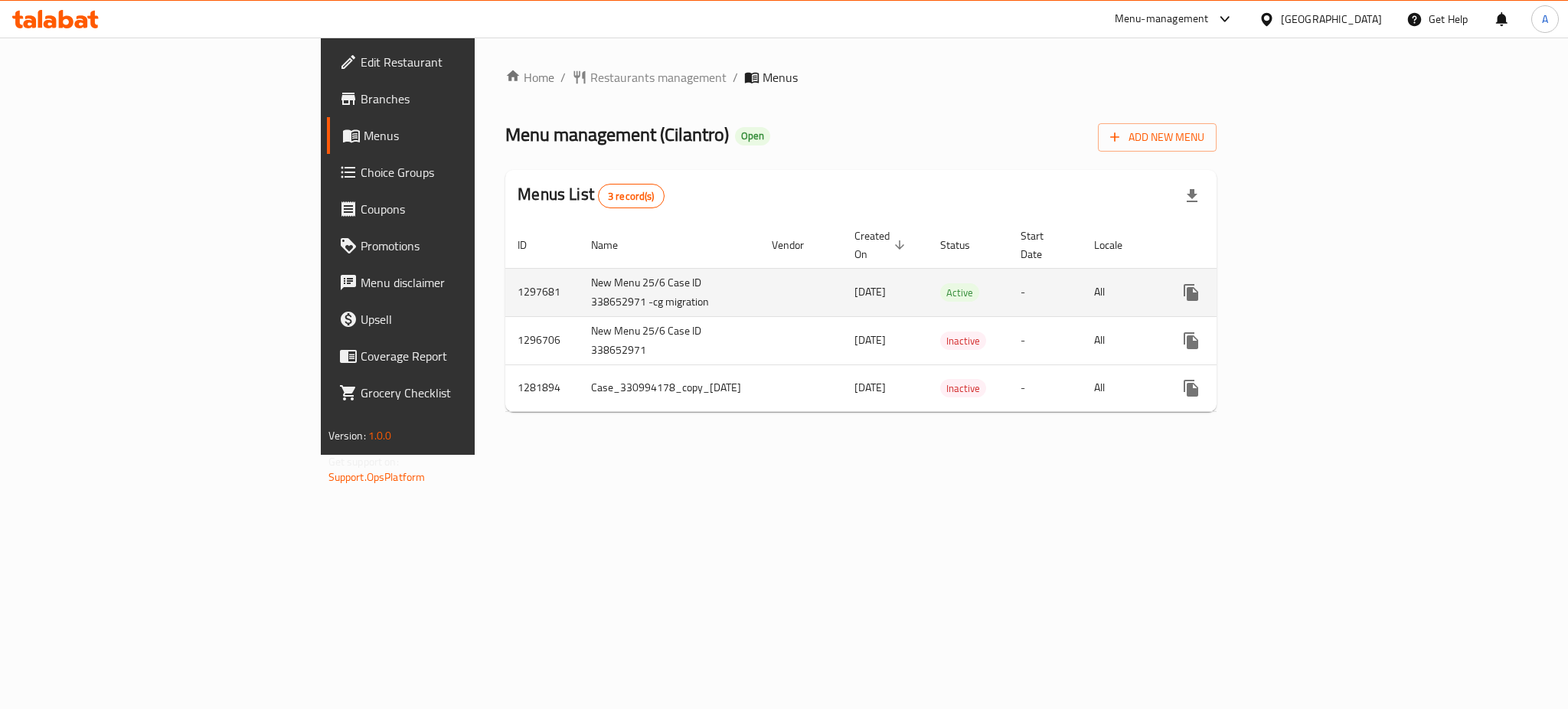
click at [1311, 283] on icon "enhanced table" at bounding box center [1301, 292] width 19 height 19
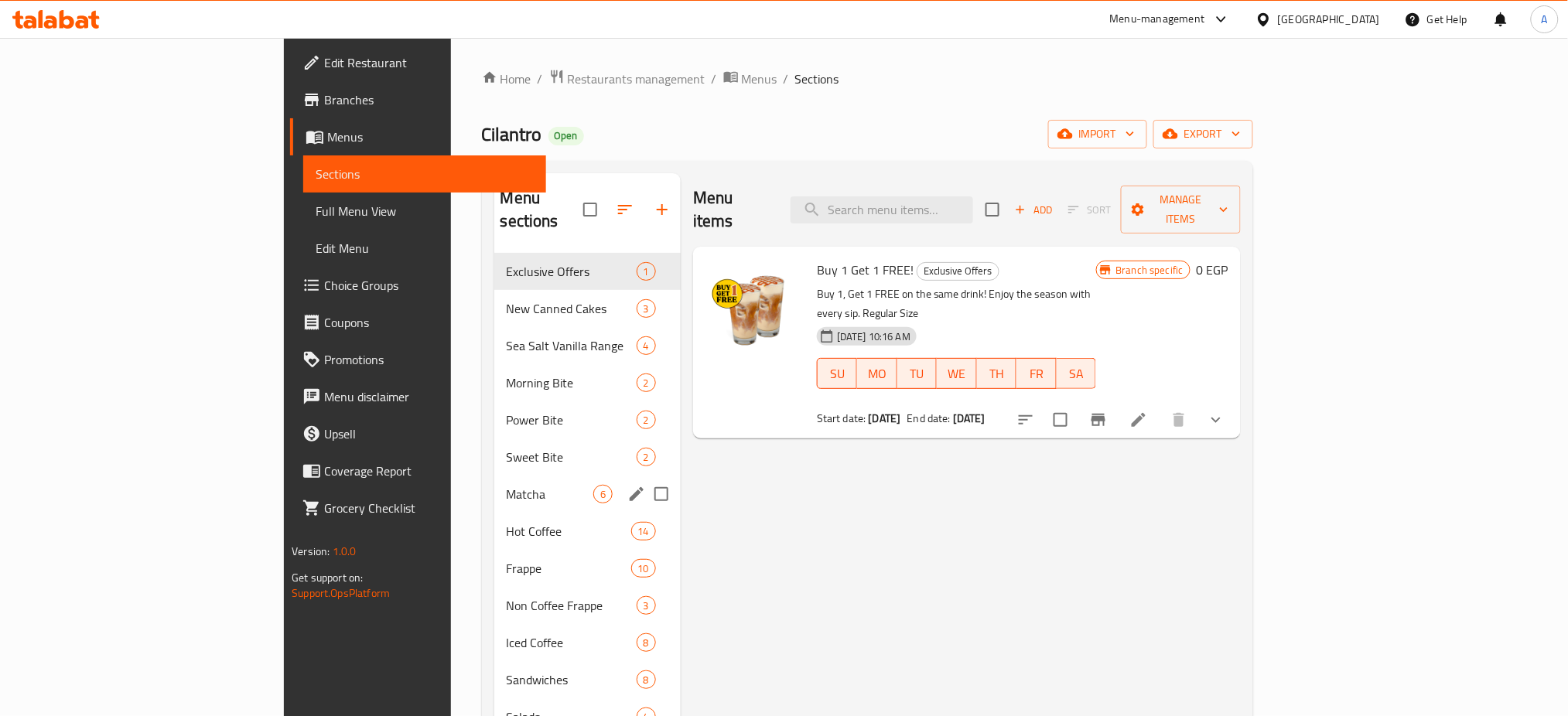
click at [495, 513] on div "Hot Coffee 14" at bounding box center [588, 531] width 187 height 37
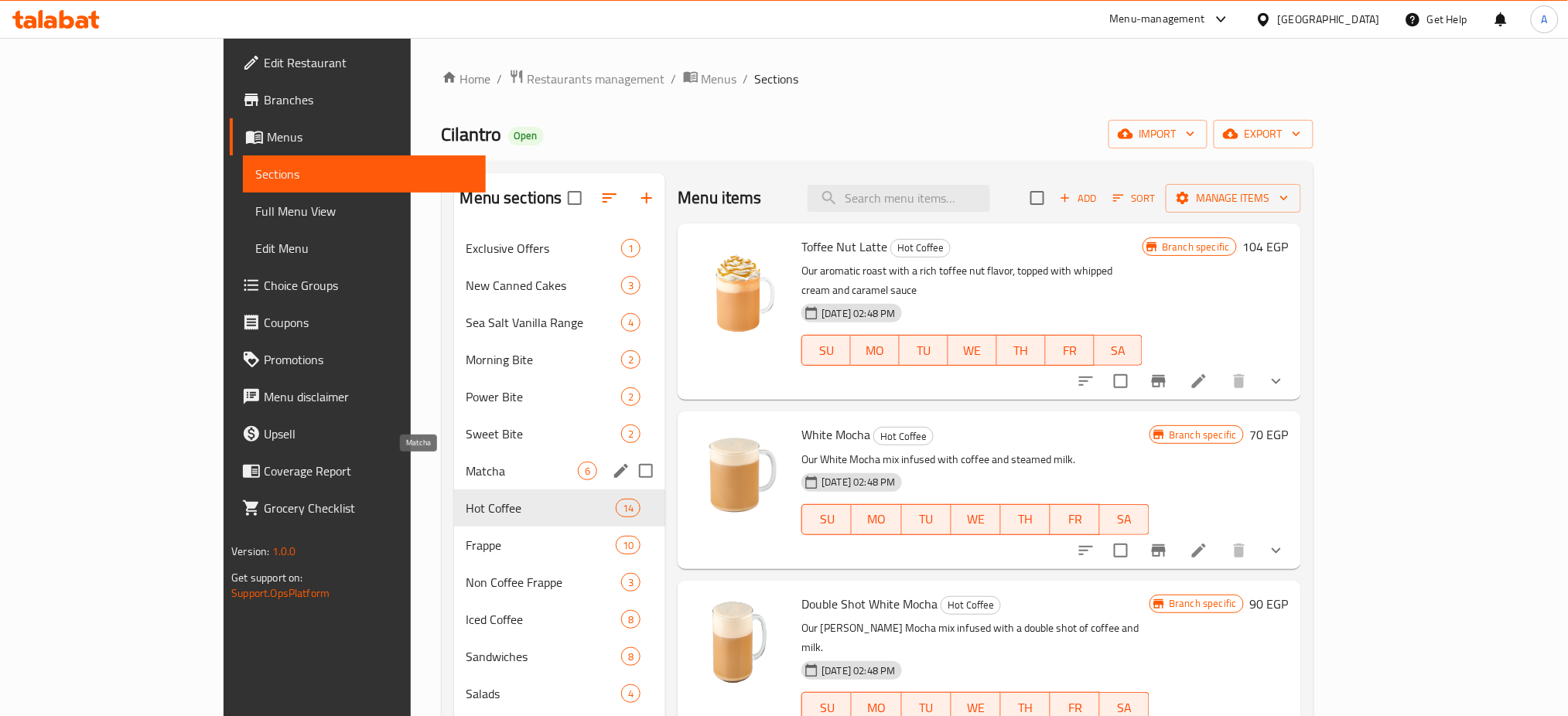
click at [467, 465] on span "Matcha" at bounding box center [523, 471] width 112 height 19
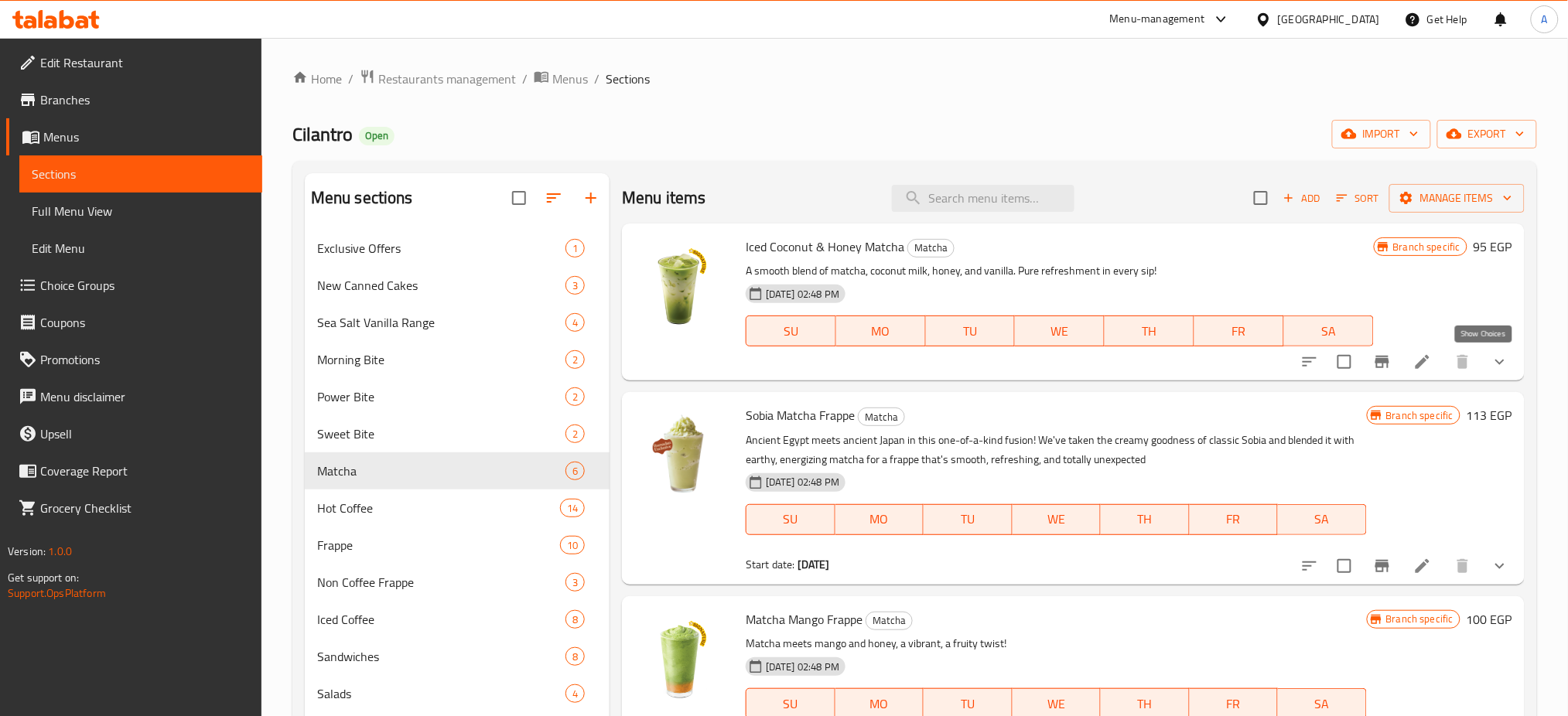
click at [1492, 349] on button "show more" at bounding box center [1499, 361] width 37 height 37
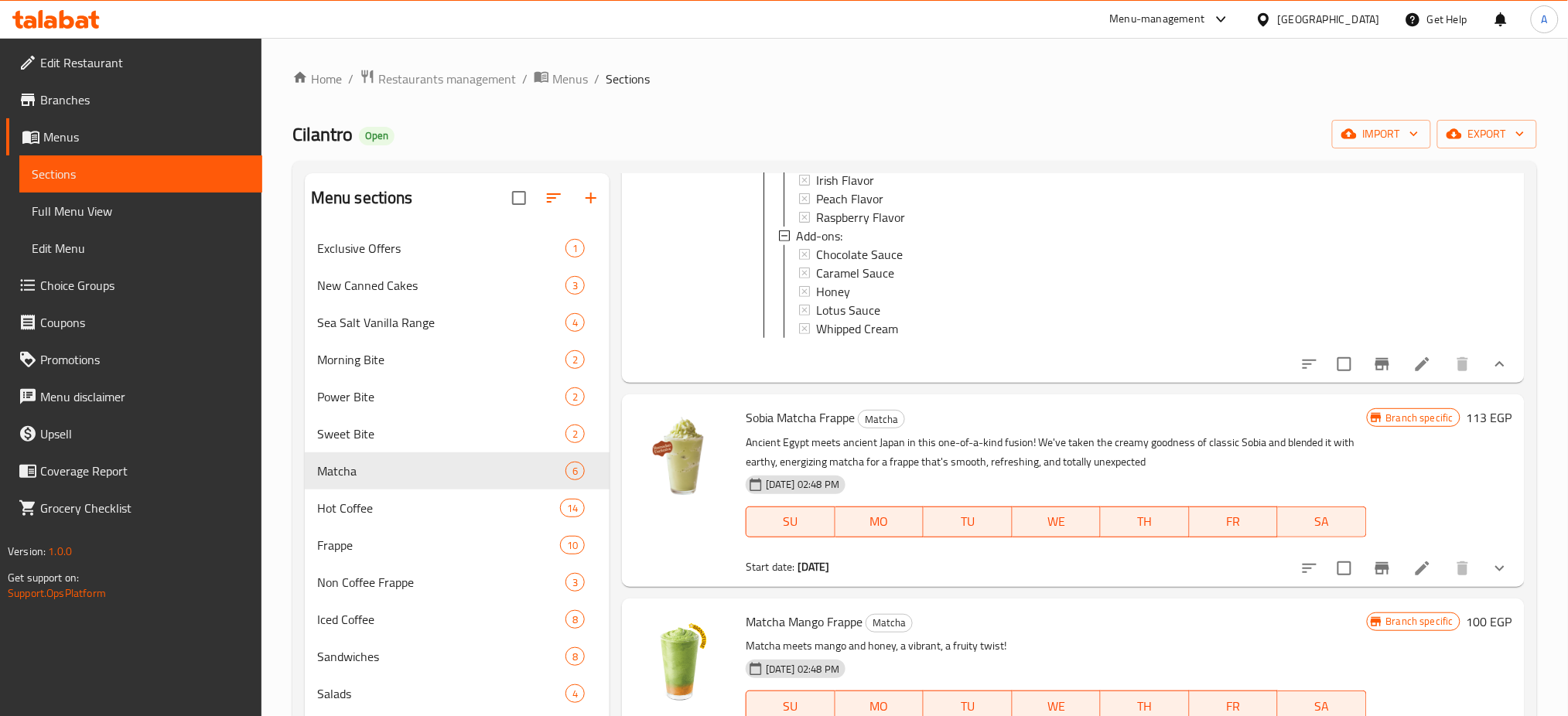
scroll to position [489, 0]
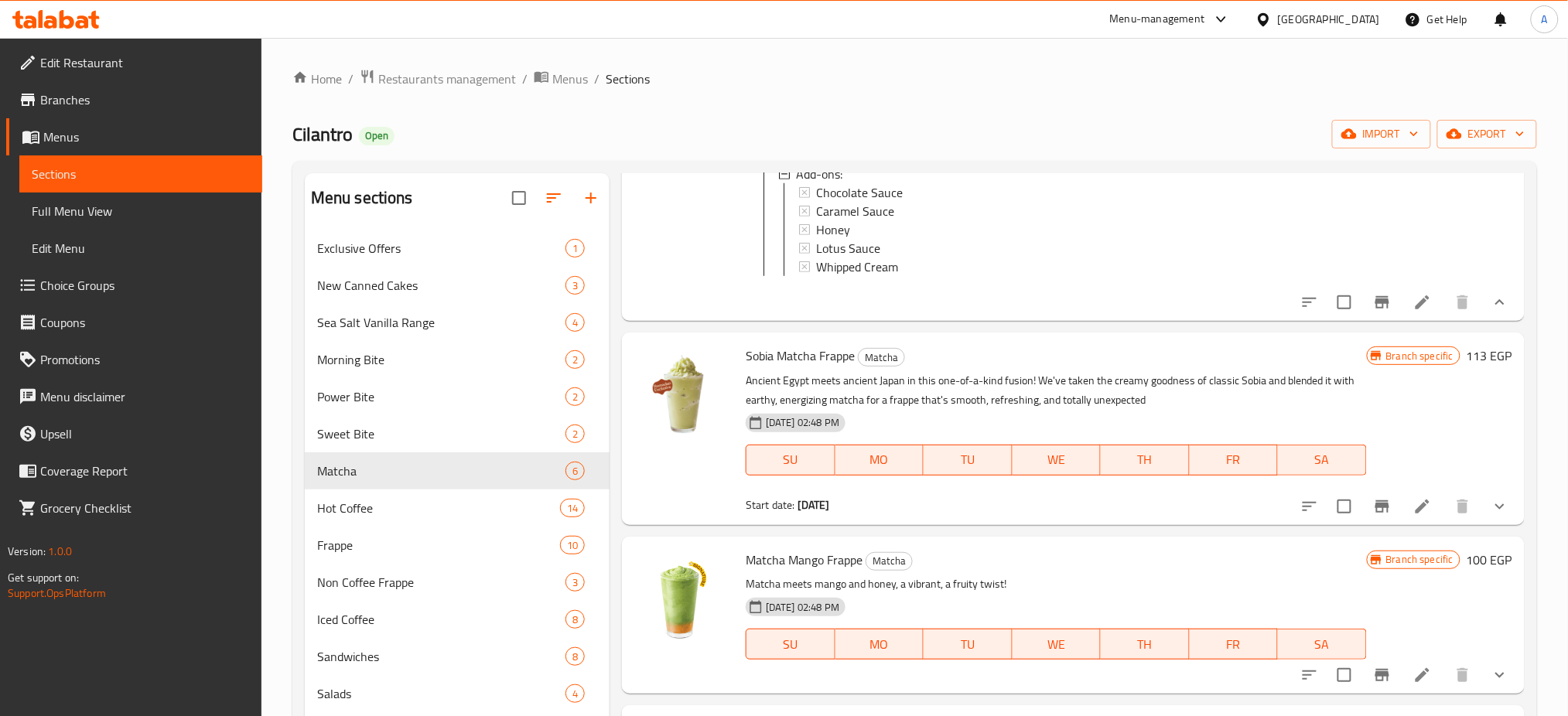
click at [1491, 495] on button "show more" at bounding box center [1499, 507] width 37 height 37
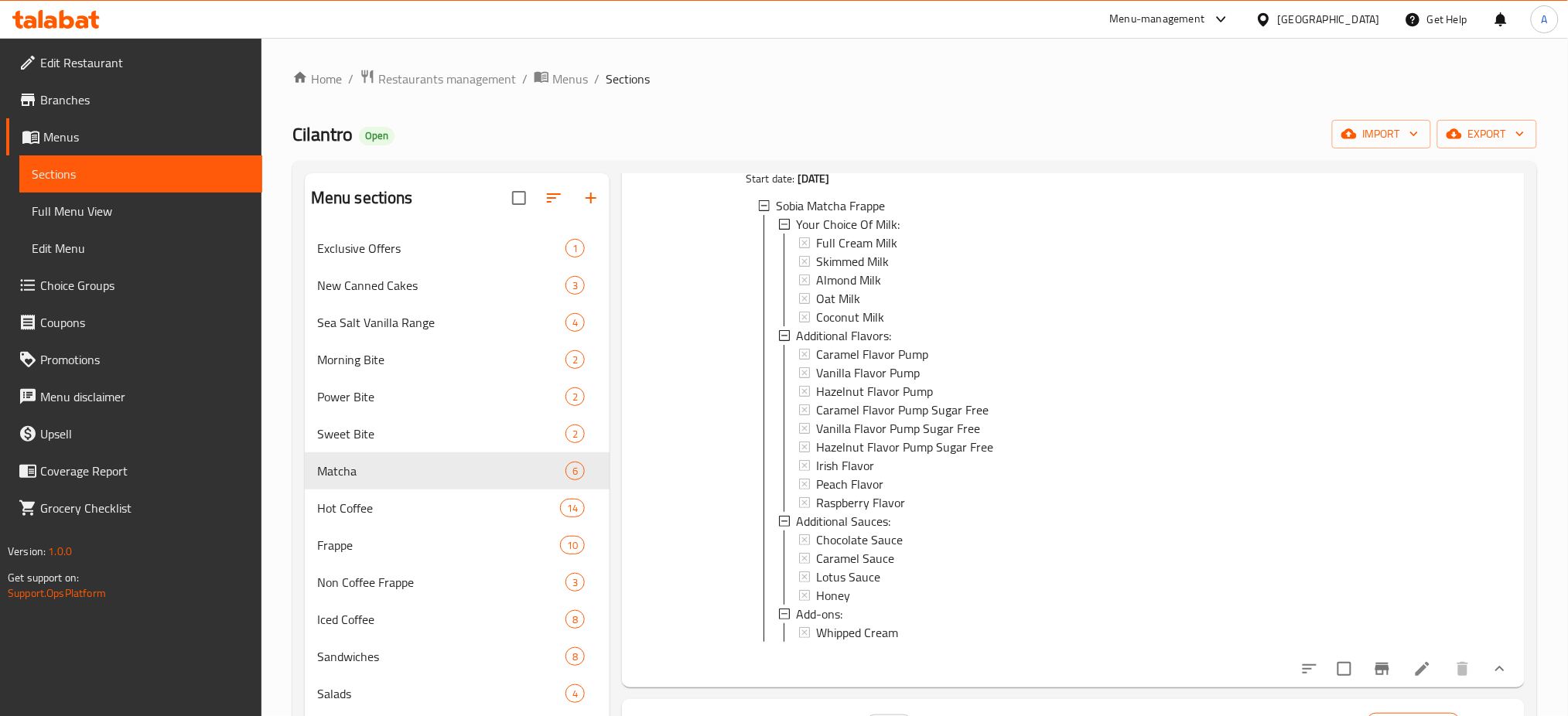
scroll to position [802, 0]
click at [1256, 109] on div "Home / Restaurants management / Menus / Sections Cilantro Open import export Me…" at bounding box center [914, 641] width 1245 height 1145
click at [467, 79] on span "Restaurants management" at bounding box center [447, 79] width 138 height 19
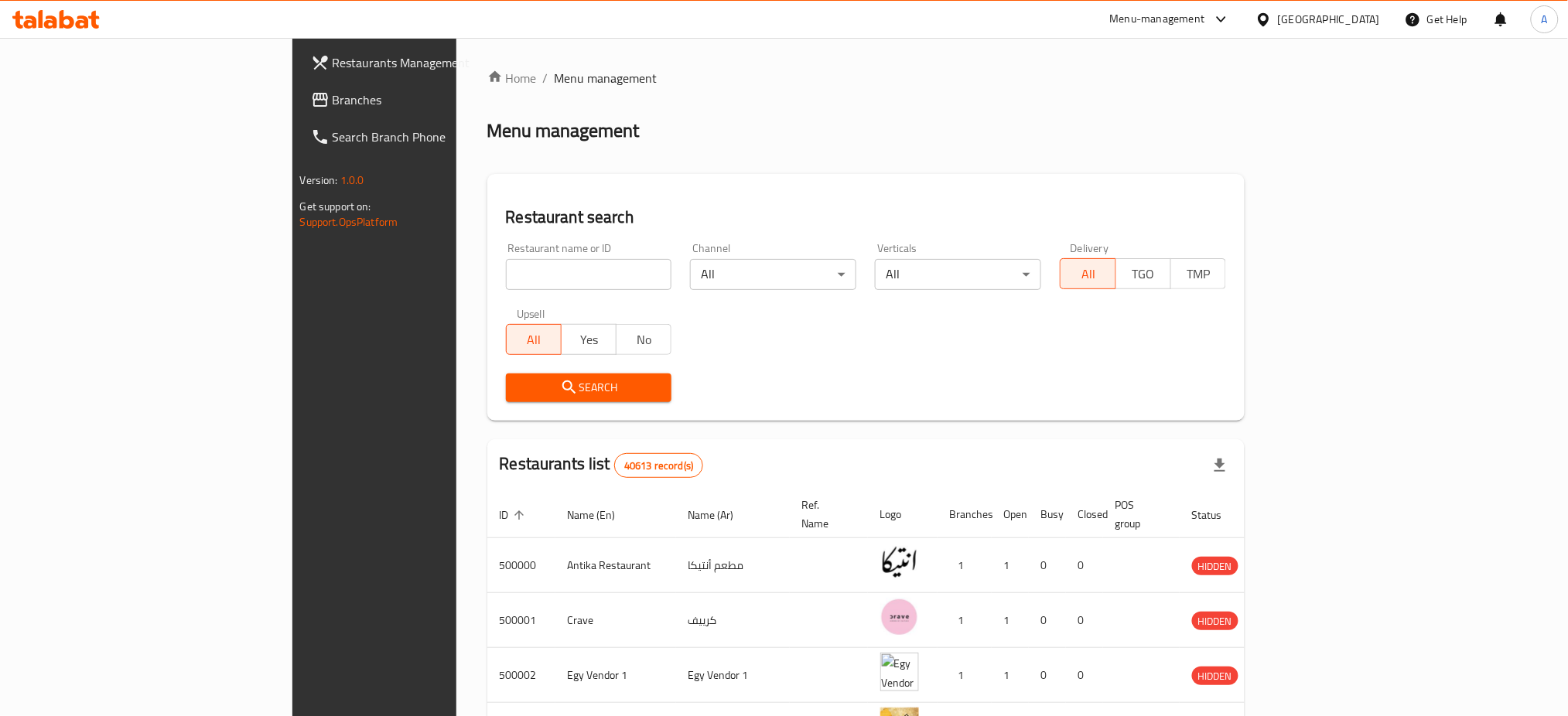
click at [506, 283] on input "search" at bounding box center [589, 274] width 166 height 31
type input "ـ"
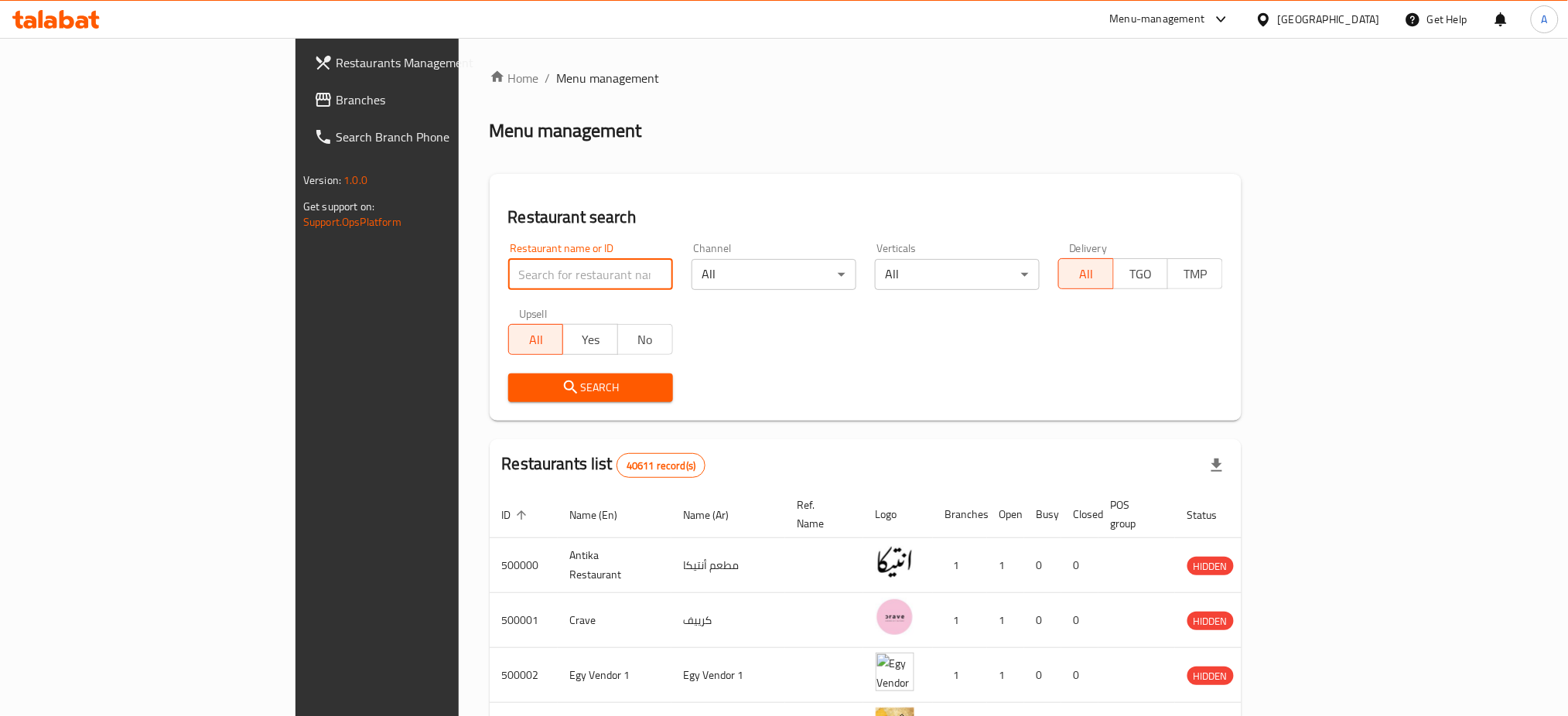
click at [508, 267] on input "search" at bounding box center [590, 274] width 165 height 31
type input "ـ"
click button "Search" at bounding box center [590, 388] width 165 height 29
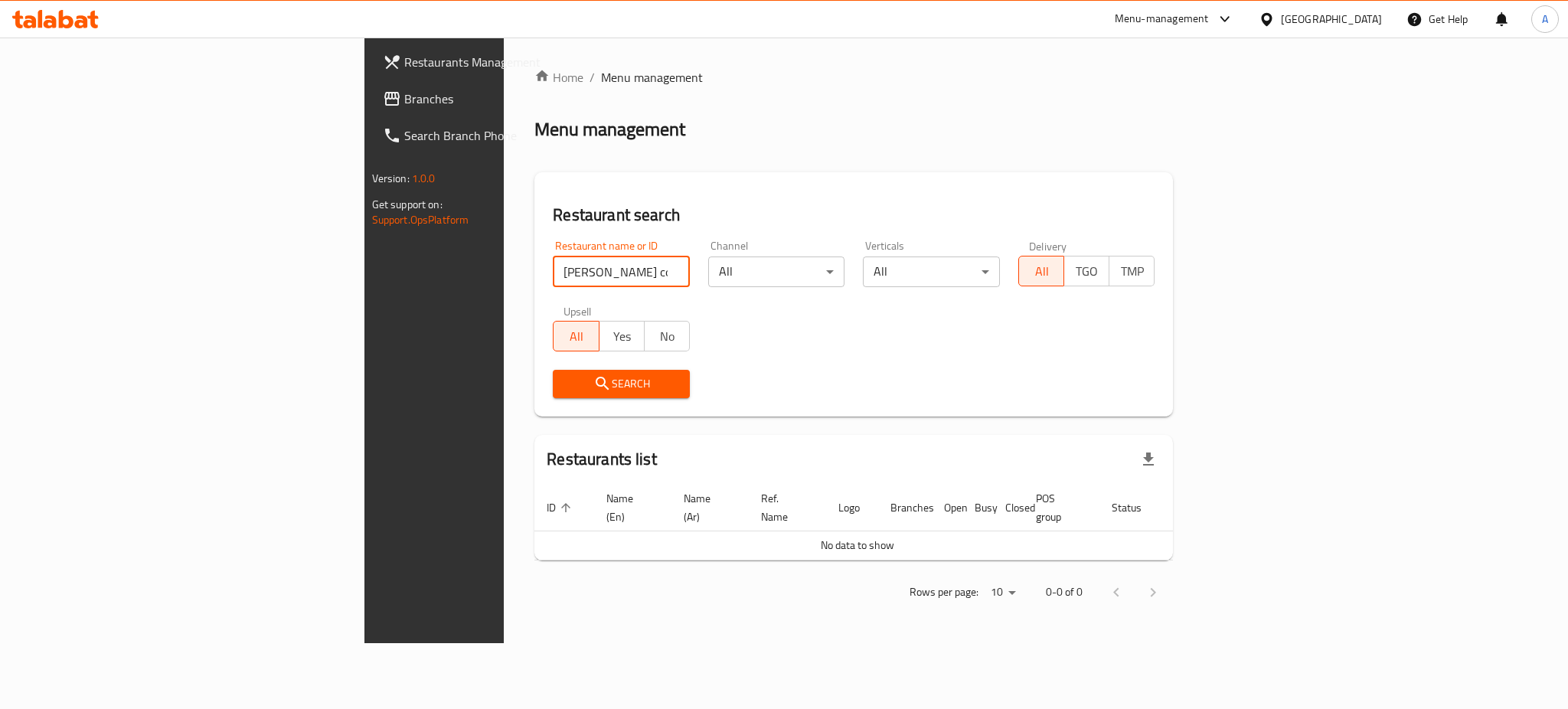
click at [553, 269] on input "[PERSON_NAME] coffee house" at bounding box center [621, 272] width 137 height 30
click at [553, 265] on input "[PERSON_NAME] coffee house" at bounding box center [621, 272] width 137 height 30
type input "coffee house"
click button "Search" at bounding box center [621, 384] width 137 height 29
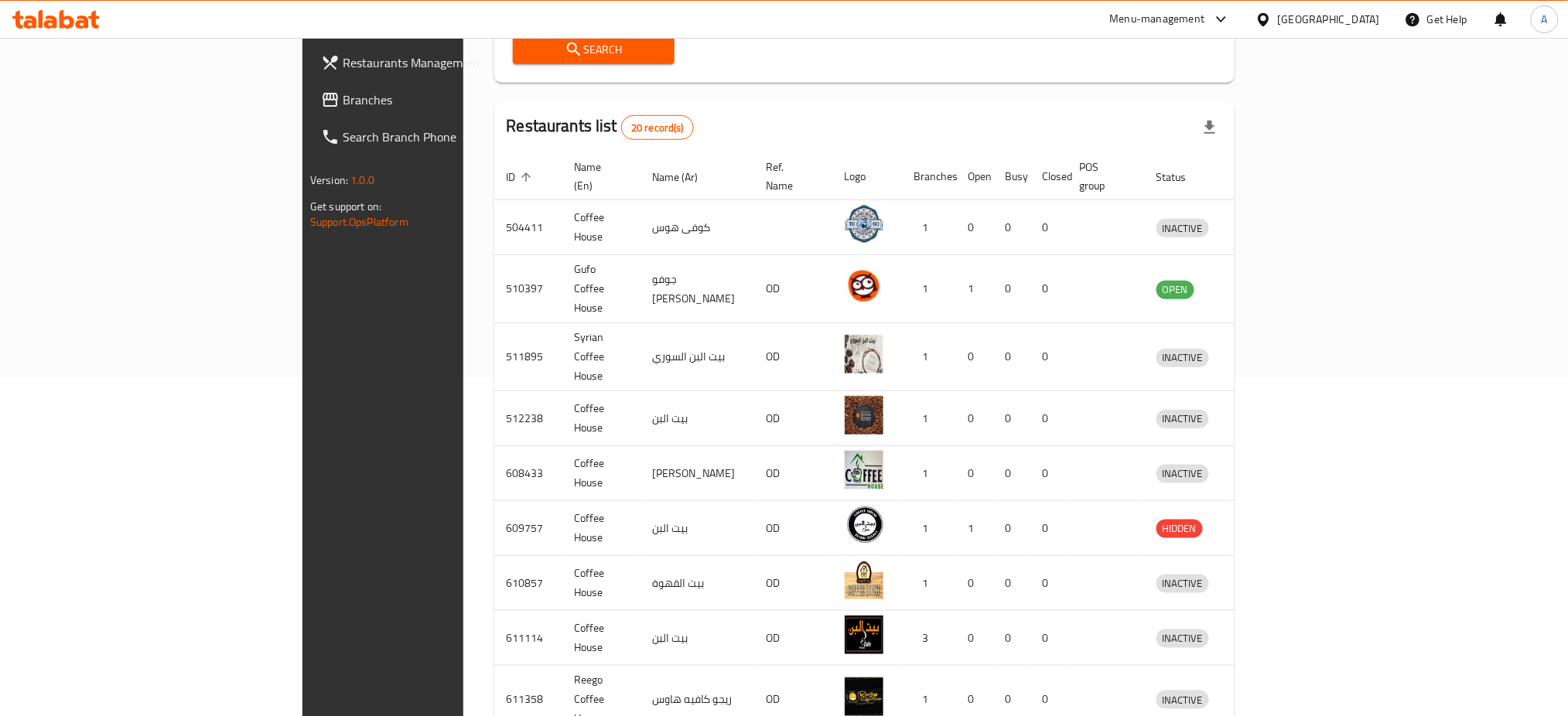
scroll to position [437, 0]
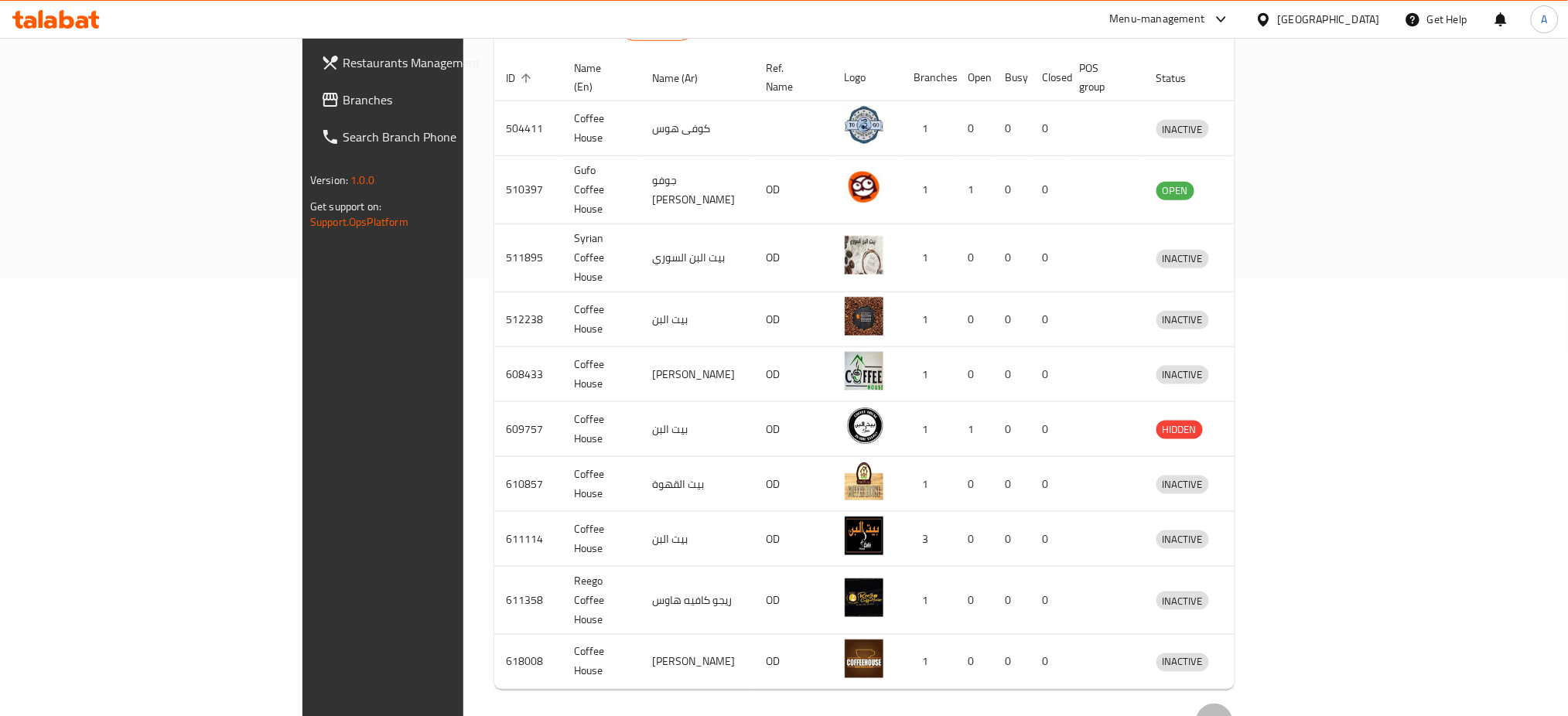
click at [1233, 704] on button "Next page" at bounding box center [1214, 722] width 37 height 37
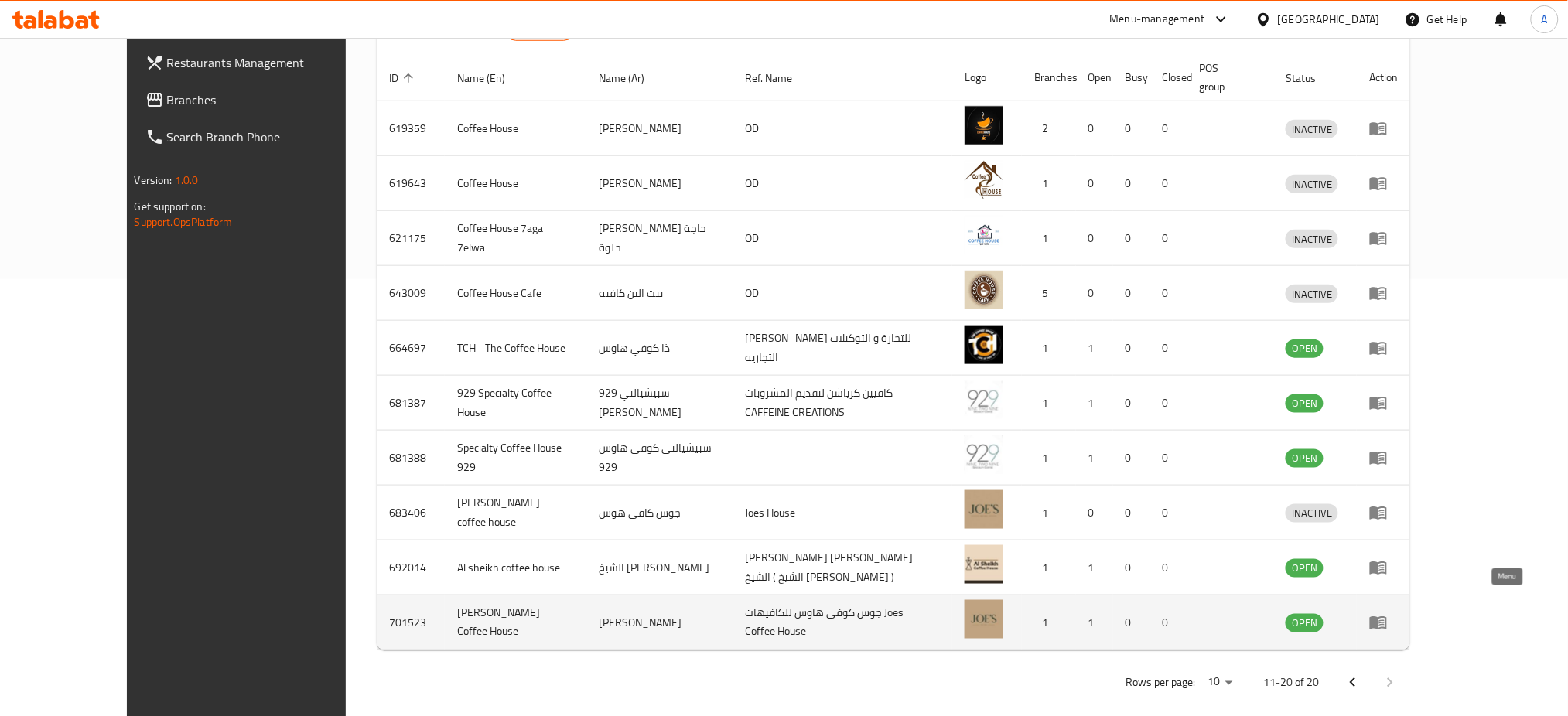
click at [1387, 618] on icon "enhanced table" at bounding box center [1378, 624] width 17 height 14
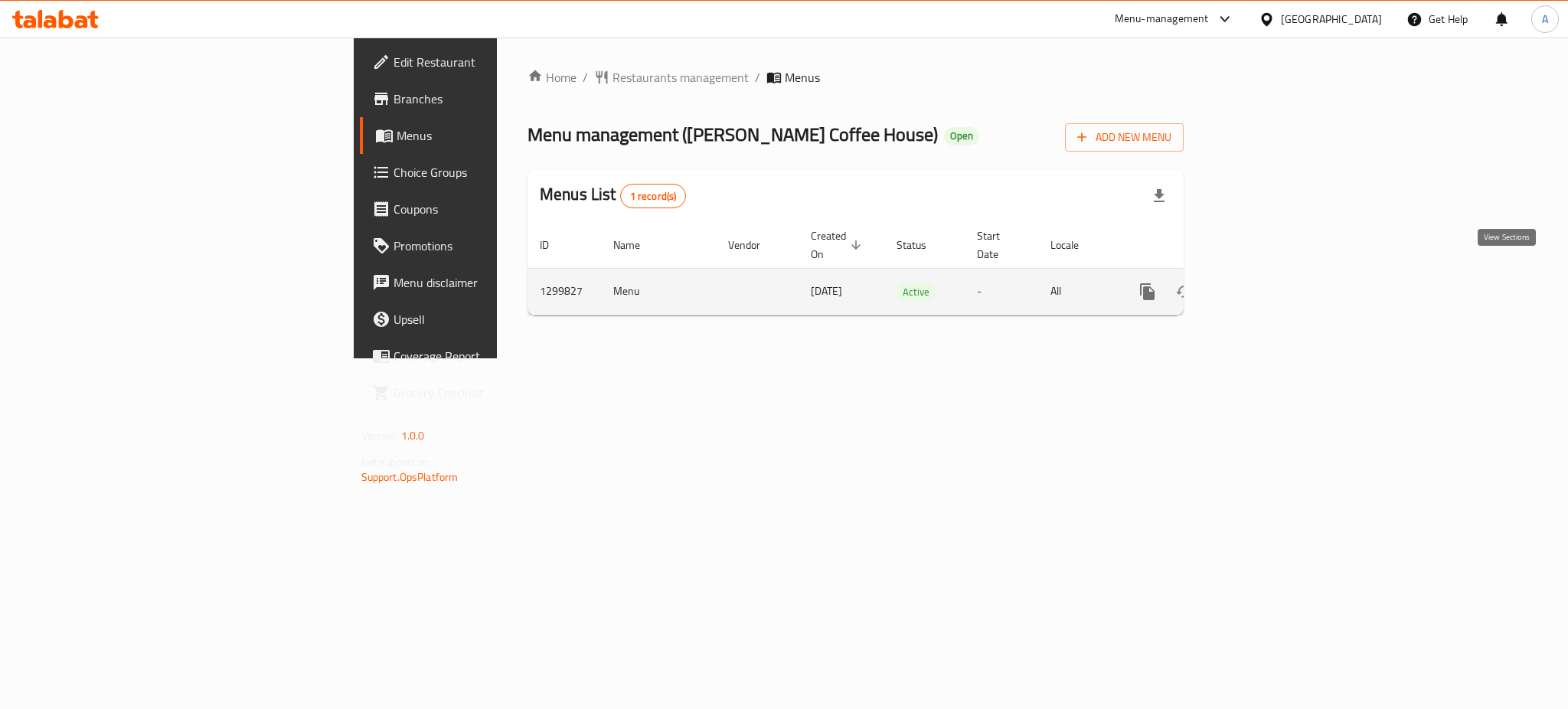
click at [1276, 274] on link "enhanced table" at bounding box center [1257, 291] width 37 height 37
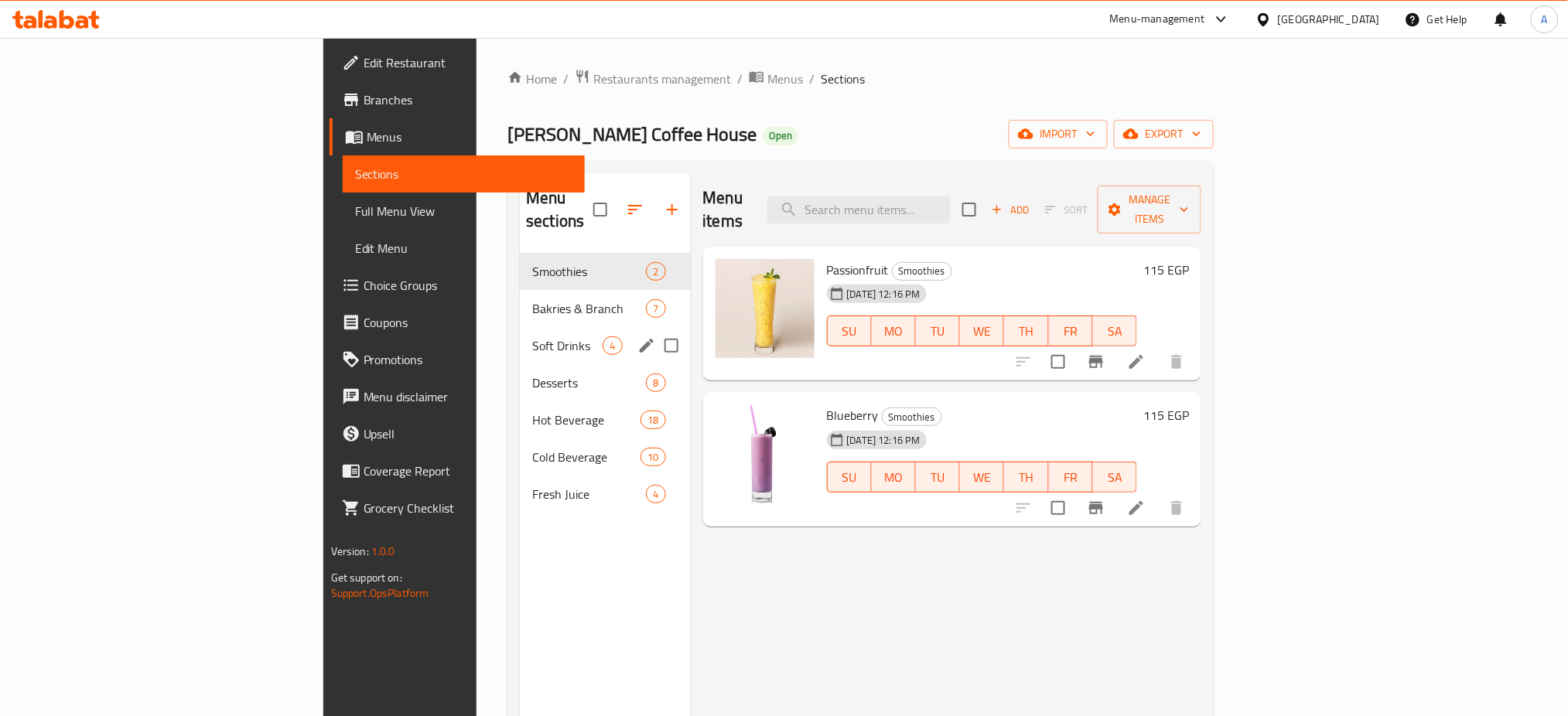
drag, startPoint x: 425, startPoint y: 395, endPoint x: 430, endPoint y: 305, distance: 90.1
click at [520, 305] on div "Smoothies 2 Bakries & Branch 7 Soft Drinks 4 Desserts 8 Hot Beverage 18 Cold Be…" at bounding box center [605, 383] width 171 height 260
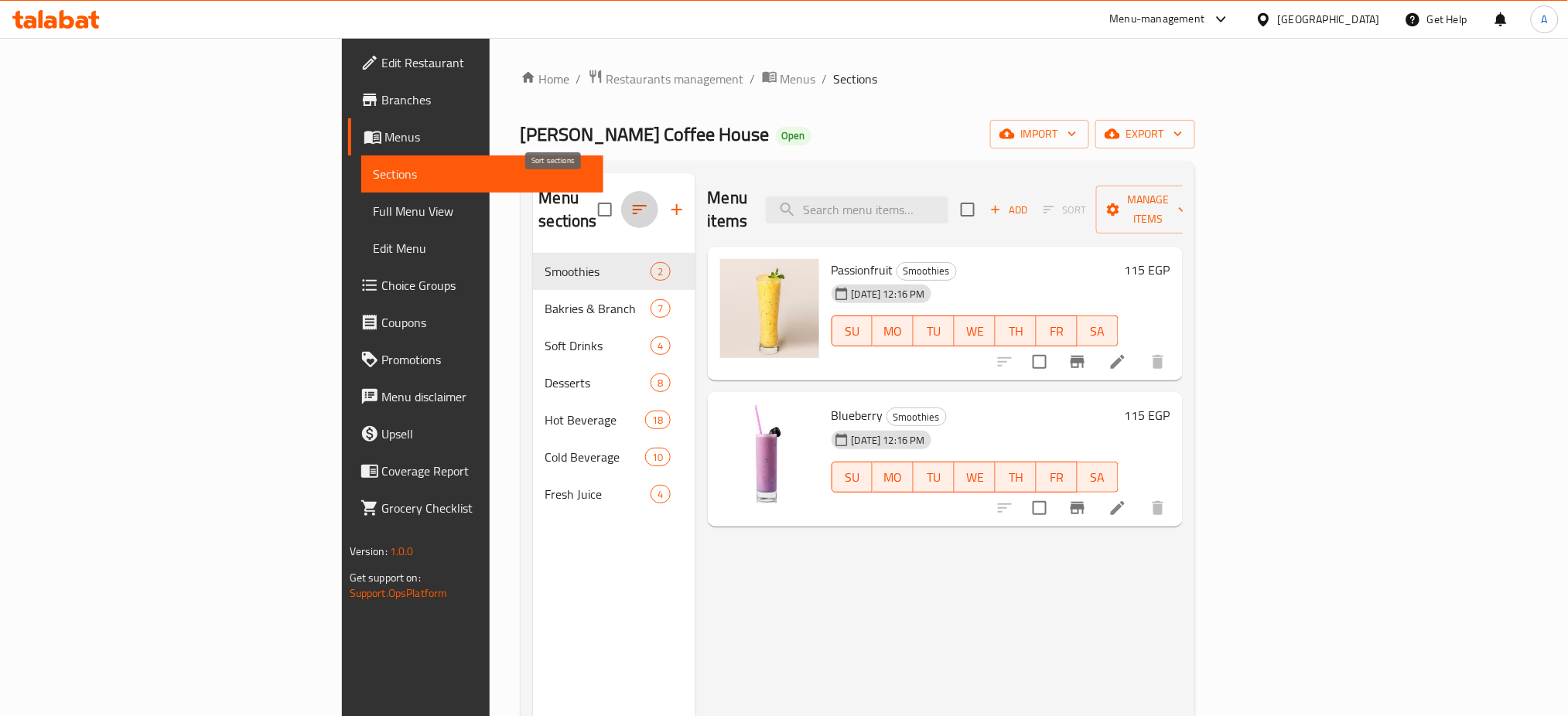
click at [630, 203] on icon "button" at bounding box center [639, 209] width 19 height 19
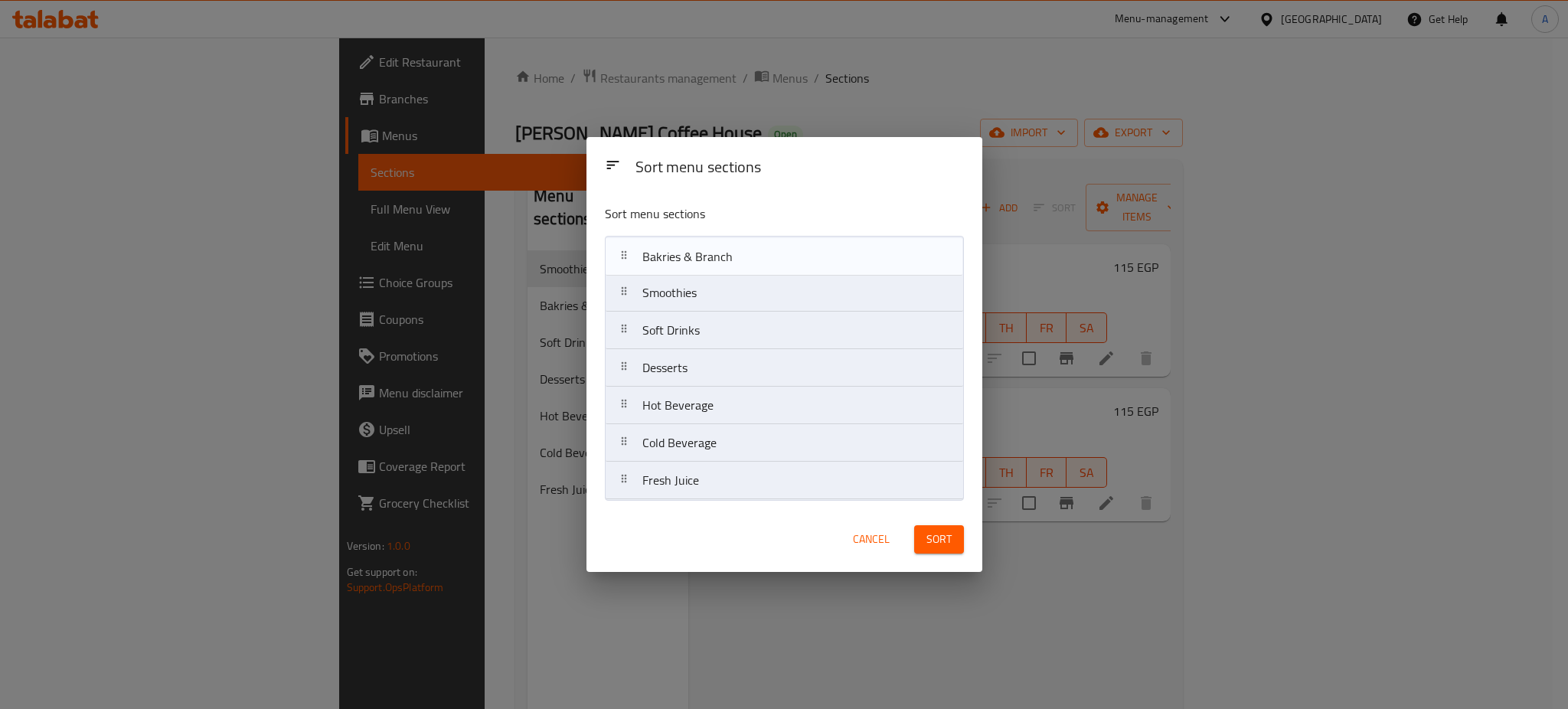
drag, startPoint x: 692, startPoint y: 299, endPoint x: 692, endPoint y: 257, distance: 42.0
click at [692, 257] on nav "Smoothies Bakries & Branch Soft Drinks Desserts Hot Beverage Cold Beverage Fres…" at bounding box center [784, 368] width 359 height 265
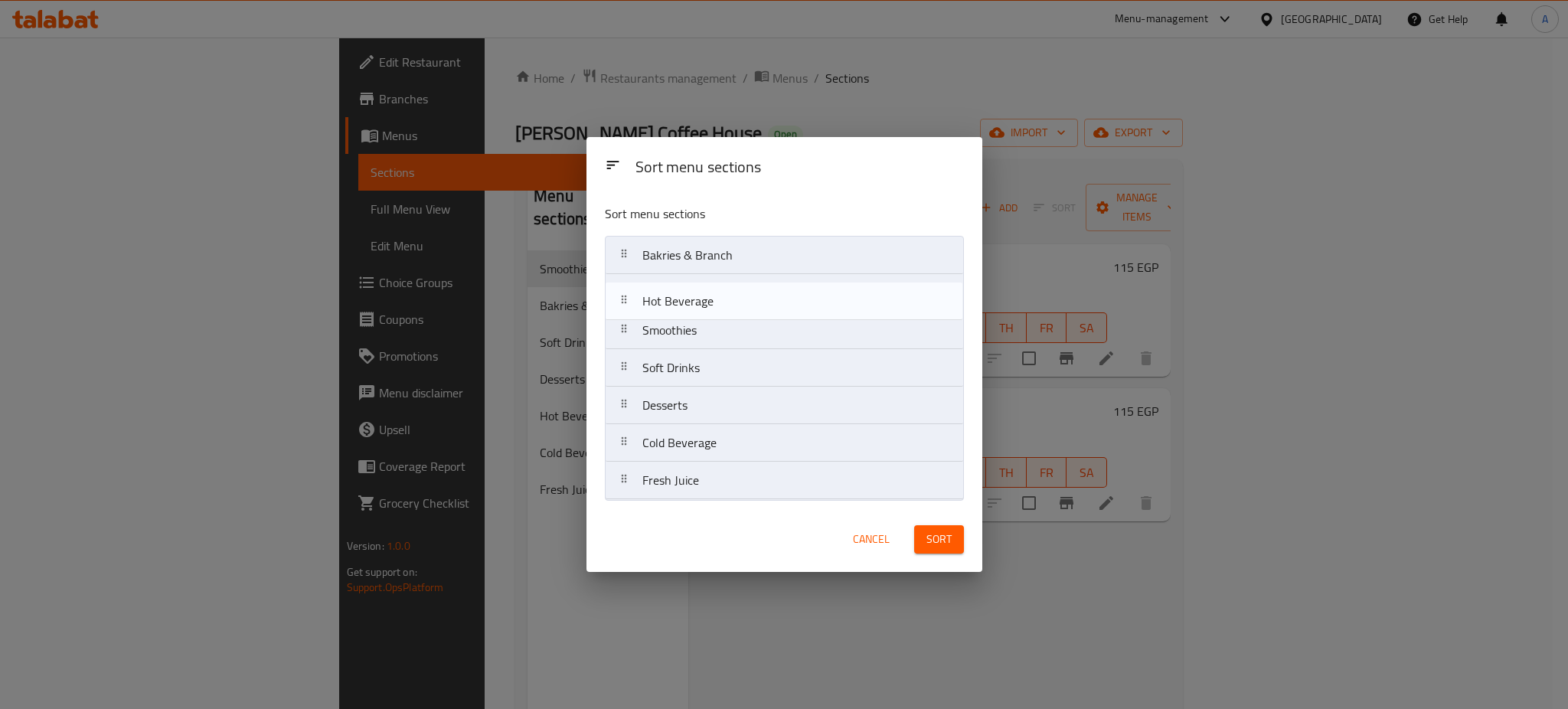
drag, startPoint x: 680, startPoint y: 409, endPoint x: 681, endPoint y: 291, distance: 118.0
click at [681, 291] on nav "Bakries & Branch Smoothies Soft Drinks Desserts Hot Beverage Cold Beverage Fres…" at bounding box center [784, 368] width 359 height 265
drag, startPoint x: 672, startPoint y: 446, endPoint x: 672, endPoint y: 323, distance: 123.0
click at [672, 323] on nav "Bakries & Branch Hot Beverage Smoothies Soft Drinks Desserts Cold Beverage Fres…" at bounding box center [784, 368] width 359 height 265
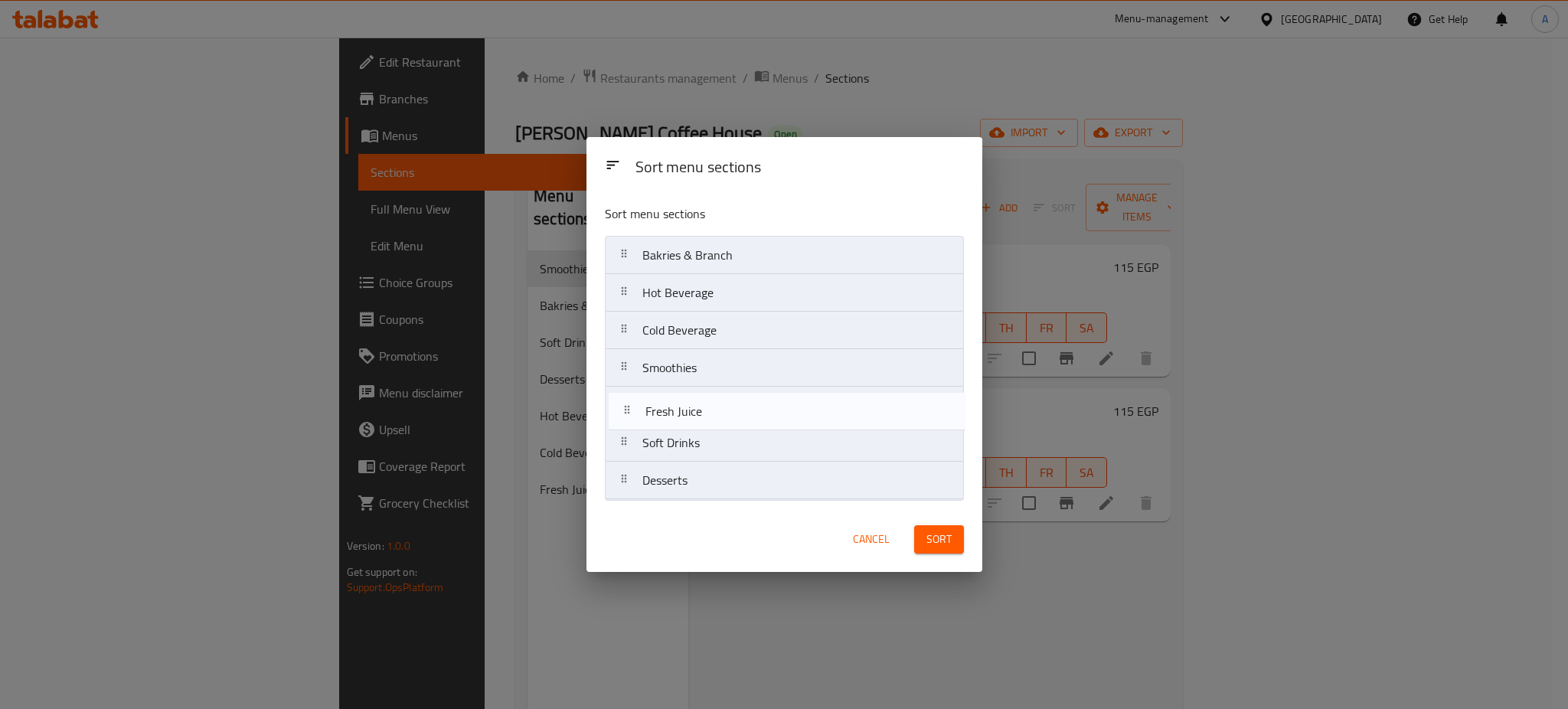
drag, startPoint x: 683, startPoint y: 485, endPoint x: 687, endPoint y: 409, distance: 76.1
click at [687, 409] on nav "Bakries & Branch Hot Beverage Cold Beverage Smoothies Soft Drinks Desserts Fres…" at bounding box center [784, 368] width 359 height 265
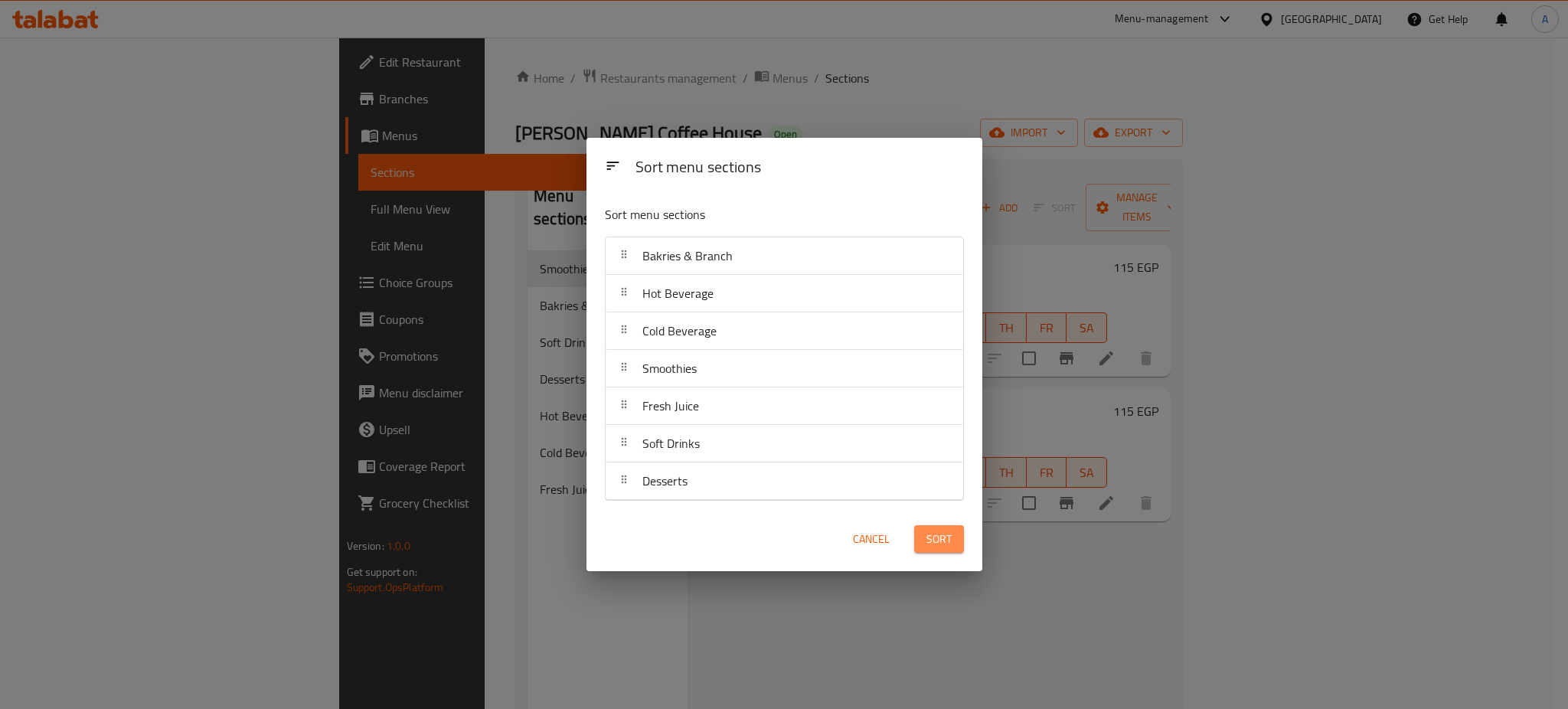
click at [929, 533] on span "Sort" at bounding box center [939, 539] width 25 height 19
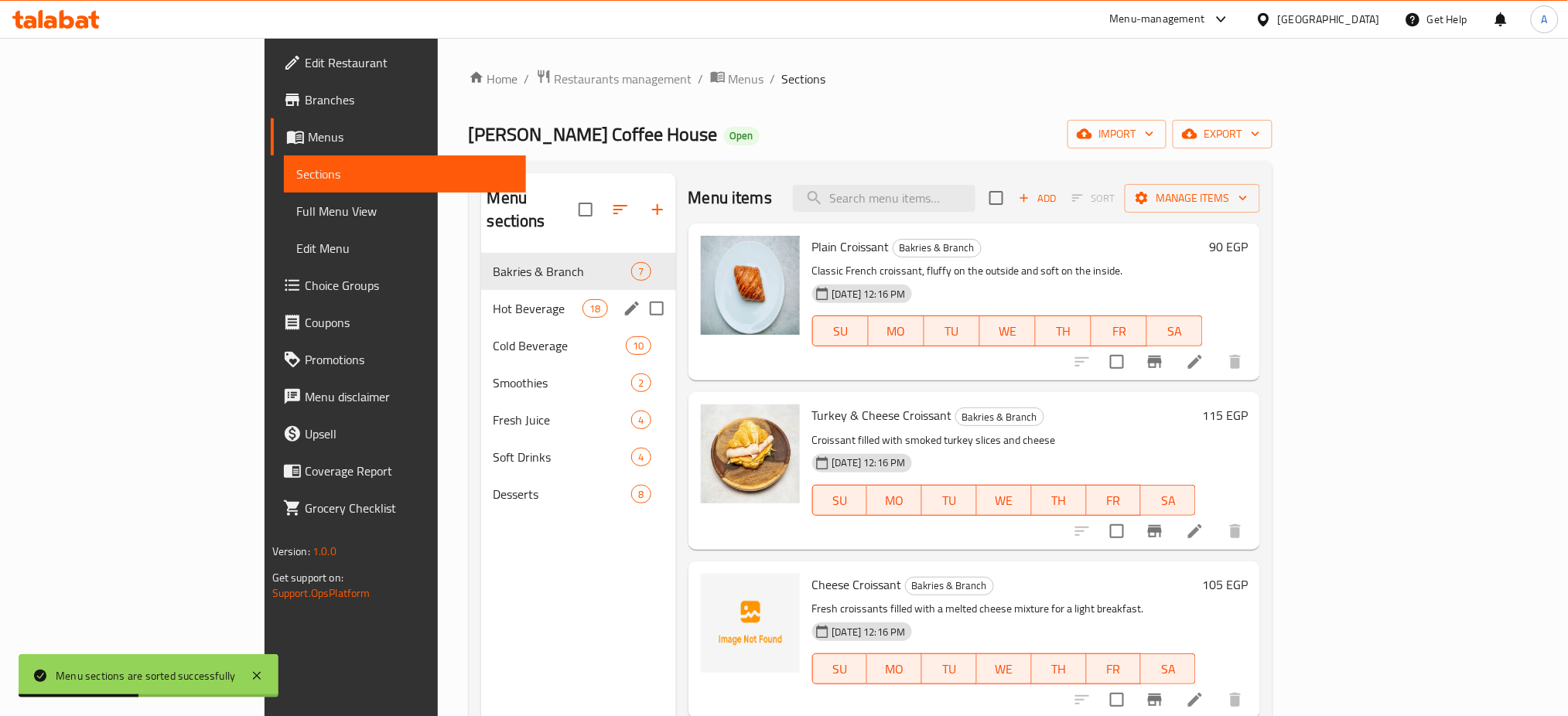
click at [481, 290] on div "Hot Beverage 18" at bounding box center [579, 308] width 195 height 37
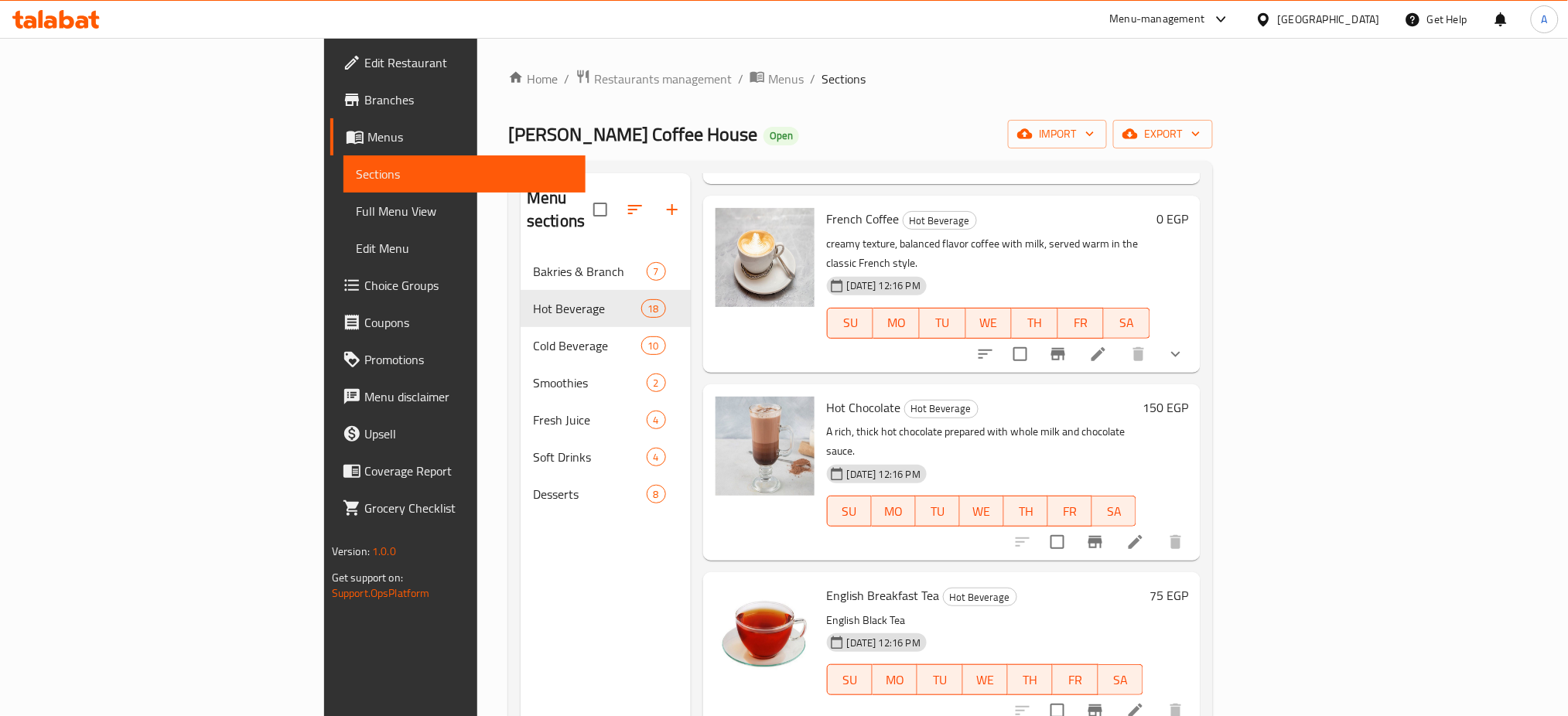
click at [365, 293] on span "Choice Groups" at bounding box center [469, 285] width 209 height 19
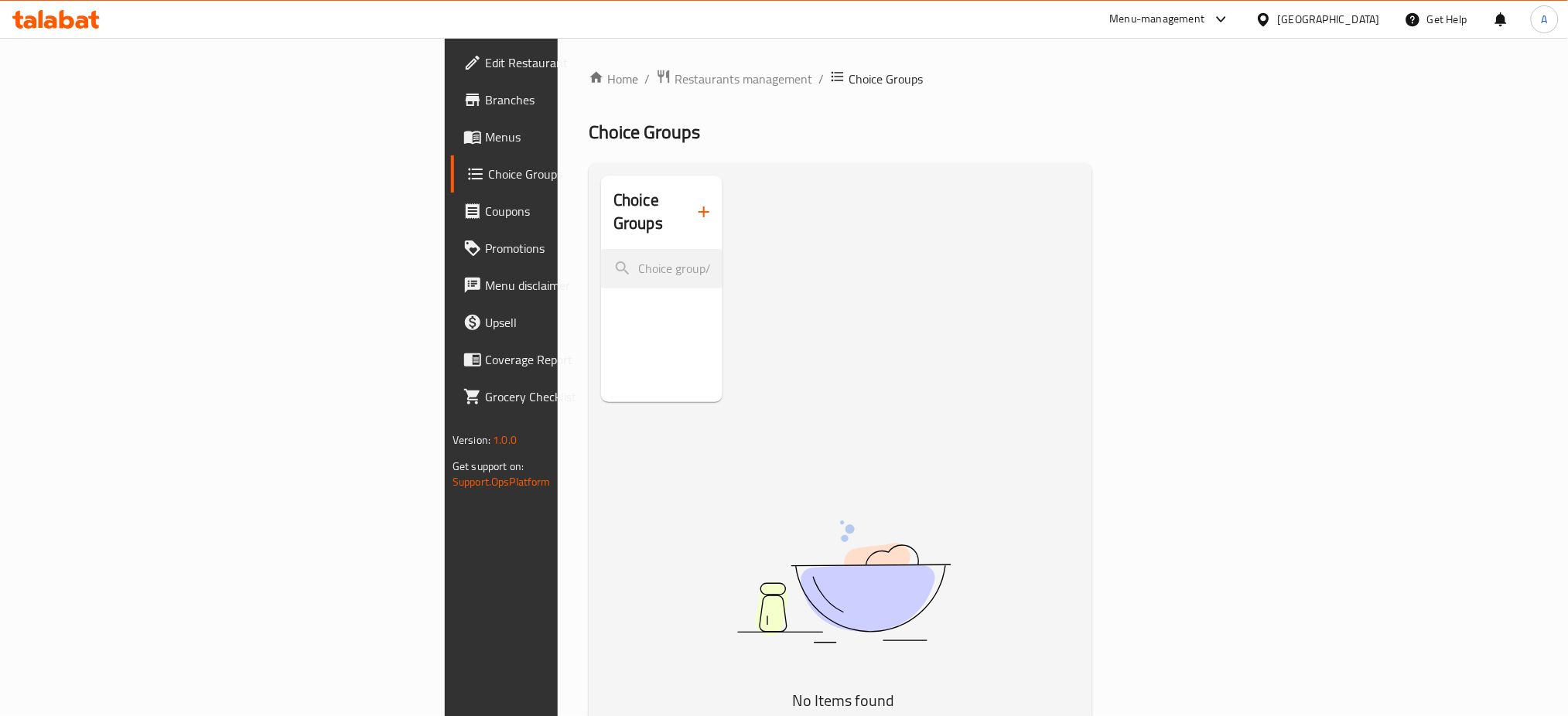
click at [685, 210] on button "button" at bounding box center [703, 211] width 37 height 37
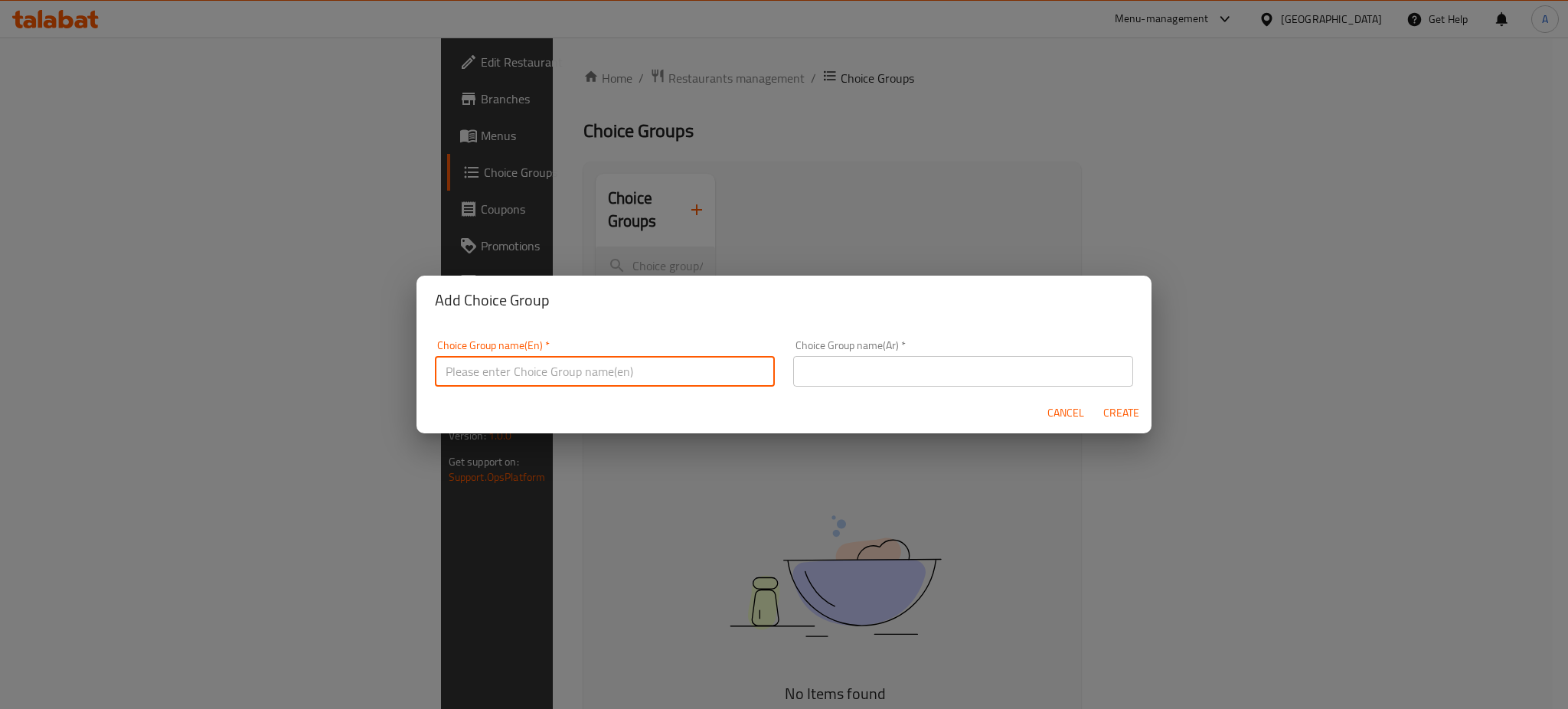
click at [511, 372] on input "text" at bounding box center [605, 371] width 340 height 30
paste input "Espresso"
type input "Your Choice of Espresso Size:"
click at [843, 377] on input "text" at bounding box center [963, 371] width 340 height 30
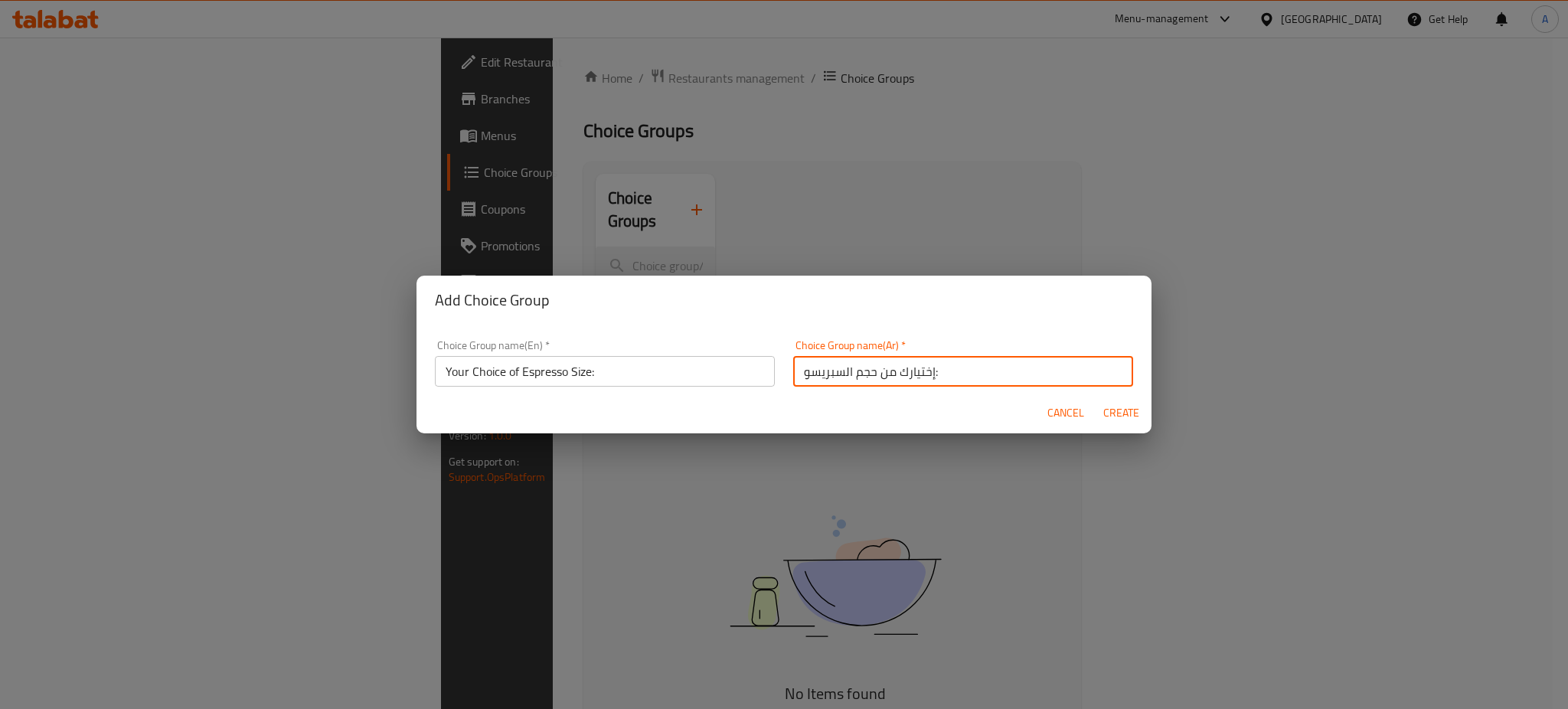
type input "إختيارك من حجم السبريسو:"
click at [1124, 409] on span "Create" at bounding box center [1120, 413] width 37 height 19
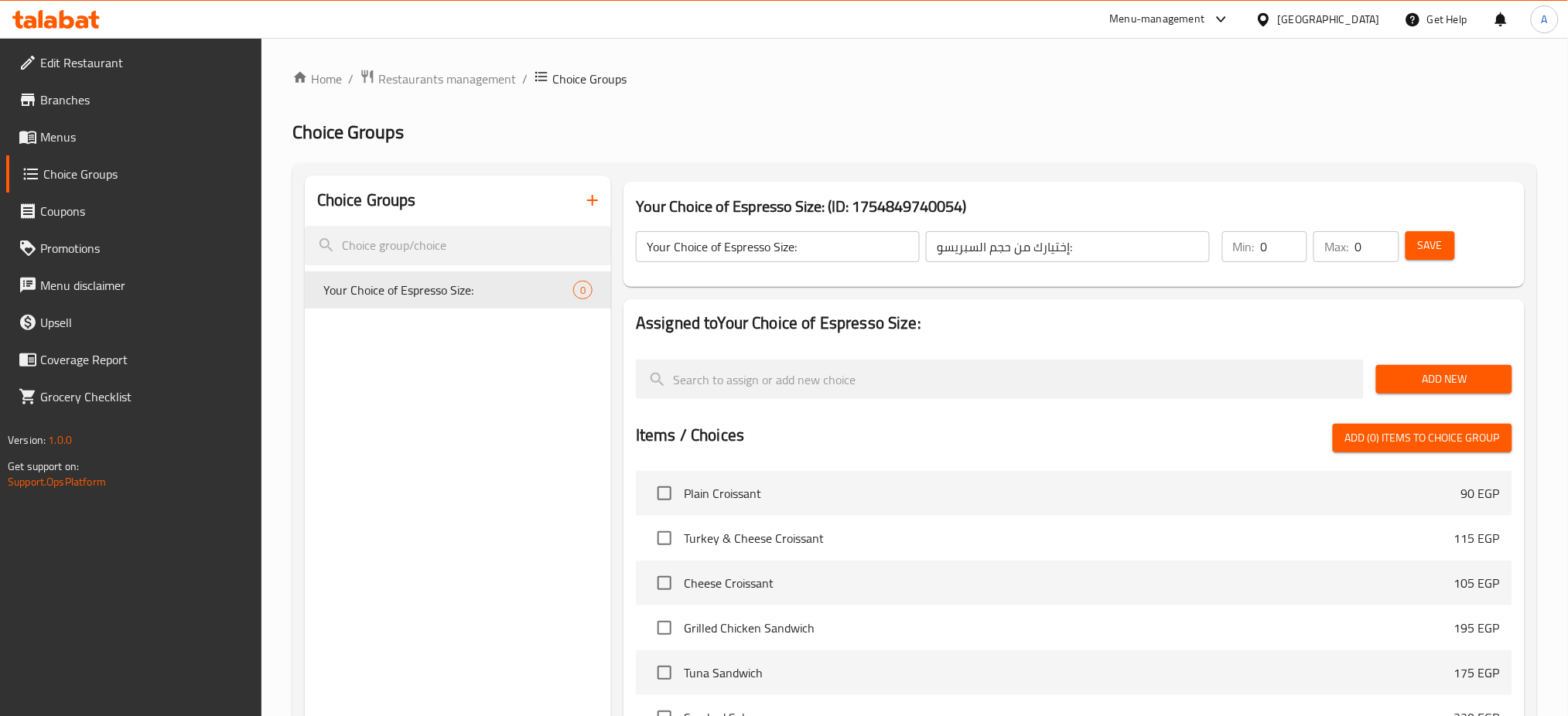
click at [1280, 247] on input "0" at bounding box center [1284, 246] width 46 height 31
type input "1"
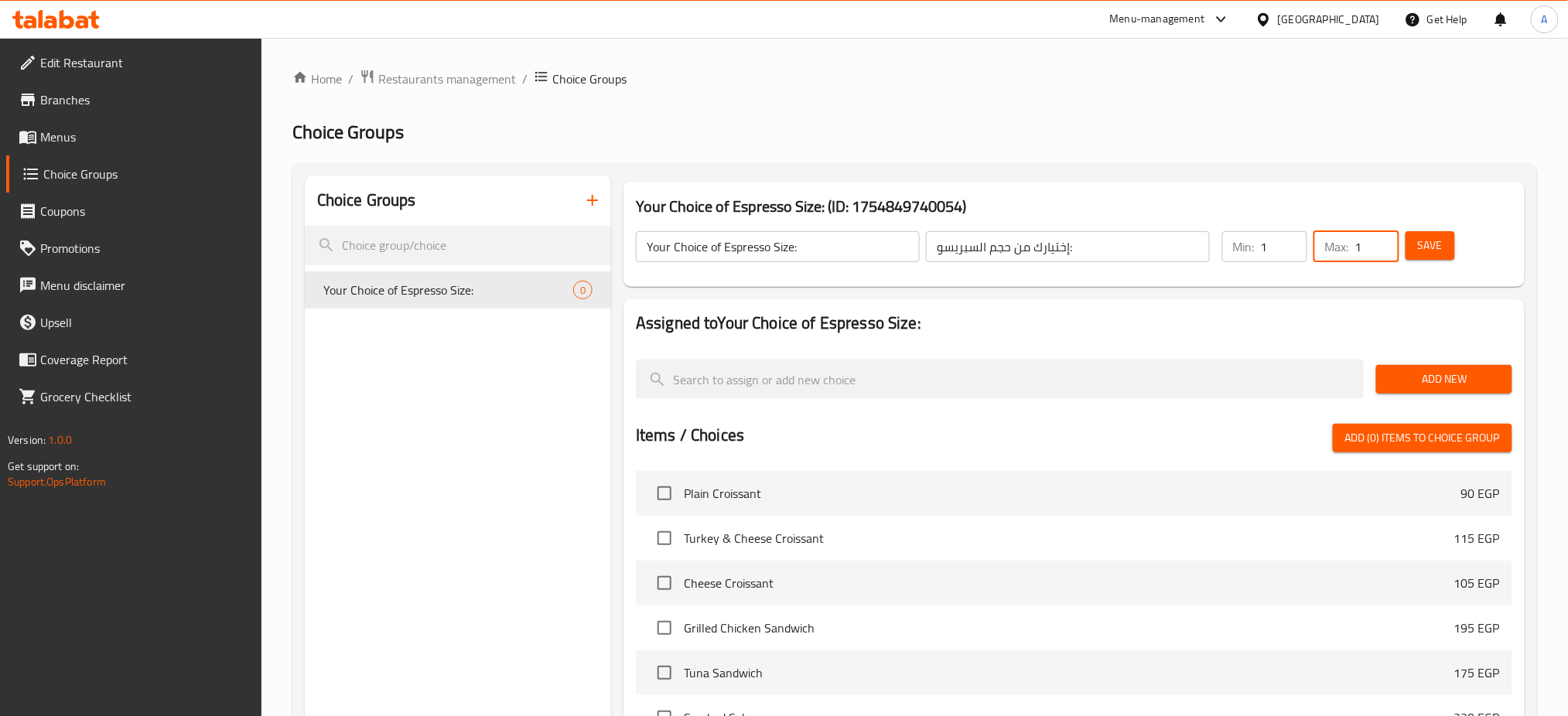
click at [1446, 392] on button "Add New" at bounding box center [1443, 379] width 135 height 29
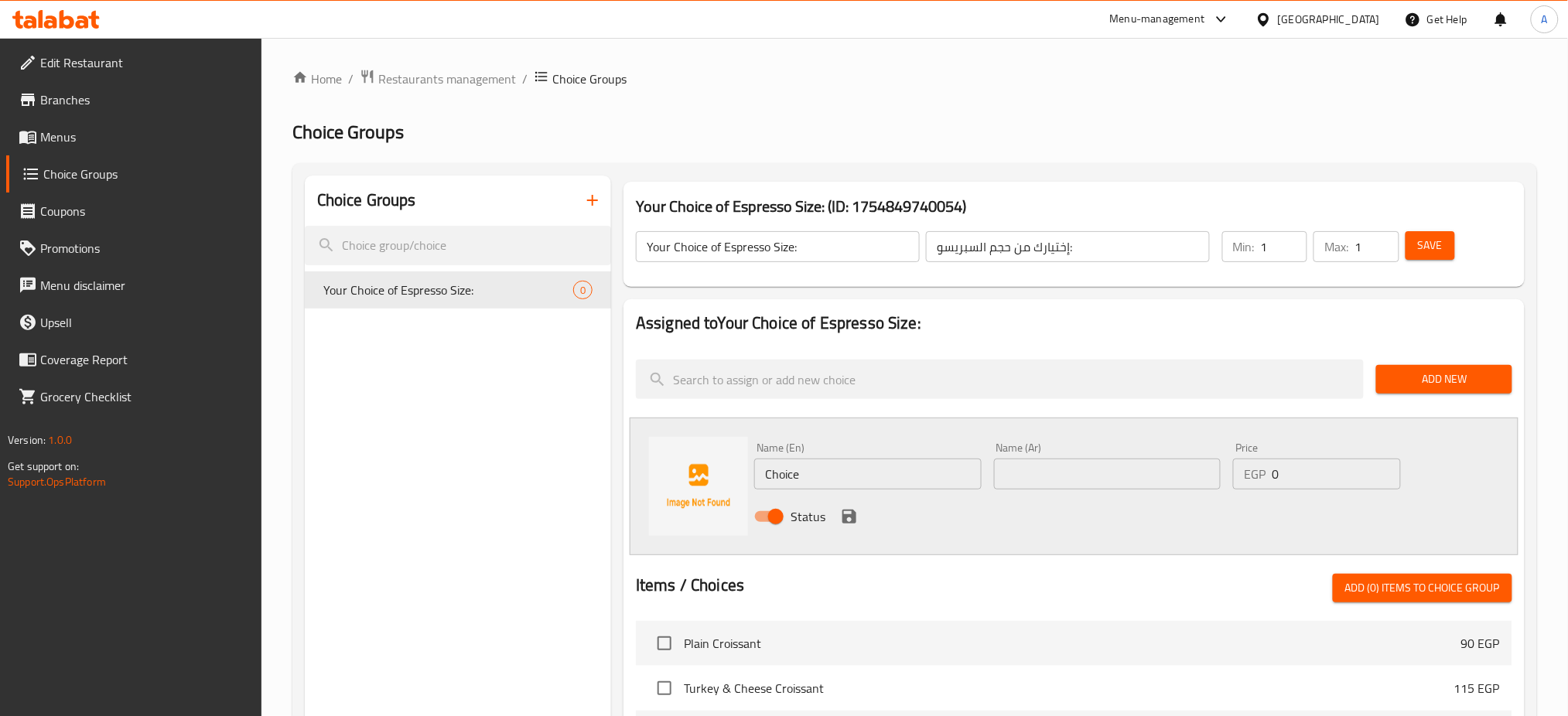
click at [850, 472] on input "Choice" at bounding box center [868, 474] width 227 height 31
type input "’"
type input "Medium"
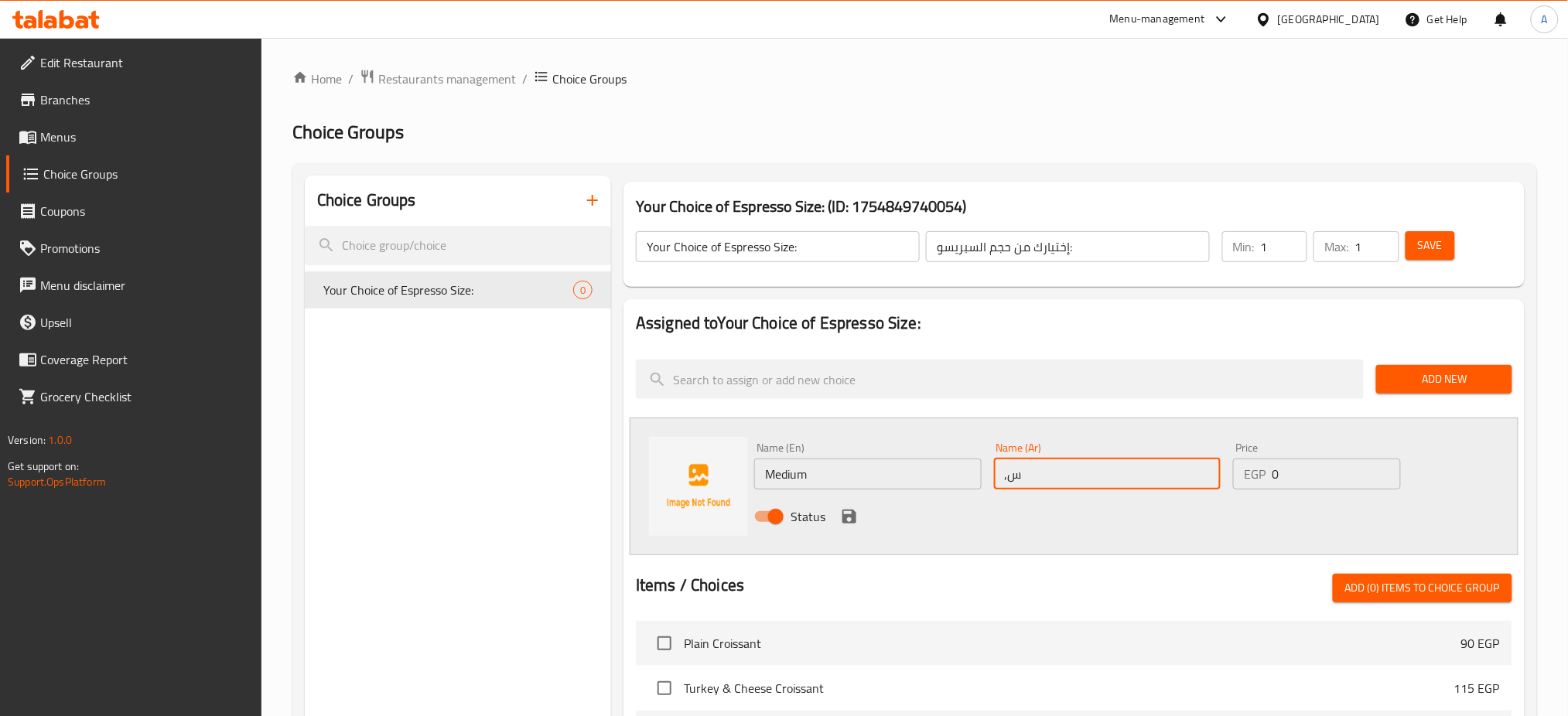
type input ","
type input "وسط"
click at [842, 517] on icon "save" at bounding box center [849, 516] width 14 height 14
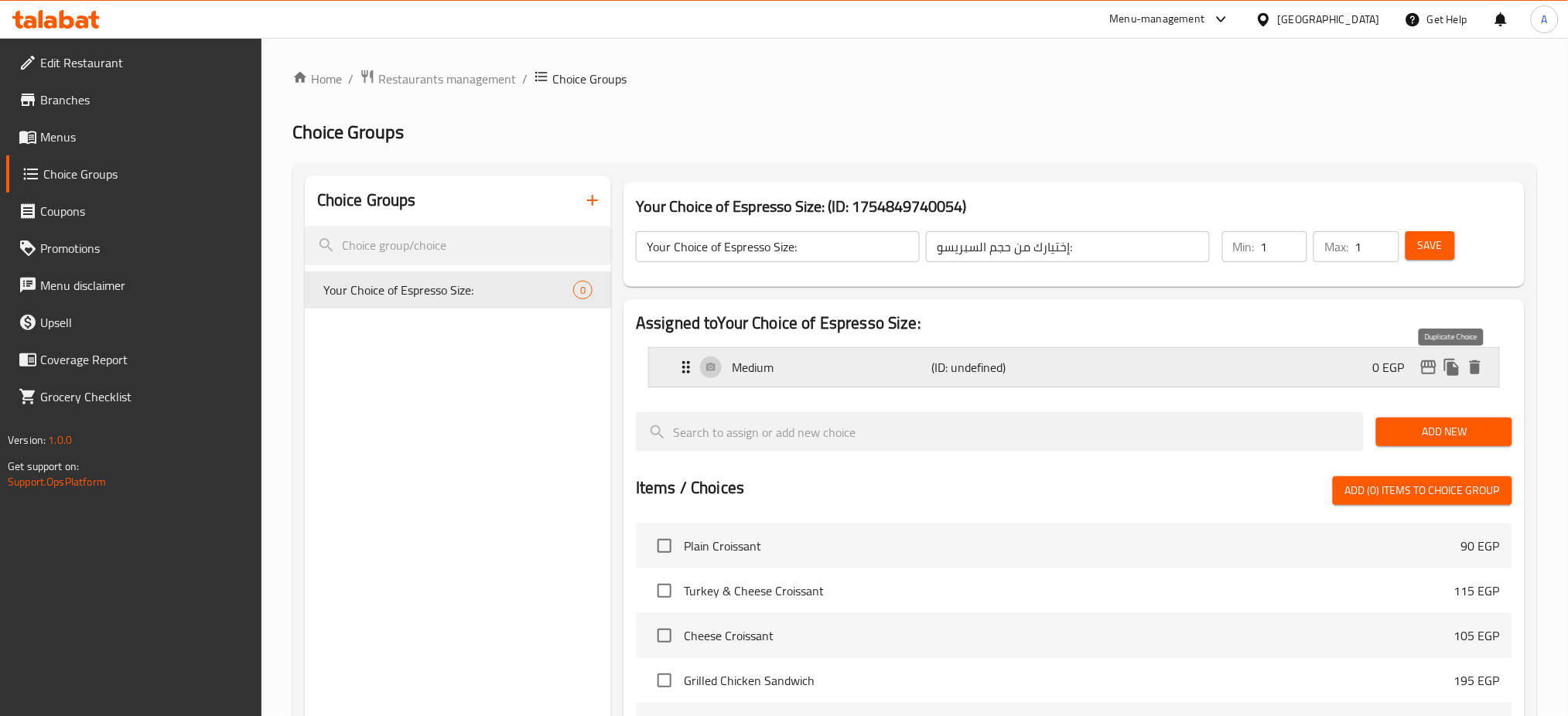
click at [1452, 365] on icon "duplicate" at bounding box center [1452, 367] width 14 height 17
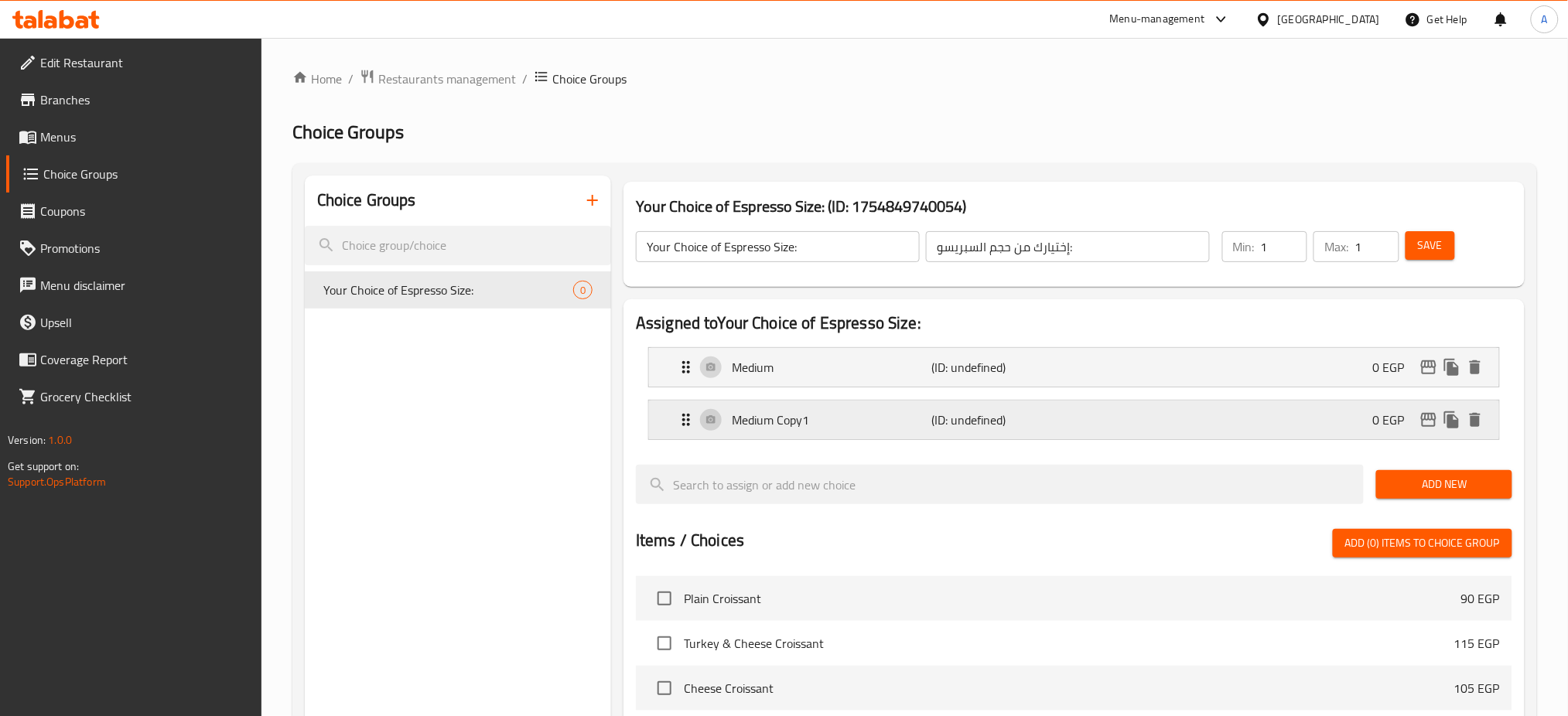
click at [888, 418] on p "Medium Copy1" at bounding box center [831, 420] width 199 height 19
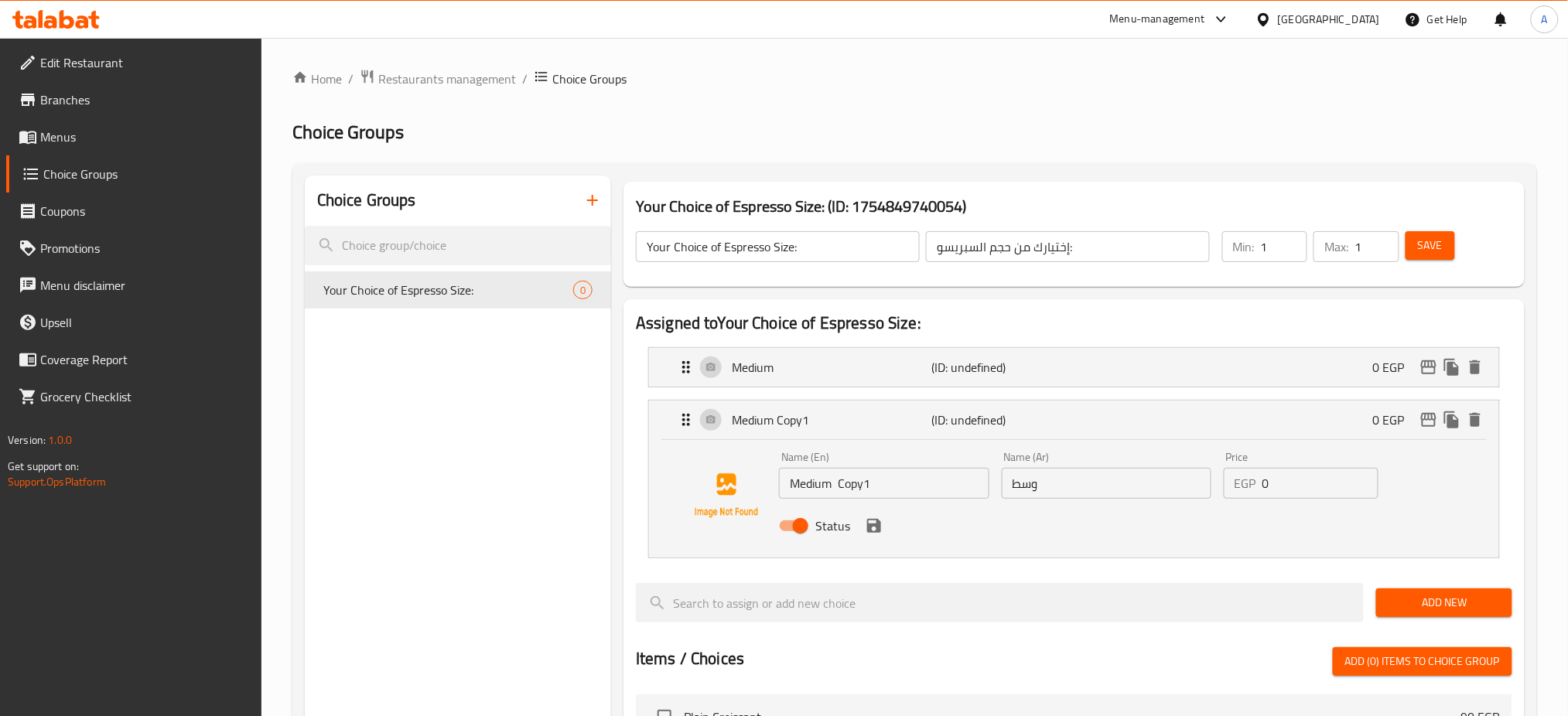
click at [815, 478] on input "Medium Copy1" at bounding box center [884, 483] width 209 height 31
type input "Large"
click at [869, 529] on icon "save" at bounding box center [874, 525] width 14 height 14
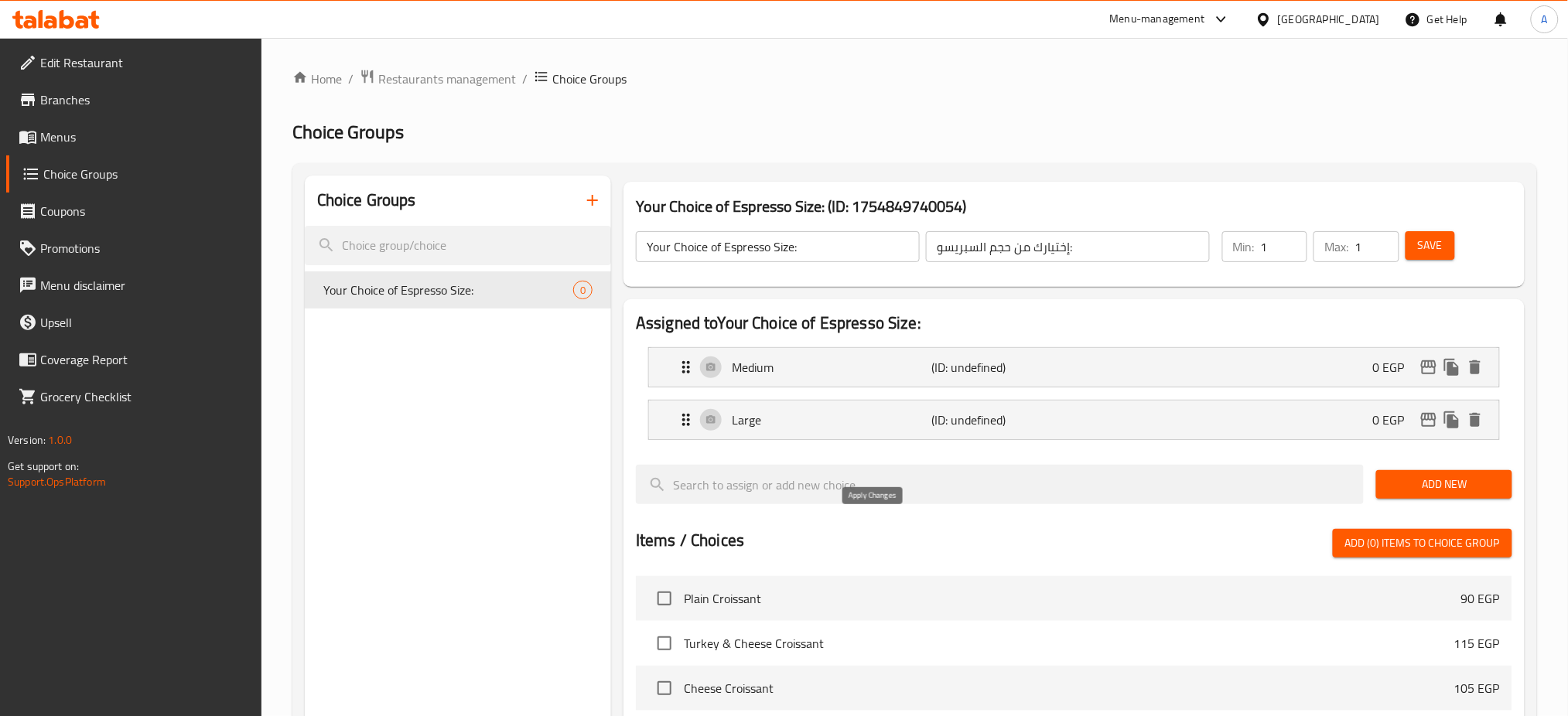
type input "كبير"
click at [1428, 248] on span "Save" at bounding box center [1430, 245] width 24 height 19
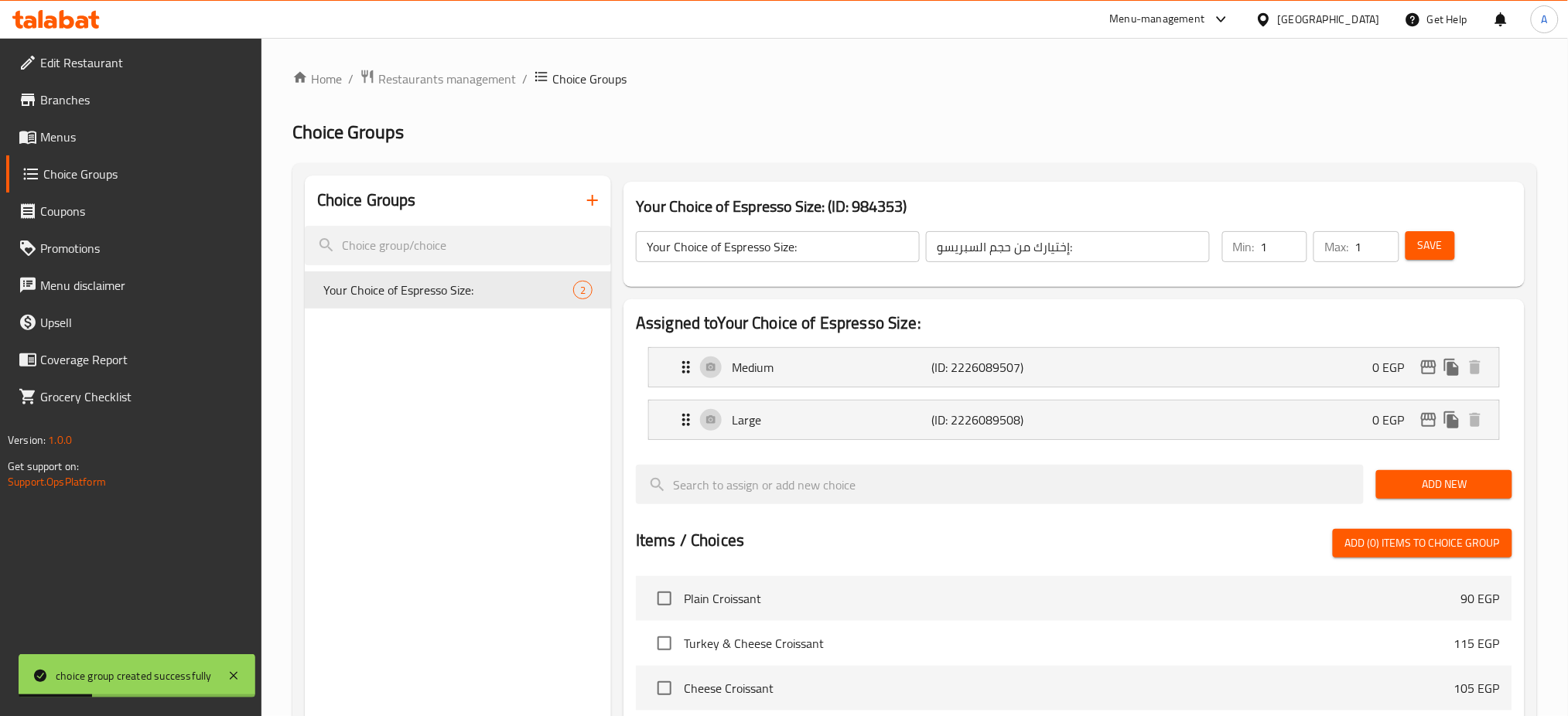
click at [403, 414] on div "Choice Groups Your Choice of Espresso Size: 2" at bounding box center [458, 652] width 306 height 952
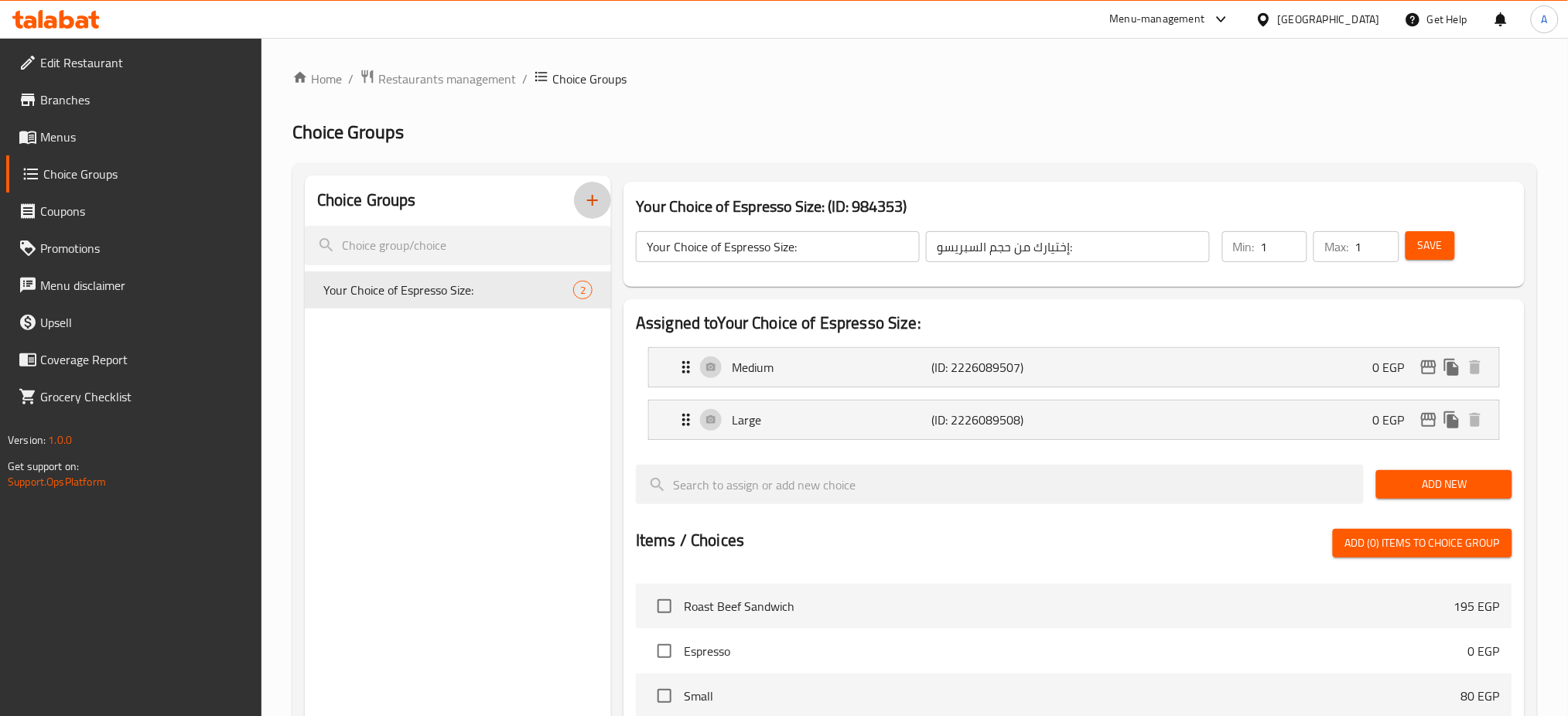
click at [590, 198] on icon "button" at bounding box center [592, 200] width 19 height 19
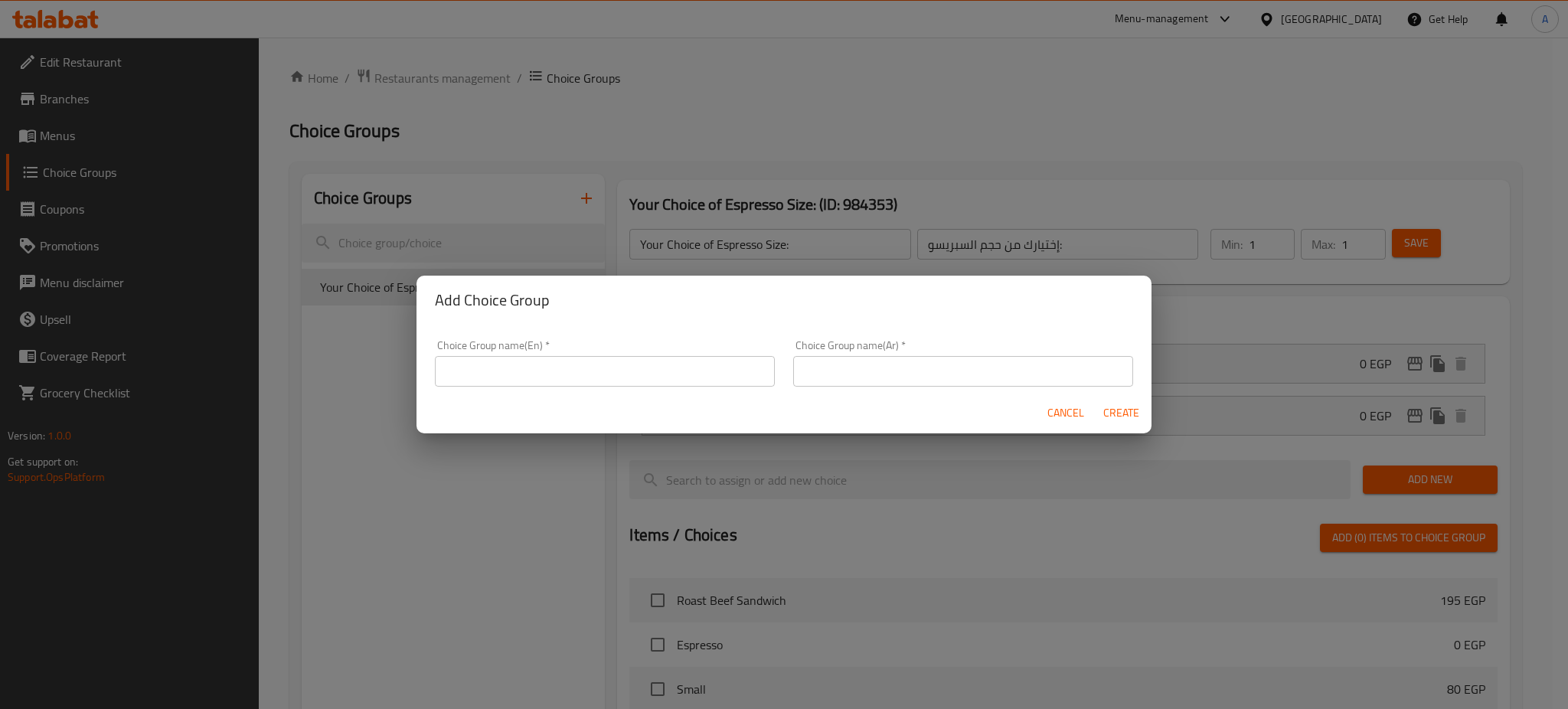
click at [630, 371] on input "text" at bounding box center [605, 371] width 340 height 30
paste input "Cappuccino"
type input "Your Choice of Cappuccino Size:"
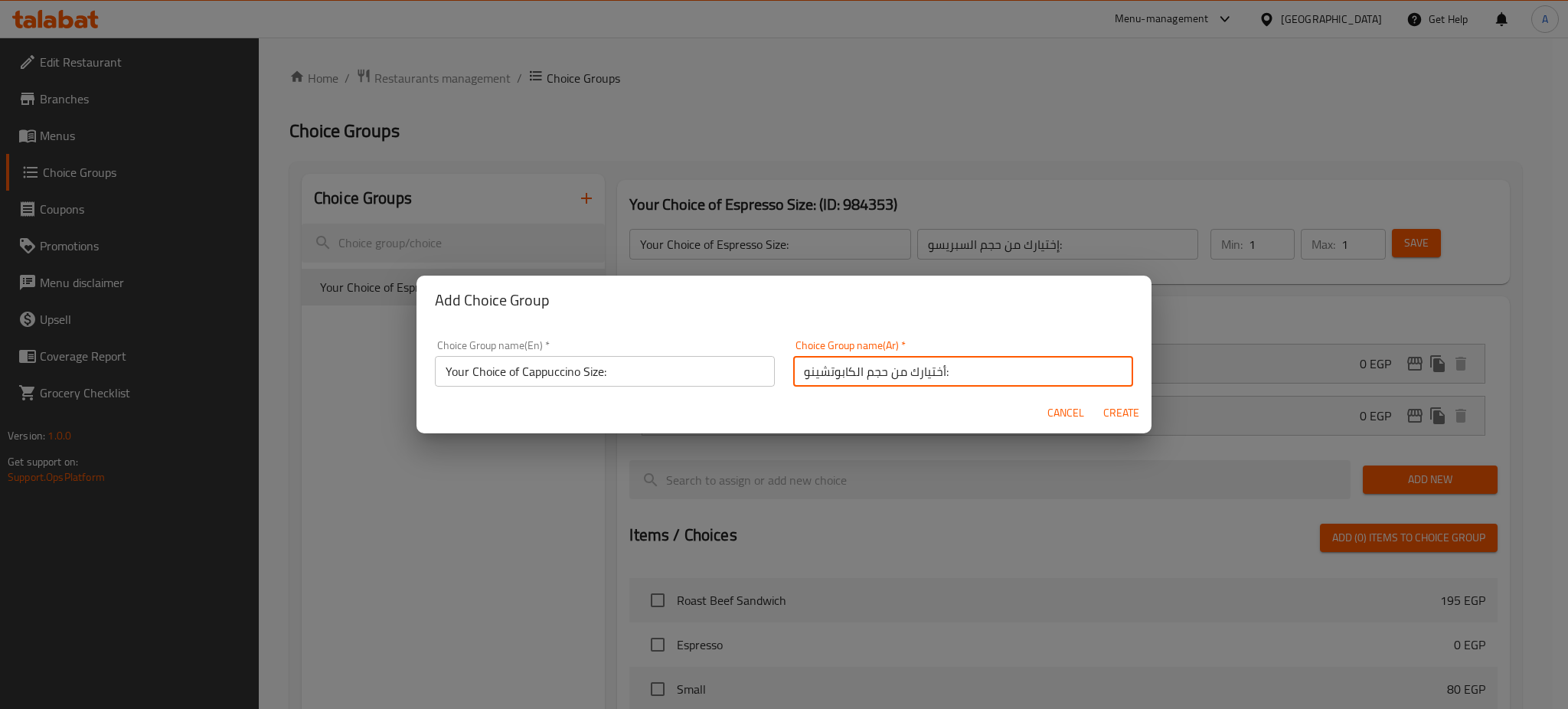
type input "أختيارك من حجم الكابوتشينو:"
click at [1128, 409] on span "Create" at bounding box center [1120, 413] width 37 height 19
type input "Your Choice of Cappuccino Size:"
type input "أختيارك من حجم الكابوتشينو:"
type input "0"
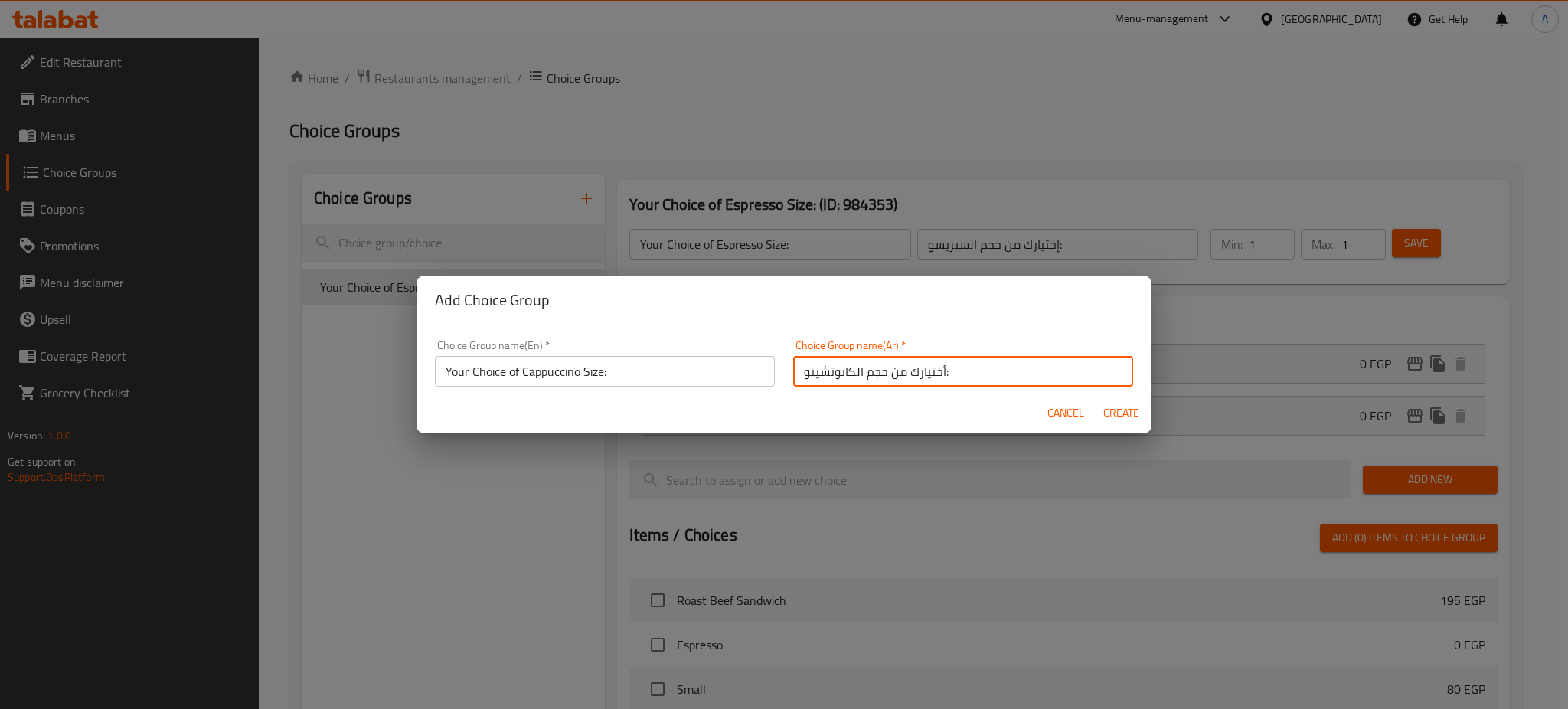
type input "0"
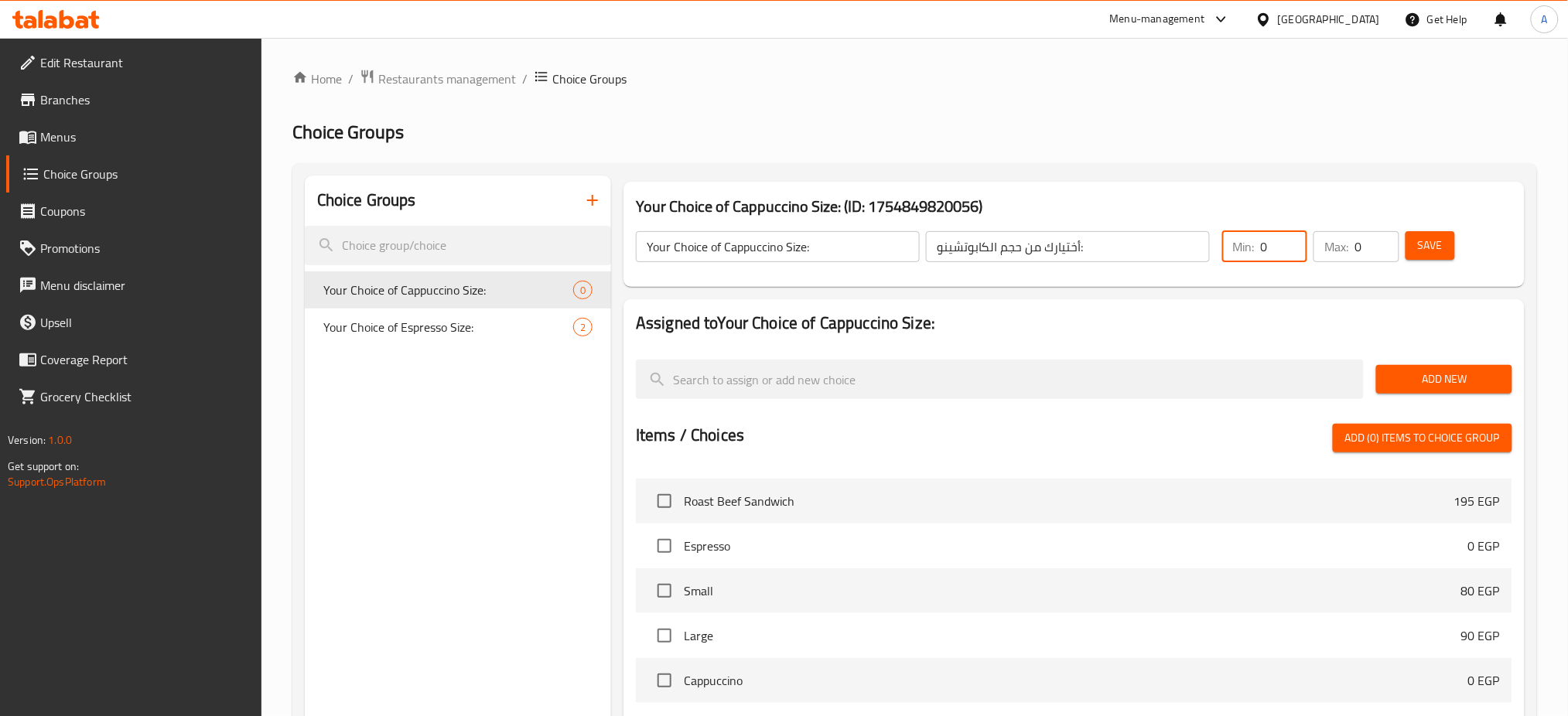
click at [1302, 234] on input "0" at bounding box center [1284, 246] width 46 height 31
type input "1"
click at [1453, 368] on button "Add New" at bounding box center [1443, 379] width 135 height 29
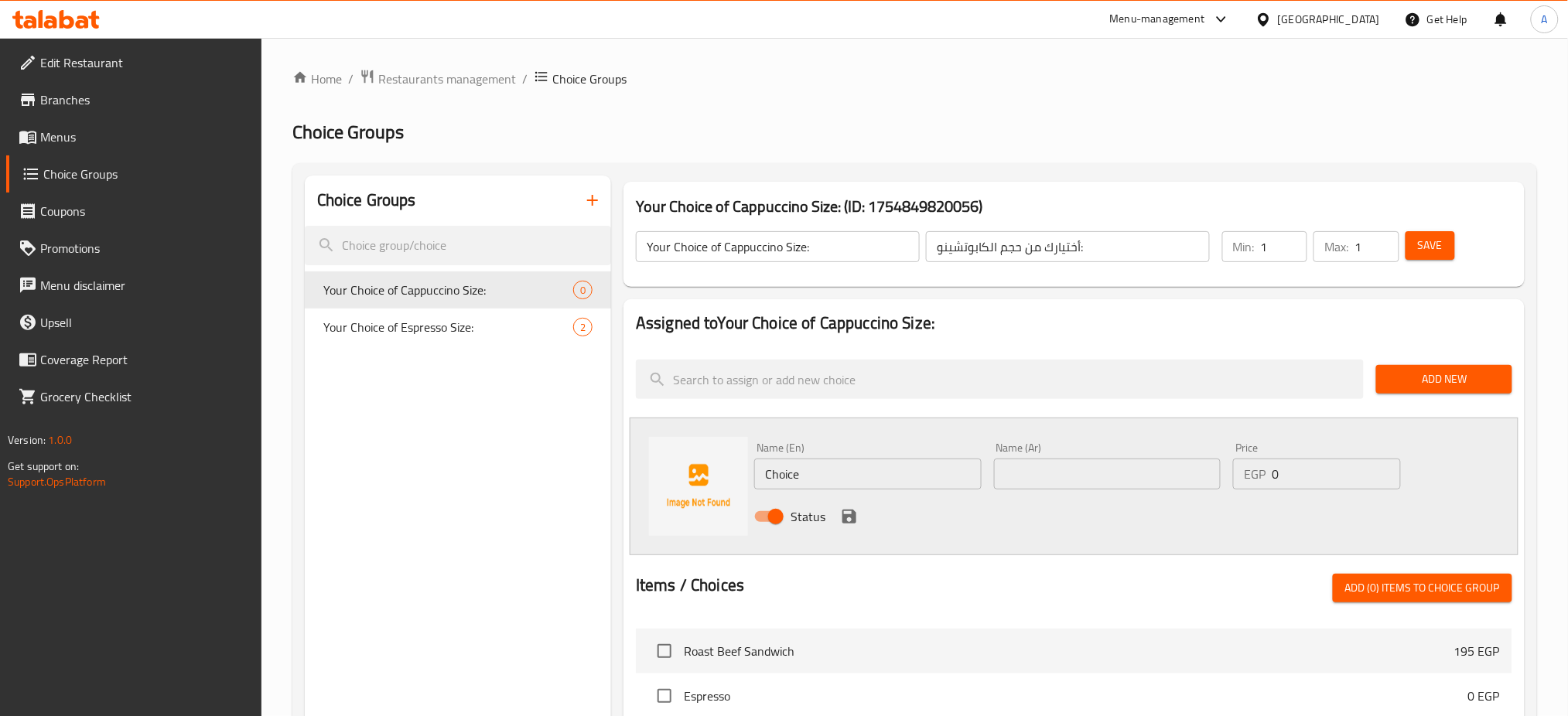
click at [864, 467] on input "Choice" at bounding box center [868, 474] width 227 height 31
type input "’"
type input "Medium"
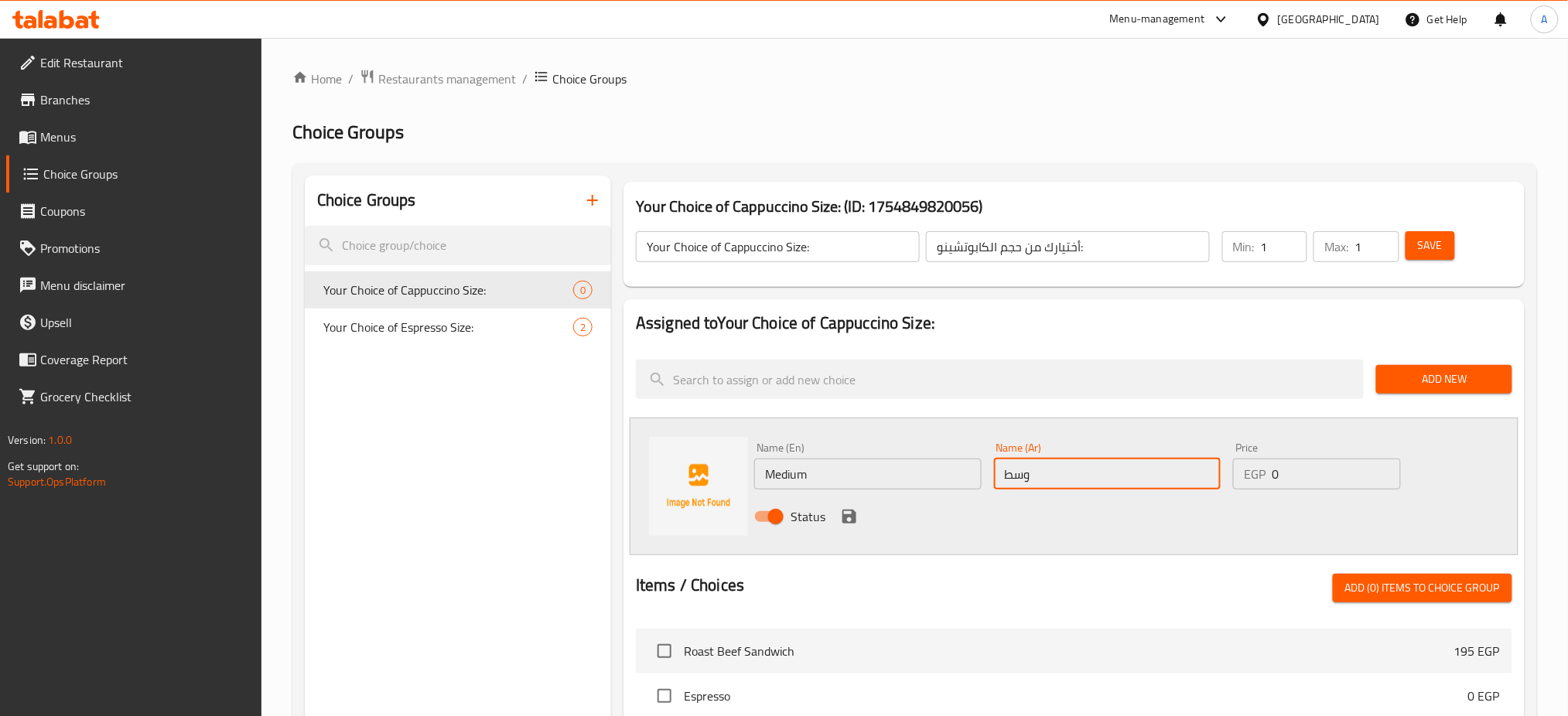
type input "وسط"
click at [852, 517] on icon "save" at bounding box center [849, 516] width 14 height 14
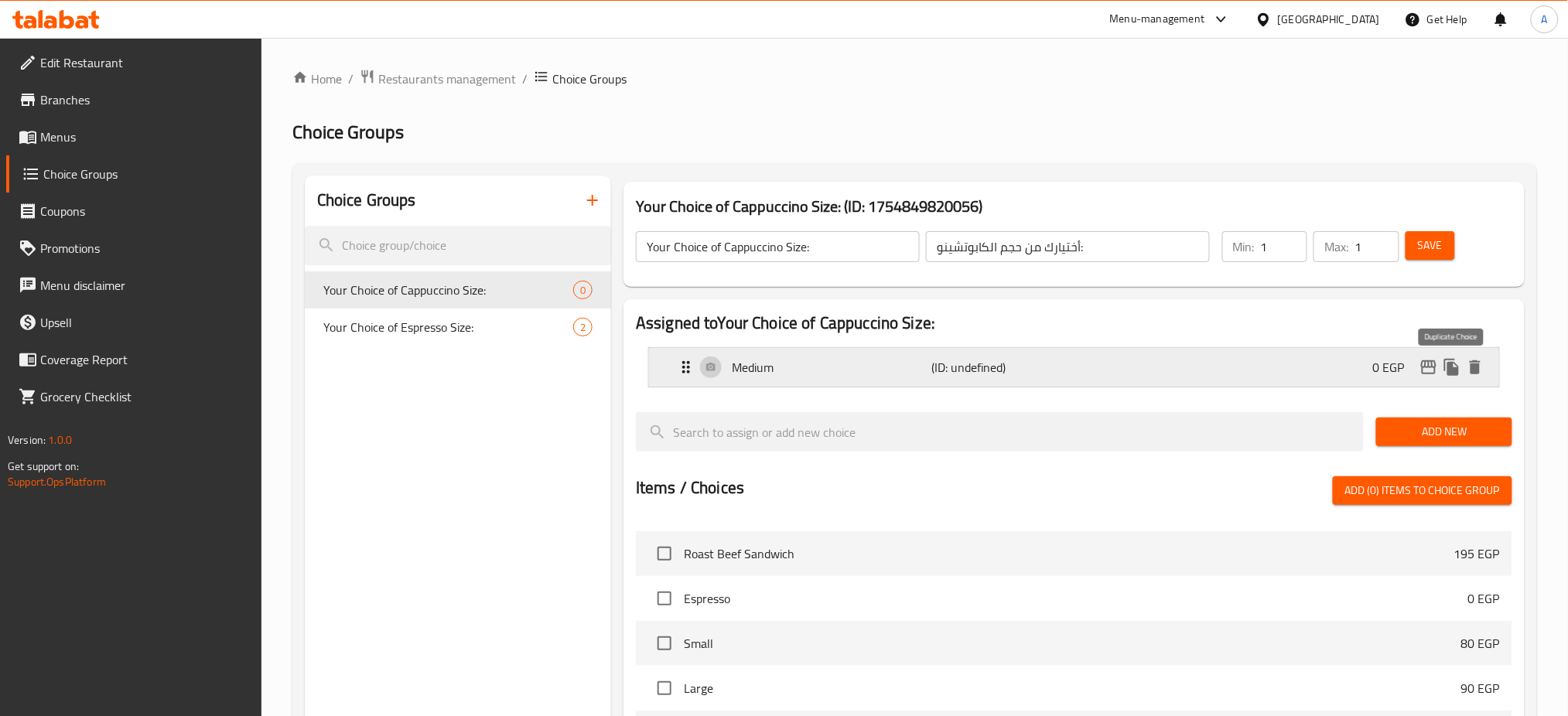
click at [1458, 376] on icon "duplicate" at bounding box center [1452, 367] width 14 height 17
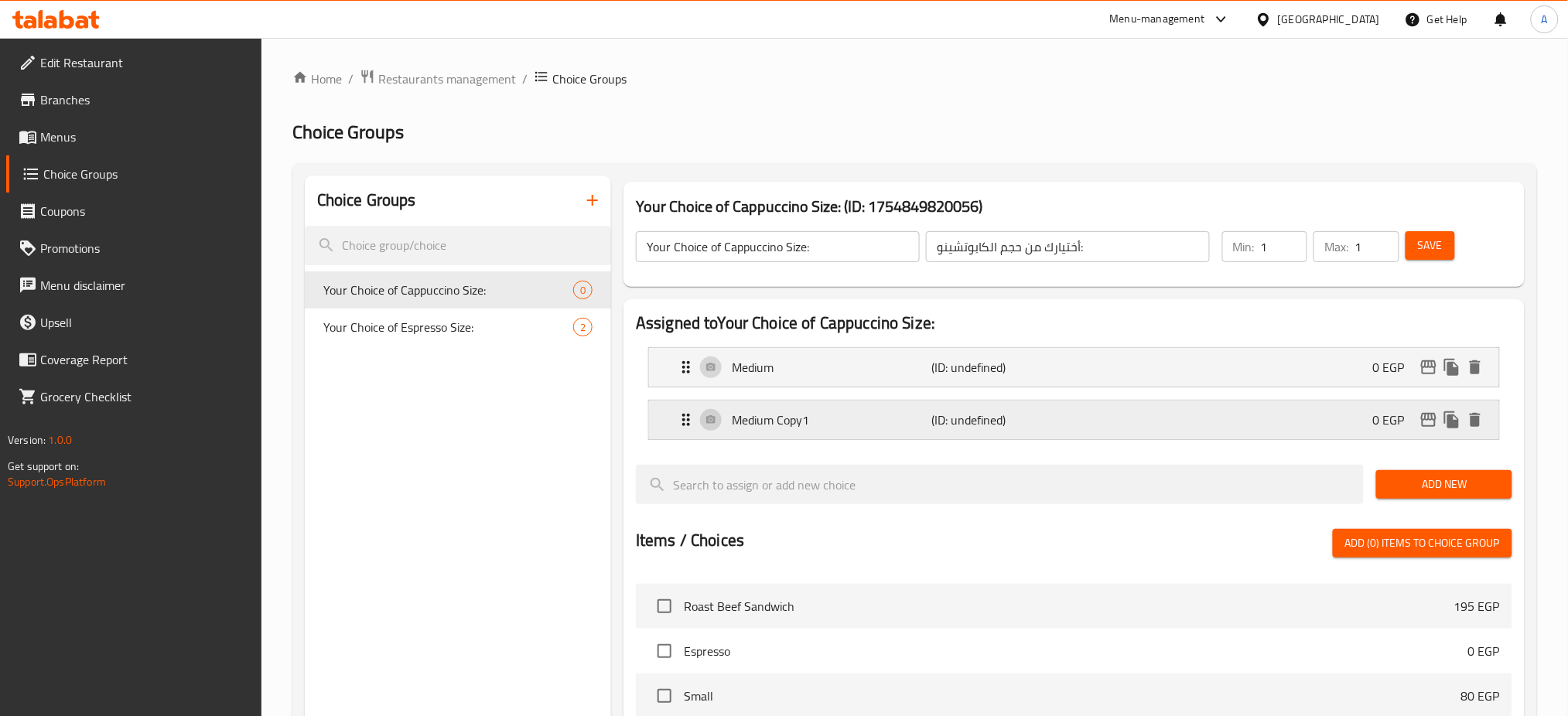
click at [1005, 416] on p "(ID: undefined)" at bounding box center [998, 420] width 133 height 19
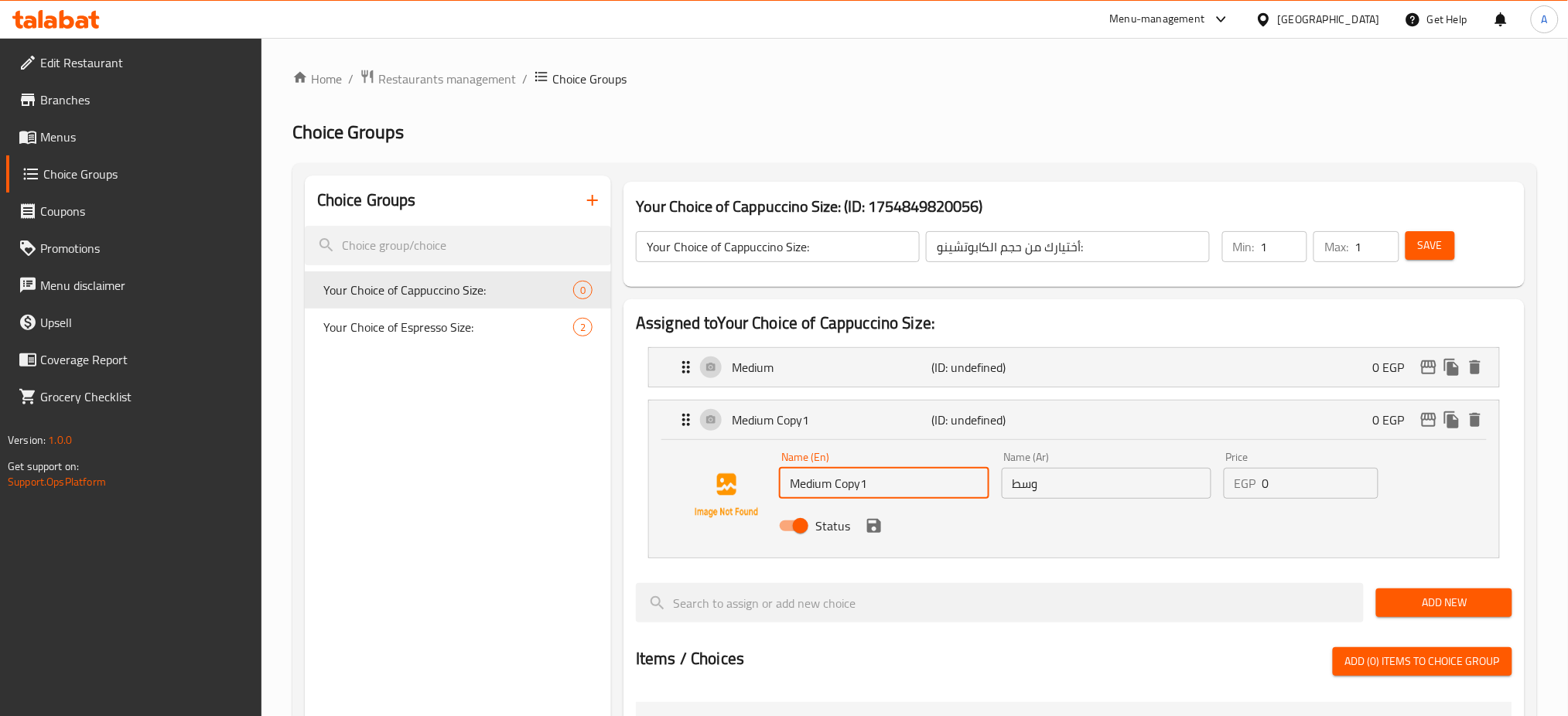
click at [858, 480] on input "Medium Copy1" at bounding box center [884, 483] width 209 height 31
type input "Large"
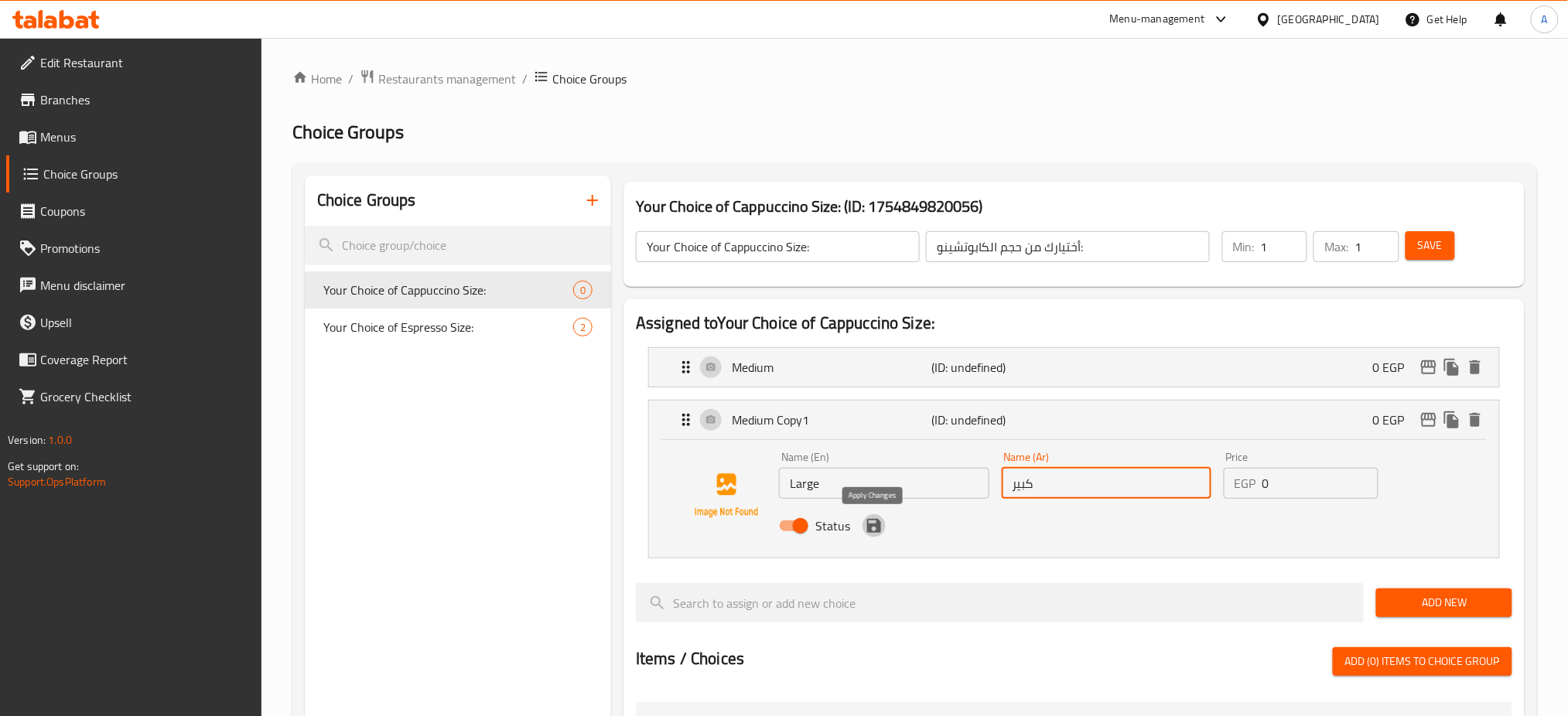
click at [874, 525] on icon "save" at bounding box center [874, 525] width 14 height 14
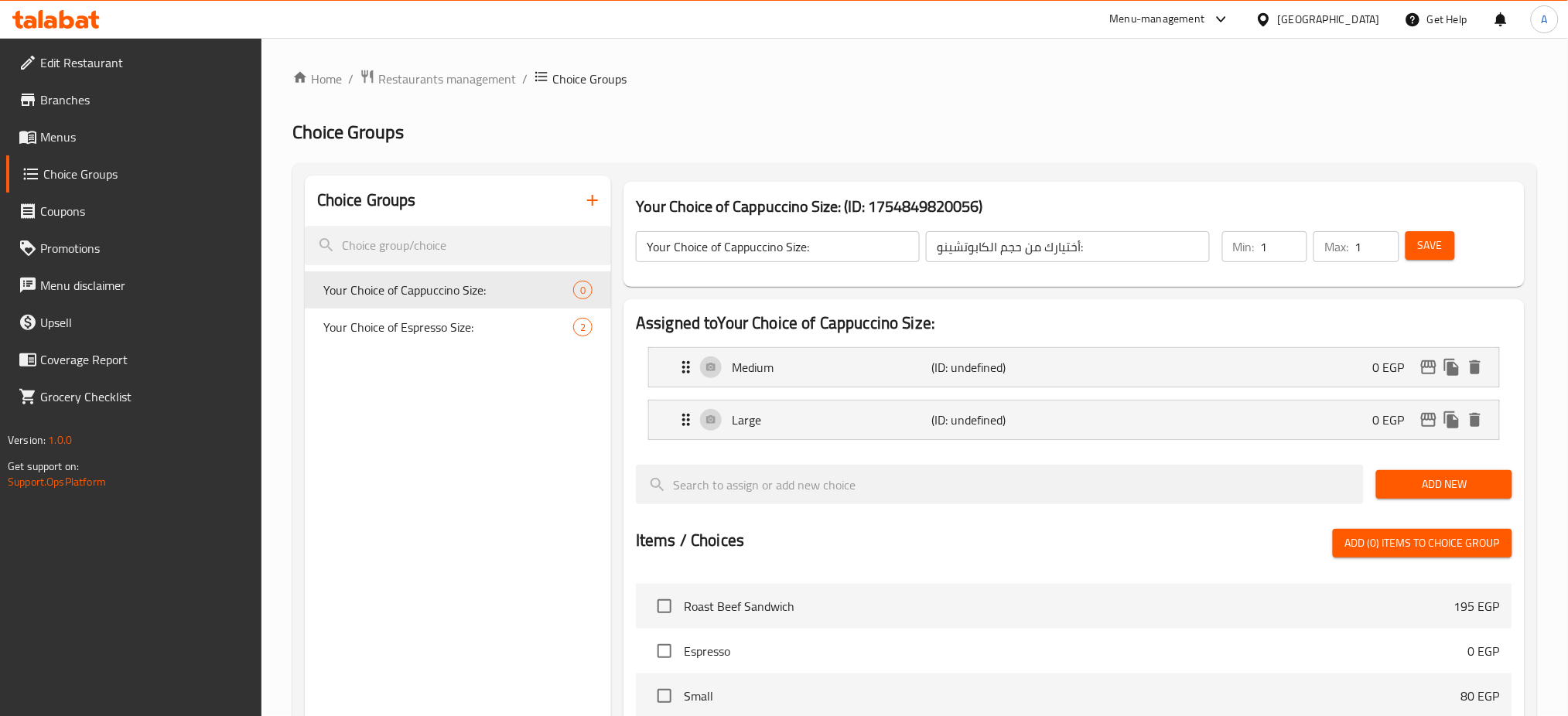
type input "كبير"
click at [1430, 259] on button "Save" at bounding box center [1430, 246] width 50 height 29
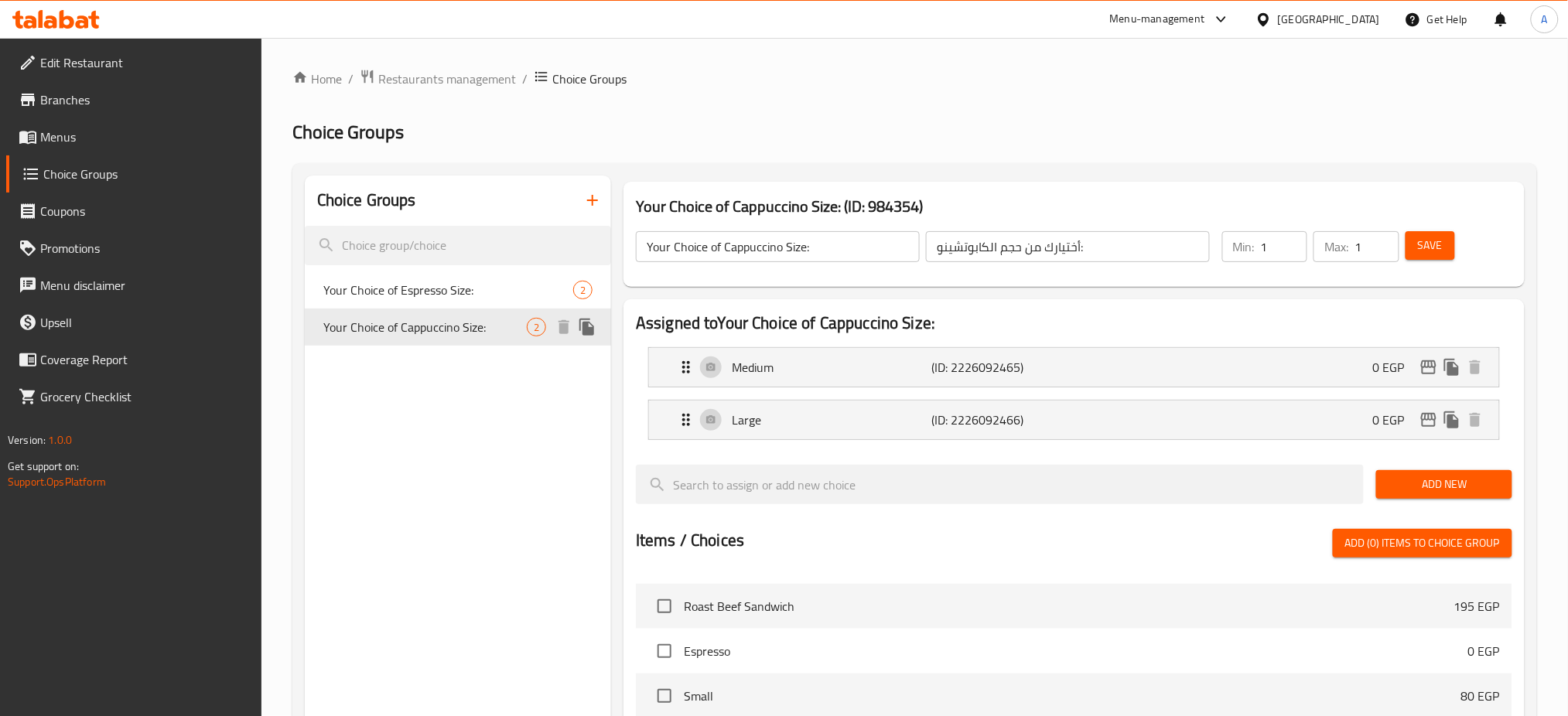
click at [467, 292] on span "Your Choice of Espresso Size:" at bounding box center [448, 290] width 250 height 19
type input "Your Choice of Espresso Size:"
type input "إختيارك من حجم السبريسو:"
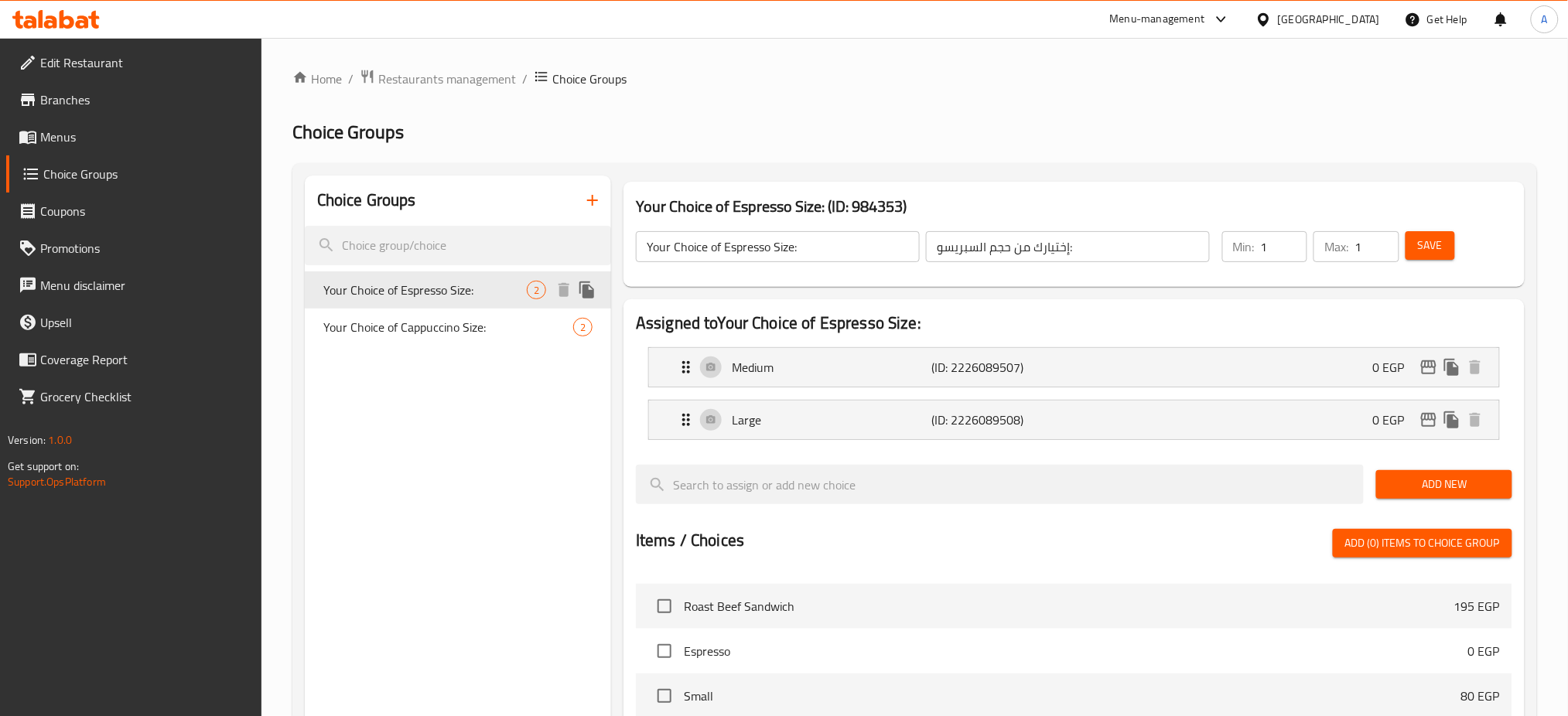
click at [454, 310] on div "Your Choice of Cappuccino Size: 2" at bounding box center [458, 327] width 306 height 37
type input "Your Choice of Cappuccino Size:"
type input "أختيارك من حجم الكابوتشينو:"
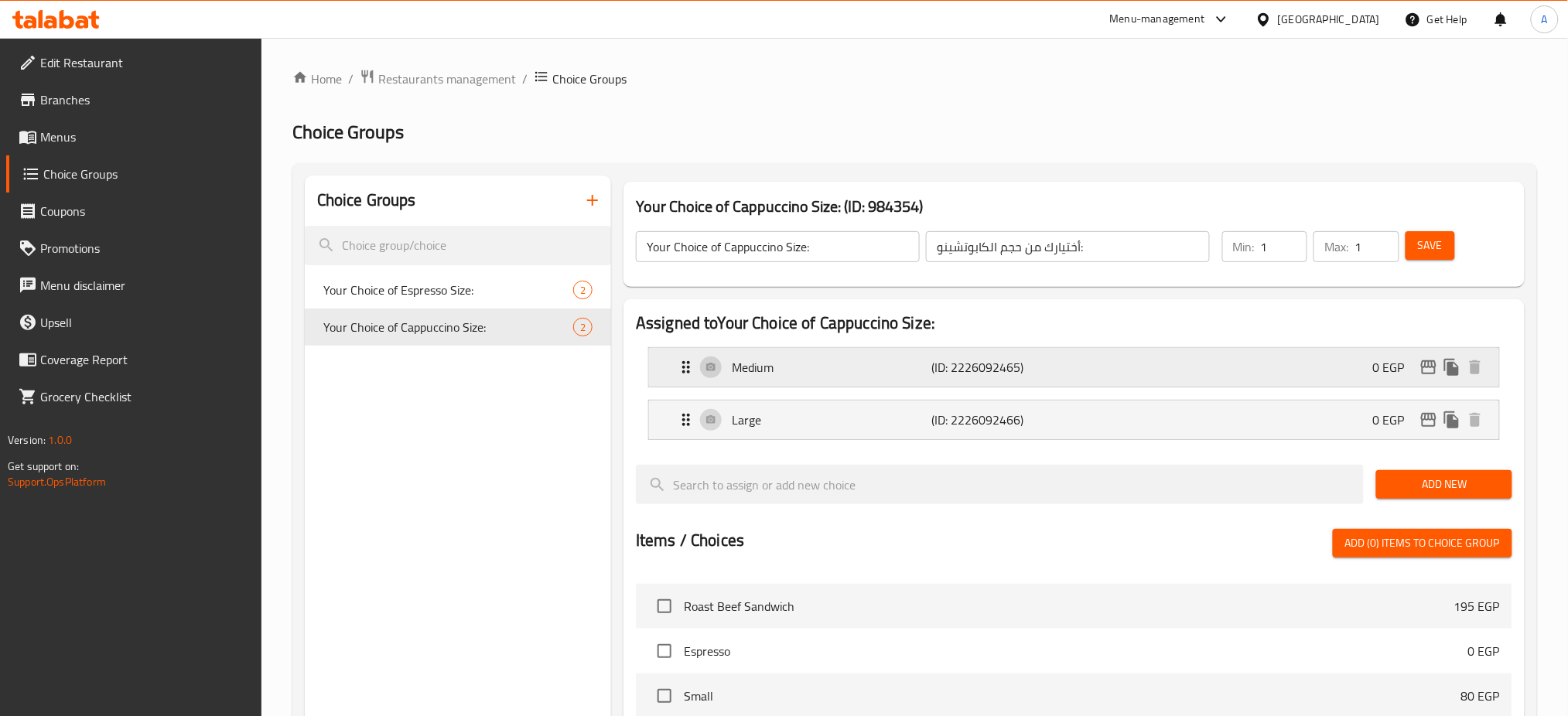
click at [1278, 364] on div "Medium (ID: 2226092465) 0 EGP" at bounding box center [1079, 367] width 803 height 39
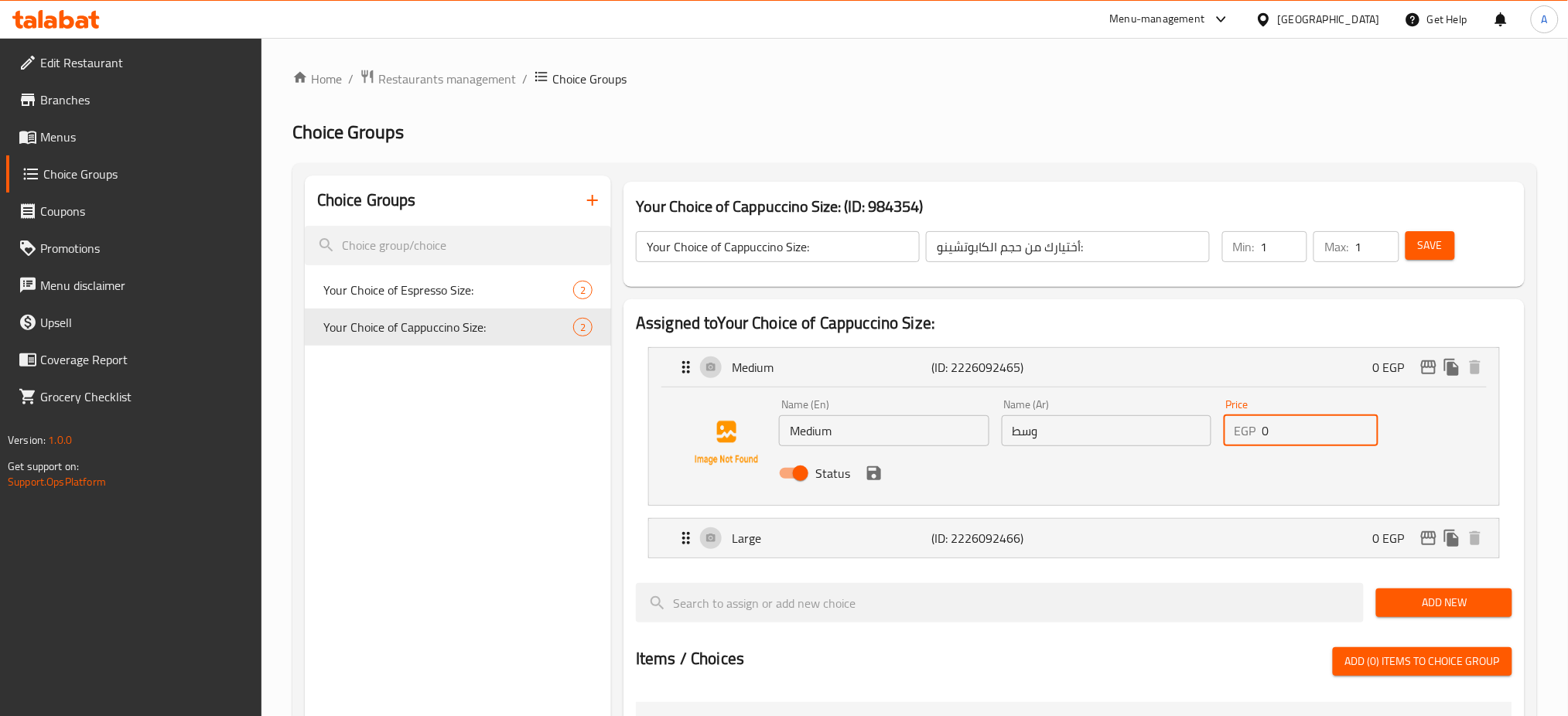
click at [1276, 427] on input "0" at bounding box center [1320, 431] width 116 height 31
click at [1229, 537] on div "Large (ID: 2226092466) 0 EGP" at bounding box center [1079, 538] width 803 height 39
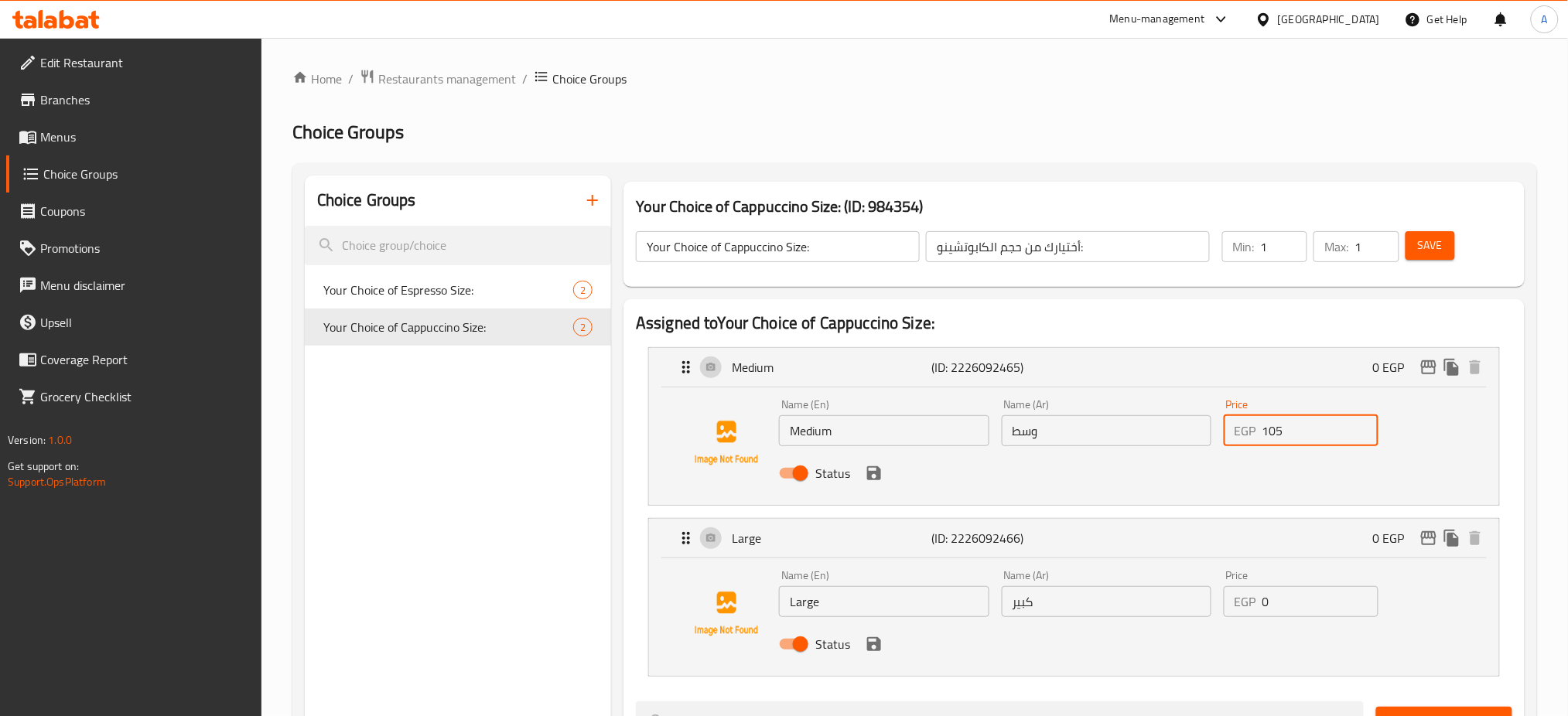
type input "105"
click at [1293, 600] on input "0" at bounding box center [1320, 602] width 116 height 31
click at [1292, 598] on input "0" at bounding box center [1320, 602] width 116 height 31
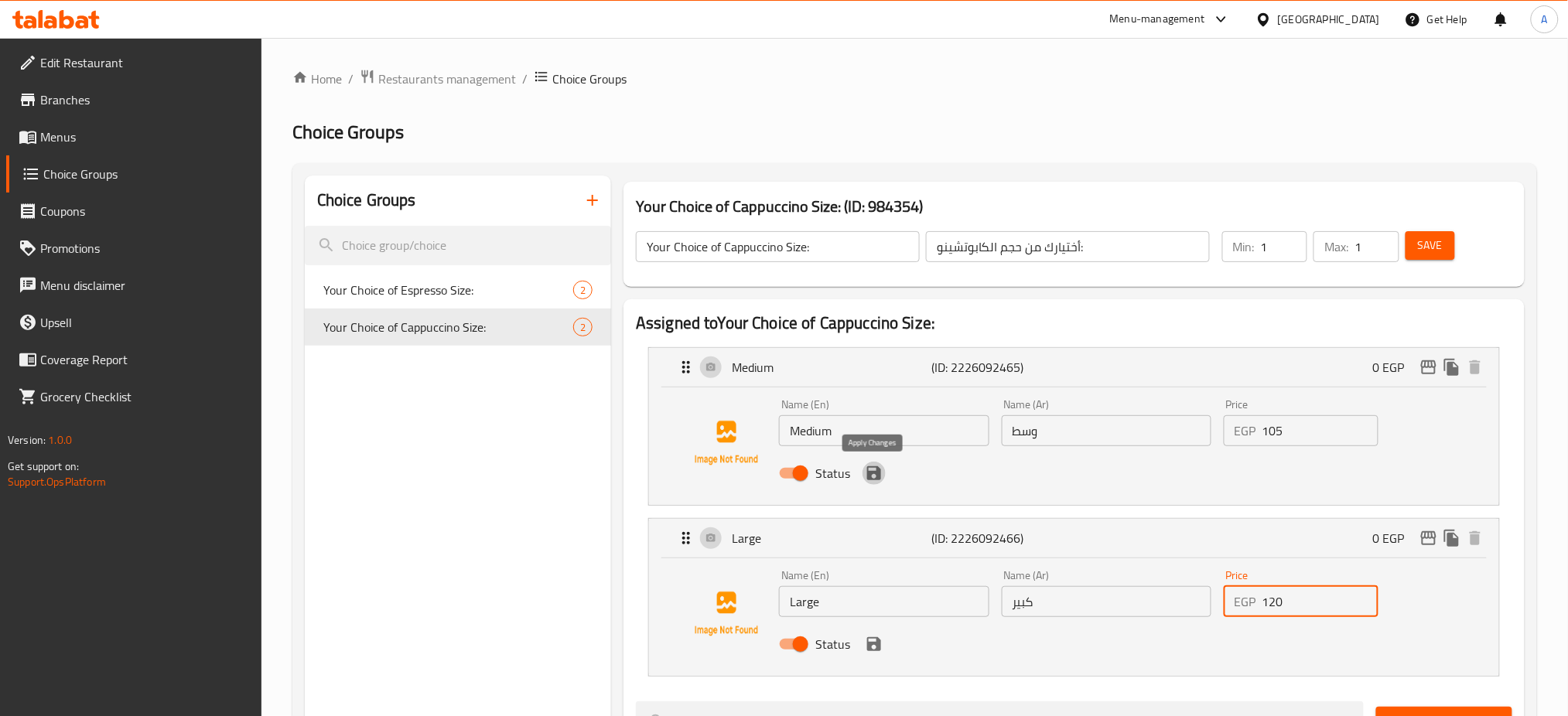
click at [881, 476] on icon "save" at bounding box center [874, 473] width 19 height 19
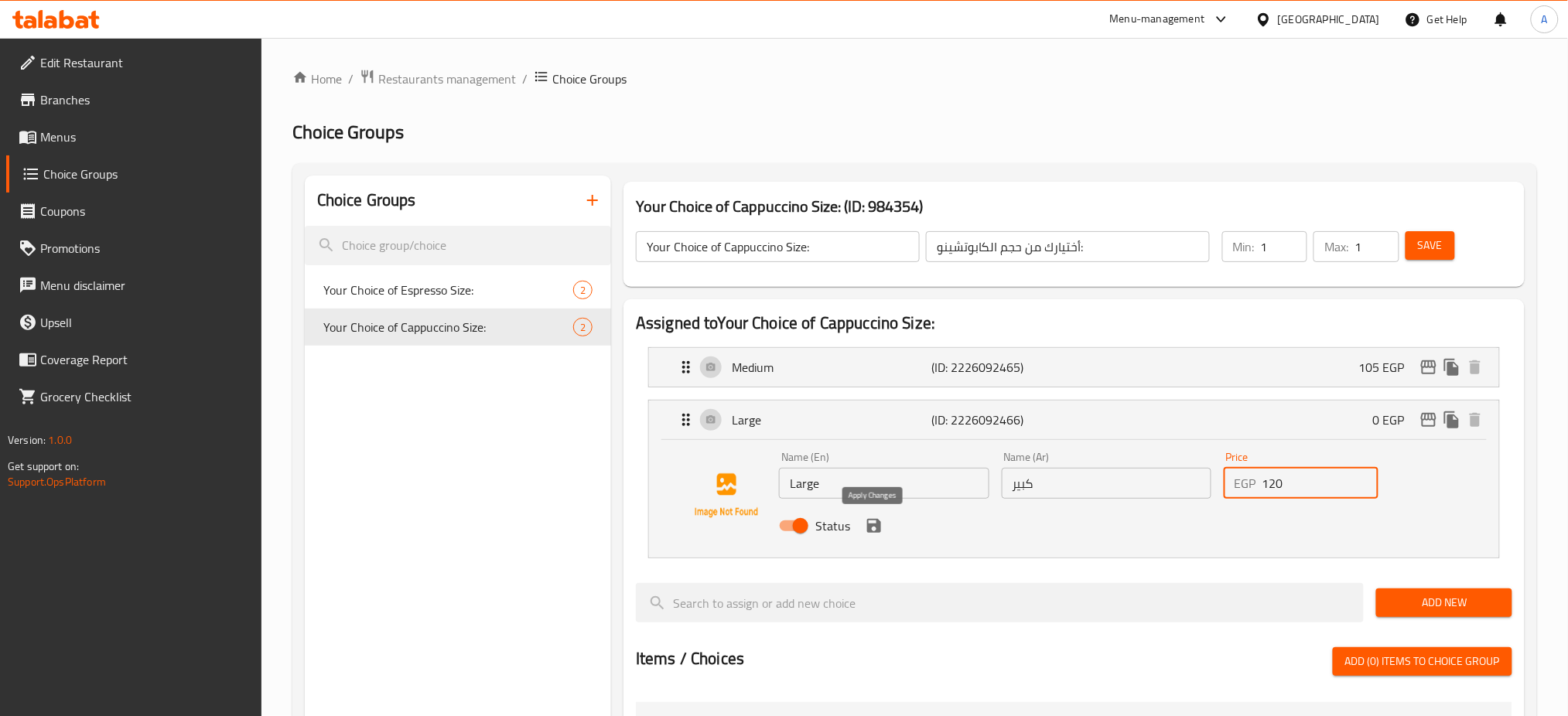
click at [878, 524] on icon "save" at bounding box center [874, 525] width 14 height 14
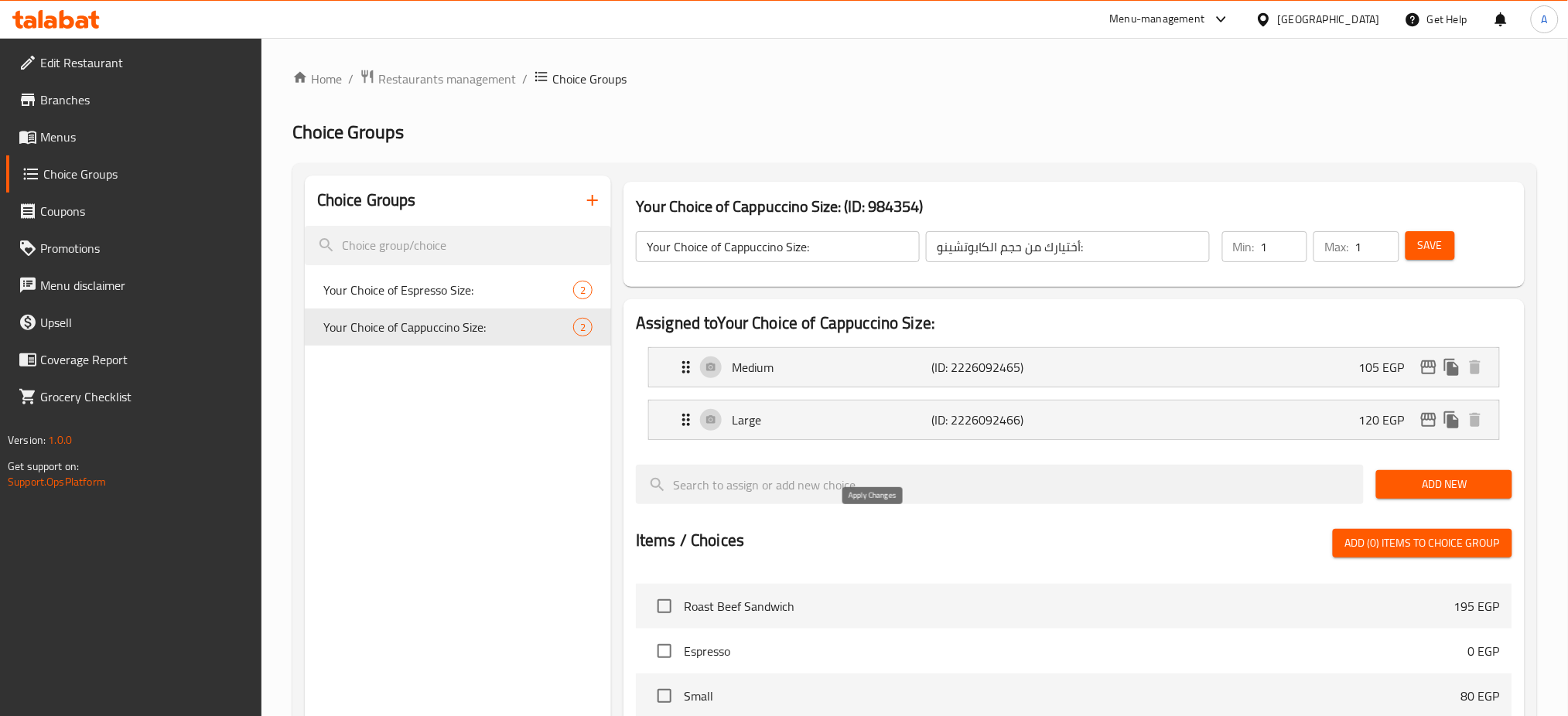
type input "120"
click at [1428, 236] on span "Save" at bounding box center [1430, 245] width 24 height 19
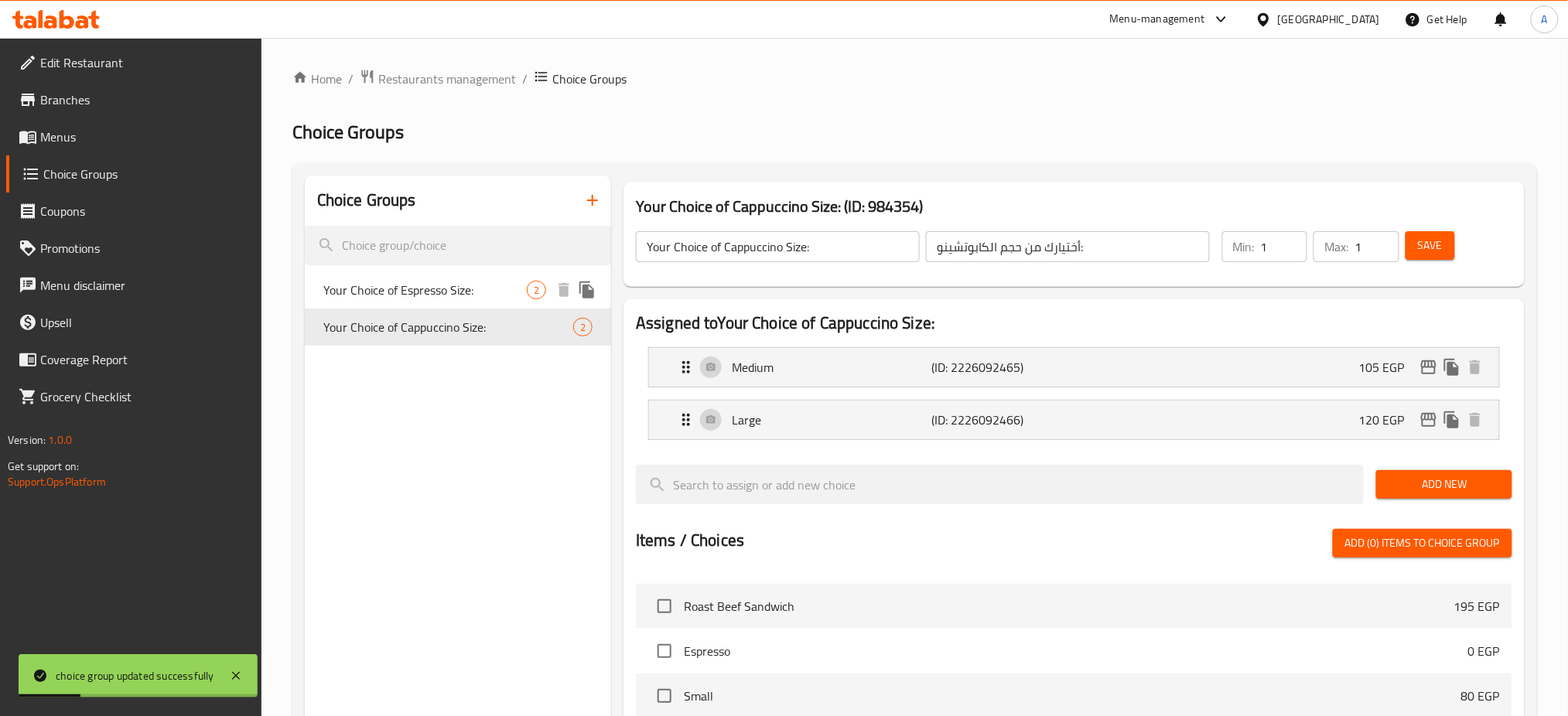
click at [428, 293] on span "Your Choice of Espresso Size:" at bounding box center [424, 290] width 203 height 19
type input "Your Choice of Espresso Size:"
type input "إختيارك من حجم السبريسو:"
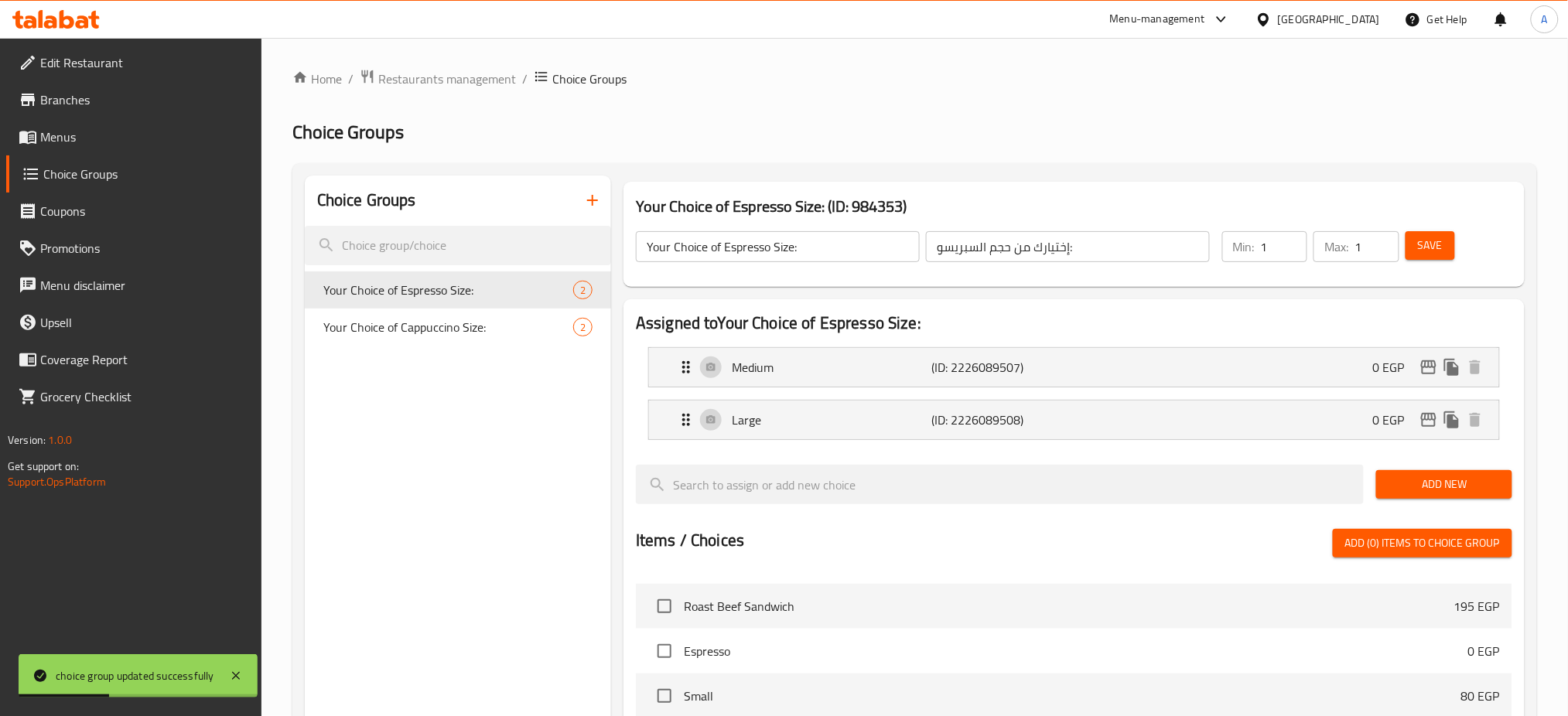
click at [1370, 365] on nav "Medium (ID: 2226089507) 0 EGP Name (En) Medium Name (En) Name (Ar) وسط Name (Ar…" at bounding box center [1073, 394] width 877 height 117
click at [1293, 367] on nav "Medium (ID: 2226089507) 0 EGP Name (En) Medium Name (En) Name (Ar) وسط Name (Ar…" at bounding box center [1073, 394] width 877 height 117
click at [1294, 368] on div "Medium (ID: 2226089507) 0 EGP" at bounding box center [1079, 367] width 803 height 39
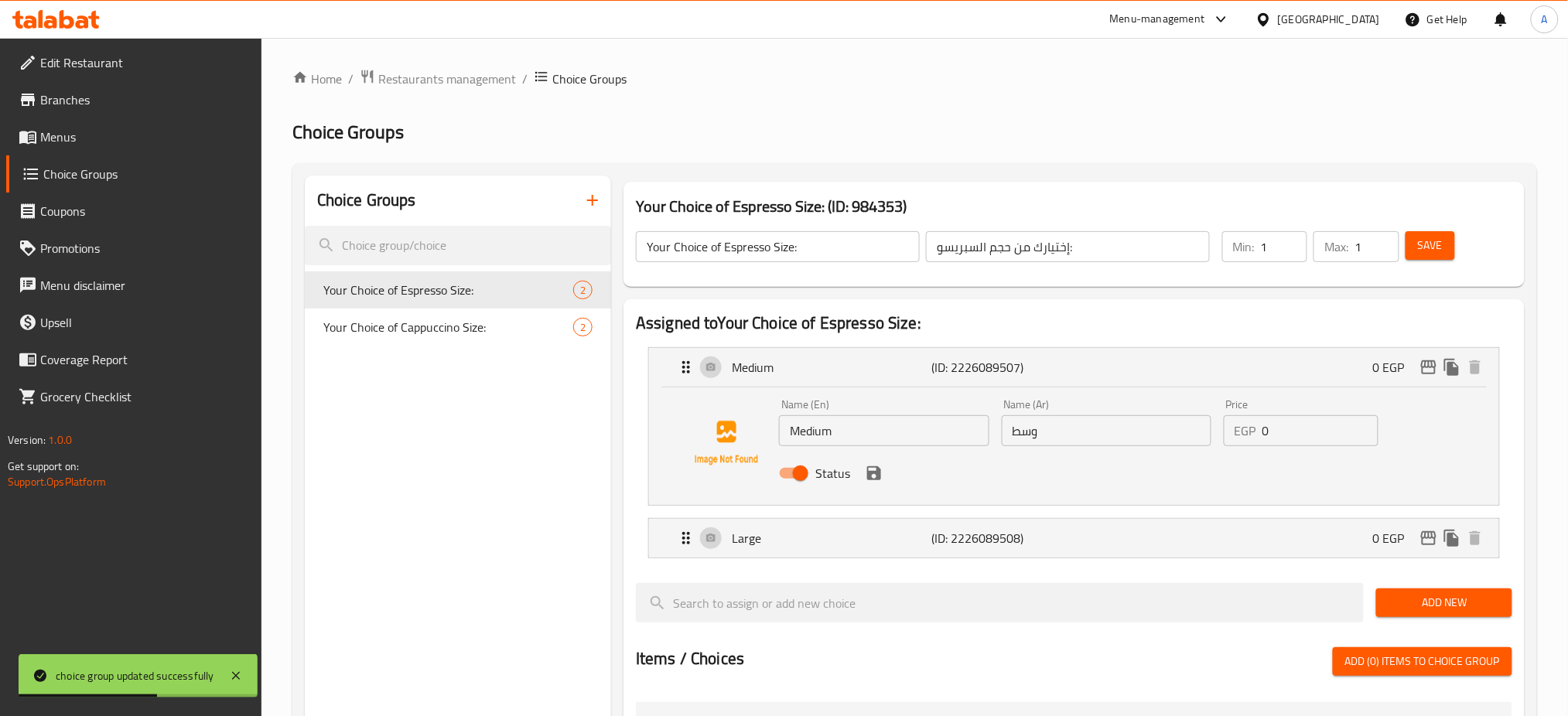
click at [1280, 430] on input "0" at bounding box center [1320, 431] width 116 height 31
click at [1279, 430] on input "0" at bounding box center [1320, 431] width 116 height 31
type input "8"
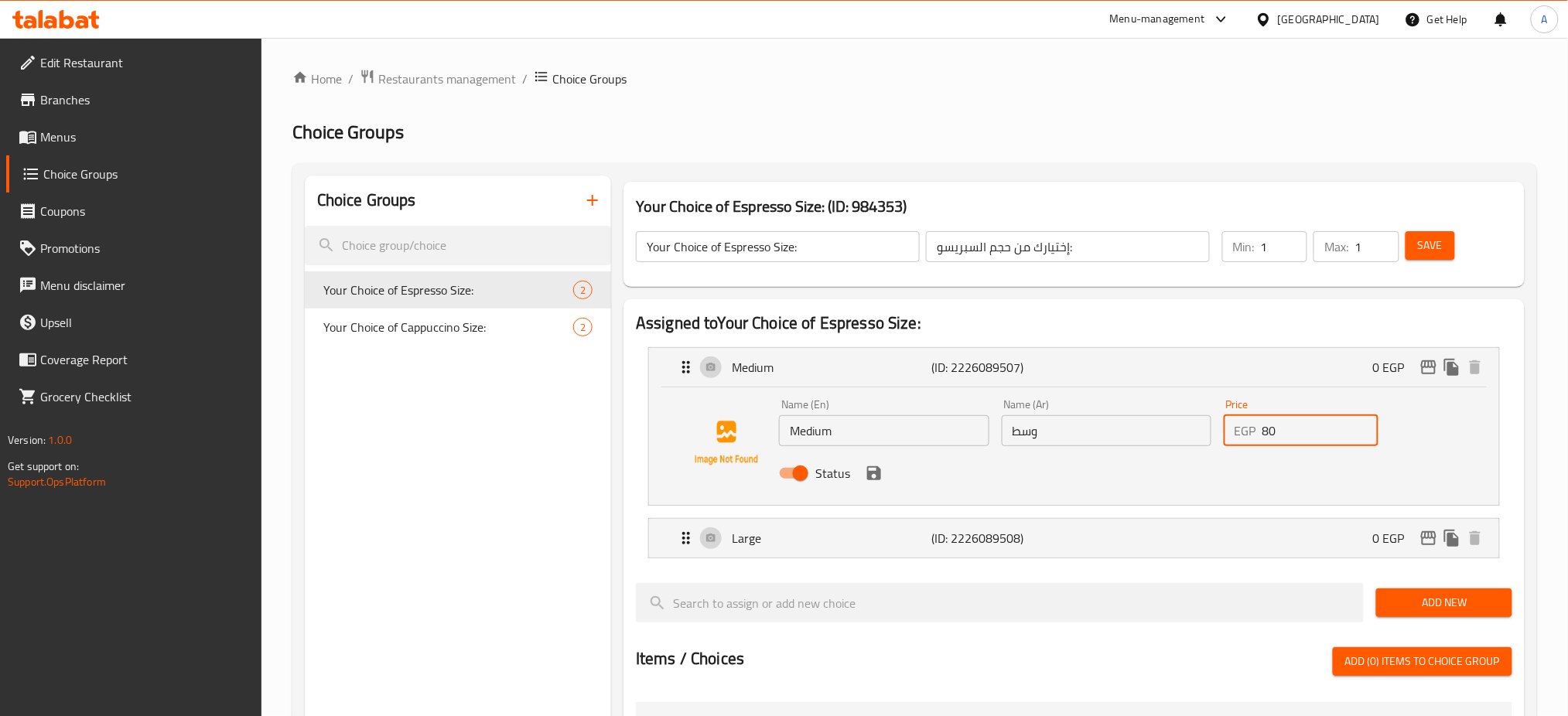
click at [869, 470] on icon "save" at bounding box center [874, 473] width 19 height 19
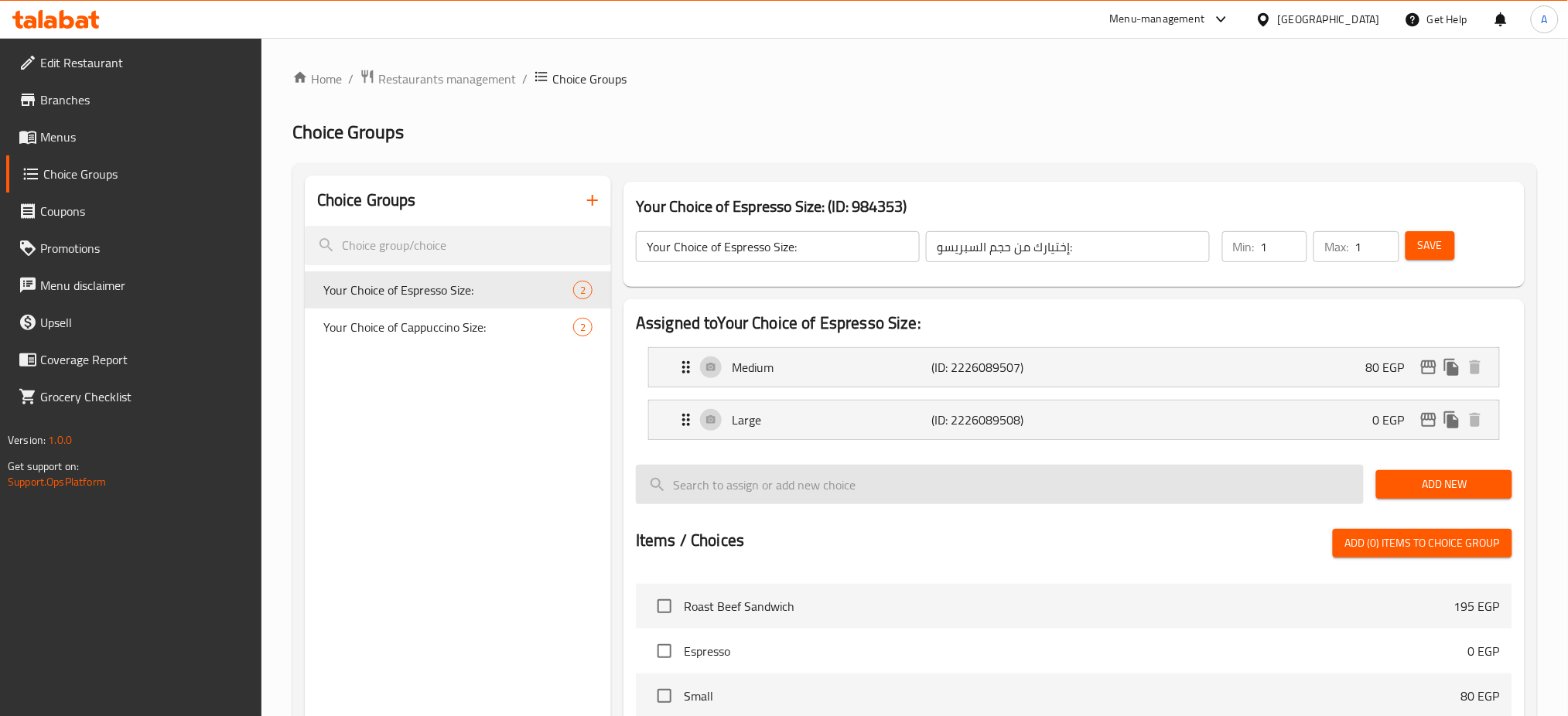
type input "80"
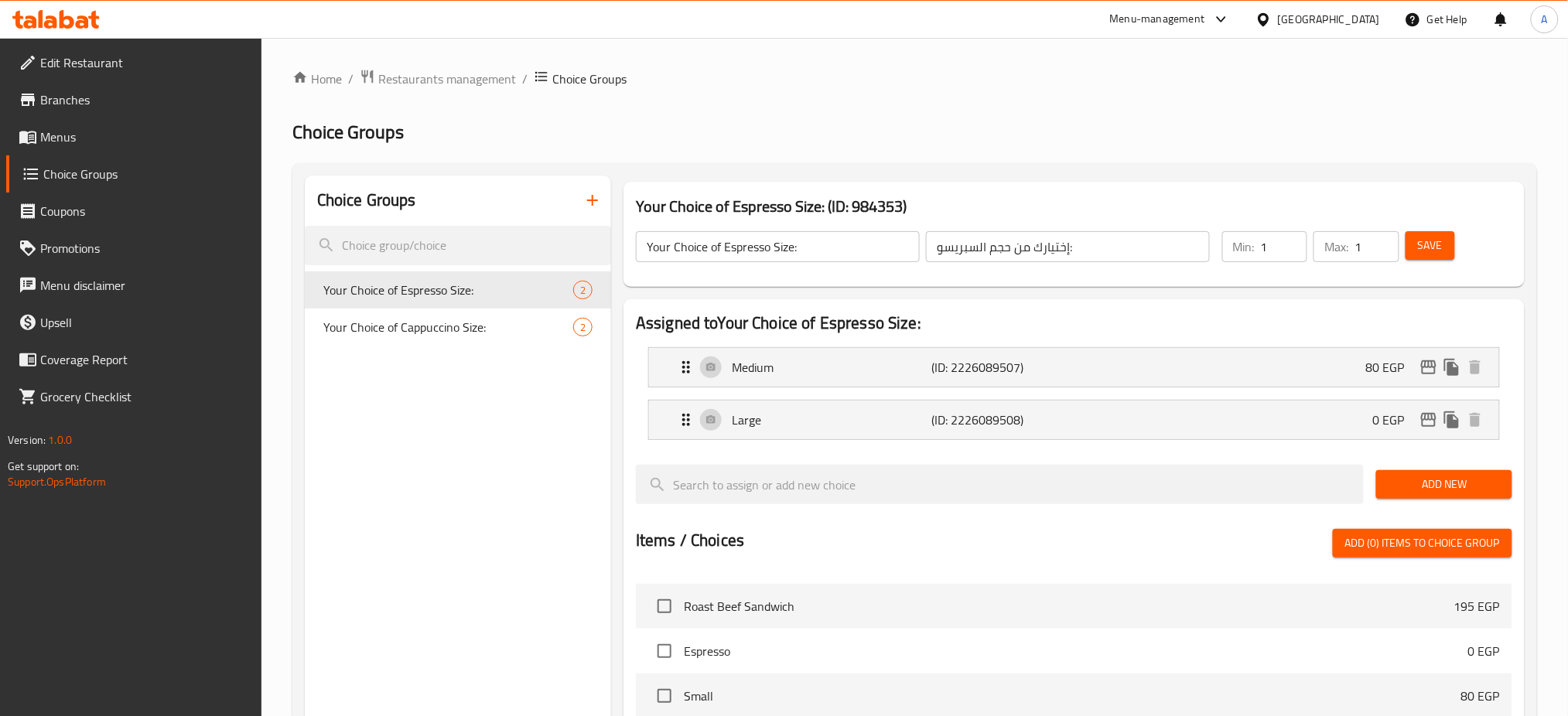
click at [1019, 441] on nav "Medium (ID: 2226089507) 80 EGP Name (En) Medium Name (En) Name (Ar) وسط Name (A…" at bounding box center [1073, 394] width 877 height 117
click at [1019, 441] on div "Large (ID: 2226089508) 0 EGP Name (En) Large Name (En) Name (Ar) كبير Name (Ar)…" at bounding box center [1073, 420] width 851 height 41
click at [1044, 435] on div "Large (ID: 2226089508) 0 EGP" at bounding box center [1079, 420] width 803 height 39
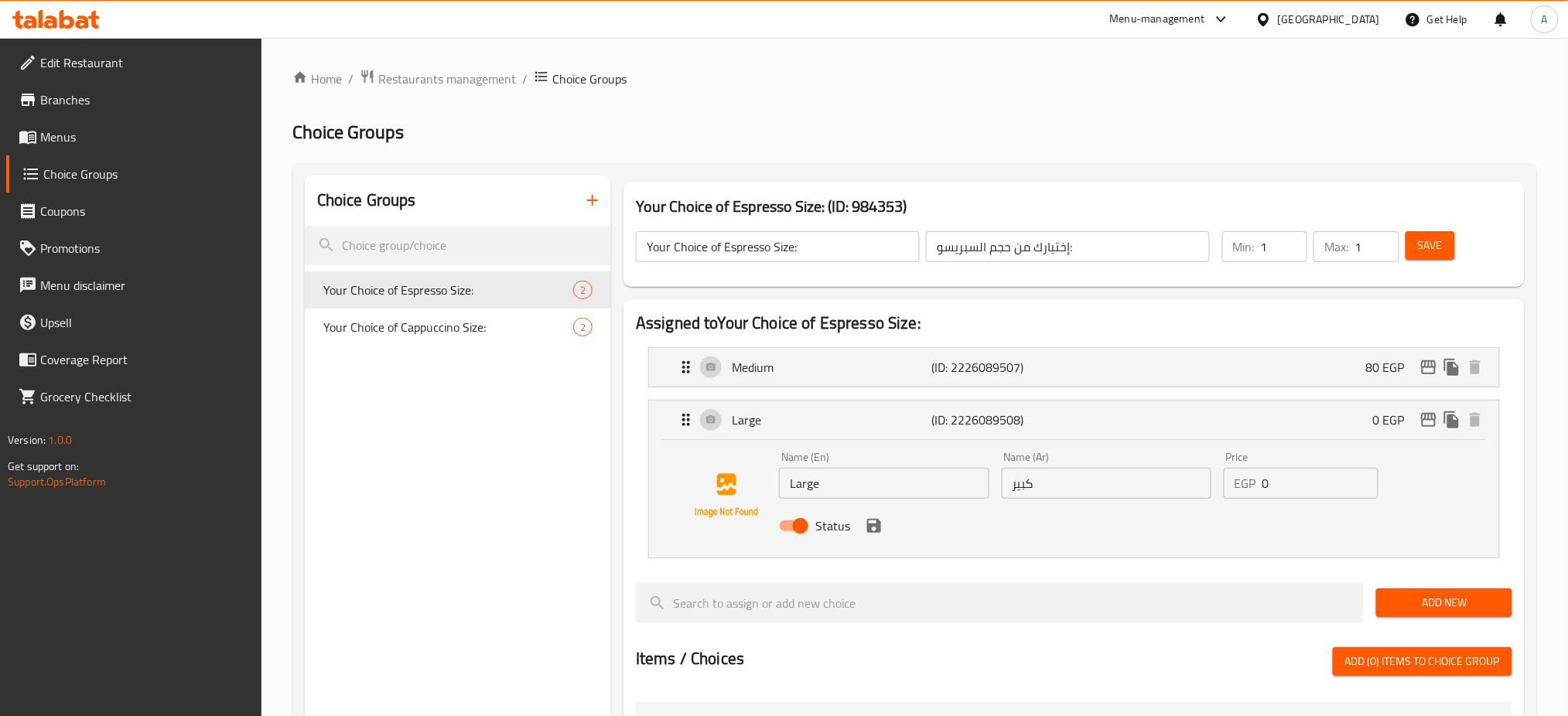
click at [1284, 494] on input "0" at bounding box center [1320, 483] width 116 height 31
click at [874, 527] on icon "save" at bounding box center [874, 525] width 19 height 19
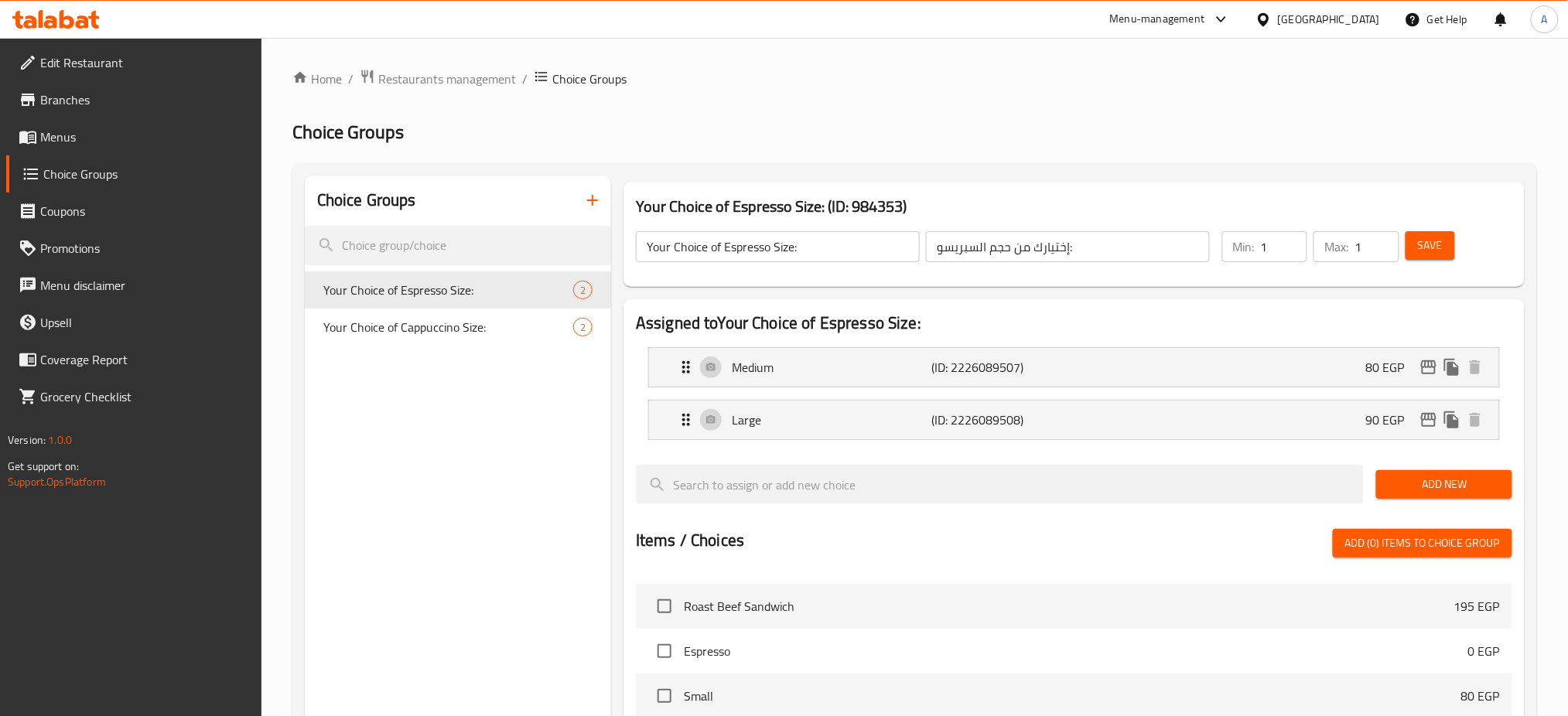
type input "90"
click at [1429, 247] on span "Save" at bounding box center [1430, 245] width 24 height 19
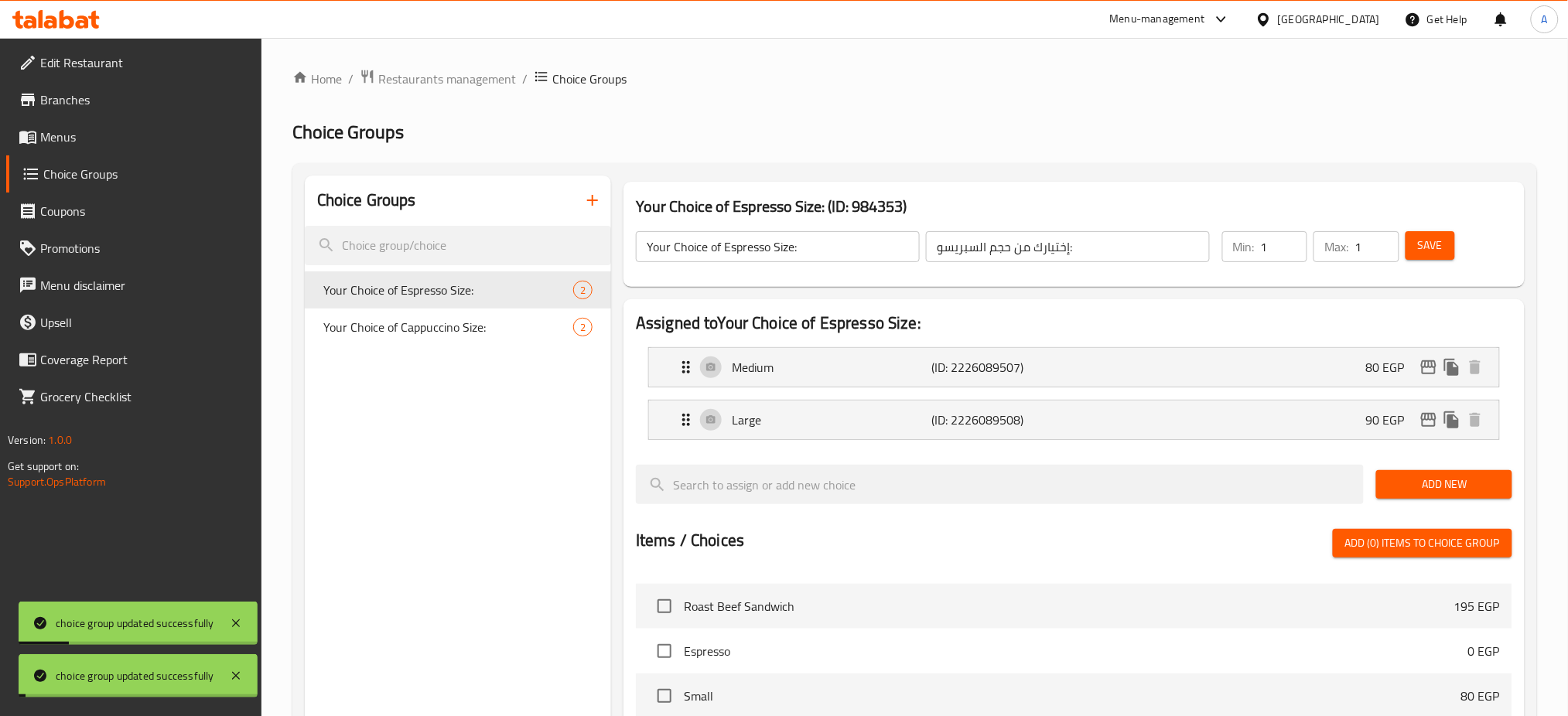
click at [1429, 247] on span "Save" at bounding box center [1430, 245] width 24 height 19
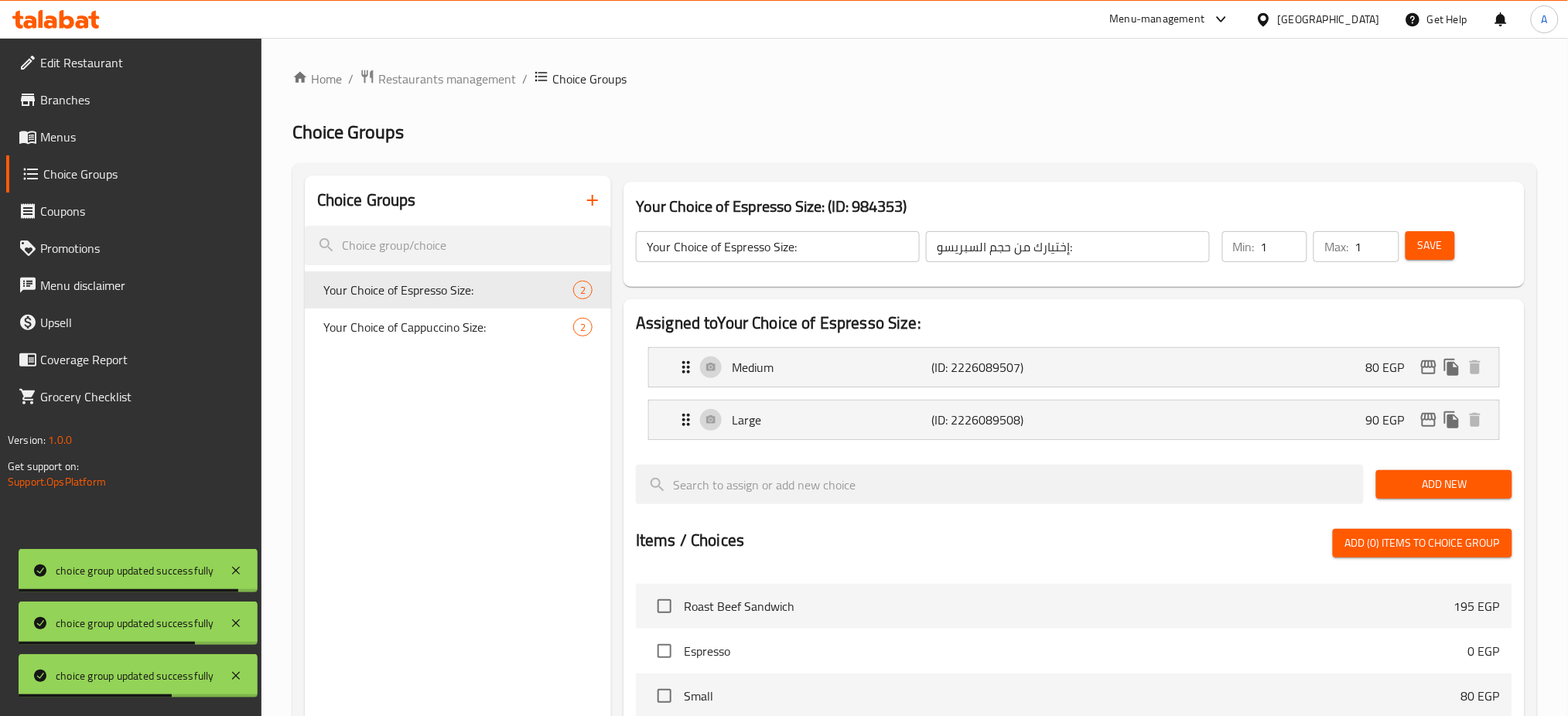
scroll to position [454, 0]
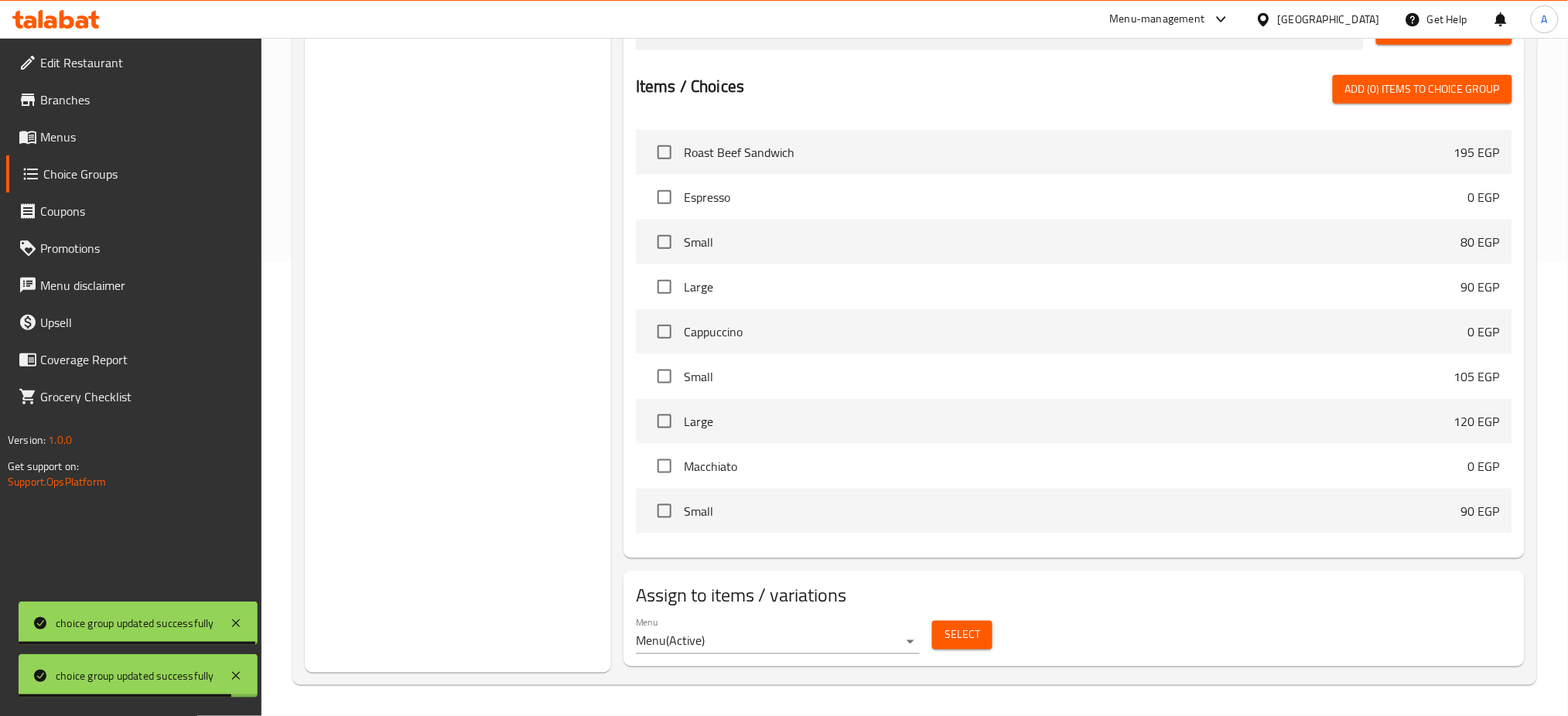
click at [709, 466] on span "Macchiato" at bounding box center [1076, 466] width 784 height 19
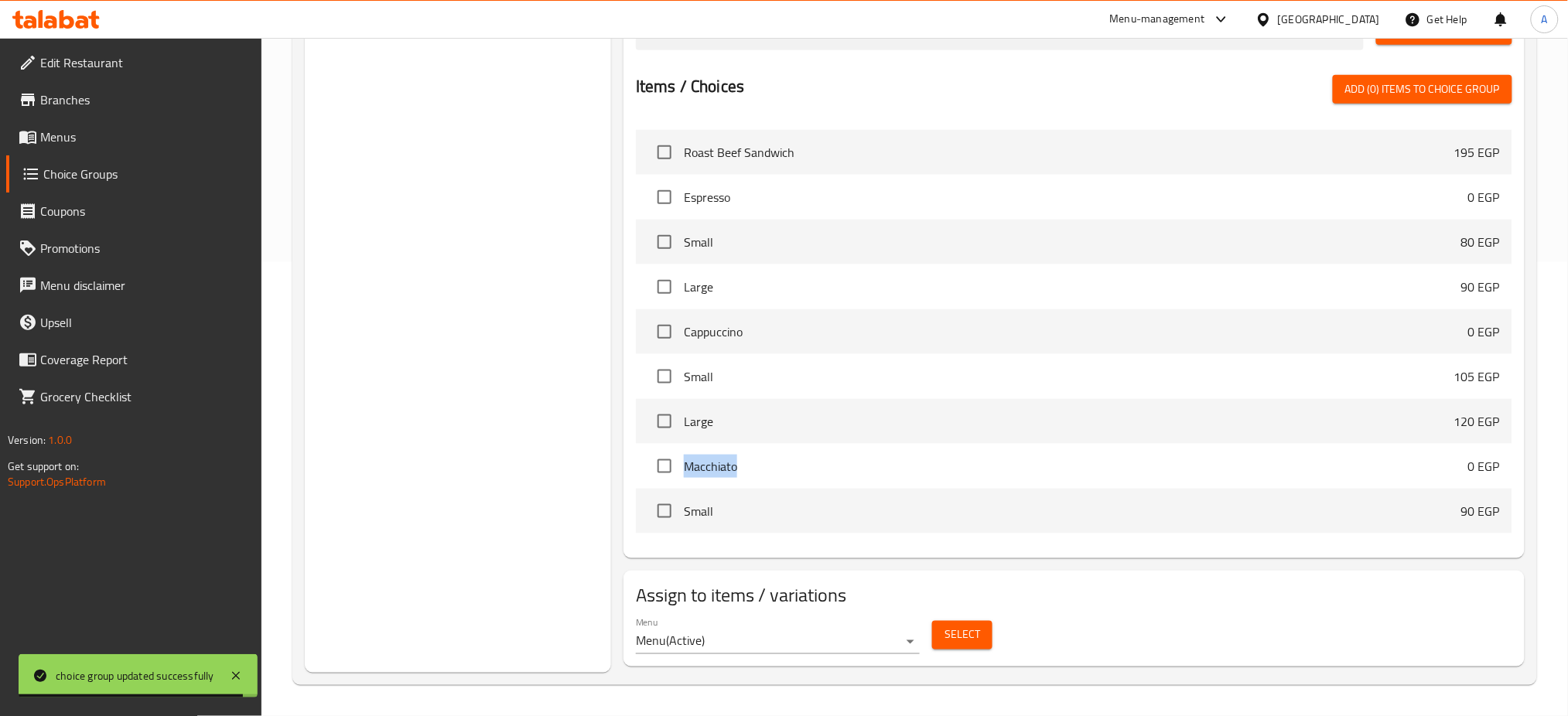
copy span "Macchiato"
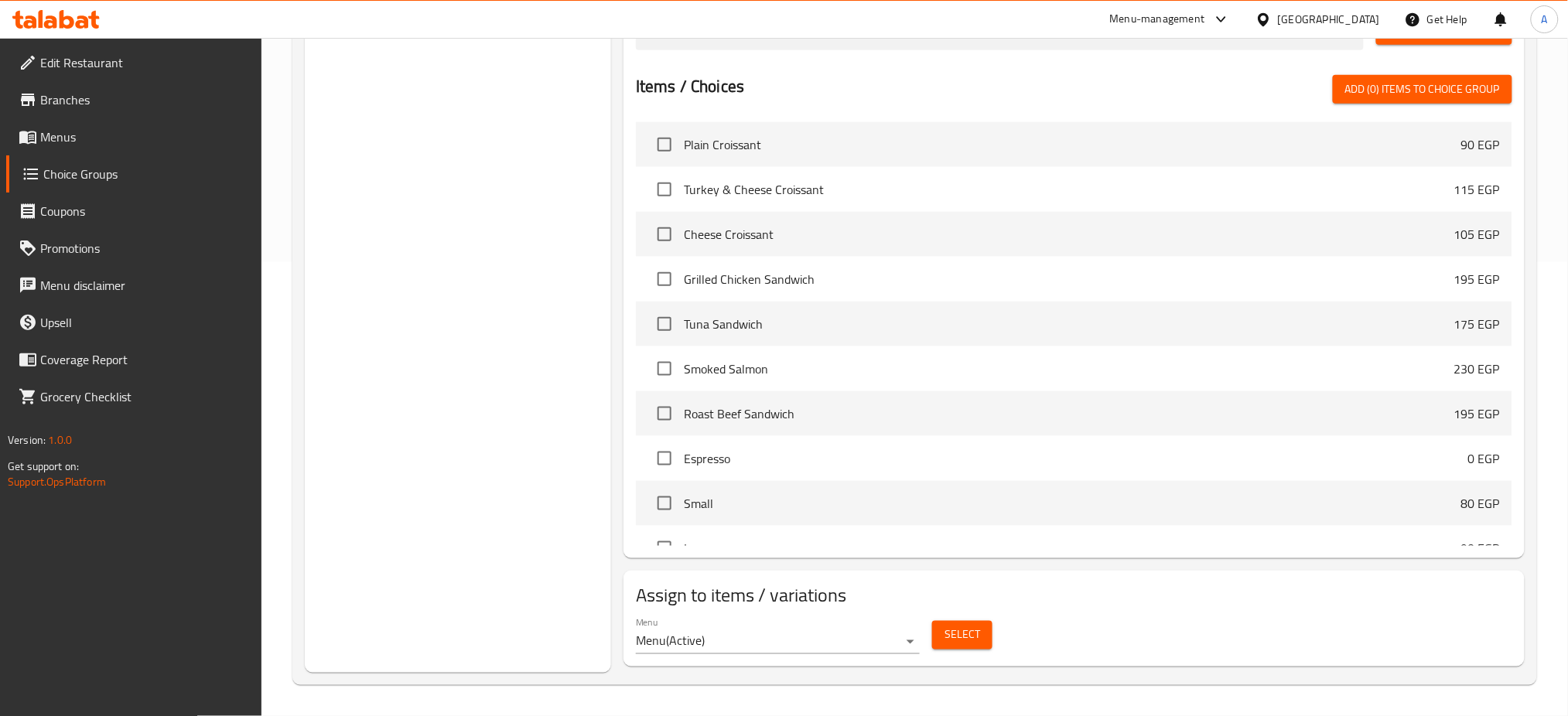
scroll to position [0, 0]
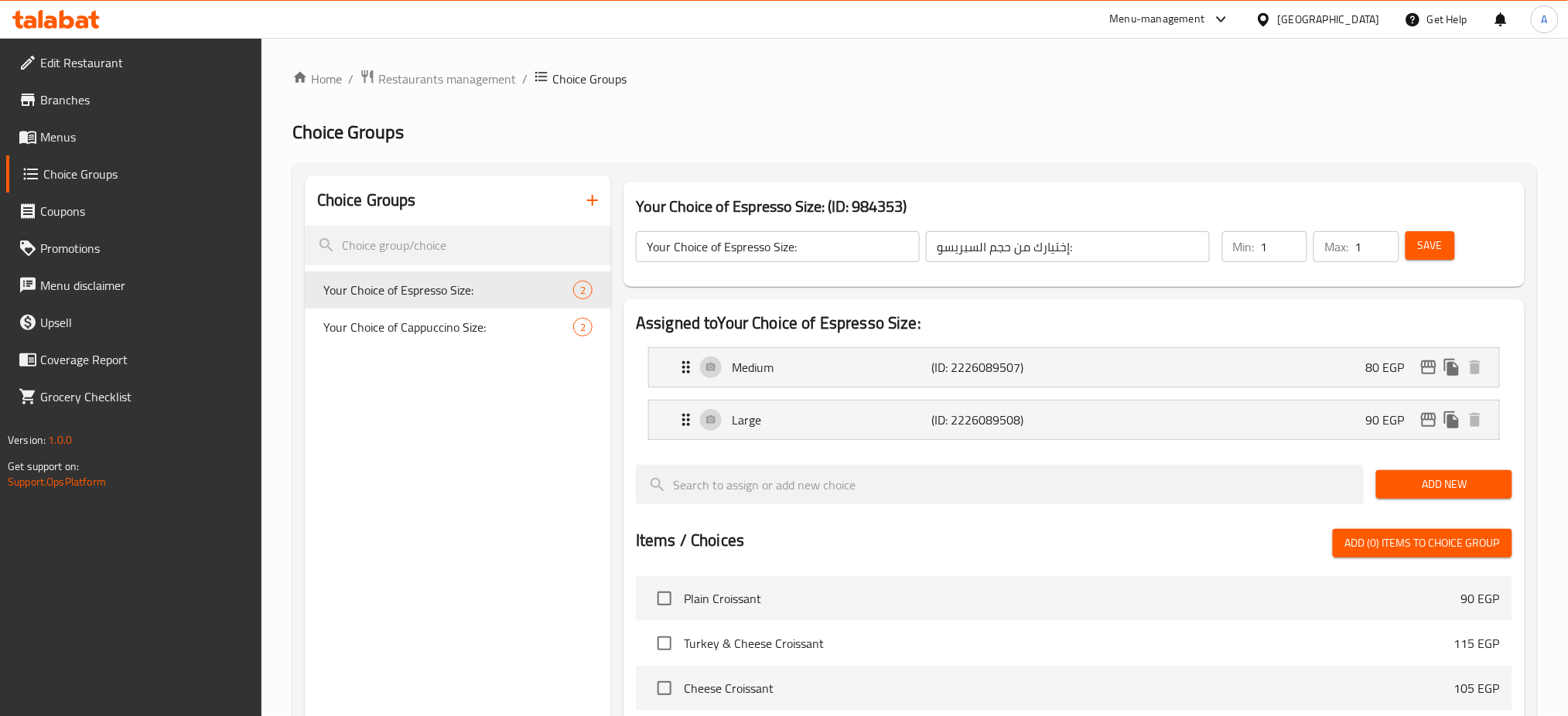
click at [594, 214] on button "button" at bounding box center [592, 200] width 37 height 37
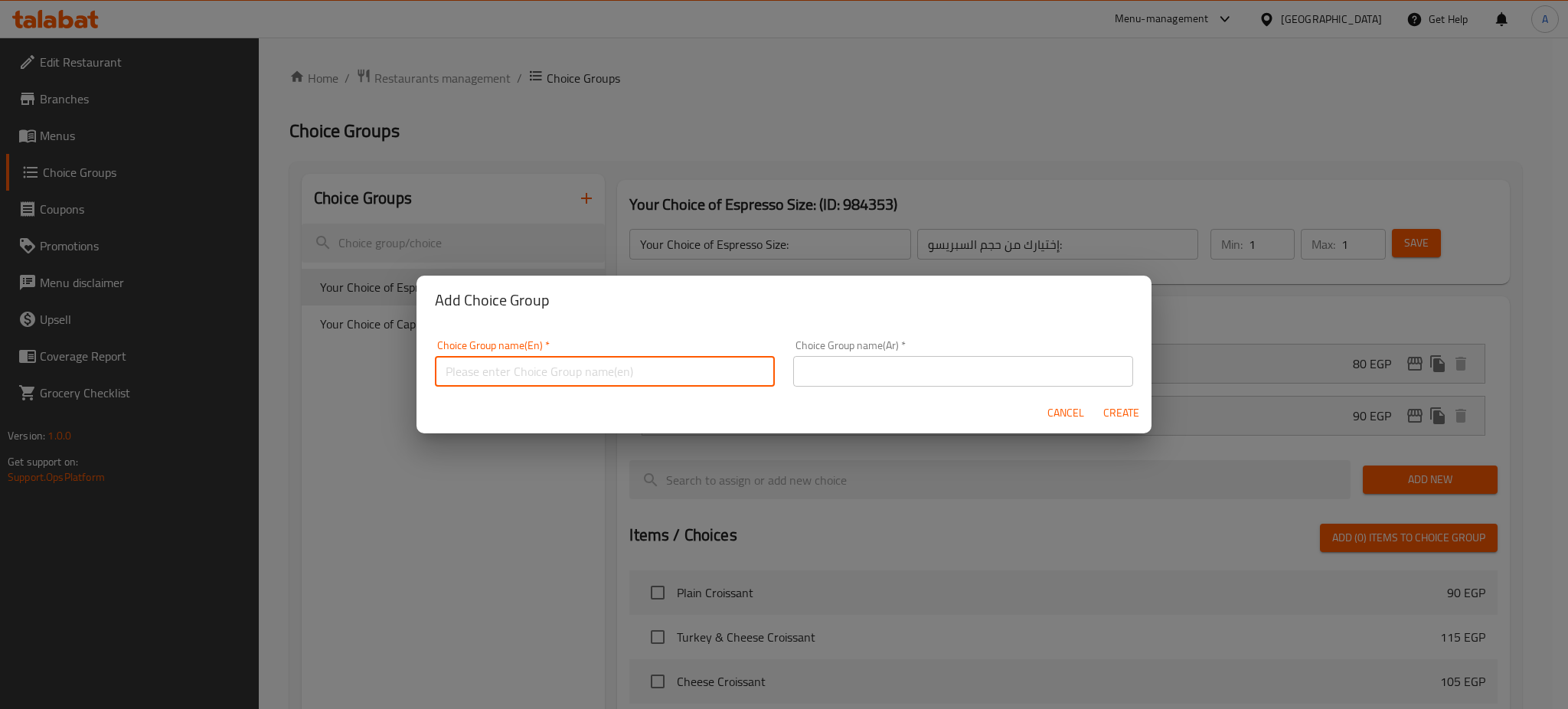
click at [671, 376] on input "text" at bounding box center [605, 371] width 340 height 30
type input "إ"
paste input "Macchiato"
type input "Your Choice of Macchiato size:"
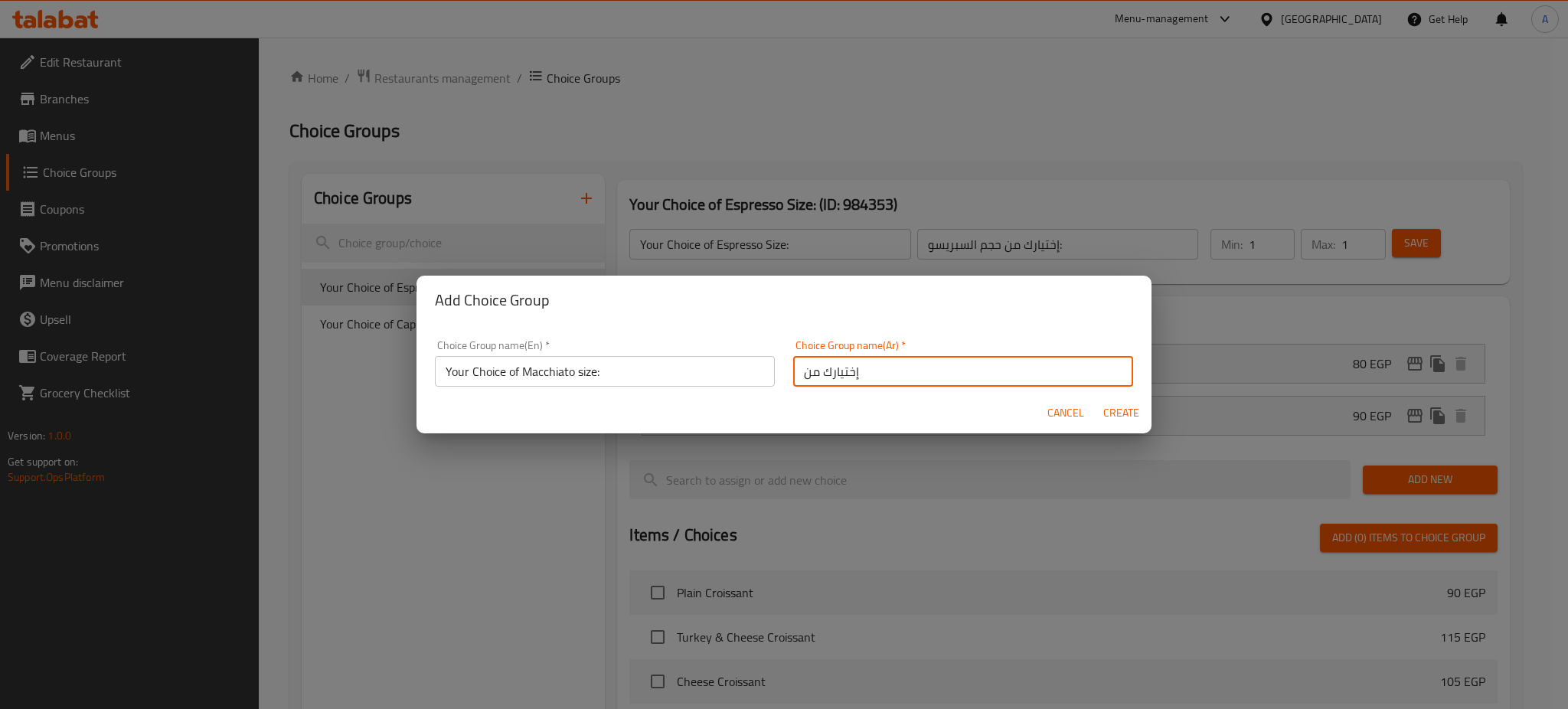
paste input "ماكياتو"
type input "إختيارك من حجم ماكياتو"
click at [1113, 409] on span "Create" at bounding box center [1120, 413] width 37 height 19
type input "Your Choice of Macchiato size:"
type input "إختيارك من حجم ماكياتو"
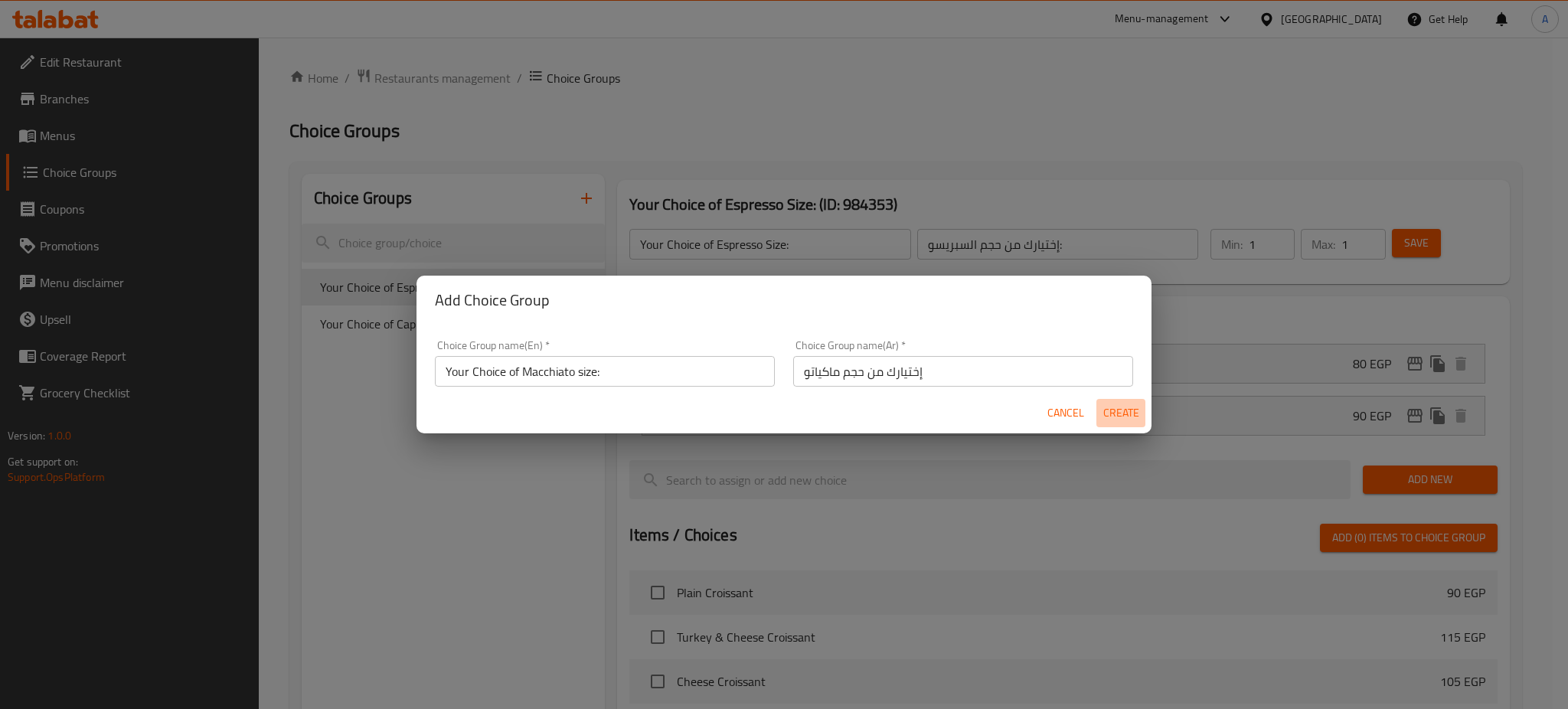
type input "0"
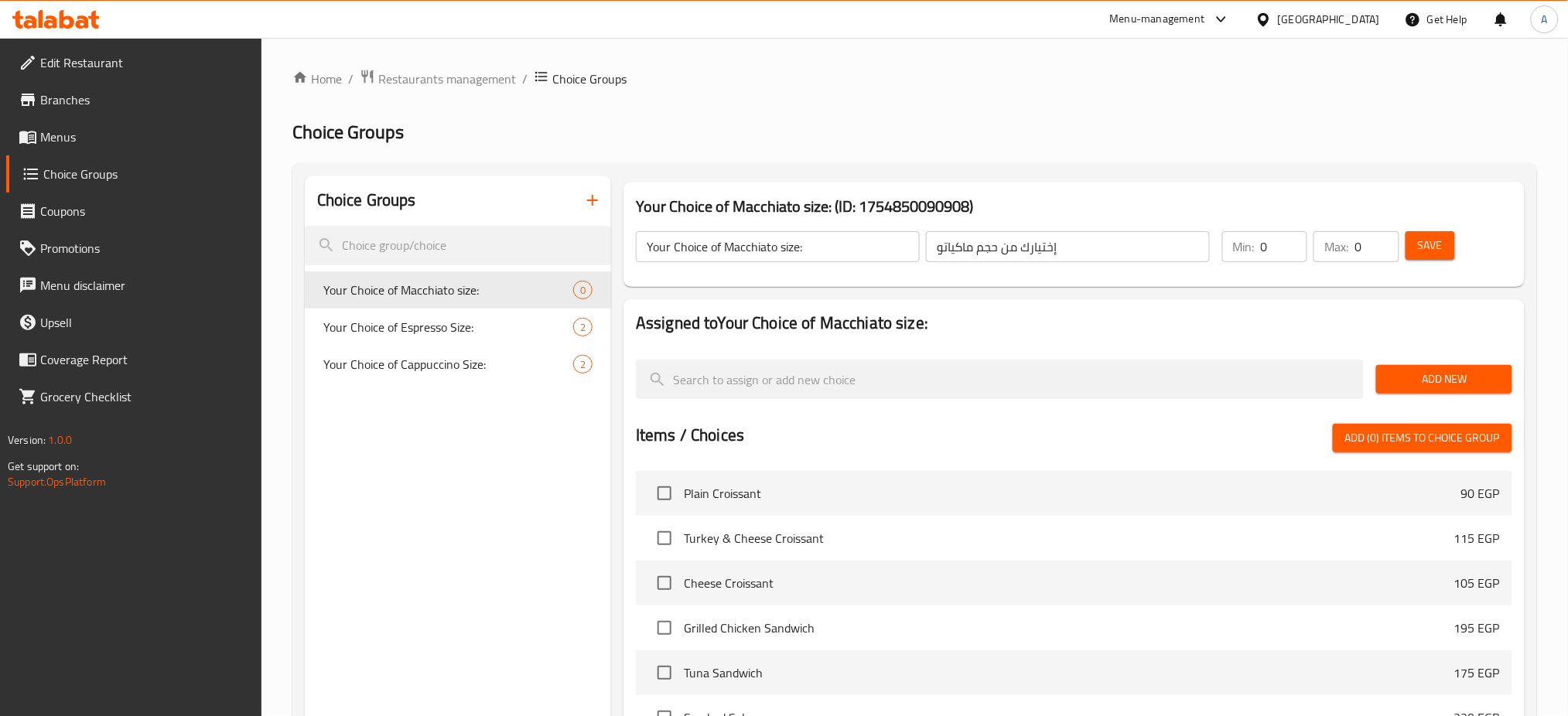
click at [1262, 249] on input "0" at bounding box center [1284, 246] width 46 height 31
type input "1"
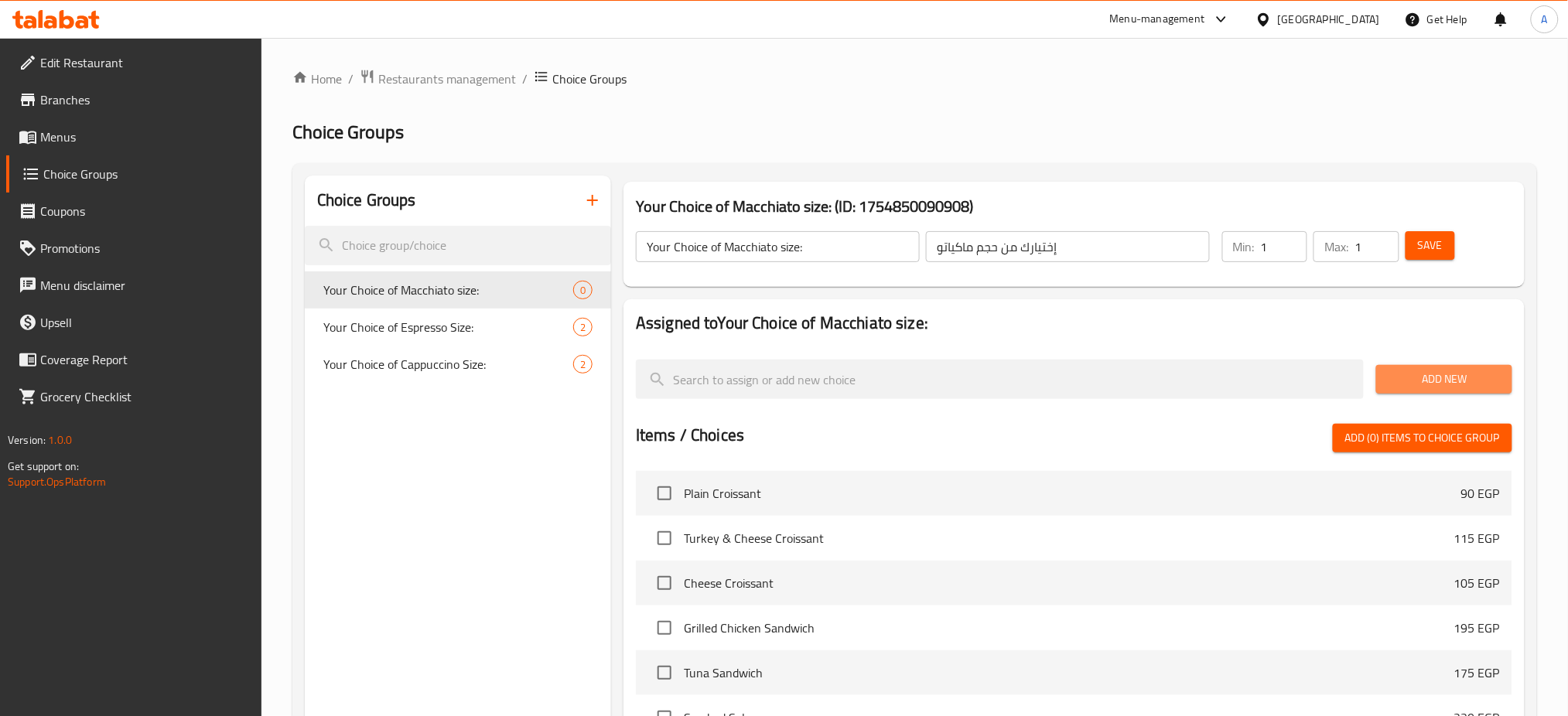
click at [1446, 386] on span "Add New" at bounding box center [1443, 379] width 111 height 19
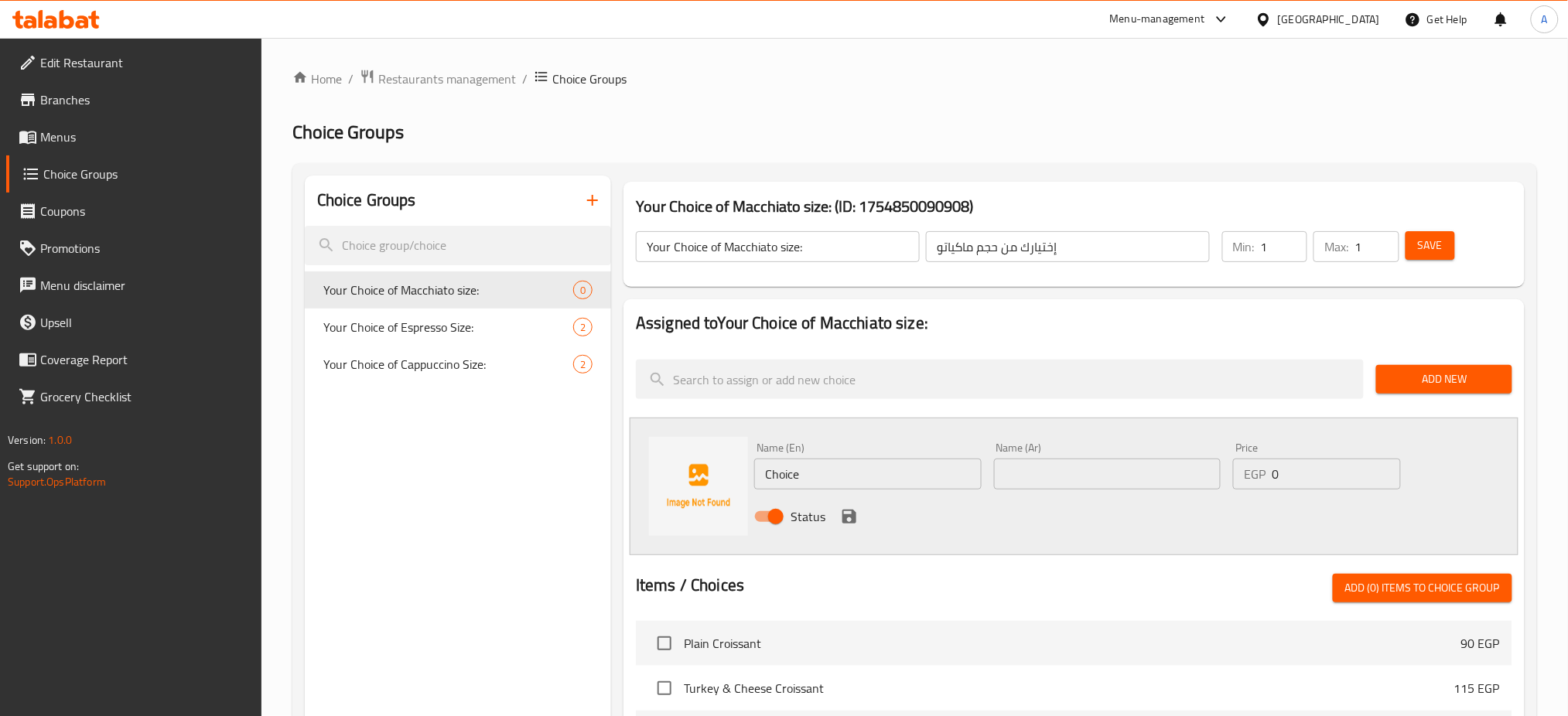
click at [858, 477] on input "Choice" at bounding box center [868, 474] width 227 height 31
type input "’"
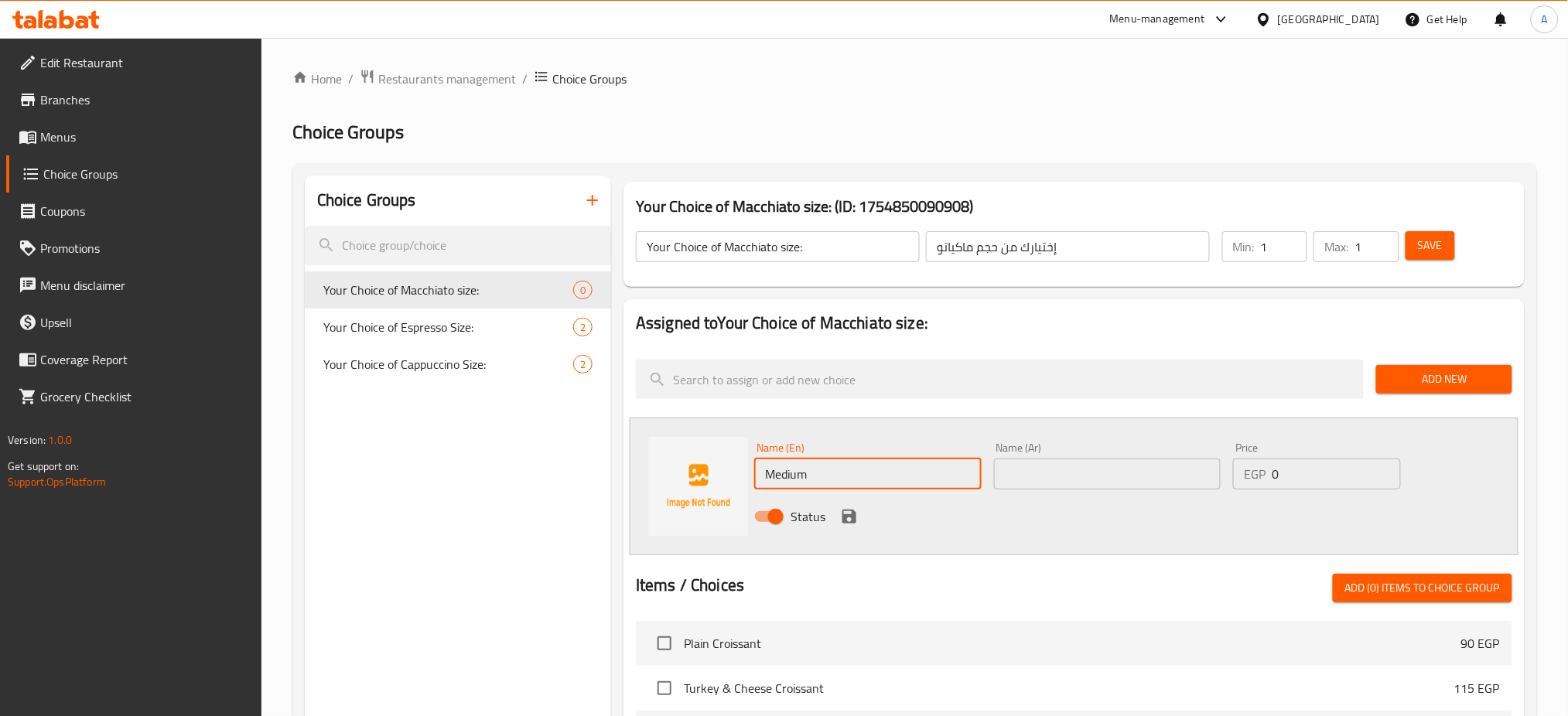
type input "Medium"
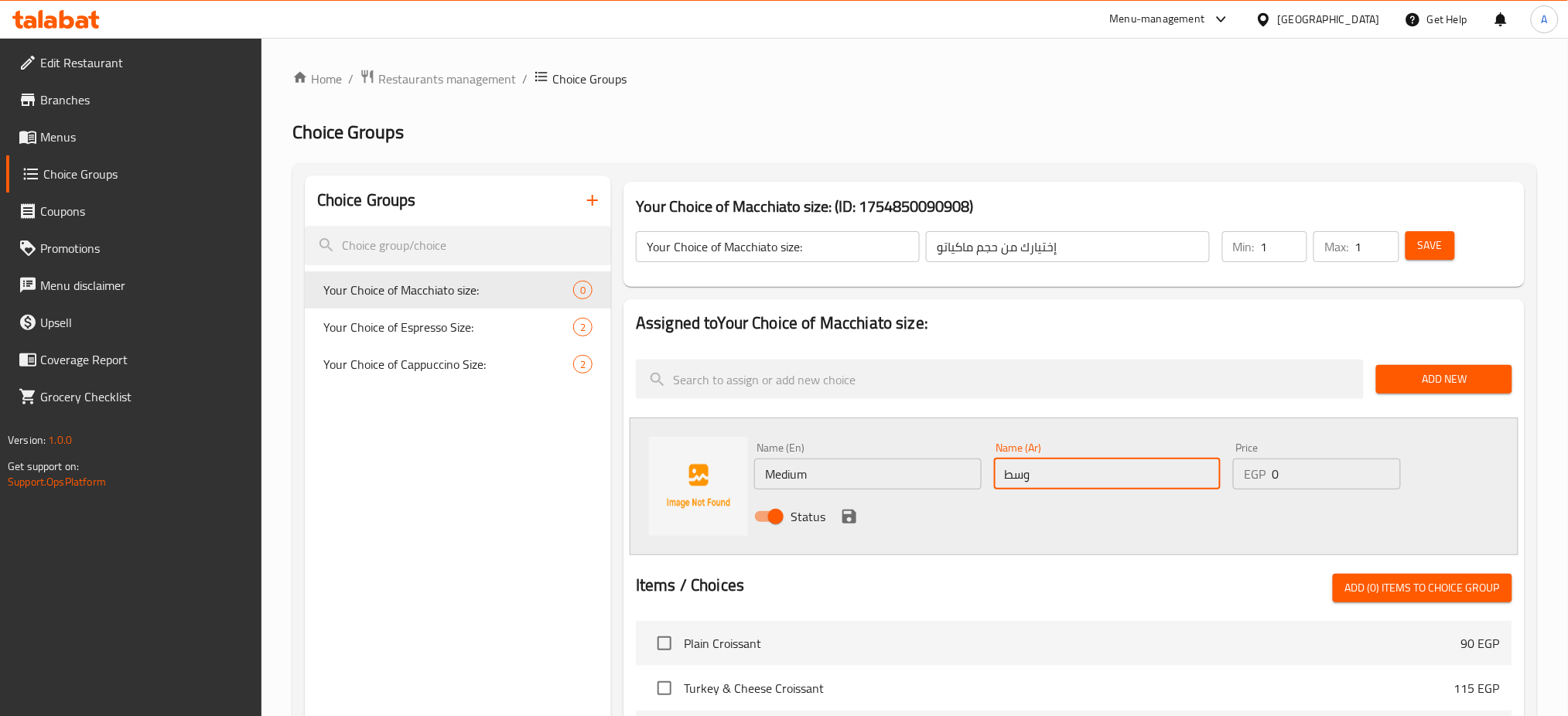
type input "وسط"
type input "9"
type input "90"
click at [847, 519] on icon "save" at bounding box center [849, 516] width 19 height 19
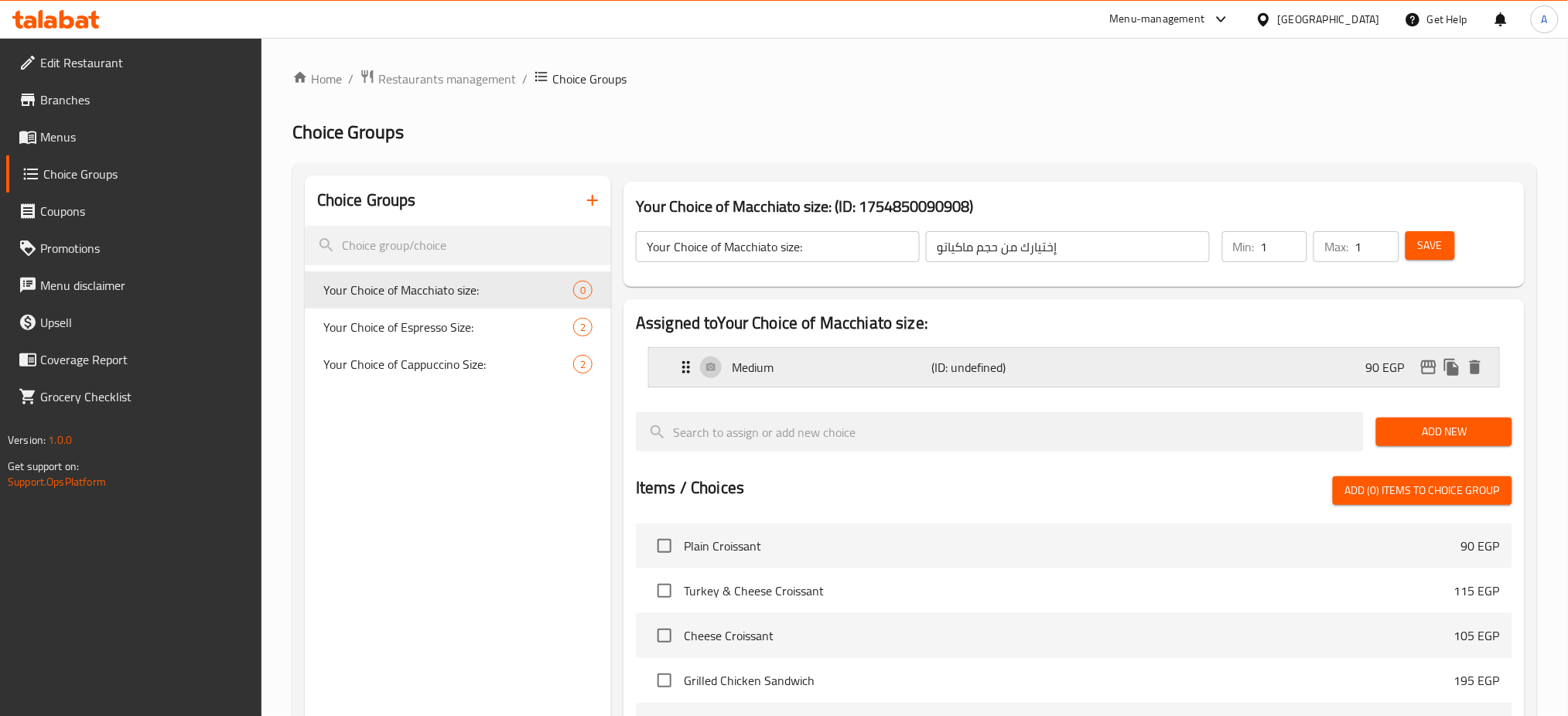
click at [1452, 381] on div "Medium (ID: undefined) 90 EGP" at bounding box center [1079, 367] width 803 height 39
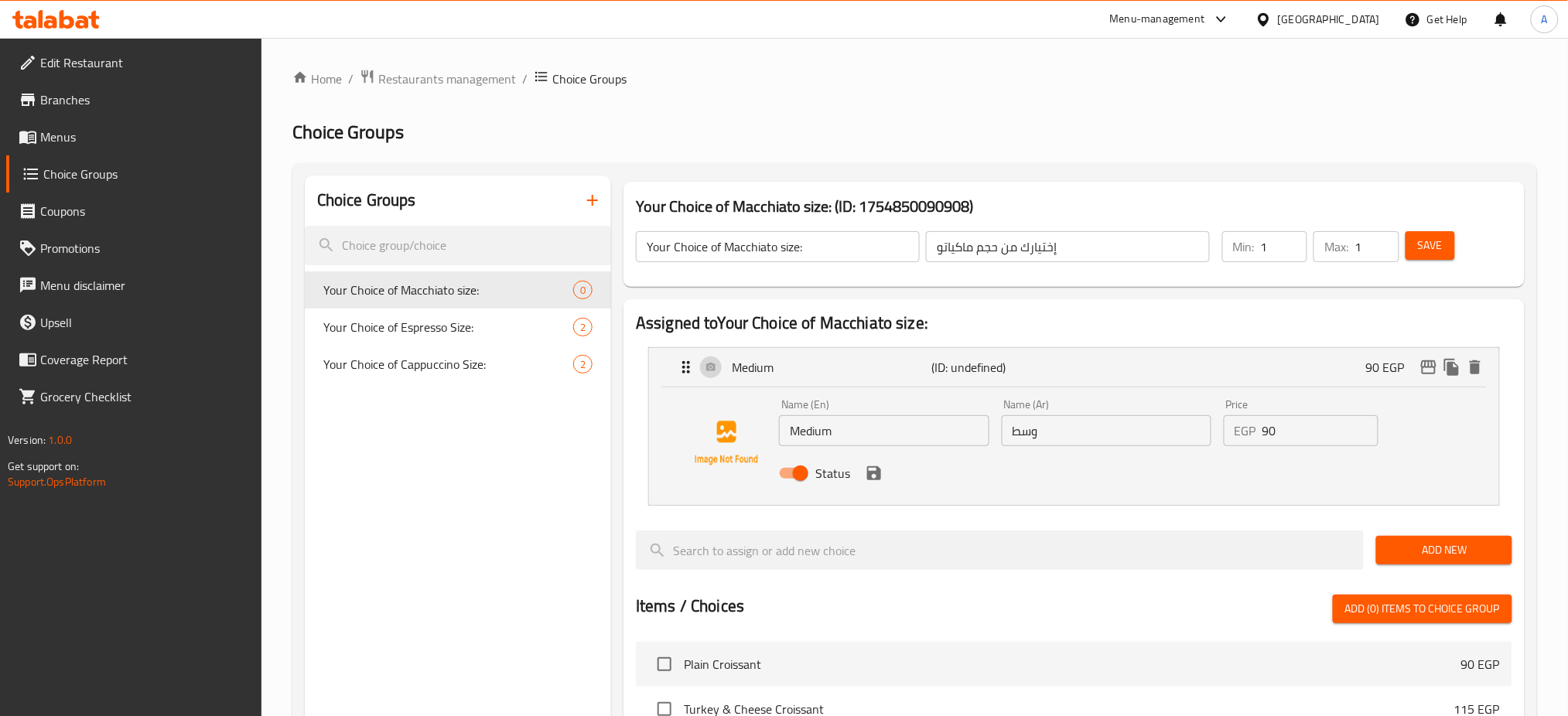
click at [1074, 430] on input "وسط" at bounding box center [1107, 431] width 209 height 31
type input "كبير"
click at [870, 437] on input "Medium" at bounding box center [884, 431] width 209 height 31
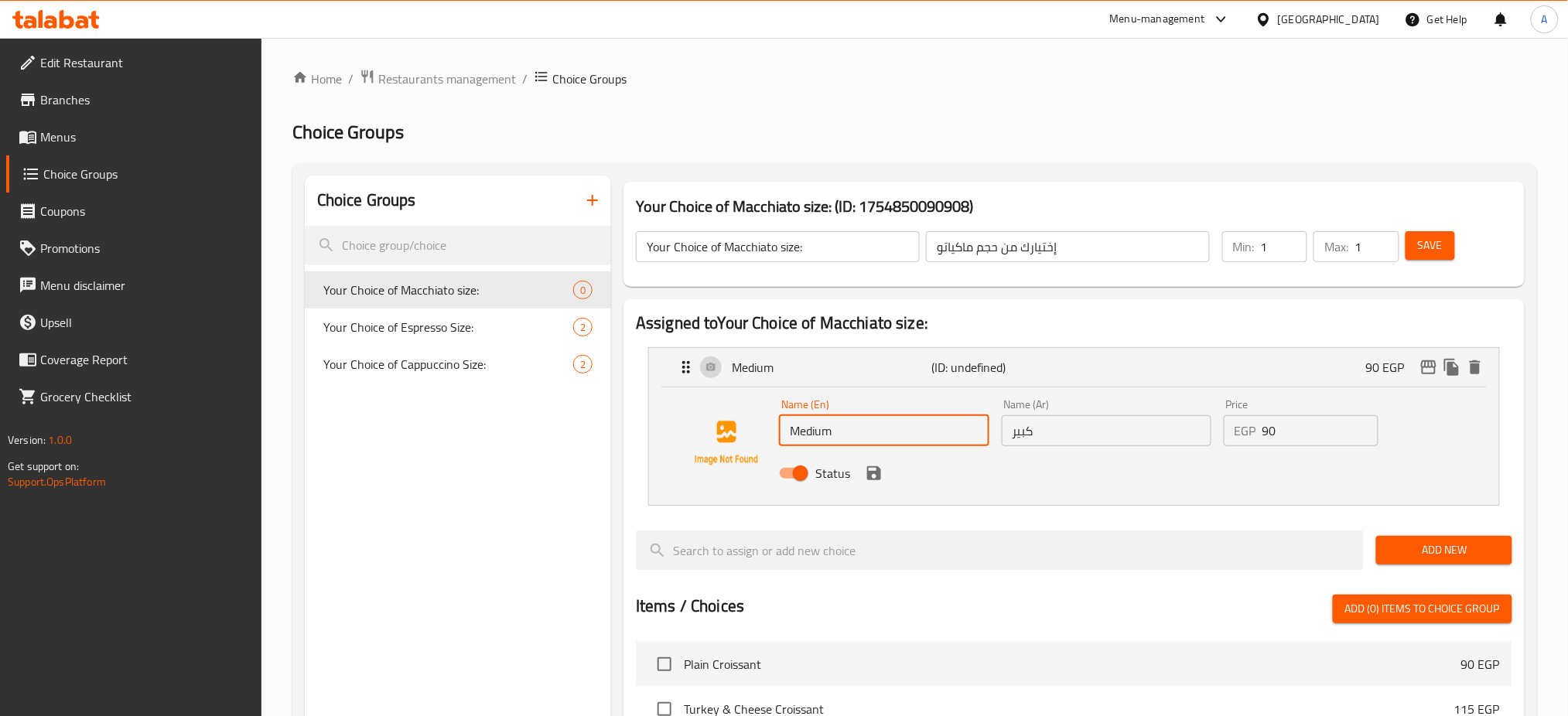
click at [870, 435] on input "Medium" at bounding box center [884, 431] width 209 height 31
click at [1311, 451] on div "Name (En) Large Name (En) Name (Ar) كبير Name (Ar) Price EGP 90 Price Status" at bounding box center [1106, 443] width 667 height 101
click at [1309, 447] on div "Price EGP 90 Price" at bounding box center [1301, 423] width 167 height 60
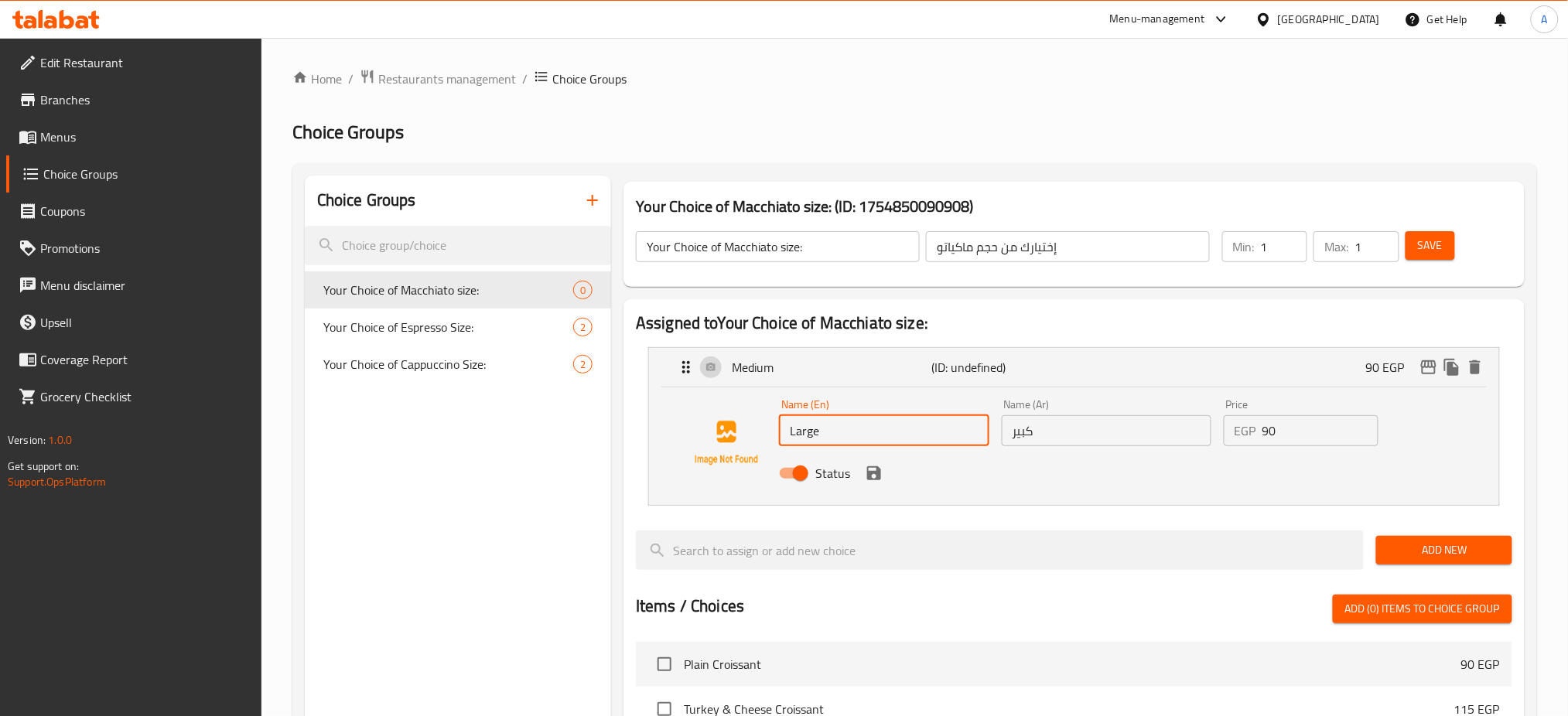
click at [1309, 447] on div "Price EGP 90 Price" at bounding box center [1301, 423] width 167 height 60
type input "Large"
click at [1308, 430] on input "90" at bounding box center [1320, 431] width 116 height 31
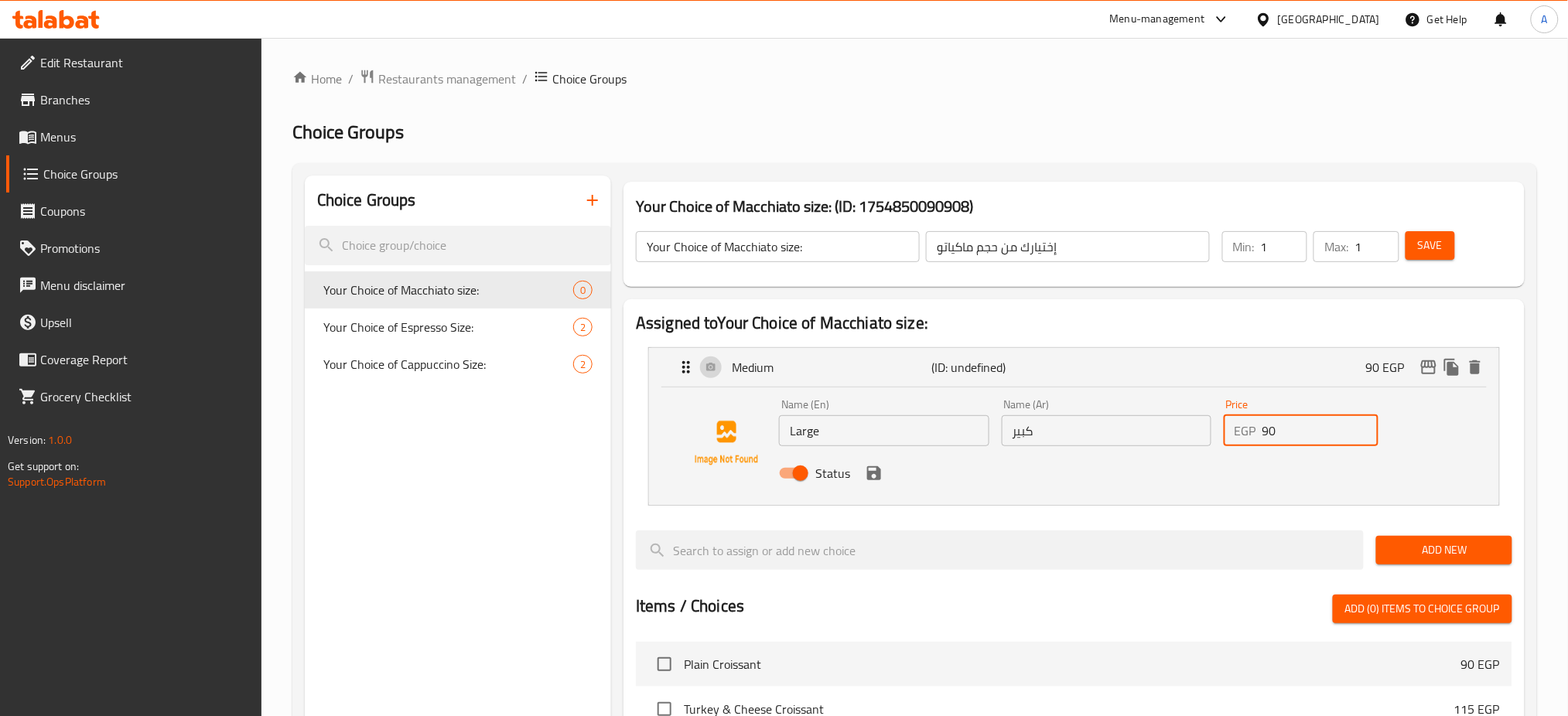
click at [1308, 430] on input "90" at bounding box center [1320, 431] width 116 height 31
click at [875, 473] on icon "save" at bounding box center [874, 473] width 14 height 14
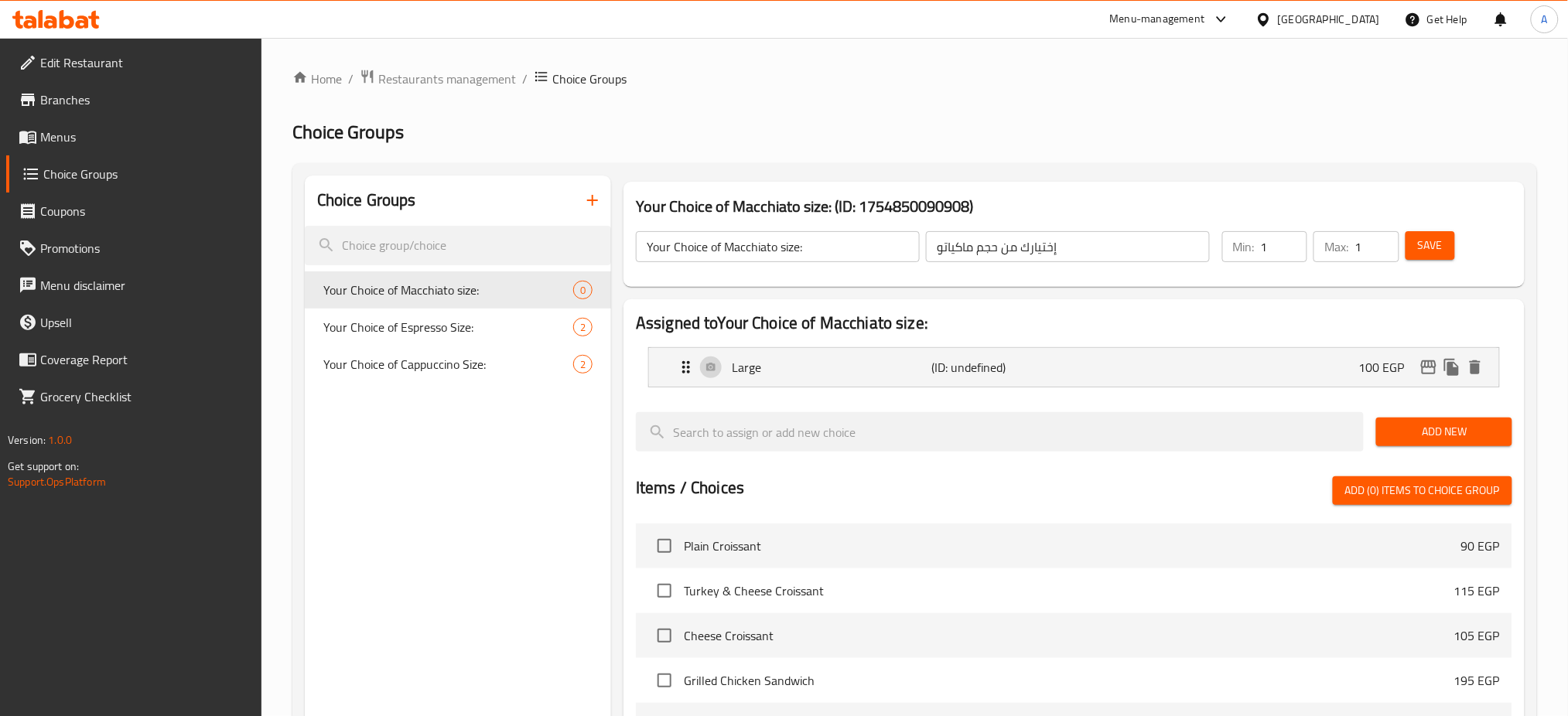
type input "100"
click at [1007, 366] on p "(ID: undefined)" at bounding box center [998, 367] width 133 height 19
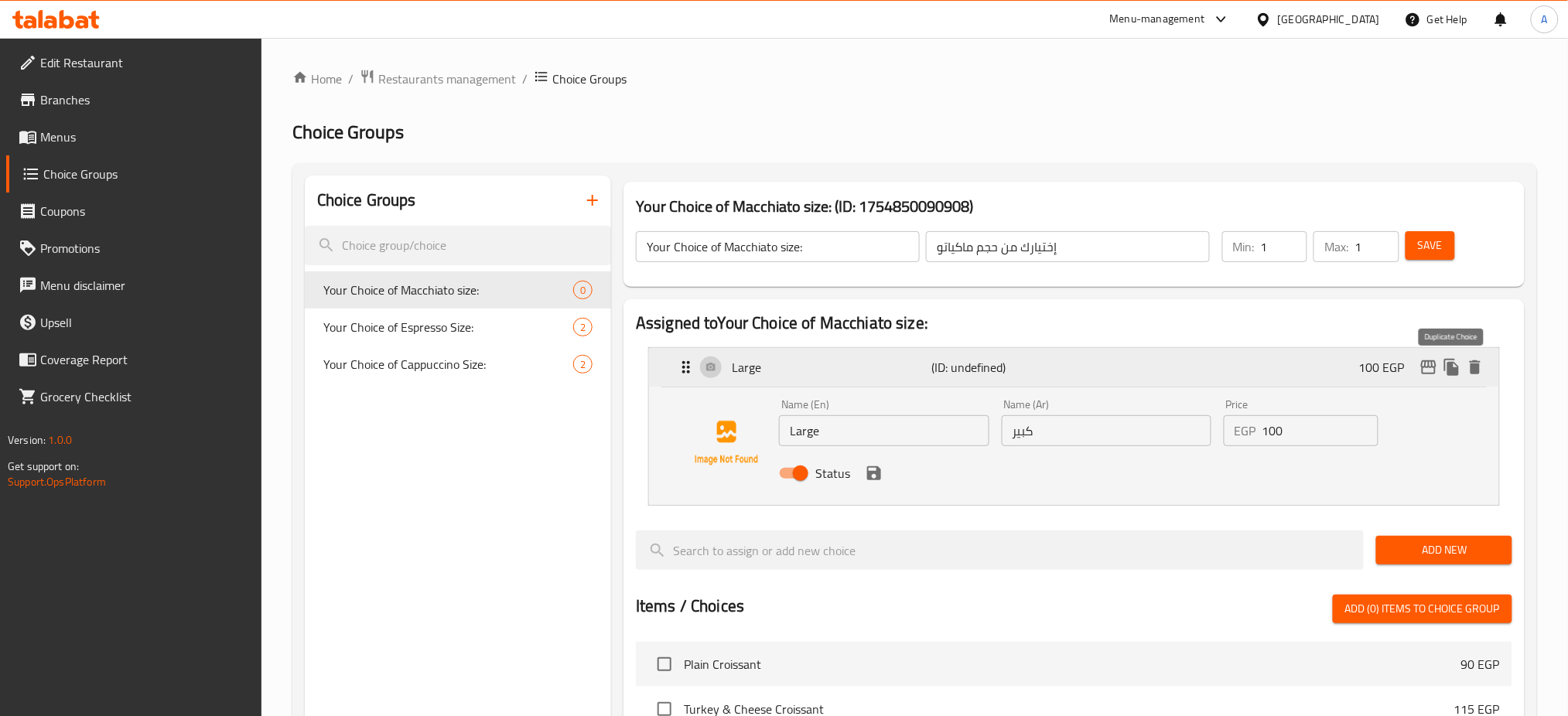
click at [1443, 371] on icon "duplicate" at bounding box center [1452, 367] width 19 height 19
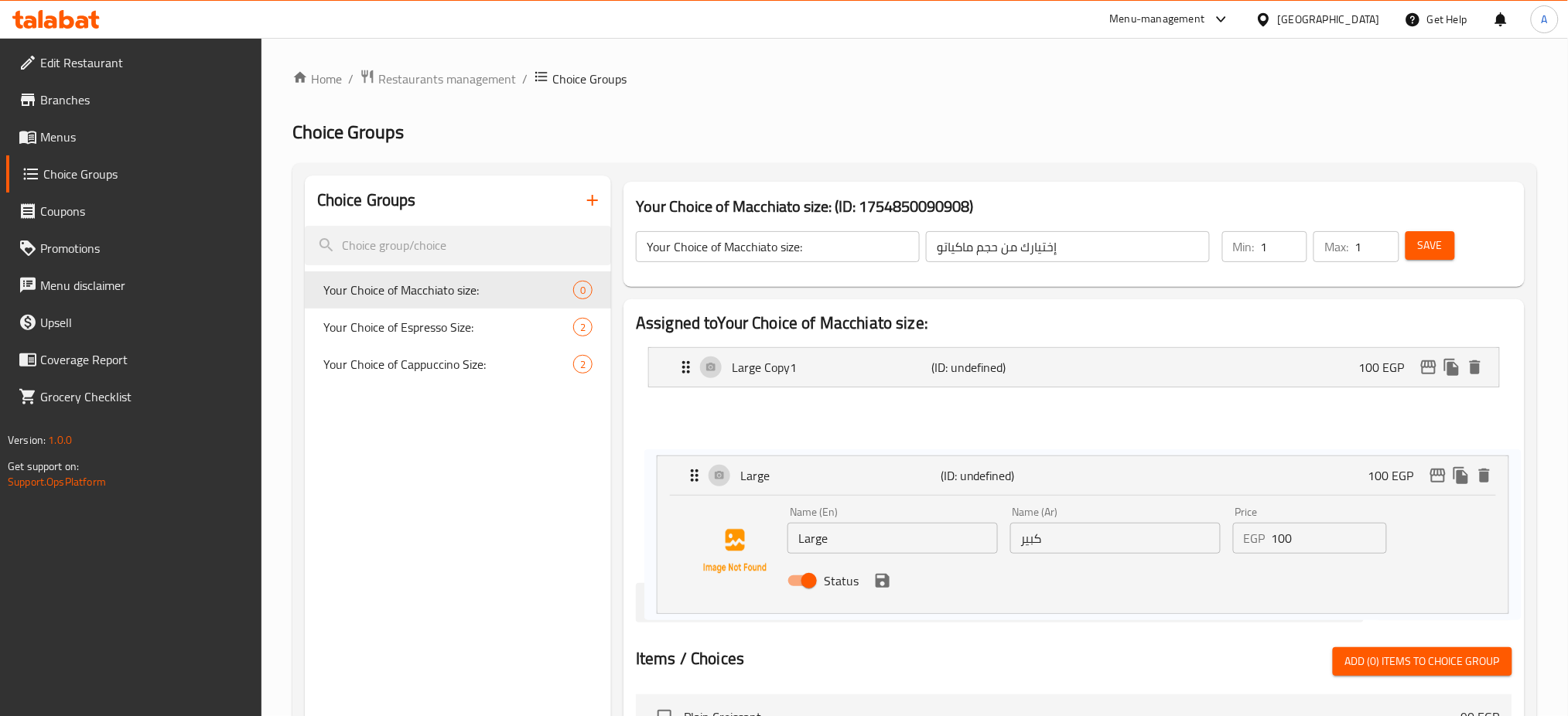
drag, startPoint x: 677, startPoint y: 379, endPoint x: 684, endPoint y: 474, distance: 95.3
click at [685, 480] on nav "Large (ID: undefined) 100 EGP Name (En) Large Name (En) Name (Ar) كبير Name (Ar…" at bounding box center [1073, 452] width 877 height 236
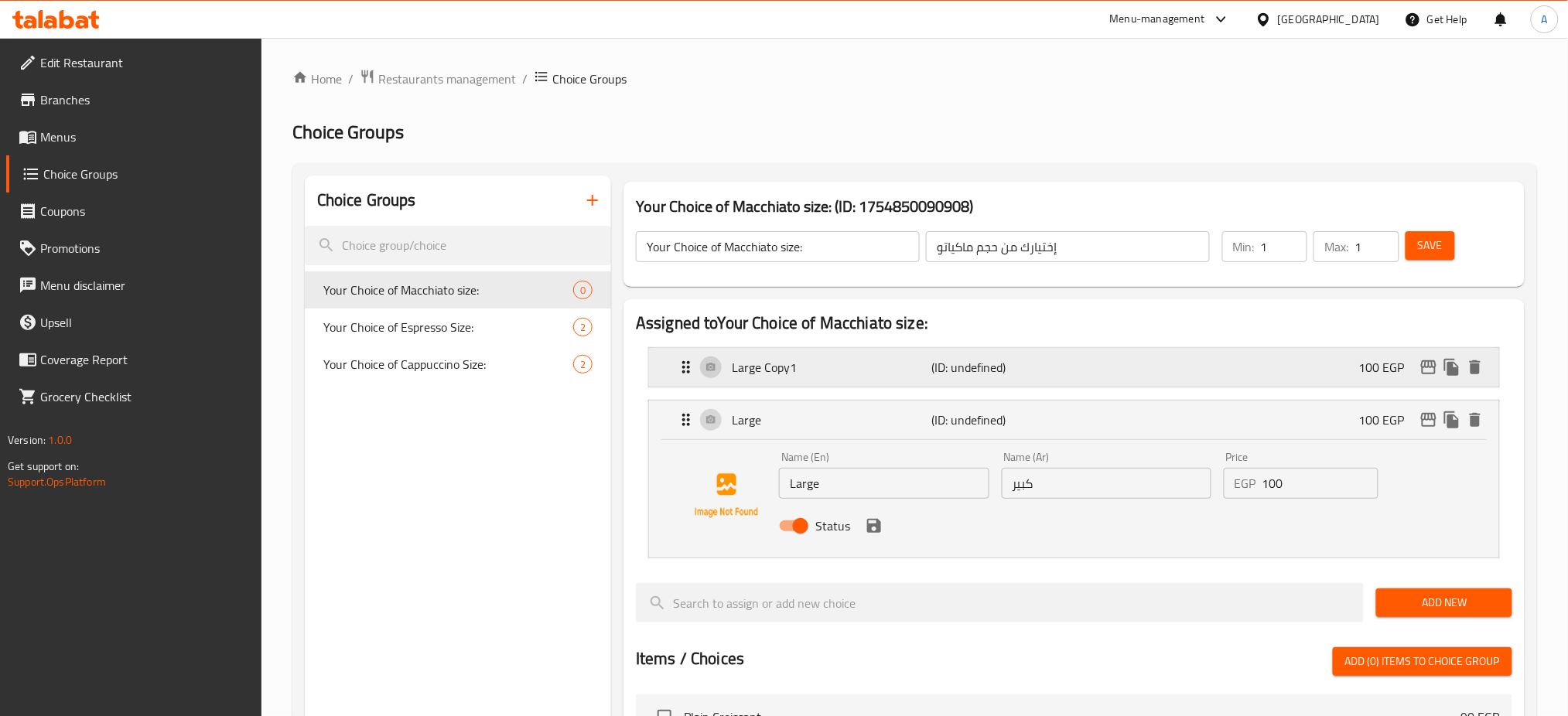
click at [830, 371] on p "Large Copy1" at bounding box center [831, 367] width 199 height 19
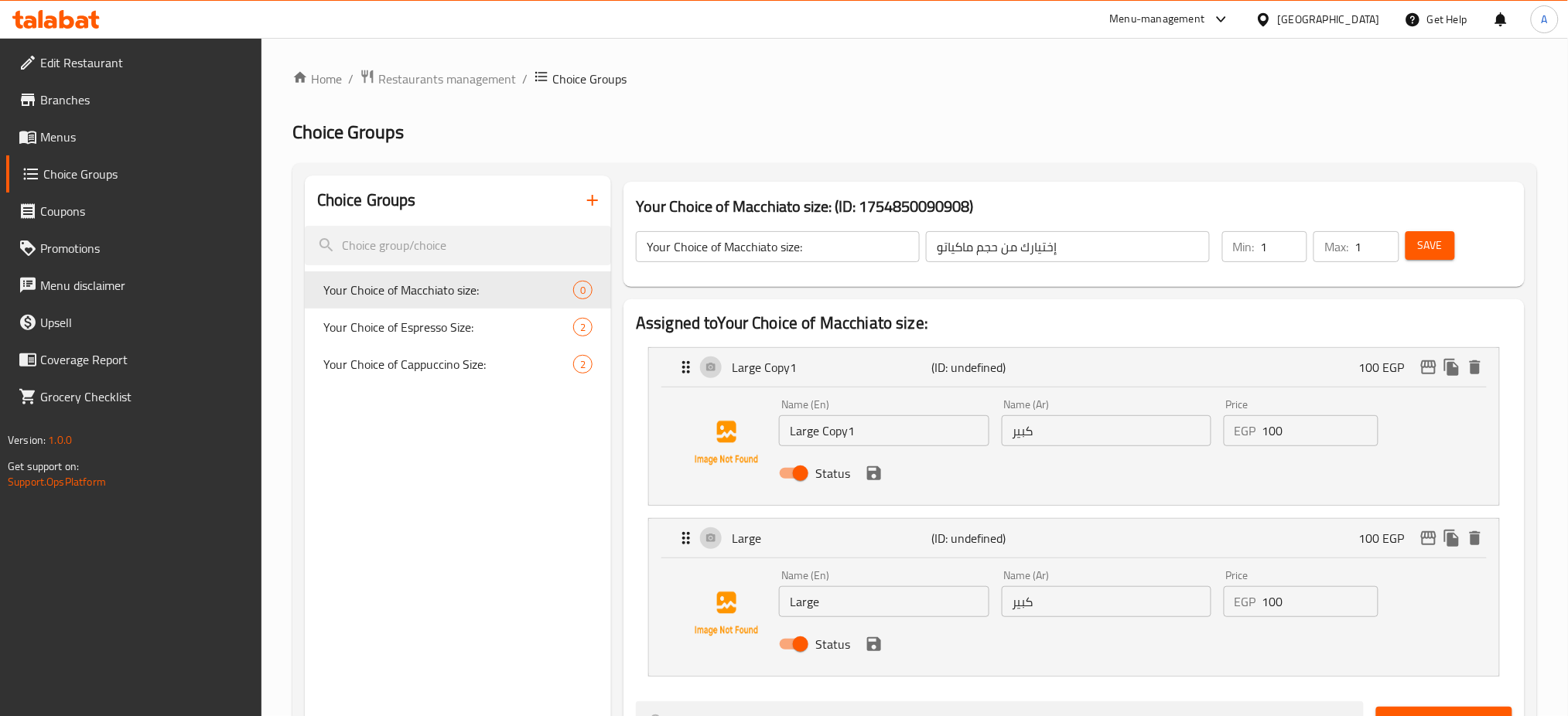
click at [859, 432] on input "Large Copy1" at bounding box center [884, 431] width 209 height 31
type input "Medium"
type input "وسط"
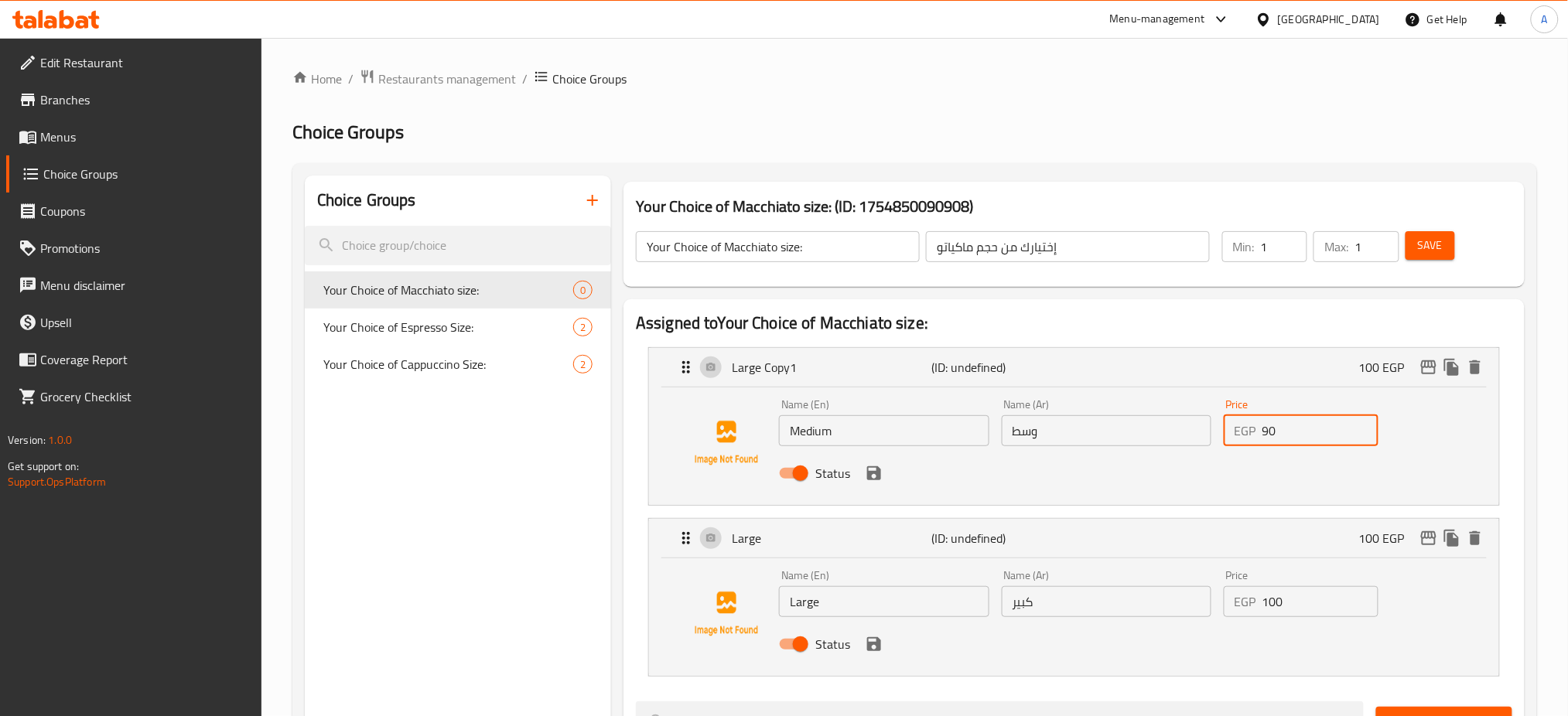
type input "90"
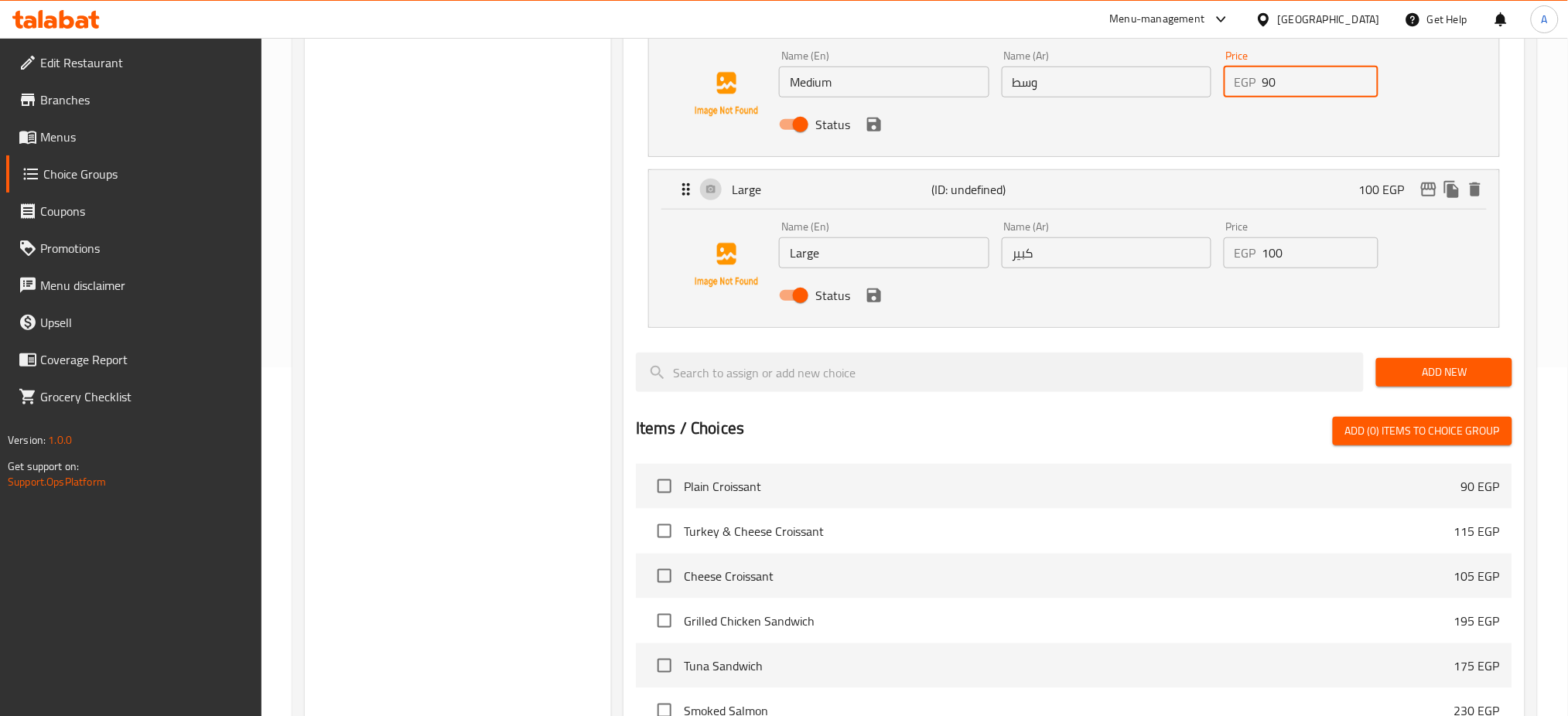
scroll to position [349, 0]
click at [868, 292] on icon "save" at bounding box center [874, 294] width 19 height 19
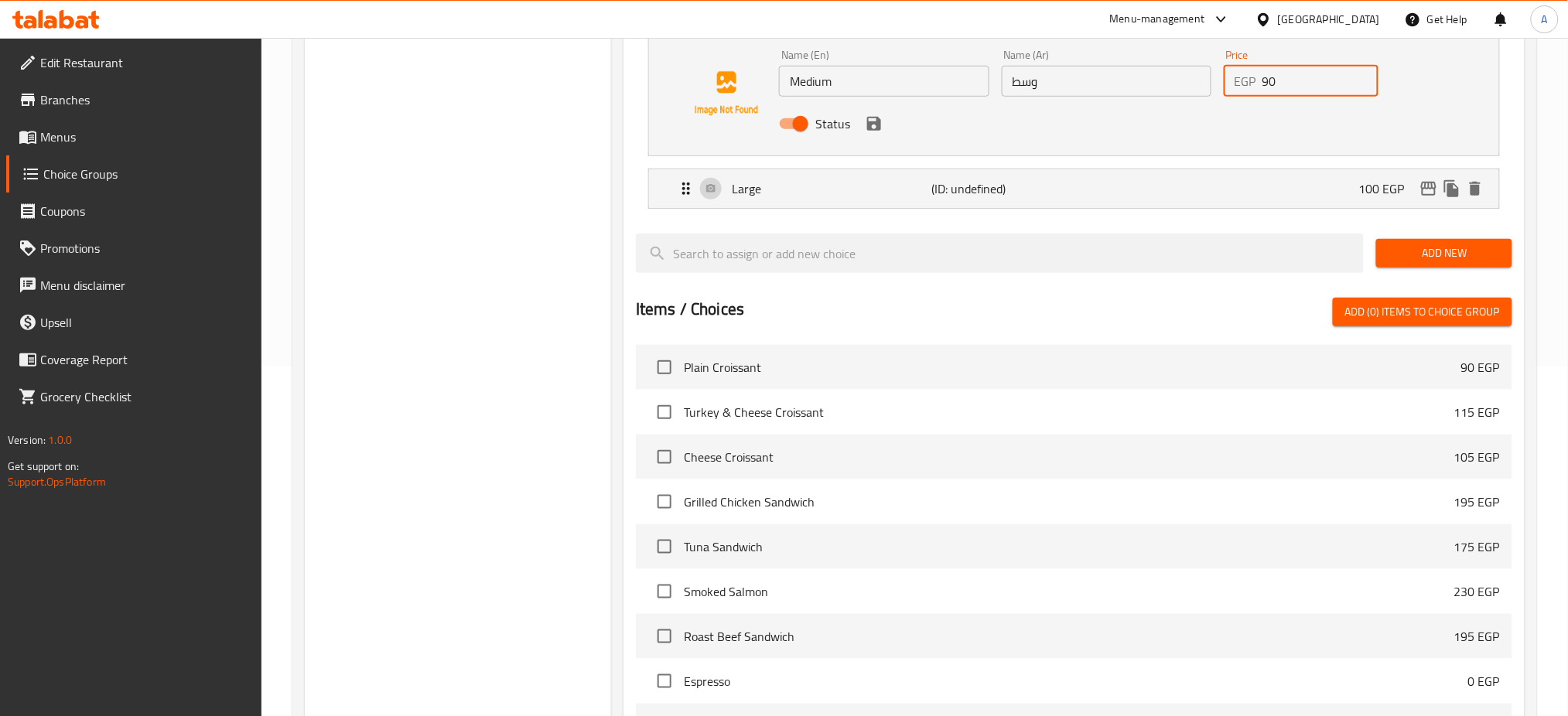
click at [868, 135] on div "Status" at bounding box center [1106, 124] width 667 height 42
click at [872, 131] on icon "save" at bounding box center [874, 124] width 19 height 19
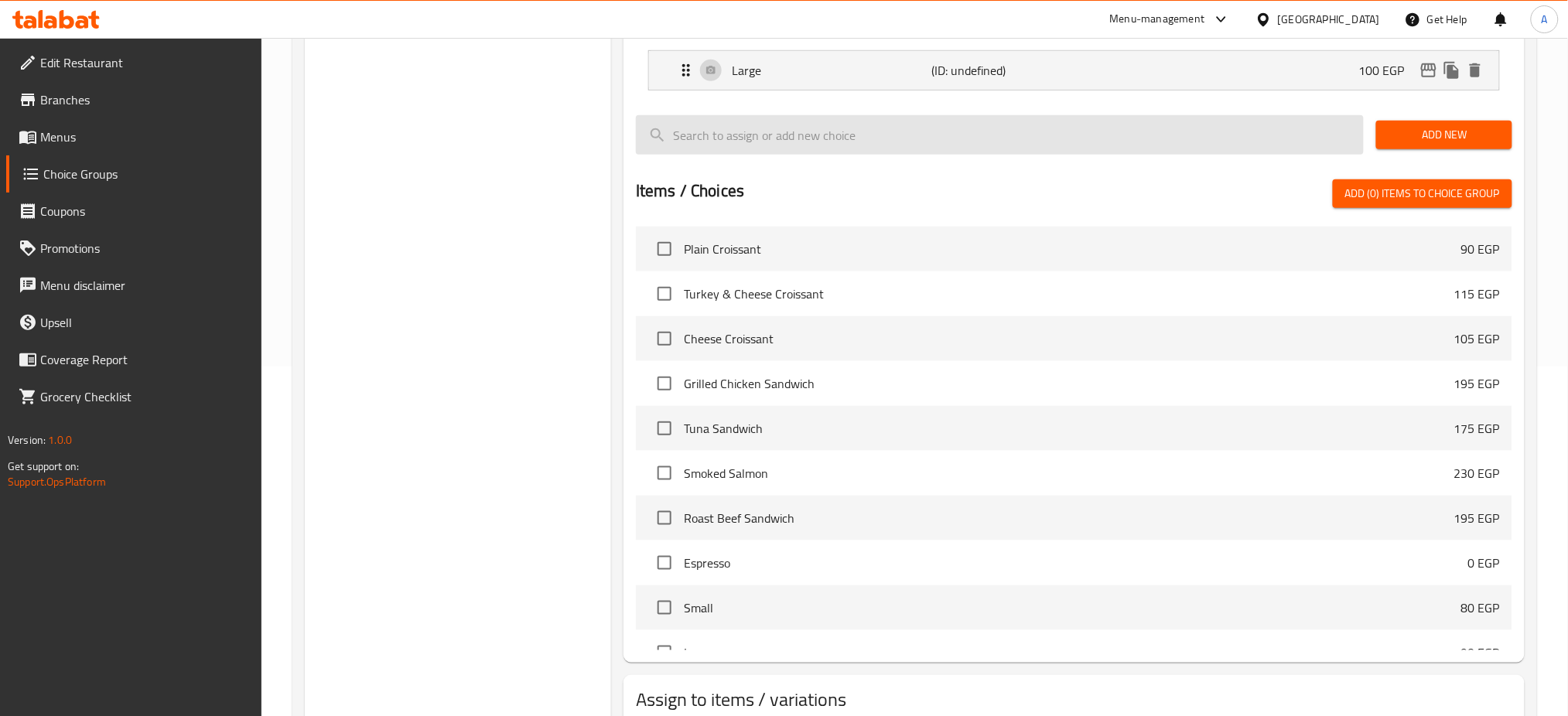
scroll to position [0, 0]
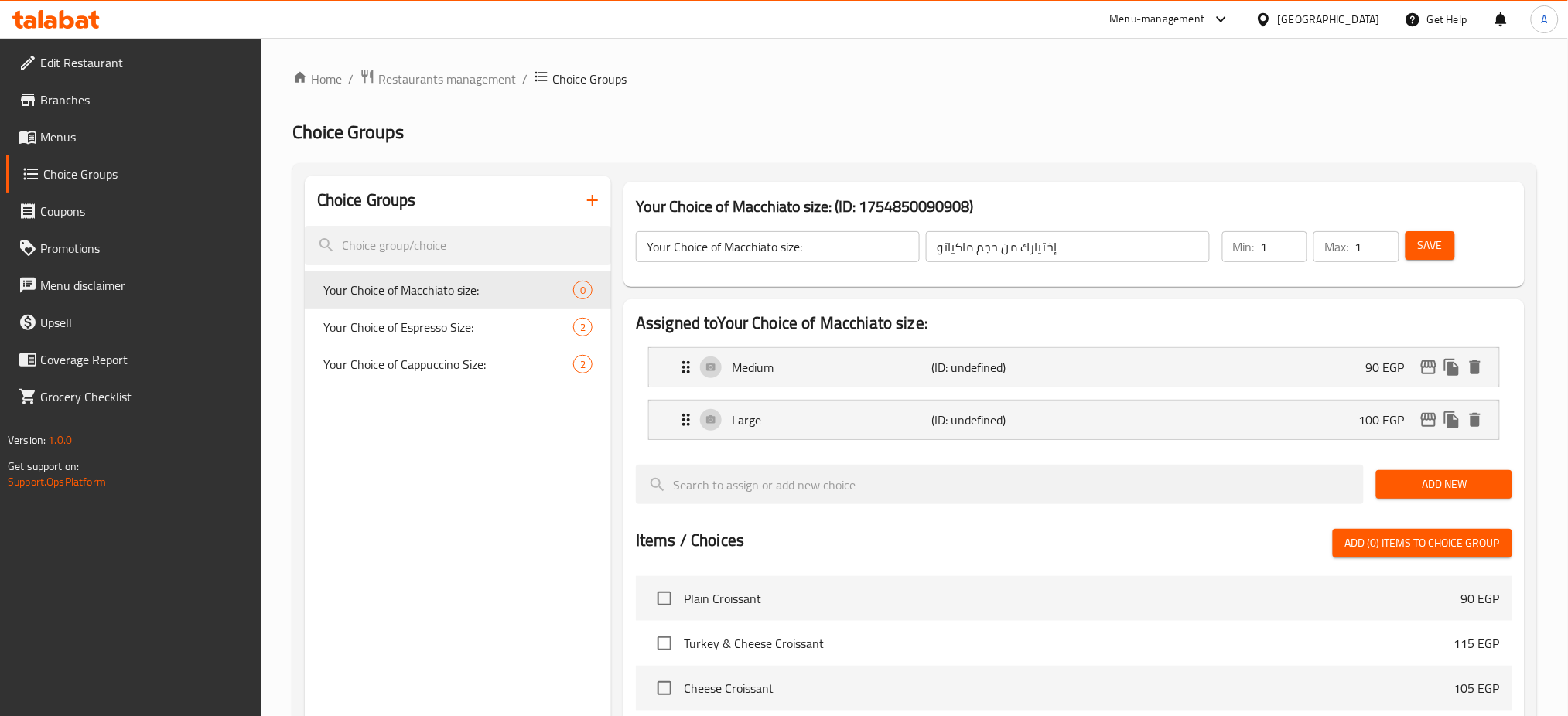
click at [1421, 236] on span "Save" at bounding box center [1430, 245] width 24 height 19
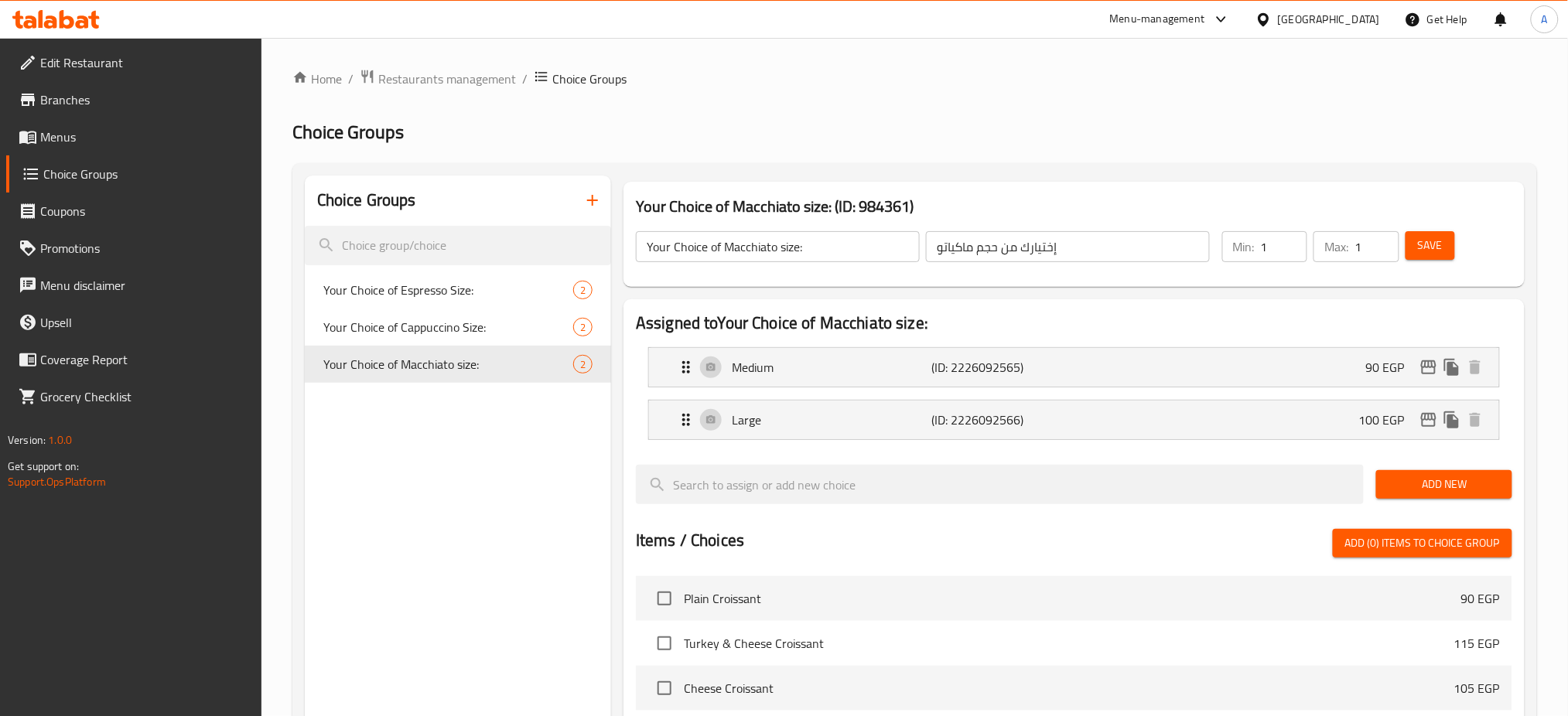
click at [1421, 236] on span "Save" at bounding box center [1430, 245] width 24 height 19
click at [595, 202] on icon "button" at bounding box center [592, 200] width 11 height 11
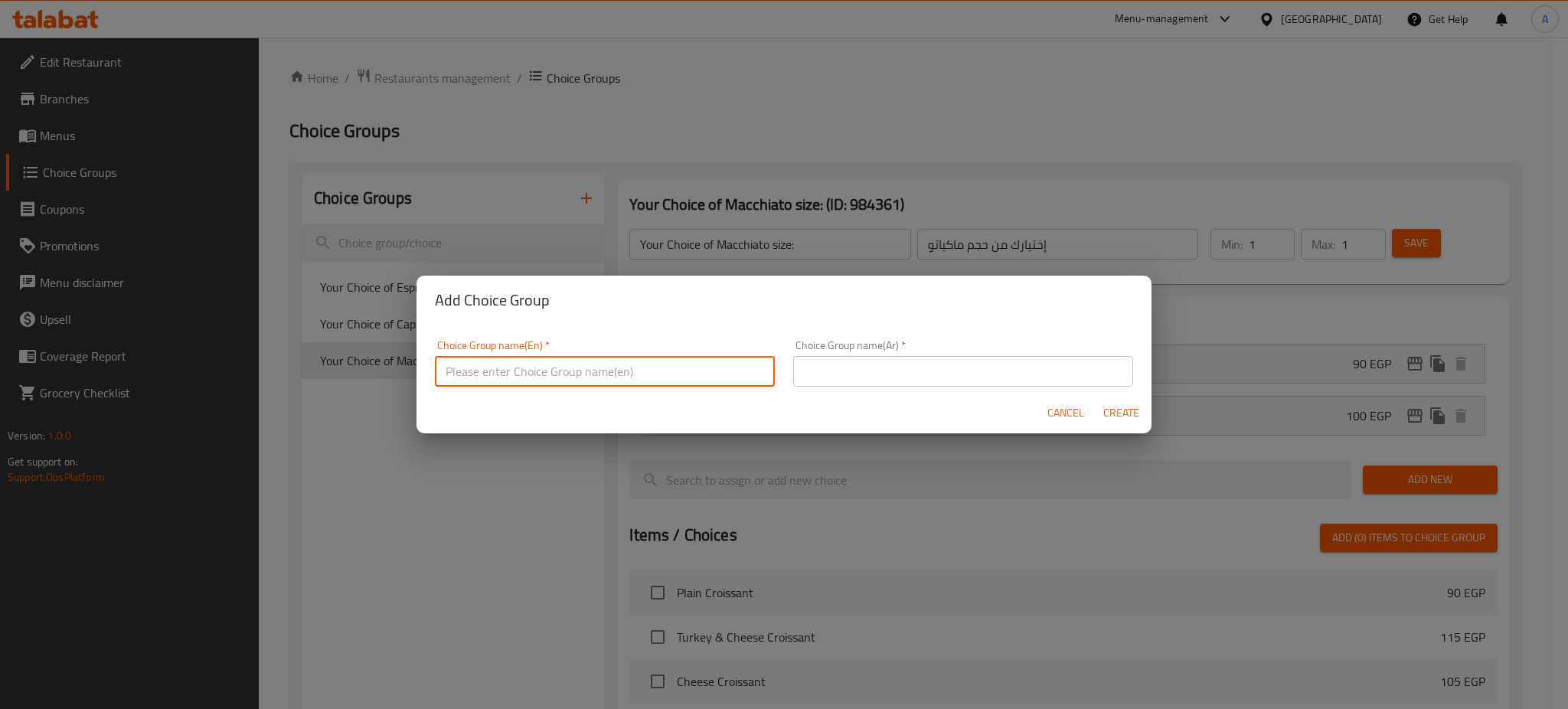
click at [667, 373] on input "text" at bounding box center [605, 371] width 340 height 30
type input "إ"
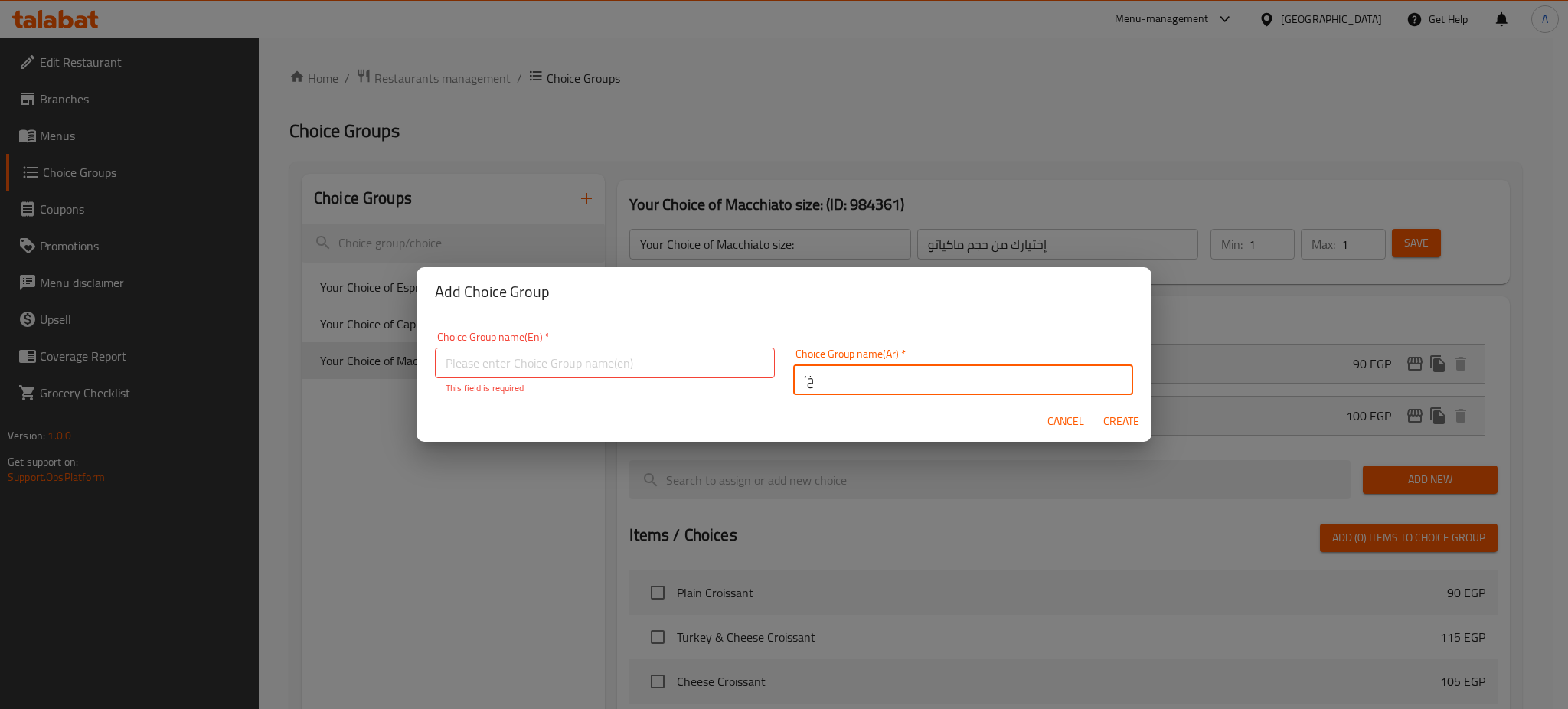
type input "‘"
type input "إختيارك من حكم قهوة أمريكان:"
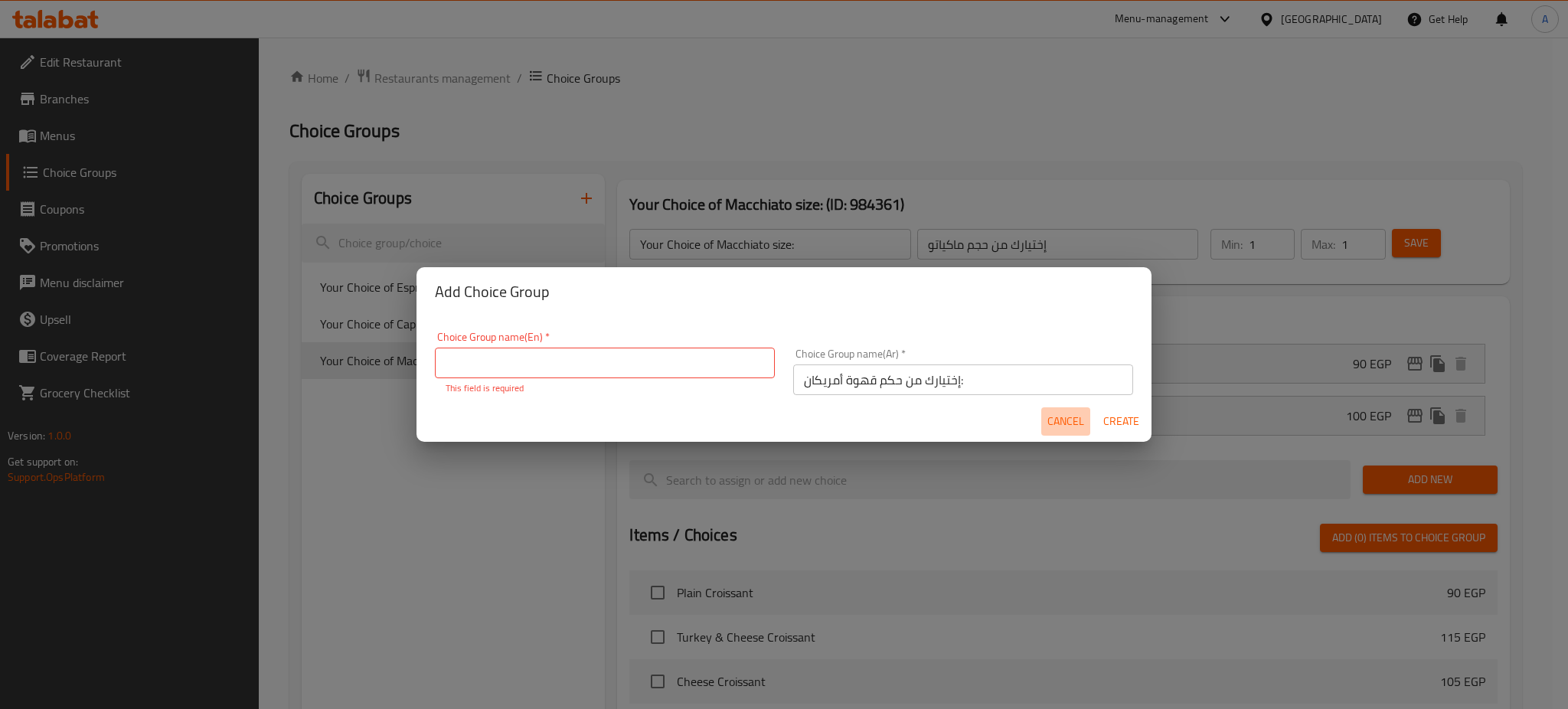
click at [1041, 408] on button "Cancel" at bounding box center [1065, 422] width 49 height 29
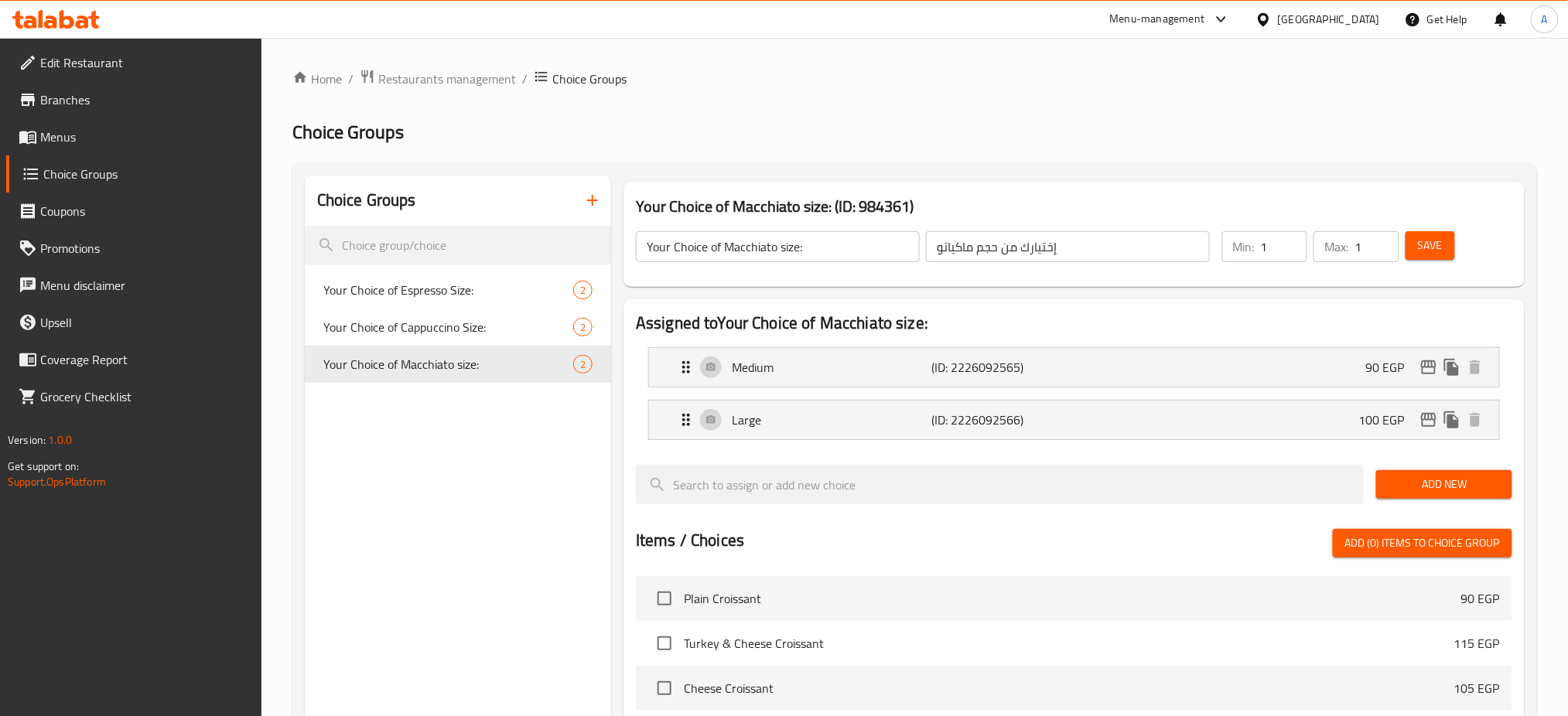
click at [489, 449] on div "Choice Groups Your Choice of Espresso Size: 2 Your Choice of Cappuccino Size: 2…" at bounding box center [458, 652] width 306 height 952
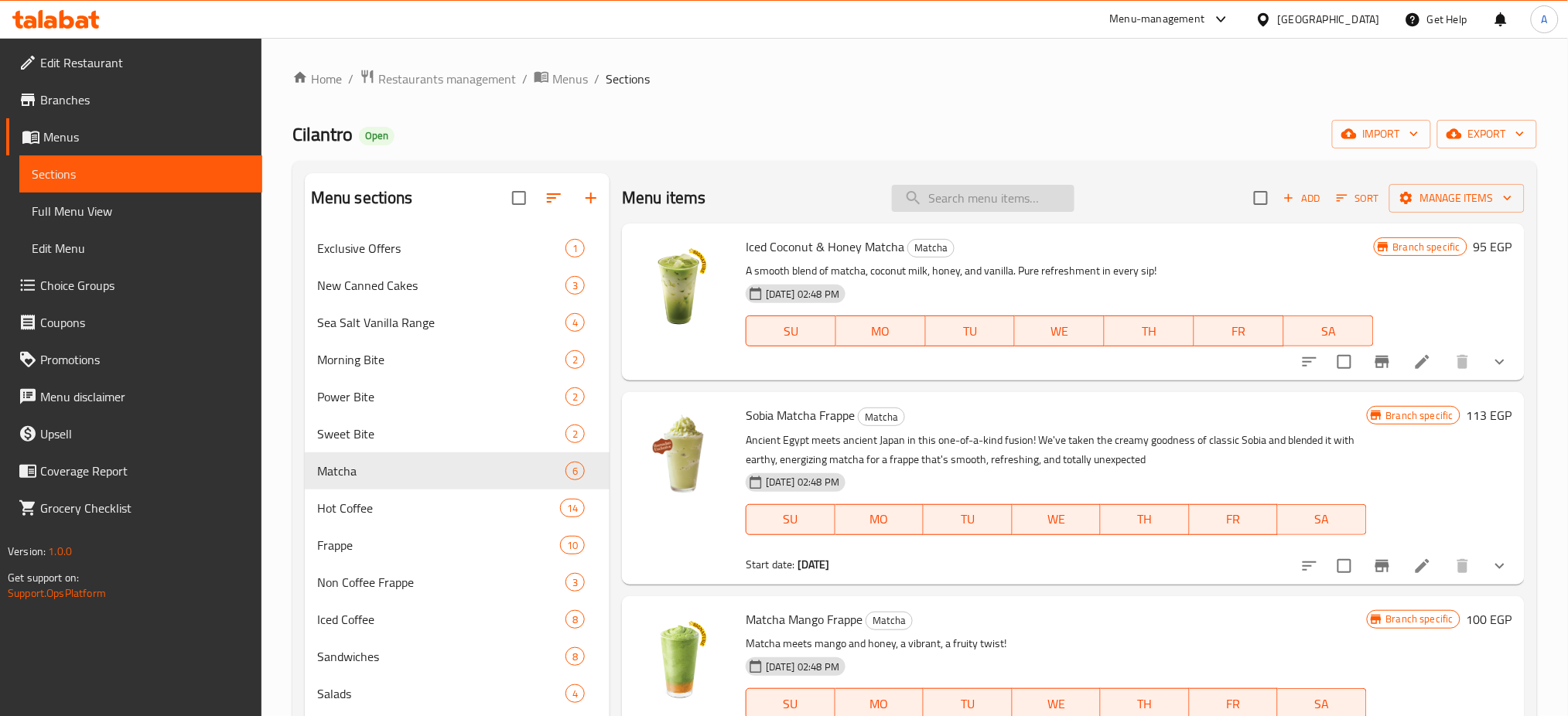
click at [971, 212] on input "search" at bounding box center [983, 199] width 182 height 27
paste input "Macchiato"
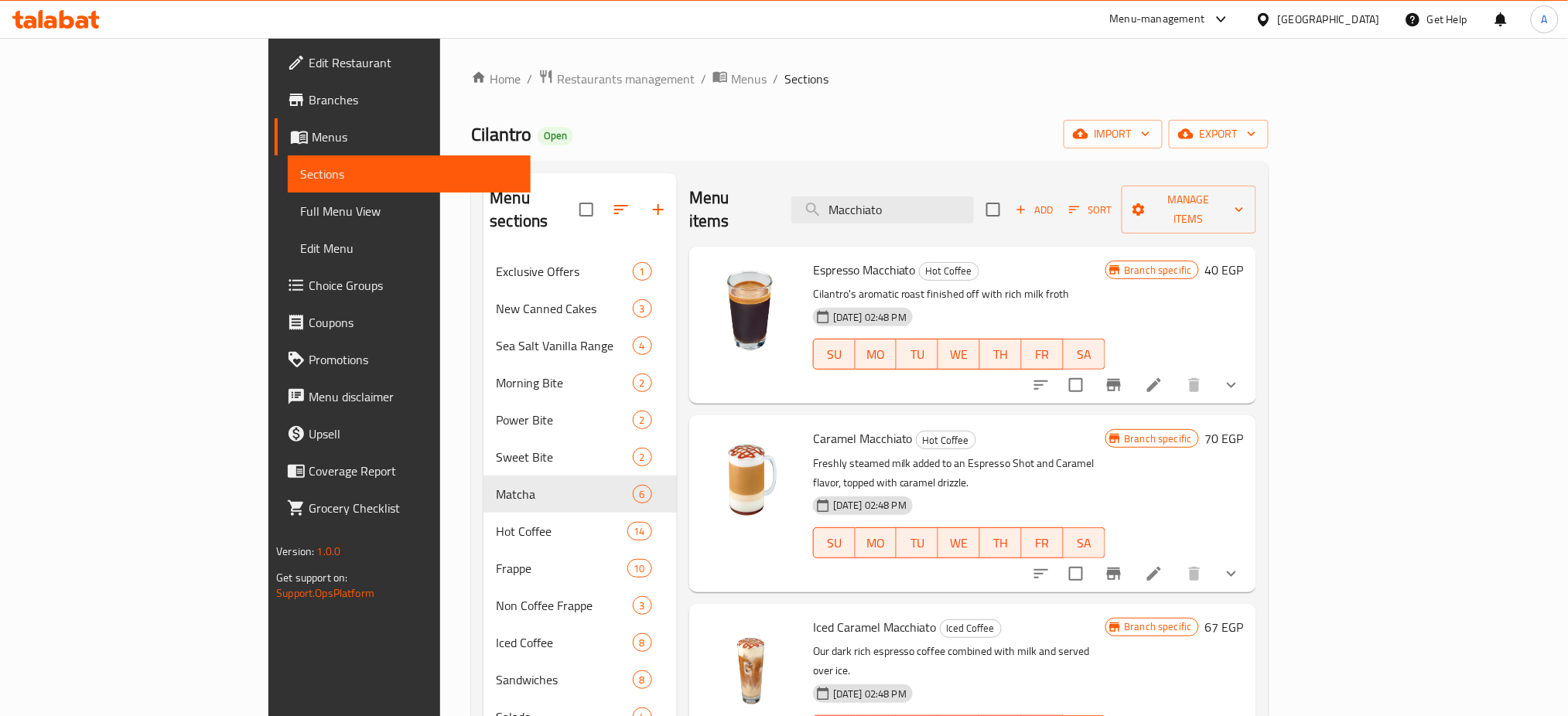
type input "Macchiato"
click at [1164, 376] on icon at bounding box center [1154, 385] width 19 height 19
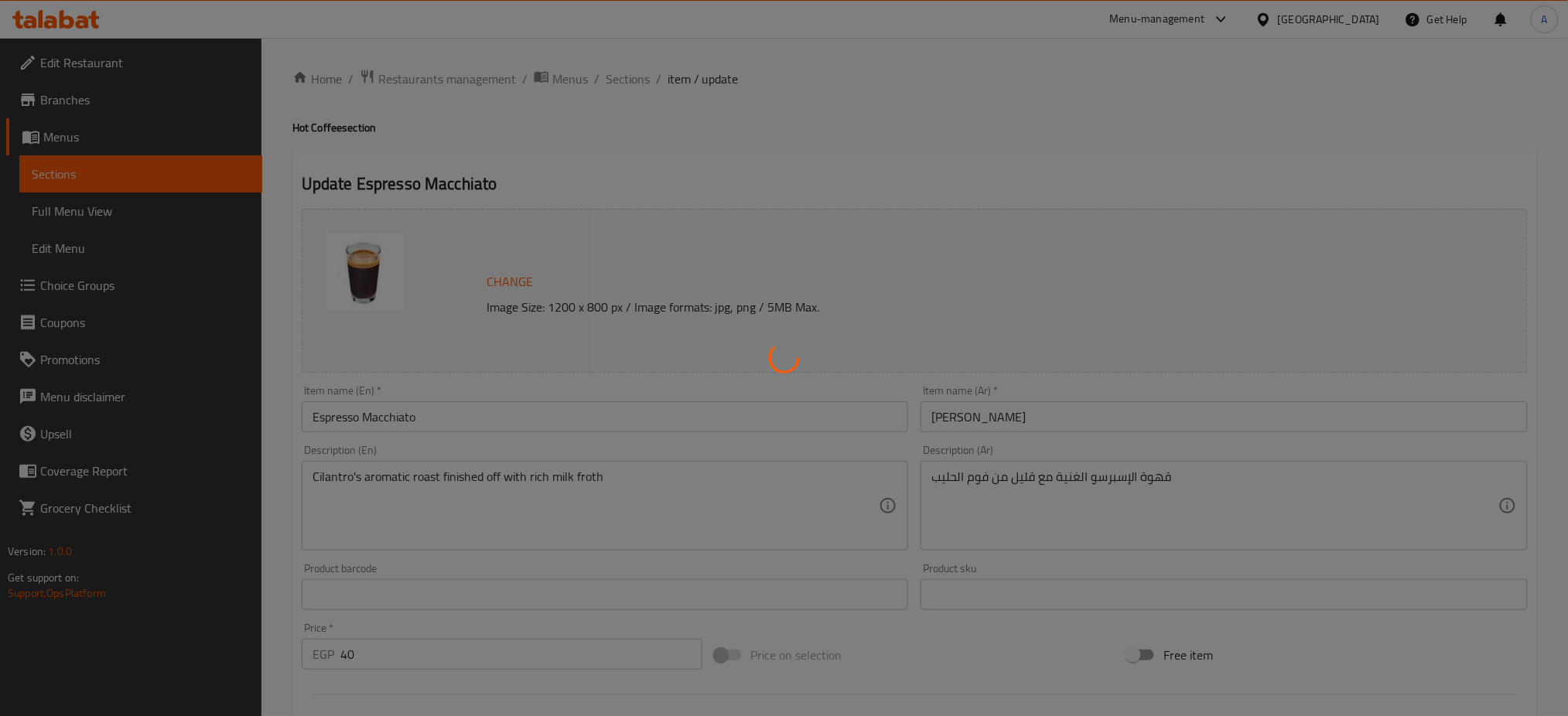
type input "اختيارك من القهوة:"
type input "1"
type input "أختيارك من الحجم"
type input "1"
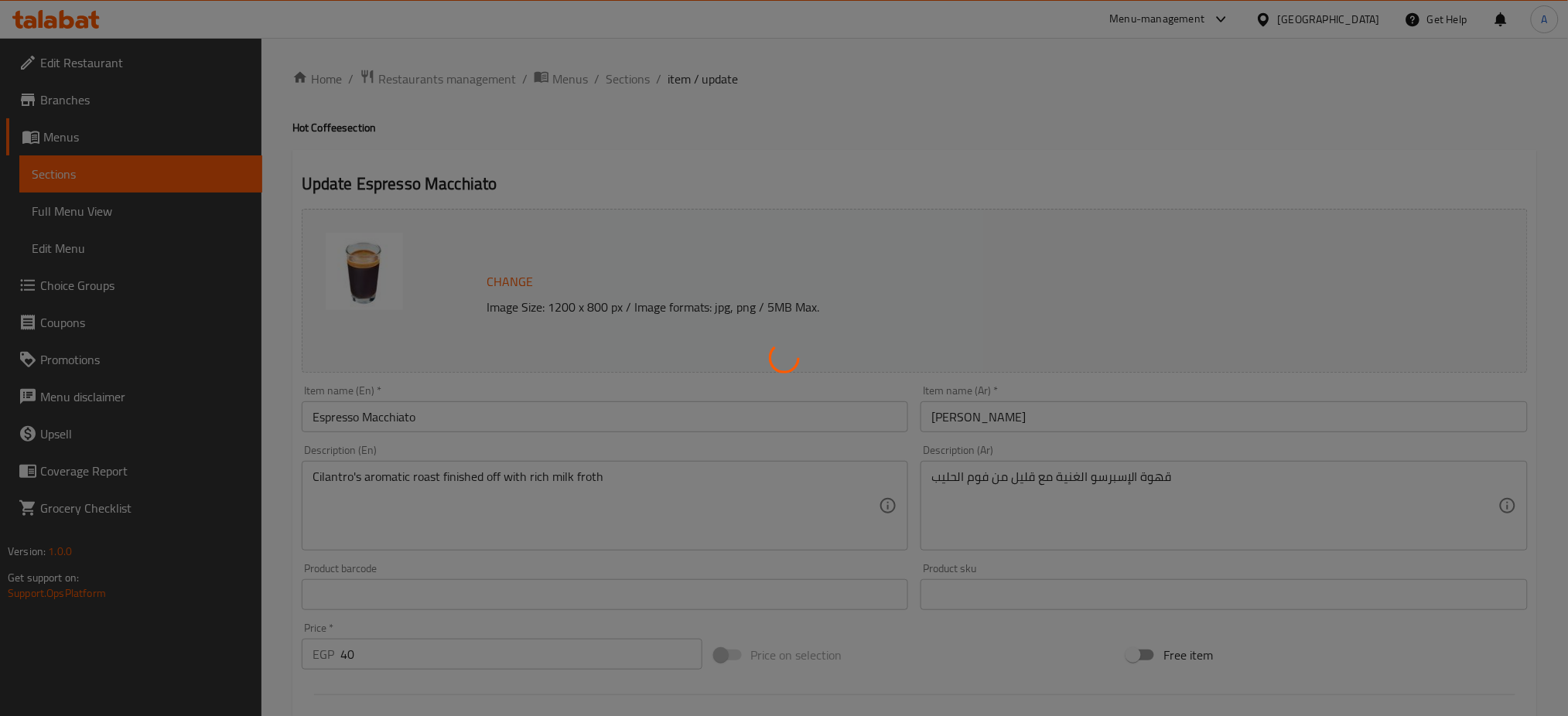
type input "1"
type input "إختيارك من الحليب:"
type input "1"
type input "نكهات إضافية"
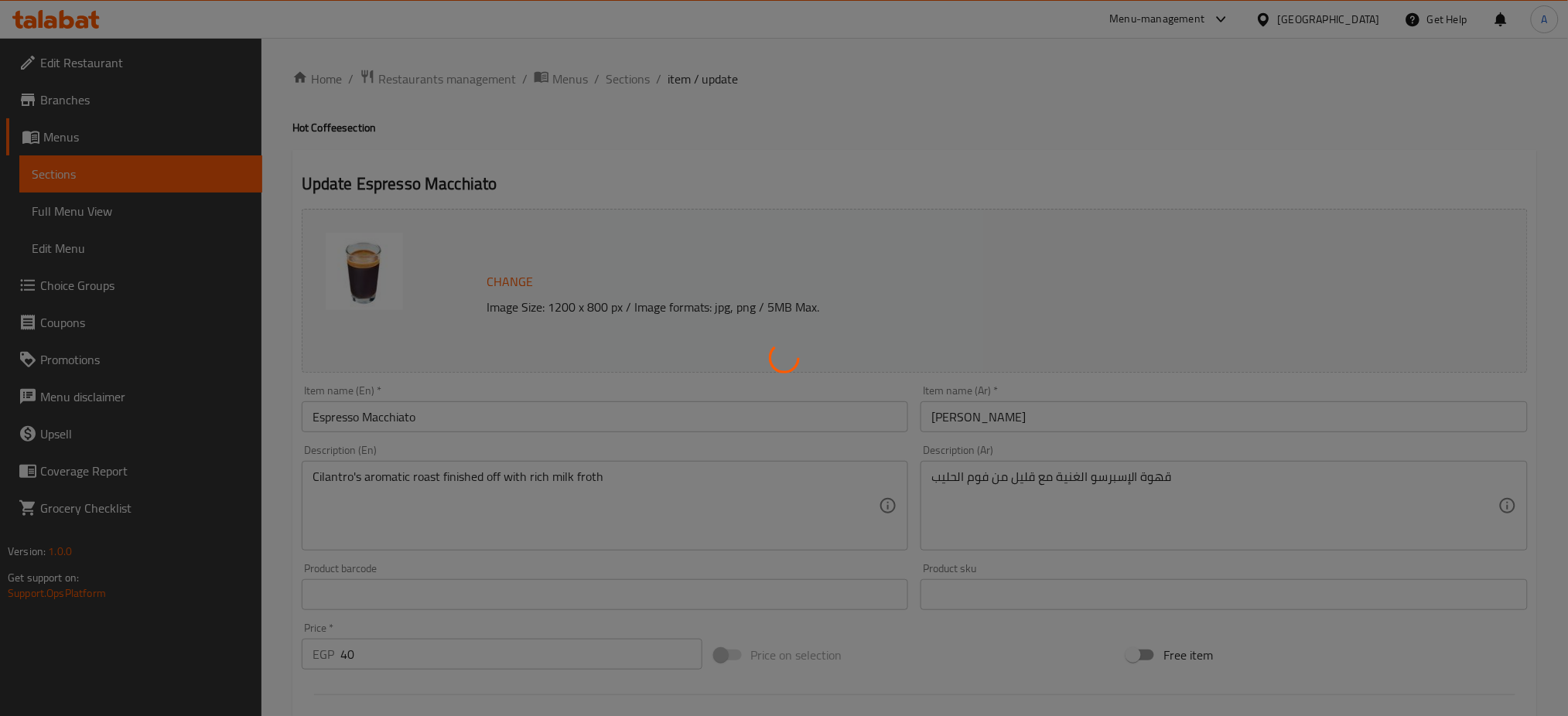
type input "0"
type input "صوص إضافى"
type input "0"
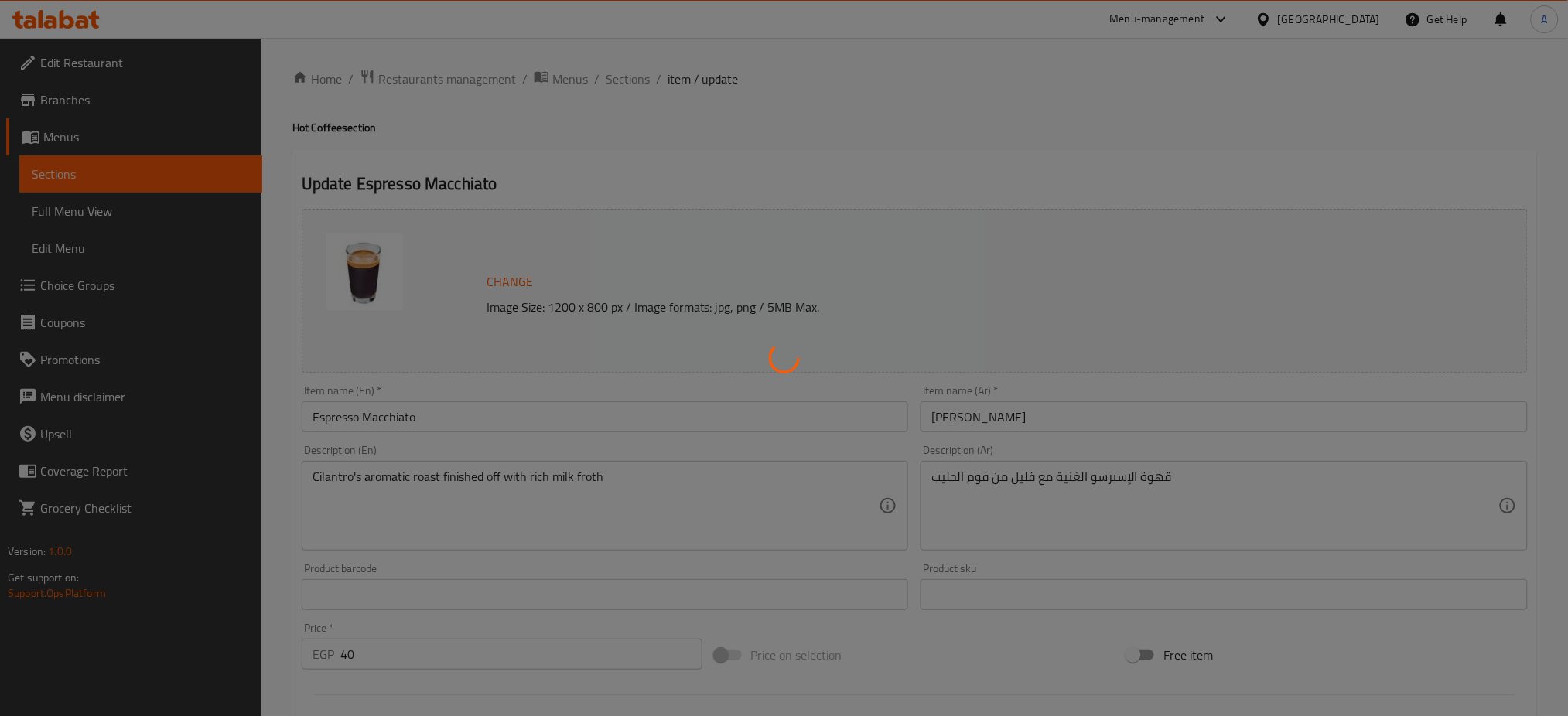
type input "شوت إضافي:"
type input "0"
type input "1"
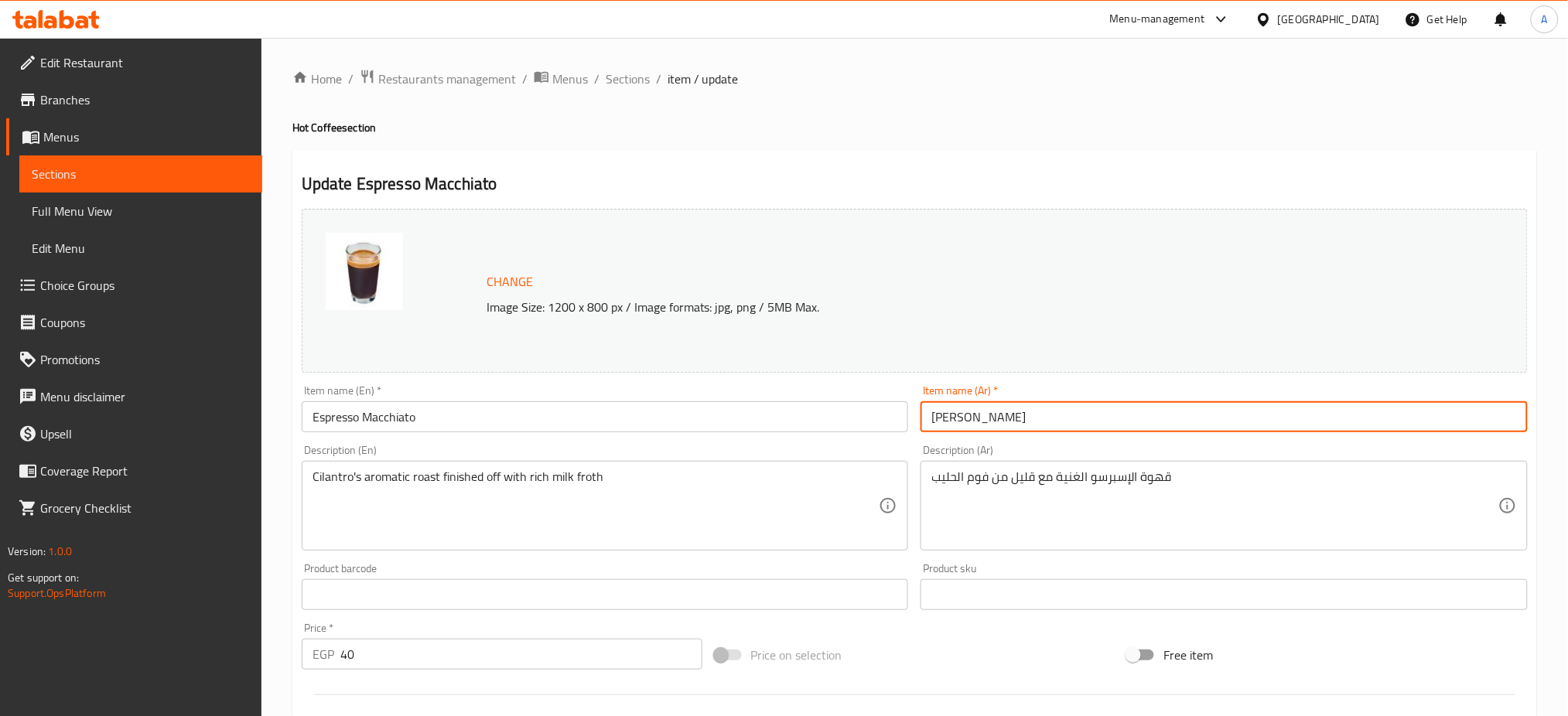
click at [943, 422] on input "إسبريسو ماكياتو" at bounding box center [1224, 417] width 608 height 31
click at [644, 73] on span "Sections" at bounding box center [627, 79] width 44 height 19
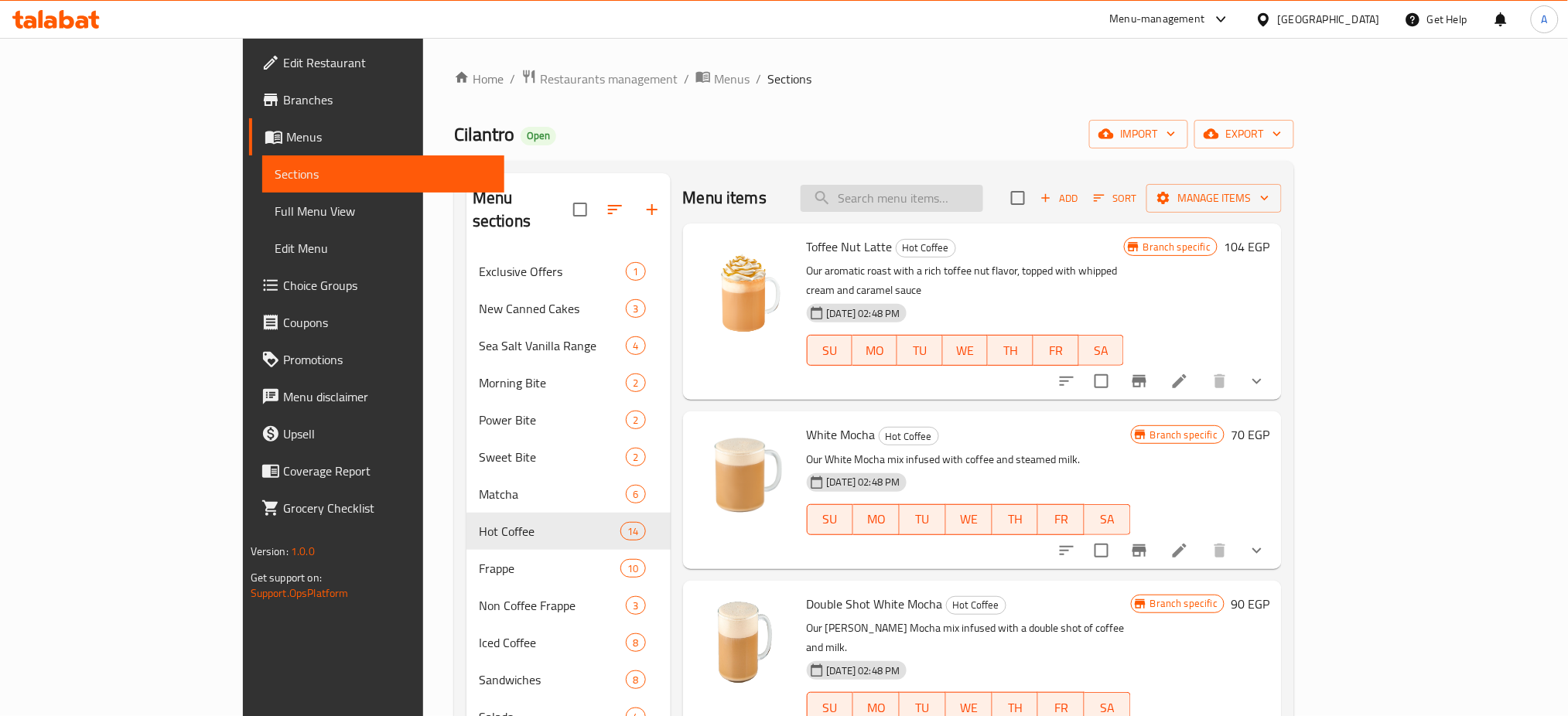
click at [942, 203] on input "search" at bounding box center [892, 199] width 182 height 27
paste input "Dulce de Leache Latte"
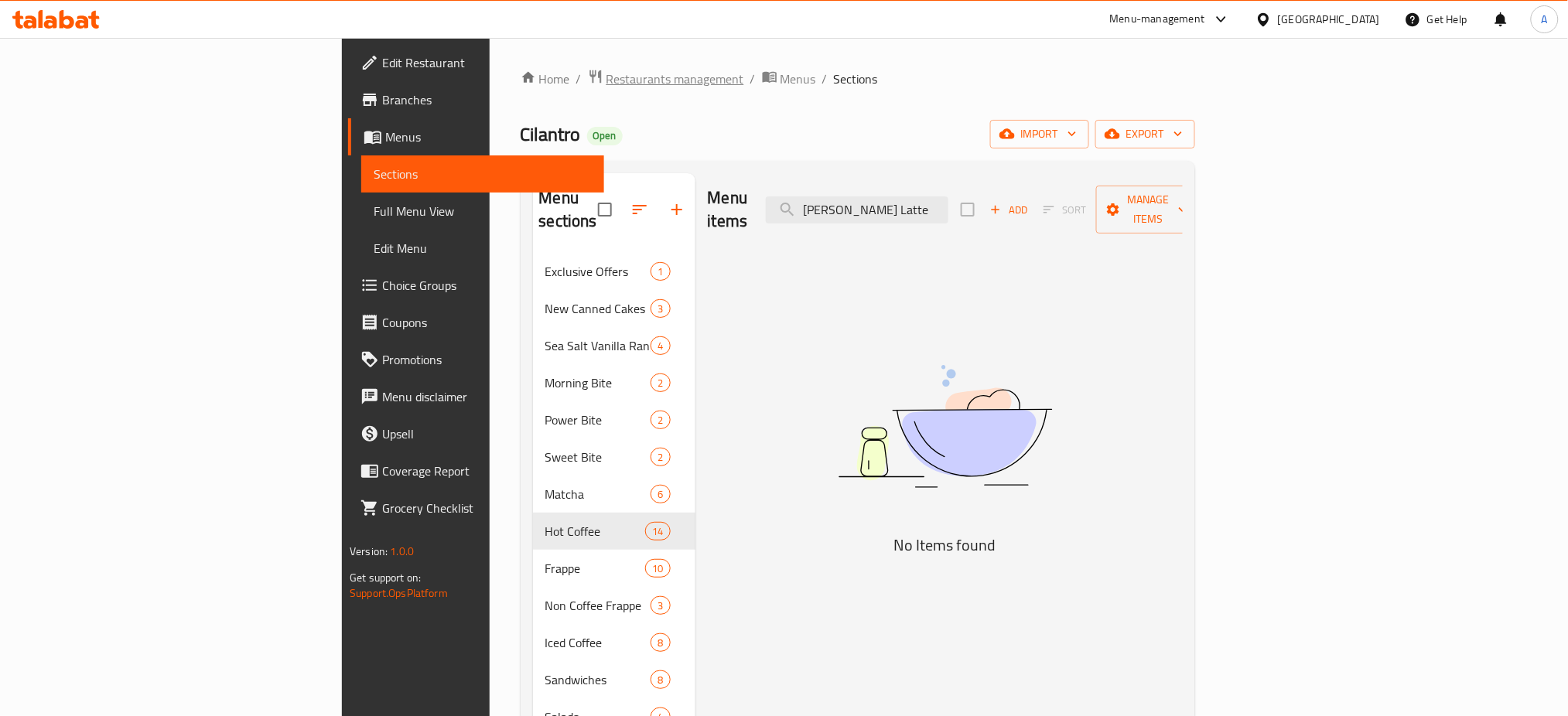
type input "Dulce de Leache Latte"
click at [607, 73] on span "Restaurants management" at bounding box center [675, 79] width 138 height 19
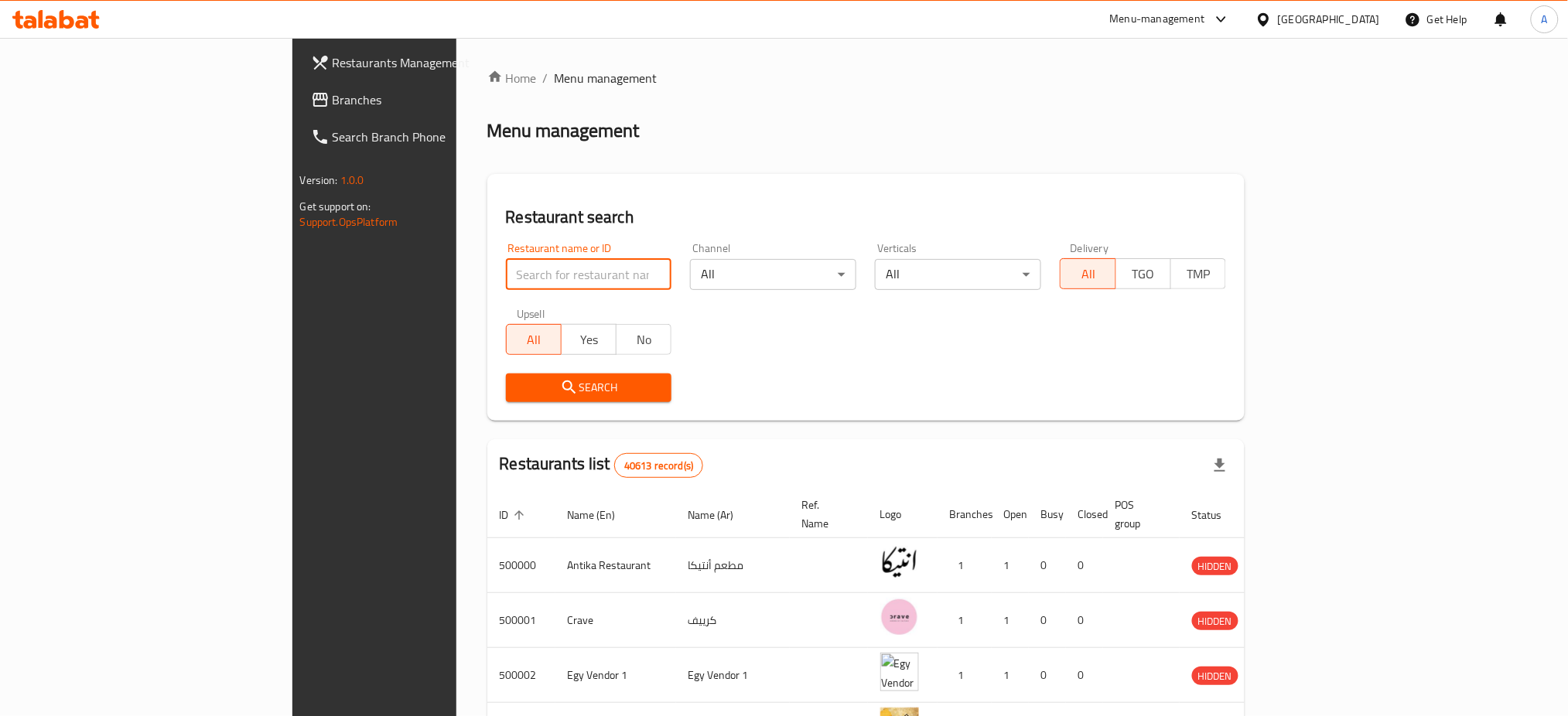
click at [506, 279] on input "search" at bounding box center [589, 274] width 166 height 31
type input "ـ"
click button "Search" at bounding box center [589, 388] width 166 height 29
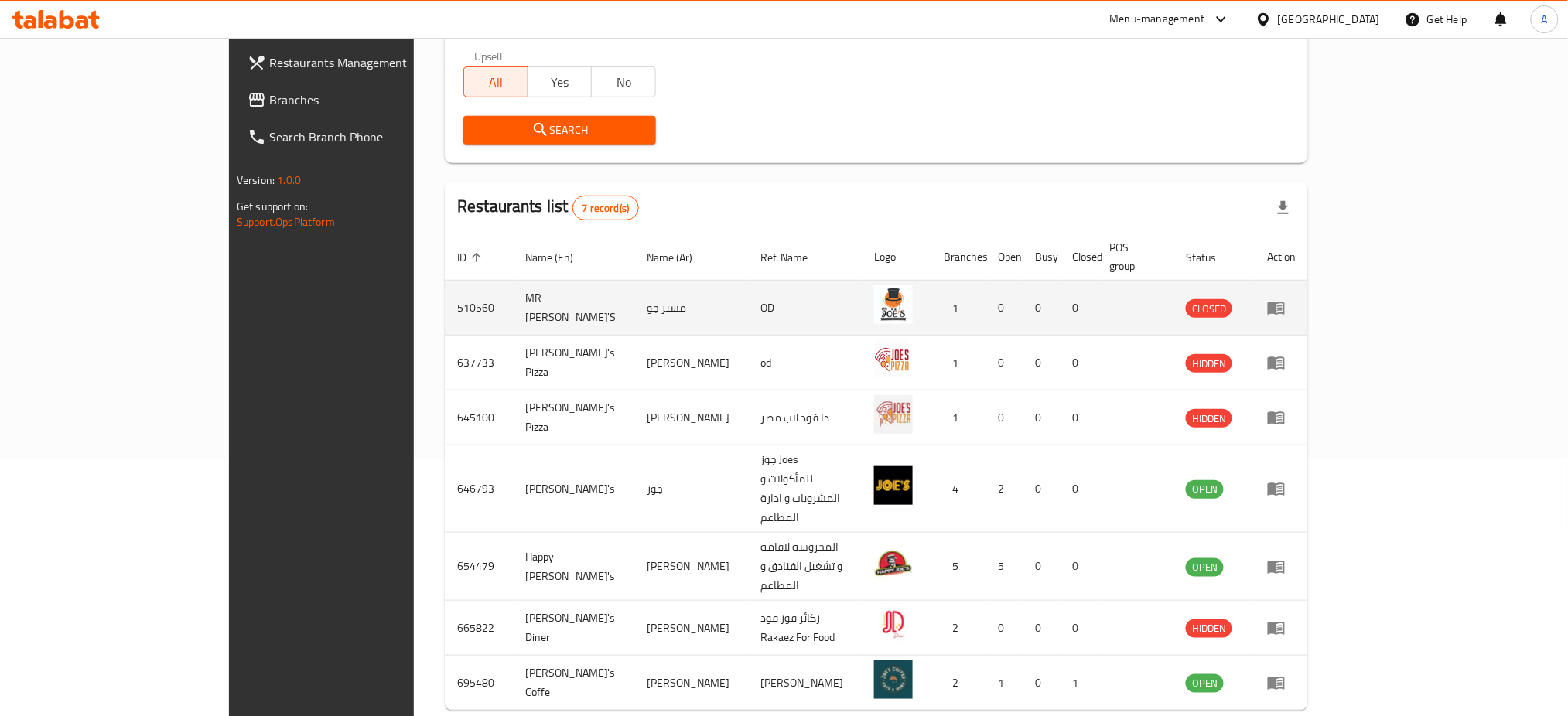
scroll to position [273, 0]
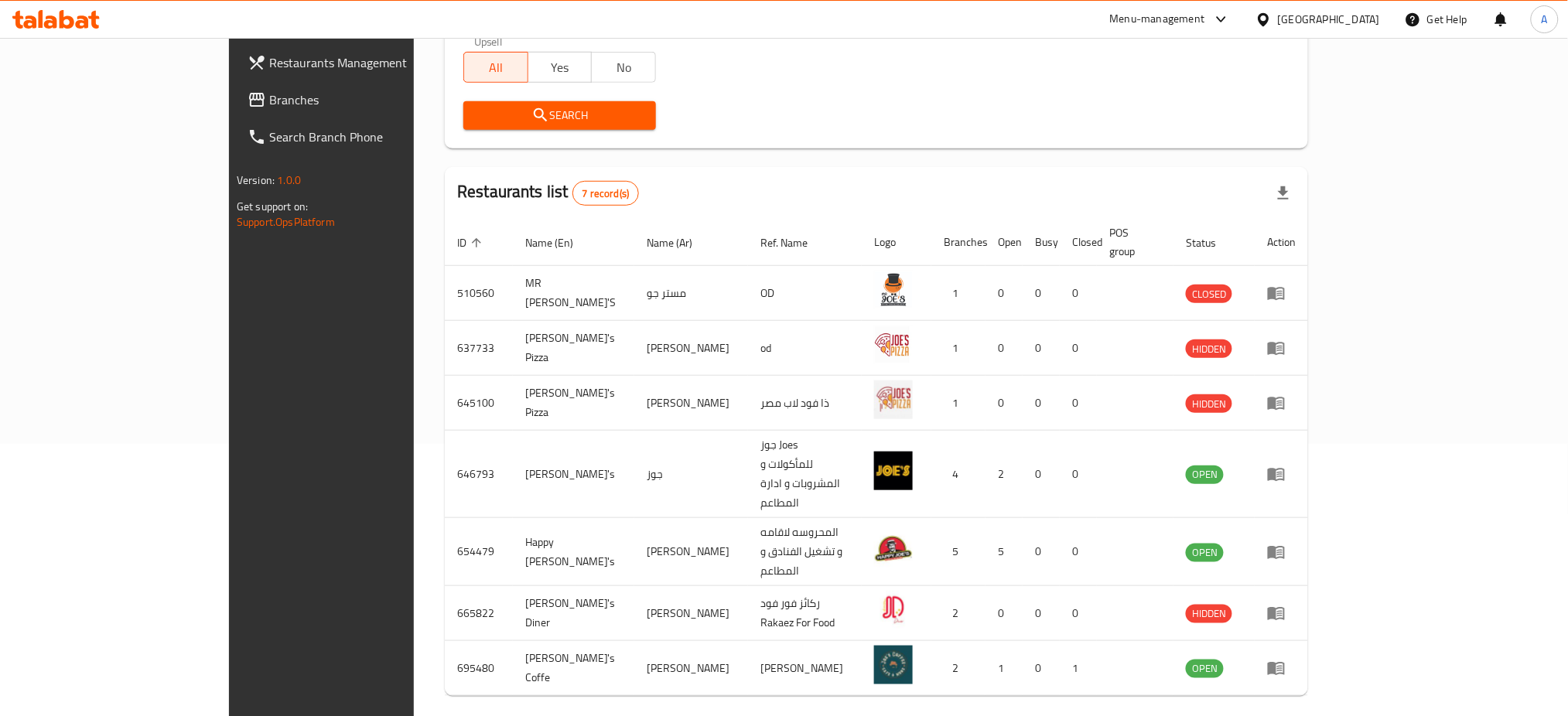
click at [1306, 711] on div at bounding box center [1269, 729] width 74 height 37
click at [1308, 709] on div "Rows per page: 10 1-7 of 7" at bounding box center [877, 729] width 863 height 41
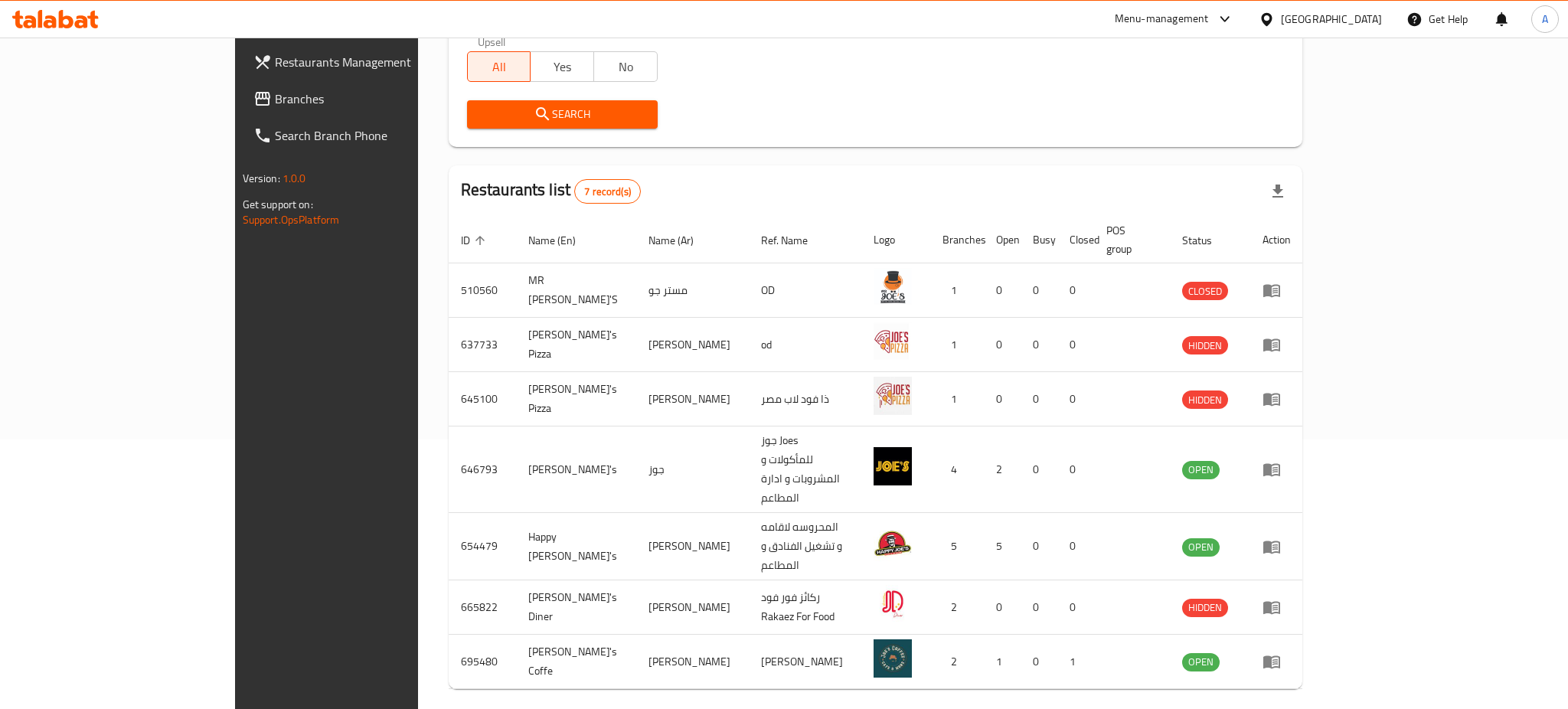
click at [1351, 440] on body "​ Menu-management Egypt Get Help A Restaurants Management Branches Search Branc…" at bounding box center [784, 104] width 1568 height 672
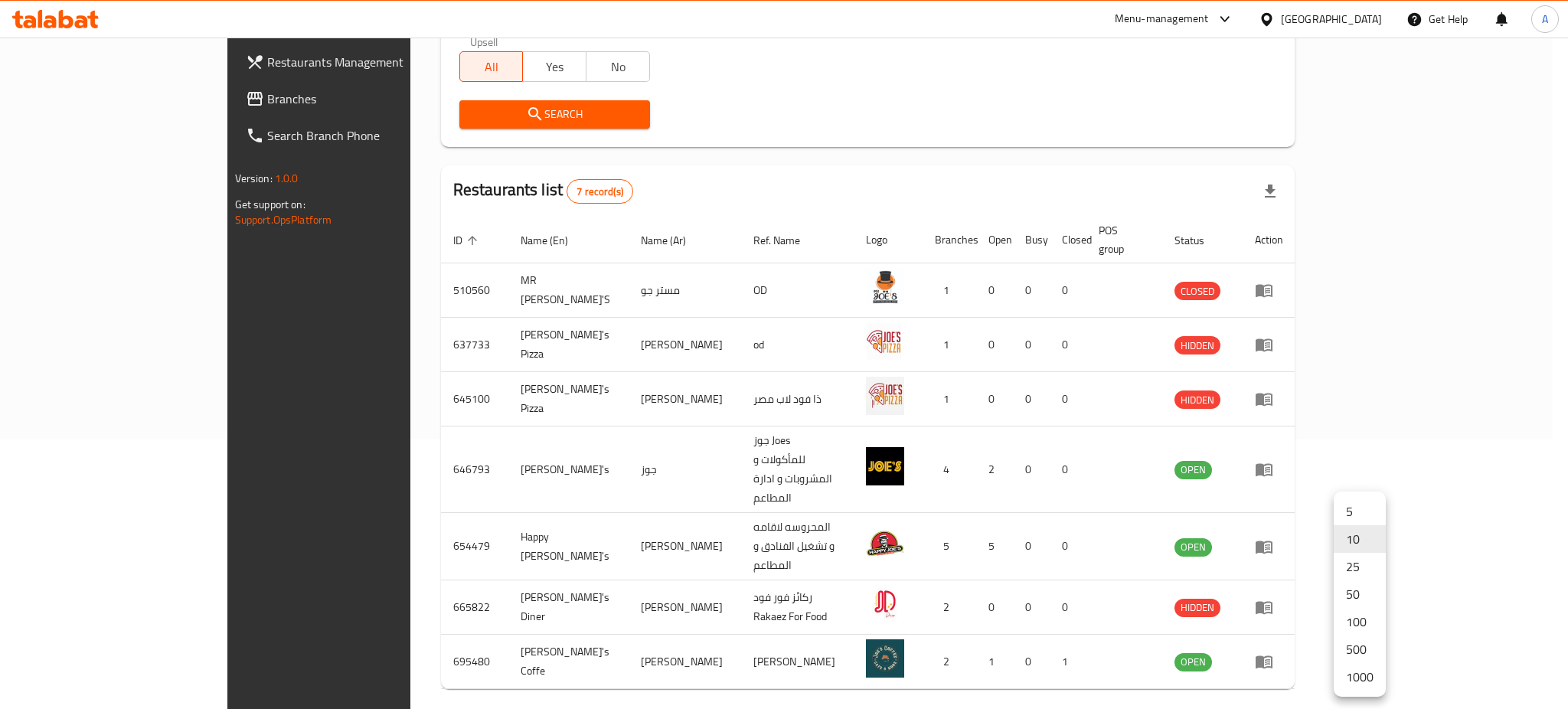
click at [1363, 643] on li "500" at bounding box center [1360, 649] width 52 height 28
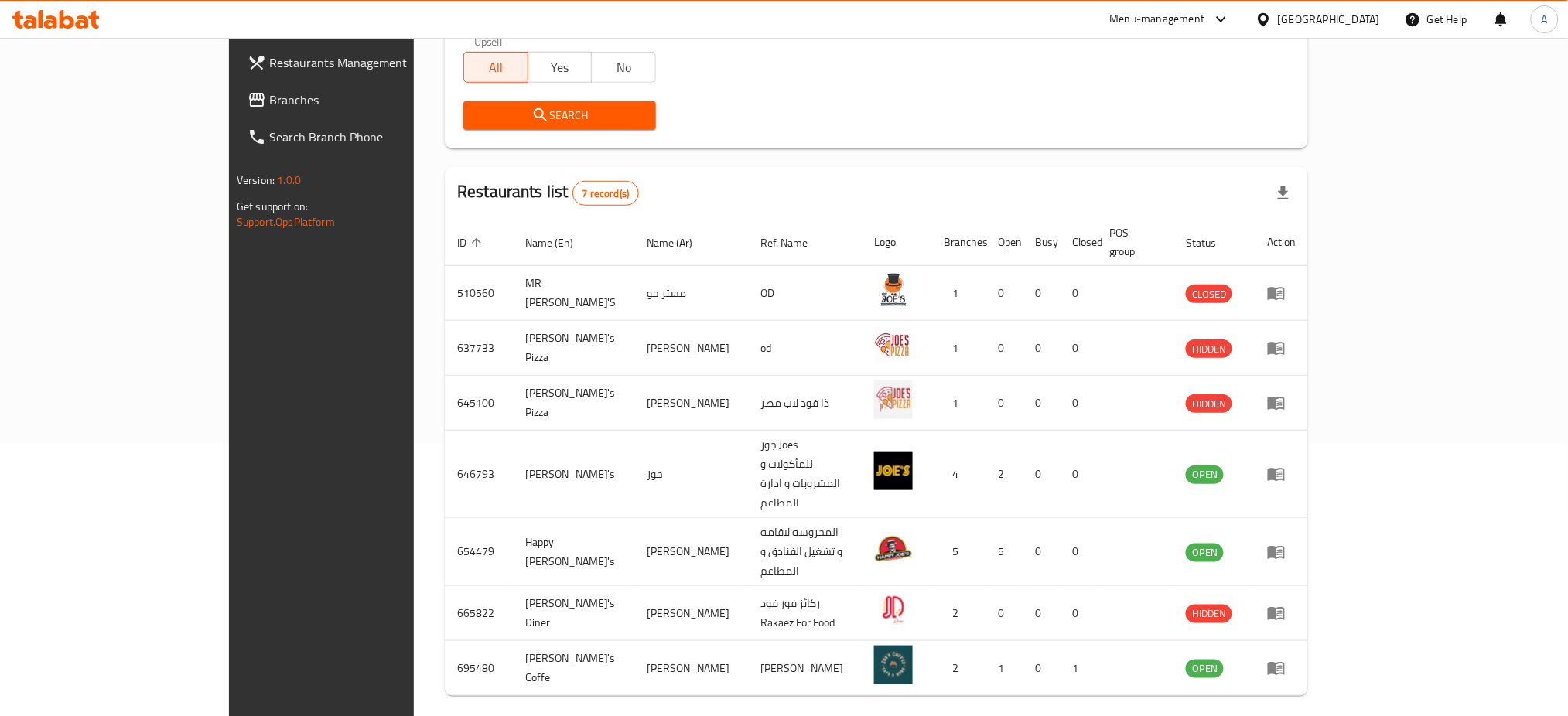
click at [1306, 711] on div at bounding box center [1269, 729] width 74 height 37
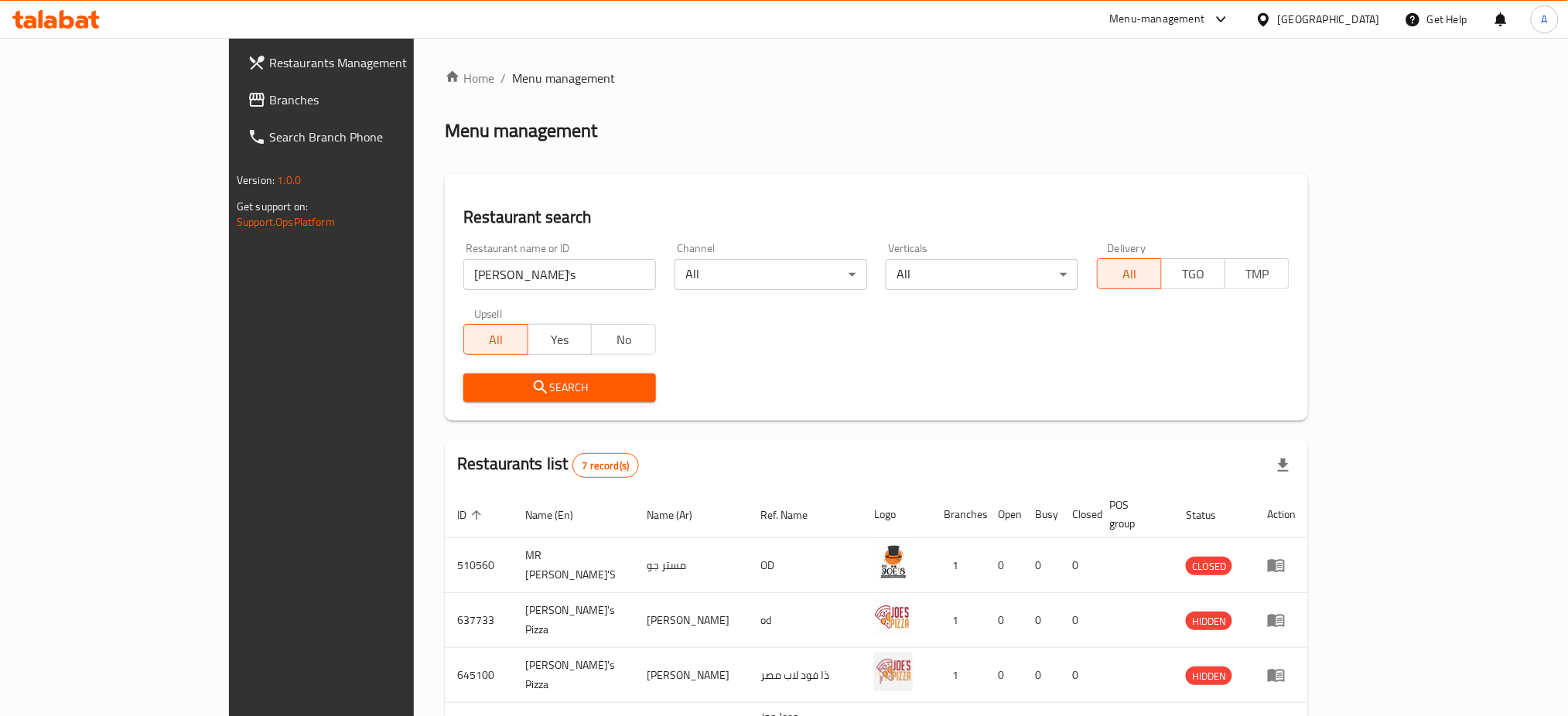
click at [454, 292] on div "Restaurant name or ID Joe's Restaurant name or ID" at bounding box center [560, 266] width 211 height 66
click at [463, 273] on input "Joe's" at bounding box center [559, 274] width 192 height 31
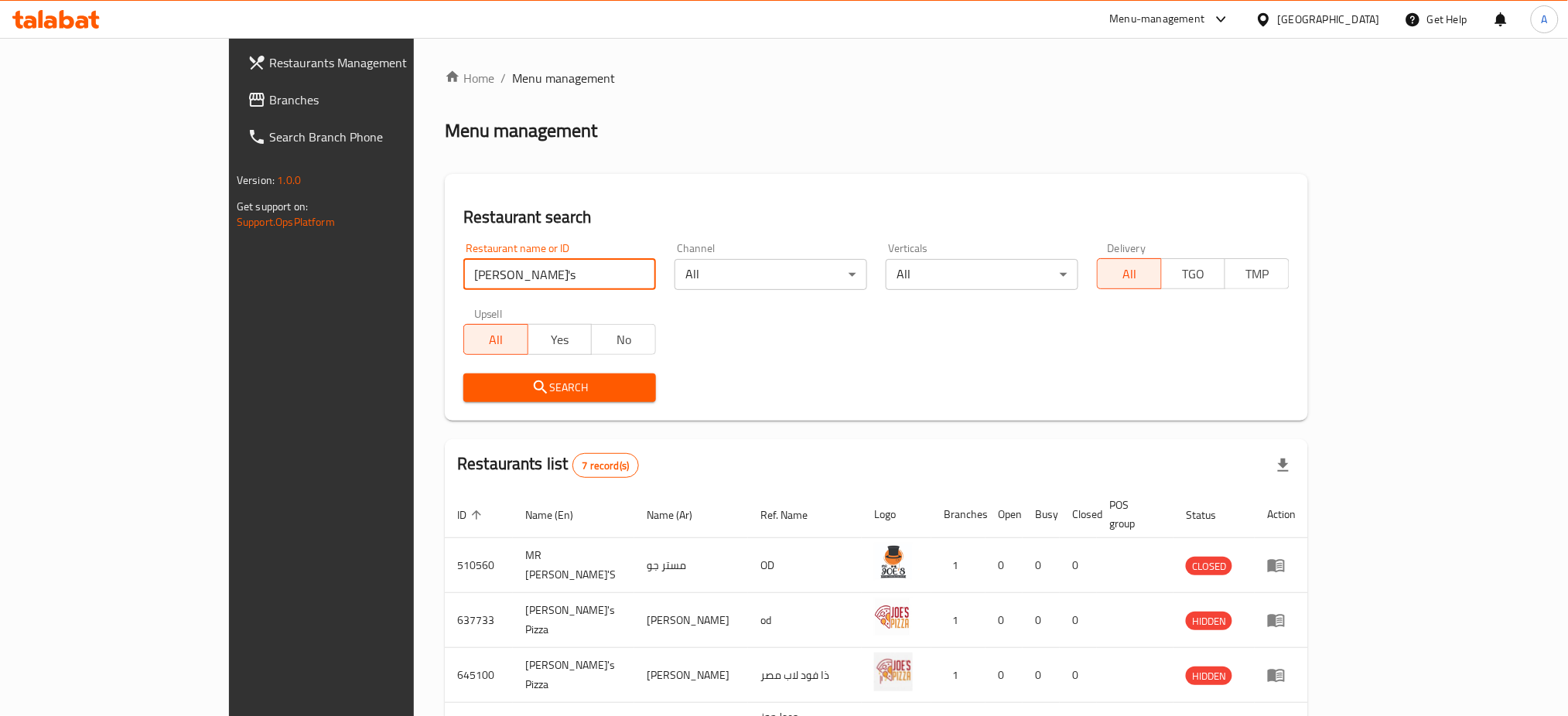
click at [463, 273] on input "Joe's" at bounding box center [559, 274] width 192 height 31
type input "Coffee house"
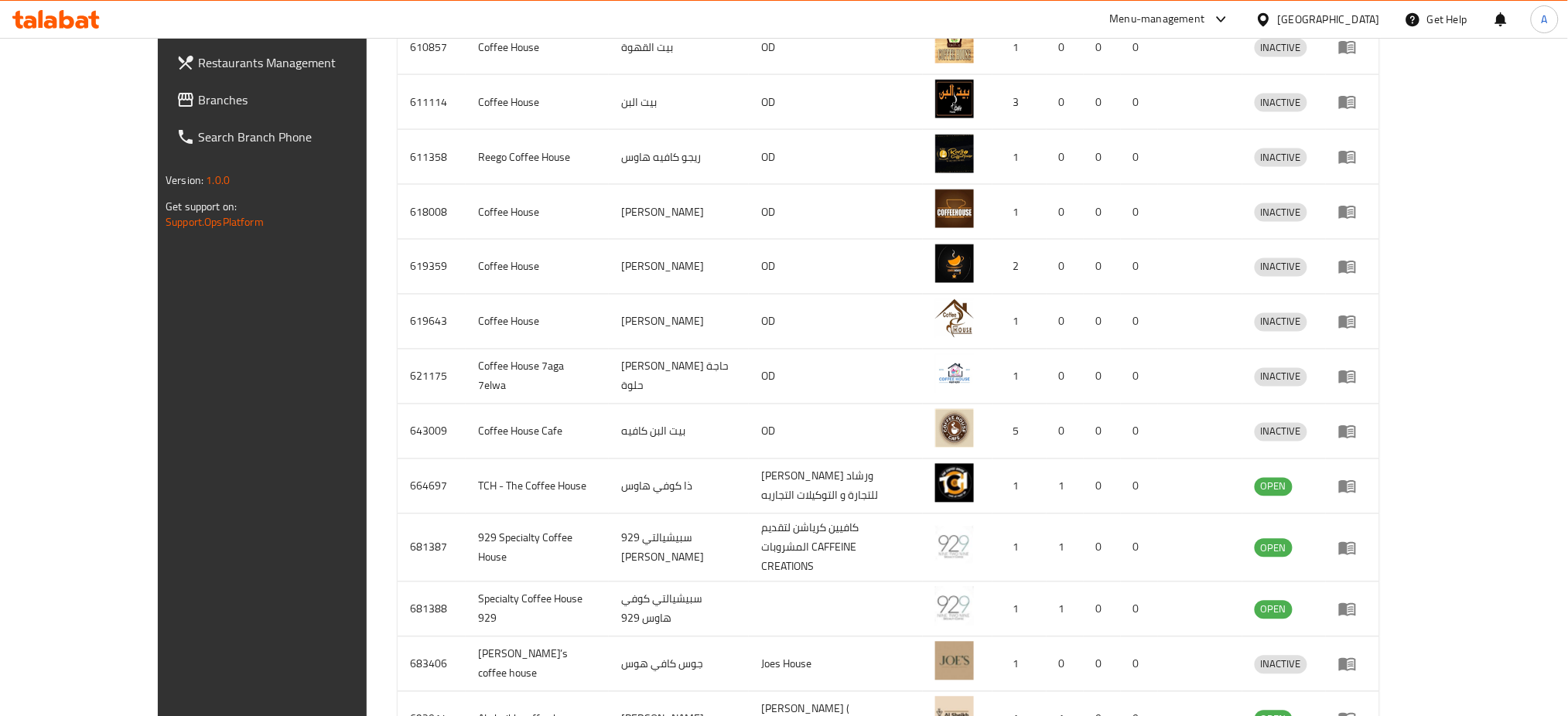
scroll to position [986, 0]
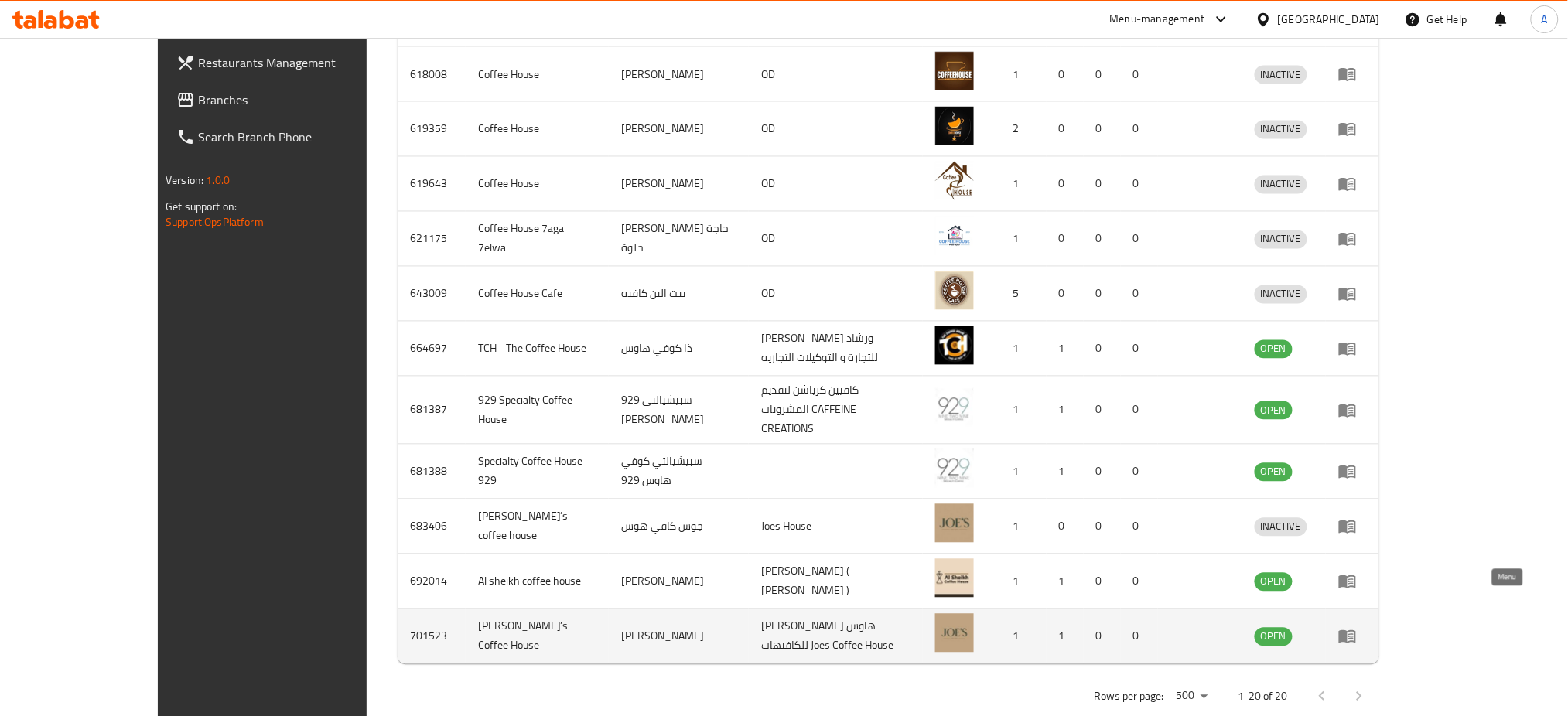
click at [1354, 635] on icon "enhanced table" at bounding box center [1351, 637] width 5 height 6
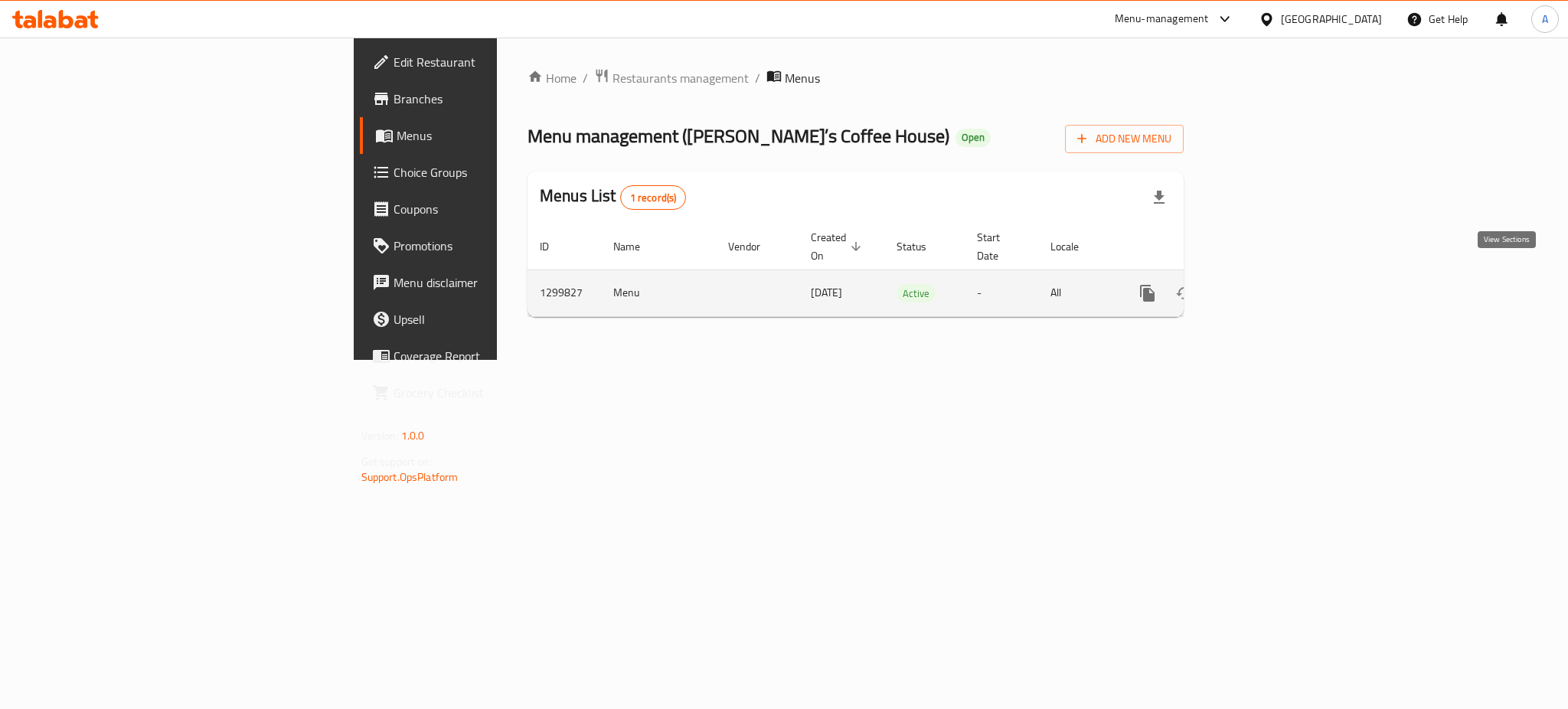
click at [1267, 284] on icon "enhanced table" at bounding box center [1258, 293] width 19 height 19
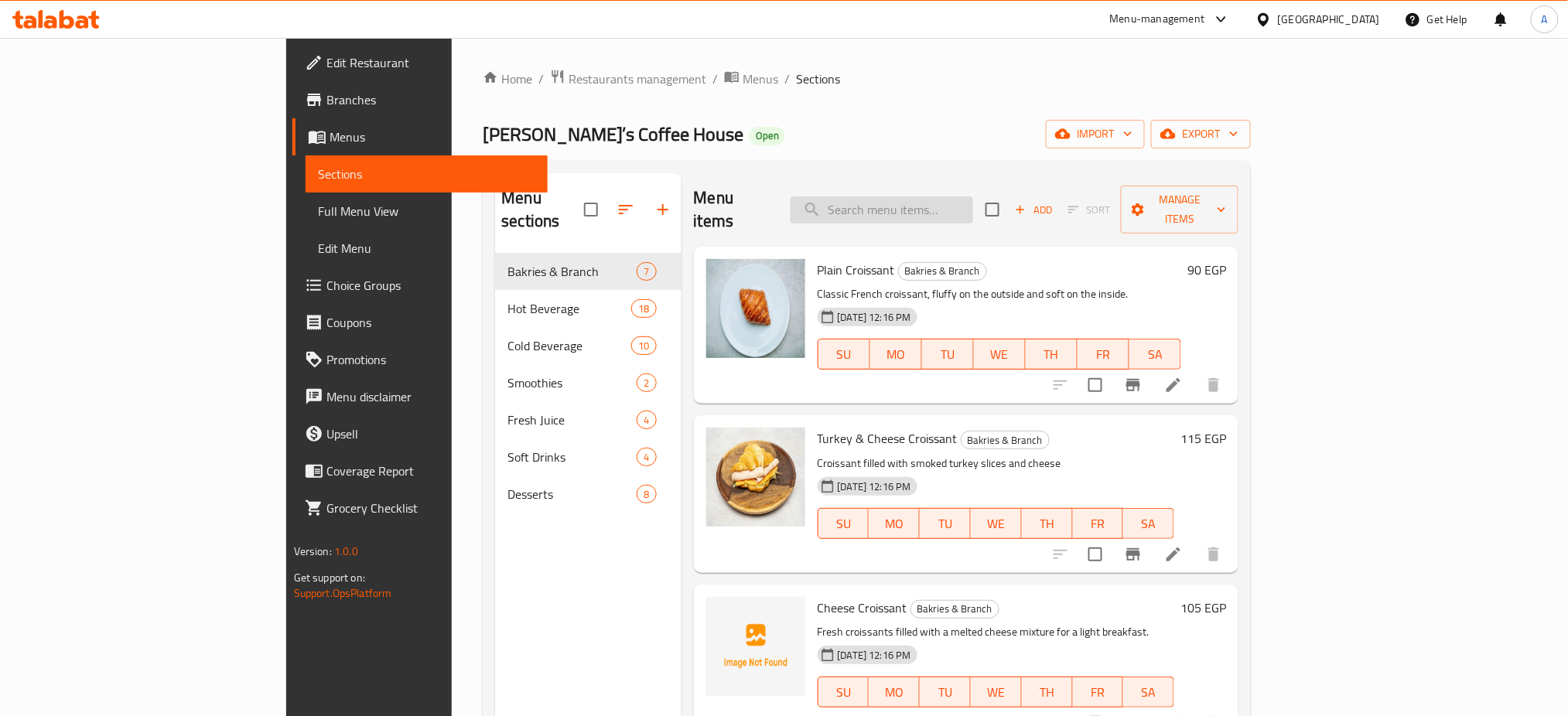
click at [929, 197] on input "search" at bounding box center [882, 210] width 182 height 27
paste input "Dulce de Leache Latte"
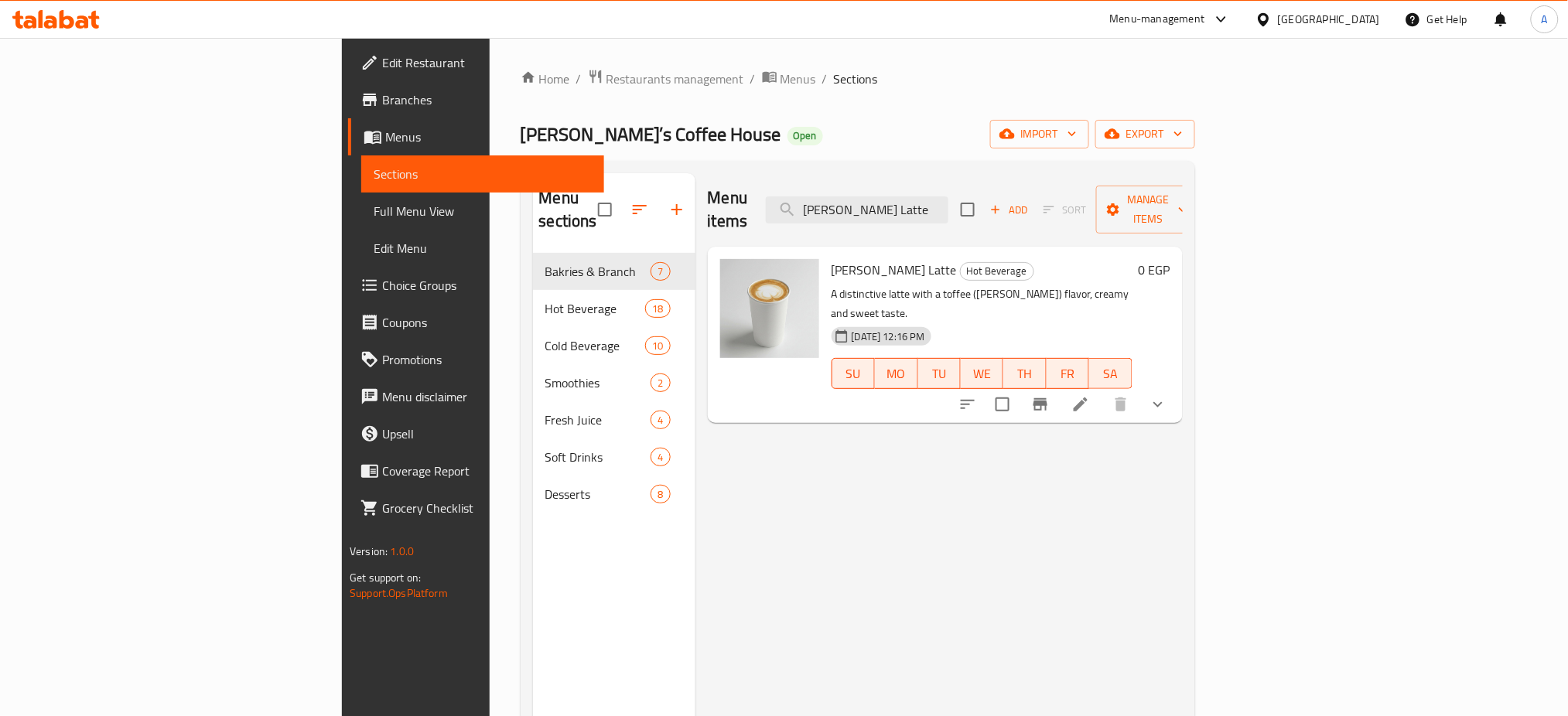
type input "Dulce de Leache Latte"
click at [1102, 391] on li at bounding box center [1081, 404] width 43 height 28
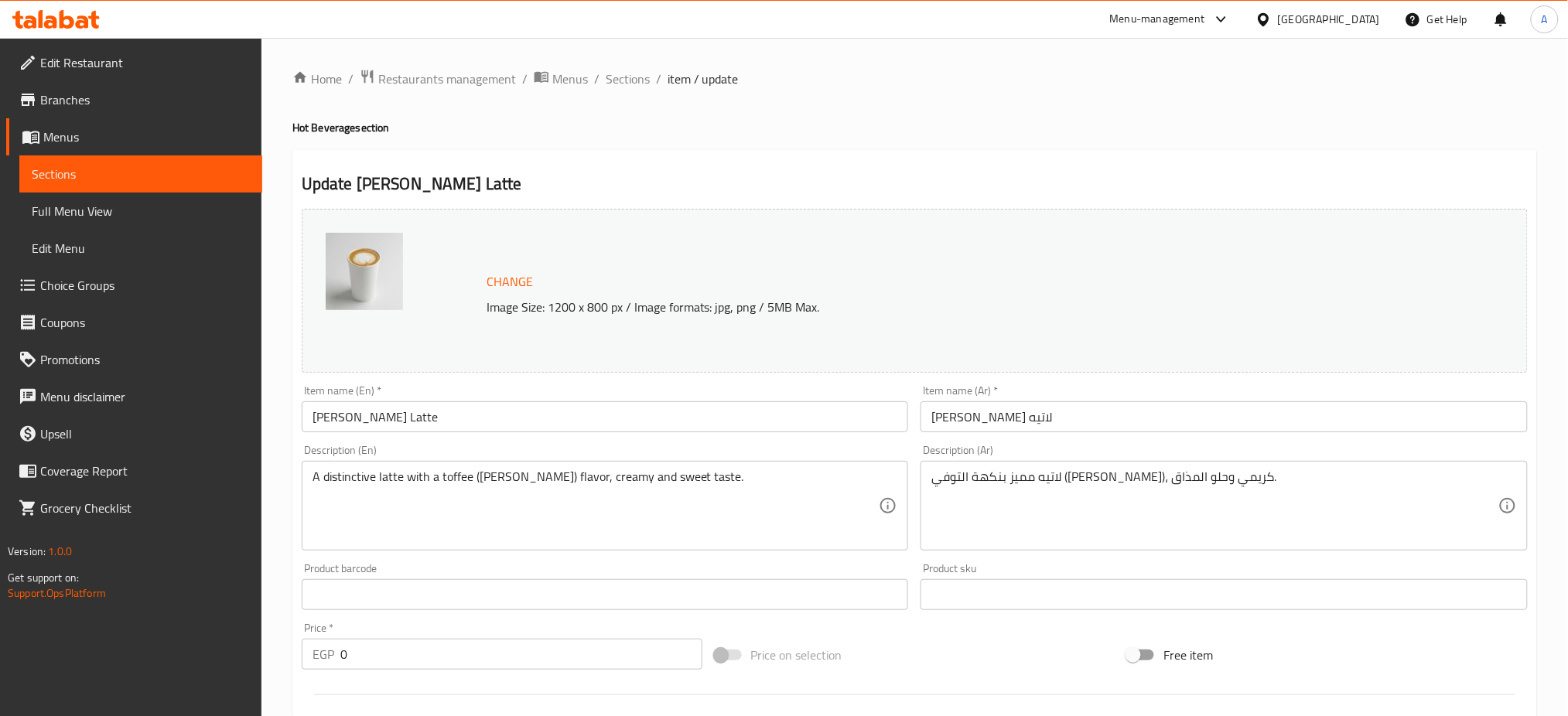
click at [961, 421] on input "دولسي دي ليتشي لاتيه" at bounding box center [1224, 417] width 608 height 31
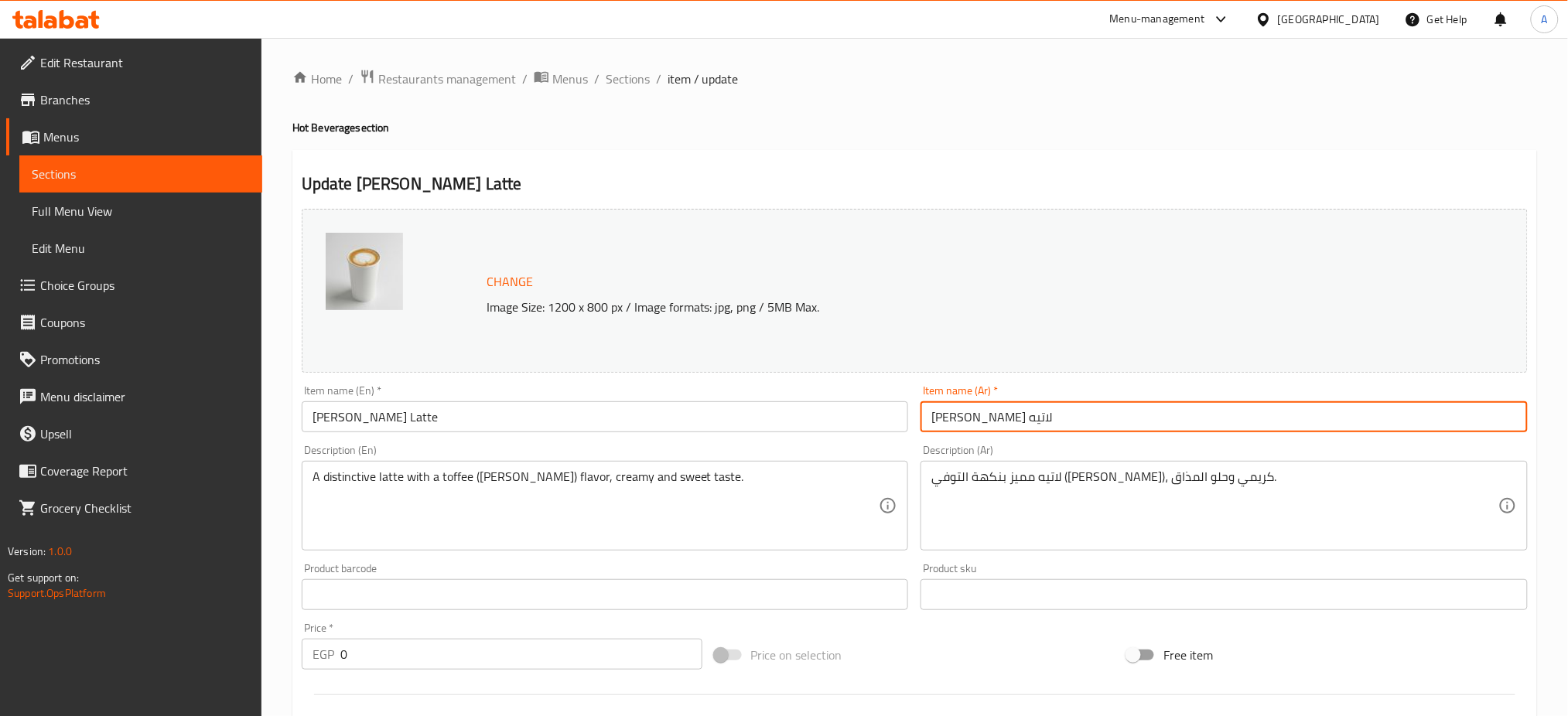
click at [961, 421] on input "دولسي دي ليتشي لاتيه" at bounding box center [1224, 417] width 608 height 31
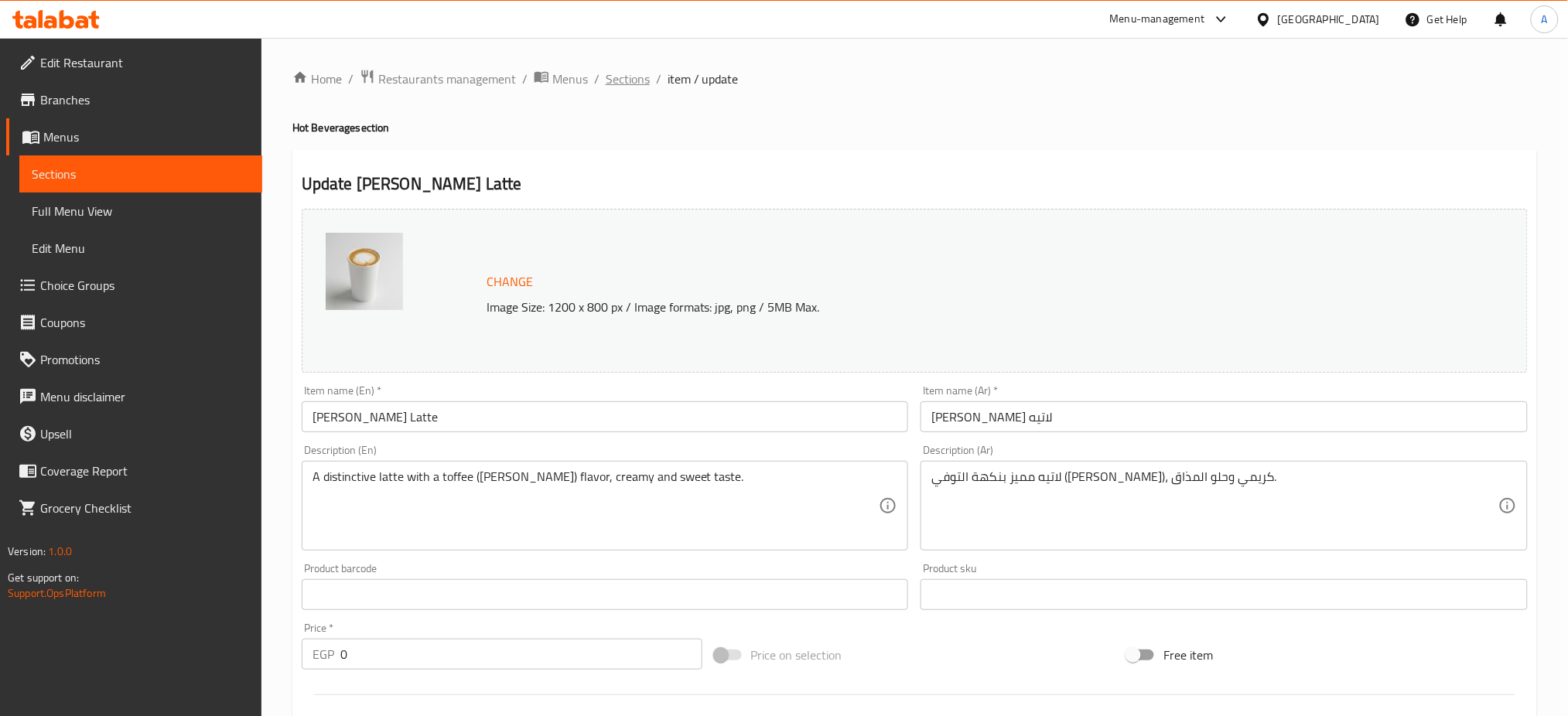
click at [630, 82] on span "Sections" at bounding box center [627, 79] width 44 height 19
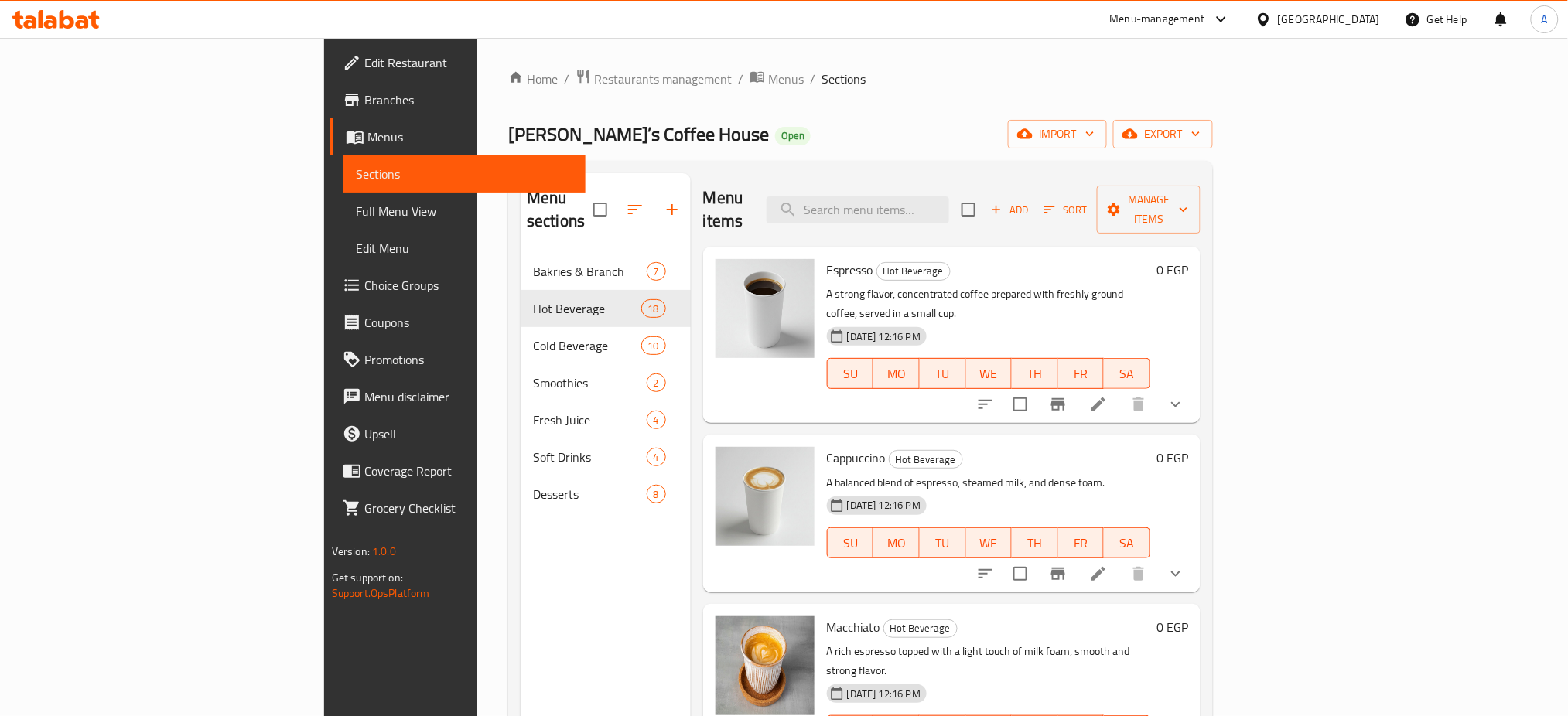
click at [1194, 386] on button "show more" at bounding box center [1175, 404] width 37 height 37
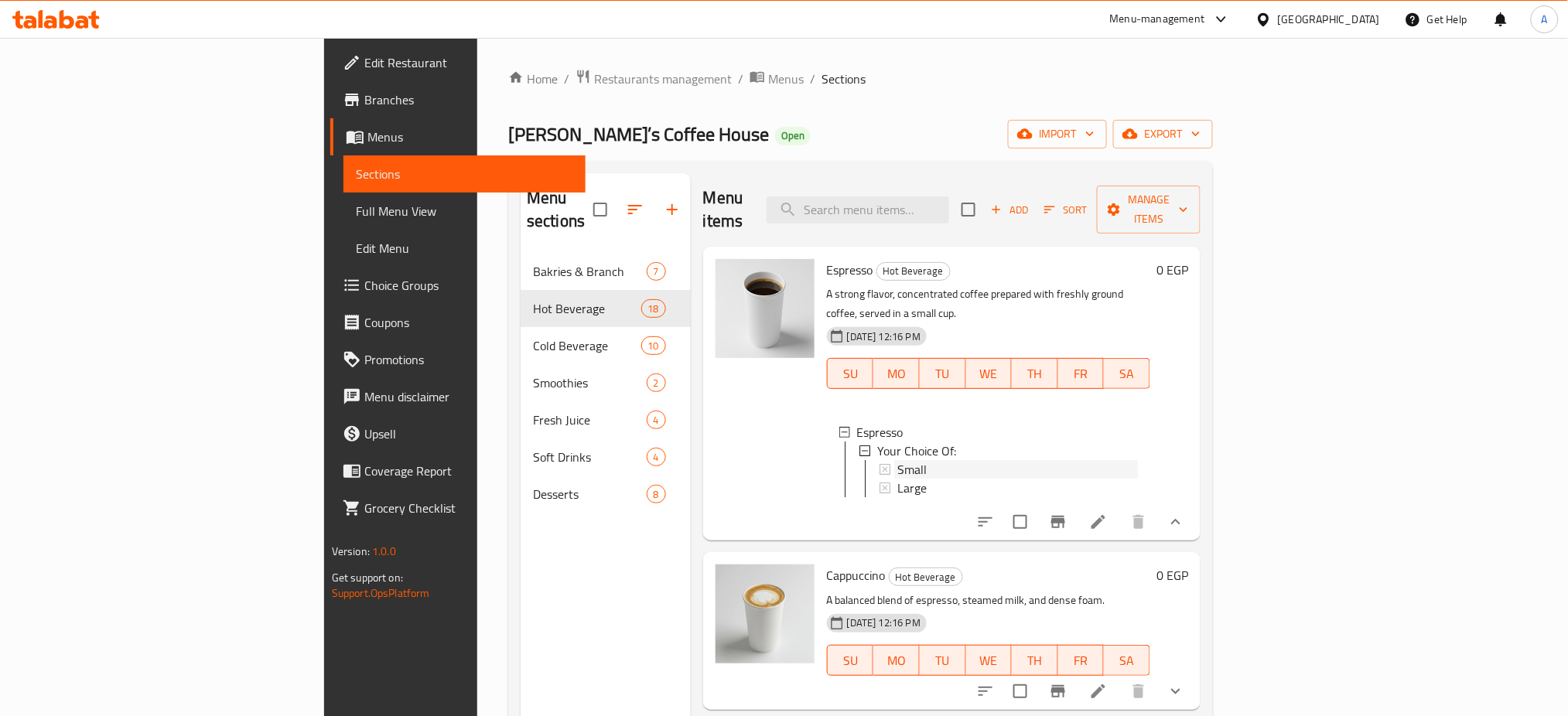
click at [897, 460] on span "Small" at bounding box center [912, 470] width 30 height 19
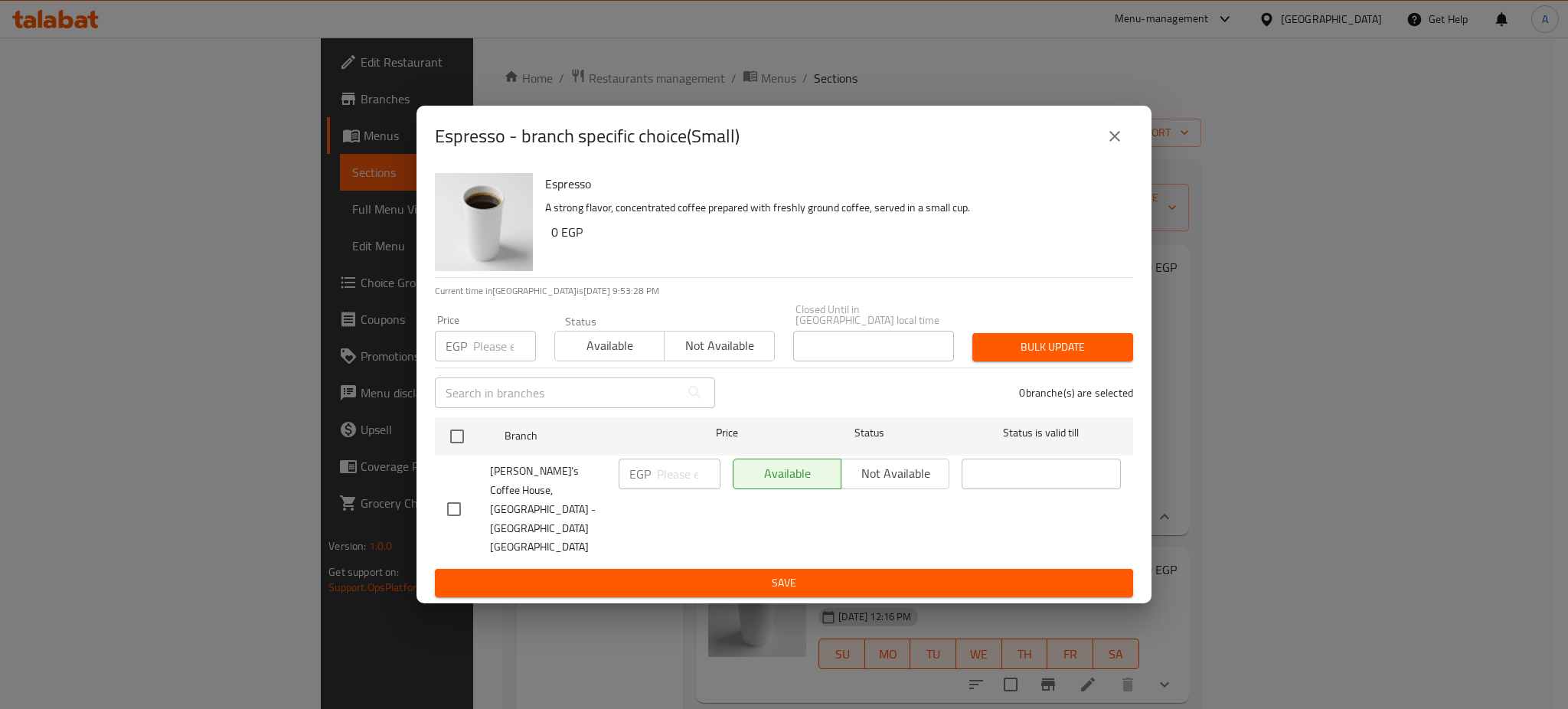
click at [1111, 146] on icon "close" at bounding box center [1114, 136] width 19 height 19
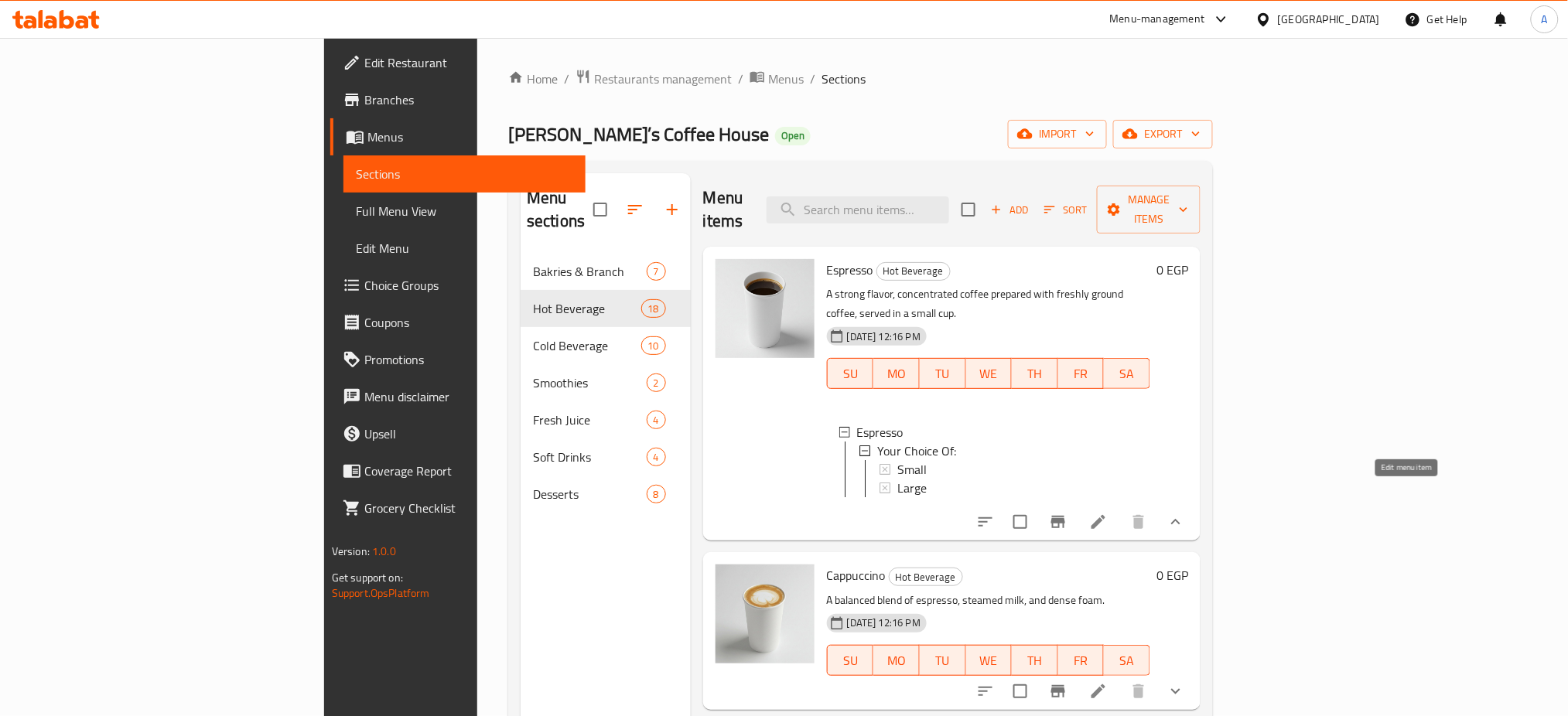
click at [1108, 513] on icon at bounding box center [1099, 522] width 19 height 19
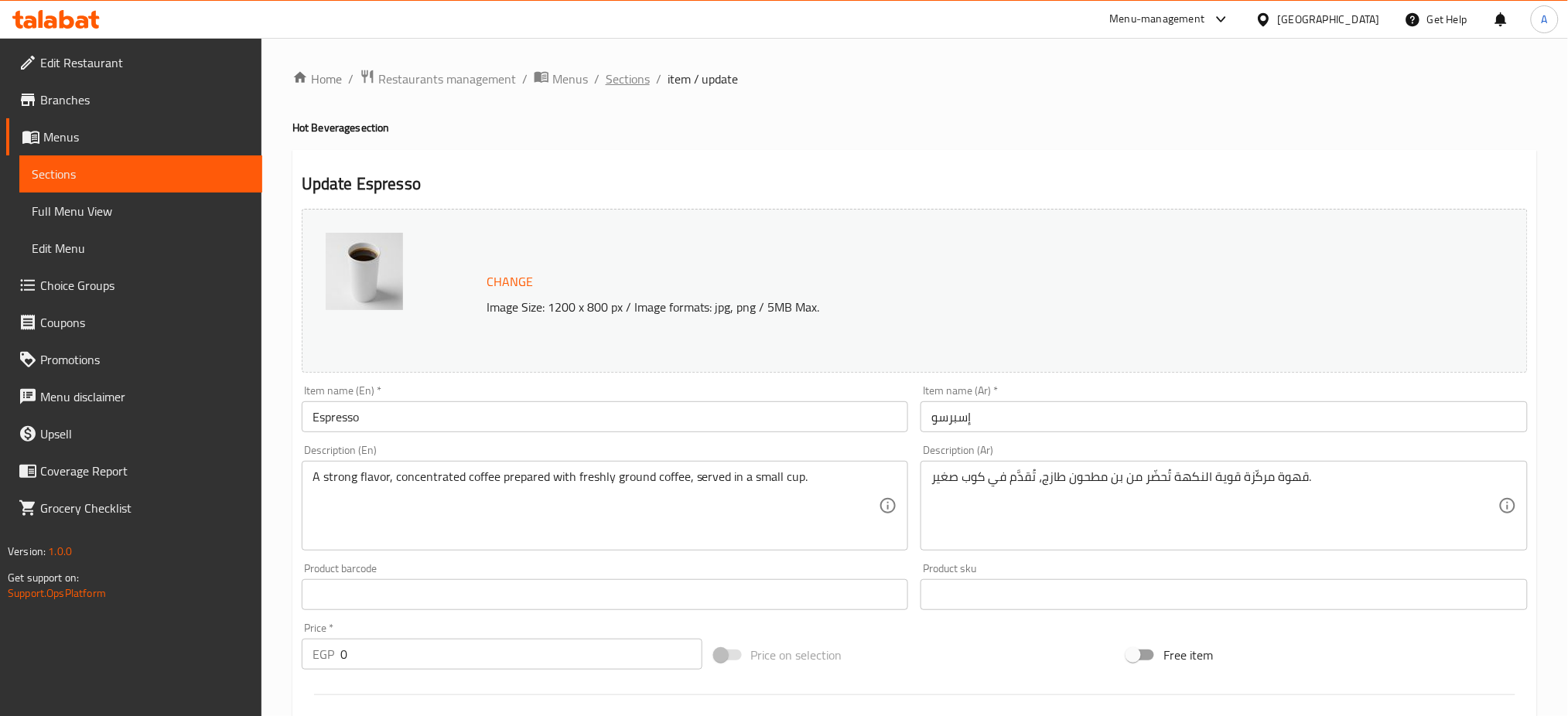
click at [612, 88] on span "Sections" at bounding box center [627, 79] width 44 height 19
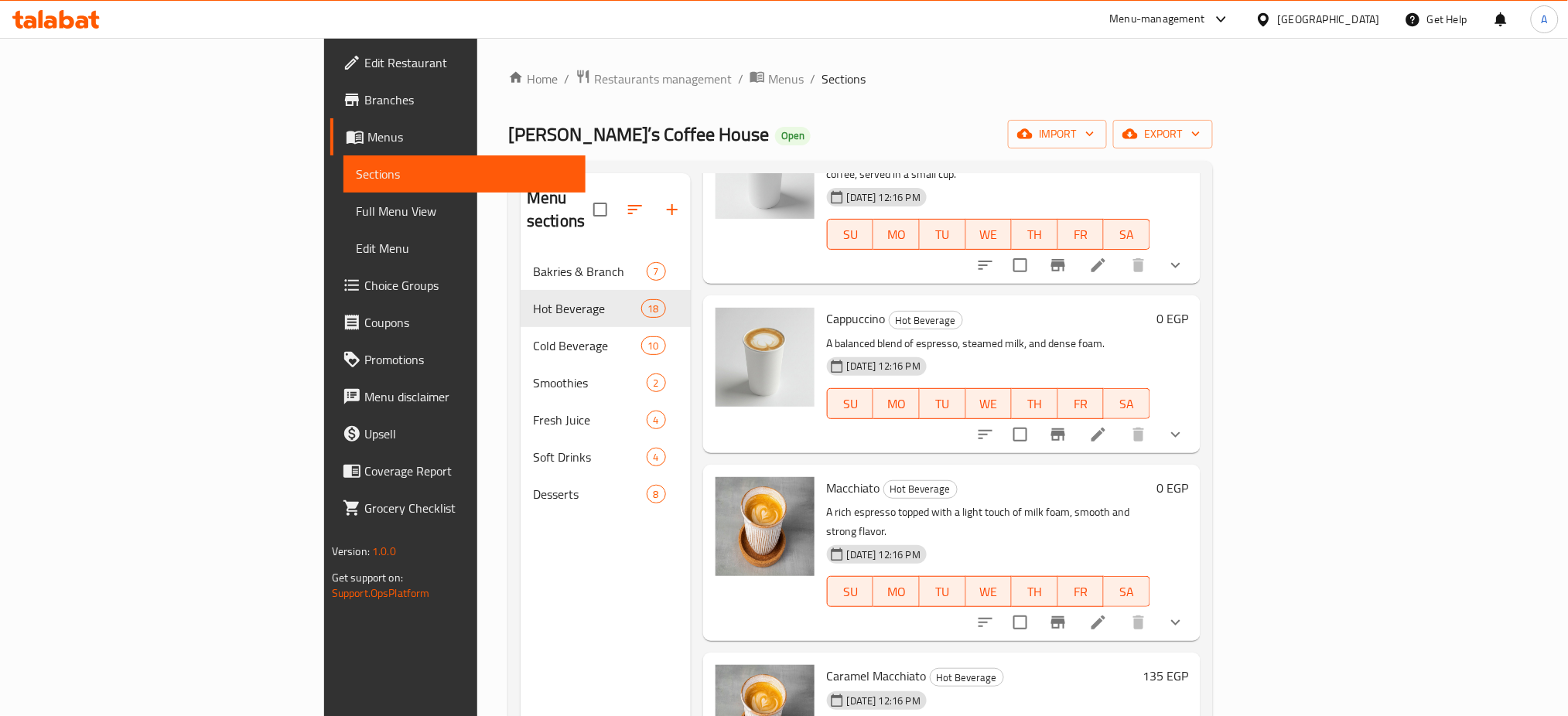
scroll to position [151, 0]
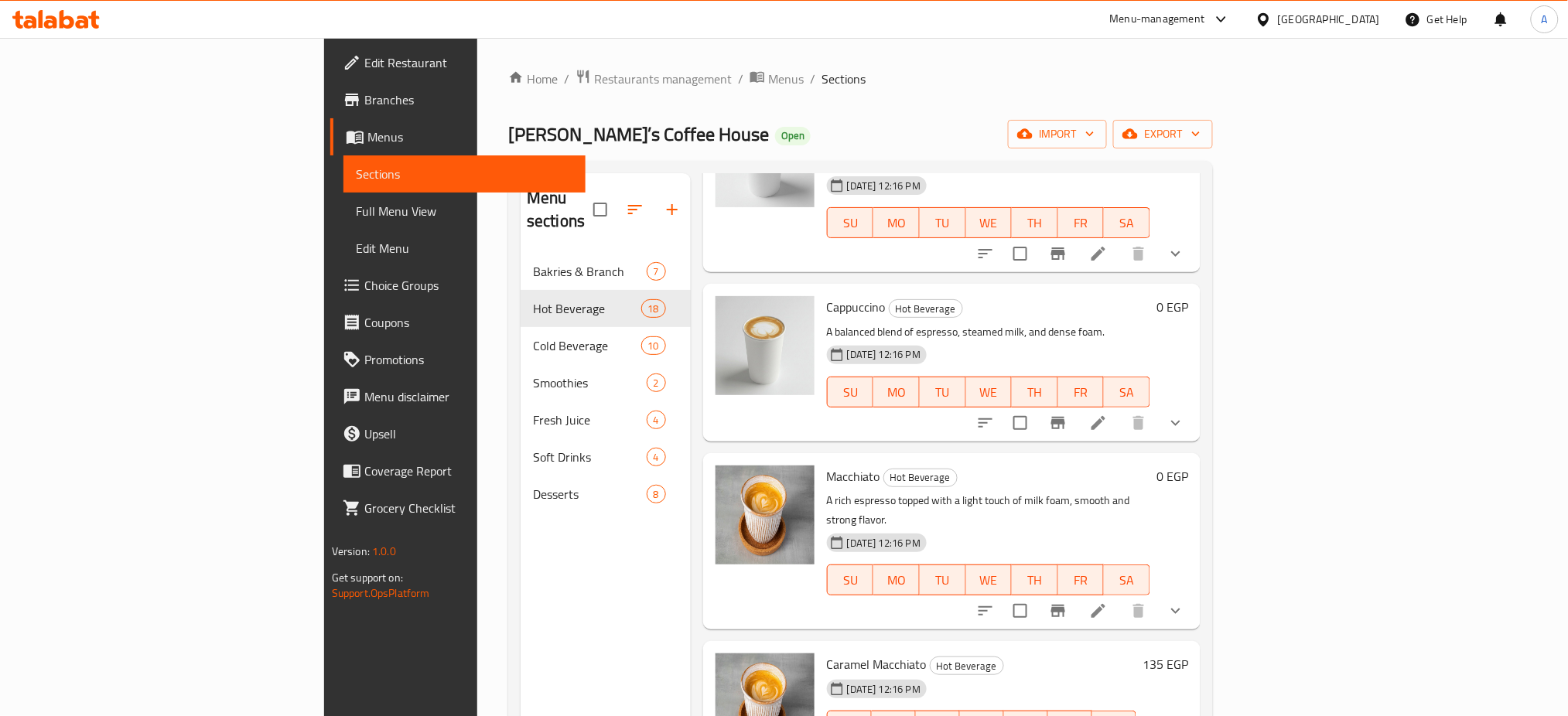
click at [1185, 414] on icon "show more" at bounding box center [1175, 423] width 19 height 19
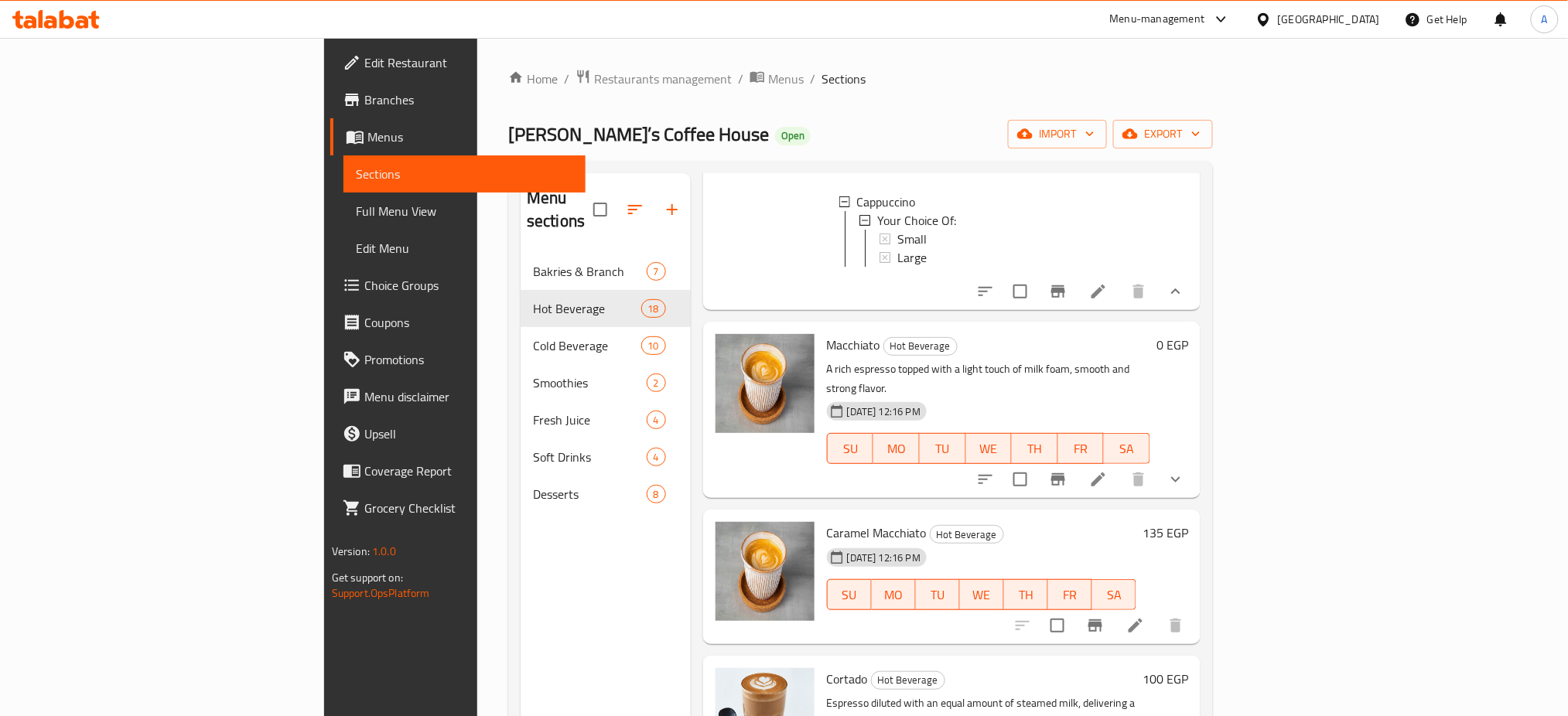
scroll to position [398, 0]
click at [1185, 472] on icon "show more" at bounding box center [1175, 481] width 19 height 19
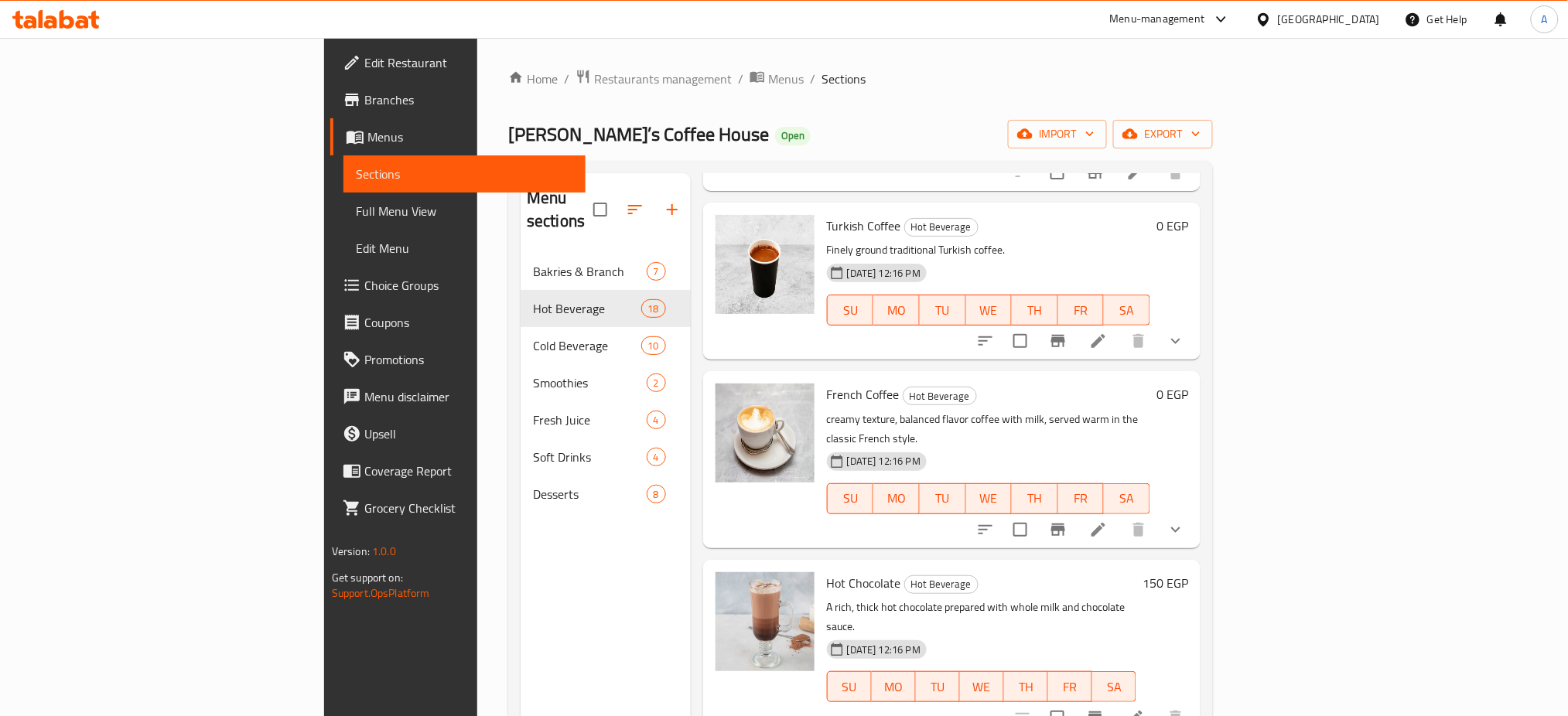
scroll to position [2375, 0]
click at [1194, 515] on button "show more" at bounding box center [1175, 533] width 37 height 37
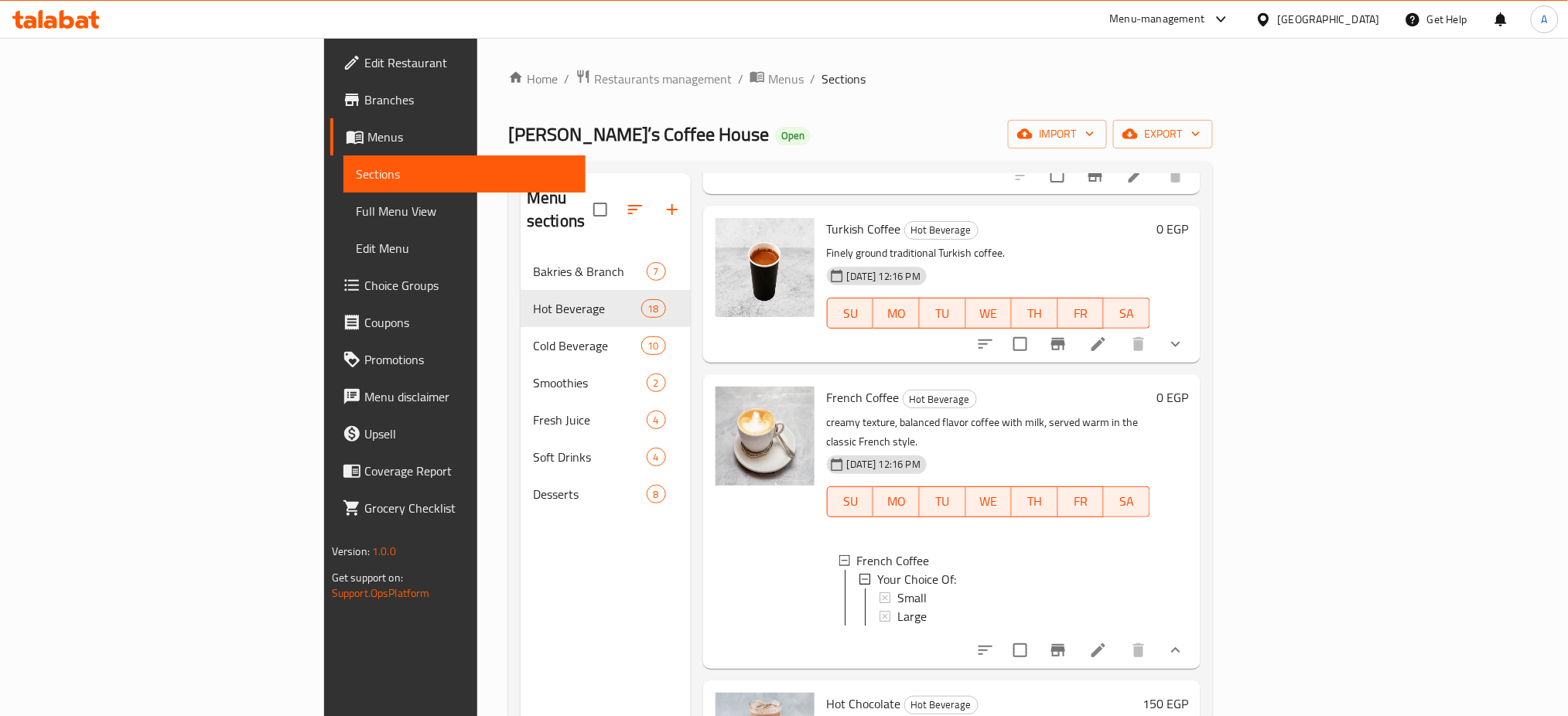
click at [1244, 401] on div "Home / Restaurants management / Menus / Sections Joe’s Coffee House Open import…" at bounding box center [860, 485] width 766 height 895
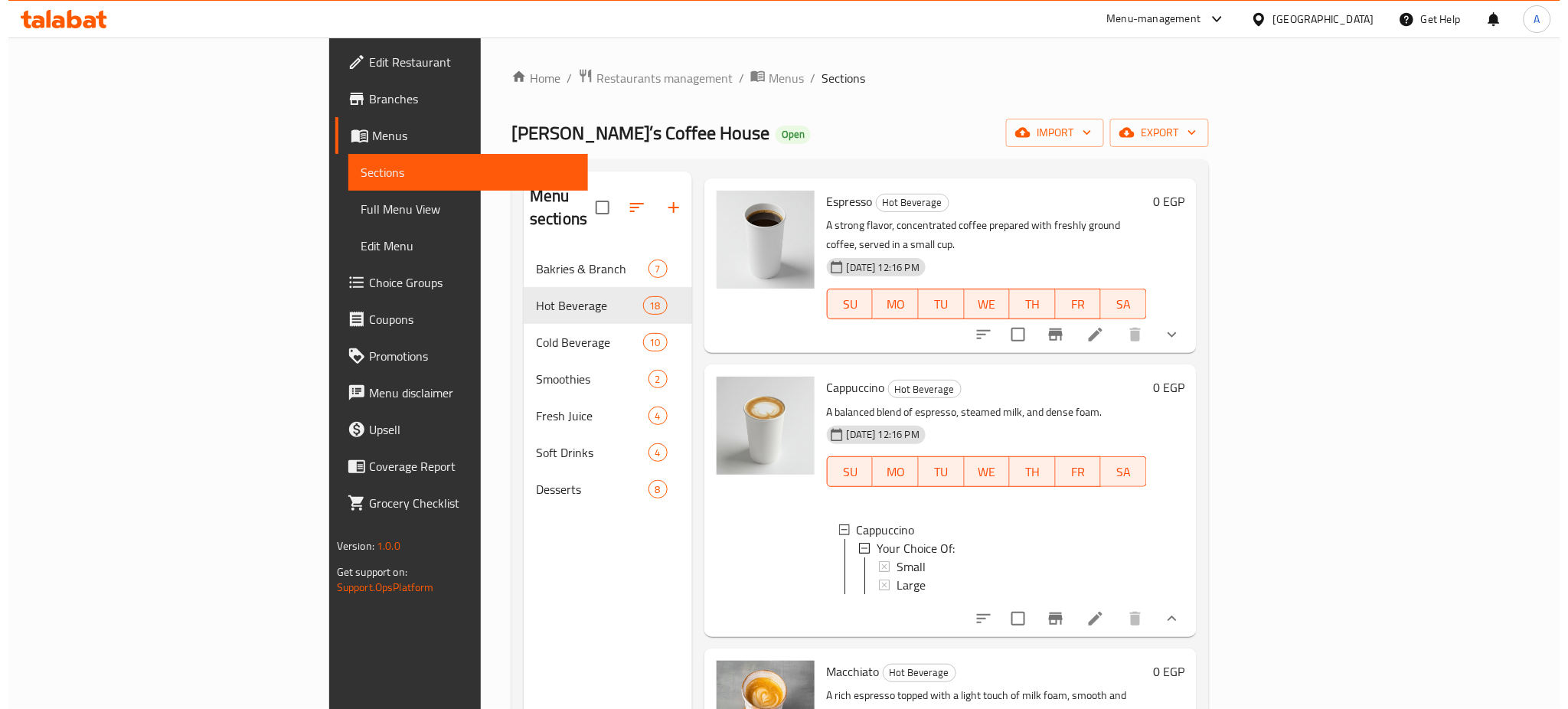
scroll to position [0, 0]
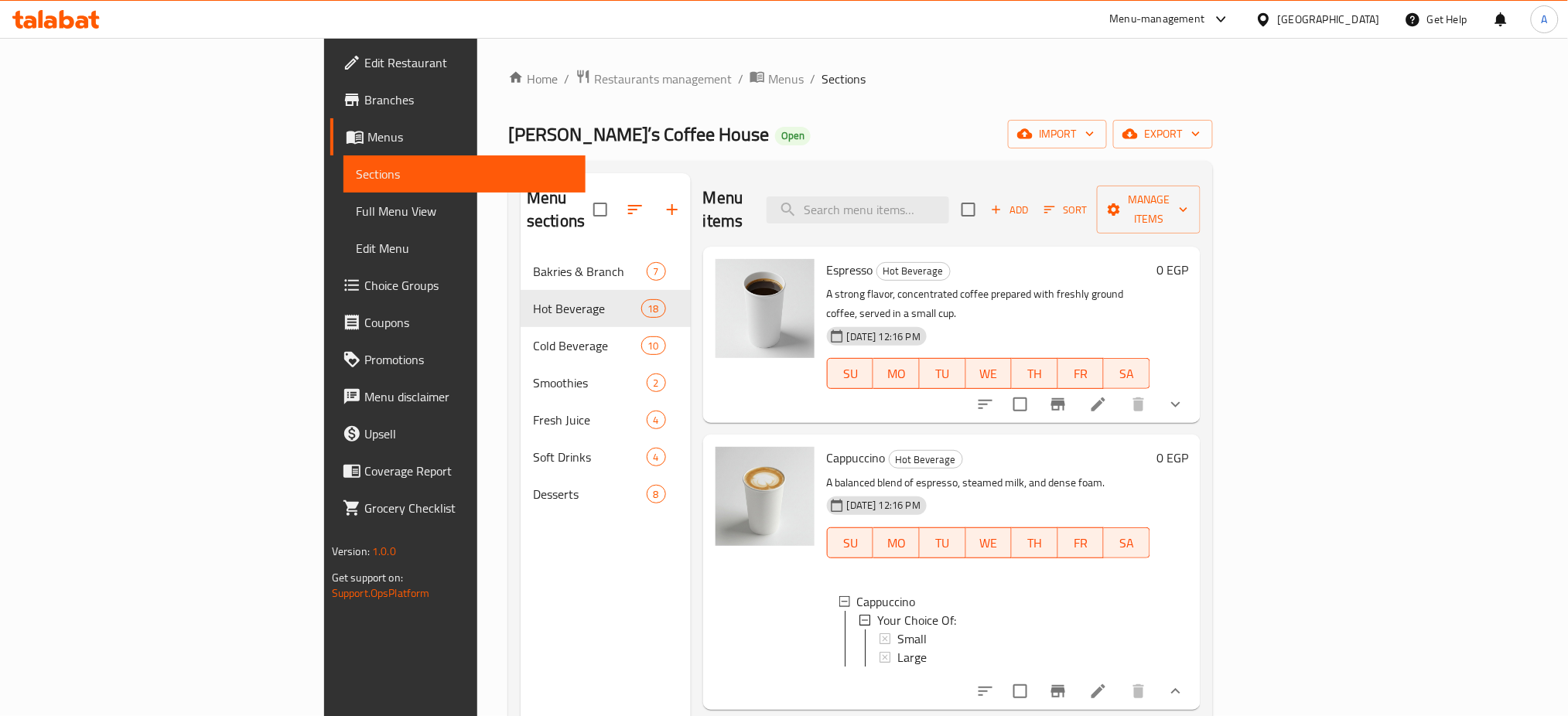
click at [887, 62] on div "Home / Restaurants management / Menus / Sections Joe’s Coffee House Open import…" at bounding box center [860, 485] width 766 height 895
click at [594, 76] on span "Restaurants management" at bounding box center [663, 79] width 138 height 19
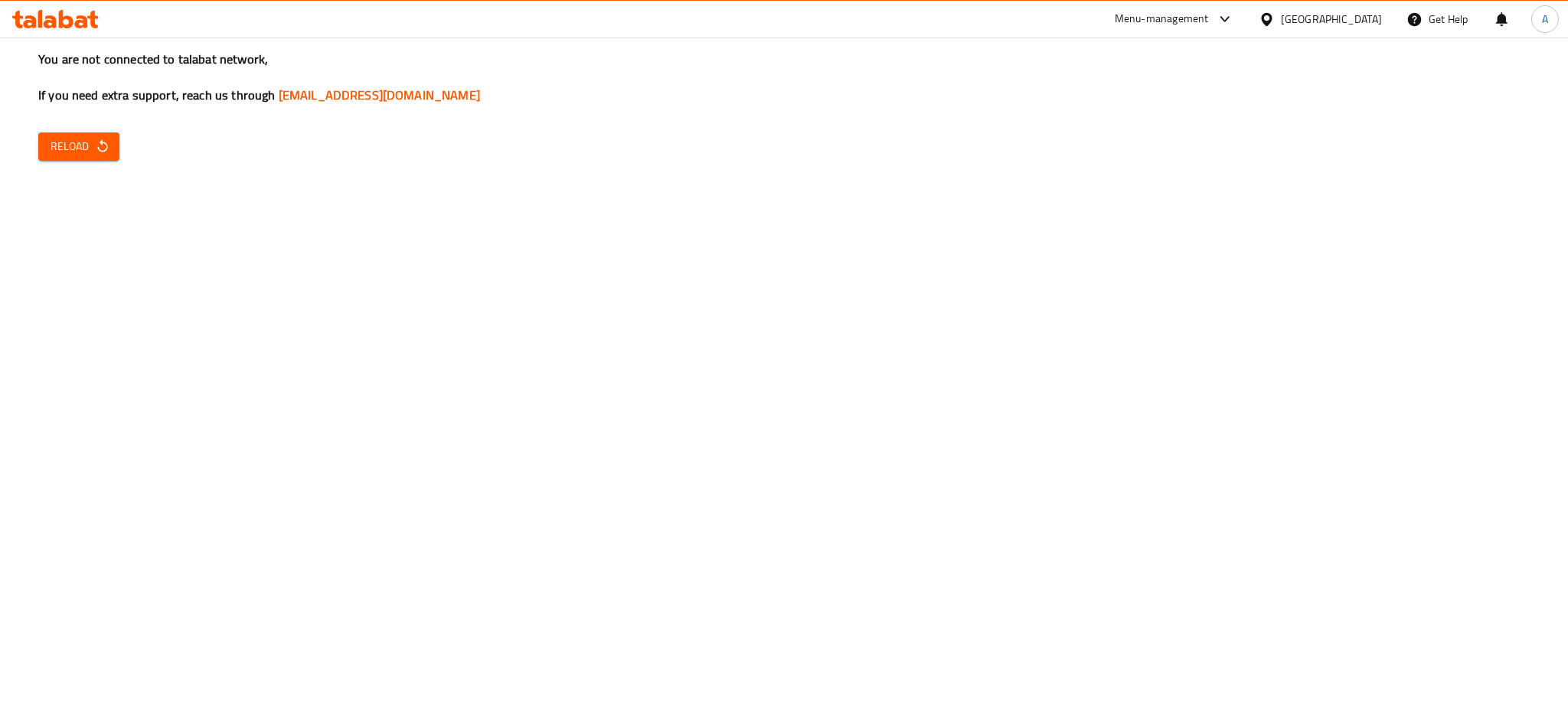
click at [826, 405] on div "You are not connected to talabat network, If you need extra support, reach us t…" at bounding box center [784, 354] width 1568 height 709
click at [63, 139] on span "Reload" at bounding box center [79, 146] width 56 height 19
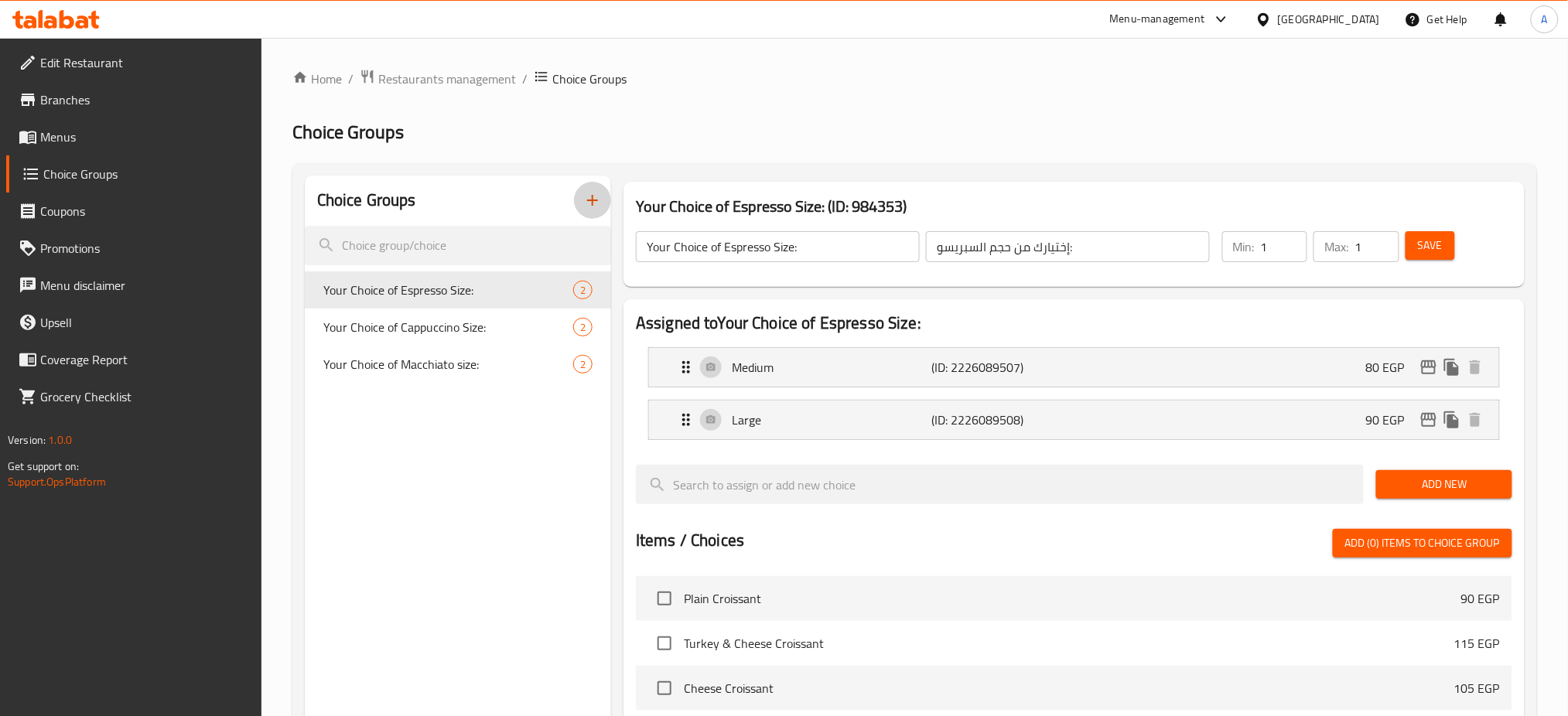
click at [596, 202] on icon "button" at bounding box center [592, 200] width 11 height 11
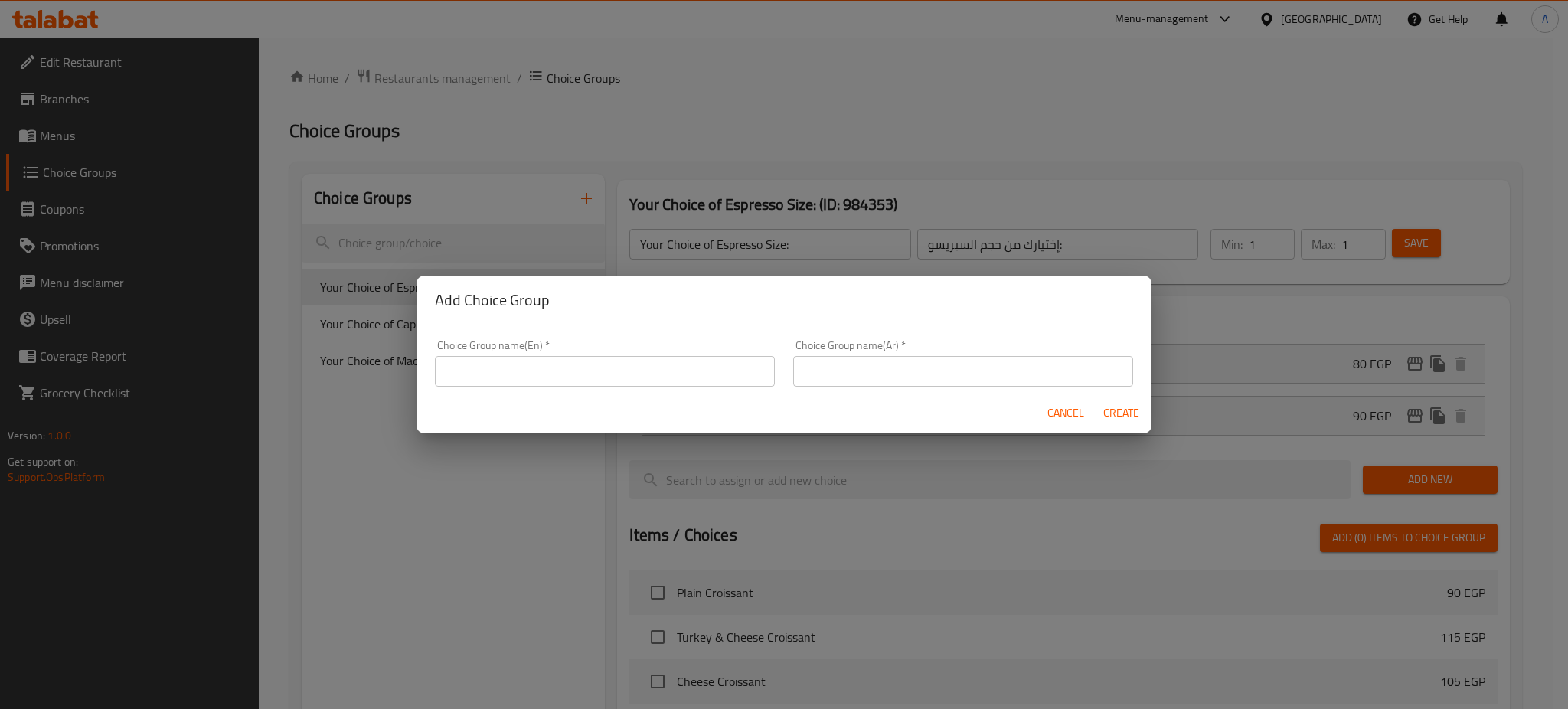
click at [553, 366] on input "text" at bounding box center [605, 371] width 340 height 30
type input "Your Choice of American Size:"
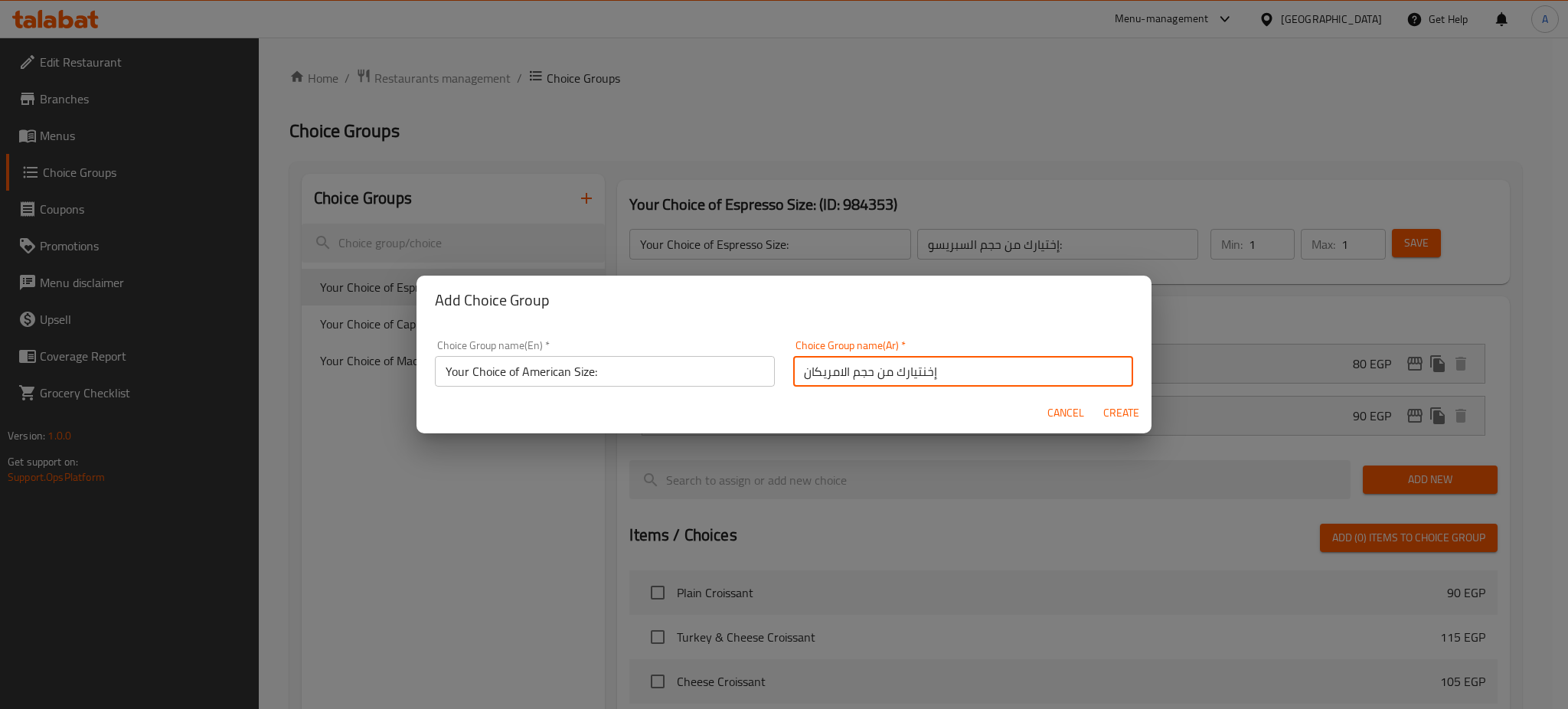
type input "إخنتيارك من حجم الامريكان"
click at [1090, 409] on div "Cancel Create" at bounding box center [784, 413] width 735 height 40
click at [1052, 421] on span "Cancel" at bounding box center [1065, 413] width 37 height 19
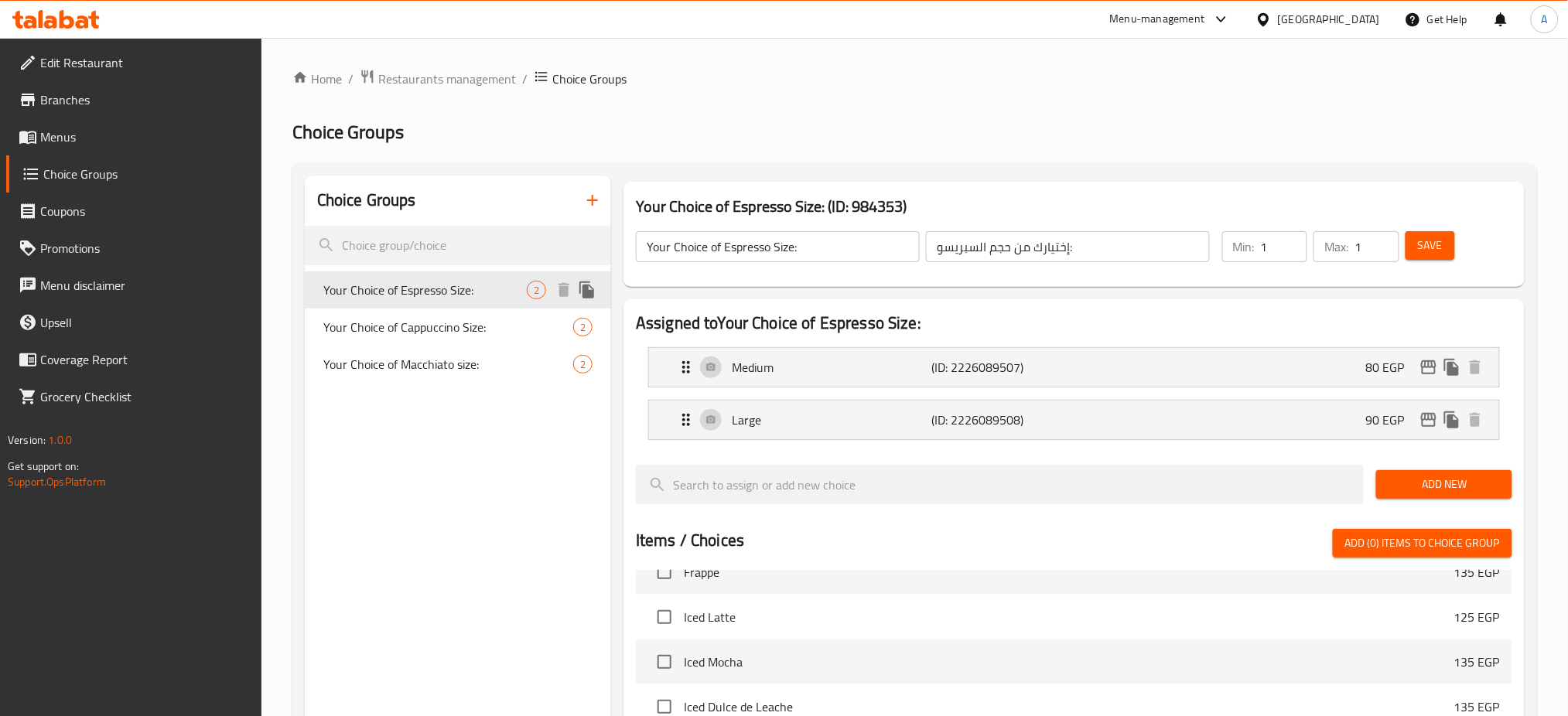
click at [442, 305] on div "Your Choice of Espresso Size: 2" at bounding box center [458, 290] width 306 height 37
click at [440, 321] on span "Your Choice of Cappuccino Size:" at bounding box center [424, 327] width 203 height 19
type input "Your Choice of Cappuccino Size:"
type input "أختيارك من حجم الكابوتشينو:"
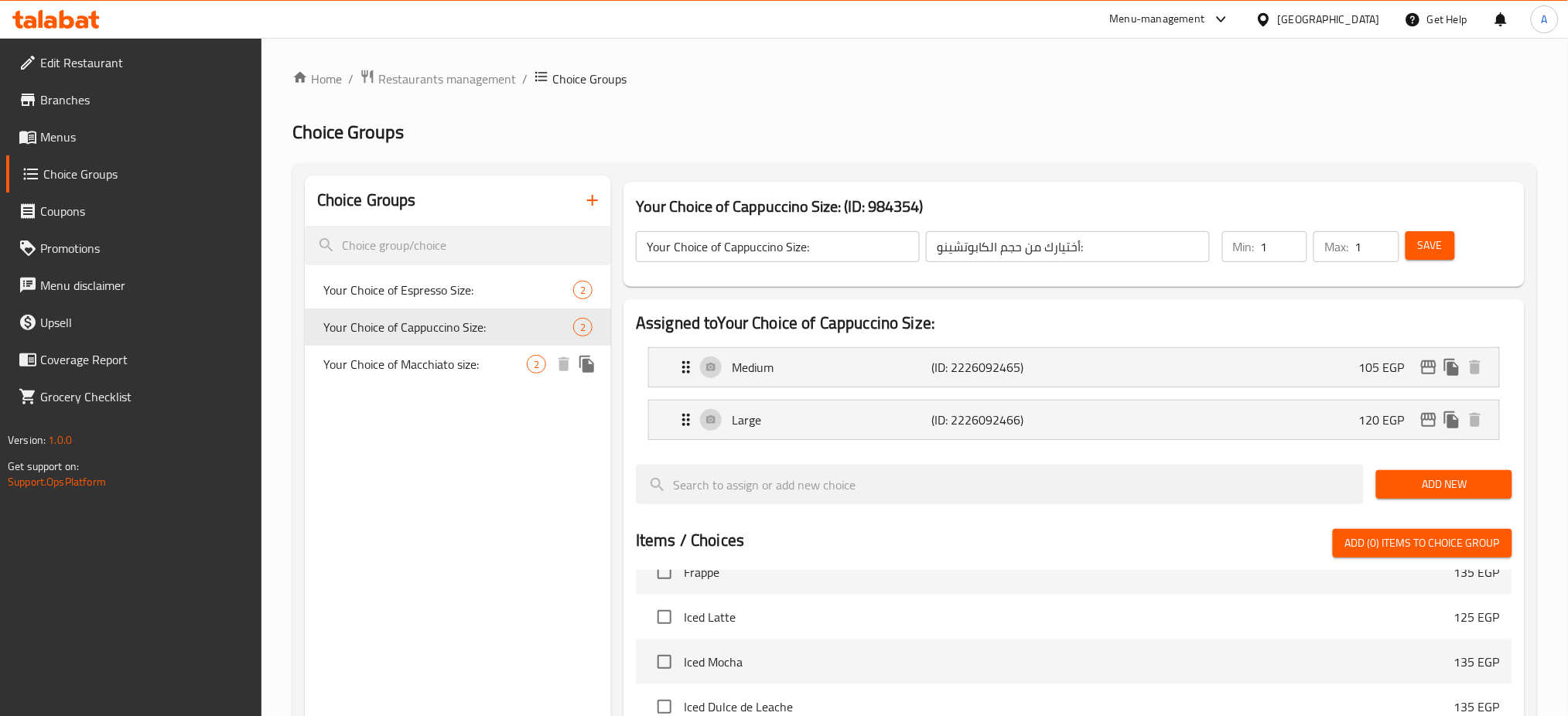
click at [435, 355] on span "Your Choice of Macchiato size:" at bounding box center [424, 364] width 203 height 19
type input "Your Choice of Macchiato size:"
type input "إختيارك من حجم ماكياتو"
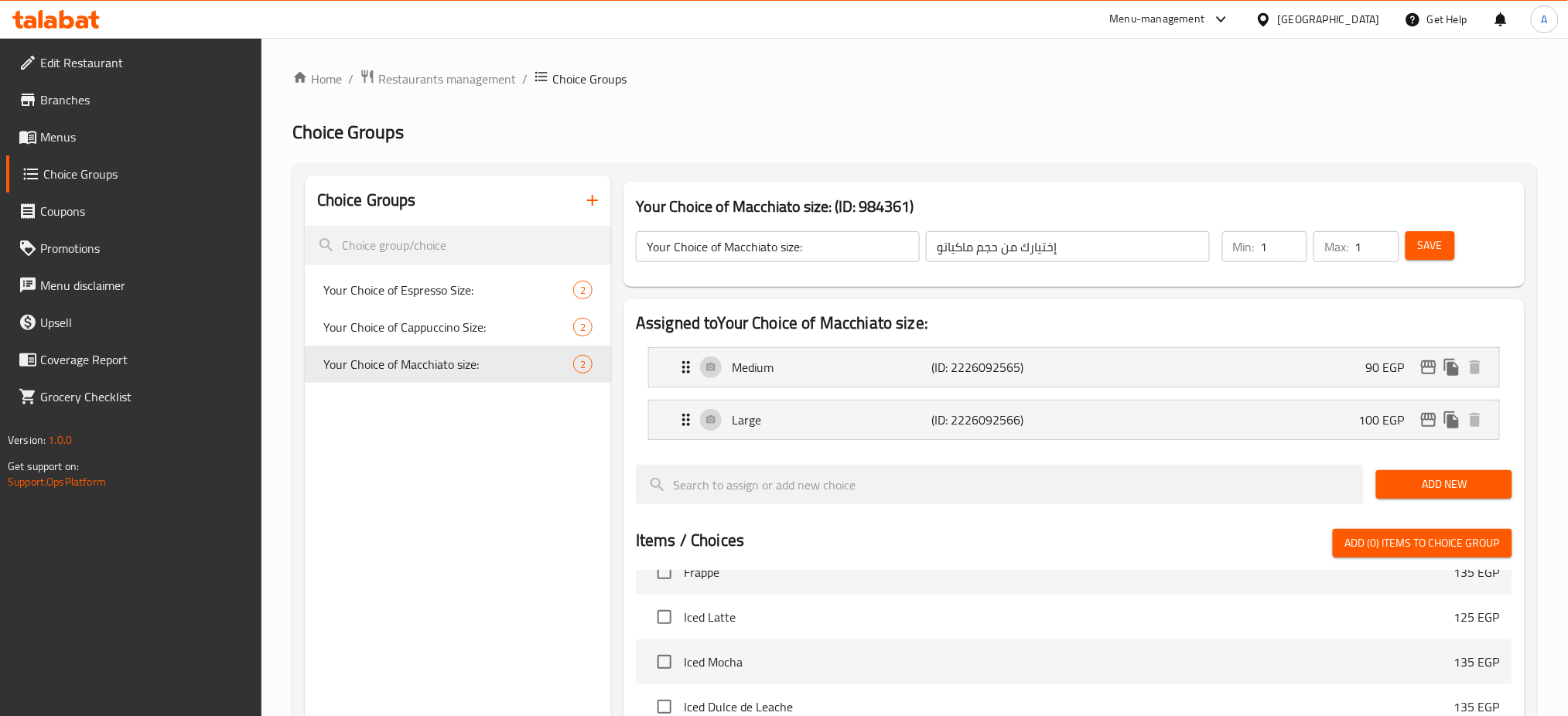
click at [592, 208] on icon "button" at bounding box center [592, 200] width 19 height 19
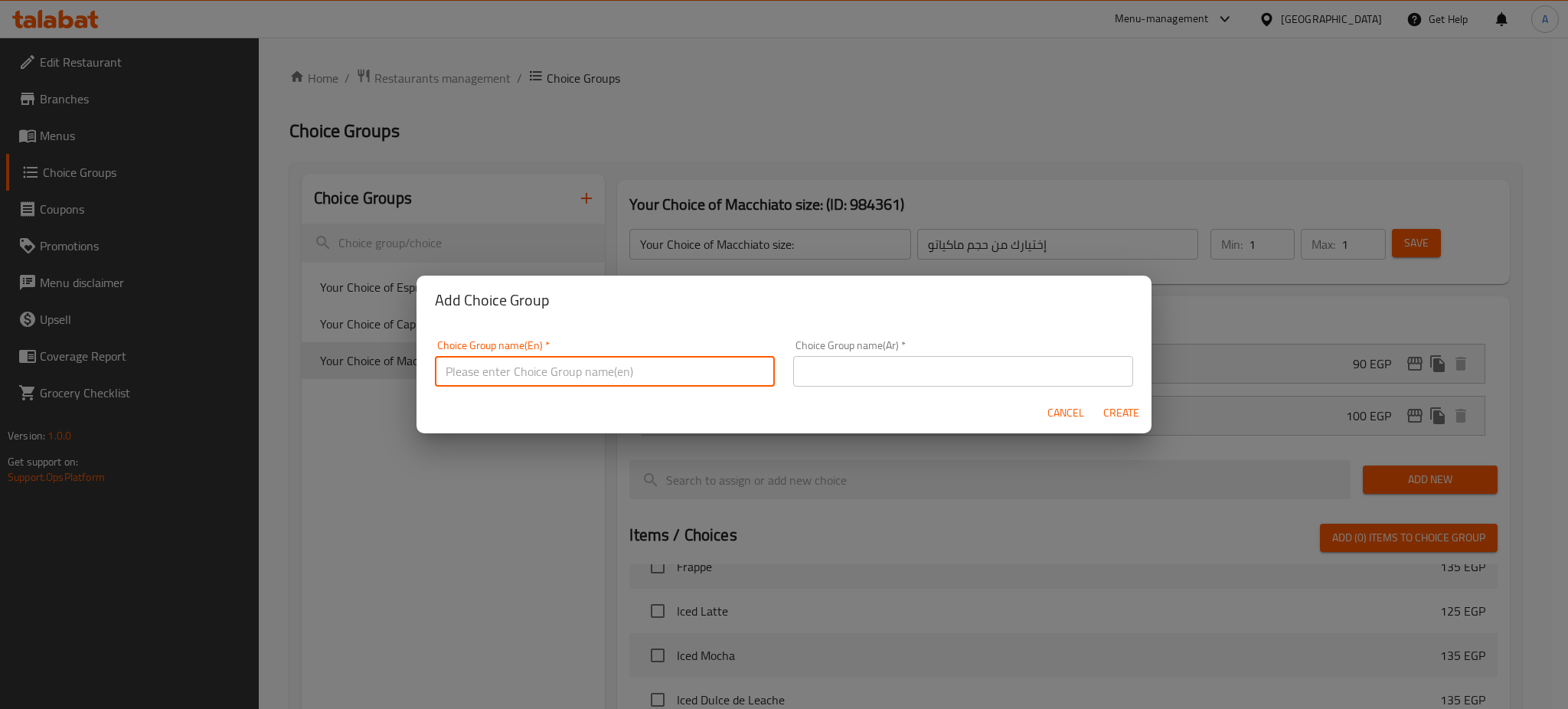
click at [506, 381] on input "text" at bounding box center [605, 371] width 340 height 30
type input "إ"
type input "Your Choice of American:"
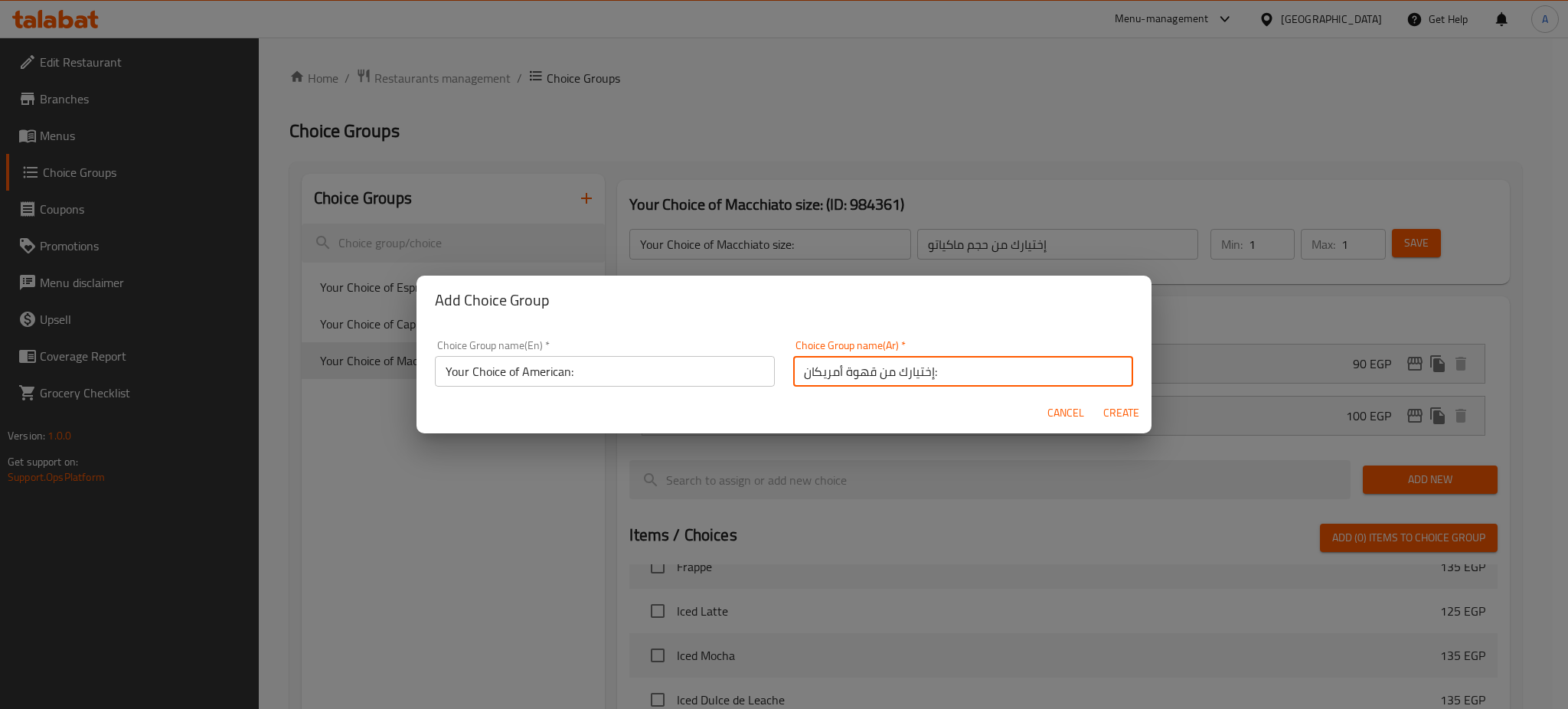
type input "إختيارك من قهوة أمريكان:"
click at [1113, 411] on span "Create" at bounding box center [1120, 413] width 37 height 19
type input "Your Choice of American:"
type input "إختيارك من قهوة أمريكان:"
type input "0"
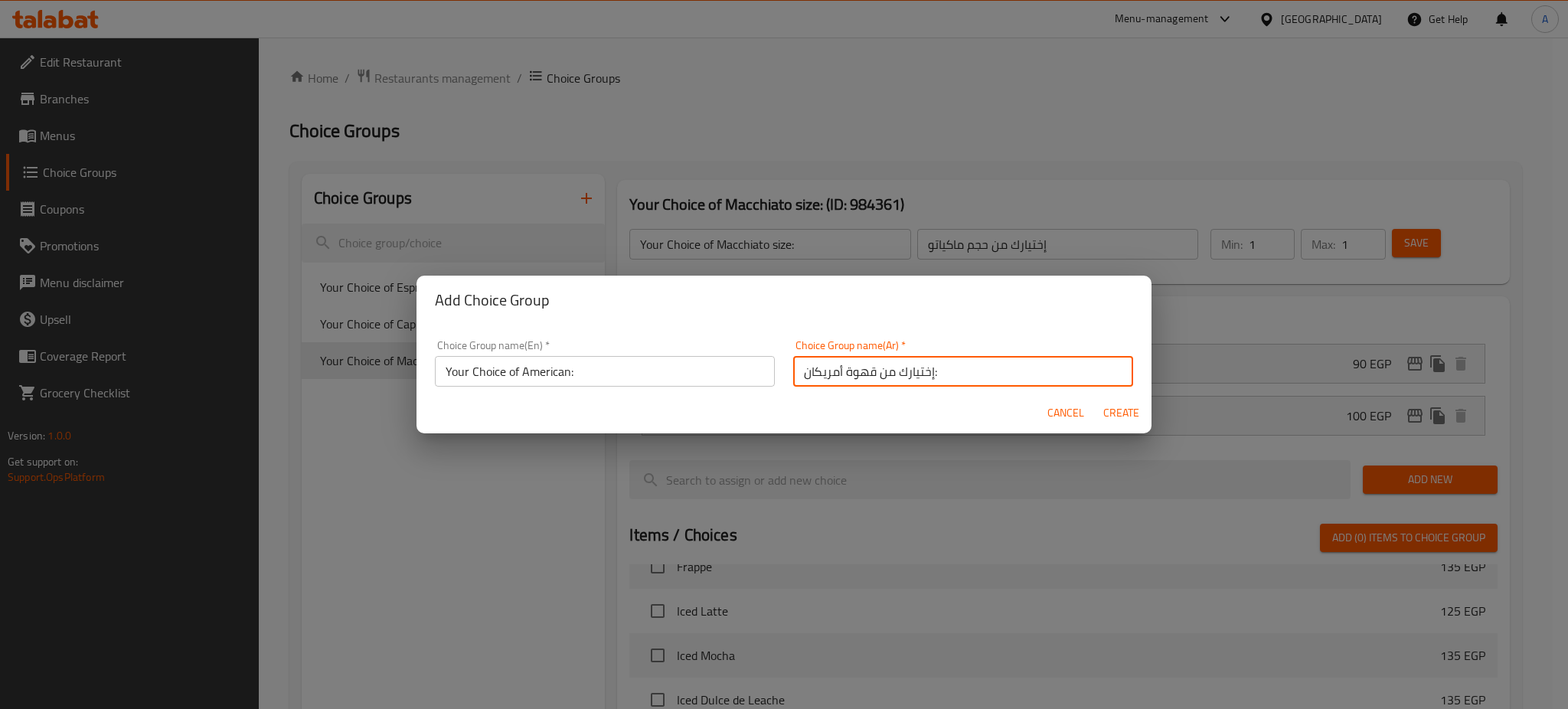
type input "0"
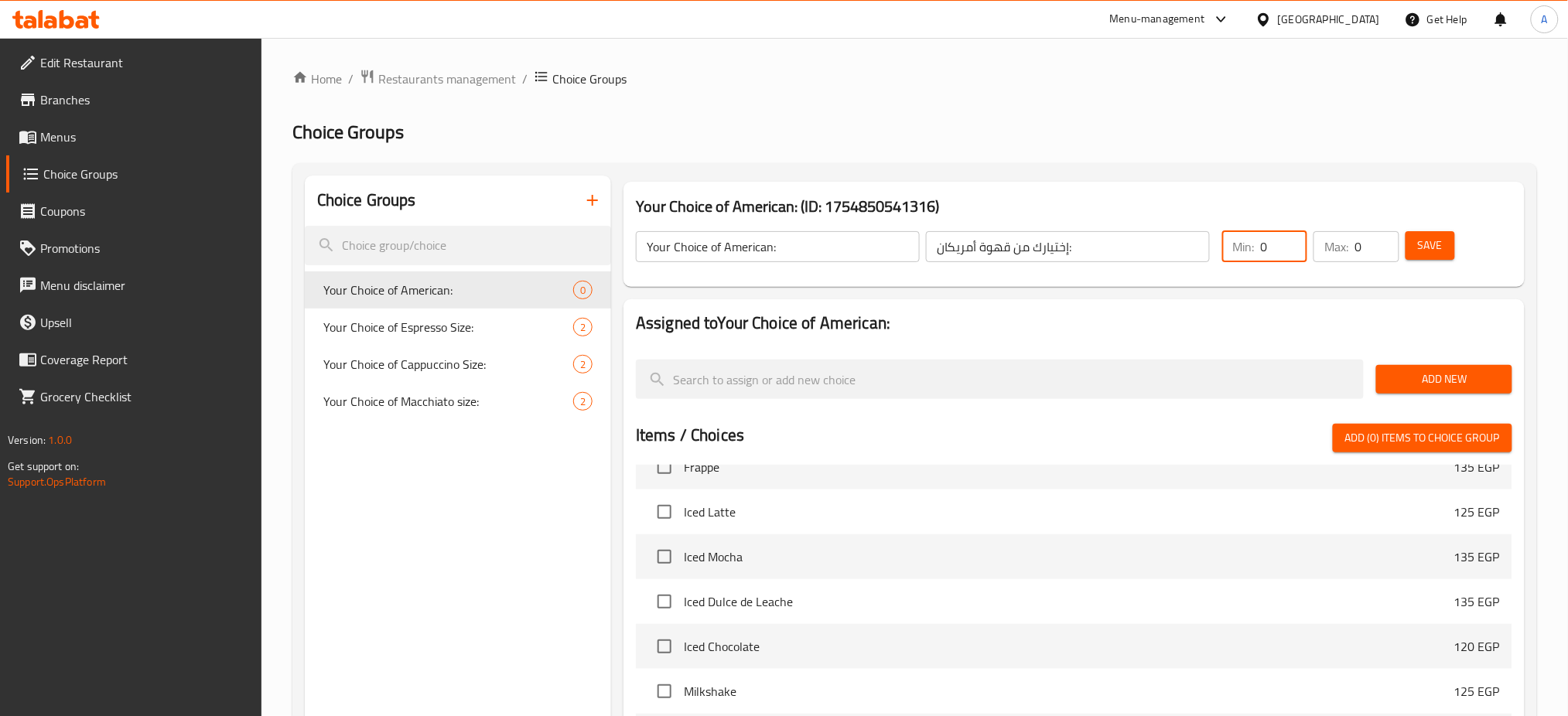
click at [1285, 246] on input "0" at bounding box center [1284, 246] width 46 height 31
click at [1285, 246] on input "1" at bounding box center [1284, 246] width 46 height 31
click at [1285, 246] on input "2" at bounding box center [1284, 246] width 46 height 31
click at [1285, 246] on input "3" at bounding box center [1284, 246] width 46 height 31
type input "1"
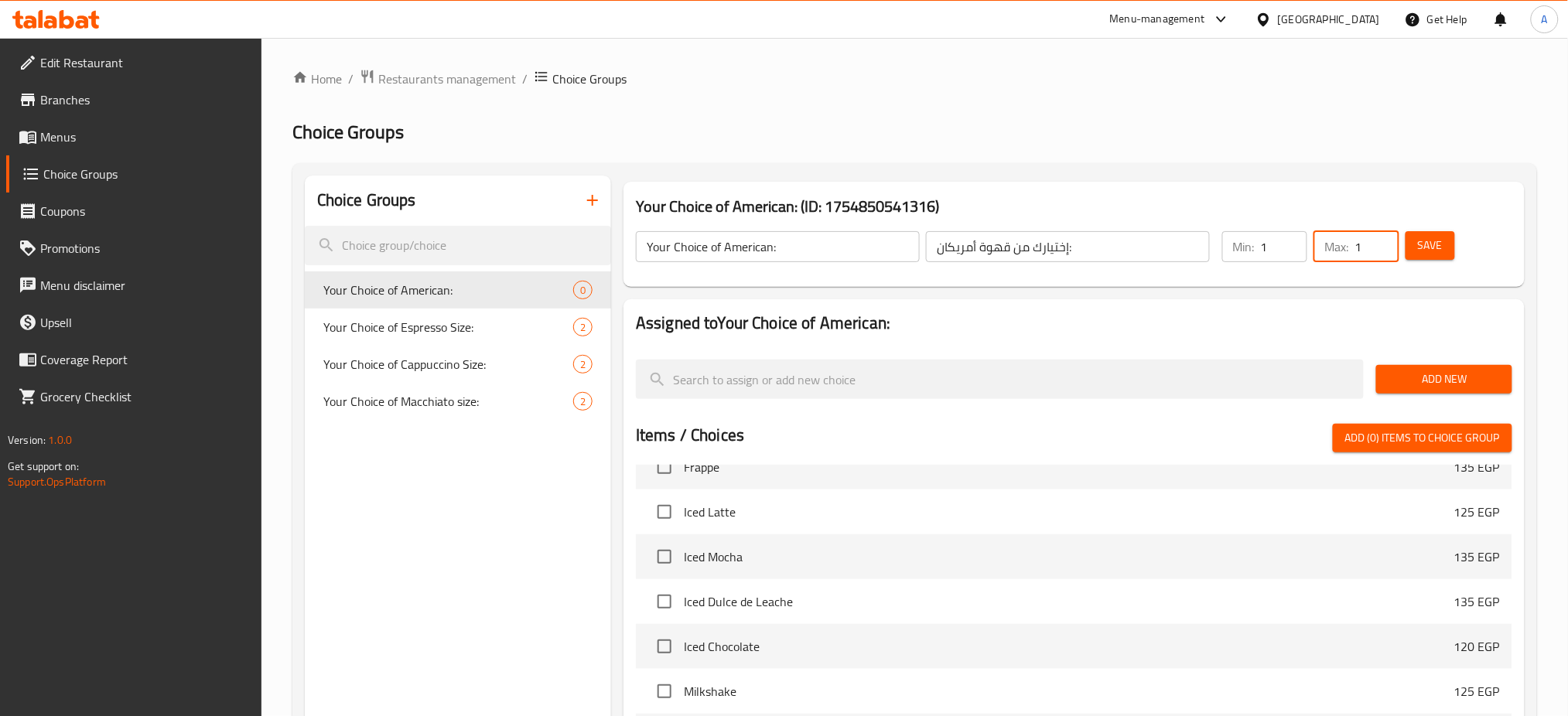
type input "1"
click at [1432, 375] on span "Add New" at bounding box center [1443, 379] width 111 height 19
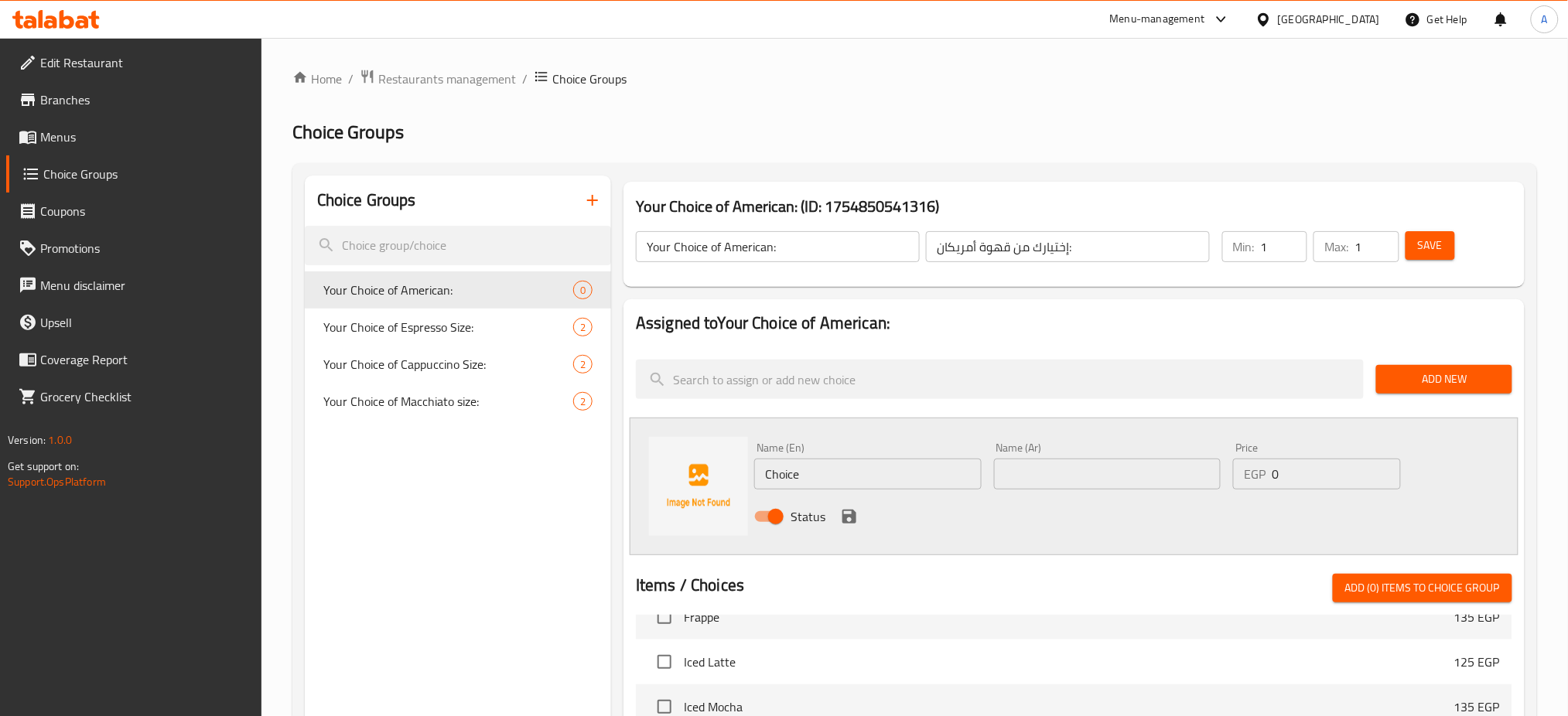
click at [865, 484] on input "Choice" at bounding box center [868, 474] width 227 height 31
type input "Medium"
click at [1062, 470] on input "text" at bounding box center [1108, 474] width 227 height 31
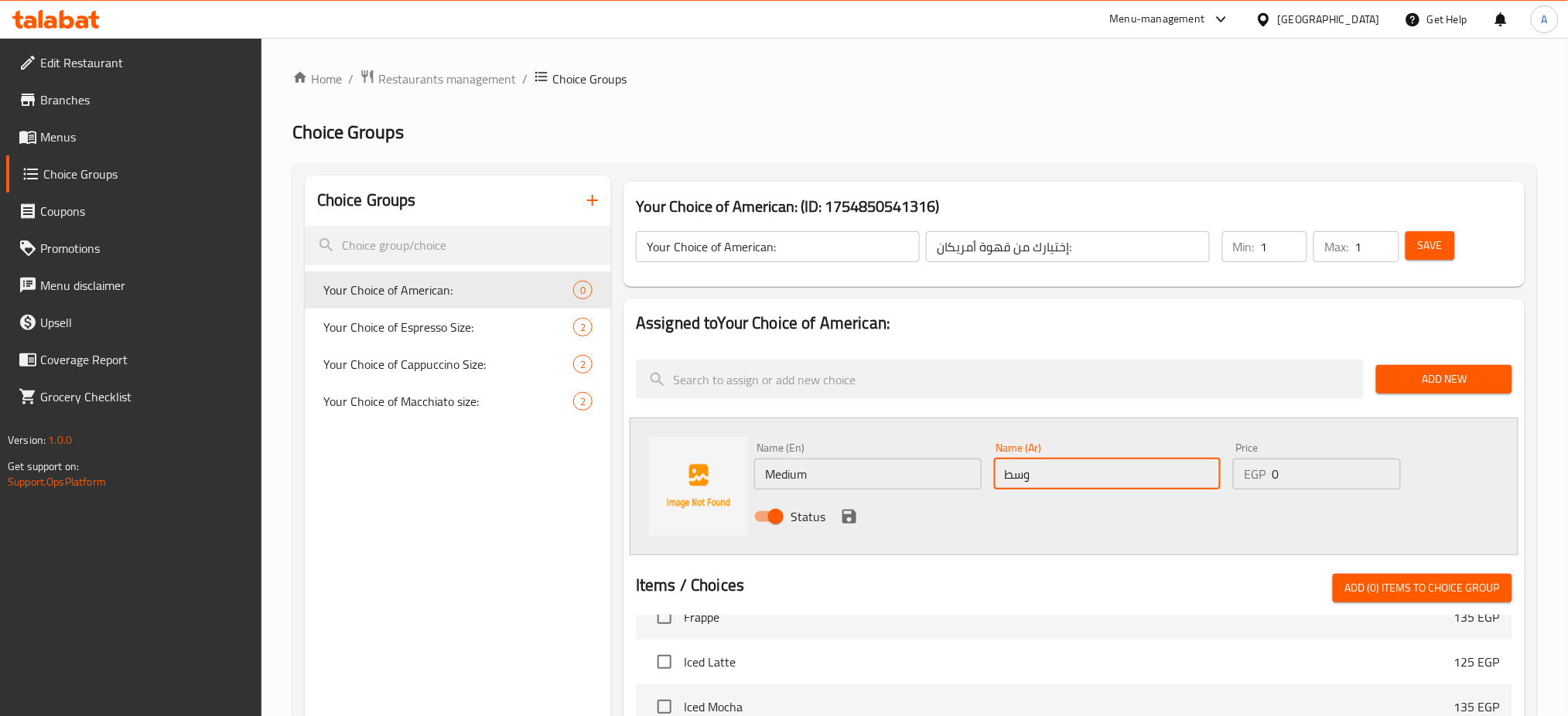
type input "وسط"
click at [1303, 479] on input "0" at bounding box center [1336, 474] width 128 height 31
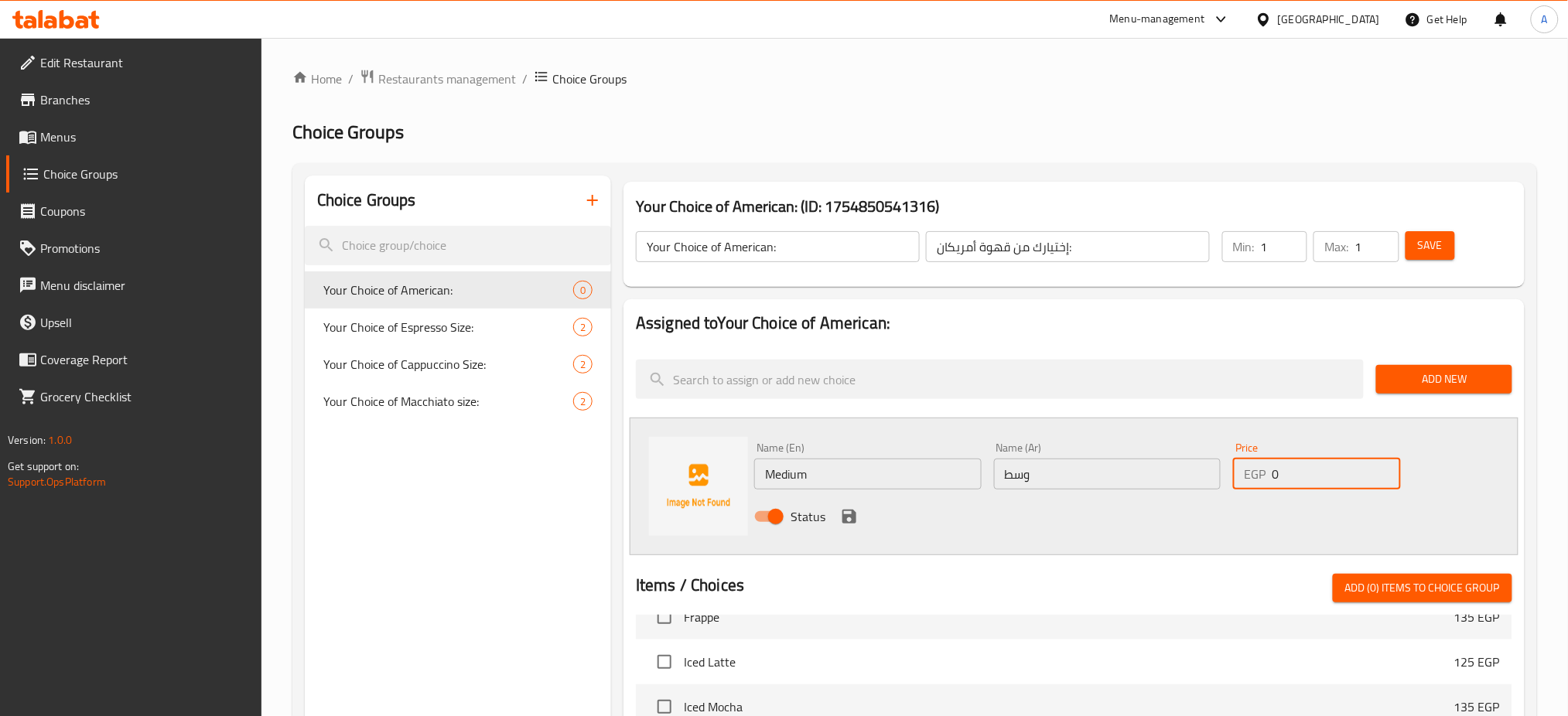
click at [1303, 479] on input "0" at bounding box center [1336, 474] width 128 height 31
type input "0"
type input "90"
click at [846, 511] on icon "save" at bounding box center [849, 516] width 14 height 14
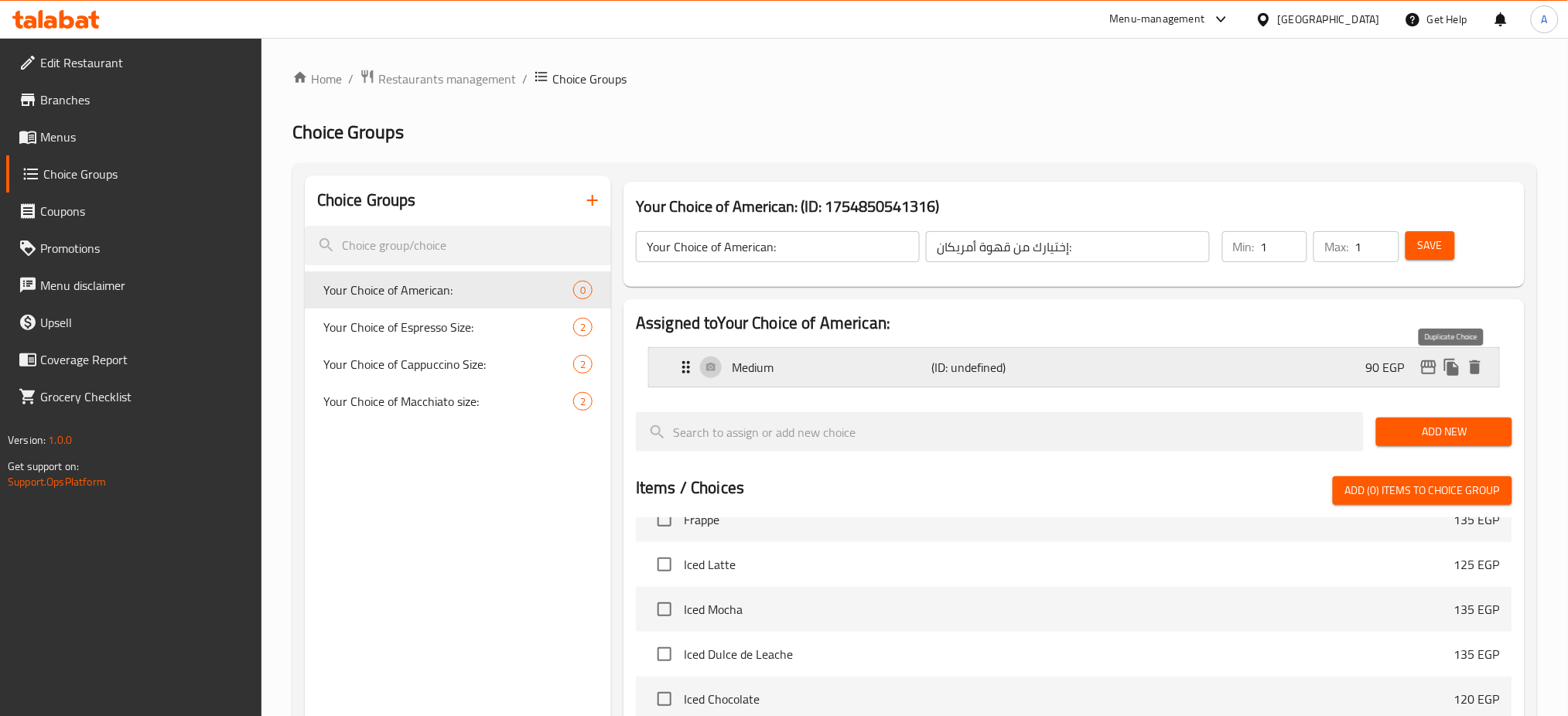
click at [1457, 365] on icon "duplicate" at bounding box center [1452, 367] width 19 height 19
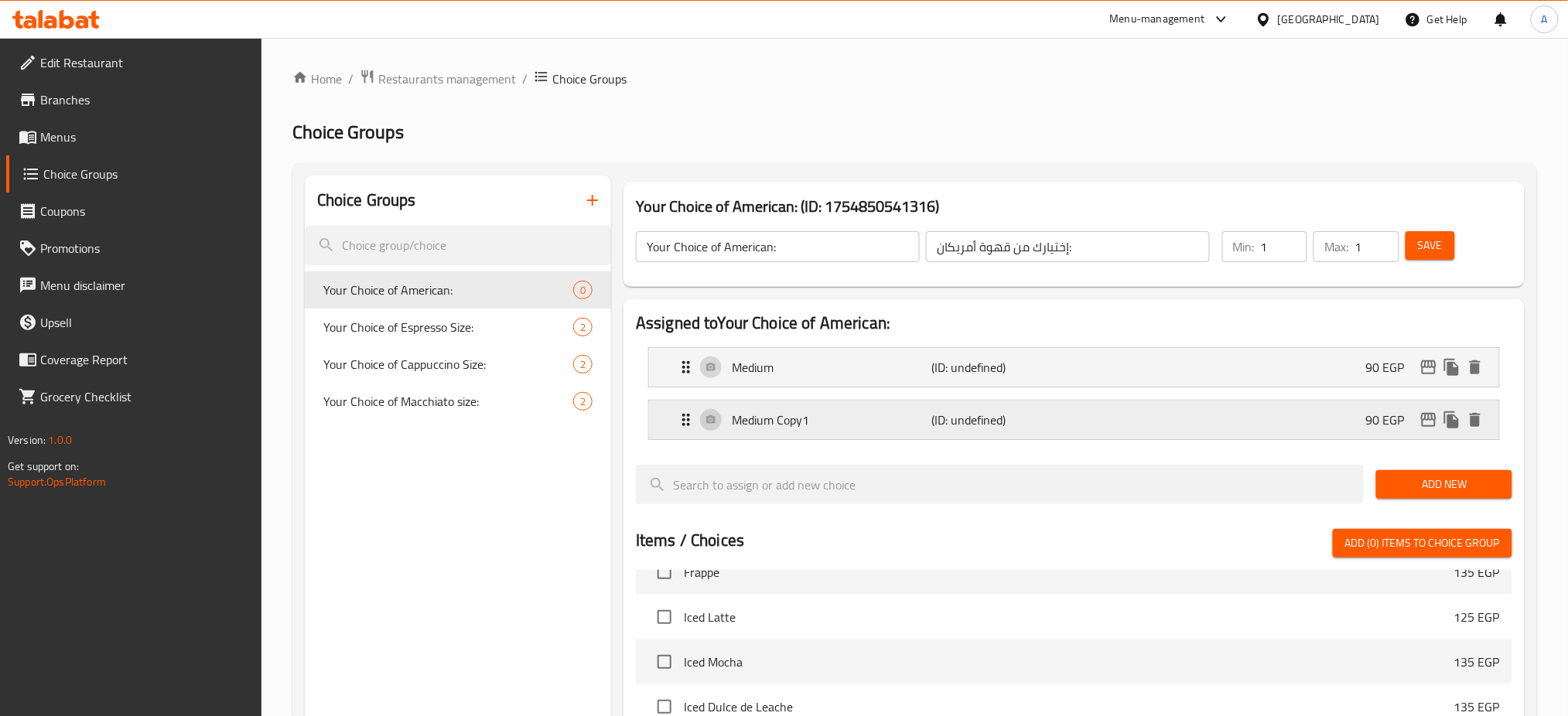
click at [812, 430] on p "Medium Copy1" at bounding box center [831, 420] width 199 height 19
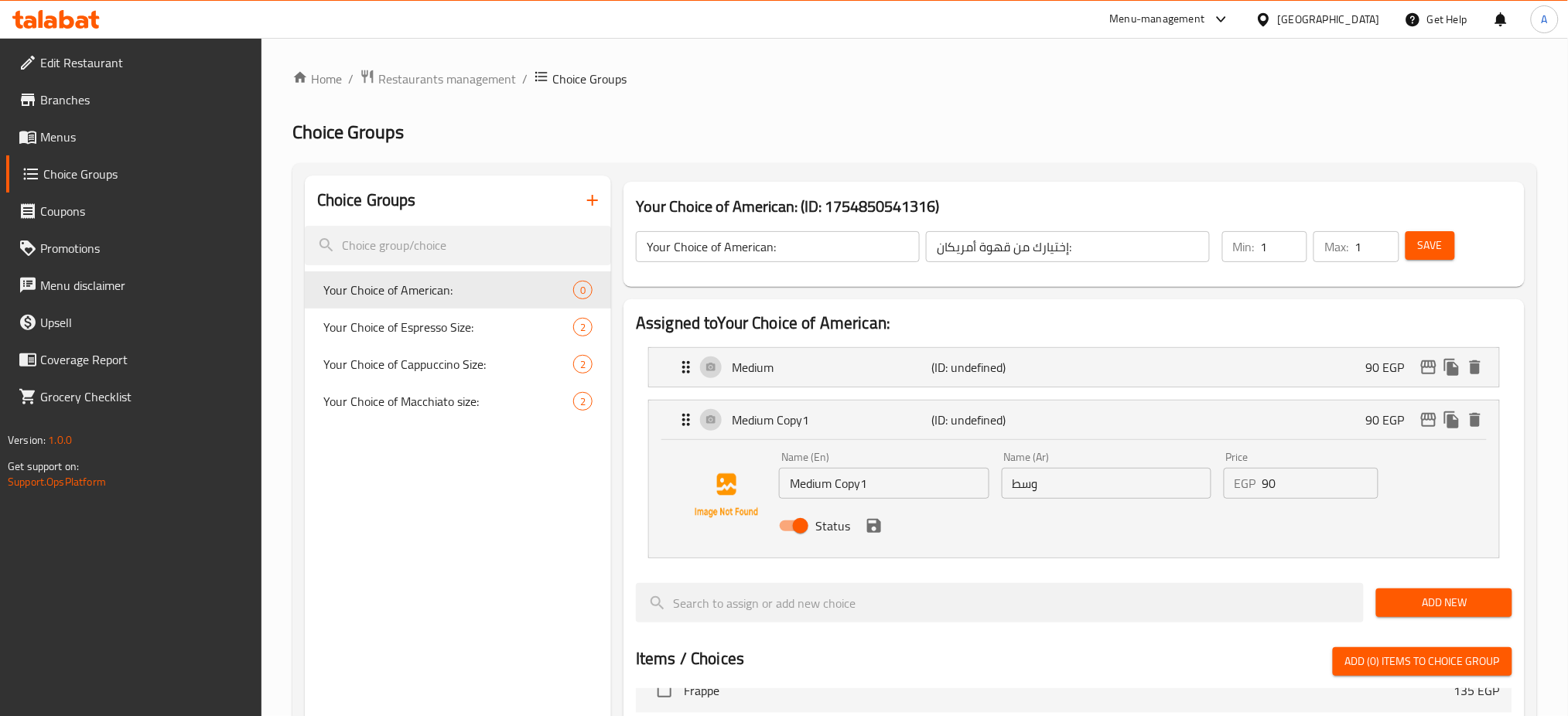
click at [825, 494] on input "Medium Copy1" at bounding box center [884, 483] width 209 height 31
type input "Large"
type input "كبير"
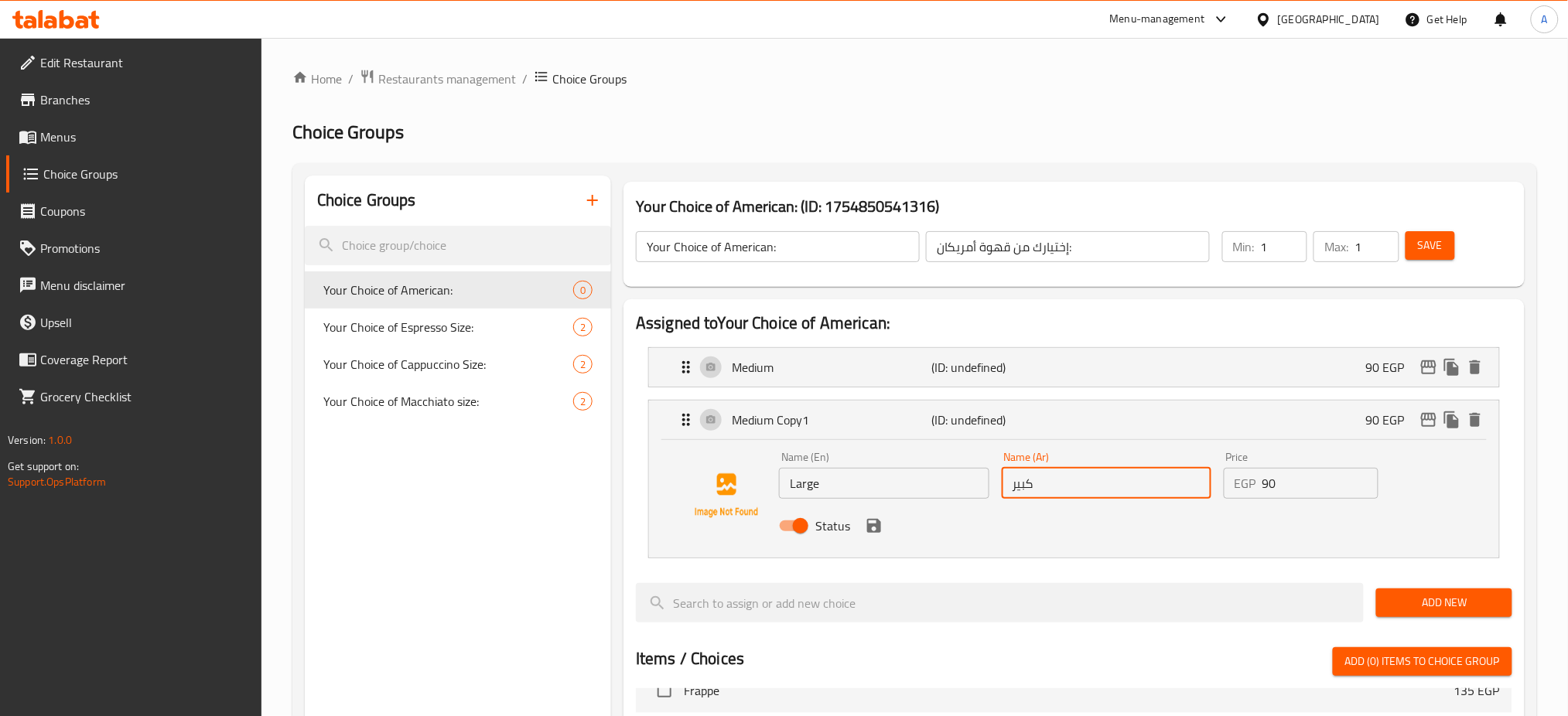
click at [1307, 487] on input "90" at bounding box center [1320, 483] width 116 height 31
type input "100"
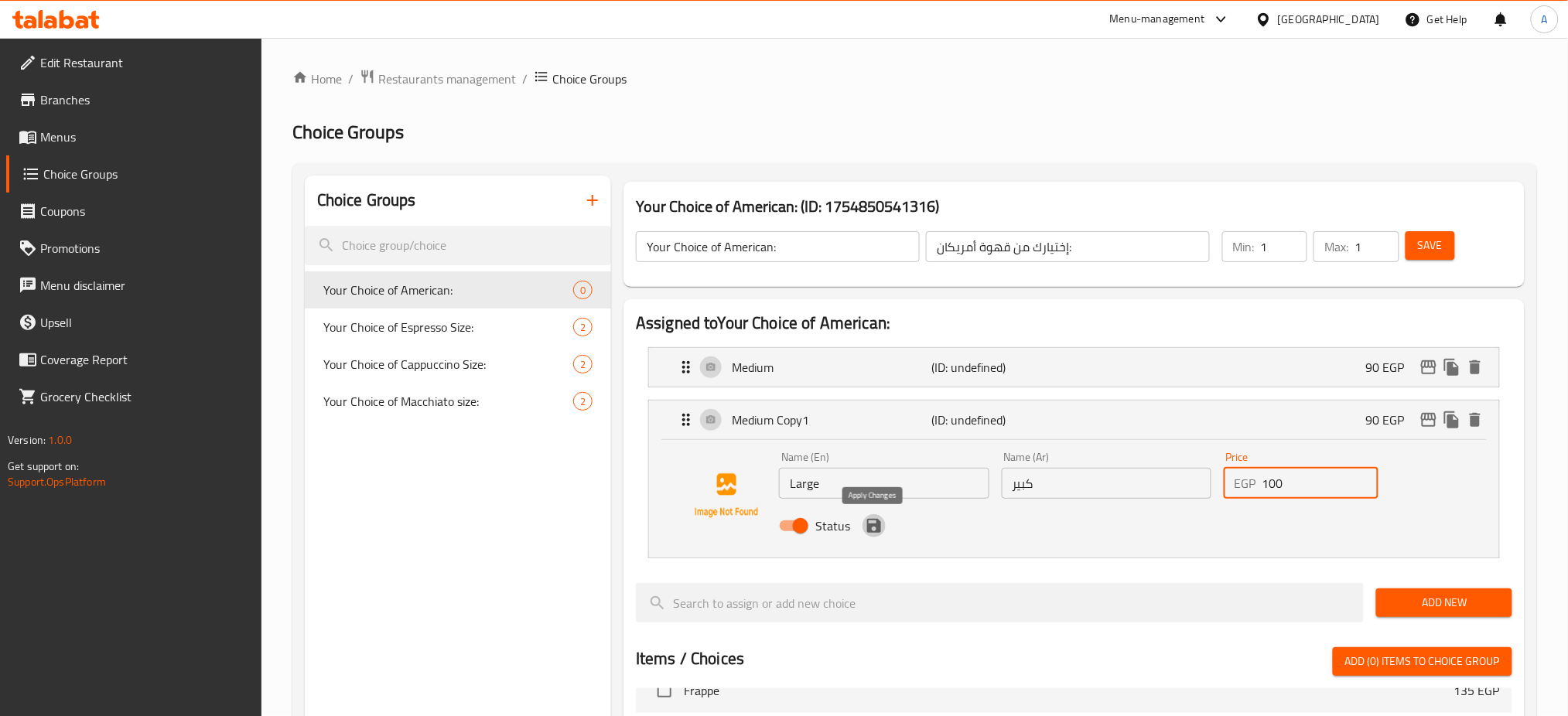
click at [876, 527] on icon "save" at bounding box center [874, 525] width 14 height 14
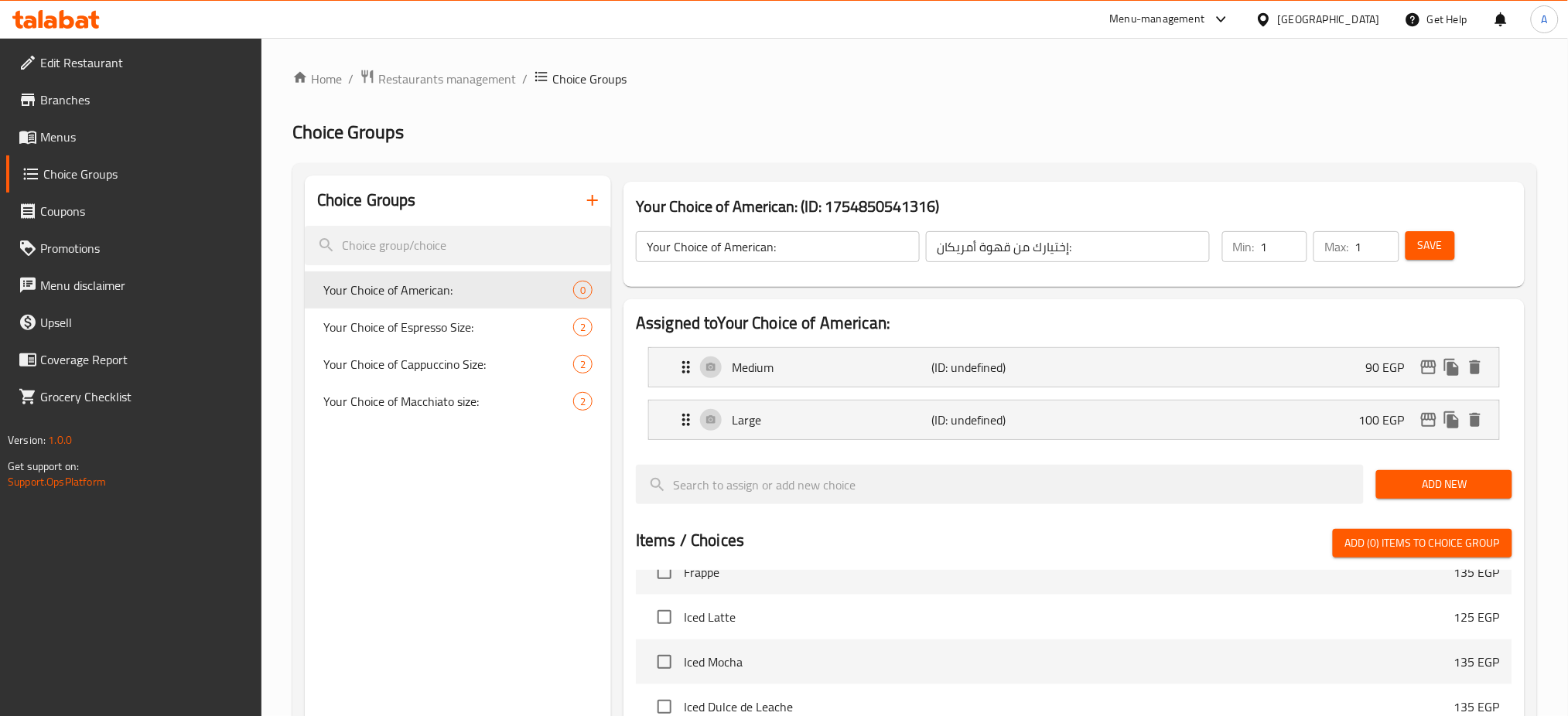
click at [1440, 253] on span "Save" at bounding box center [1430, 245] width 24 height 19
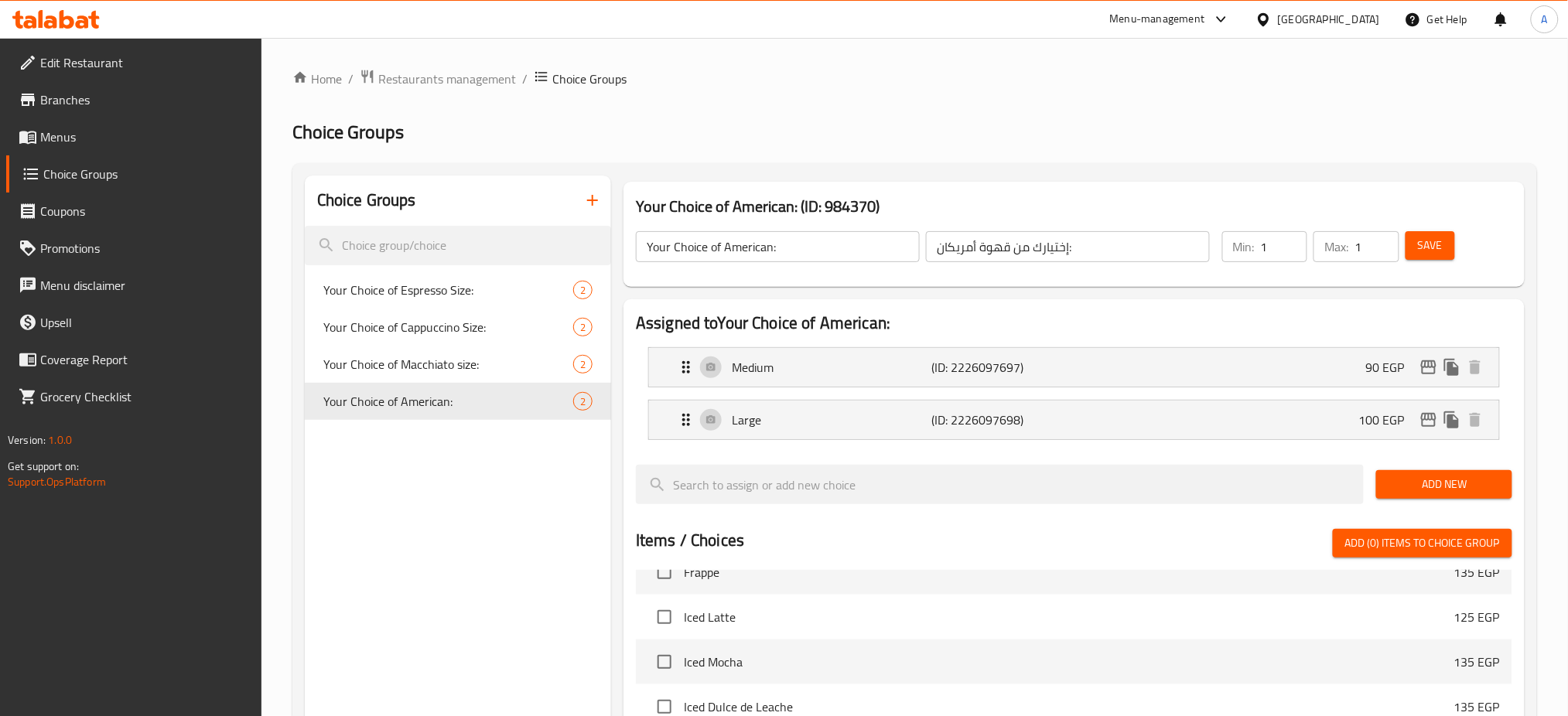
click at [463, 487] on div "Choice Groups Your Choice of Espresso Size: 2 Your Choice of Cappuccino Size: 2…" at bounding box center [458, 652] width 306 height 952
click at [450, 473] on div "Choice Groups Your Choice of Espresso Size: 2 Your Choice of Cappuccino Size: 2…" at bounding box center [458, 652] width 306 height 952
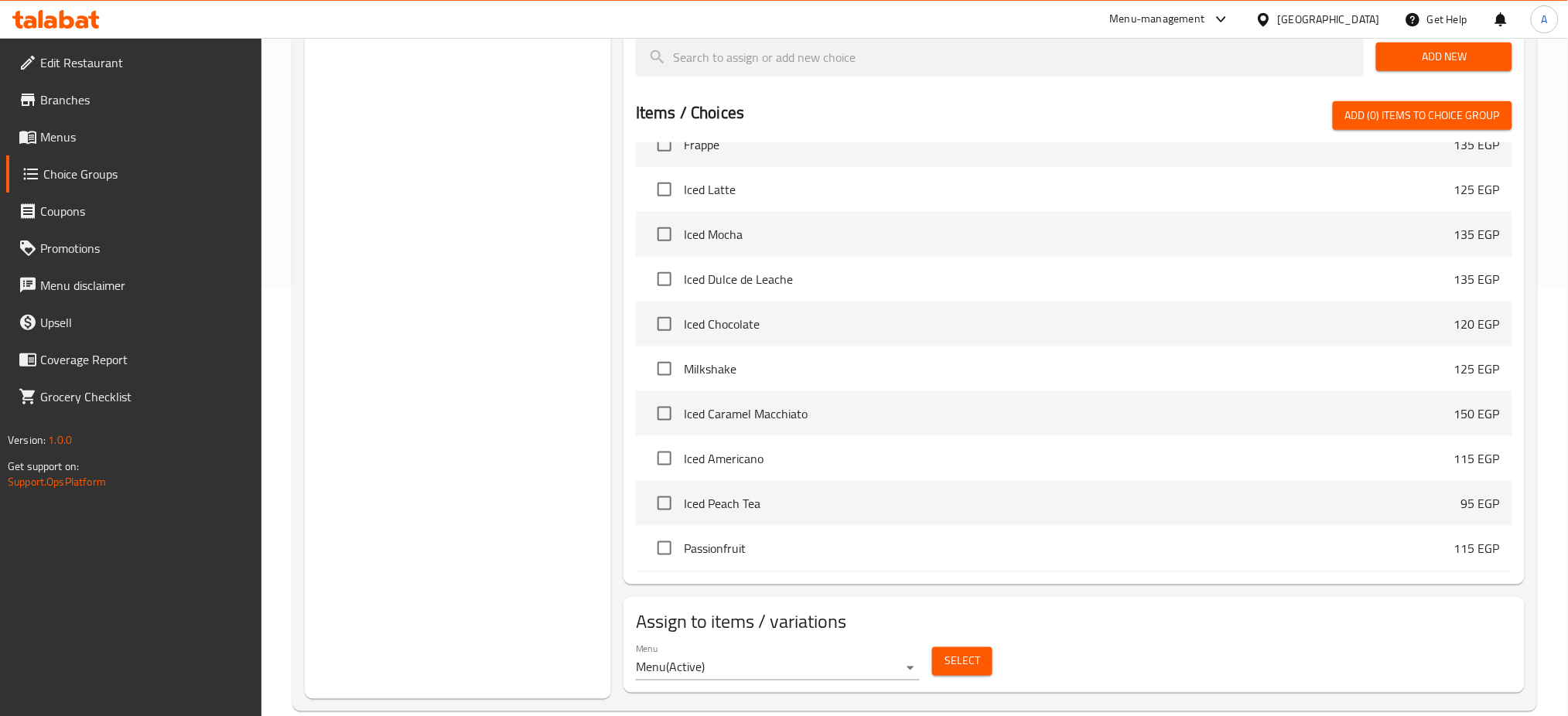
scroll to position [845, 0]
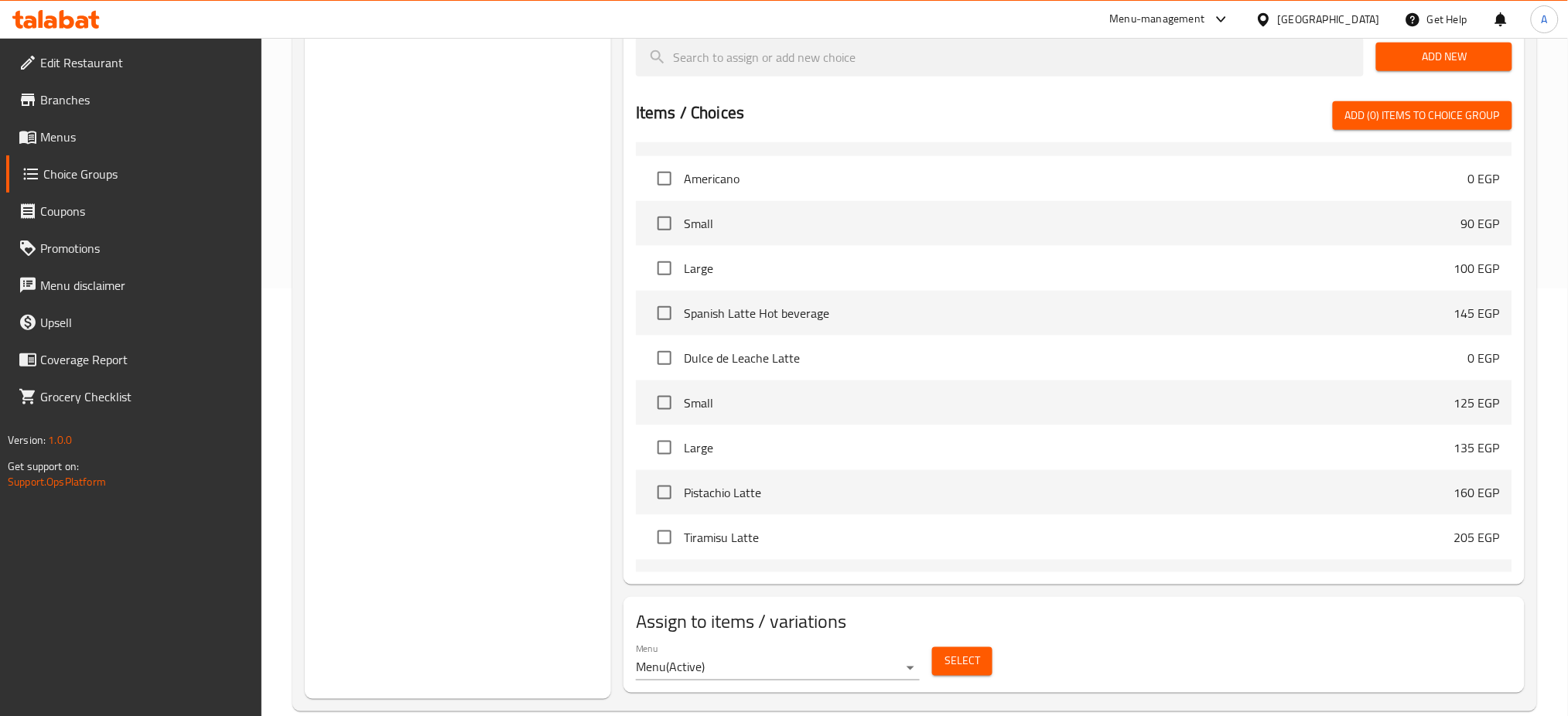
click at [740, 349] on span "Dulce de Leache Latte" at bounding box center [1076, 358] width 784 height 19
copy span "Dulce de Leache Latte"
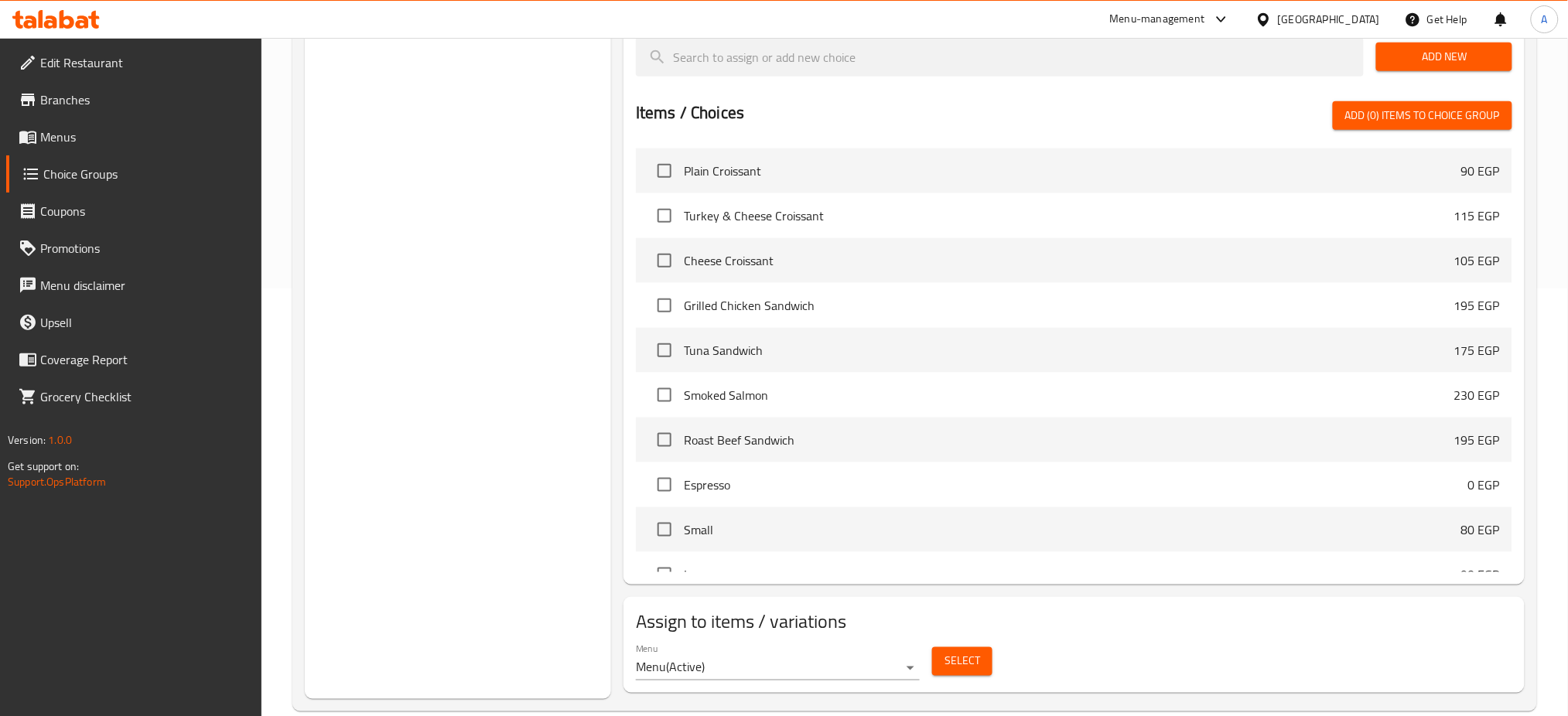
scroll to position [0, 0]
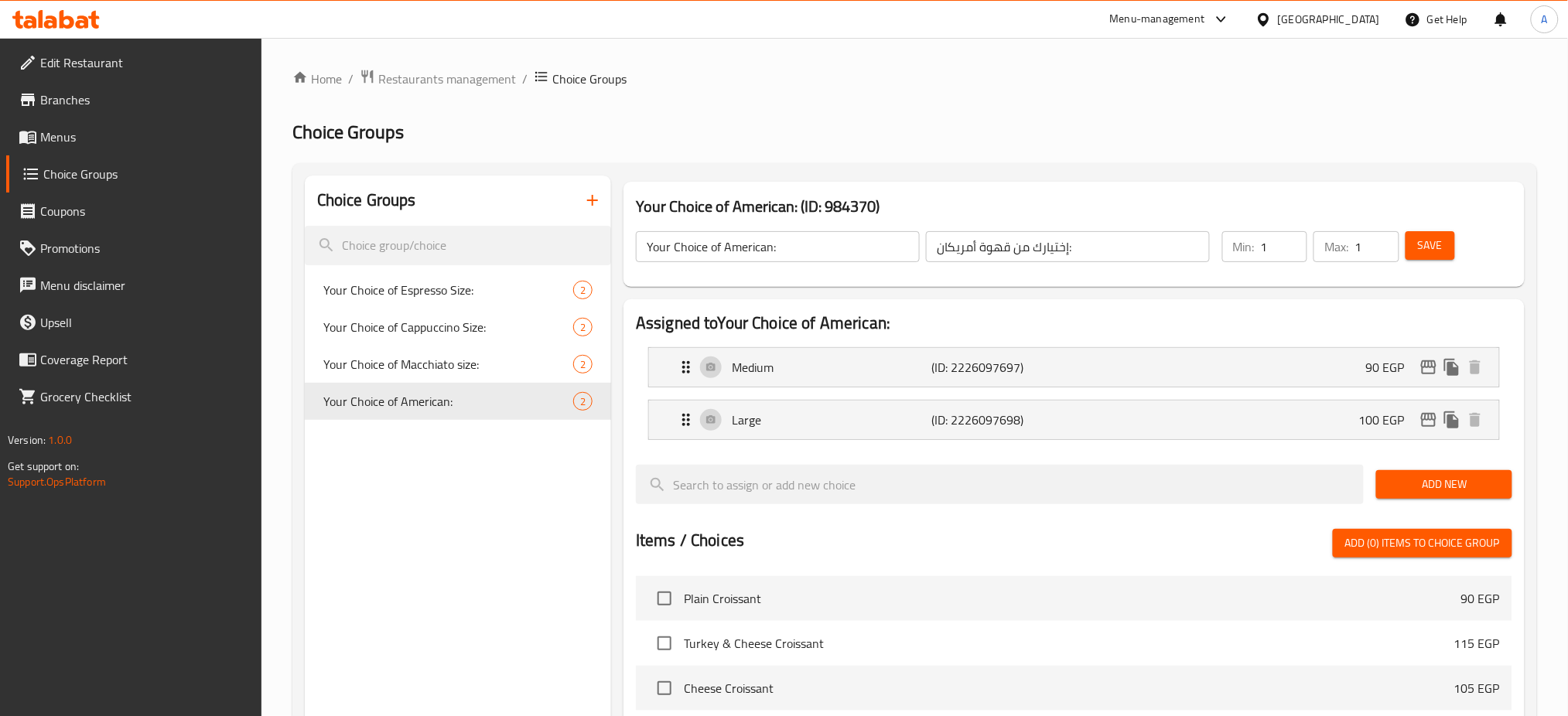
click at [592, 192] on icon "button" at bounding box center [592, 200] width 19 height 19
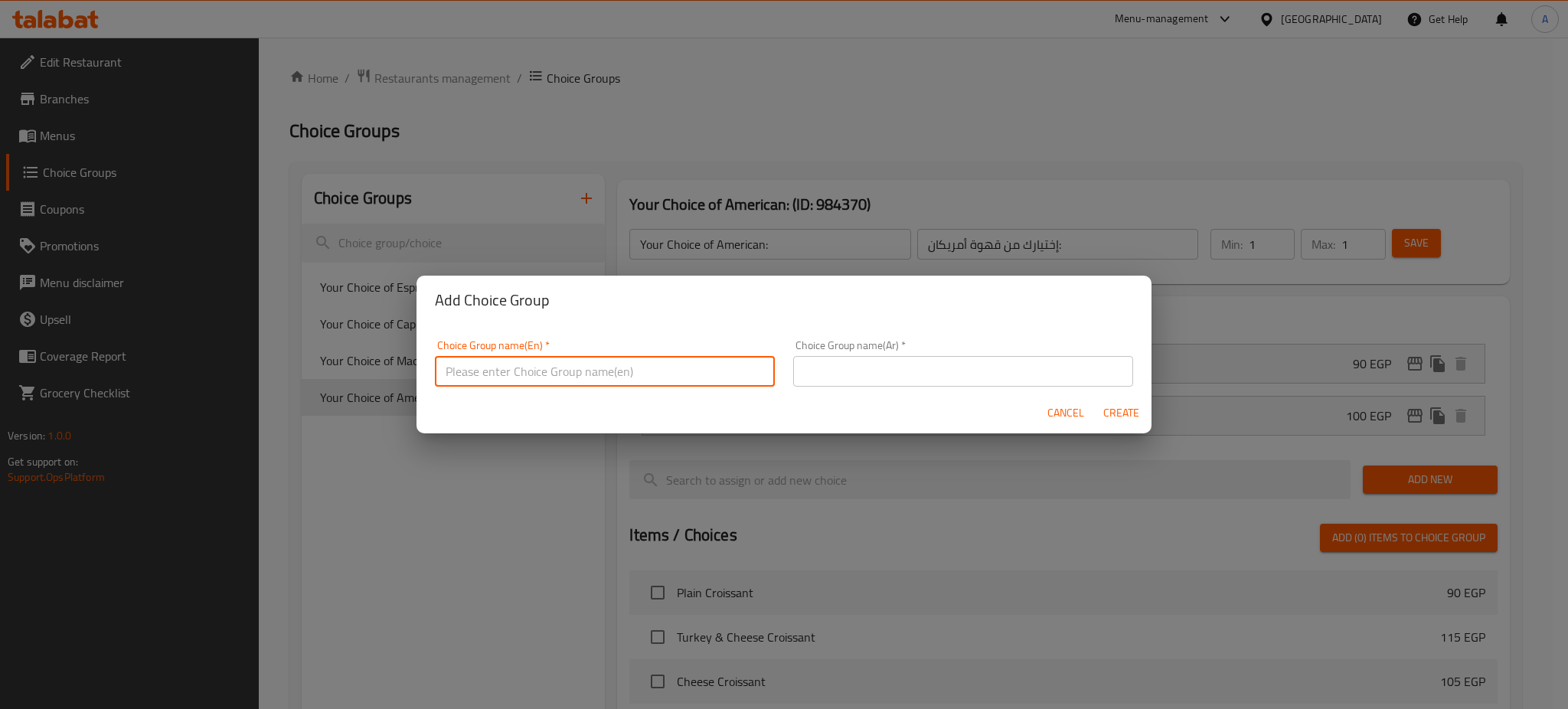
click at [494, 373] on input "text" at bounding box center [605, 371] width 340 height 30
paste input "Dulce de Leache Latte"
type input "Your Choice of Dulce de Leache Latte"
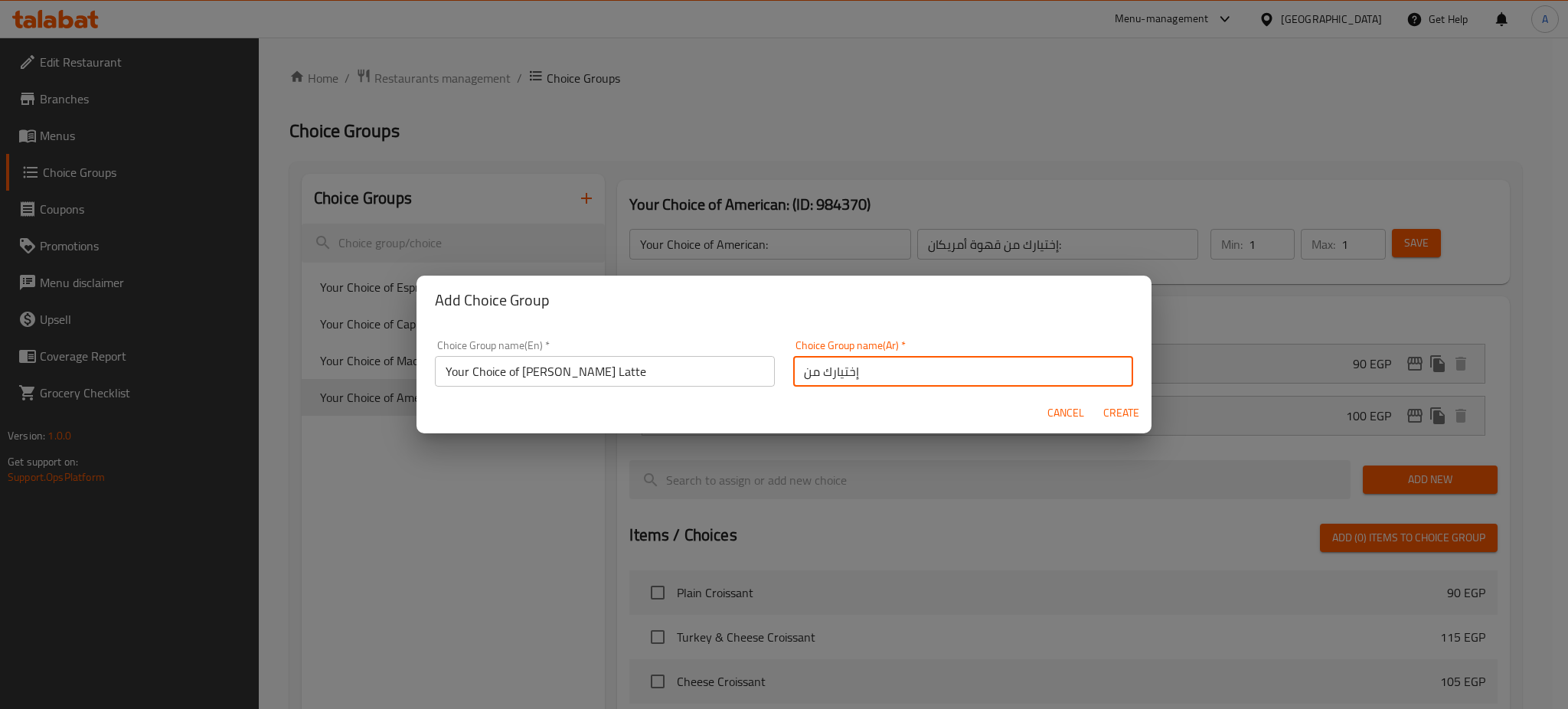
paste input "دولسي دي ليتشي لاتيه"
type input "إختيارك من دولسي دي ليتشي لاتيه"
click at [1115, 408] on span "Create" at bounding box center [1120, 413] width 37 height 19
type input "Your Choice of Dulce de Leache Latte"
type input "إختيارك من دولسي دي ليتشي لاتيه"
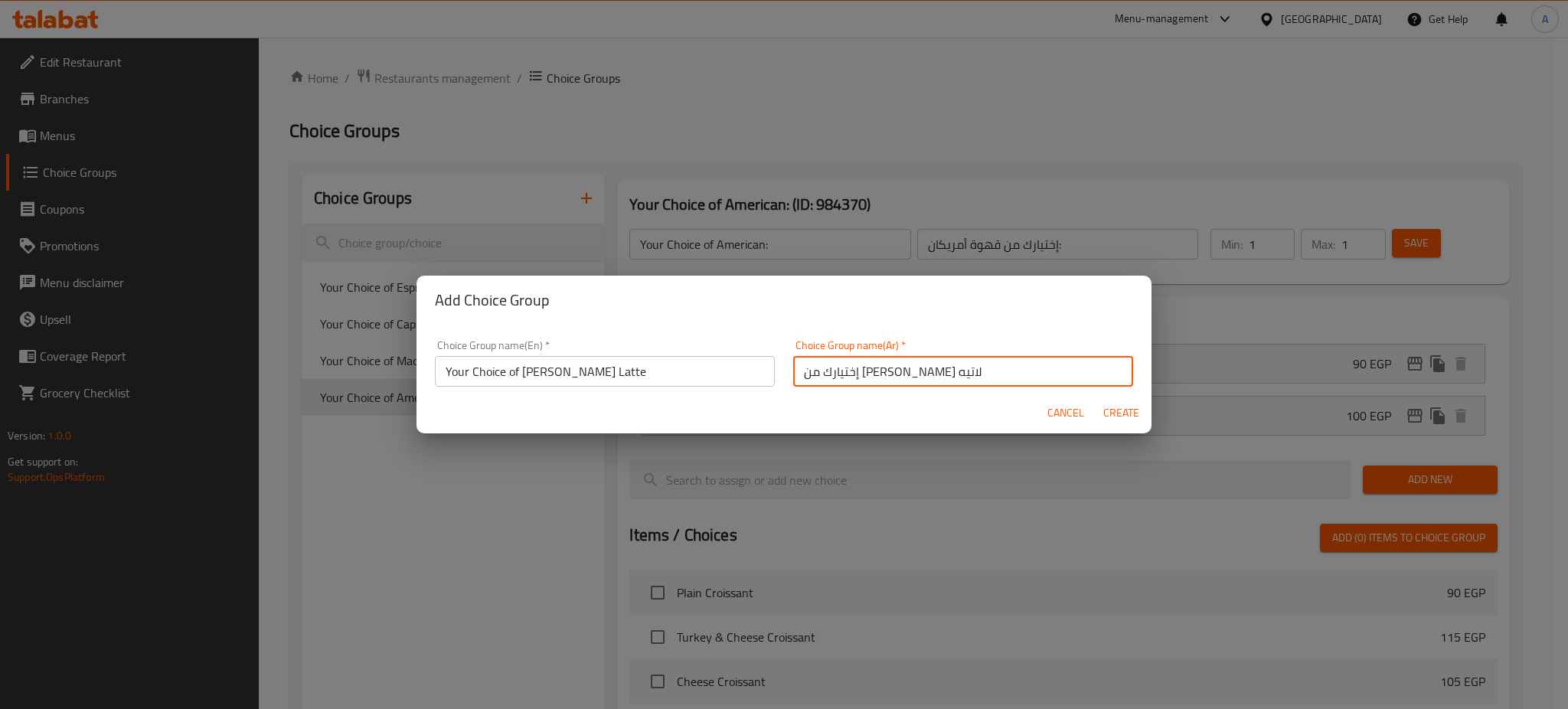
type input "0"
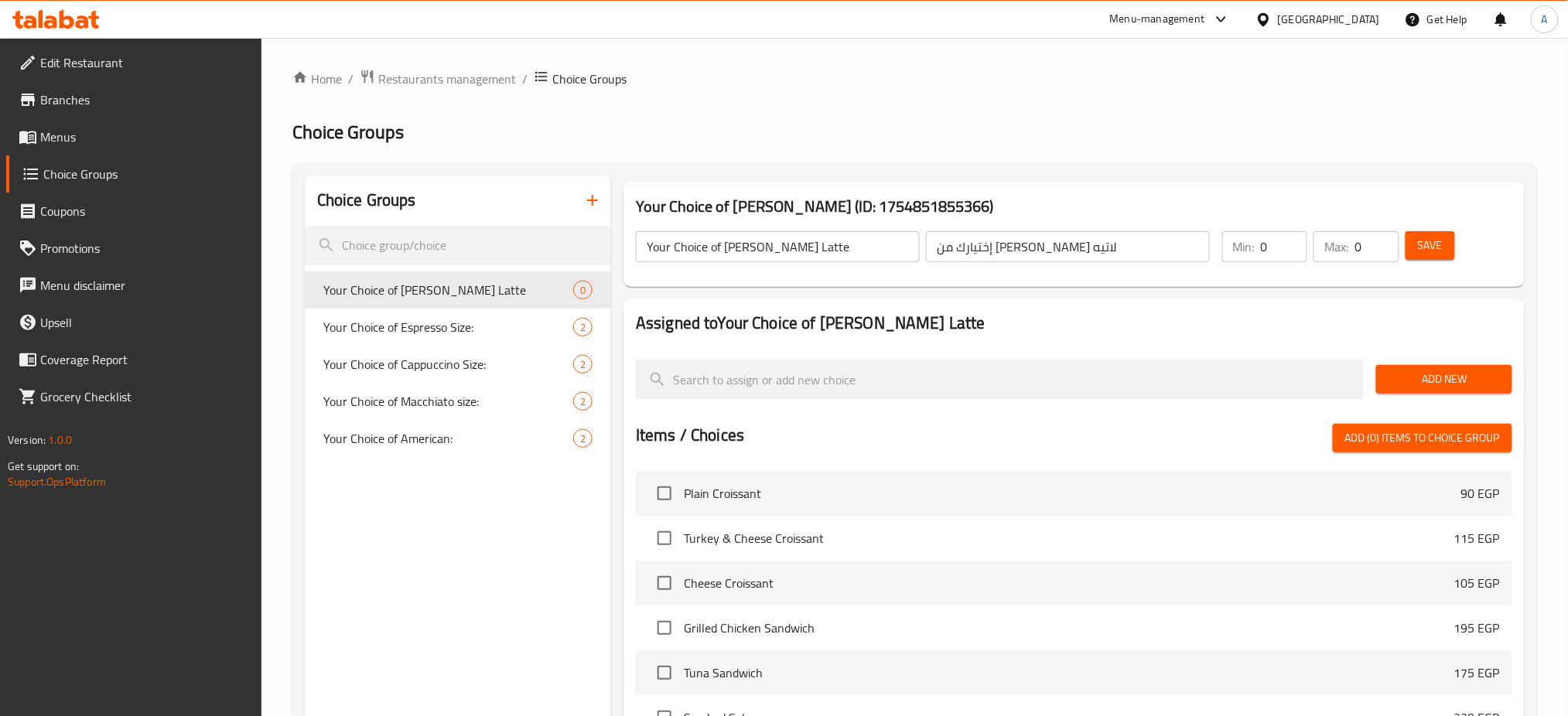
click at [1271, 249] on input "0" at bounding box center [1284, 246] width 46 height 31
type input "1"
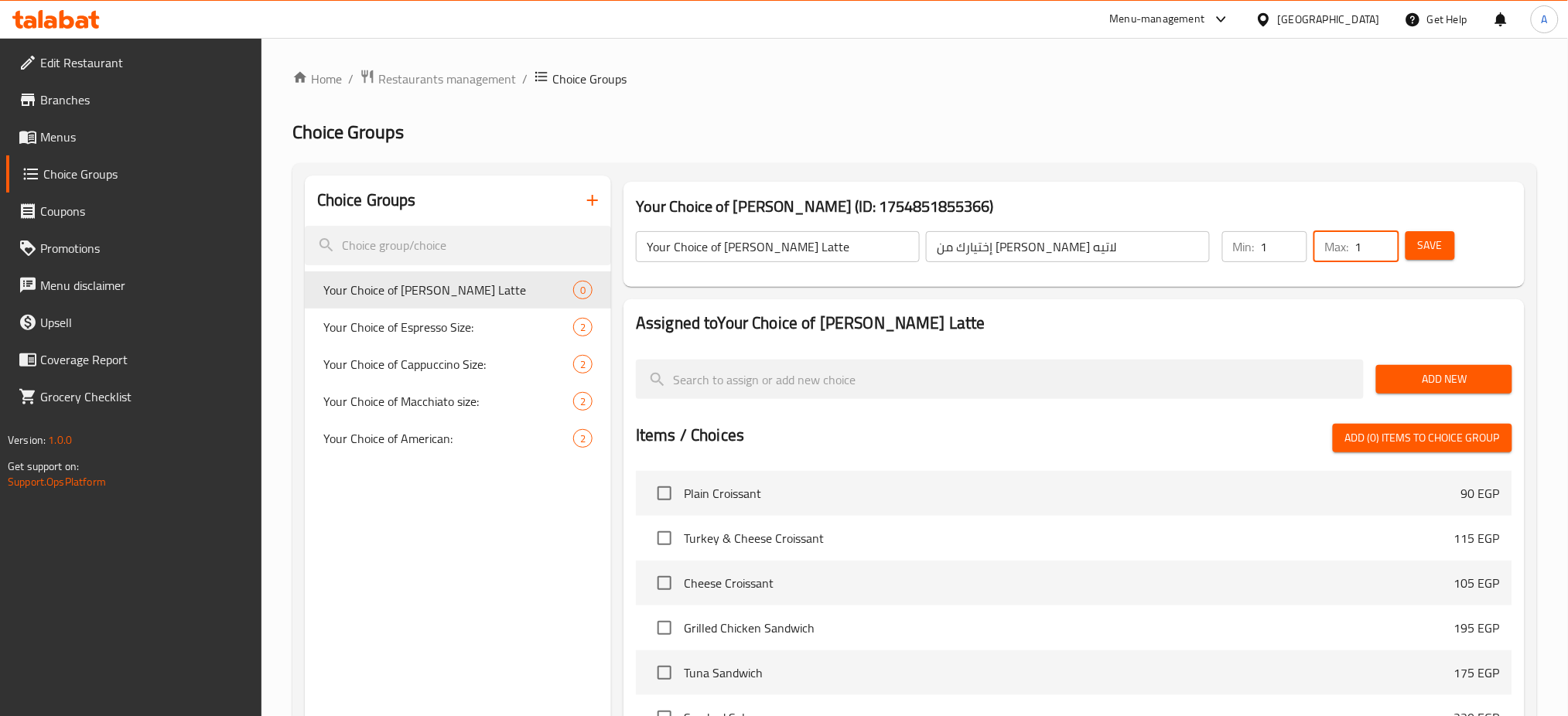
click at [1439, 372] on span "Add New" at bounding box center [1443, 379] width 111 height 19
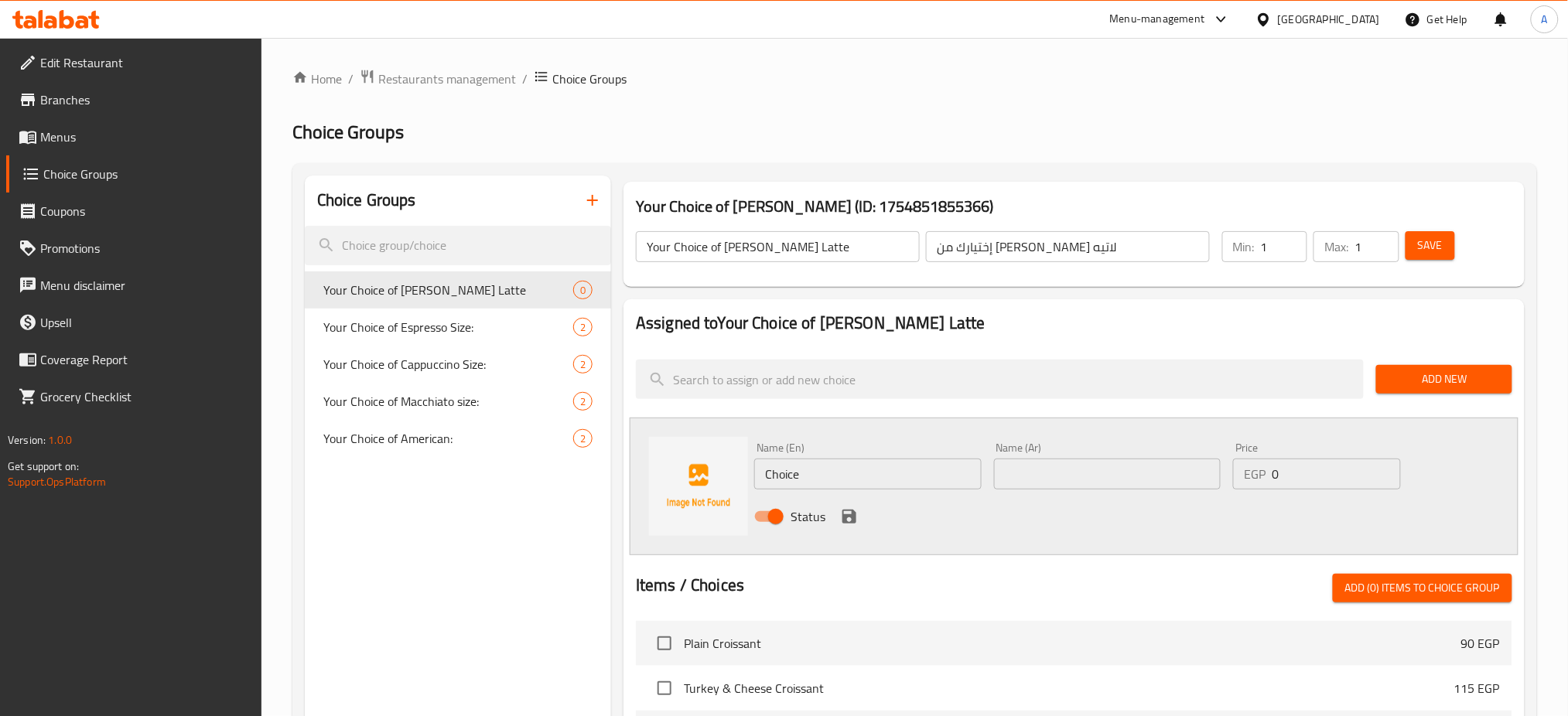
click at [835, 465] on input "Choice" at bounding box center [868, 474] width 227 height 31
type input "M"
paste input "Medium"
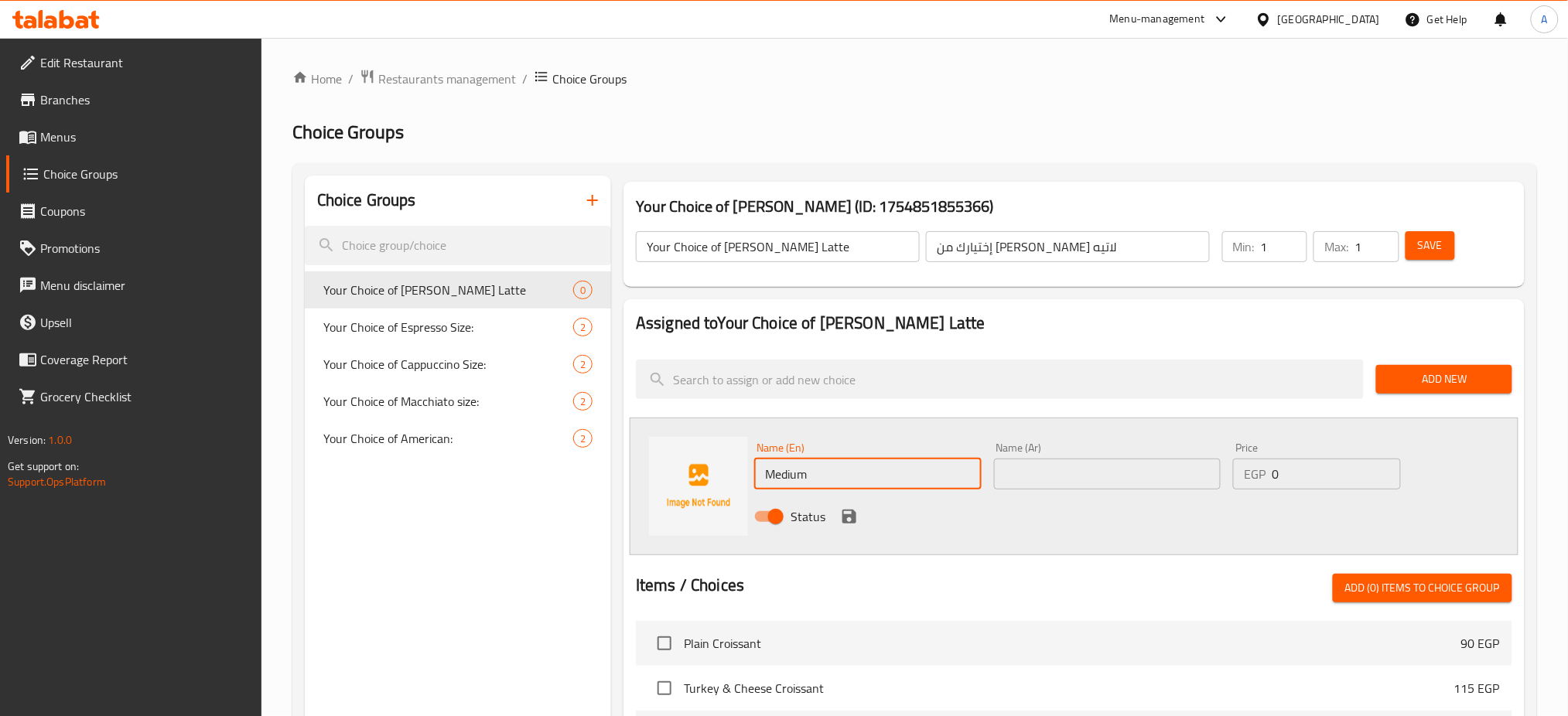
type input "Medium"
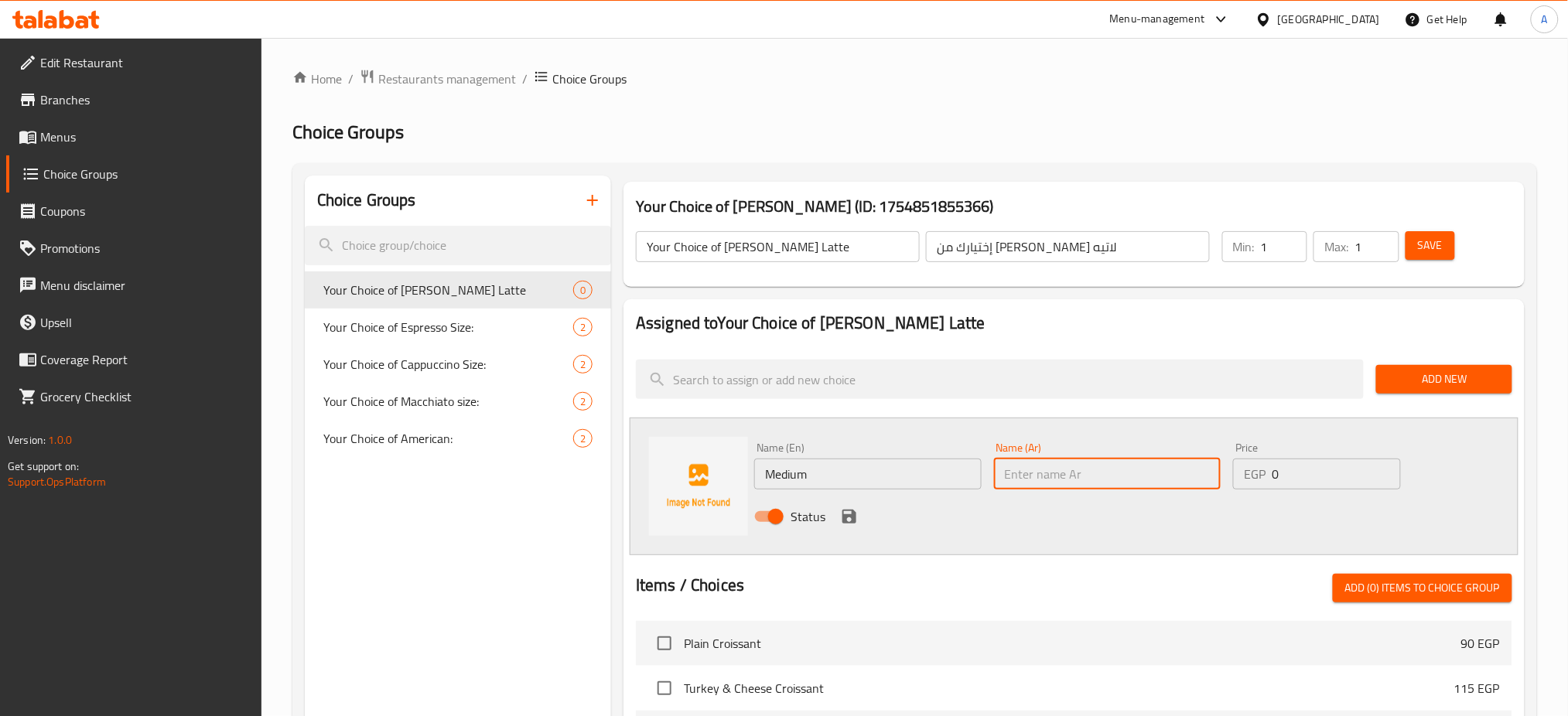
paste input "Medium"
type input "M"
paste input "وسط"
type input "وسط"
click at [1293, 472] on input "0" at bounding box center [1336, 474] width 128 height 31
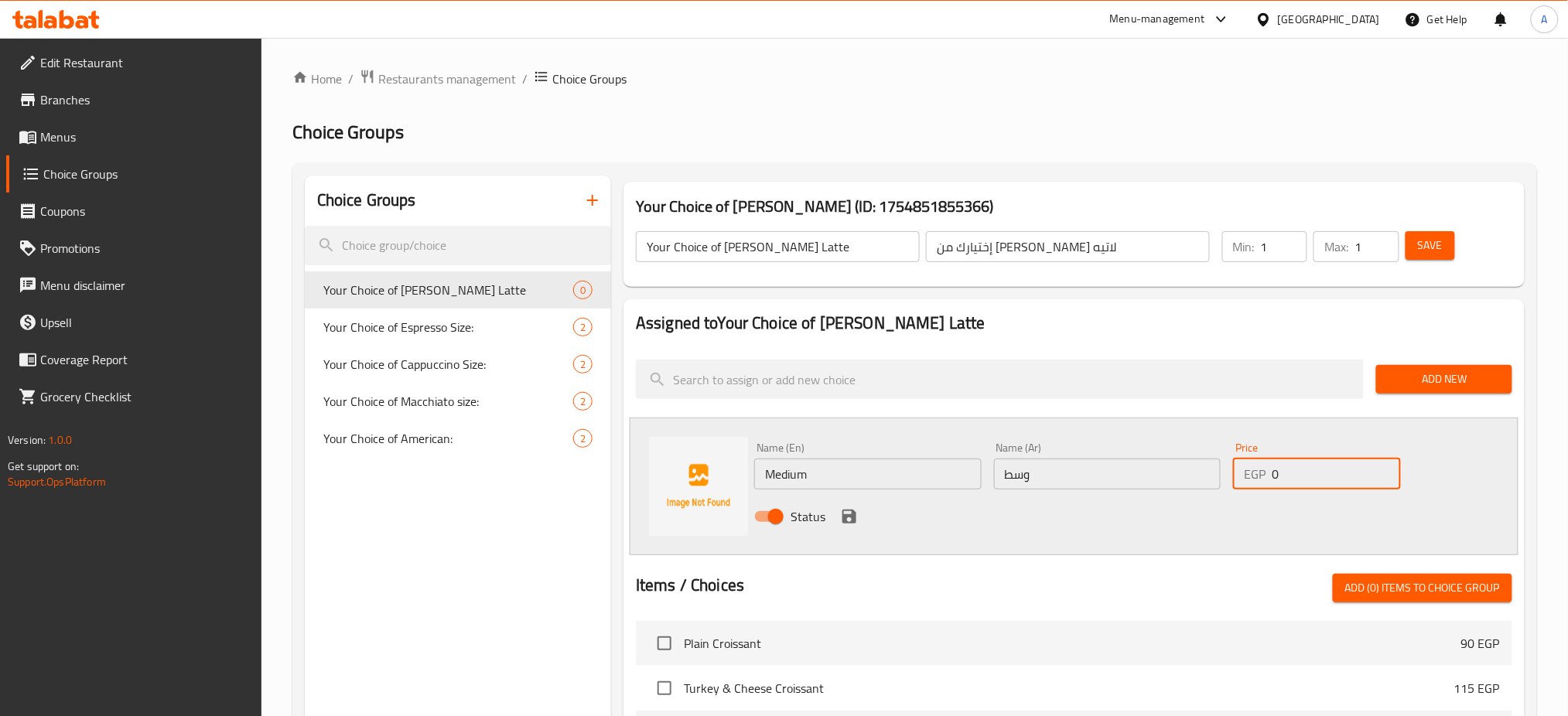
click at [1293, 471] on input "0" at bounding box center [1336, 474] width 128 height 31
type input "125"
click at [843, 517] on icon "save" at bounding box center [849, 516] width 14 height 14
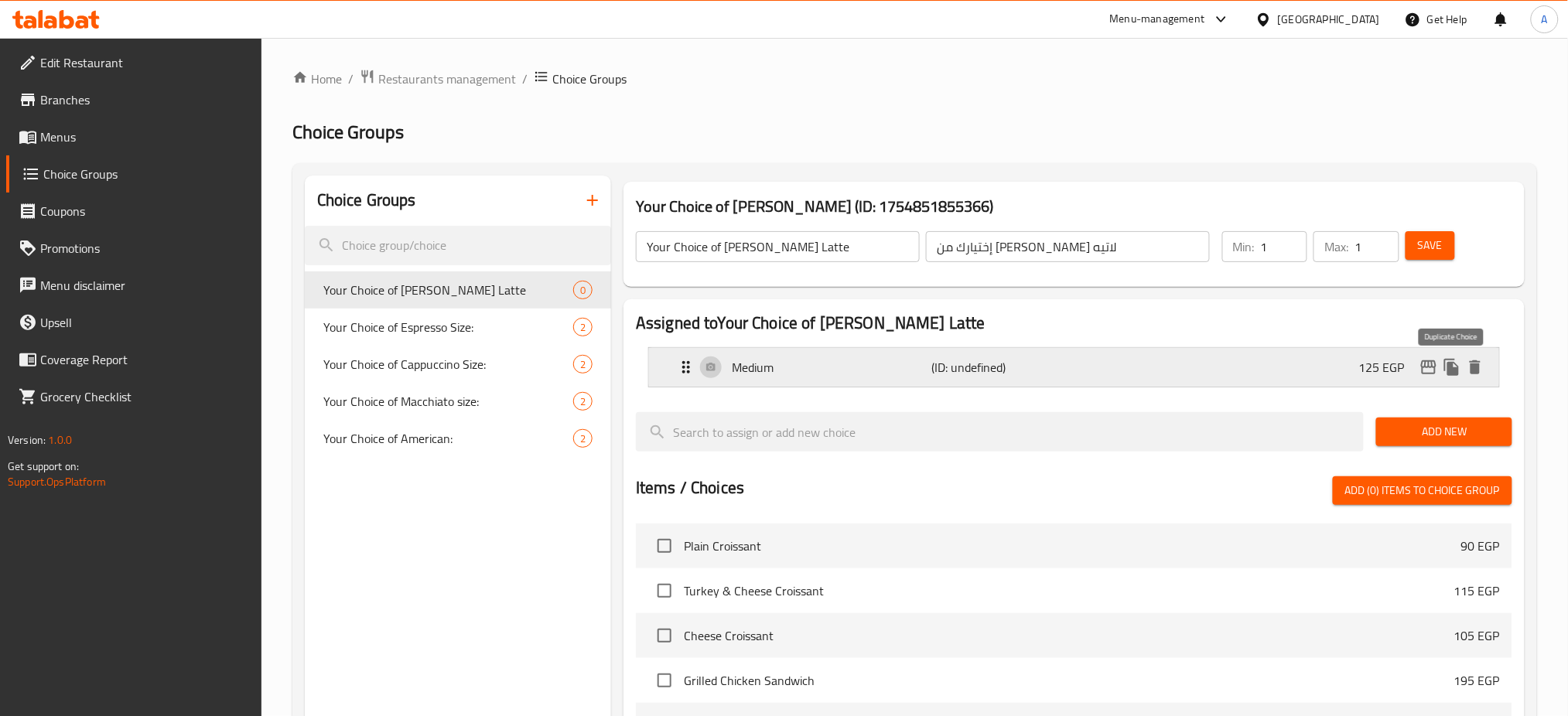
click at [1457, 365] on icon "duplicate" at bounding box center [1452, 367] width 19 height 19
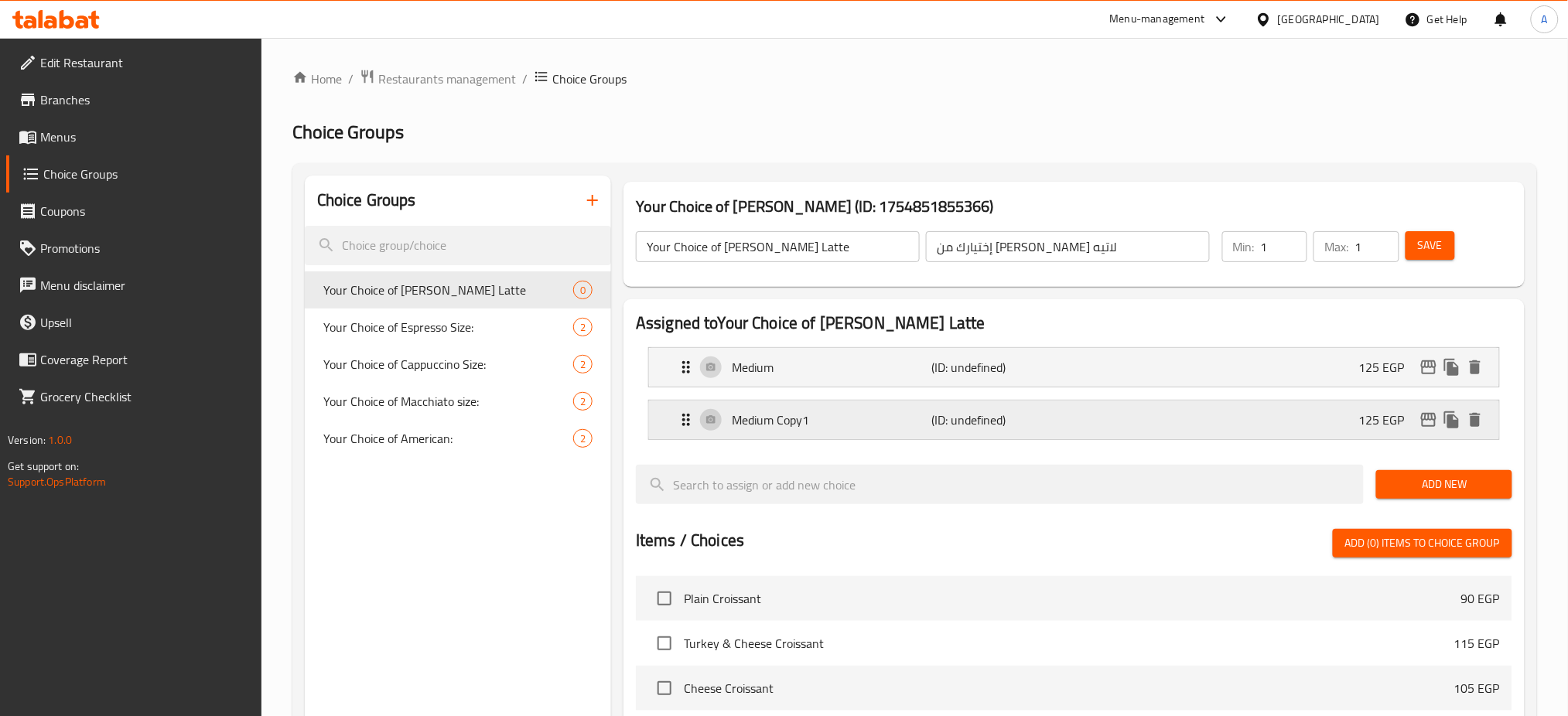
click at [945, 418] on p "(ID: undefined)" at bounding box center [998, 420] width 133 height 19
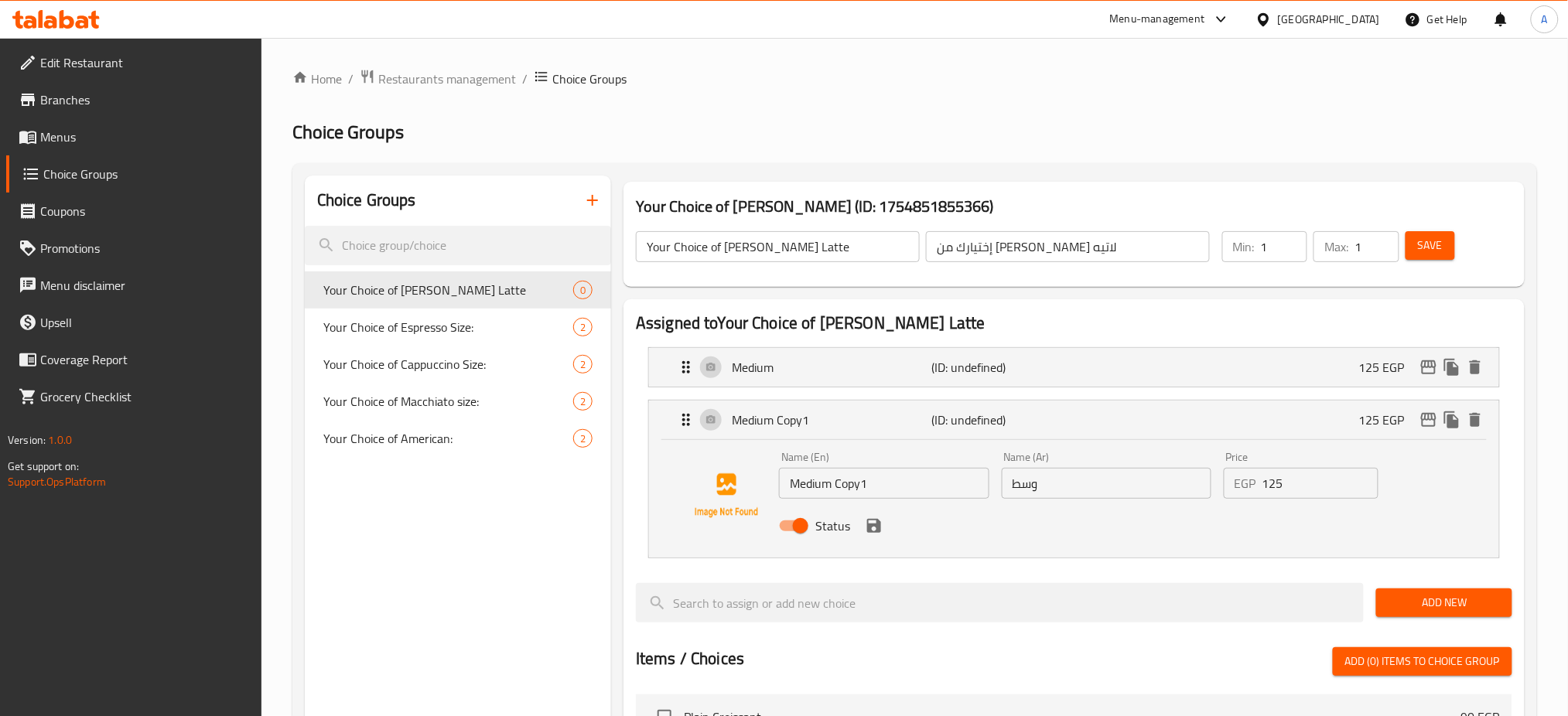
click at [827, 492] on input "Medium Copy1" at bounding box center [884, 483] width 209 height 31
type input "Large"
paste input "بير"
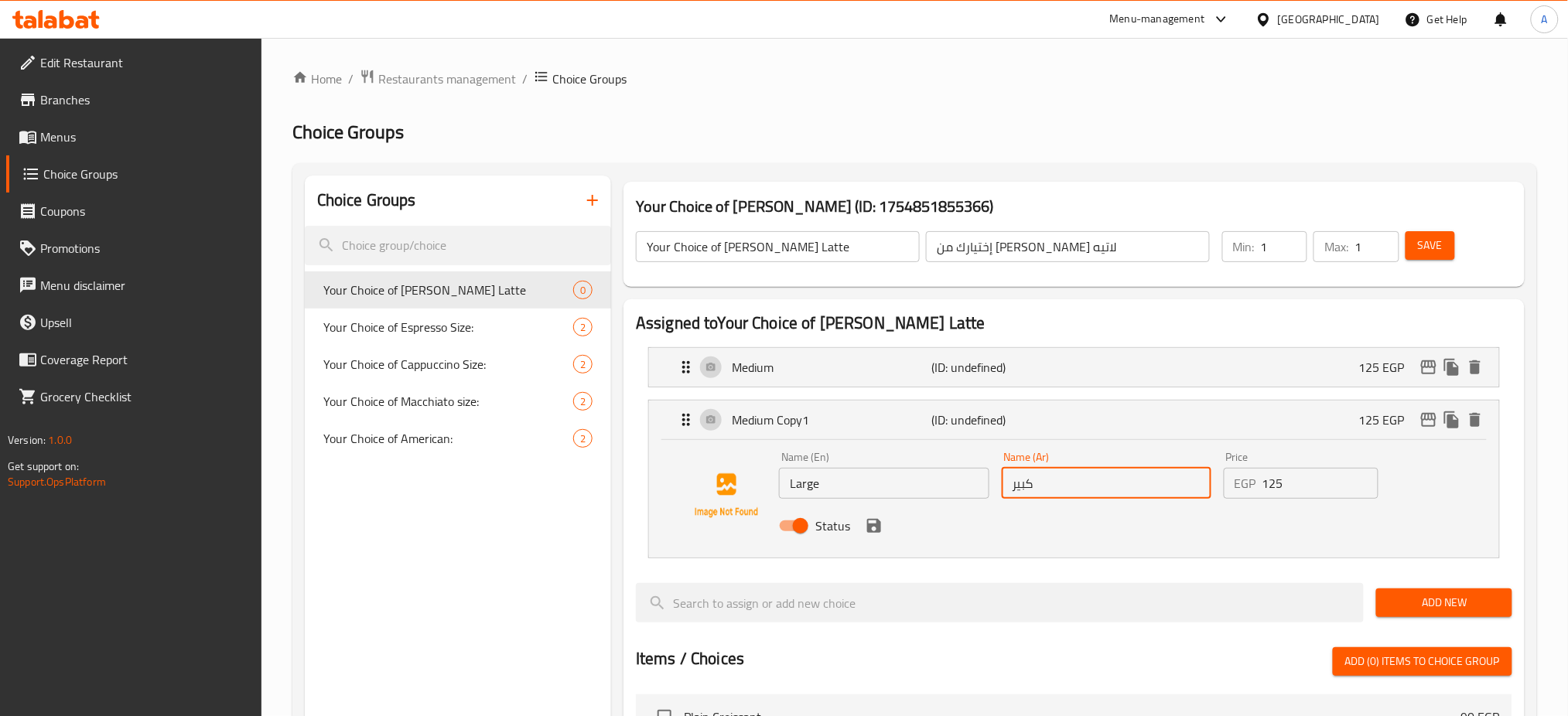
type input "كبير"
click at [1321, 495] on input "125" at bounding box center [1320, 483] width 116 height 31
click at [1321, 494] on input "125" at bounding box center [1320, 483] width 116 height 31
click at [877, 519] on icon "save" at bounding box center [874, 525] width 14 height 14
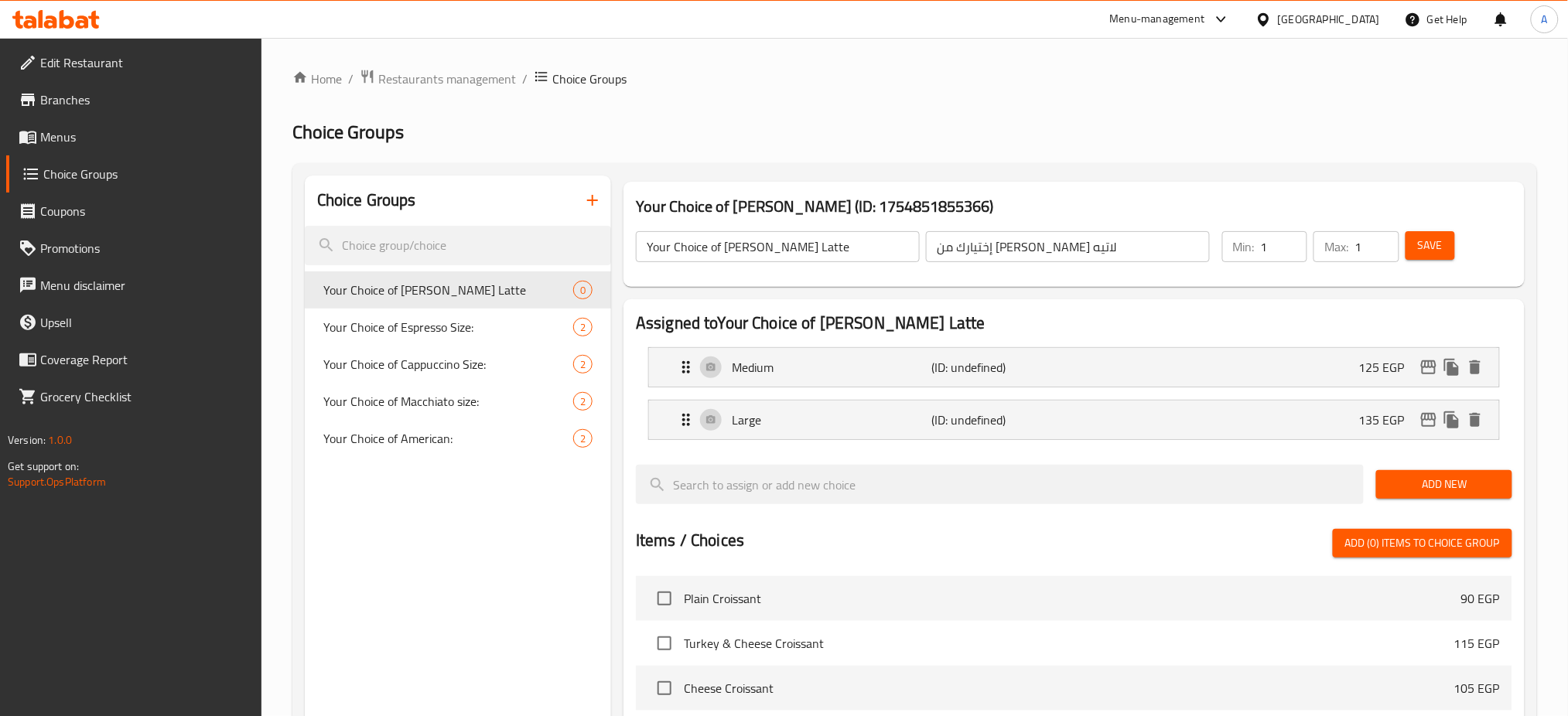
type input "135"
click at [1294, 329] on div "Assigned to Your Choice of Dulce de Leache Latte Medium (ID: undefined) 125 EGP…" at bounding box center [1073, 382] width 877 height 141
drag, startPoint x: 897, startPoint y: 372, endPoint x: 884, endPoint y: 420, distance: 49.7
click at [884, 420] on nav "Large (ID: undefined) 135 EGP Name (En) Large Name (En) Name (Ar) كبير Name (Ar…" at bounding box center [1073, 394] width 877 height 117
click at [1433, 252] on span "Save" at bounding box center [1430, 245] width 24 height 19
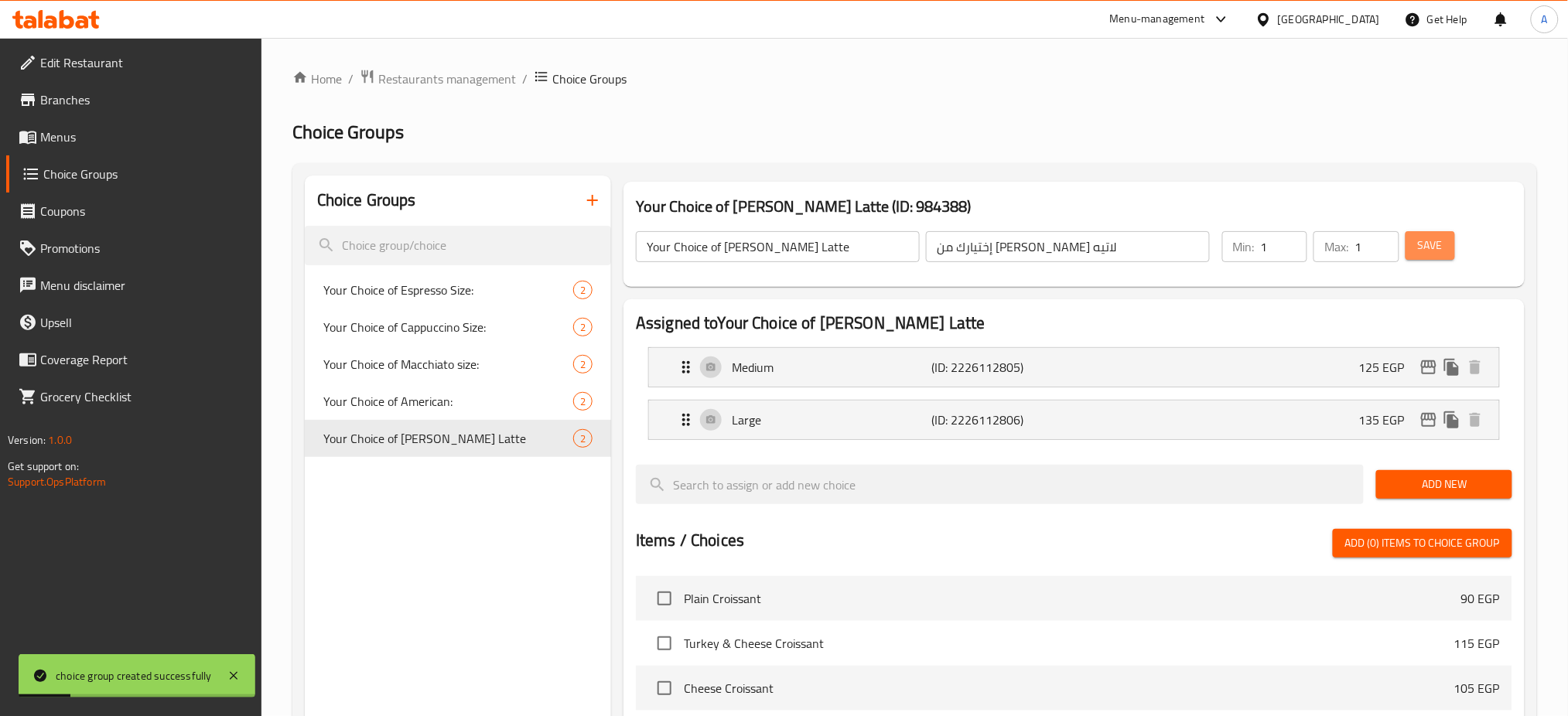
click at [1433, 252] on span "Save" at bounding box center [1430, 245] width 24 height 19
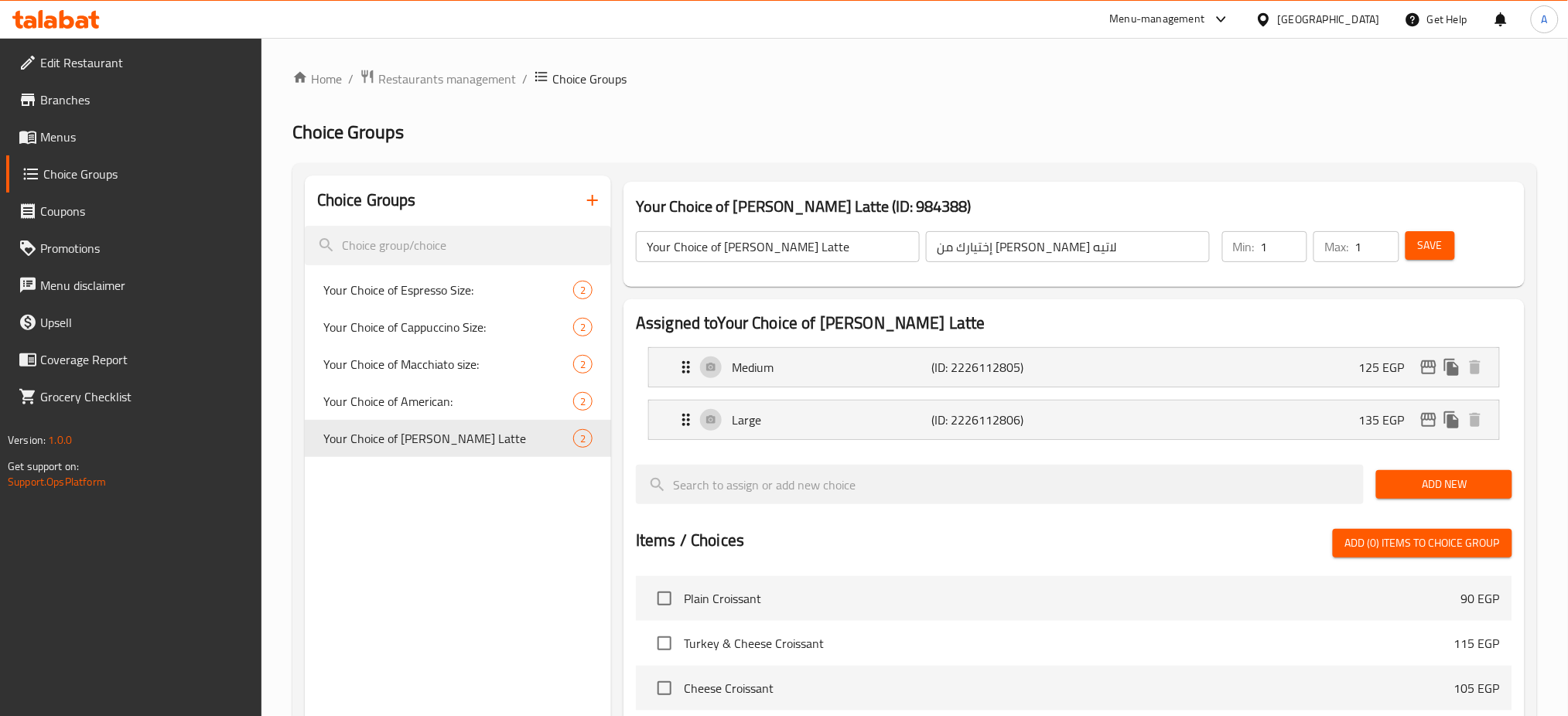
click at [1231, 129] on h2 "Choice Groups" at bounding box center [914, 132] width 1245 height 24
click at [1433, 239] on span "Save" at bounding box center [1430, 245] width 24 height 19
click at [460, 80] on span "Restaurants management" at bounding box center [447, 79] width 138 height 19
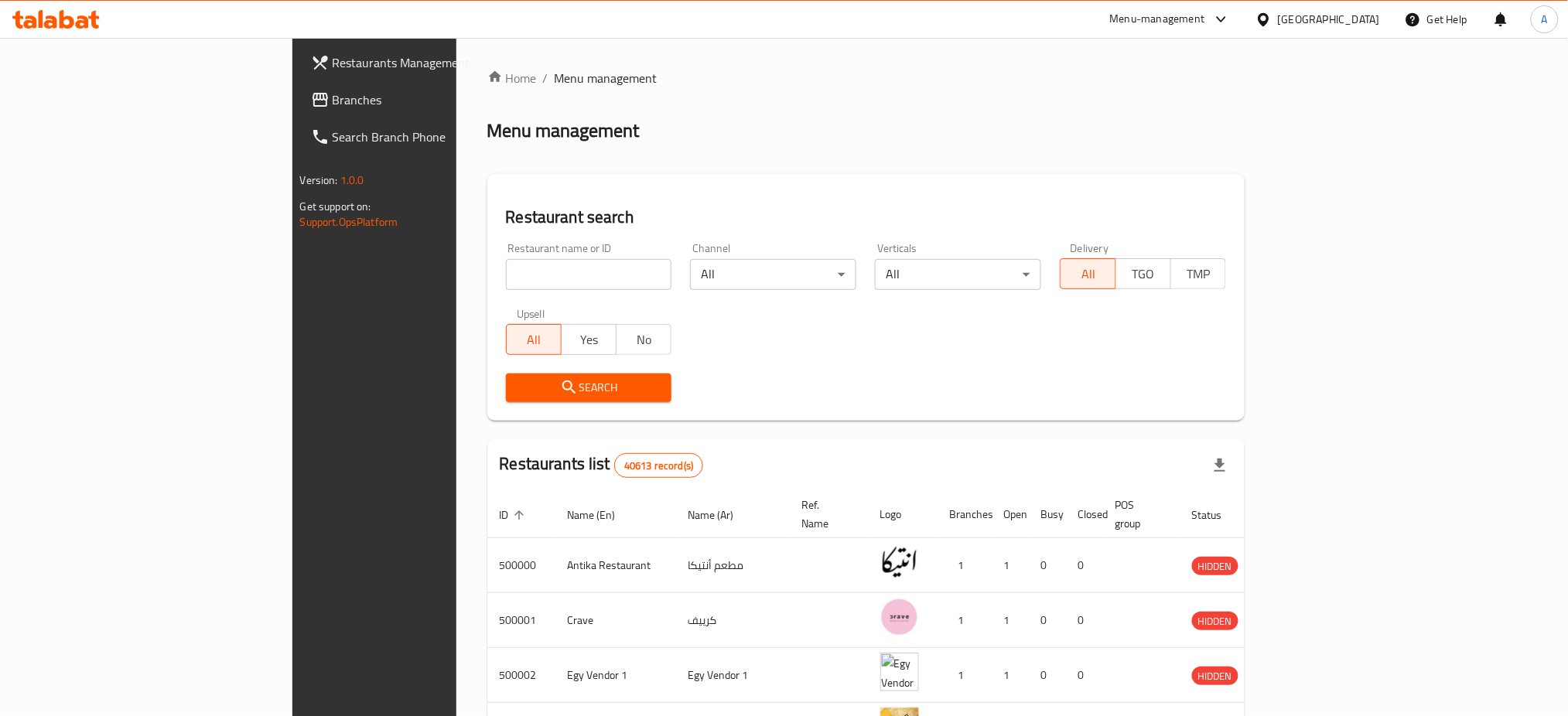
click at [506, 276] on input "search" at bounding box center [589, 274] width 166 height 31
click at [1246, 125] on div "Menu management" at bounding box center [867, 130] width 758 height 24
click at [1215, 132] on div "Menu management" at bounding box center [867, 130] width 758 height 24
click at [506, 282] on input "search" at bounding box center [589, 274] width 166 height 31
type input "holics"
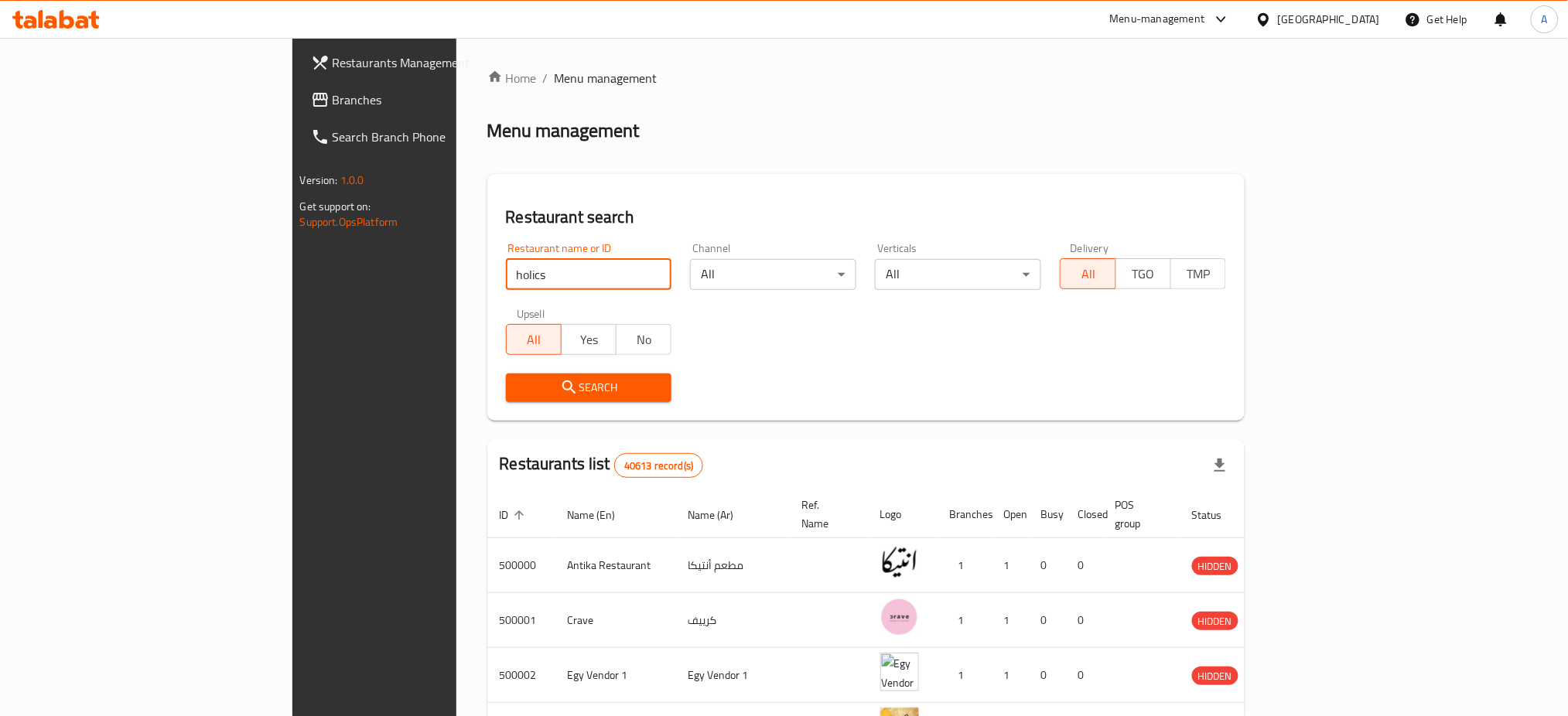
click button "Search" at bounding box center [589, 388] width 166 height 29
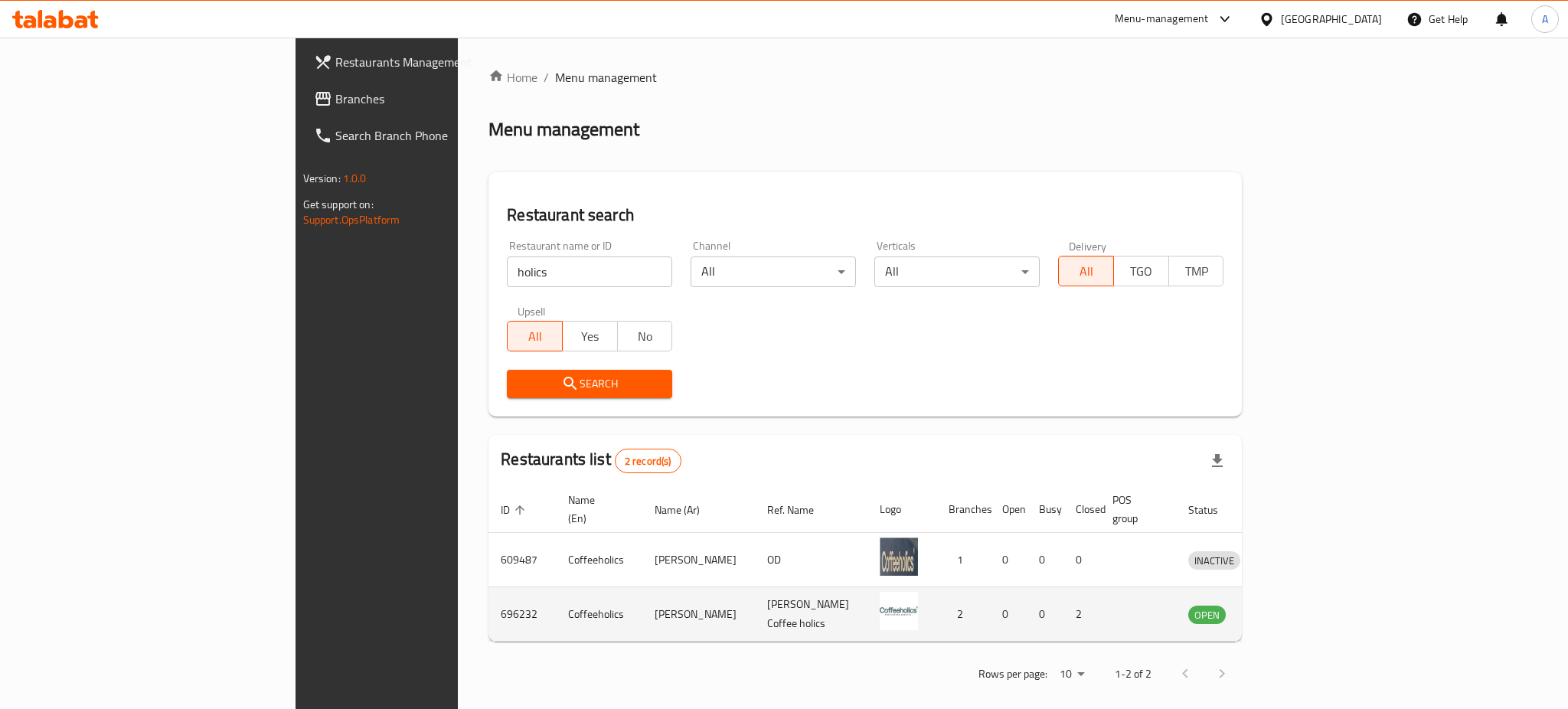
click at [489, 594] on td "696232" at bounding box center [522, 614] width 67 height 55
copy td "696232"
click at [1289, 605] on icon "enhanced table" at bounding box center [1279, 614] width 19 height 19
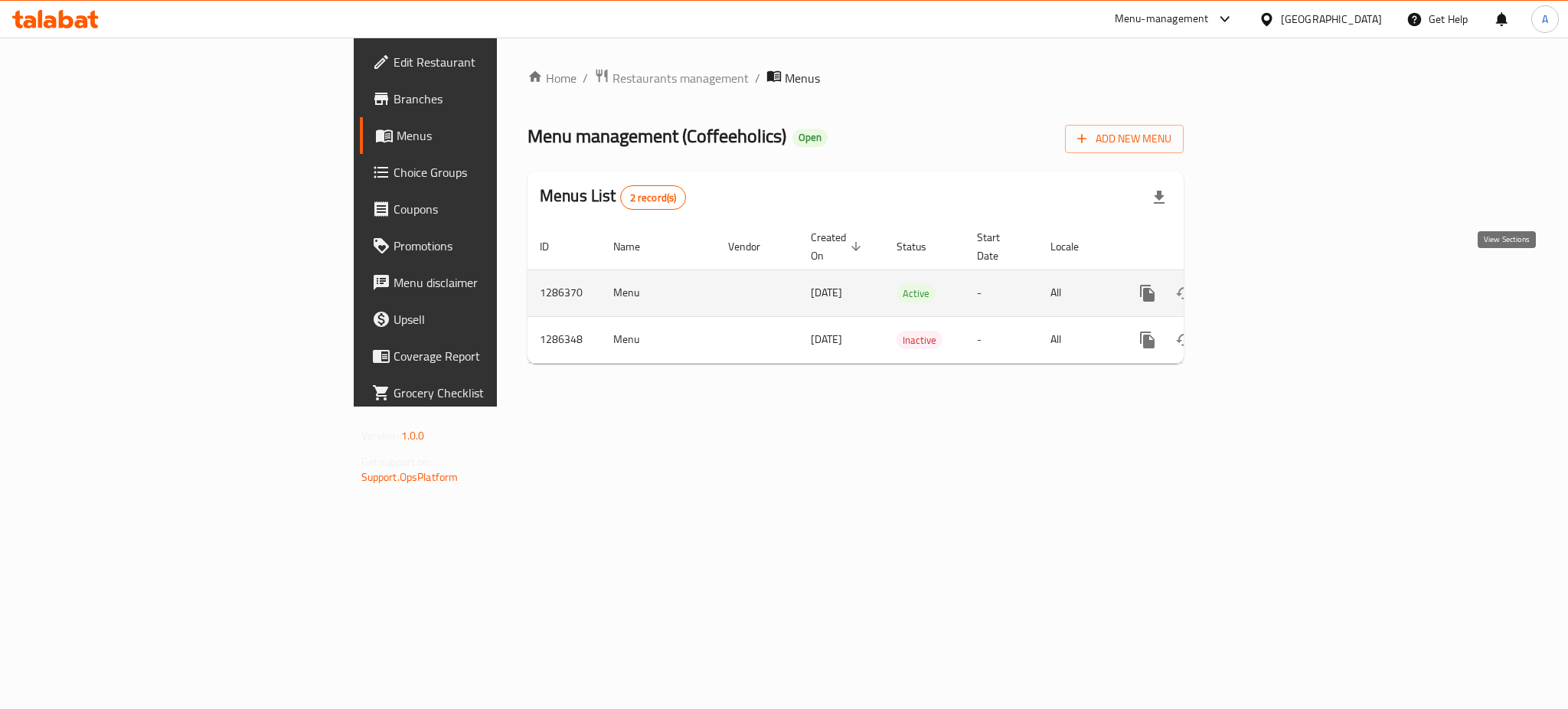
click at [1267, 284] on icon "enhanced table" at bounding box center [1258, 293] width 19 height 19
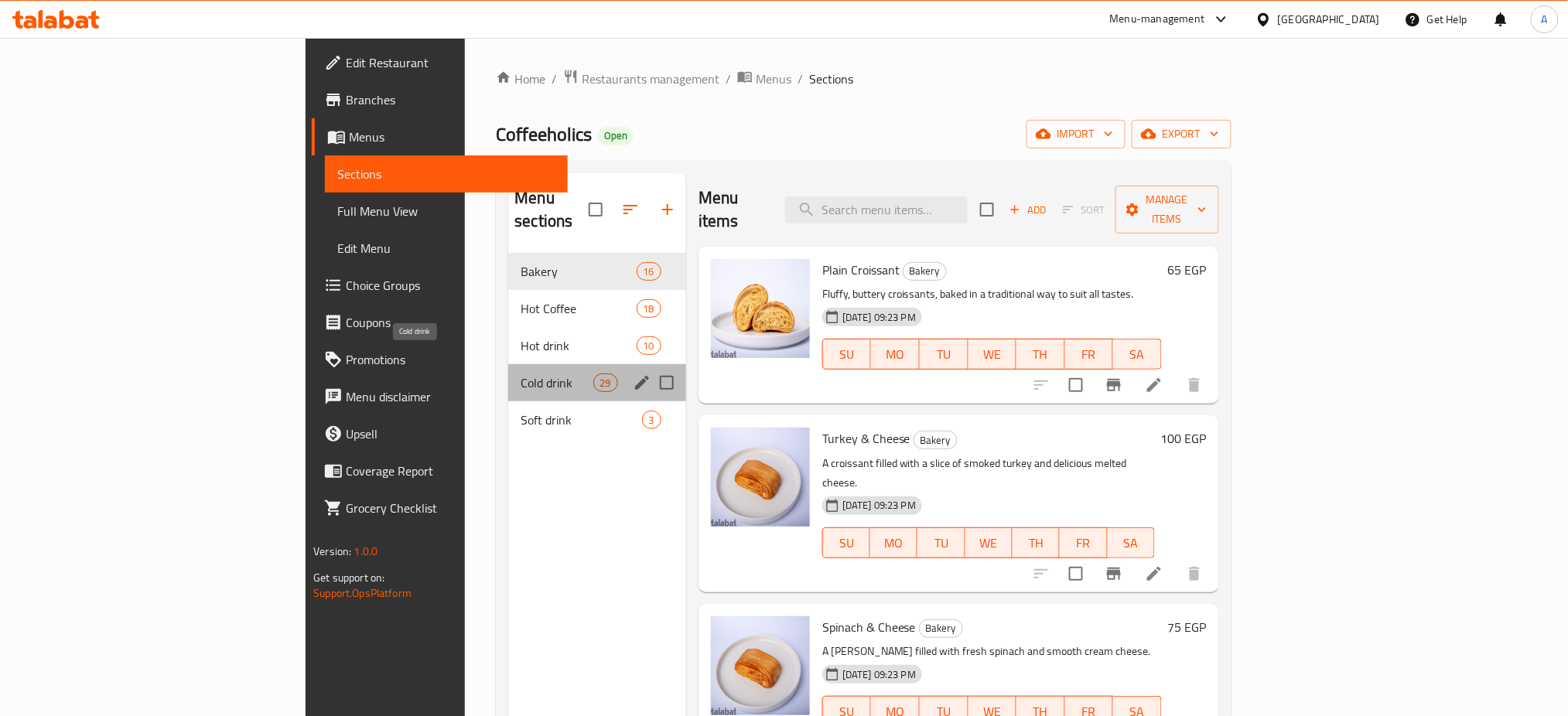
click at [521, 374] on span "Cold drink" at bounding box center [557, 383] width 72 height 19
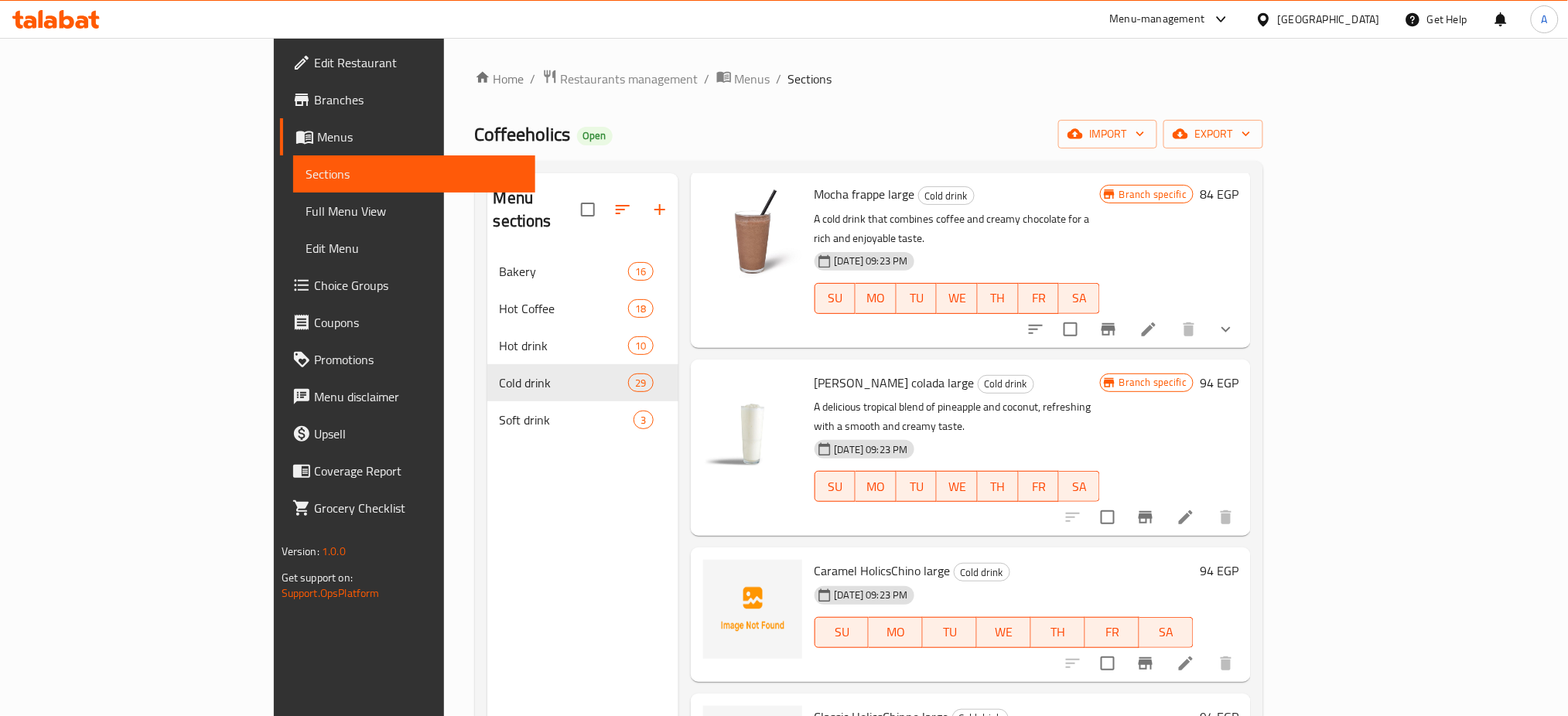
scroll to position [4062, 0]
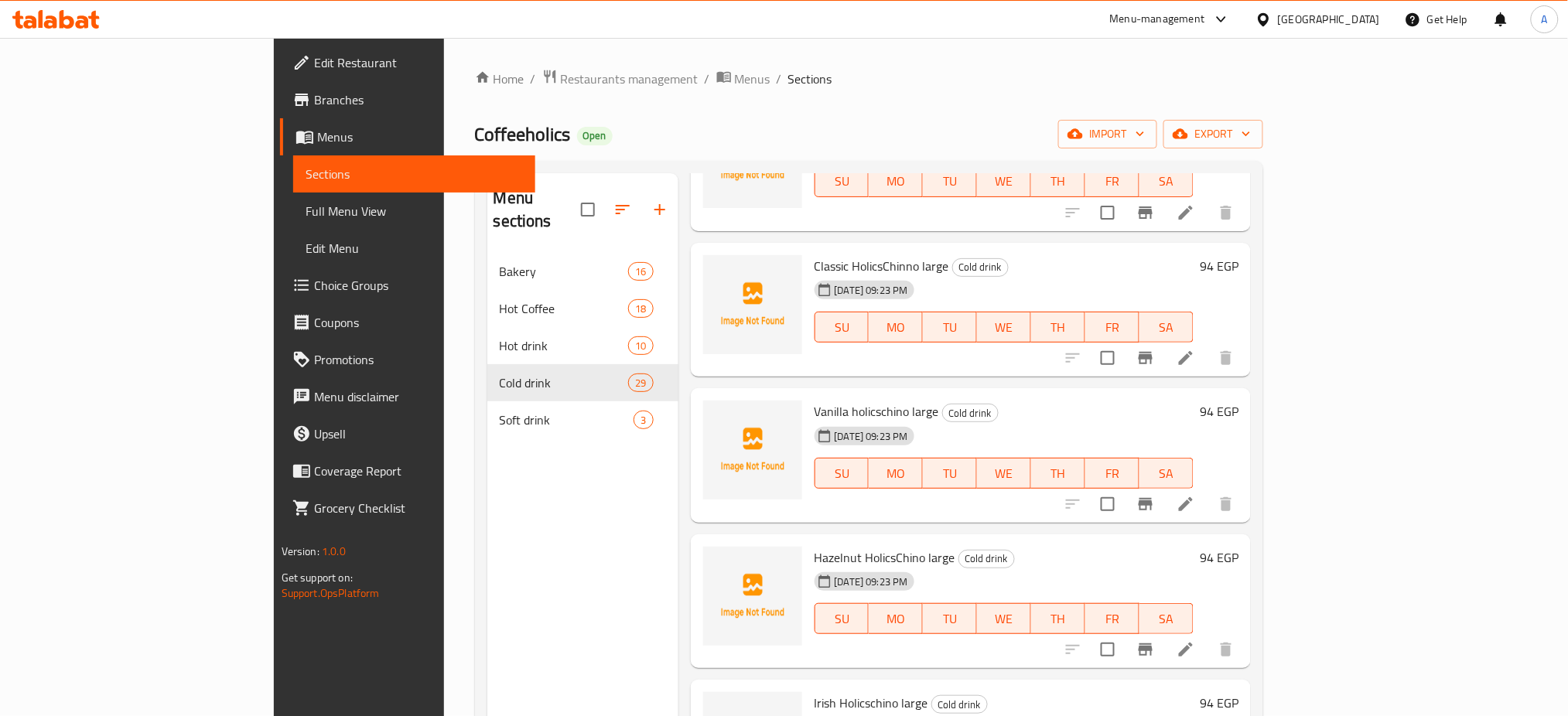
click at [1195, 641] on icon at bounding box center [1185, 650] width 19 height 19
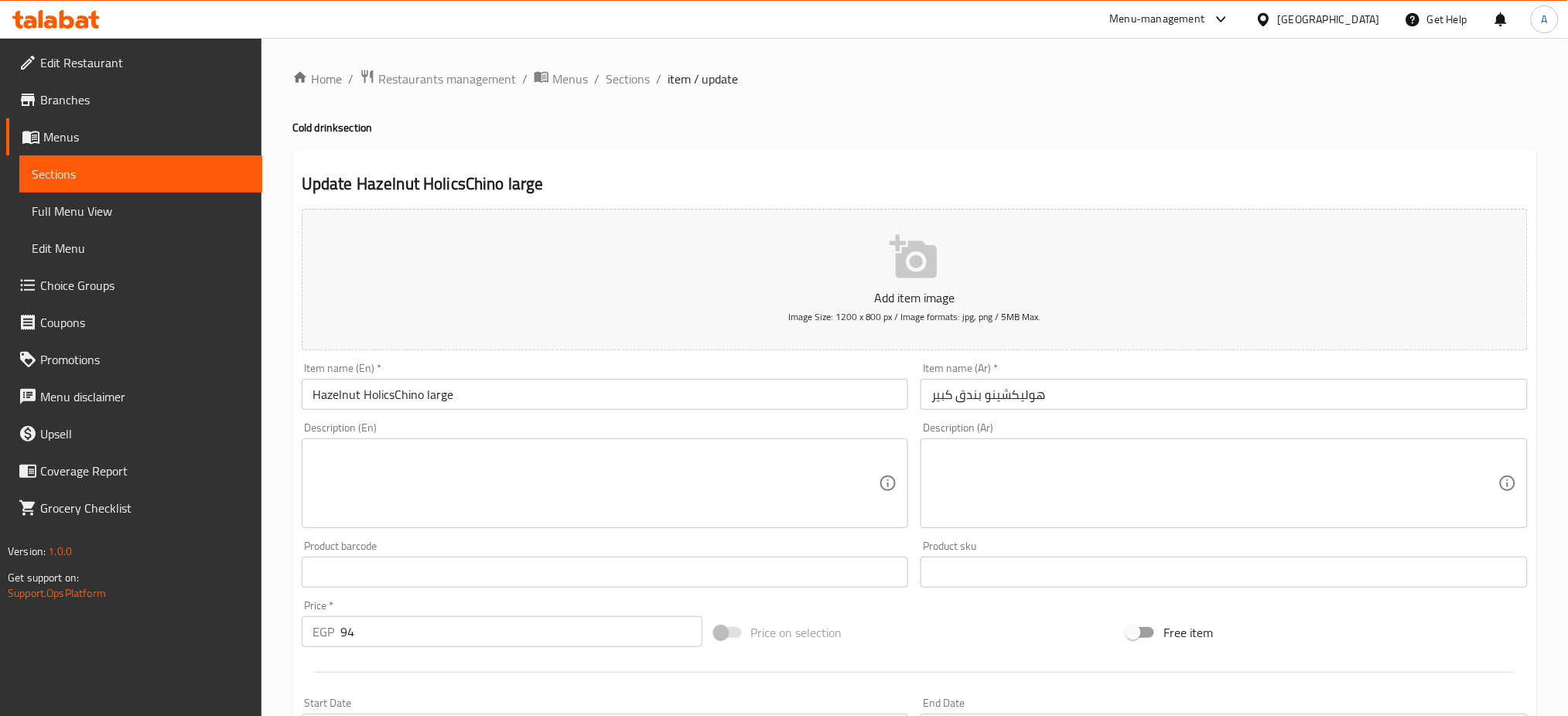
click at [1013, 394] on input "هوليكشينو بندق كبير" at bounding box center [1224, 395] width 608 height 31
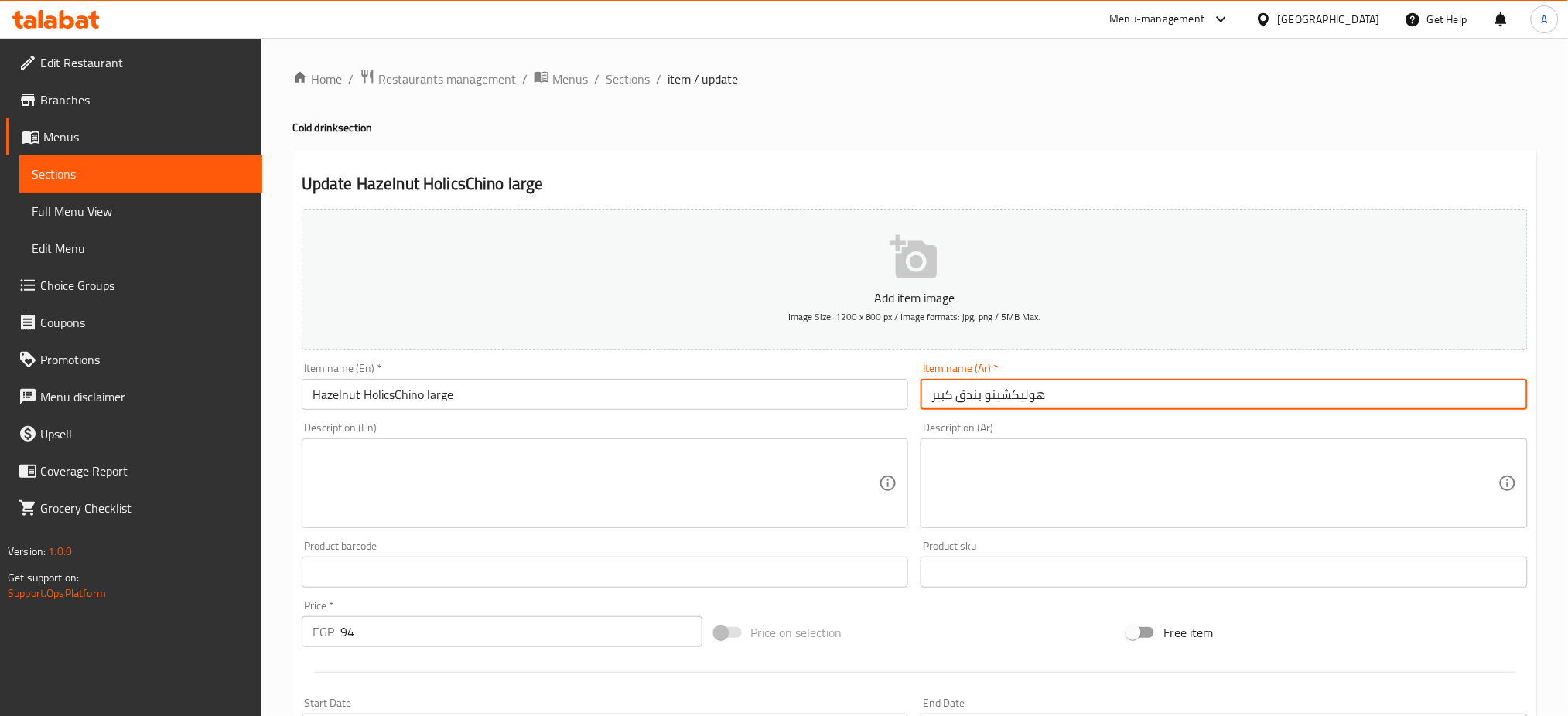
click at [1013, 394] on input "هوليكشينو بندق كبير" at bounding box center [1224, 395] width 608 height 31
click at [1016, 394] on input "هوليكشينو بندق كبير" at bounding box center [1224, 395] width 608 height 31
click at [1012, 392] on input "هوليكشينو بندق كبير" at bounding box center [1224, 395] width 608 height 31
type input "هوليكشينو بندق كبير"
click at [1006, 399] on input "هوليكشينو بندق كبير" at bounding box center [1224, 395] width 608 height 31
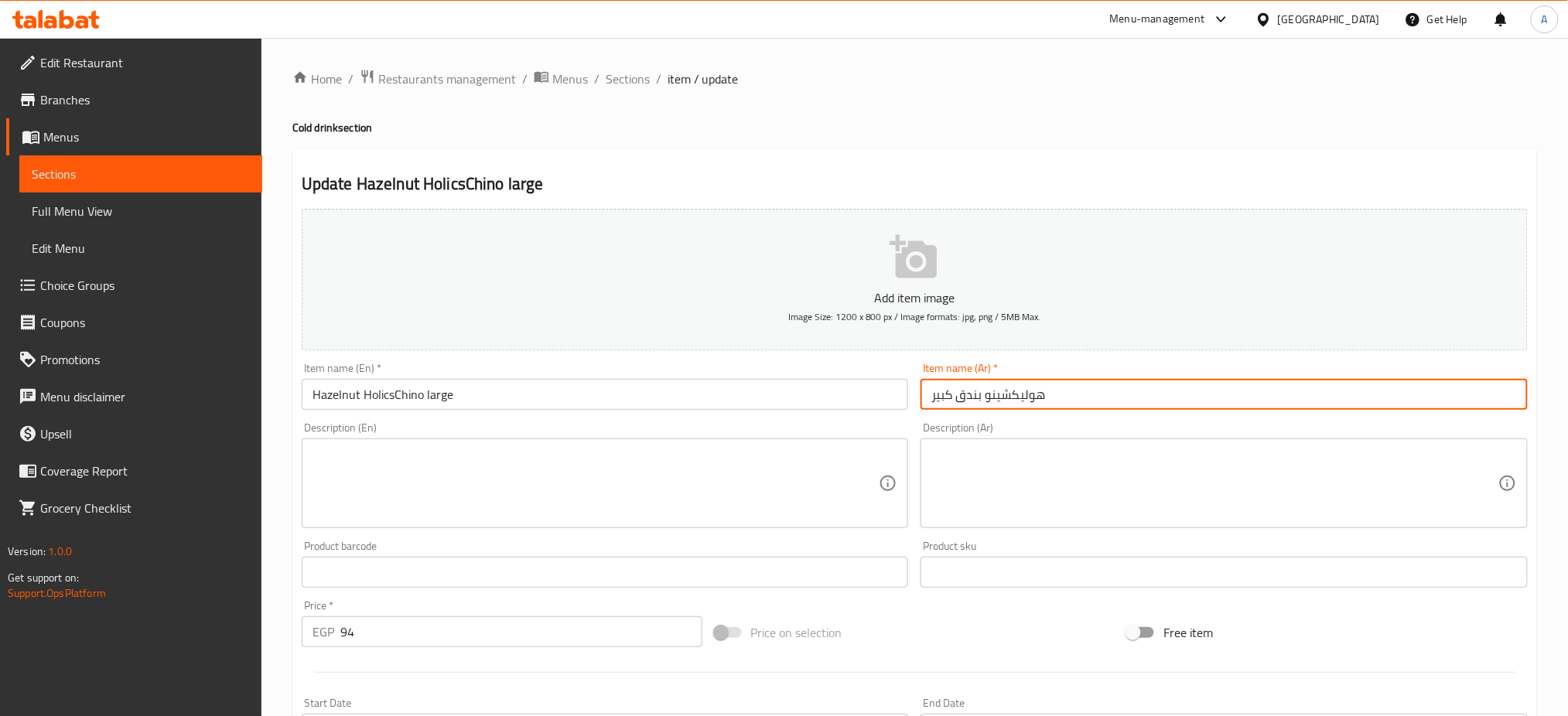
click at [1006, 399] on input "هوليكشينو بندق كبير" at bounding box center [1224, 395] width 608 height 31
click at [636, 82] on span "Sections" at bounding box center [627, 79] width 44 height 19
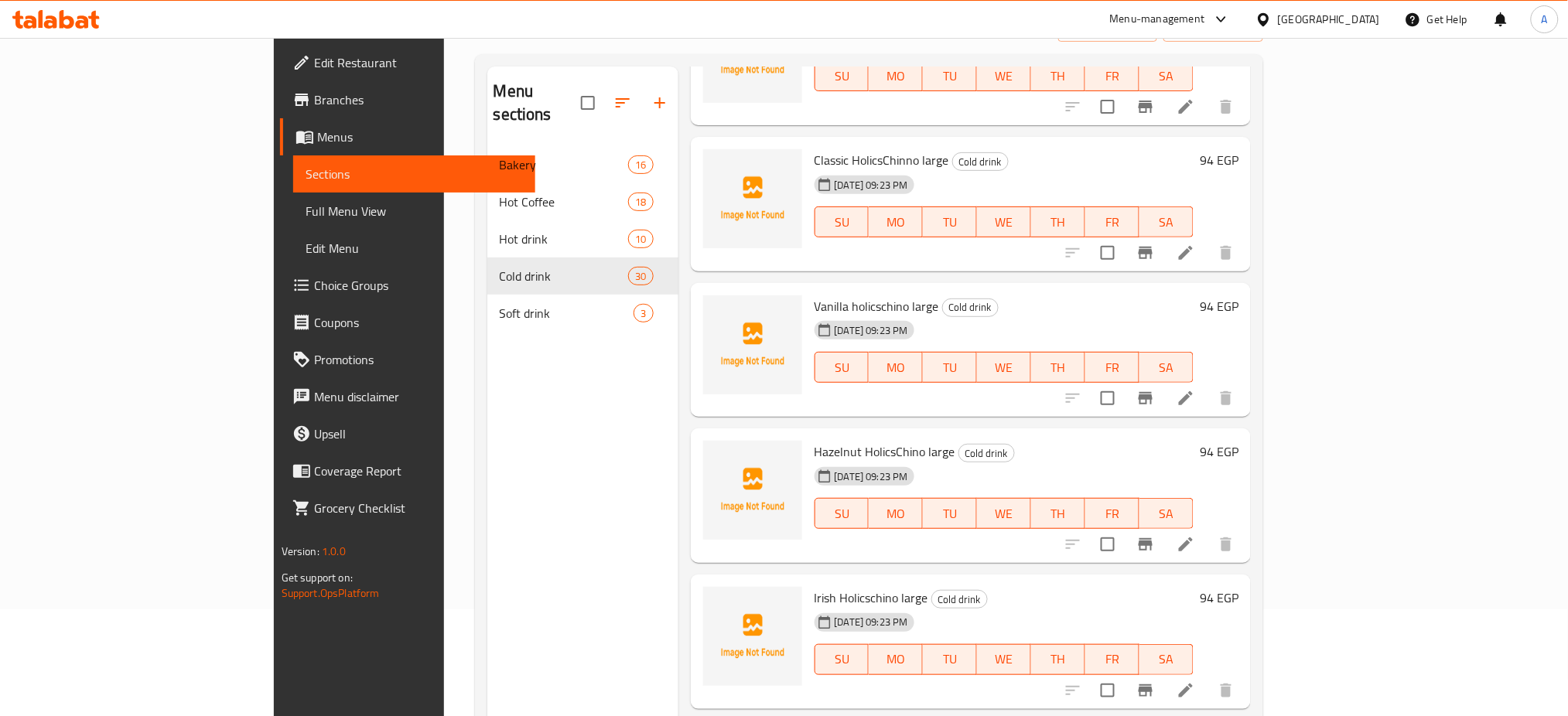
scroll to position [217, 0]
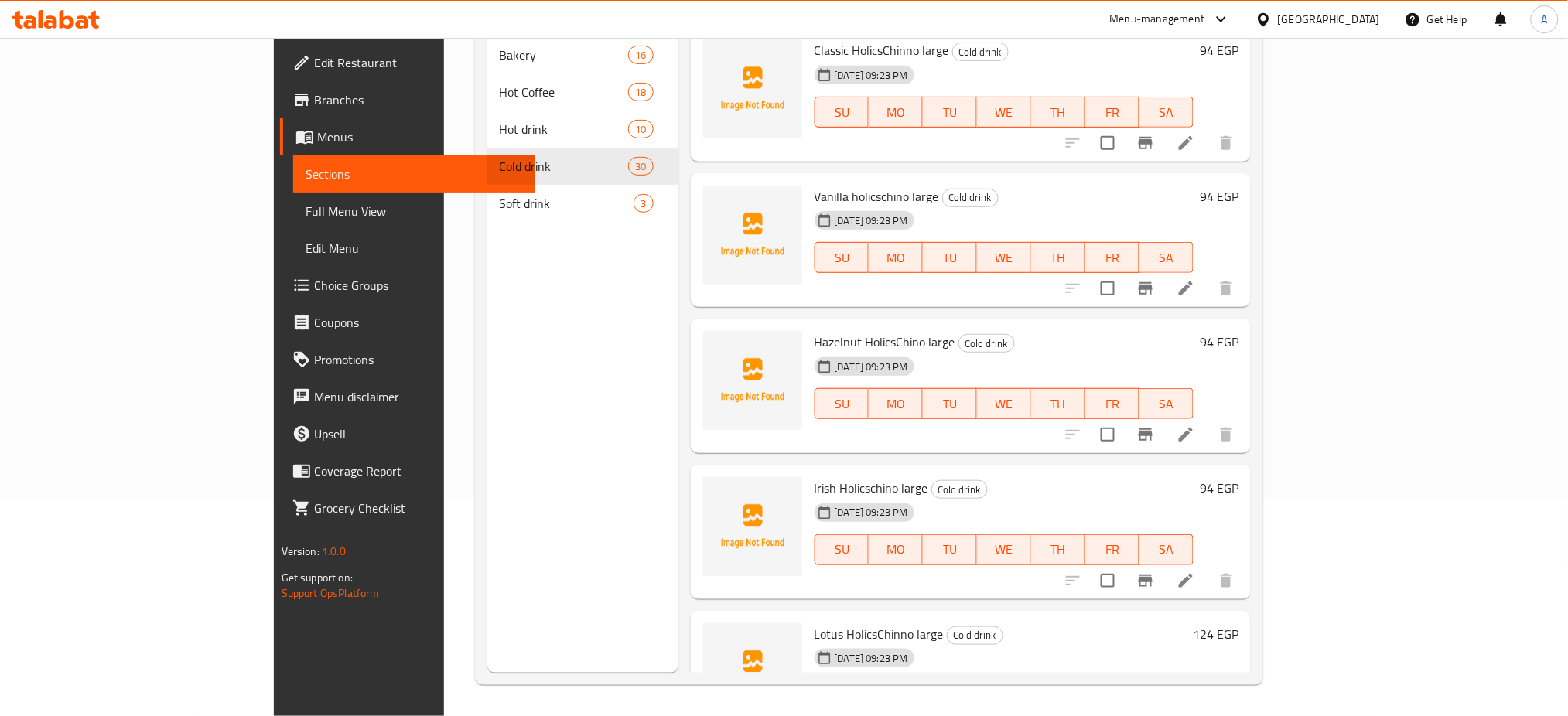
click at [1195, 716] on icon at bounding box center [1185, 726] width 19 height 19
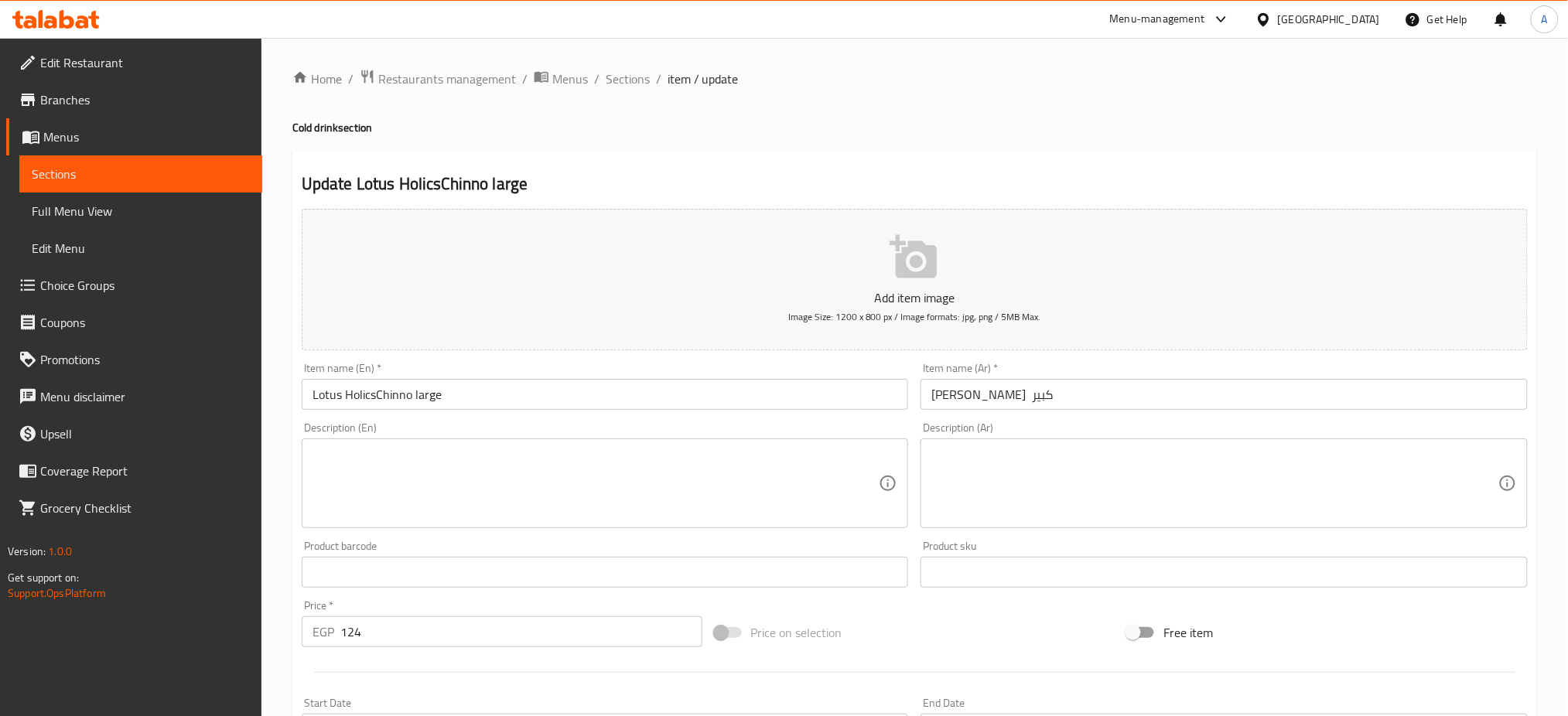
click at [981, 394] on input "هوليكسشينو لوتس كبير" at bounding box center [1224, 395] width 608 height 31
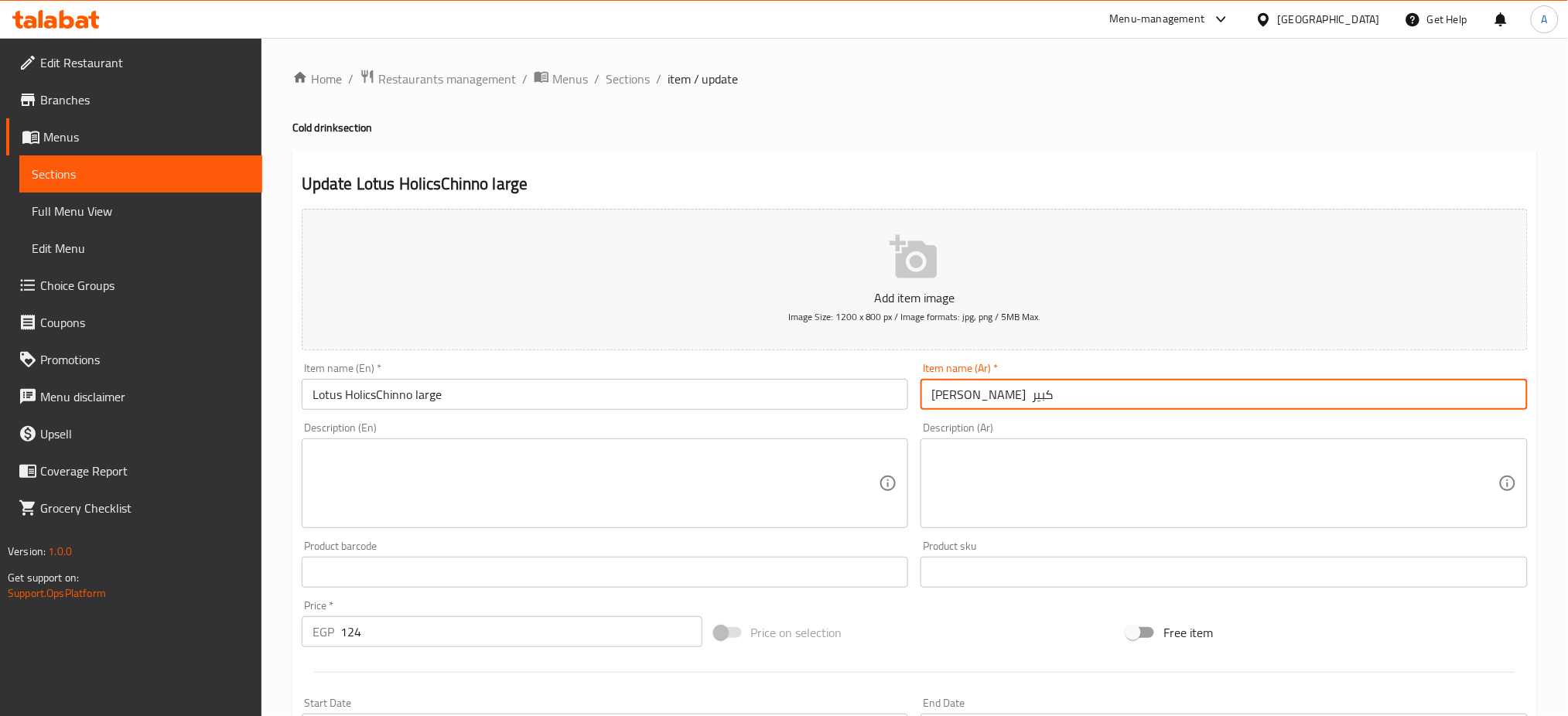
click at [981, 394] on input "هوليكسشينو لوتس كبير" at bounding box center [1224, 395] width 608 height 31
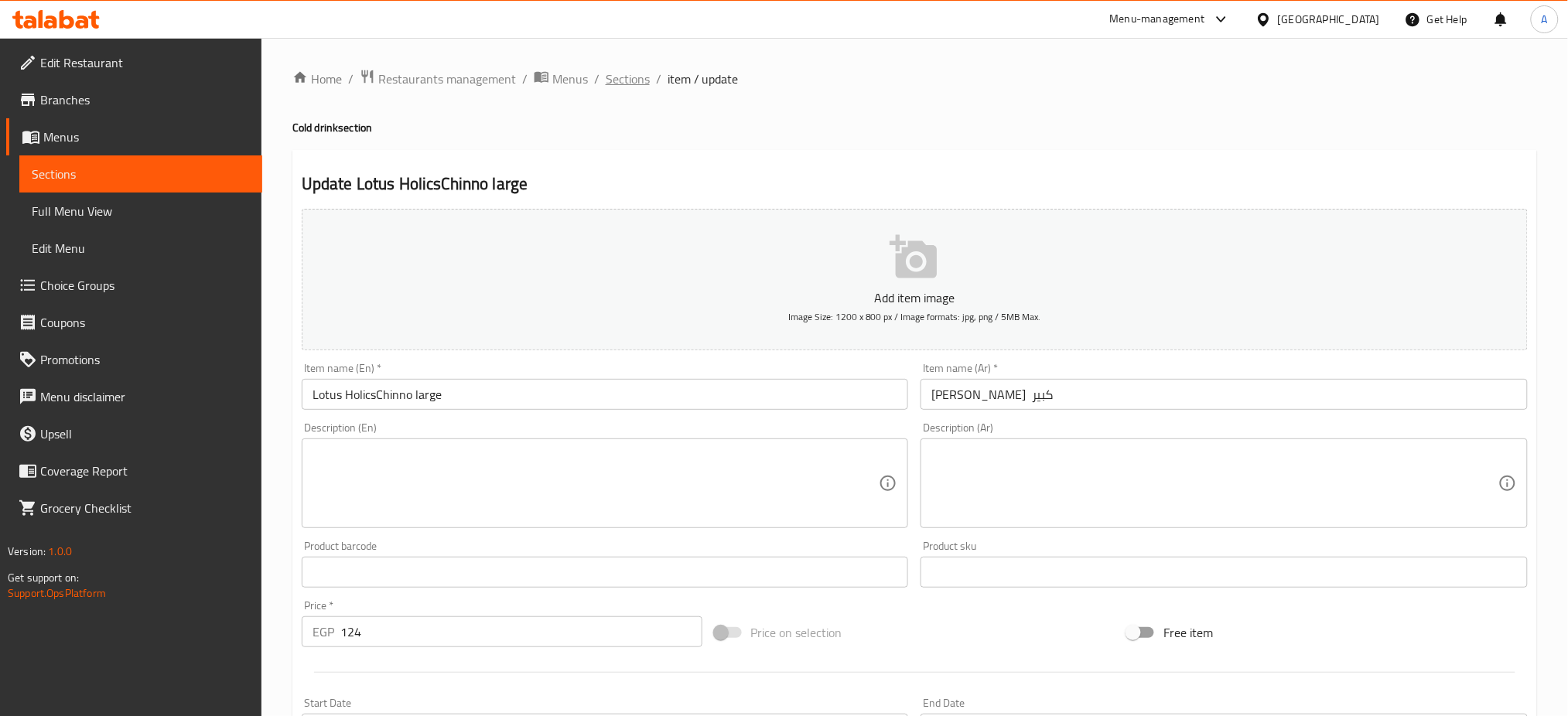
click at [638, 80] on span "Sections" at bounding box center [627, 79] width 44 height 19
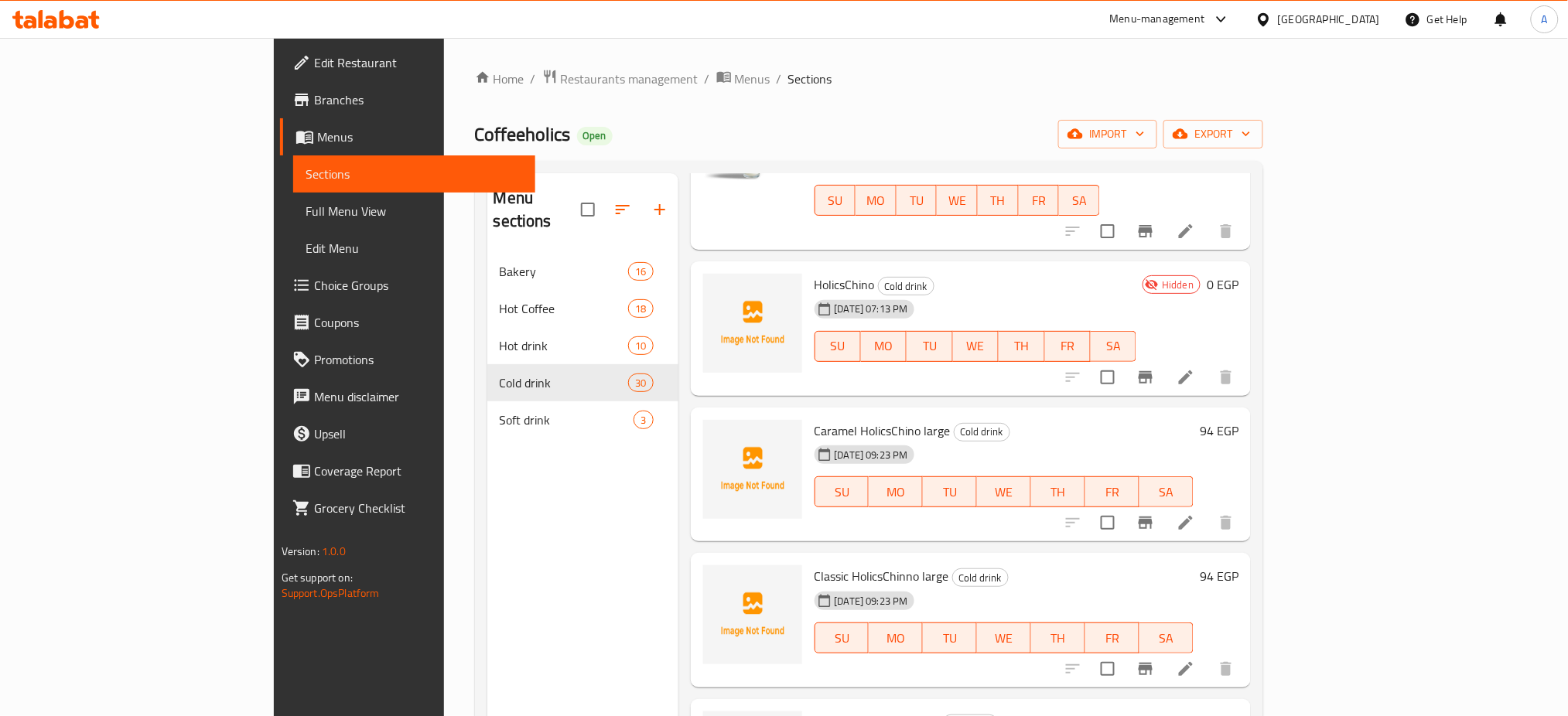
scroll to position [3971, 0]
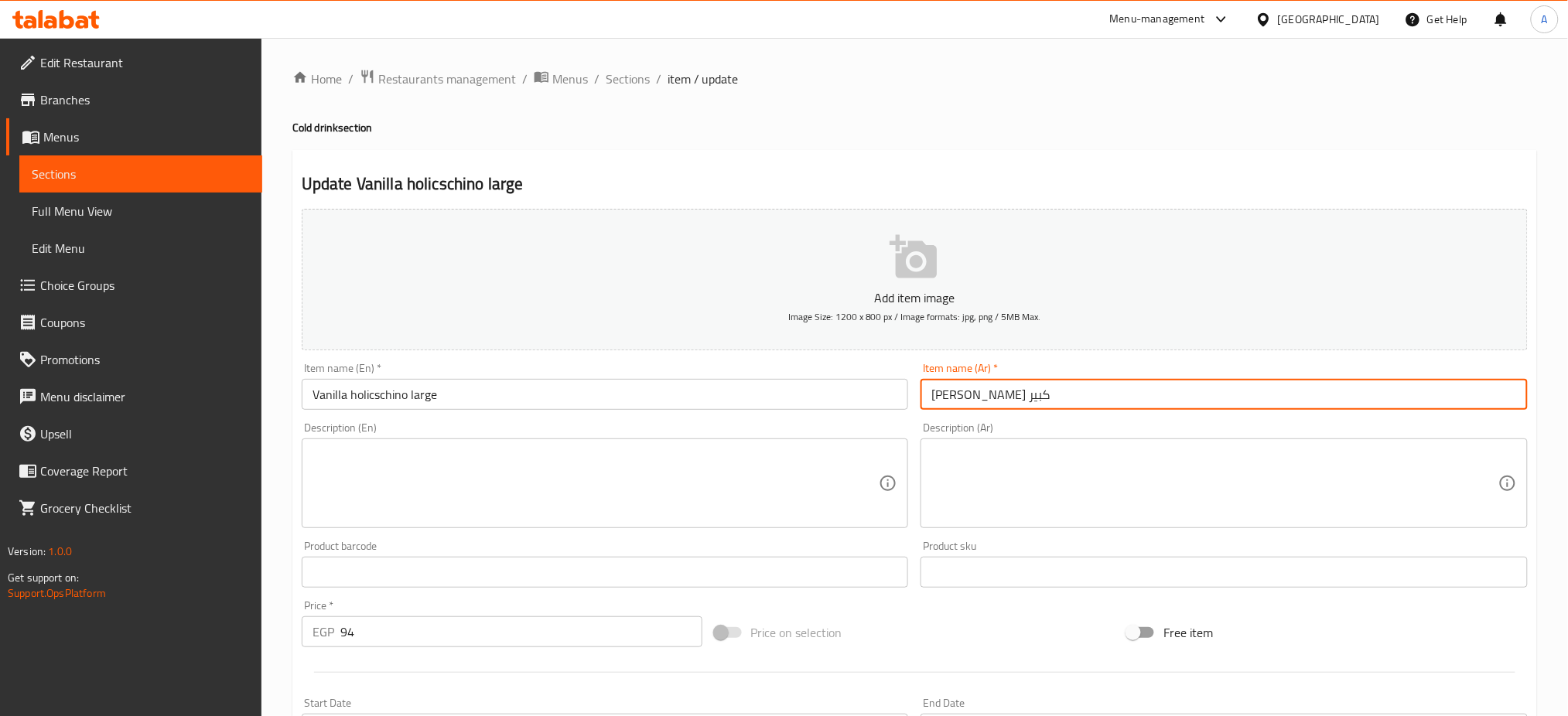
click at [1041, 391] on input "فانيليا هوليكشينو كبير" at bounding box center [1224, 395] width 608 height 31
click at [634, 76] on span "Sections" at bounding box center [627, 79] width 44 height 19
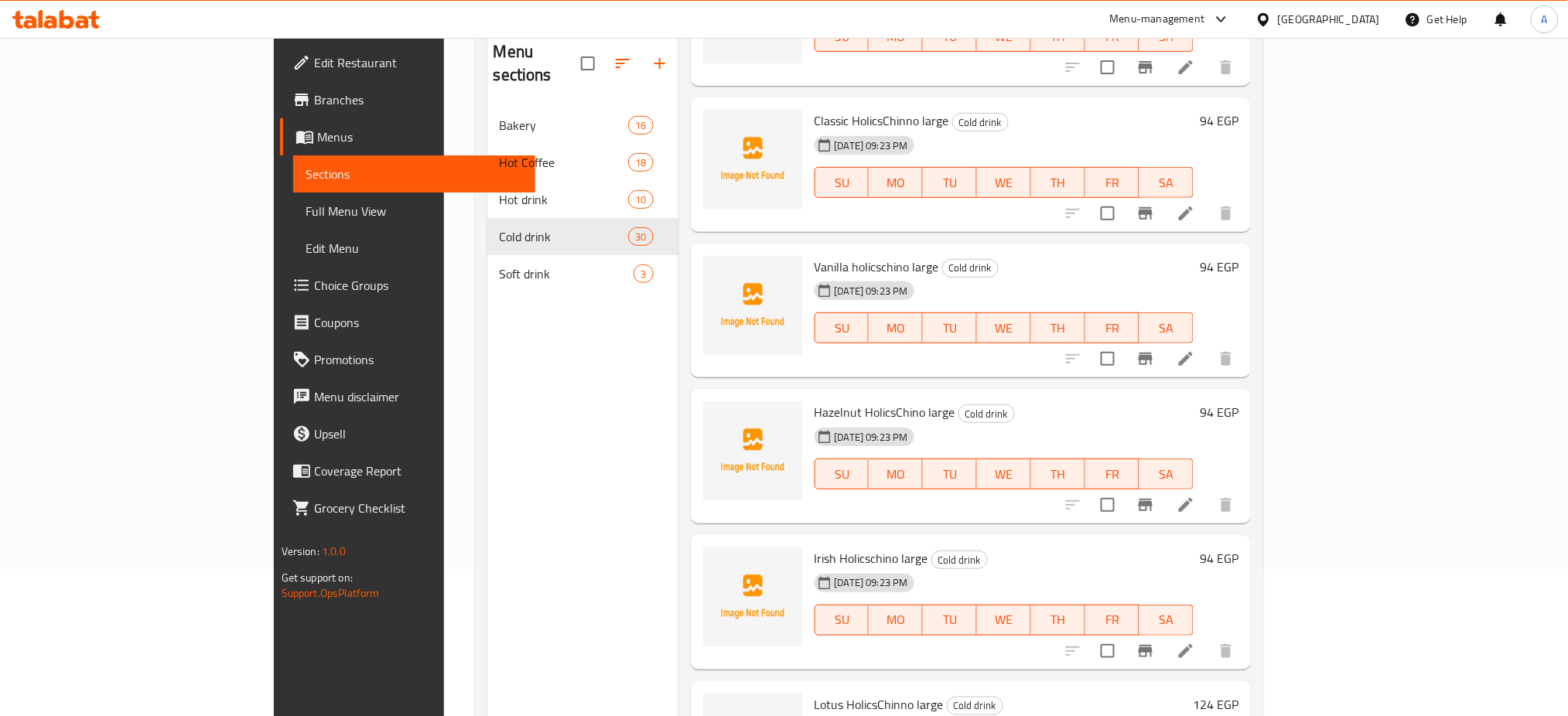
scroll to position [152, 0]
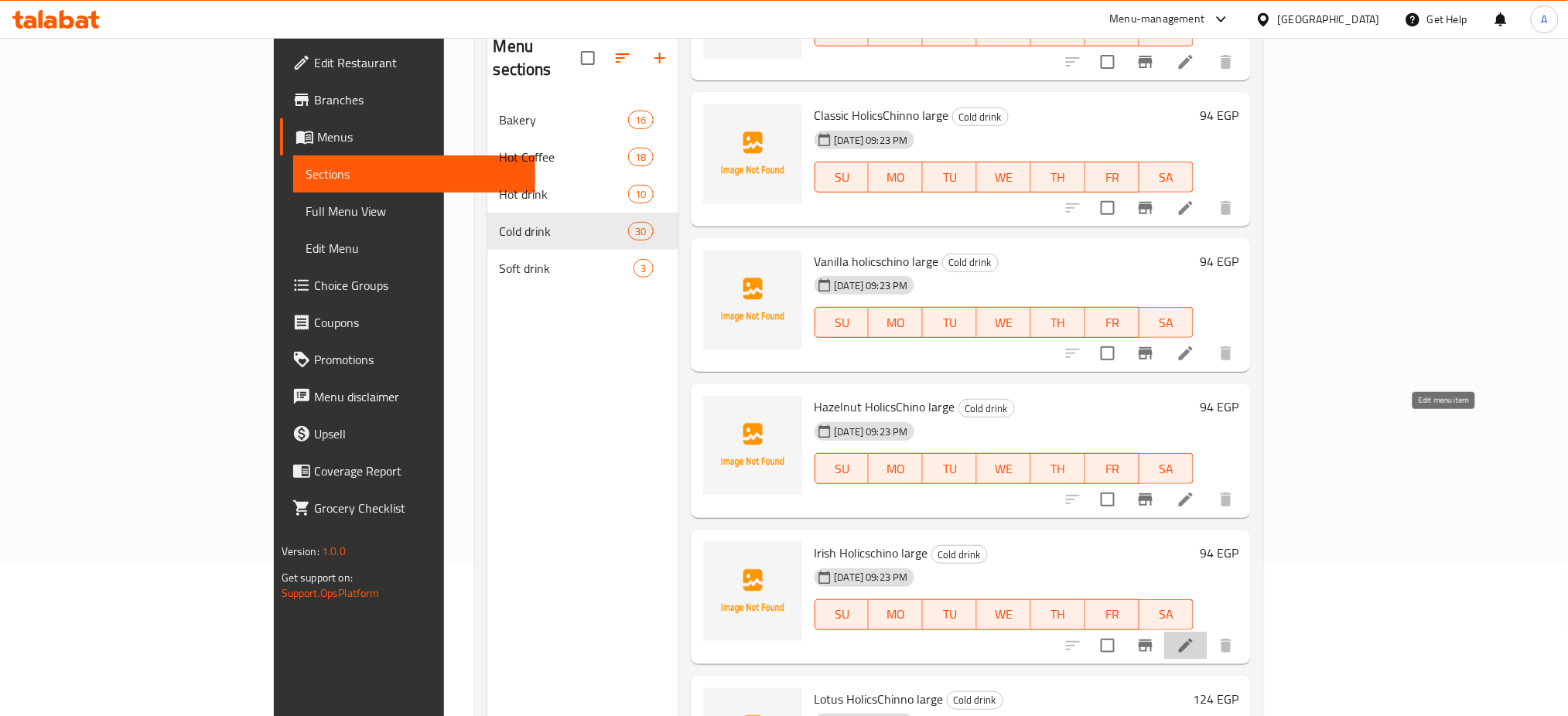
click at [1192, 639] on icon at bounding box center [1185, 646] width 14 height 14
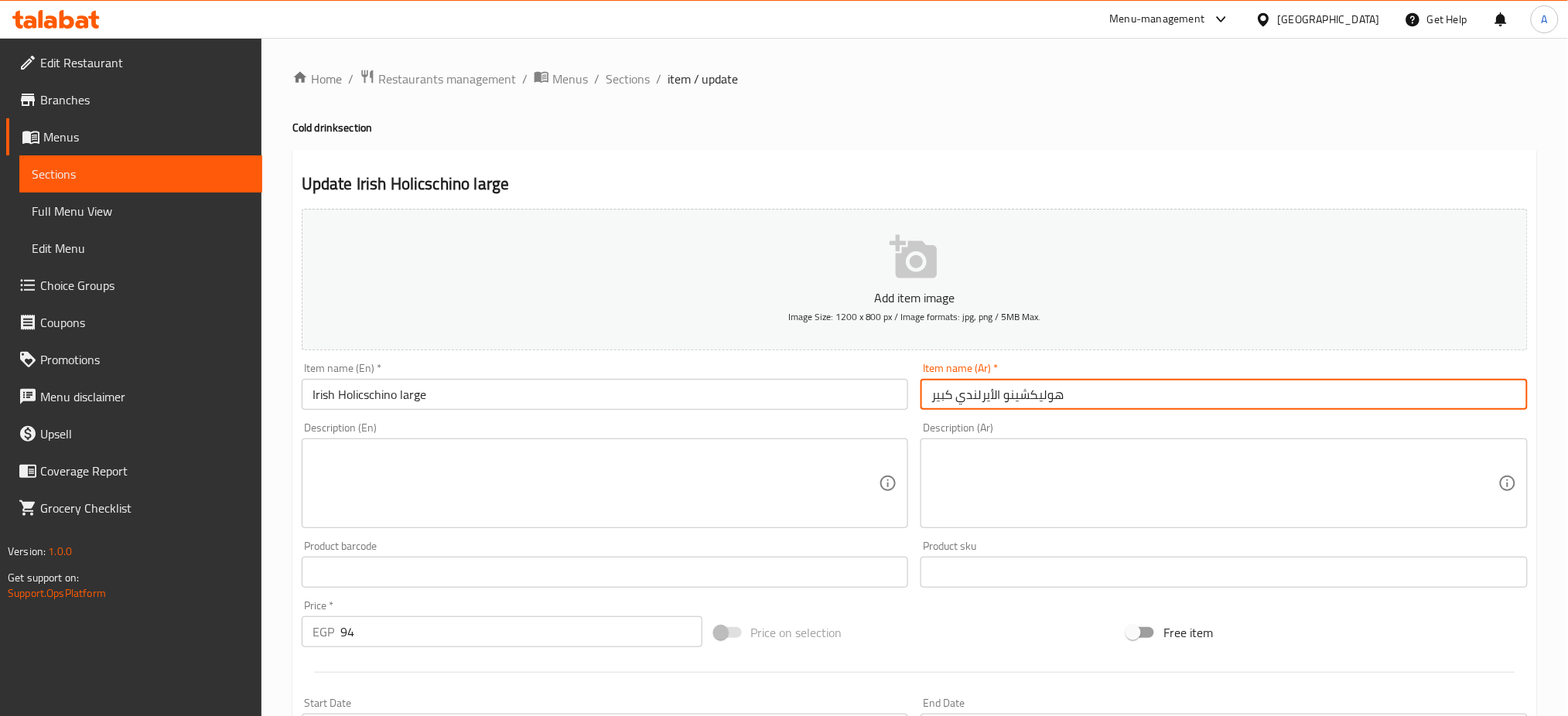
click at [976, 395] on input "هوليكشينو الأيرلندي كبير" at bounding box center [1224, 395] width 608 height 31
click at [616, 74] on span "Sections" at bounding box center [627, 79] width 44 height 19
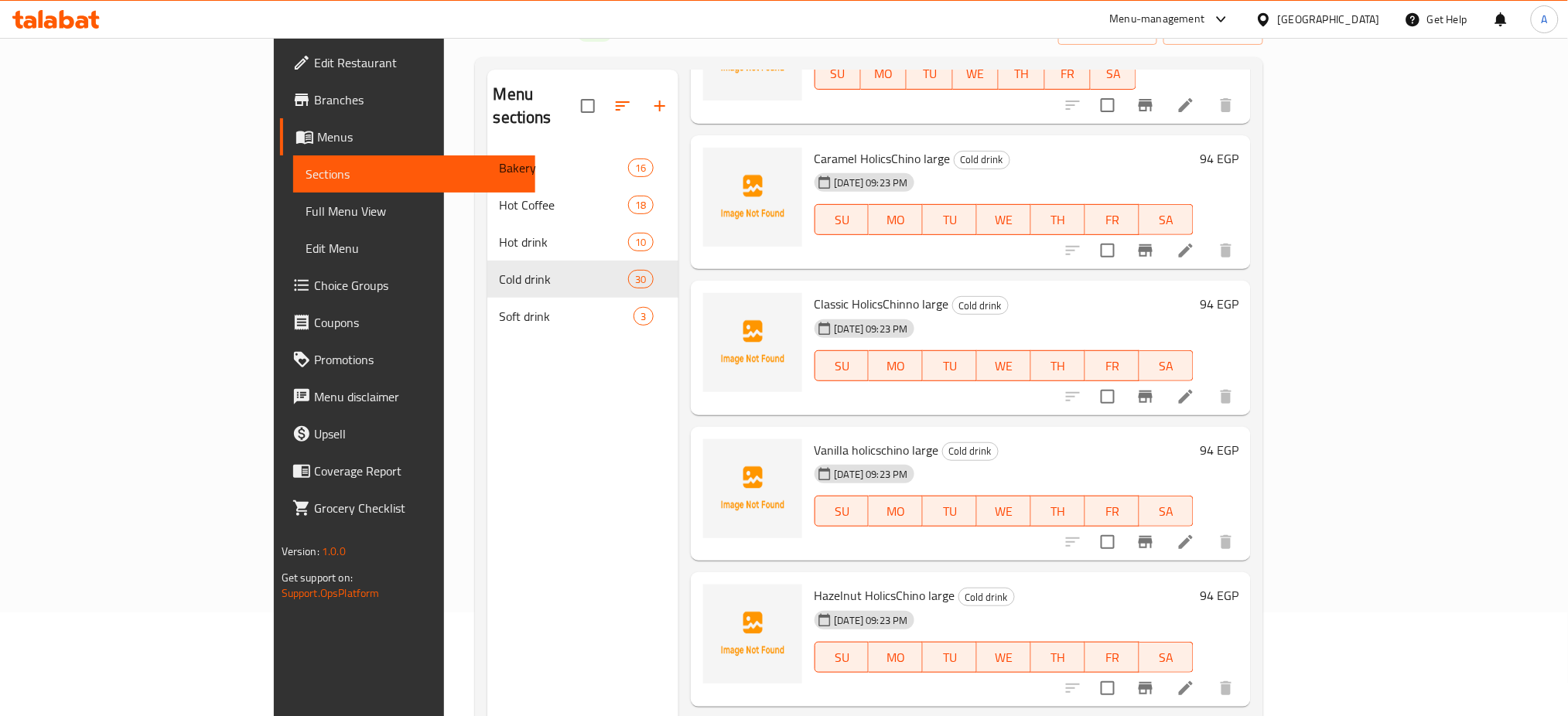
scroll to position [4052, 0]
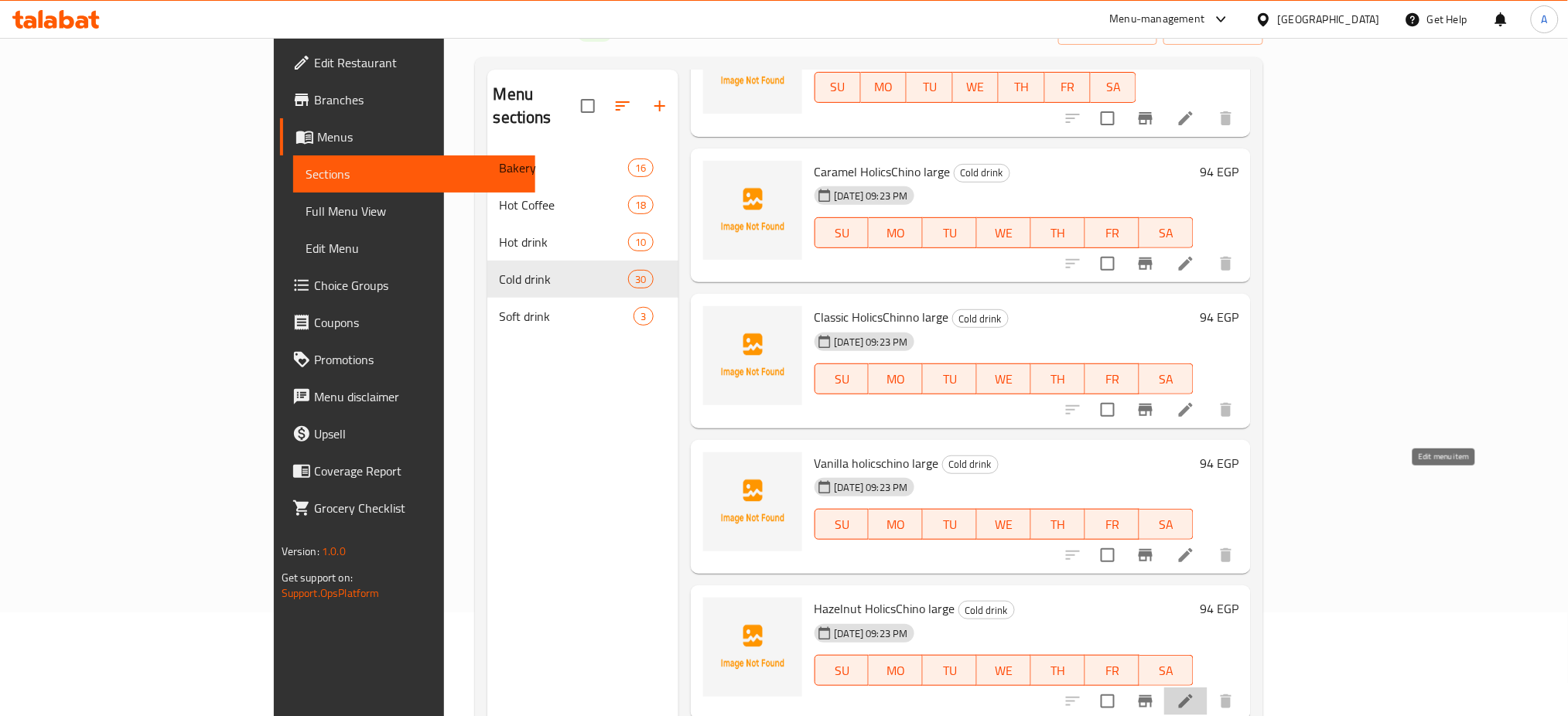
click at [1195, 693] on icon at bounding box center [1185, 702] width 19 height 19
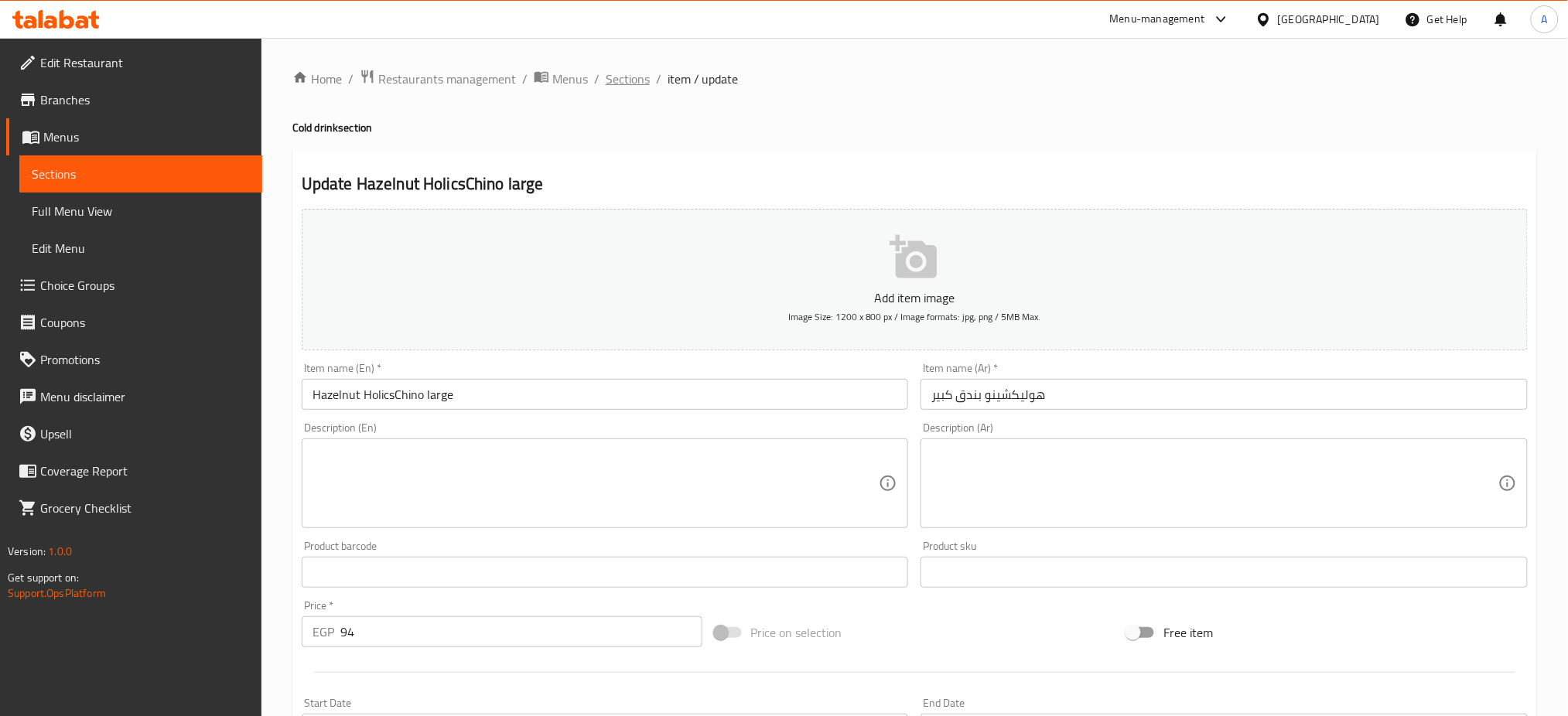
click at [610, 70] on span "Sections" at bounding box center [627, 79] width 44 height 19
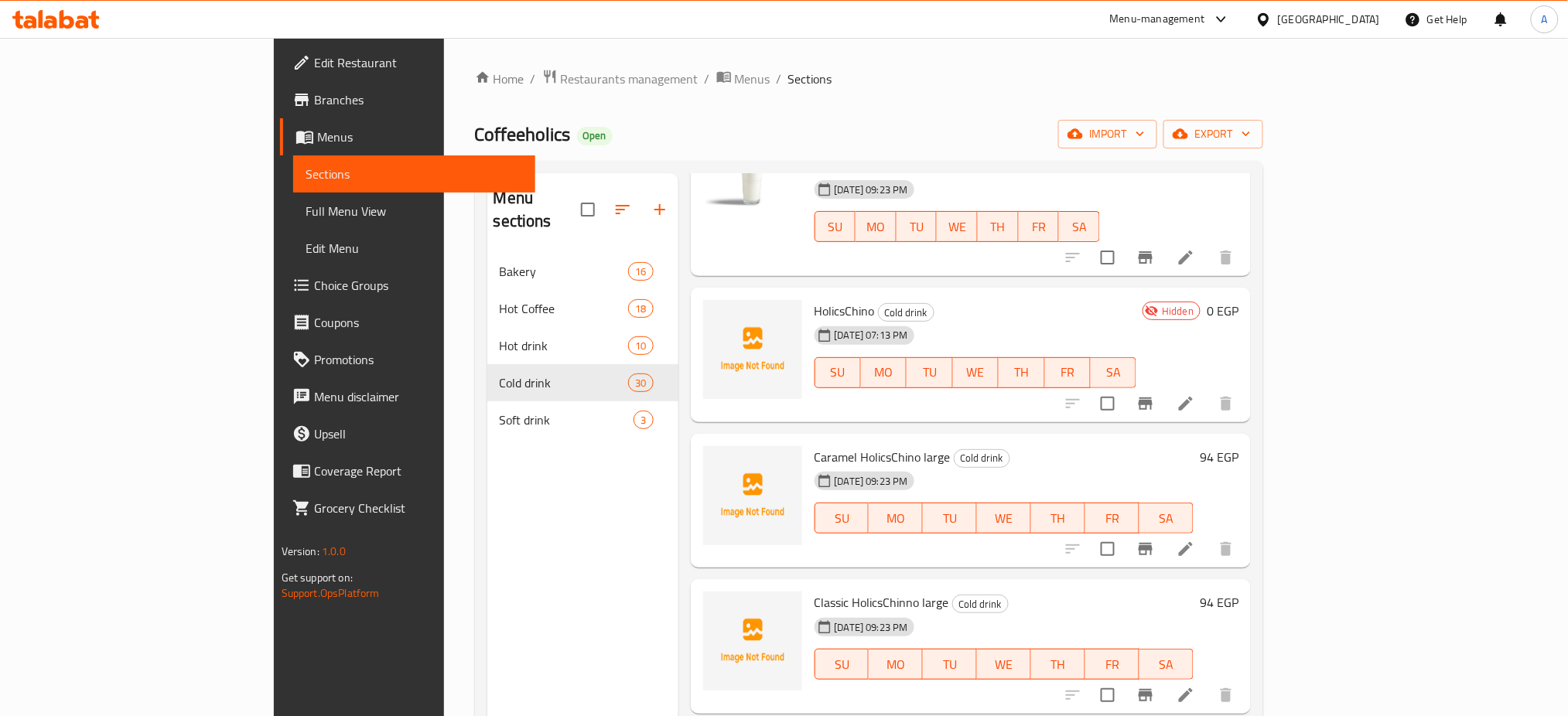
scroll to position [3799, 0]
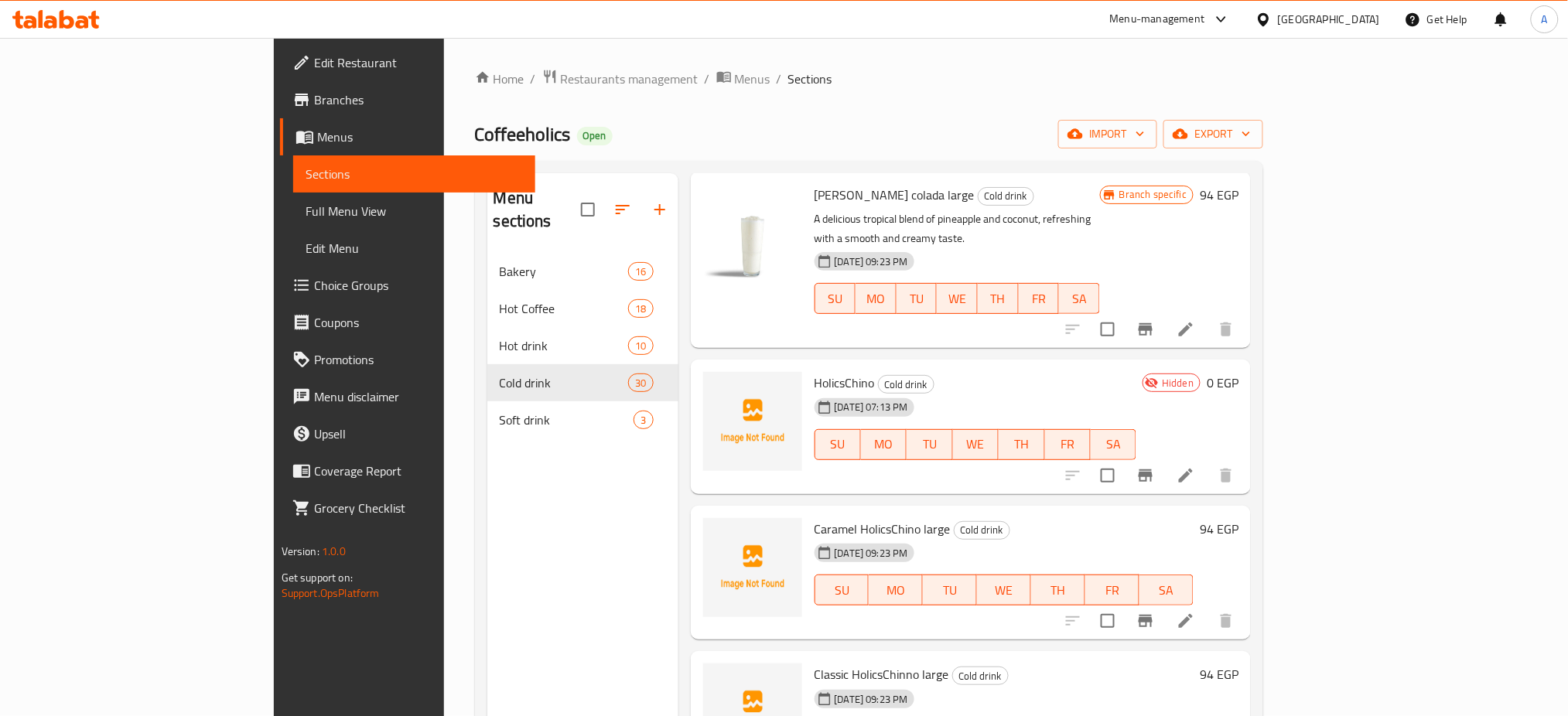
click at [1195, 612] on icon at bounding box center [1185, 621] width 19 height 19
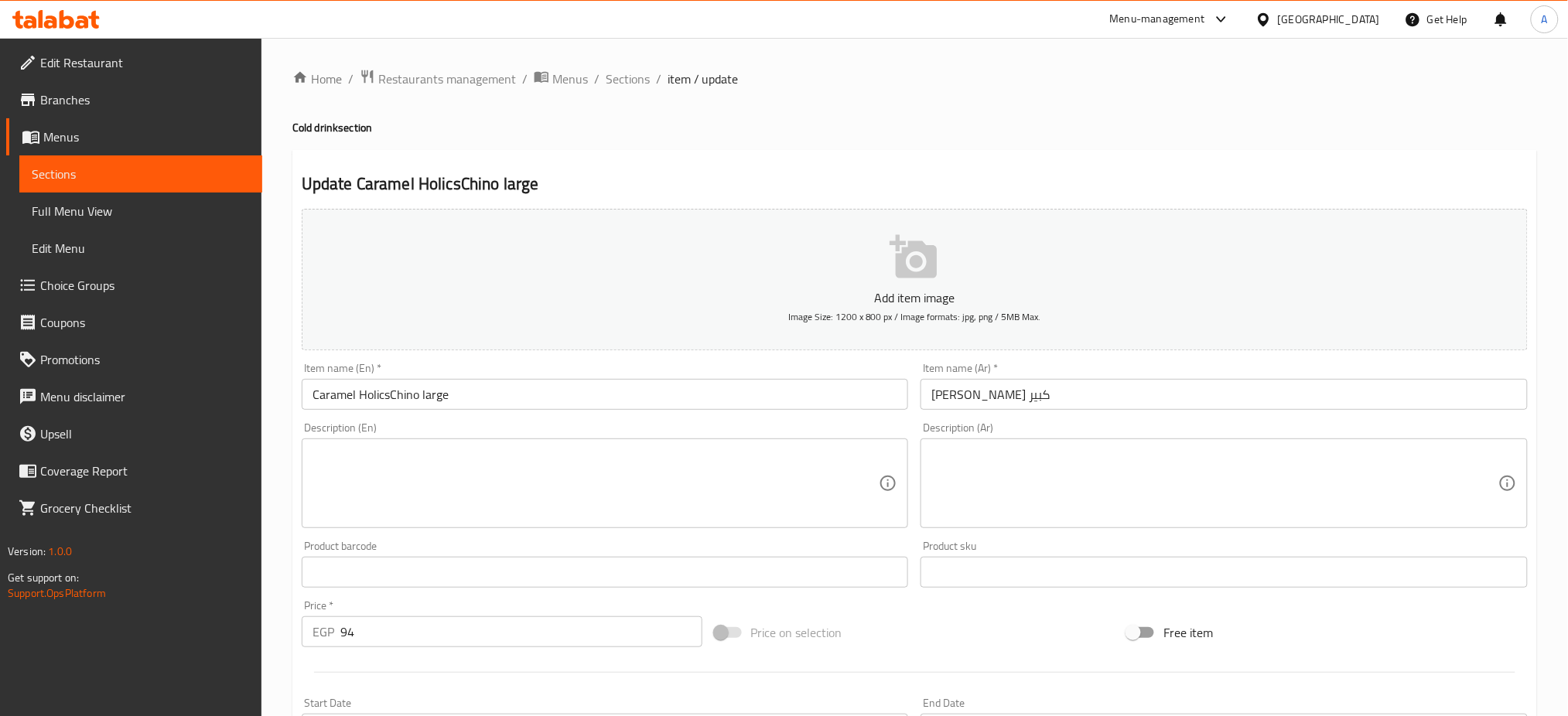
click at [1035, 396] on input "كراميل هوليكشينو كبير" at bounding box center [1224, 395] width 608 height 31
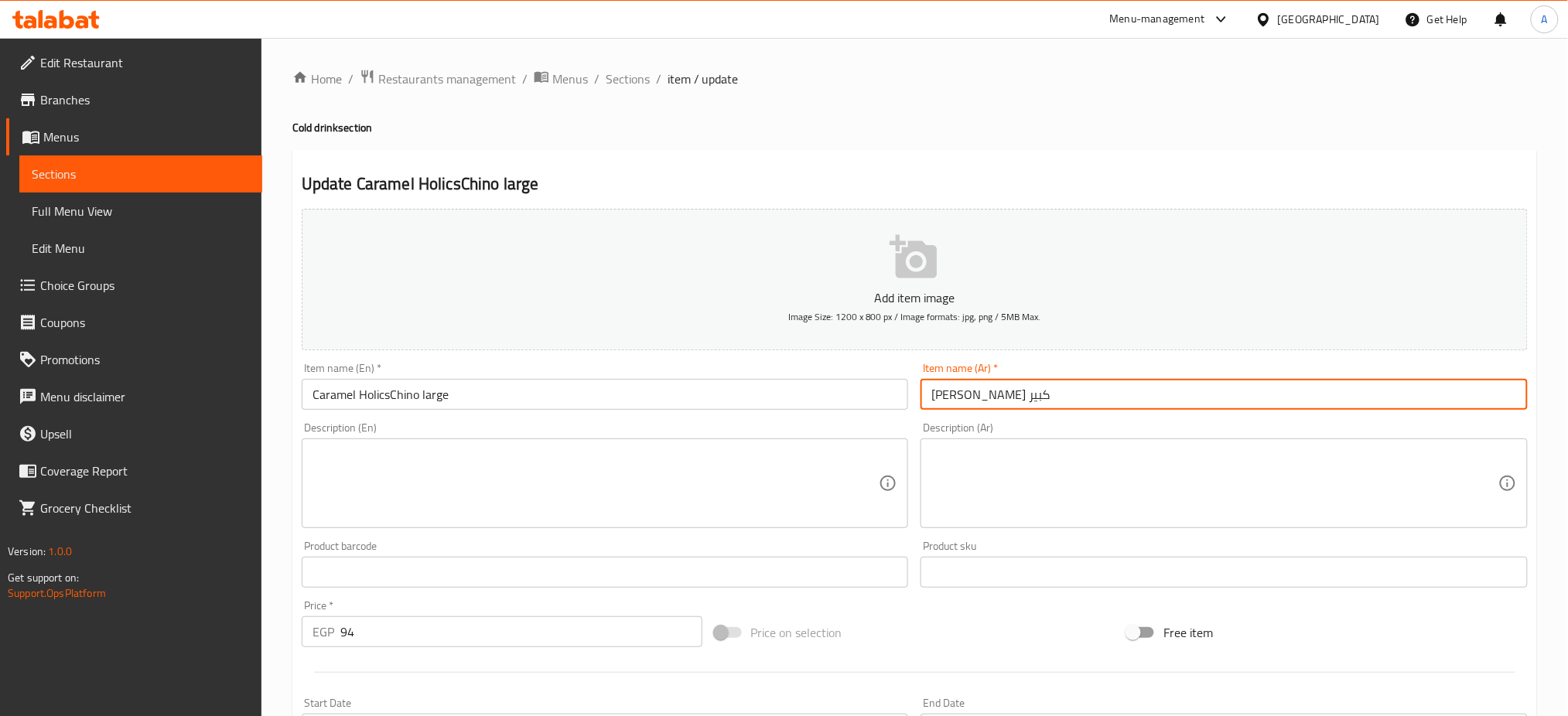
click at [1035, 396] on input "كراميل هوليكشينو كبير" at bounding box center [1224, 395] width 608 height 31
click at [614, 70] on span "Sections" at bounding box center [627, 79] width 44 height 19
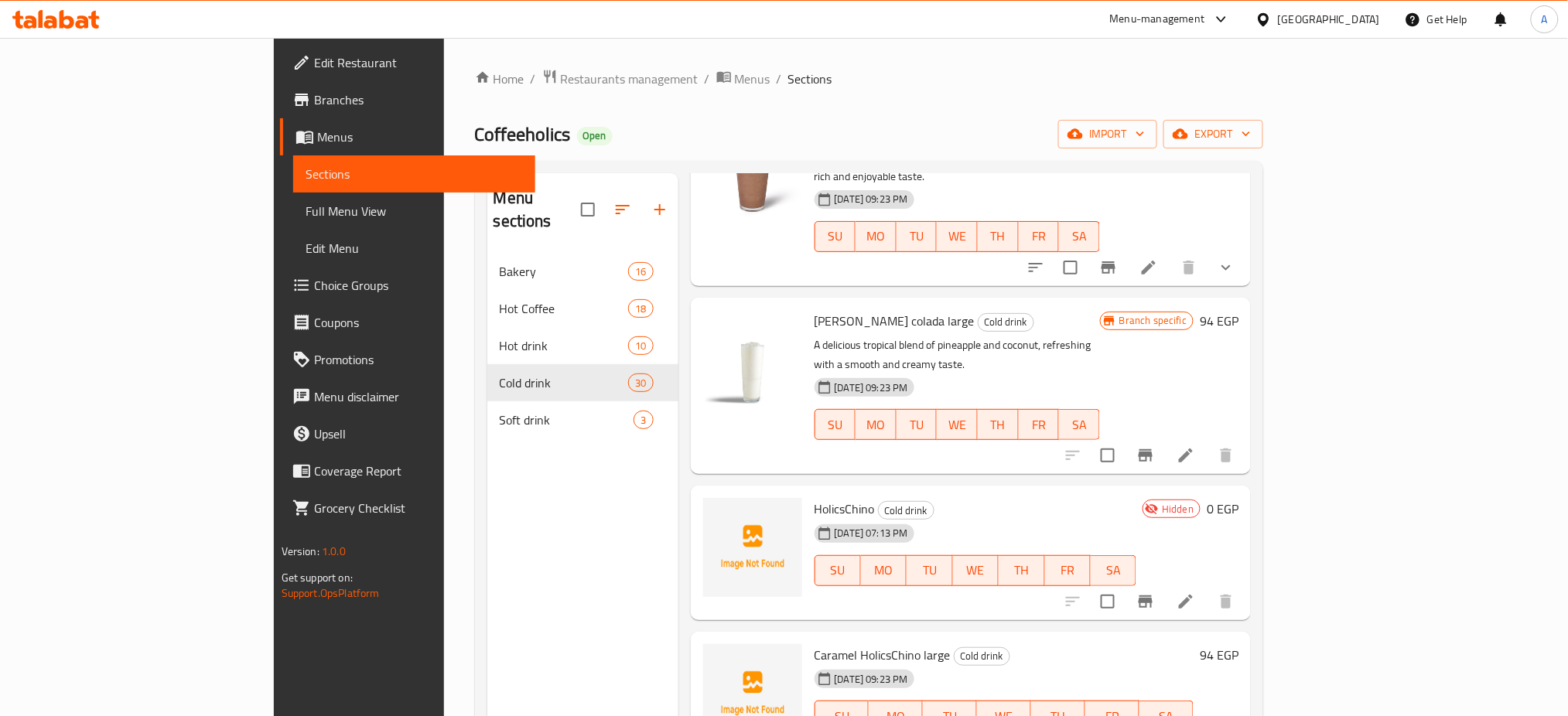
scroll to position [3685, 0]
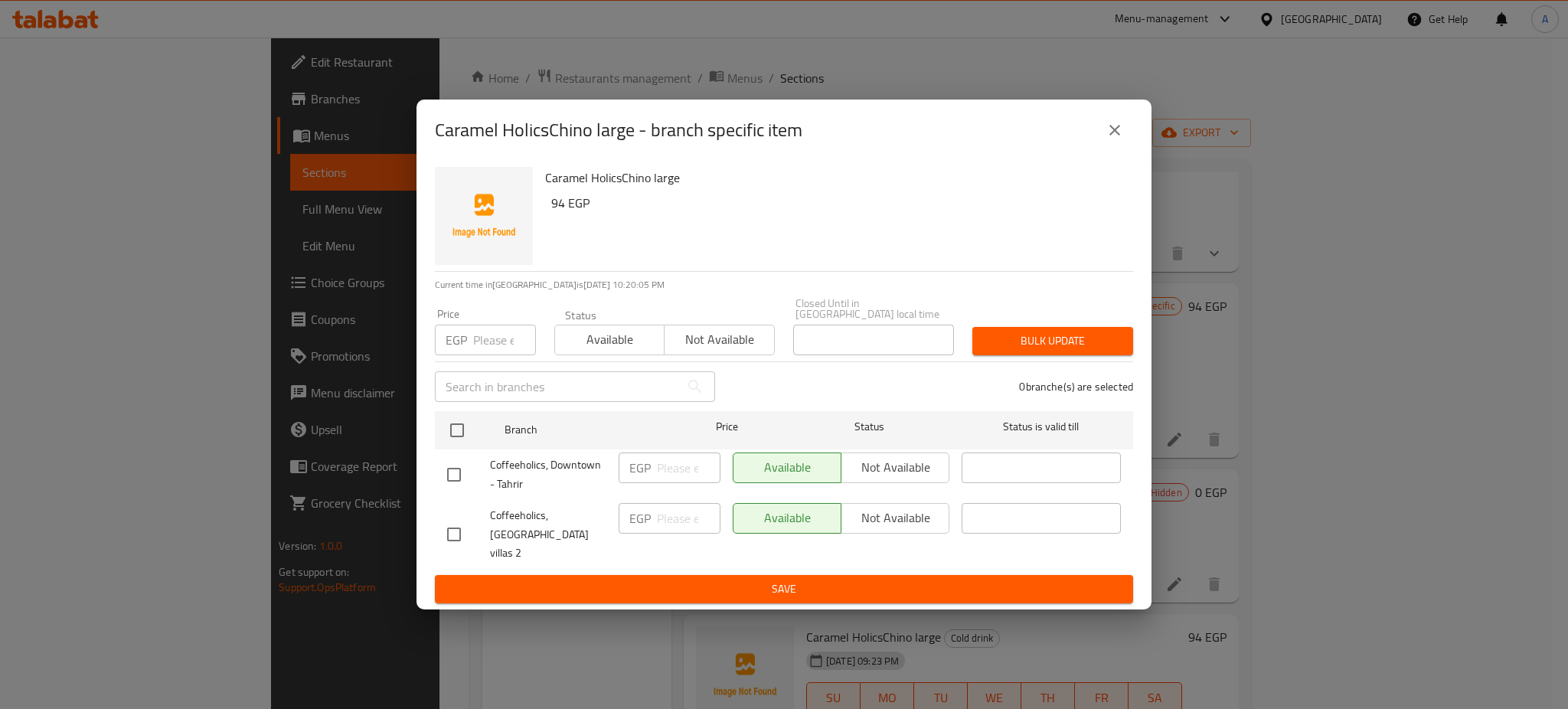
click at [1111, 139] on icon "close" at bounding box center [1114, 130] width 19 height 19
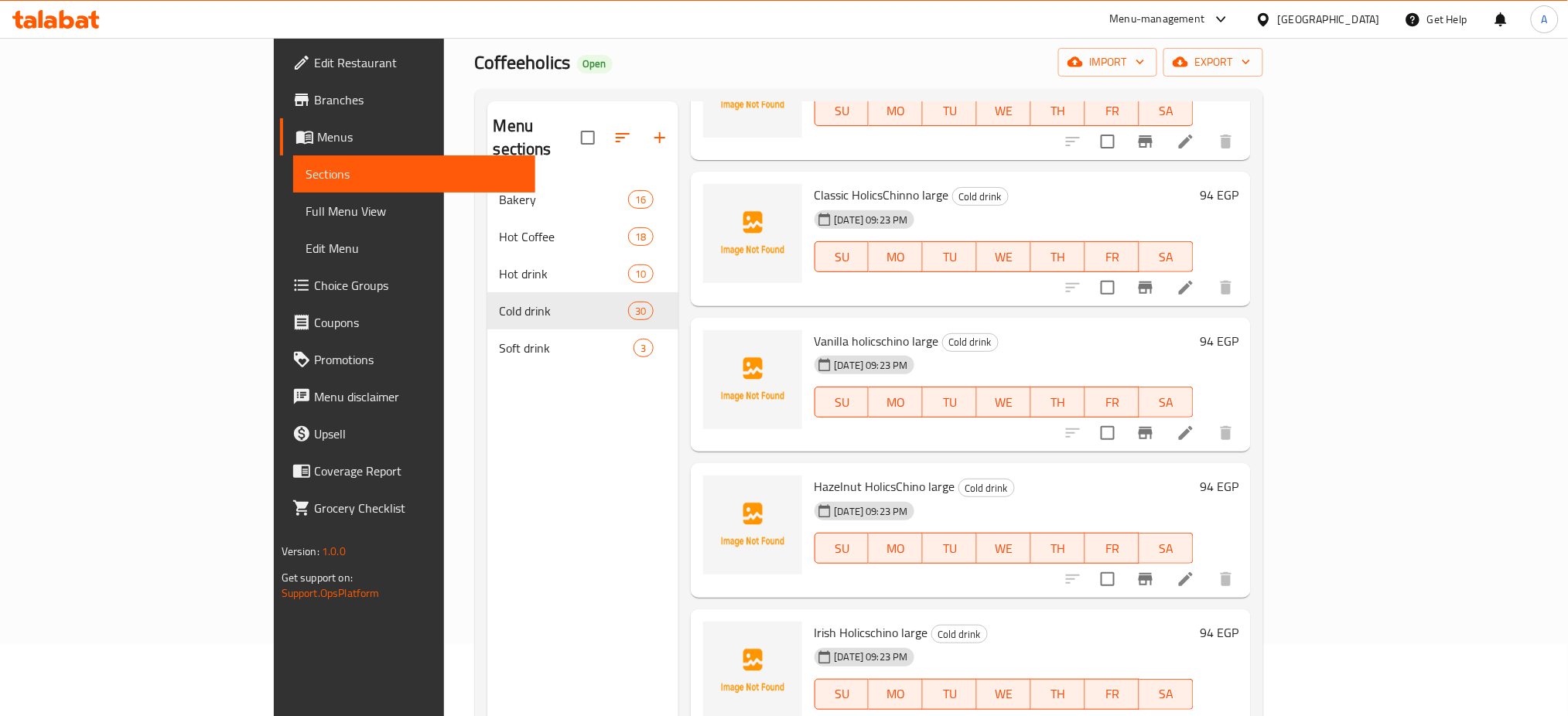
scroll to position [217, 0]
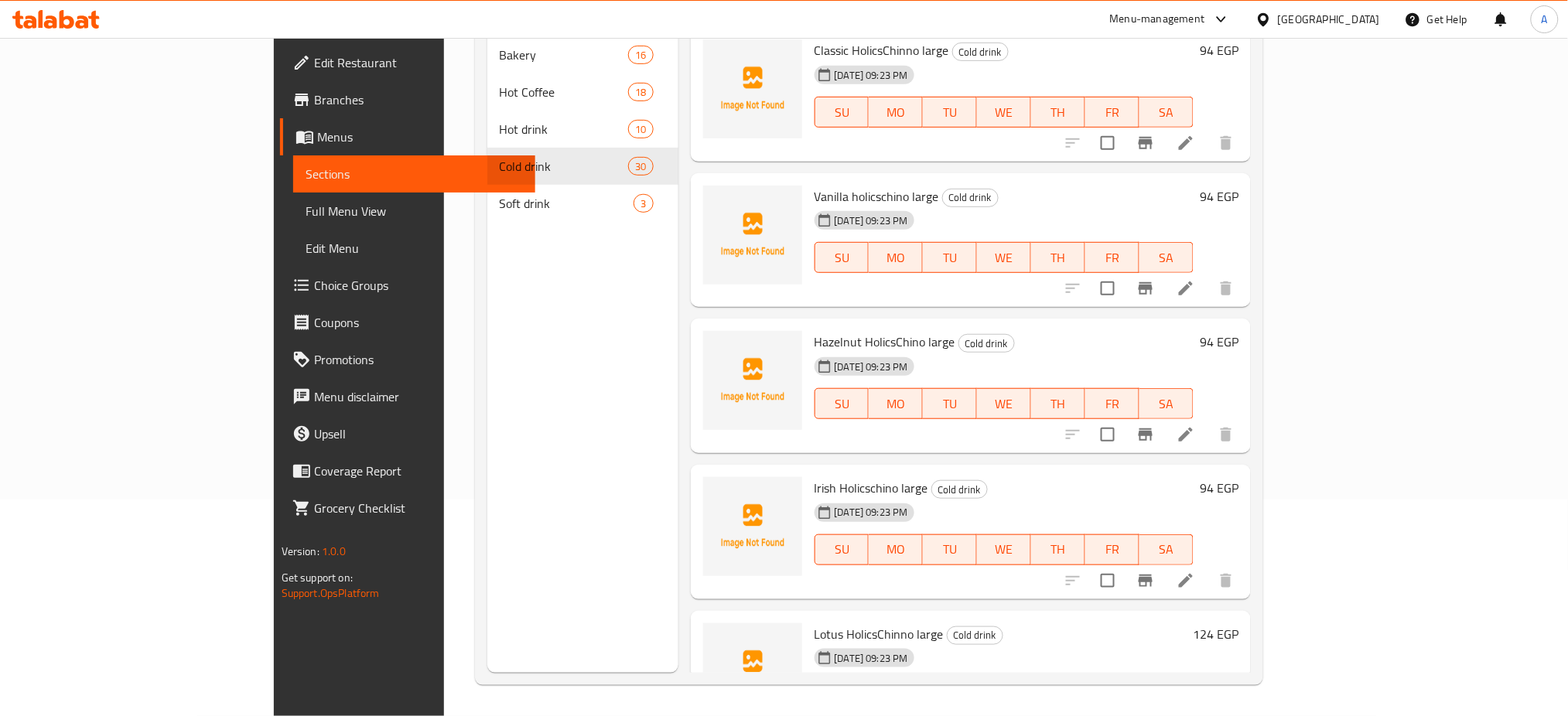
click at [1054, 624] on h6 "Lotus HolicsChinno large Cold drink" at bounding box center [1000, 635] width 373 height 22
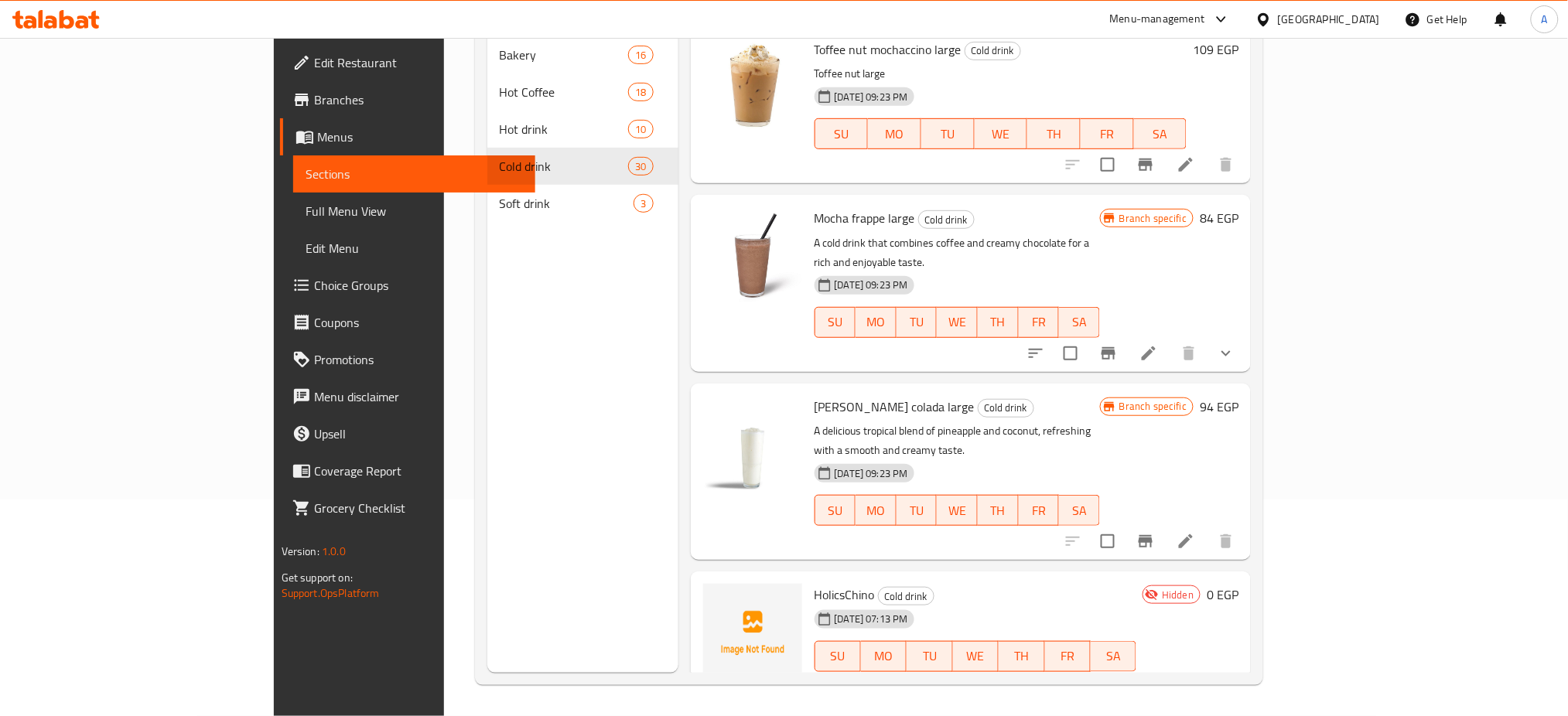
scroll to position [3361, 0]
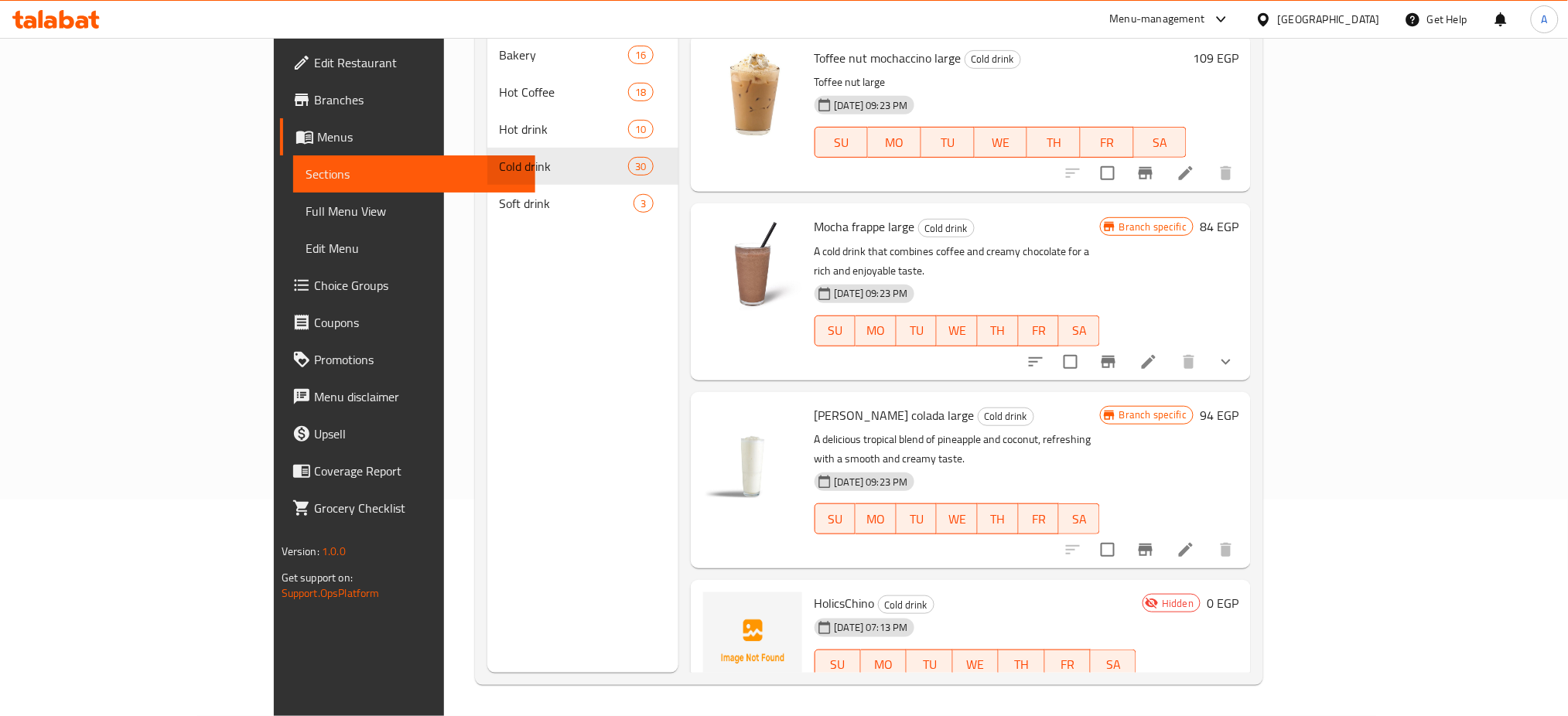
click at [1294, 412] on div "Home / Restaurants management / Menus / Sections Coffeeholics Open import expor…" at bounding box center [869, 268] width 851 height 895
click at [814, 592] on span "HolicsChino" at bounding box center [844, 604] width 60 height 23
copy h6 "HolicsChino"
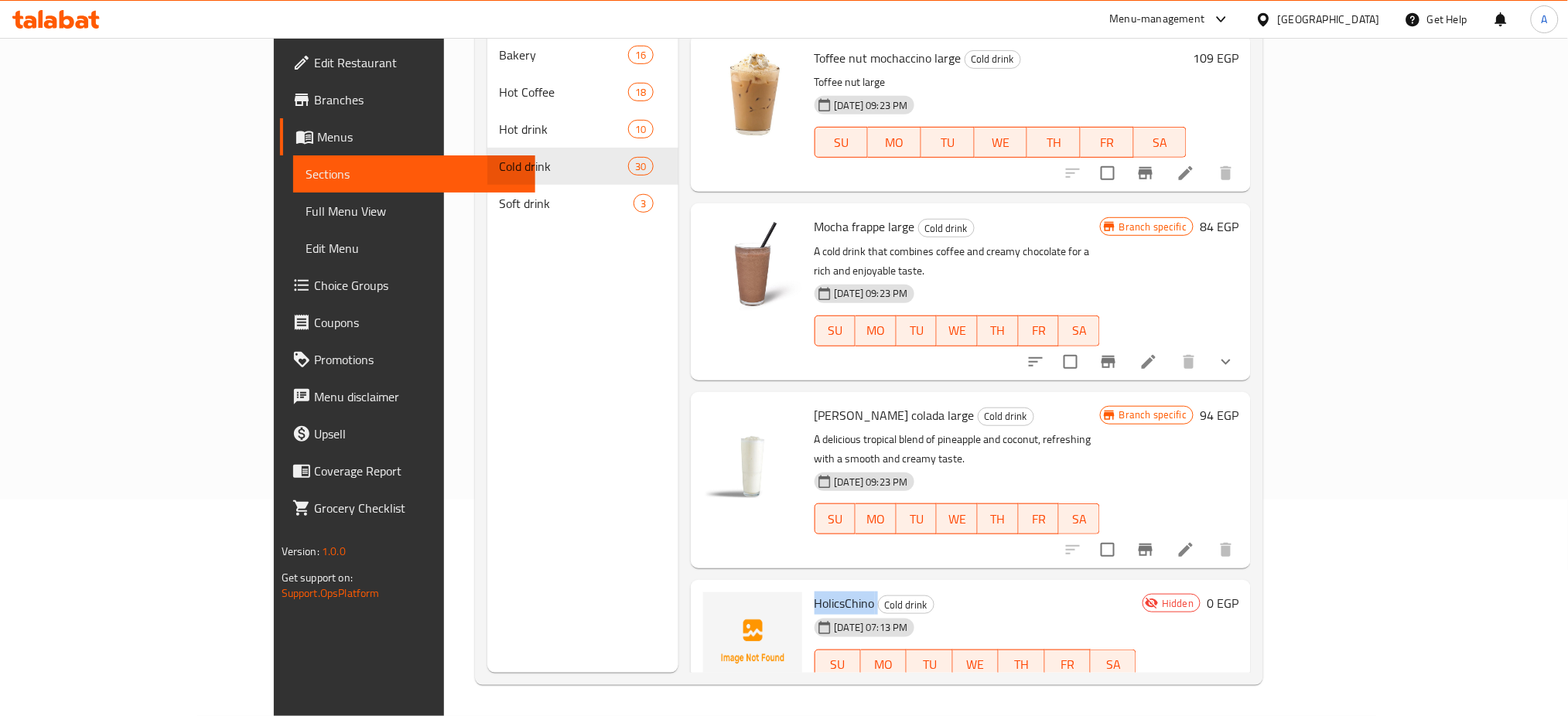
click at [1239, 216] on div "Branch specific 84 EGP" at bounding box center [1169, 292] width 138 height 152
click at [314, 57] on span "Edit Restaurant" at bounding box center [419, 62] width 209 height 19
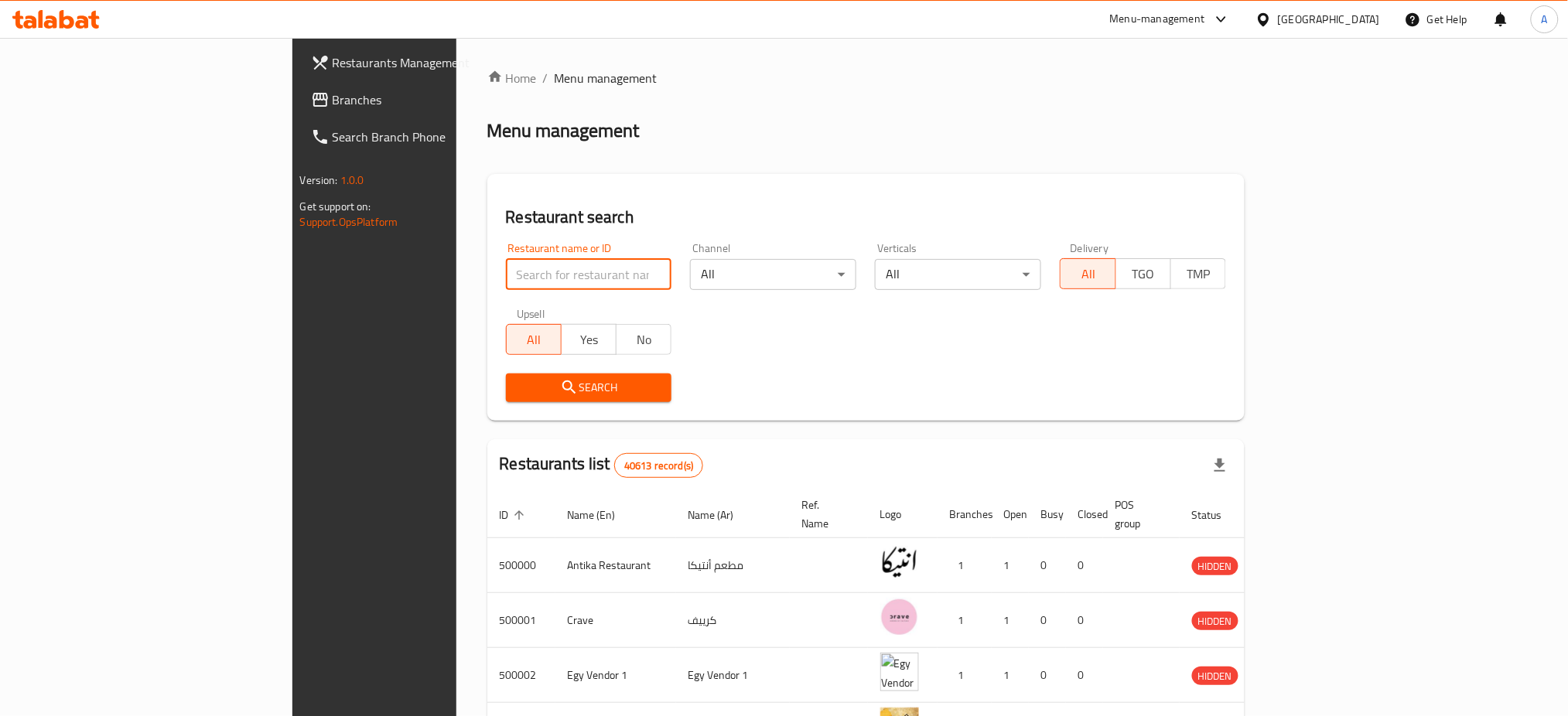
click at [506, 267] on input "search" at bounding box center [589, 274] width 166 height 31
type input "coffeeholics"
click button "Search" at bounding box center [589, 388] width 166 height 29
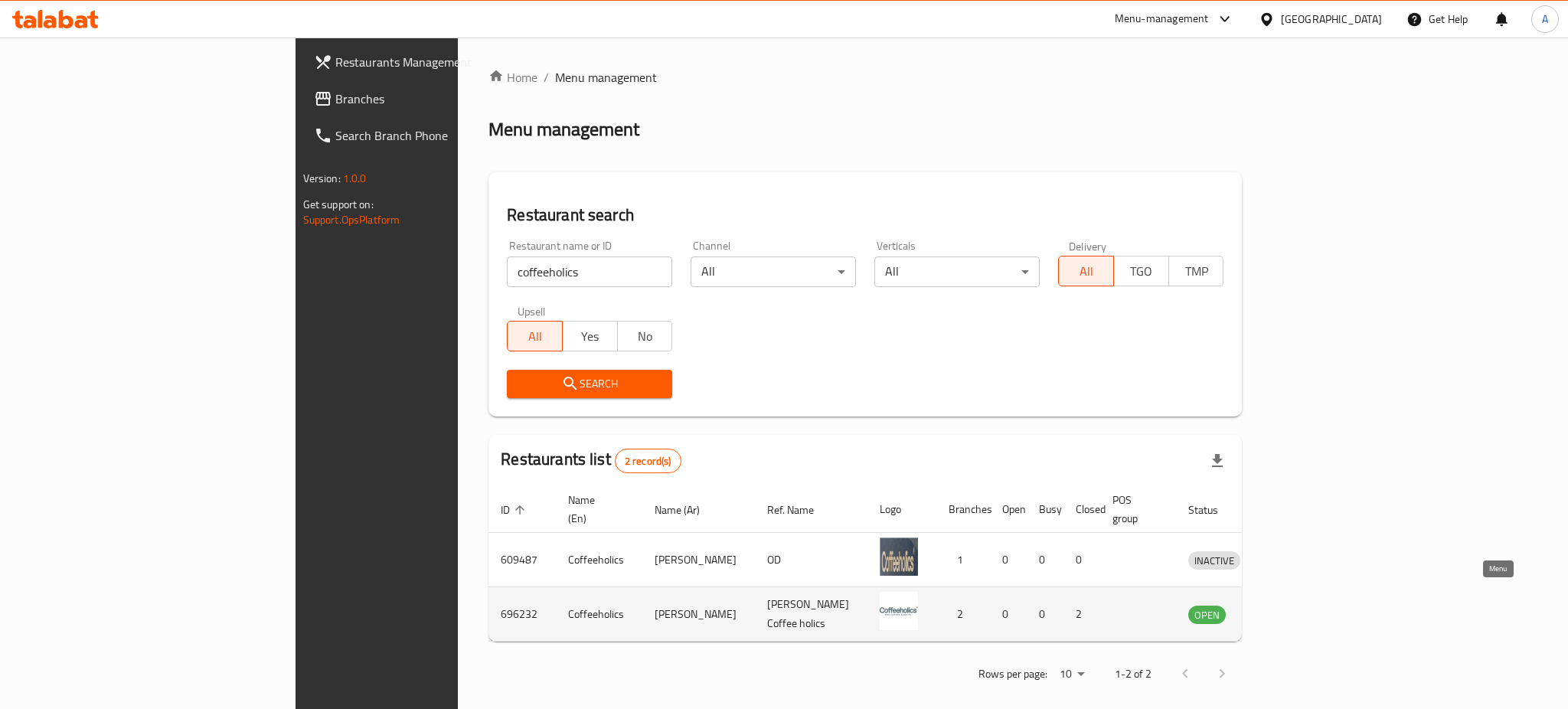
click at [1289, 605] on icon "enhanced table" at bounding box center [1279, 614] width 19 height 19
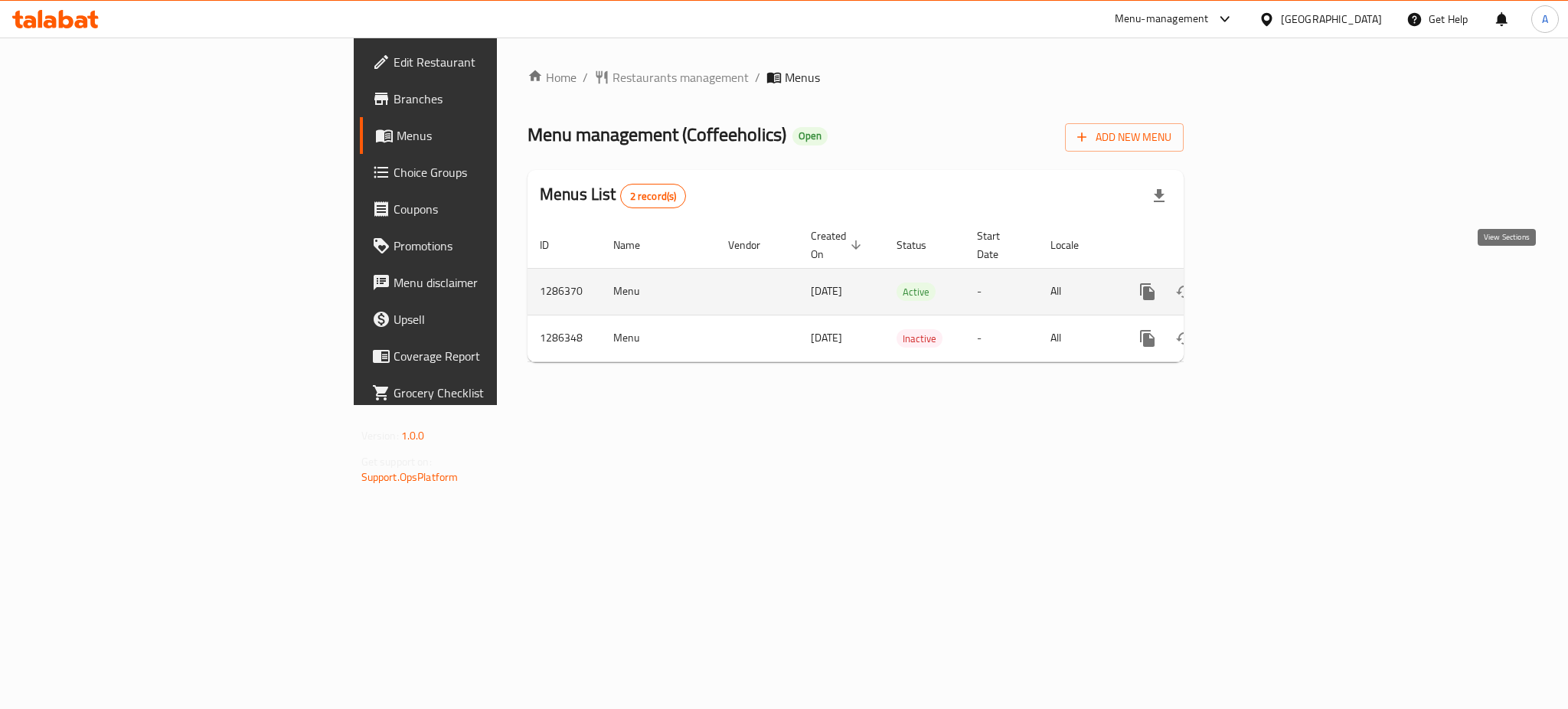
click at [1276, 274] on link "enhanced table" at bounding box center [1257, 291] width 37 height 37
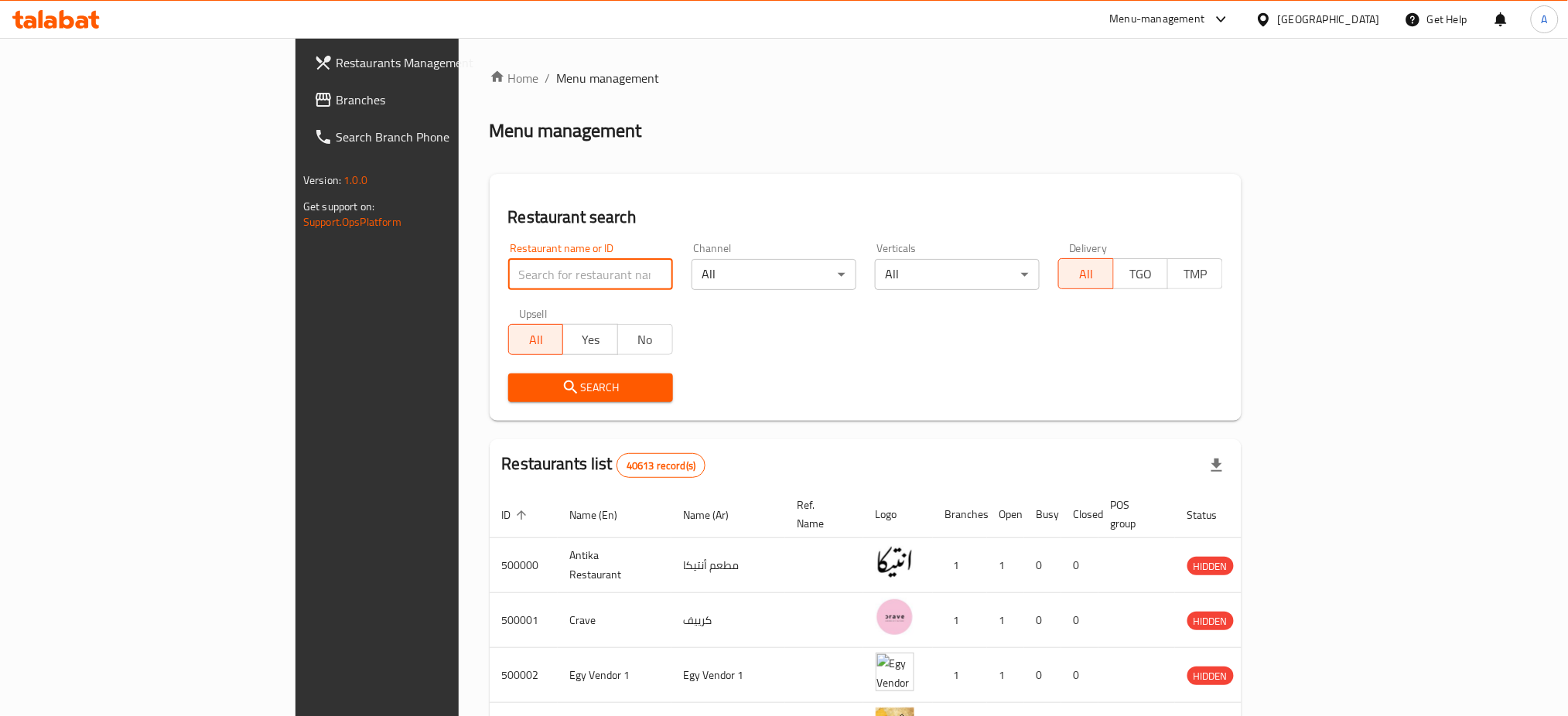
click at [508, 267] on input "search" at bounding box center [590, 274] width 165 height 31
type input "c"
type input "holics"
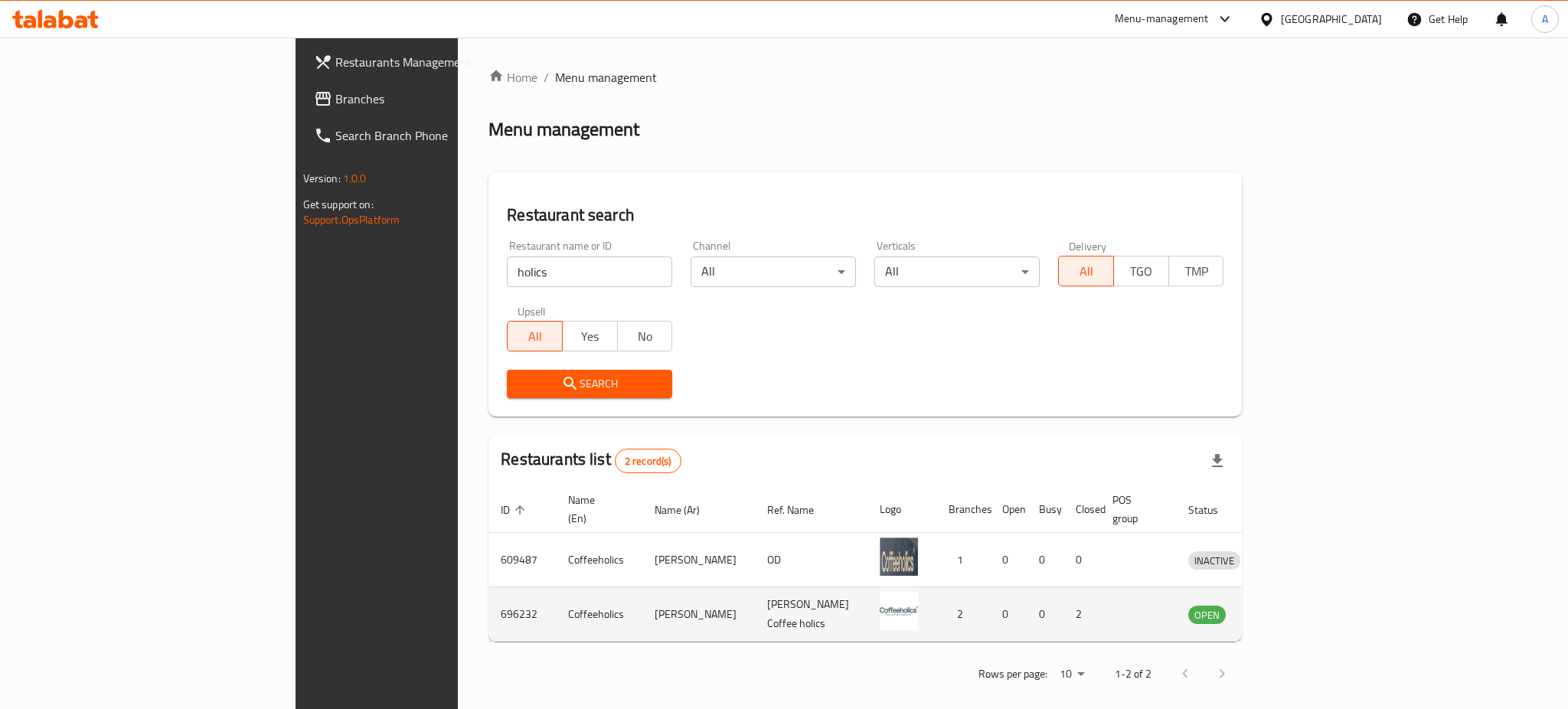
click at [1312, 587] on td "enhanced table" at bounding box center [1285, 614] width 53 height 55
click at [1289, 605] on icon "enhanced table" at bounding box center [1279, 614] width 19 height 19
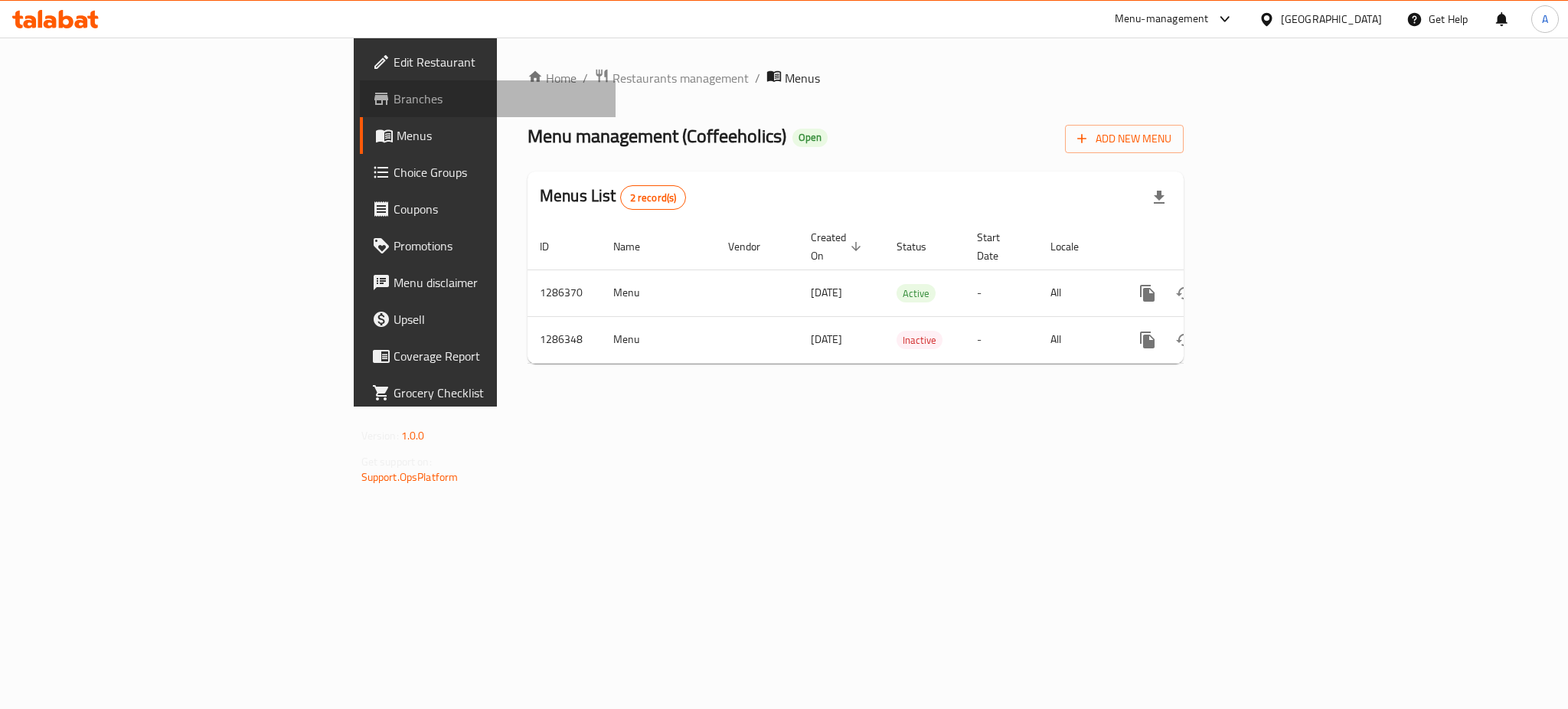
click at [360, 87] on link "Branches" at bounding box center [488, 98] width 256 height 37
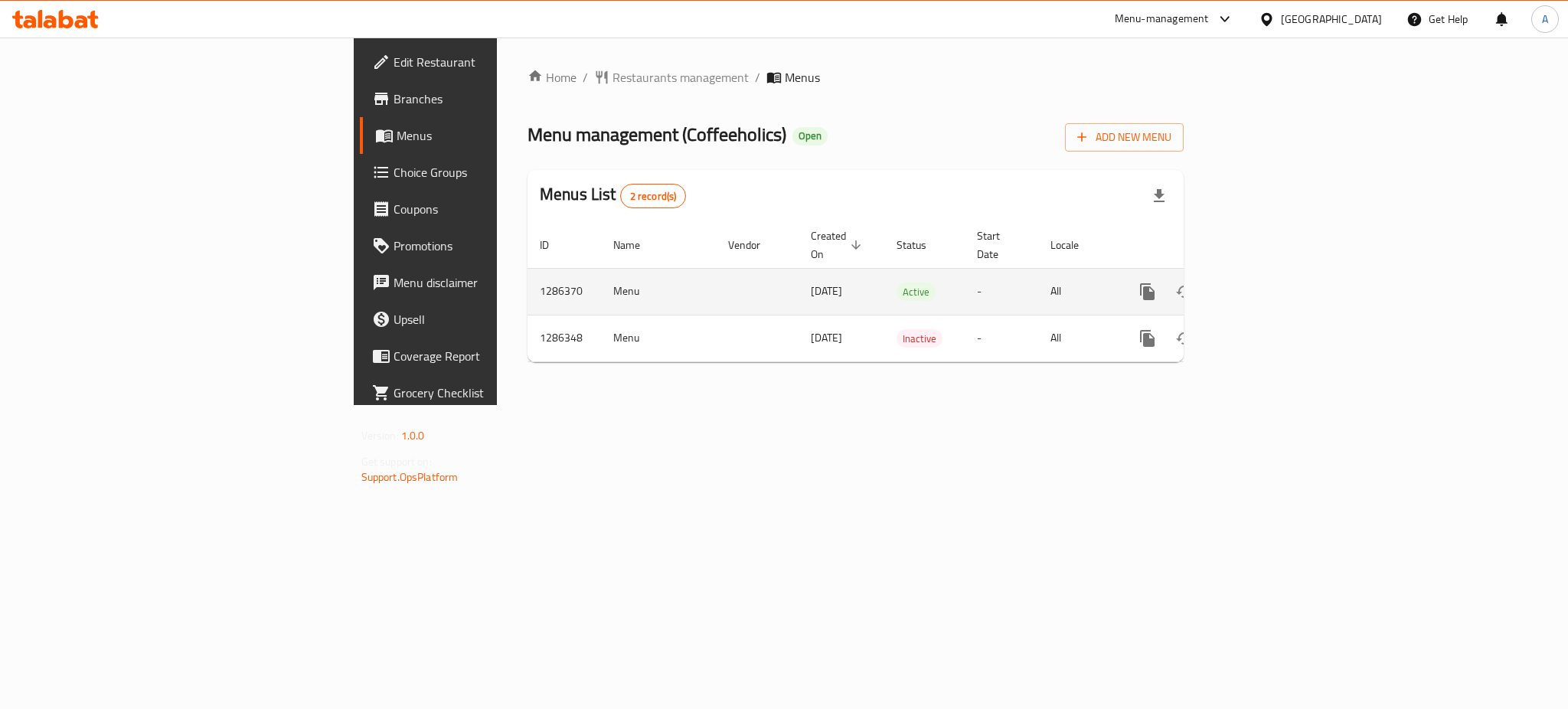
click at [1288, 268] on td "enhanced table" at bounding box center [1203, 291] width 172 height 46
click at [1276, 274] on link "enhanced table" at bounding box center [1257, 291] width 37 height 37
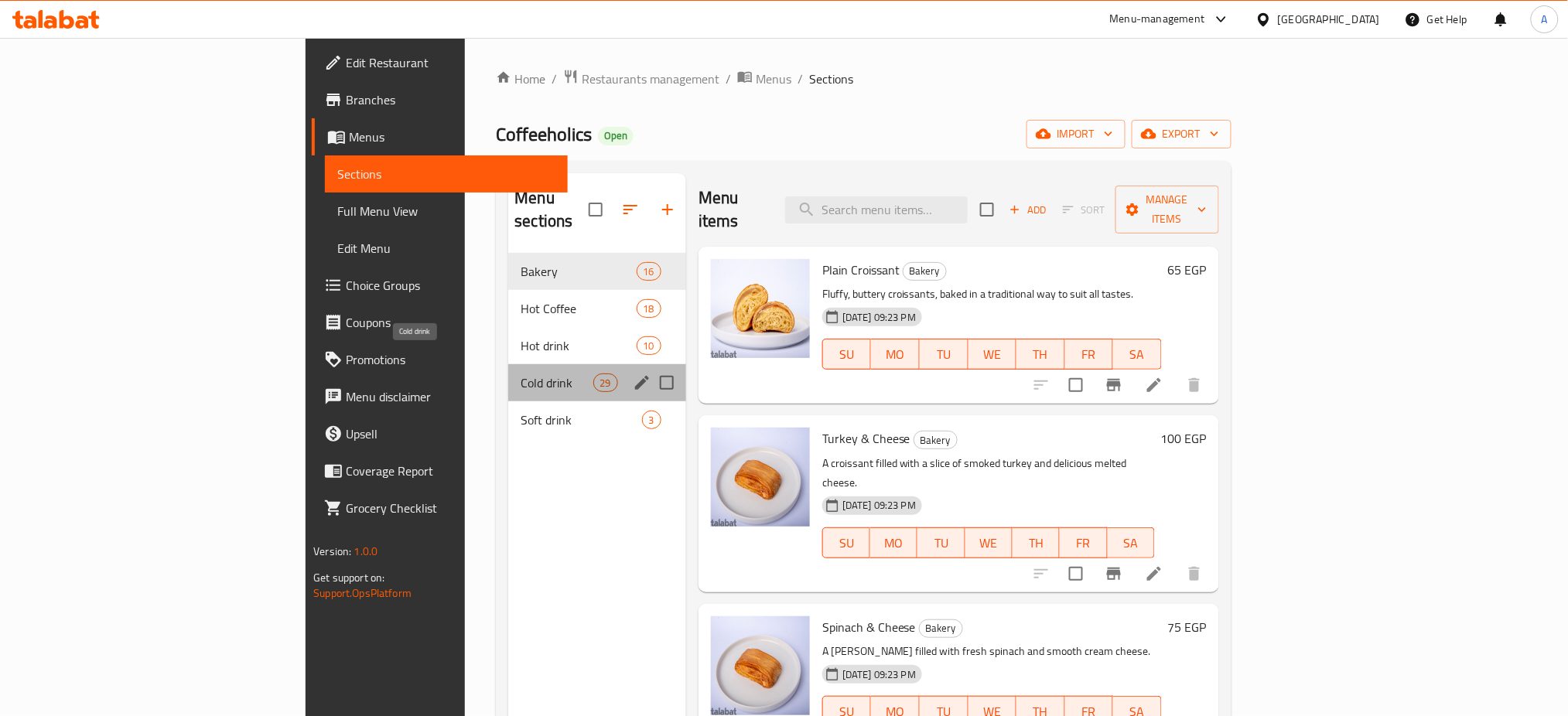
click at [521, 374] on span "Cold drink" at bounding box center [557, 383] width 72 height 19
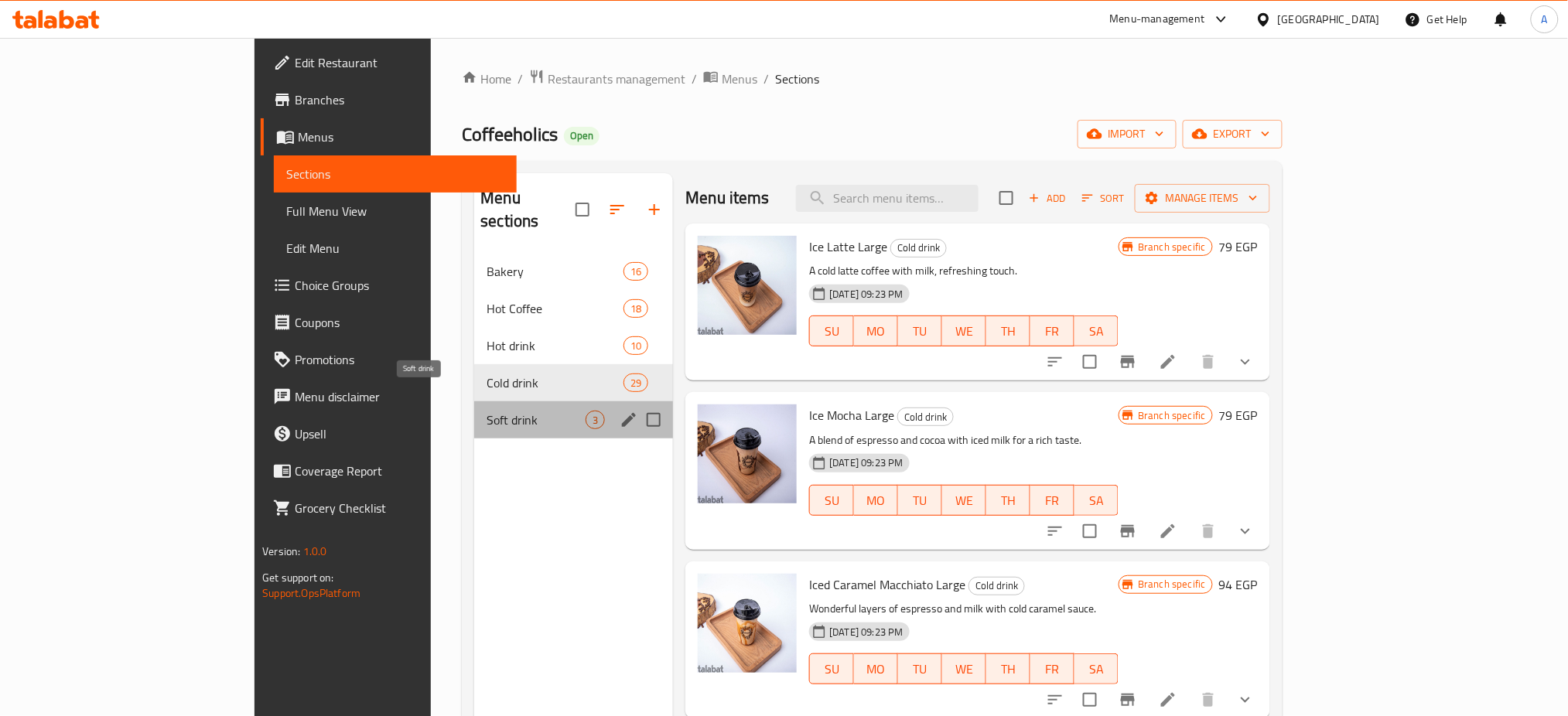
click at [487, 411] on span "Soft drink" at bounding box center [536, 420] width 99 height 19
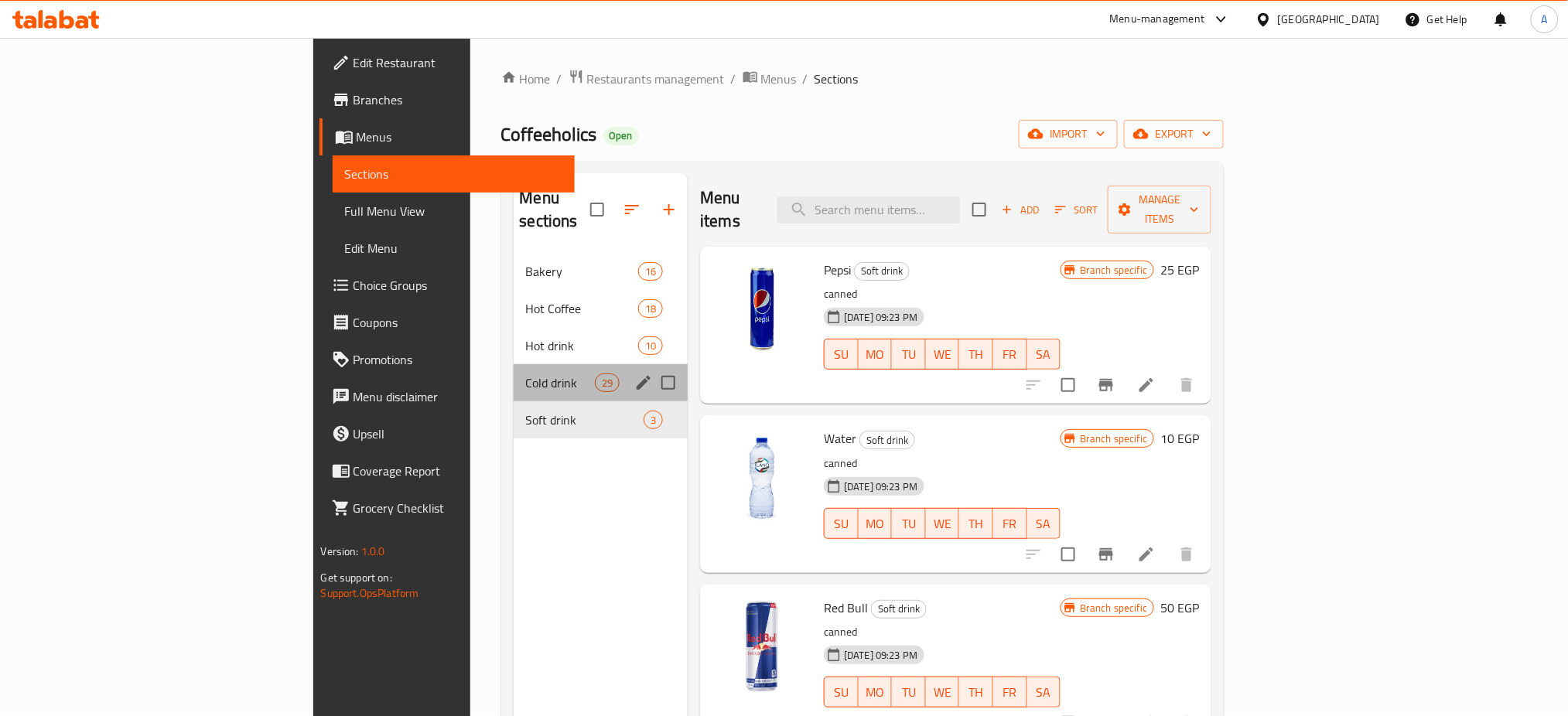
click at [514, 365] on div "Cold drink 29" at bounding box center [601, 383] width 175 height 37
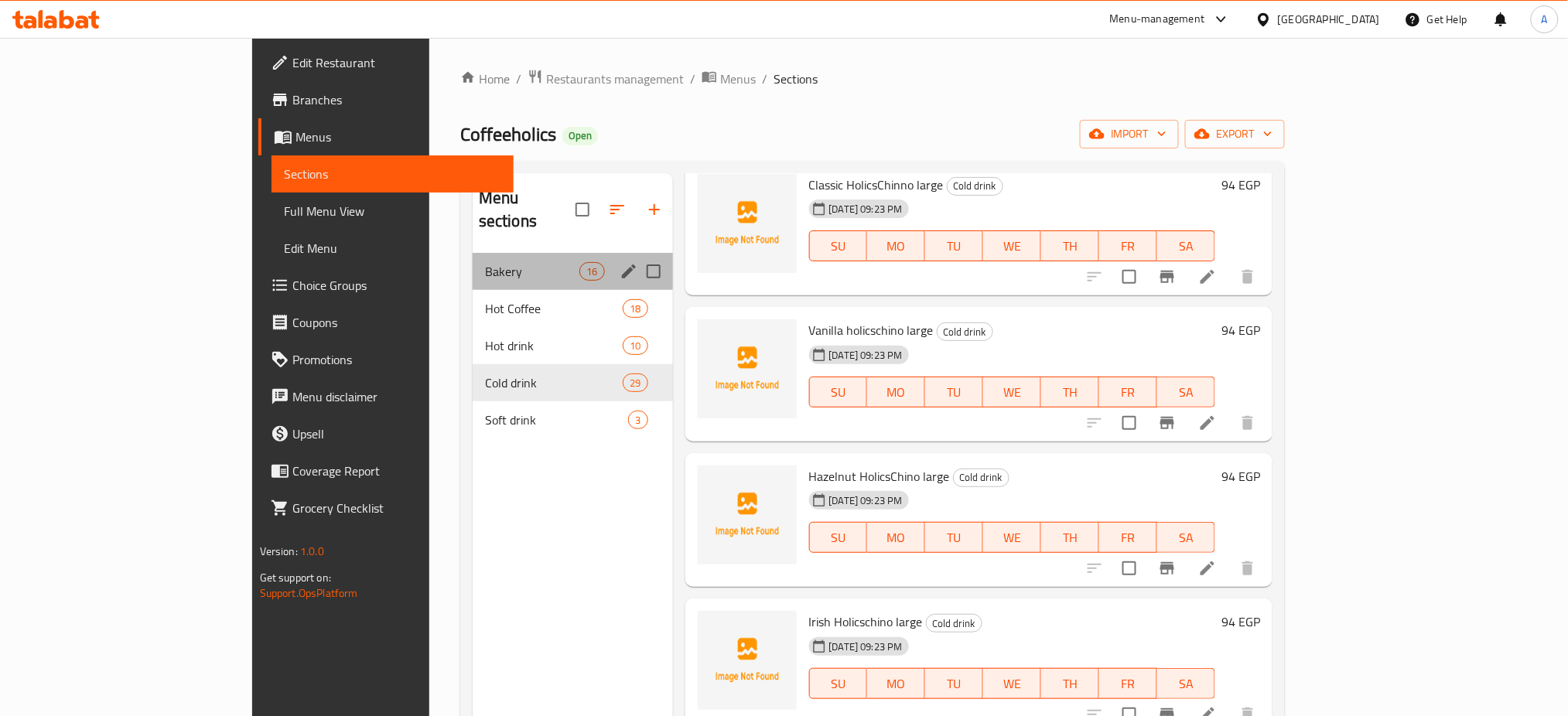
click at [473, 264] on div "Bakery 16" at bounding box center [573, 271] width 200 height 37
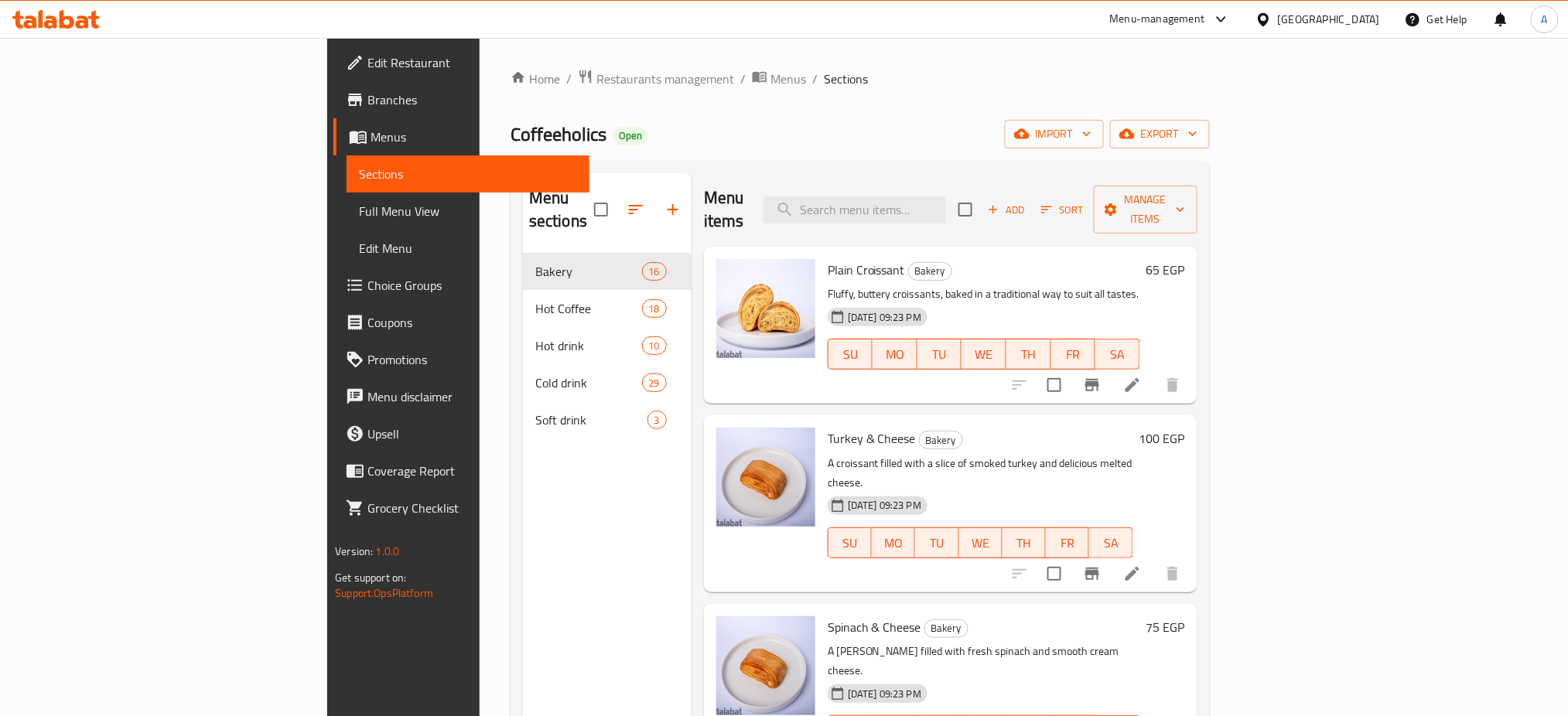
click at [1157, 79] on ol "Home / Restaurants management / Menus / Sections" at bounding box center [860, 79] width 700 height 20
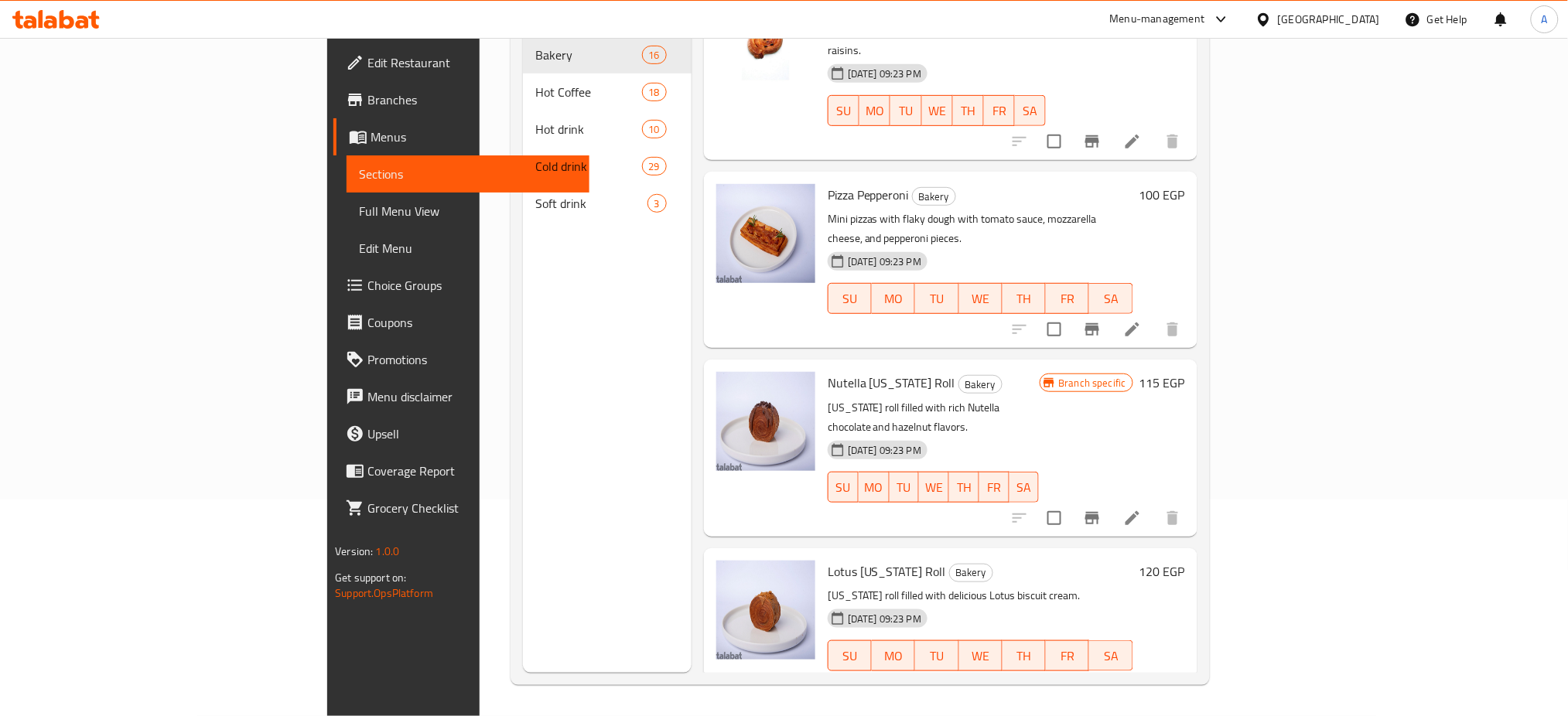
scroll to position [1890, 0]
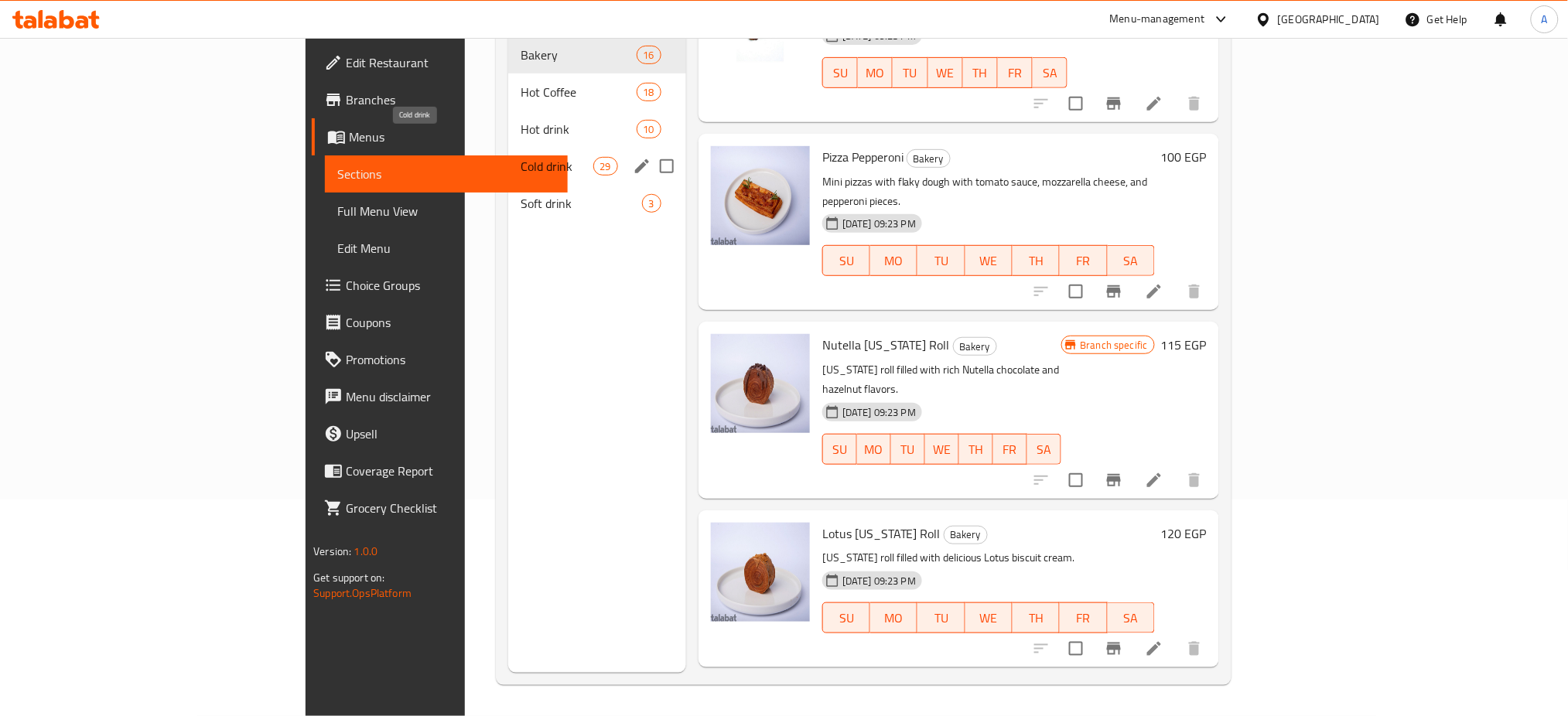
click at [521, 157] on span "Cold drink" at bounding box center [557, 166] width 72 height 19
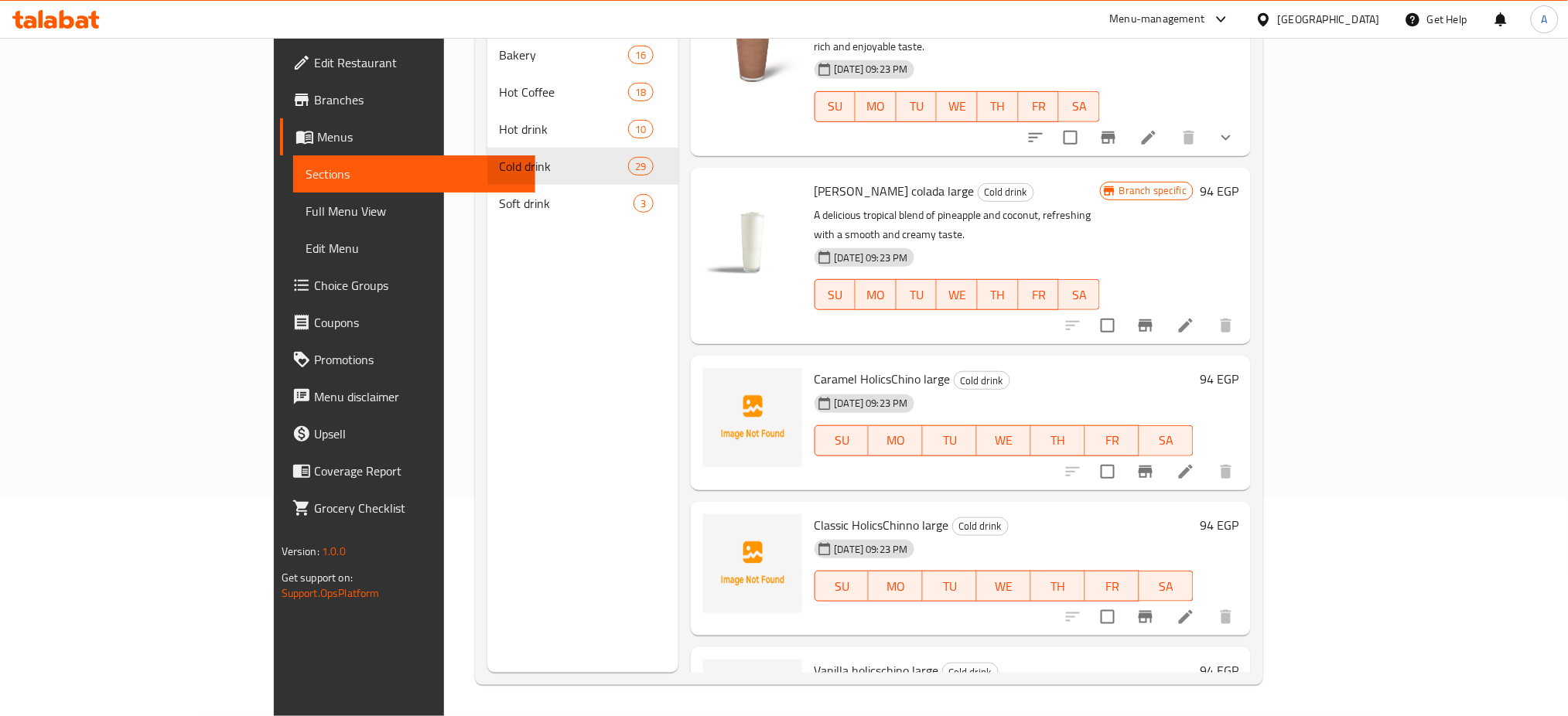
scroll to position [4062, 0]
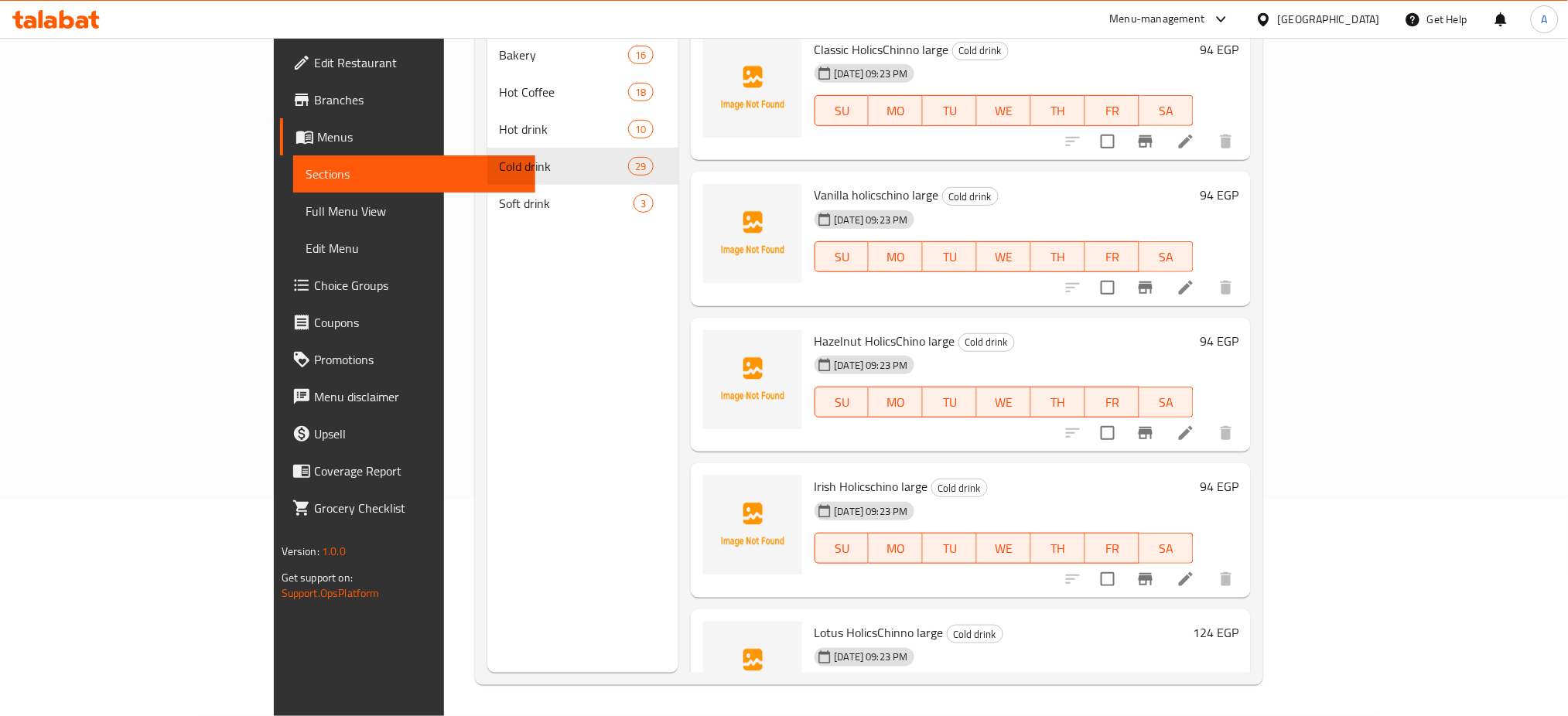
click at [814, 621] on span "Lotus HolicsChinno large" at bounding box center [878, 633] width 129 height 23
click at [1098, 622] on h6 "Lotus HolicsChinno large Cold drink" at bounding box center [1000, 633] width 373 height 22
click at [814, 621] on span "Lotus HolicsChinno large" at bounding box center [878, 633] width 129 height 23
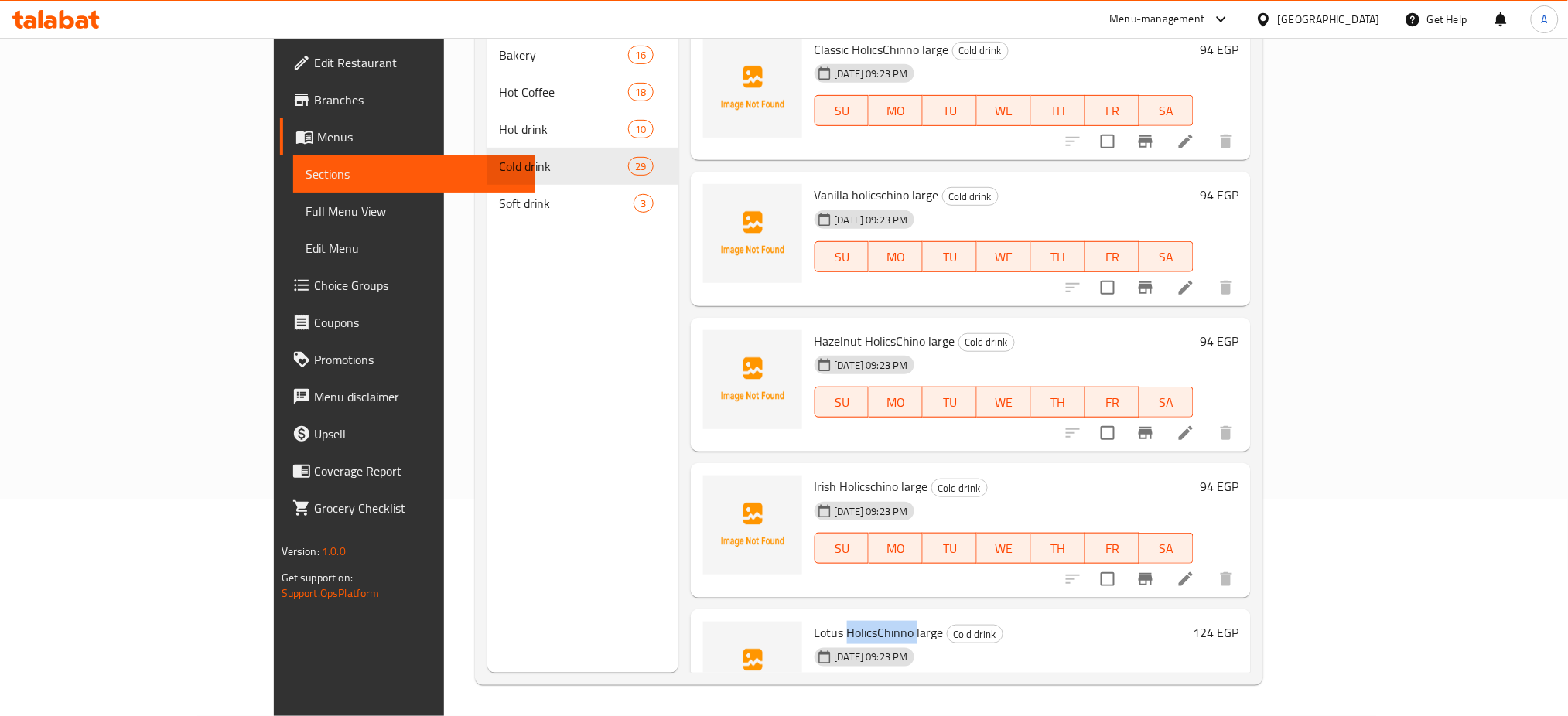
click at [814, 621] on span "Lotus HolicsChinno large" at bounding box center [878, 633] width 129 height 23
copy h6 "Lotus HolicsChinno large"
click at [814, 475] on span "Irish Holicschino large" at bounding box center [871, 487] width 114 height 23
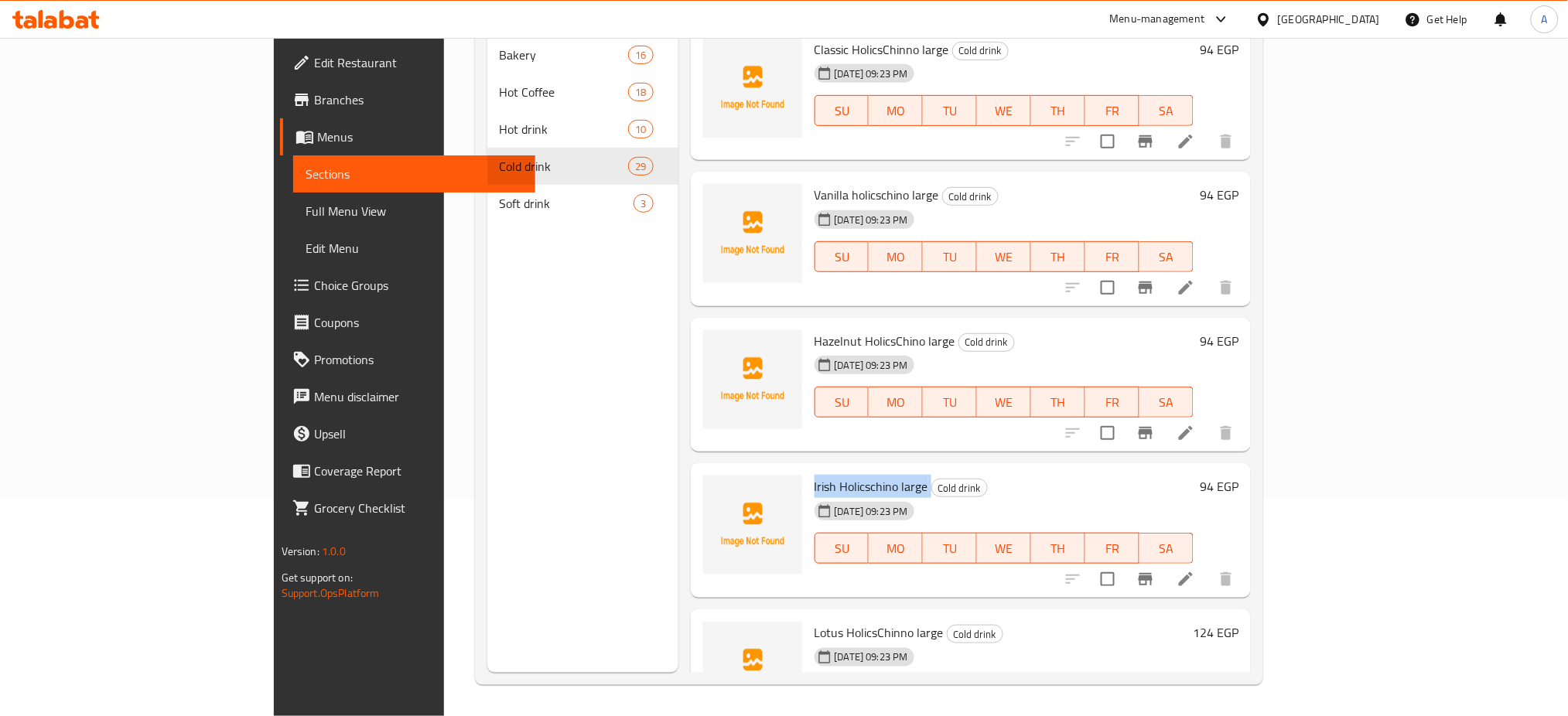
click at [814, 475] on span "Irish Holicschino large" at bounding box center [871, 487] width 114 height 23
copy h6 "Irish Holicschino large"
click at [814, 330] on span "Hazelnut HolicsChino large" at bounding box center [885, 341] width 141 height 23
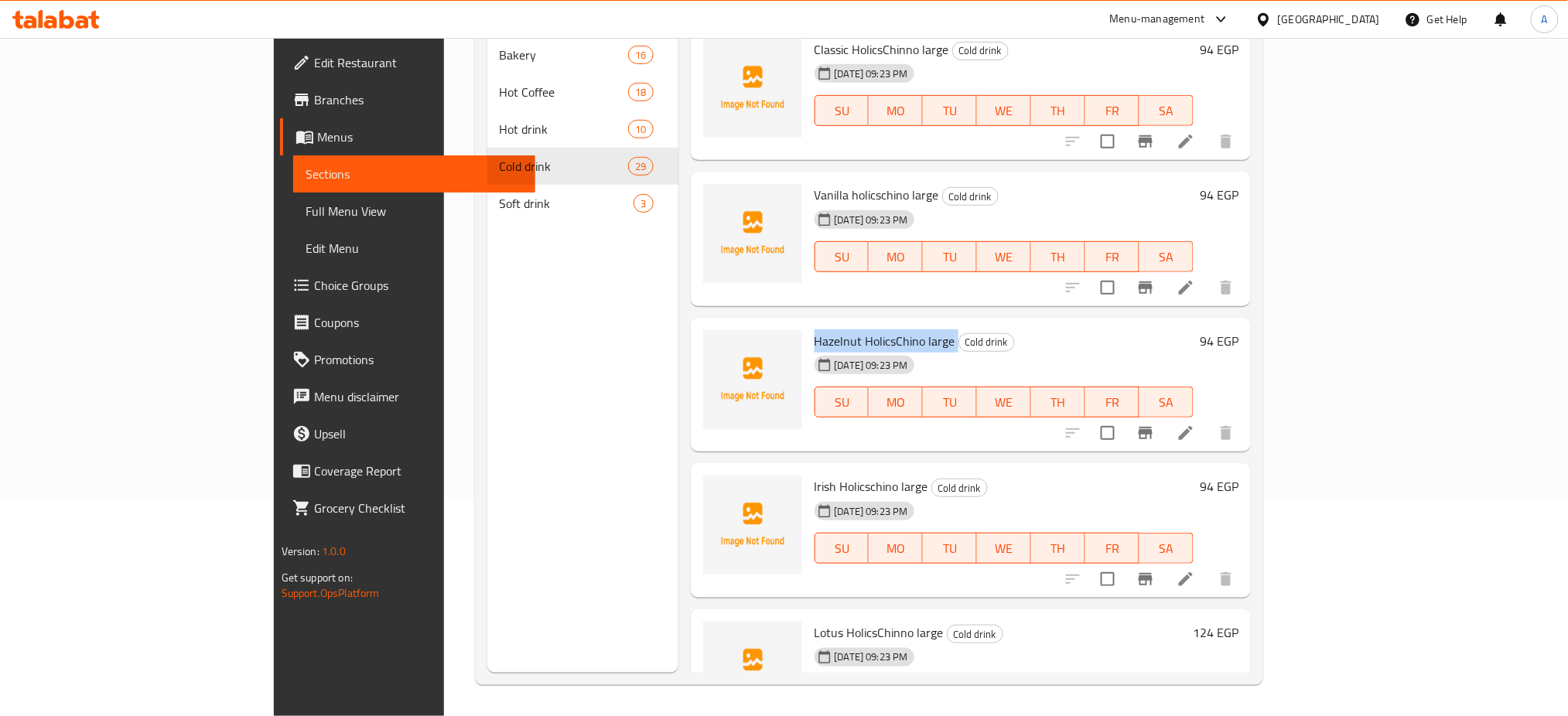
copy h6 "Hazelnut HolicsChino large"
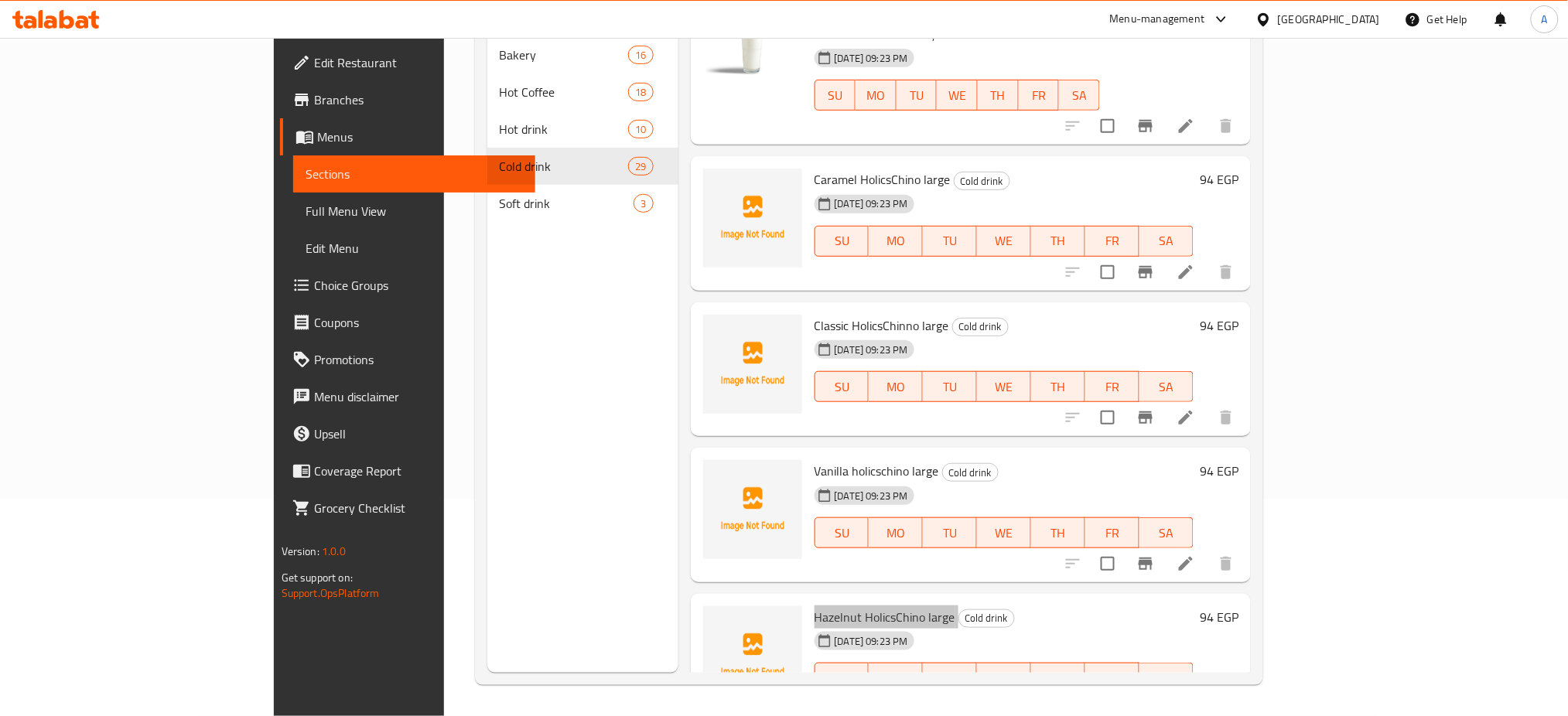
scroll to position [3769, 0]
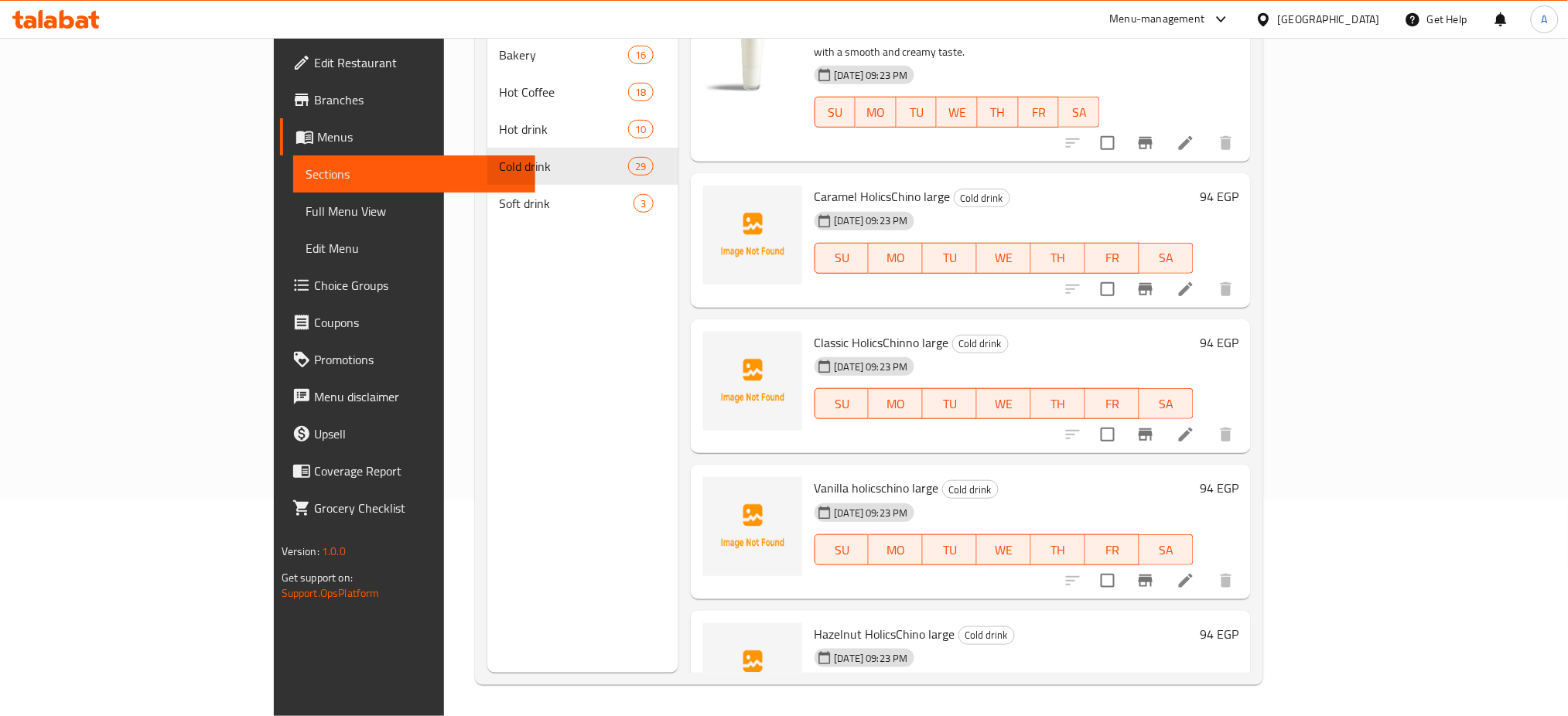
click at [814, 477] on span "Vanilla holicschino large" at bounding box center [877, 488] width 125 height 23
copy h6 "Vanilla holicschino large"
click at [819, 331] on span "Classic HolicsChinno large" at bounding box center [881, 343] width 135 height 23
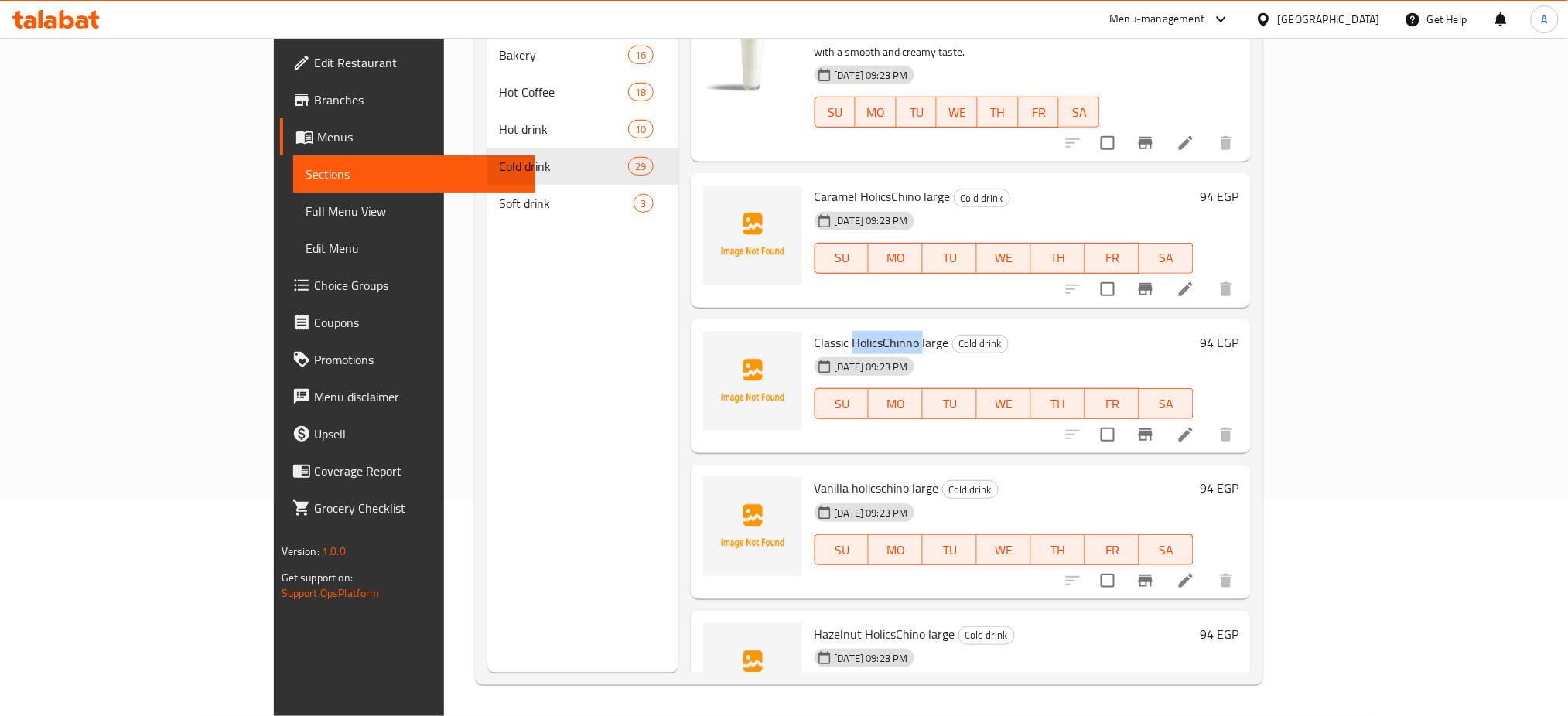
click at [819, 331] on span "Classic HolicsChinno large" at bounding box center [881, 343] width 135 height 23
copy h6 "Classic HolicsChinno large"
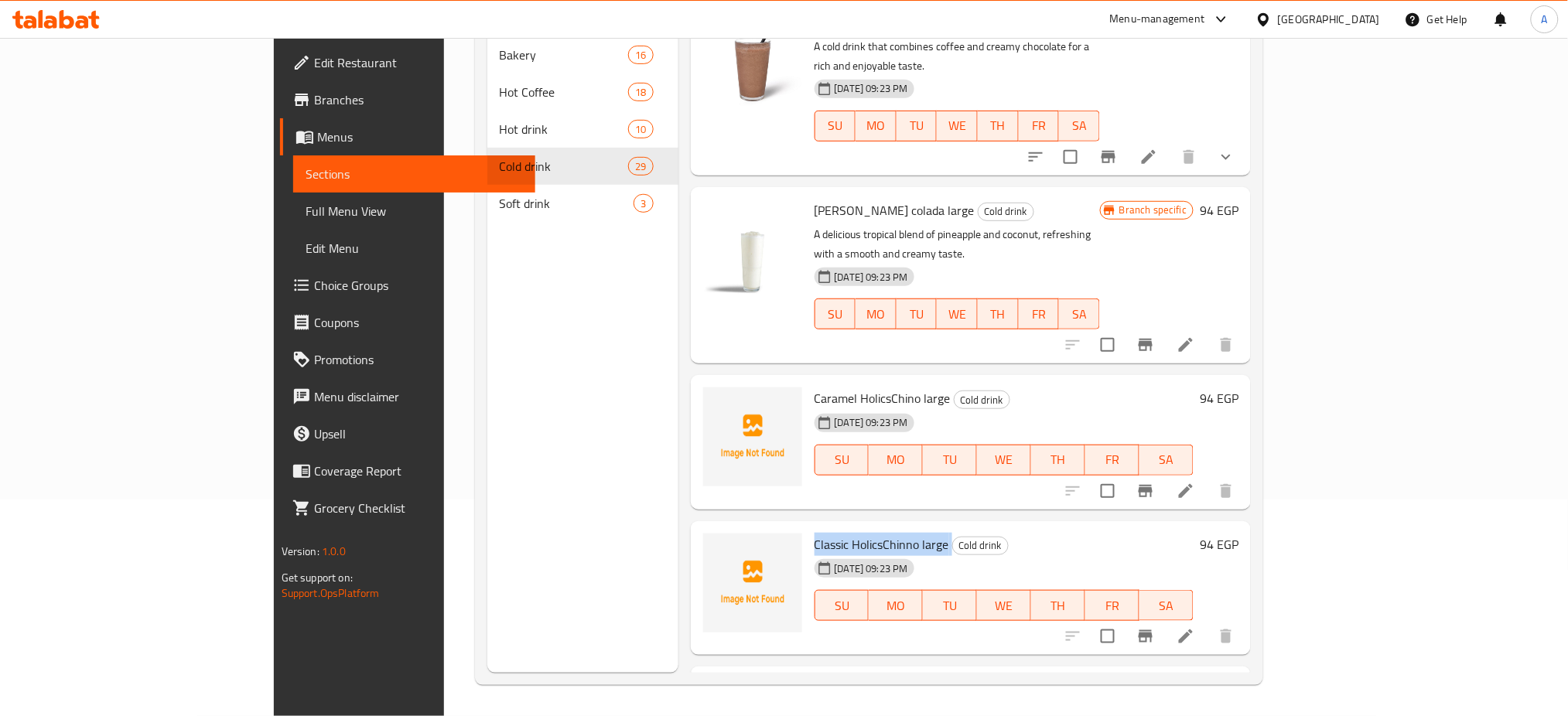
scroll to position [3566, 0]
click at [814, 386] on span "Caramel HolicsChino large" at bounding box center [882, 398] width 136 height 23
copy h6 "Caramel HolicsChino large"
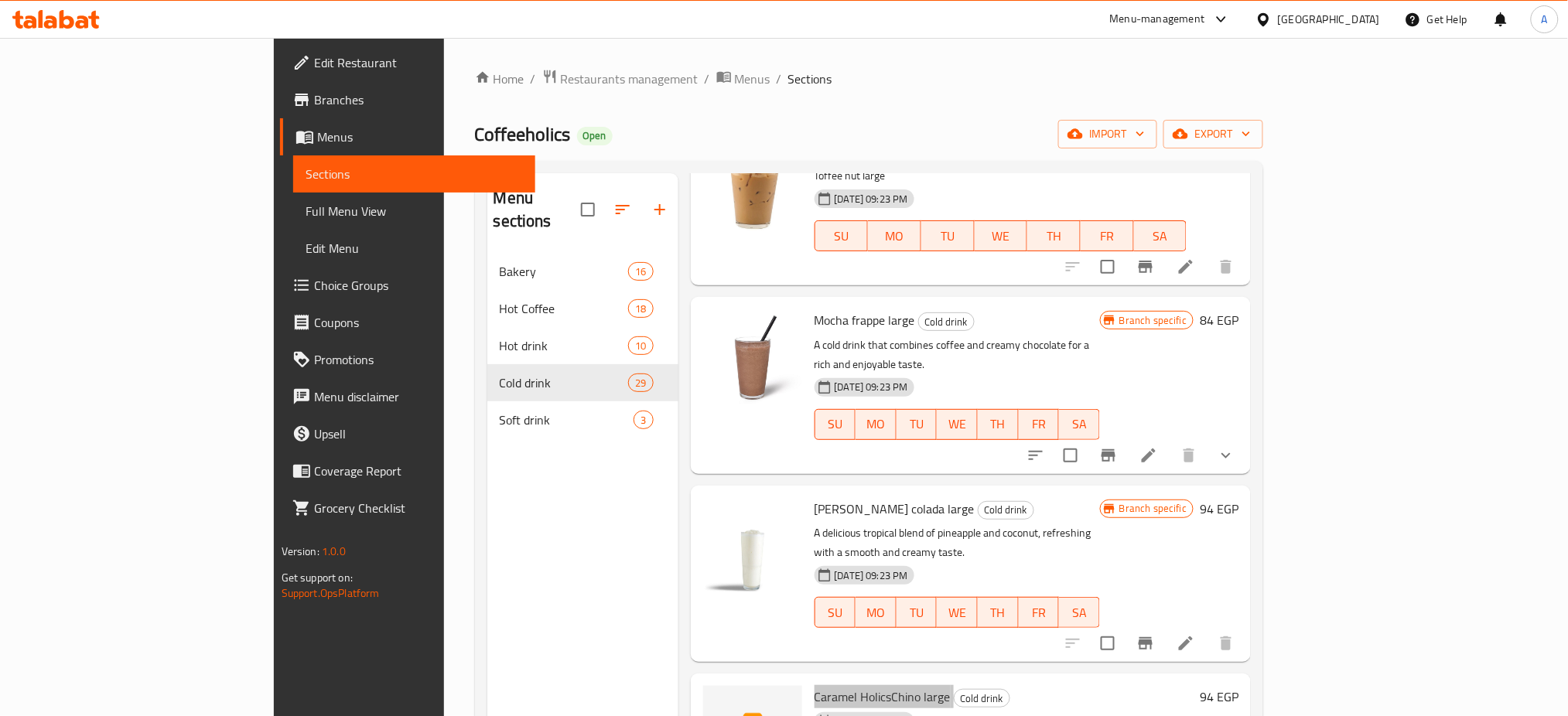
scroll to position [3504, 0]
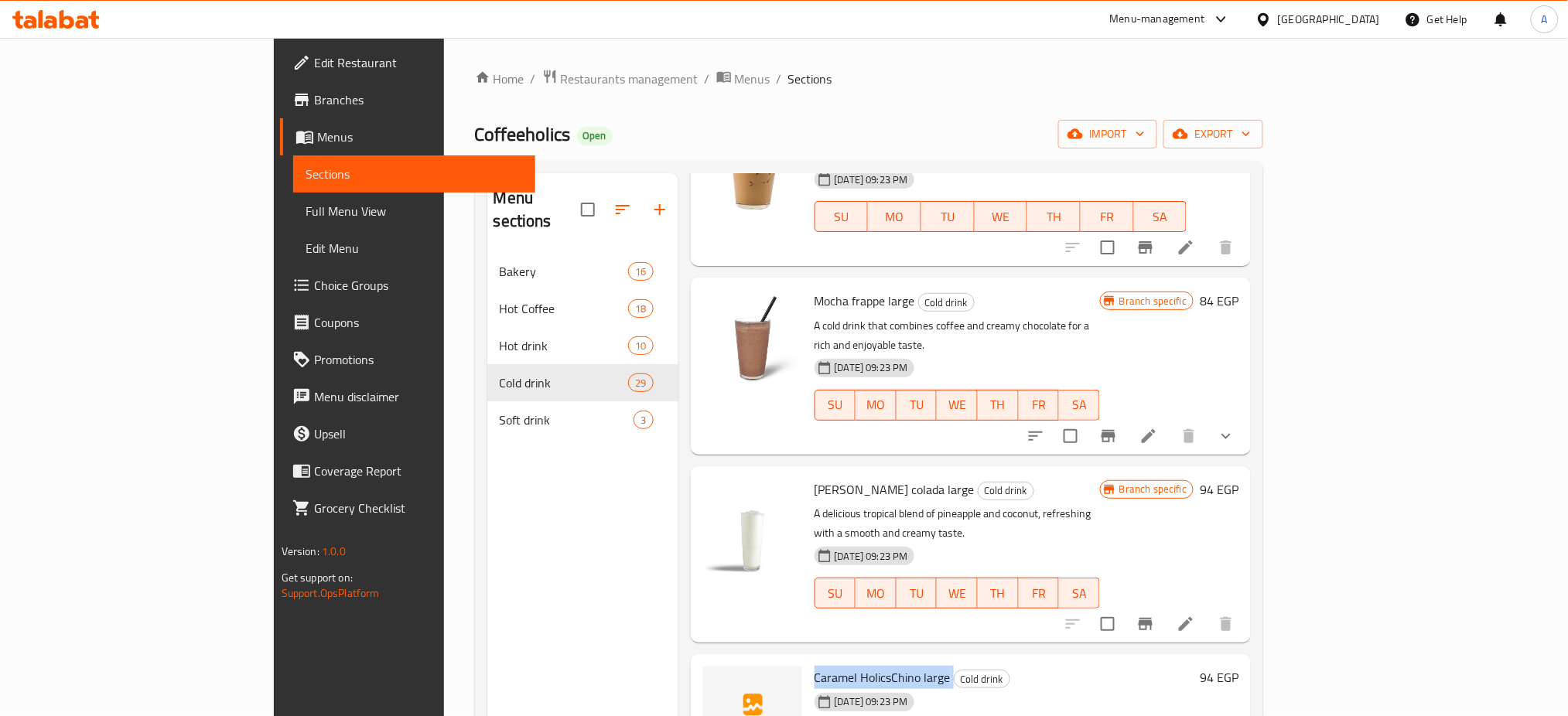
click at [1294, 302] on div "Home / Restaurants management / Menus / Sections Coffeeholics Open import expor…" at bounding box center [869, 485] width 851 height 895
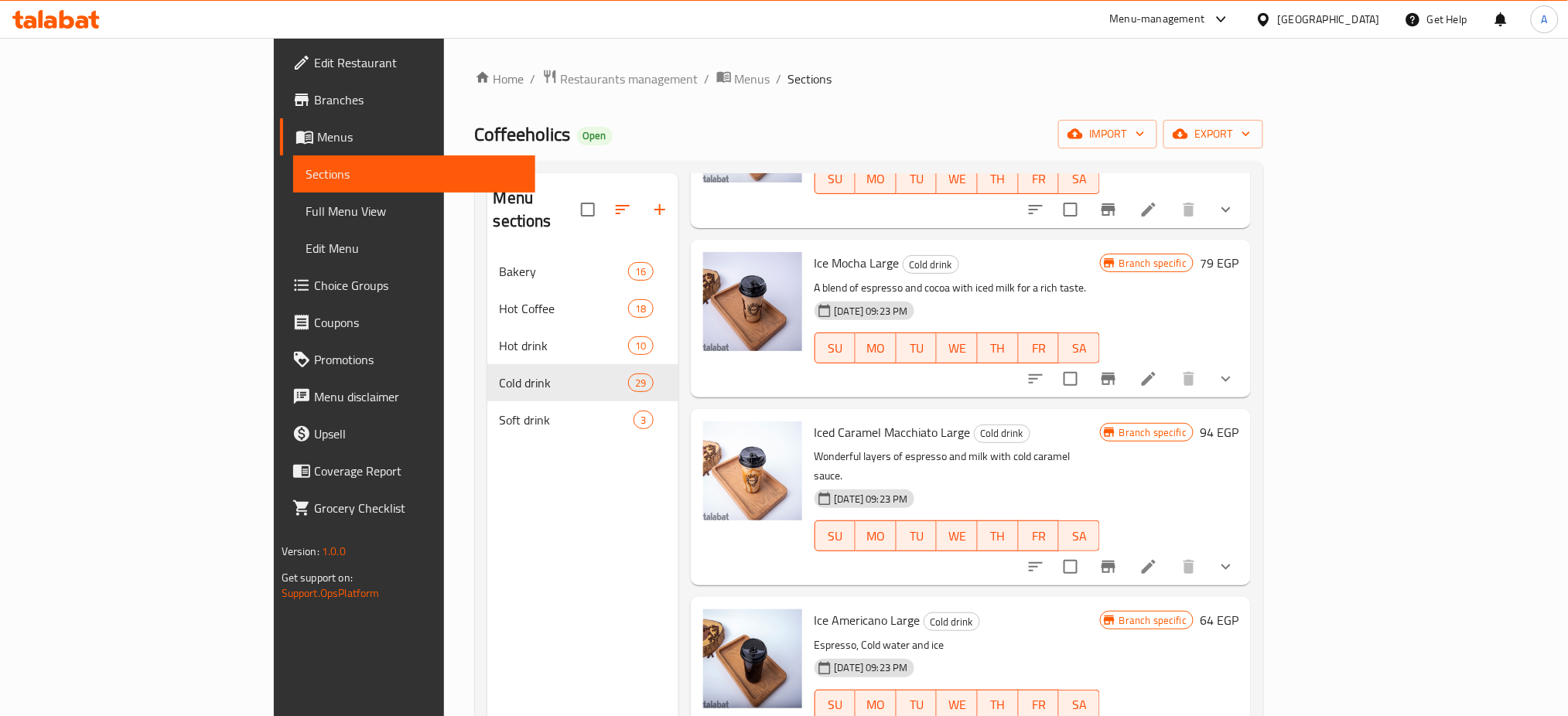
scroll to position [0, 0]
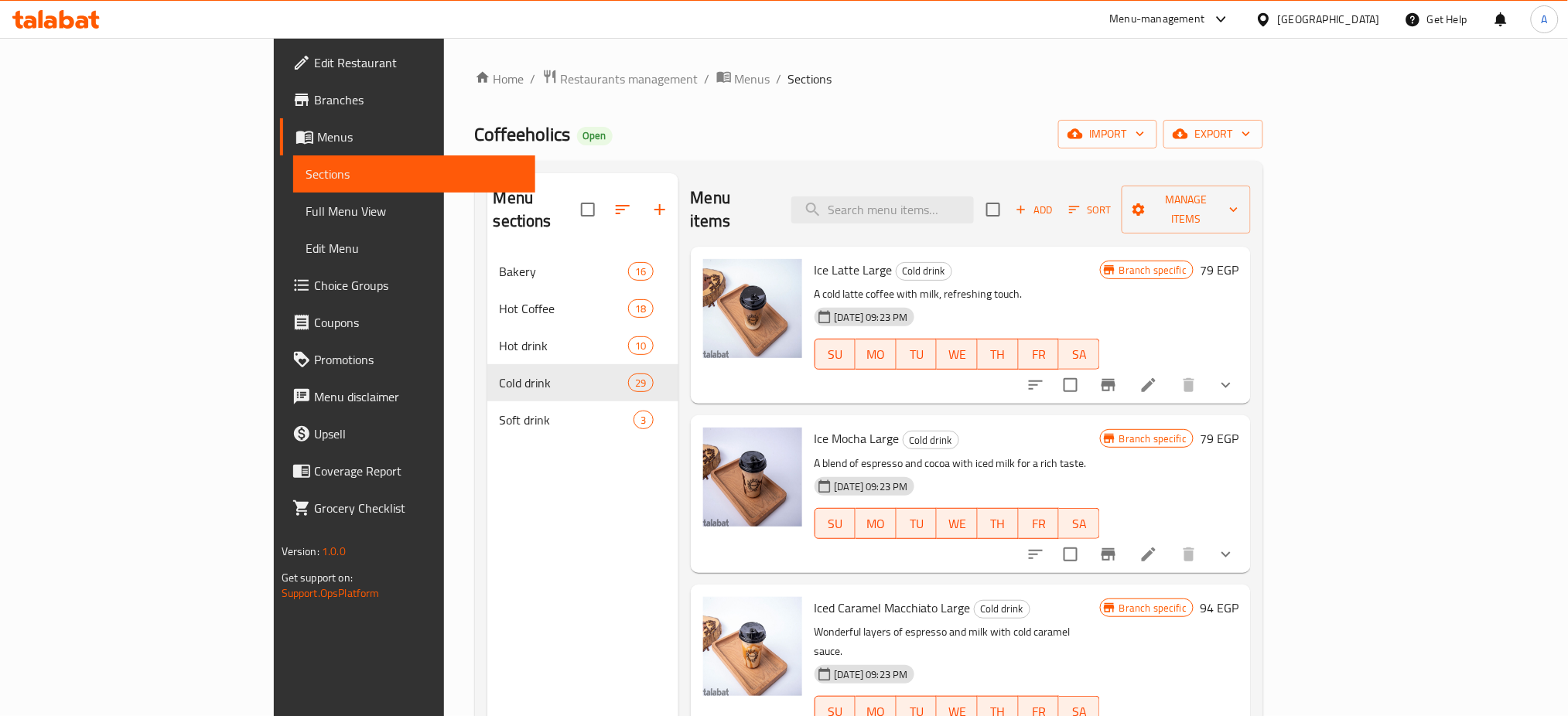
click at [1055, 201] on span "Add" at bounding box center [1035, 210] width 42 height 18
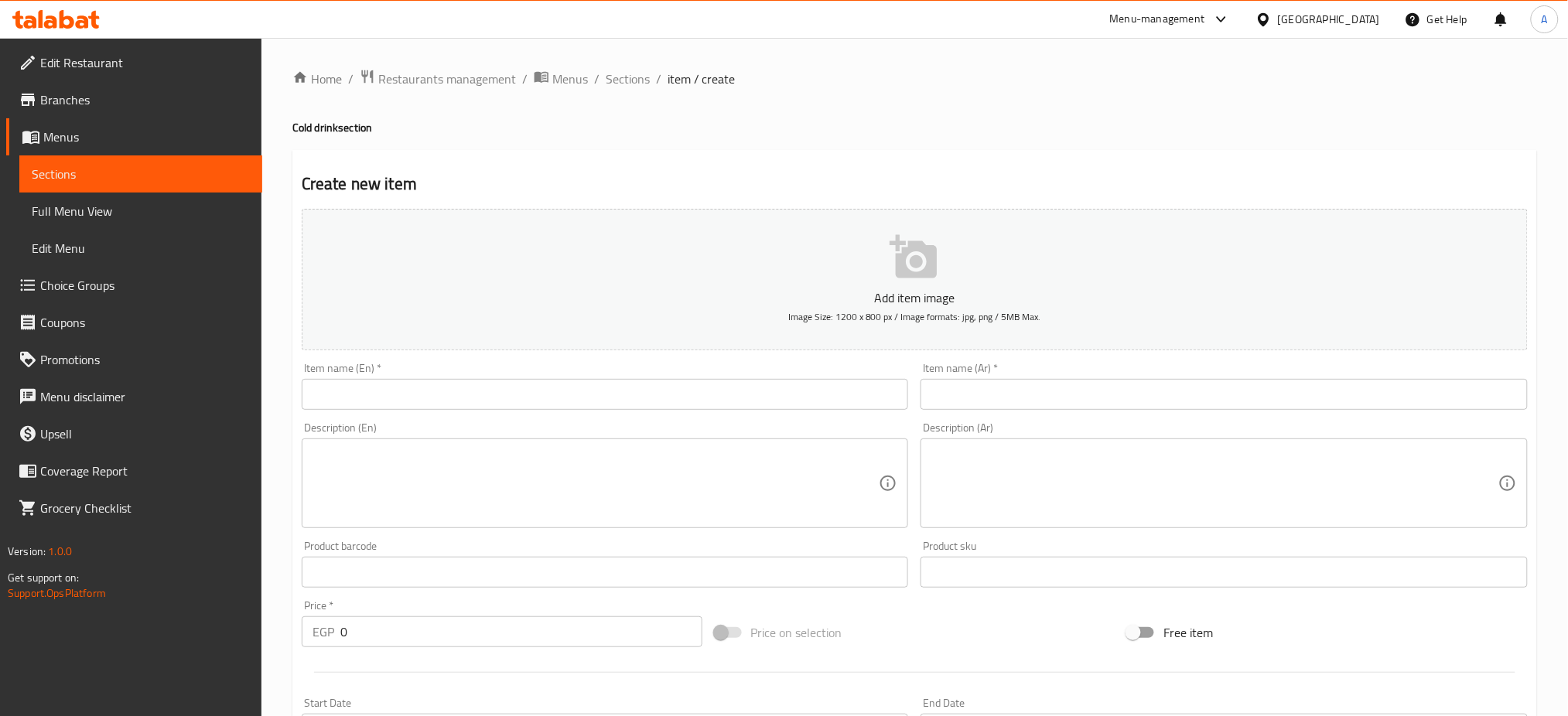
click at [489, 405] on input "text" at bounding box center [605, 395] width 608 height 31
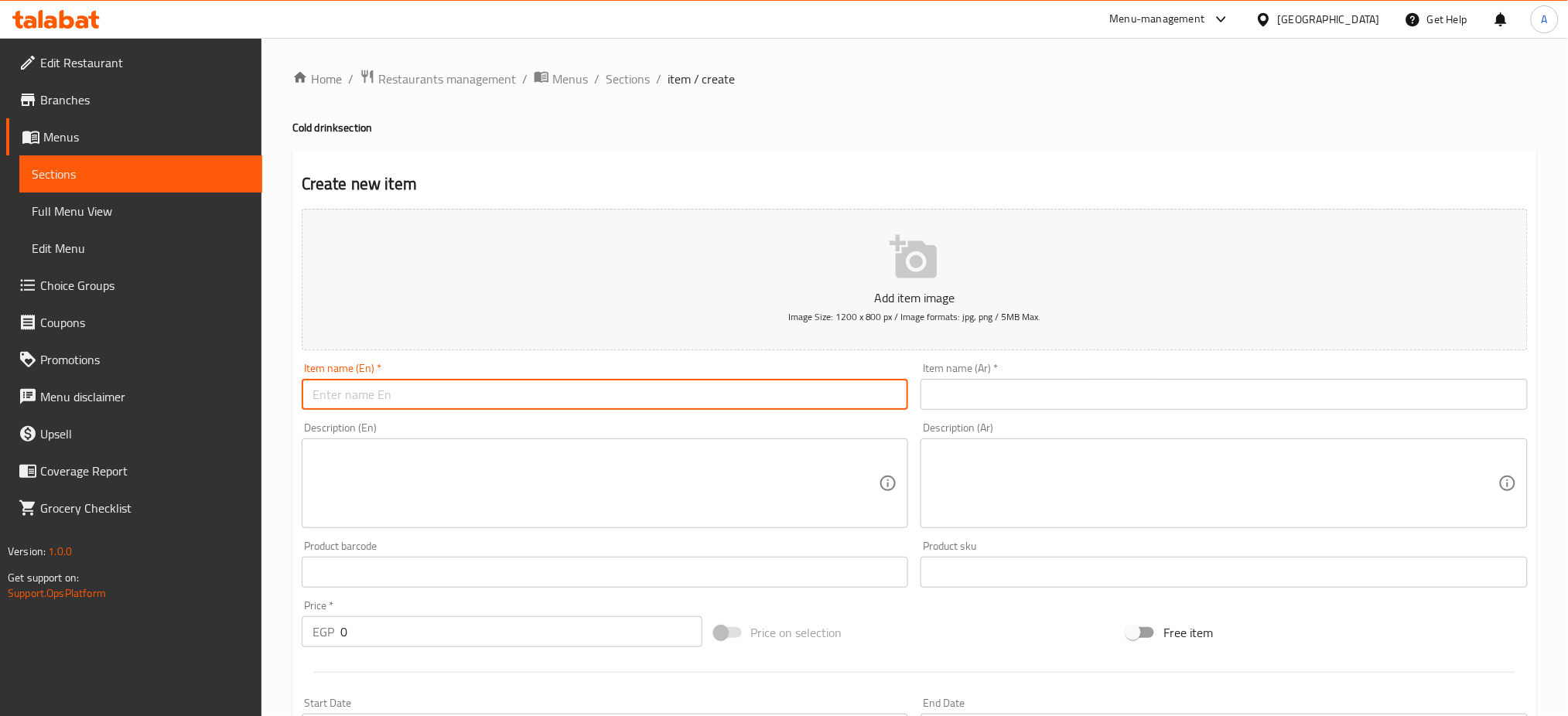
paste input "Caramel HolicsChino large"
type input "HolicsChino"
click at [1020, 402] on input "text" at bounding box center [1224, 395] width 608 height 31
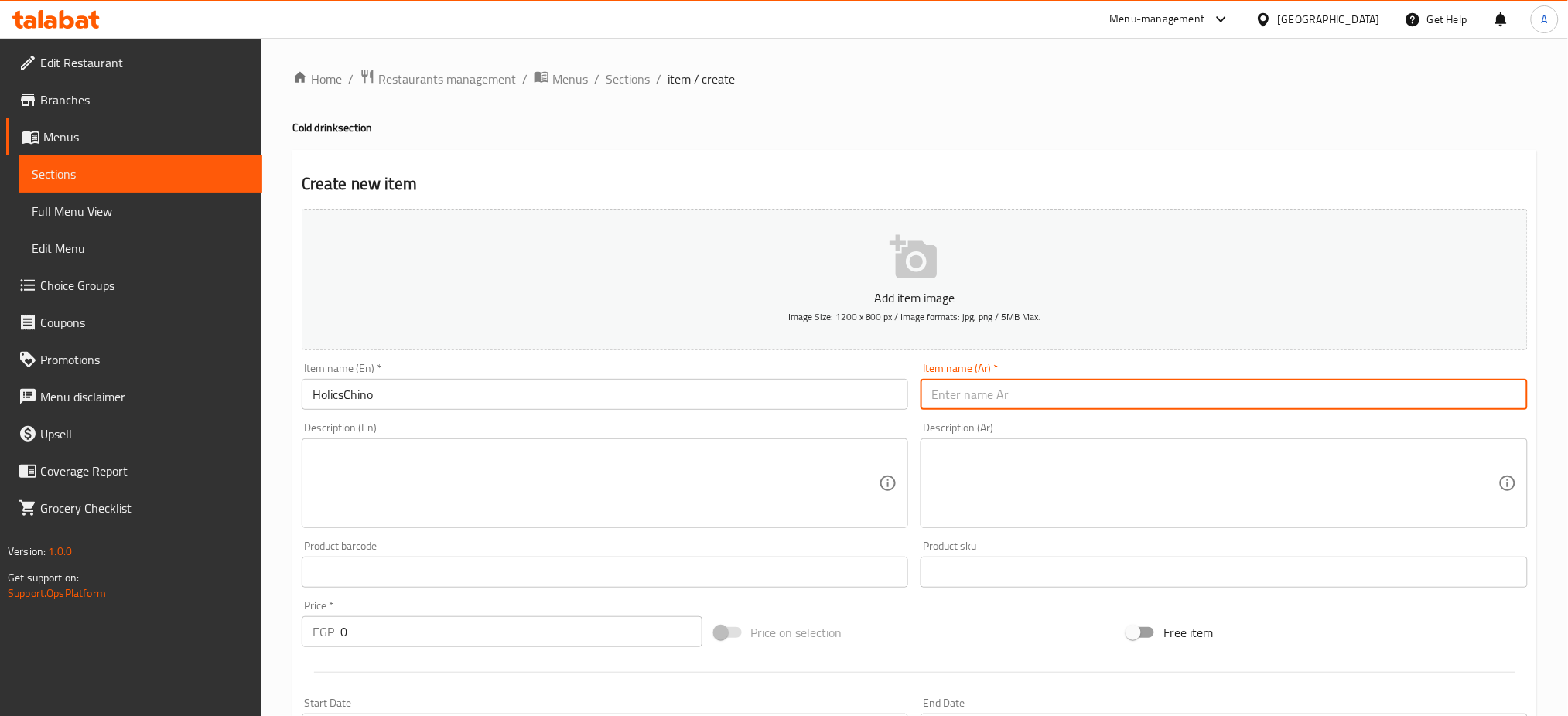
paste input "هوليكشينو"
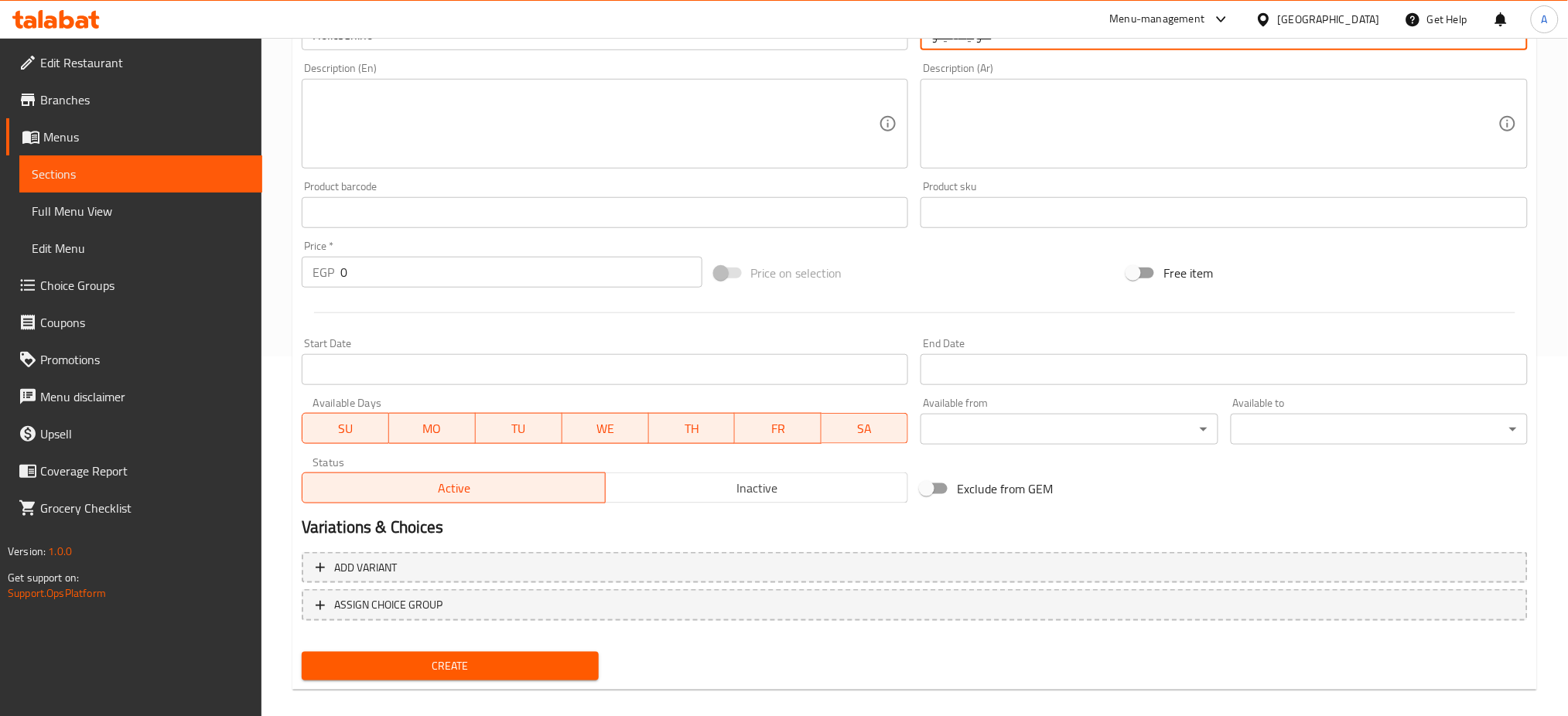
scroll to position [374, 0]
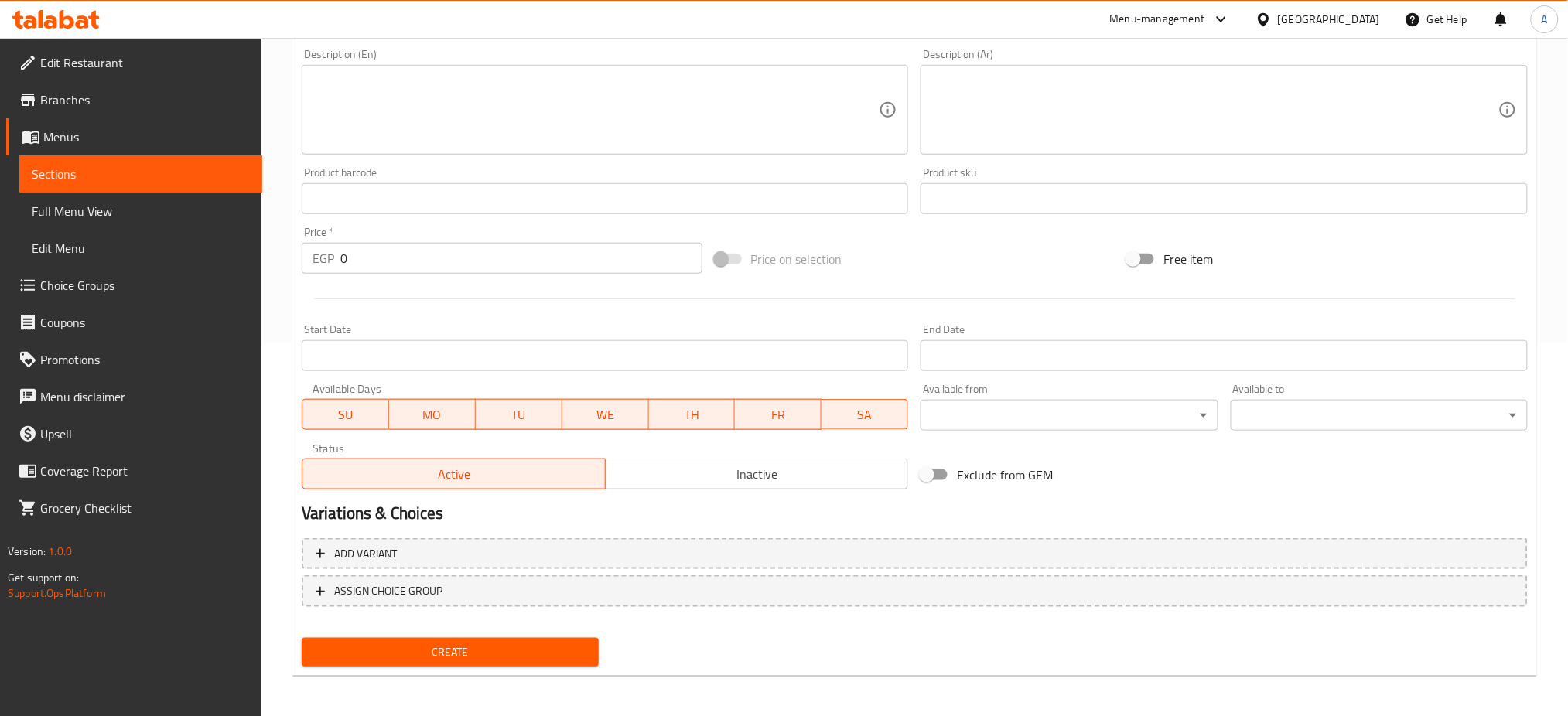
type input "هوليكشينو"
click at [702, 473] on span "Inactive" at bounding box center [757, 474] width 291 height 23
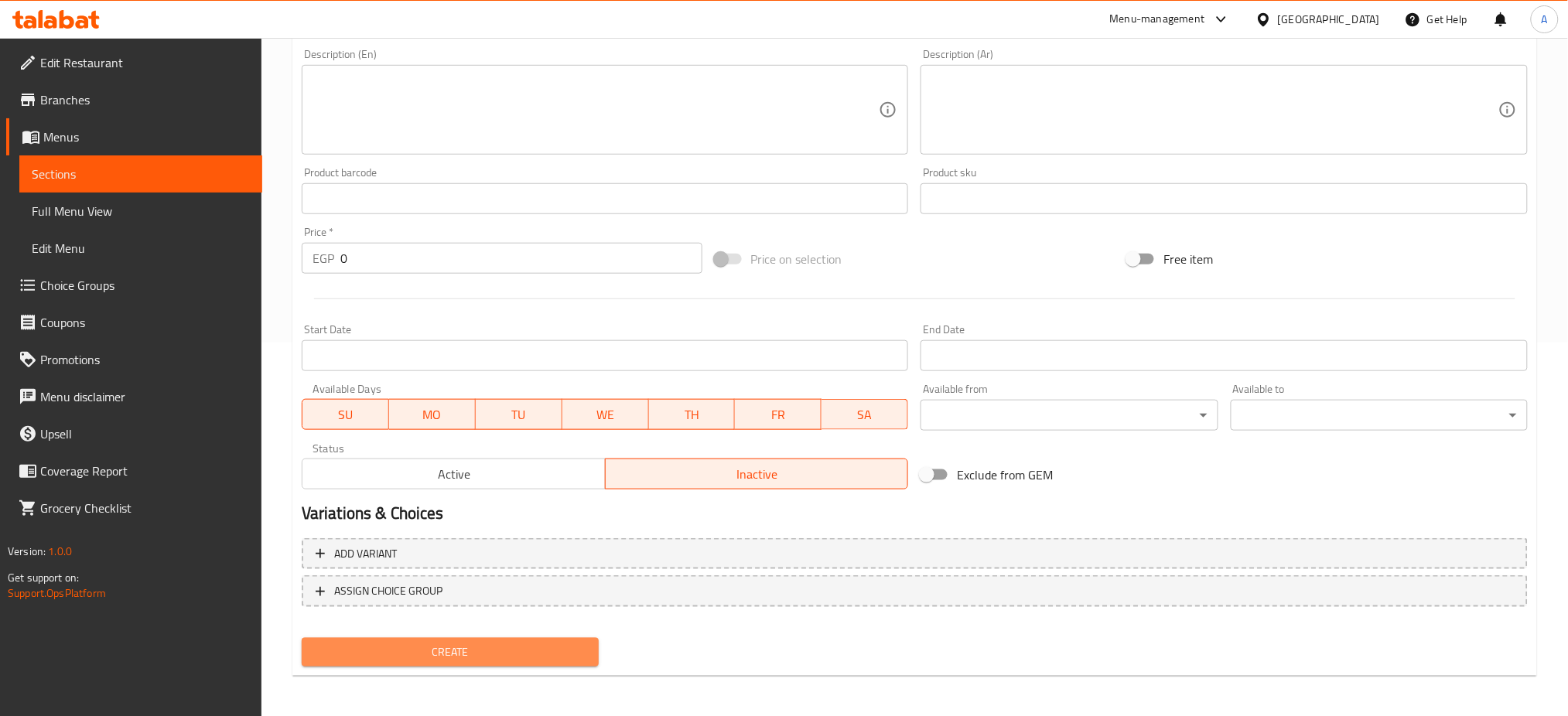
click at [451, 651] on span "Create" at bounding box center [450, 652] width 273 height 19
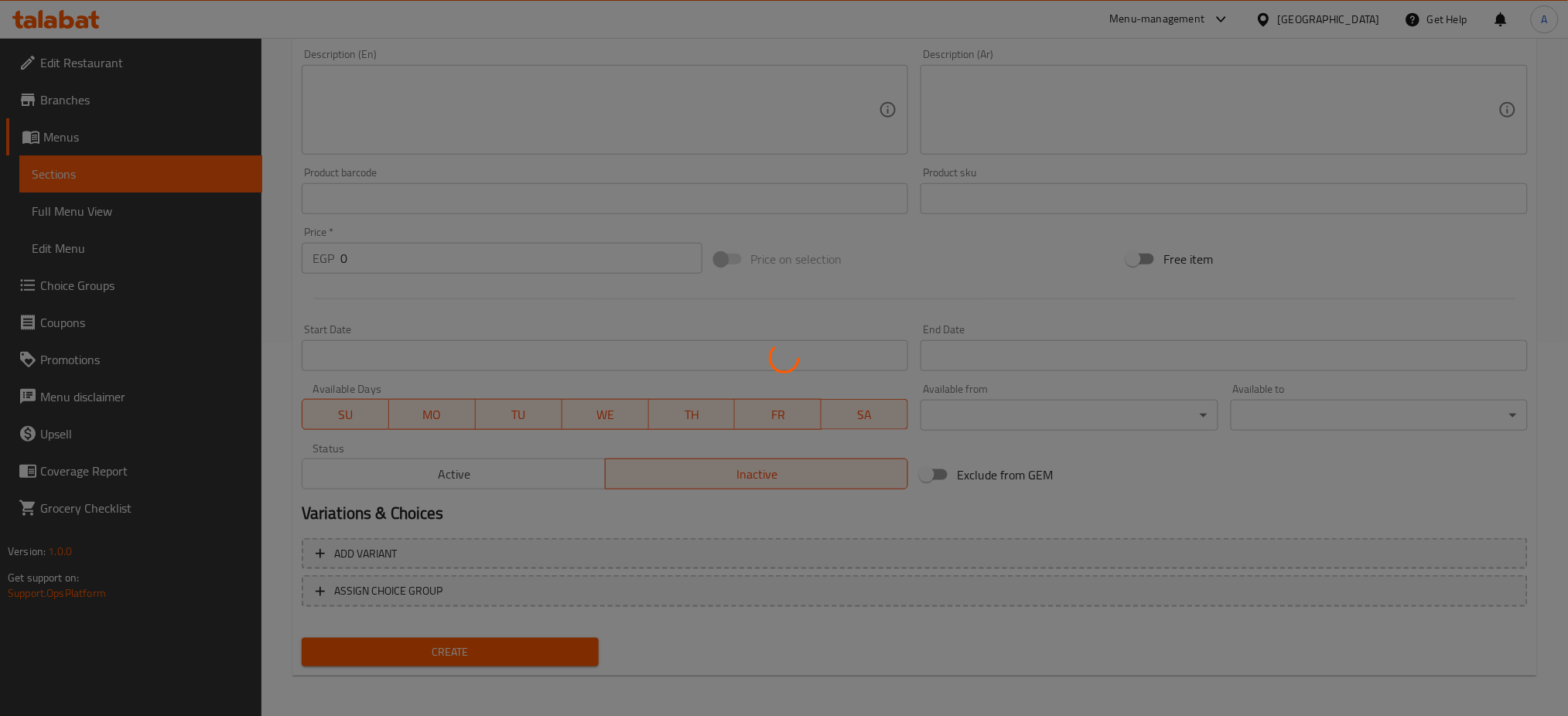
scroll to position [0, 0]
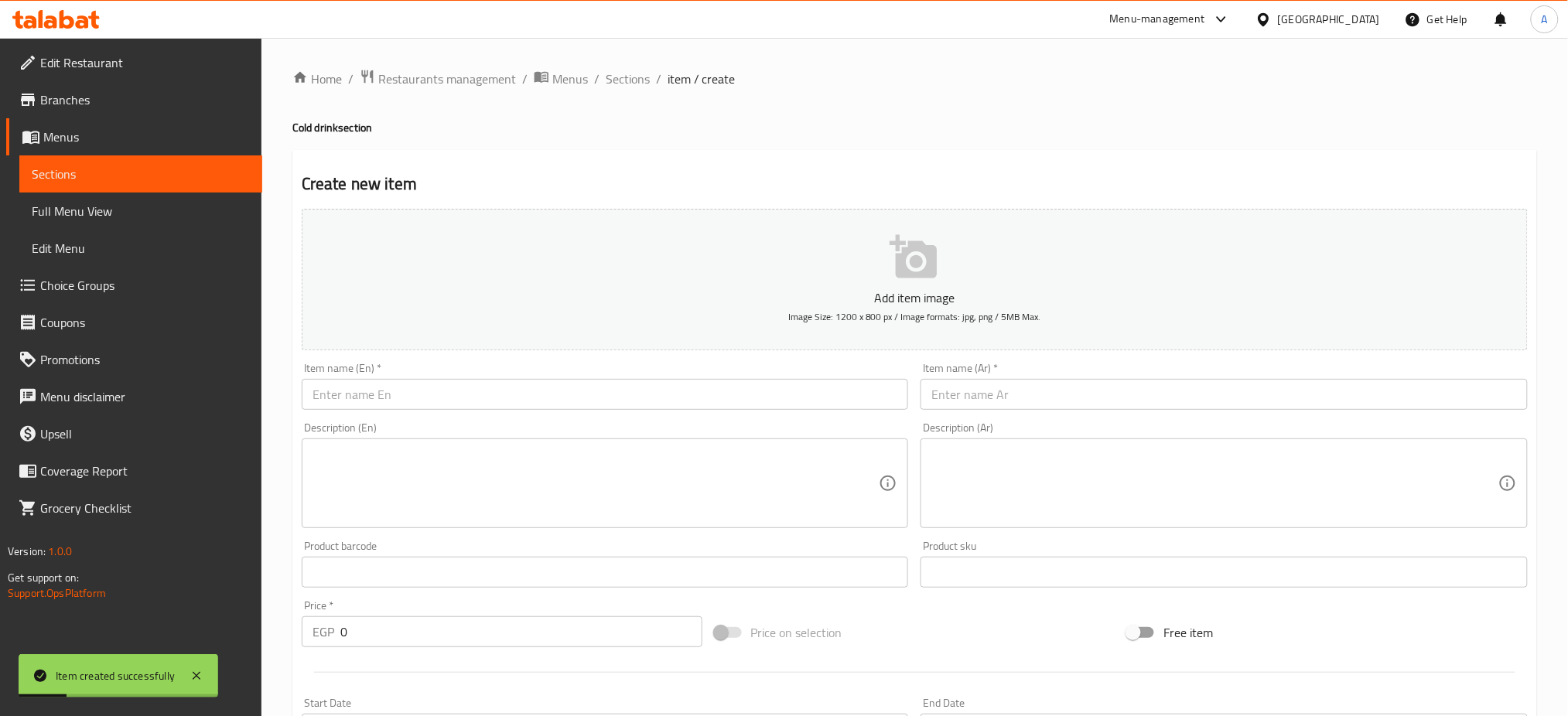
click at [613, 62] on div "Home / Restaurants management / Menus / Sections / item / create Cold drink sec…" at bounding box center [914, 565] width 1306 height 1055
click at [614, 73] on span "Sections" at bounding box center [627, 79] width 44 height 19
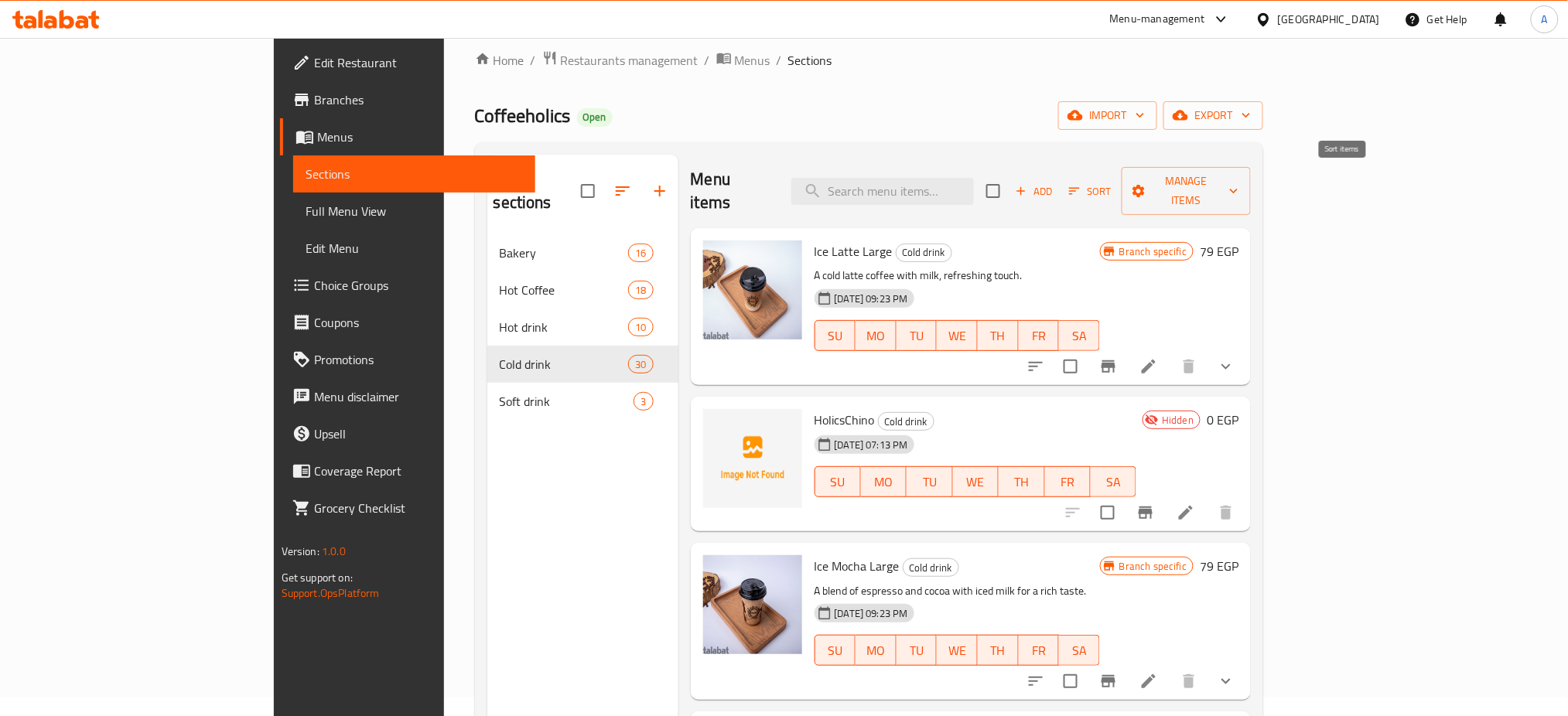
click at [1116, 191] on button "Sort" at bounding box center [1090, 191] width 51 height 24
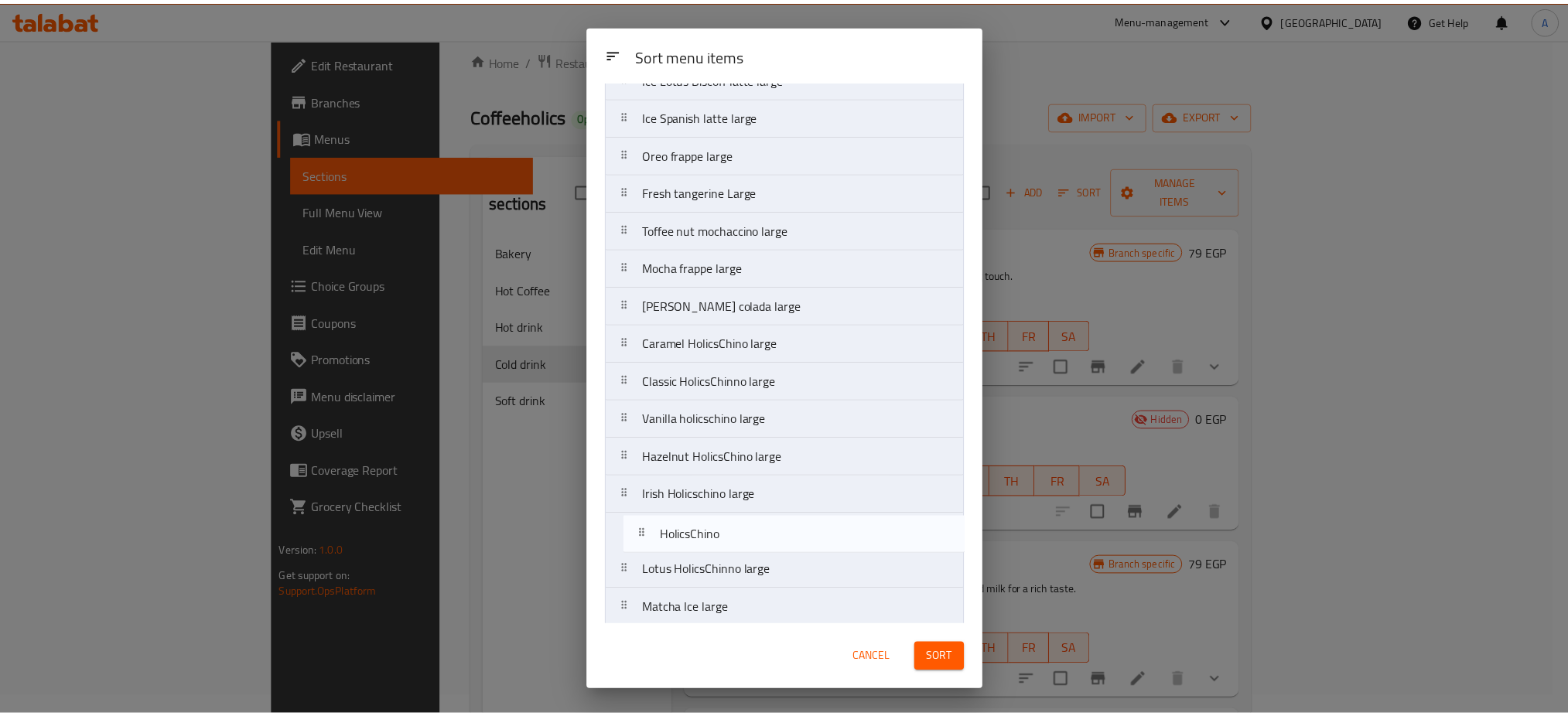
scroll to position [645, 0]
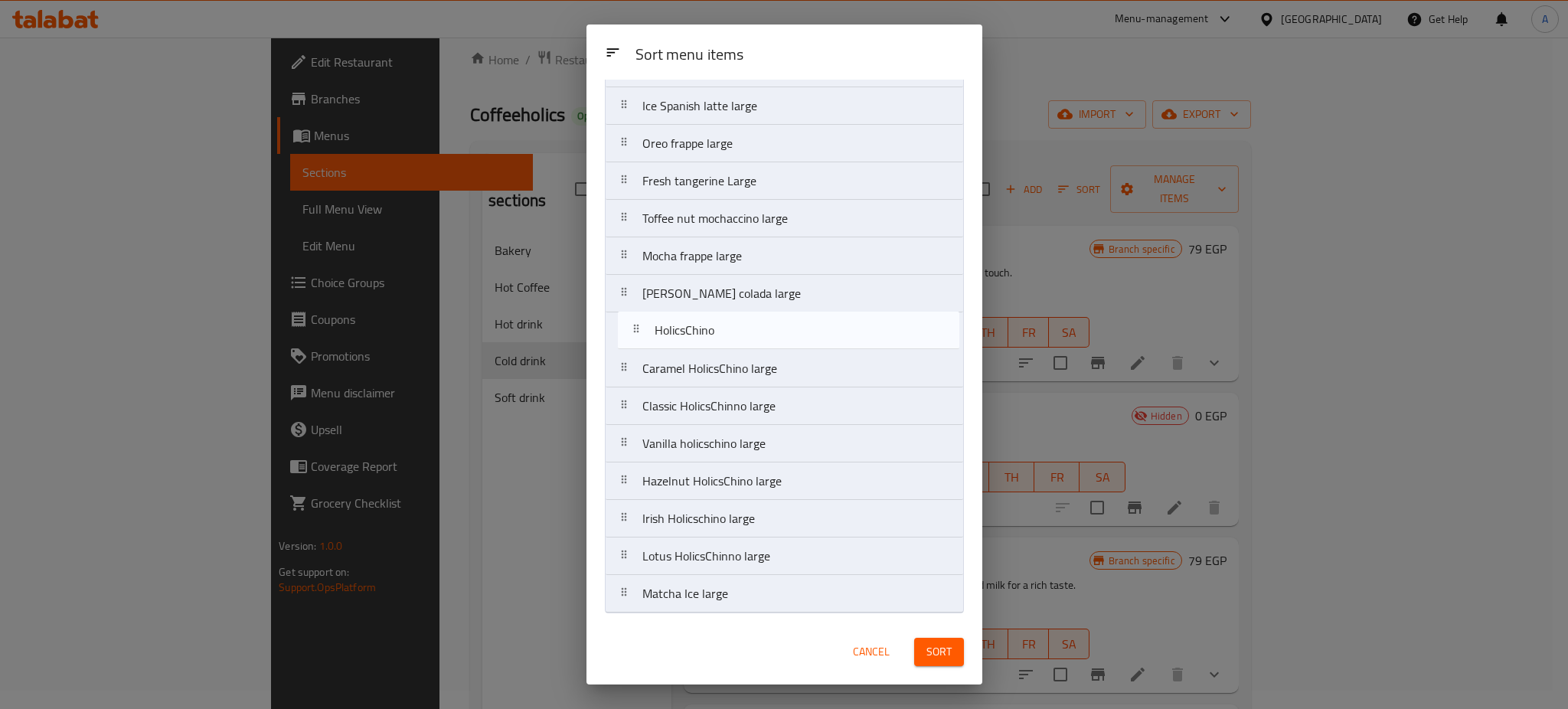
drag, startPoint x: 650, startPoint y: 184, endPoint x: 660, endPoint y: 340, distance: 156.3
click at [660, 340] on nav "Ice Latte Large HolicsChino Ice Mocha Large Iced Caramel Macchiato Large Ice Am…" at bounding box center [784, 49] width 359 height 1127
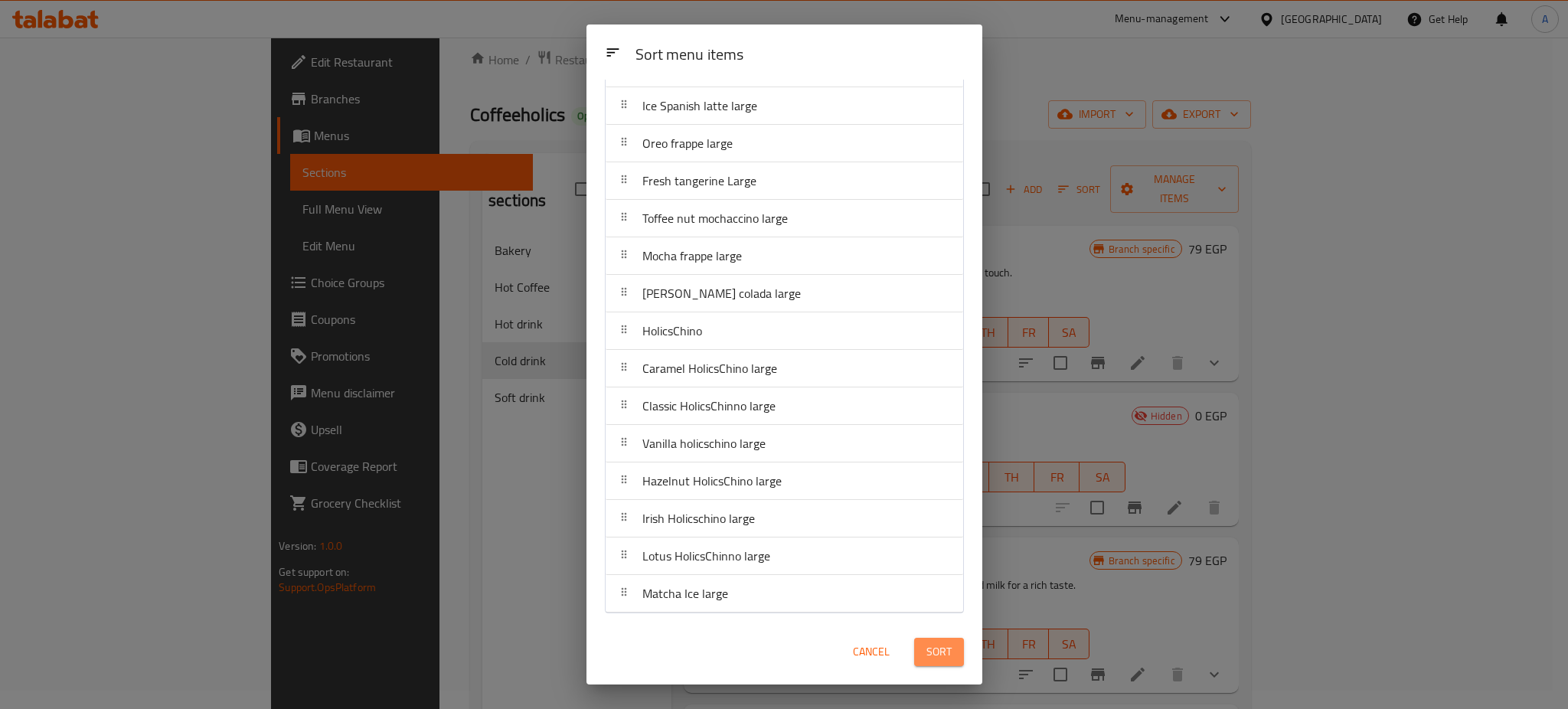
click at [942, 649] on span "Sort" at bounding box center [939, 652] width 25 height 19
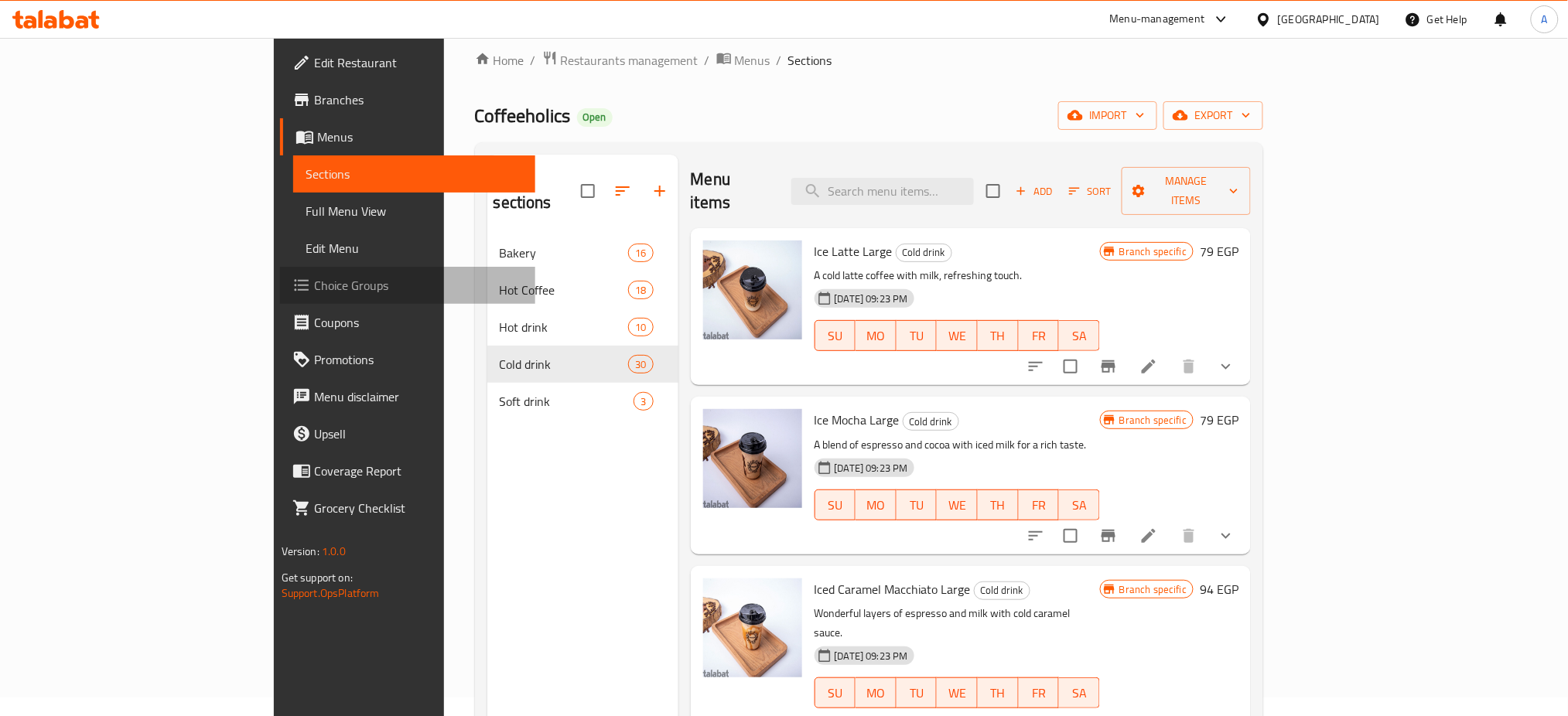
click at [314, 289] on span "Choice Groups" at bounding box center [419, 285] width 209 height 19
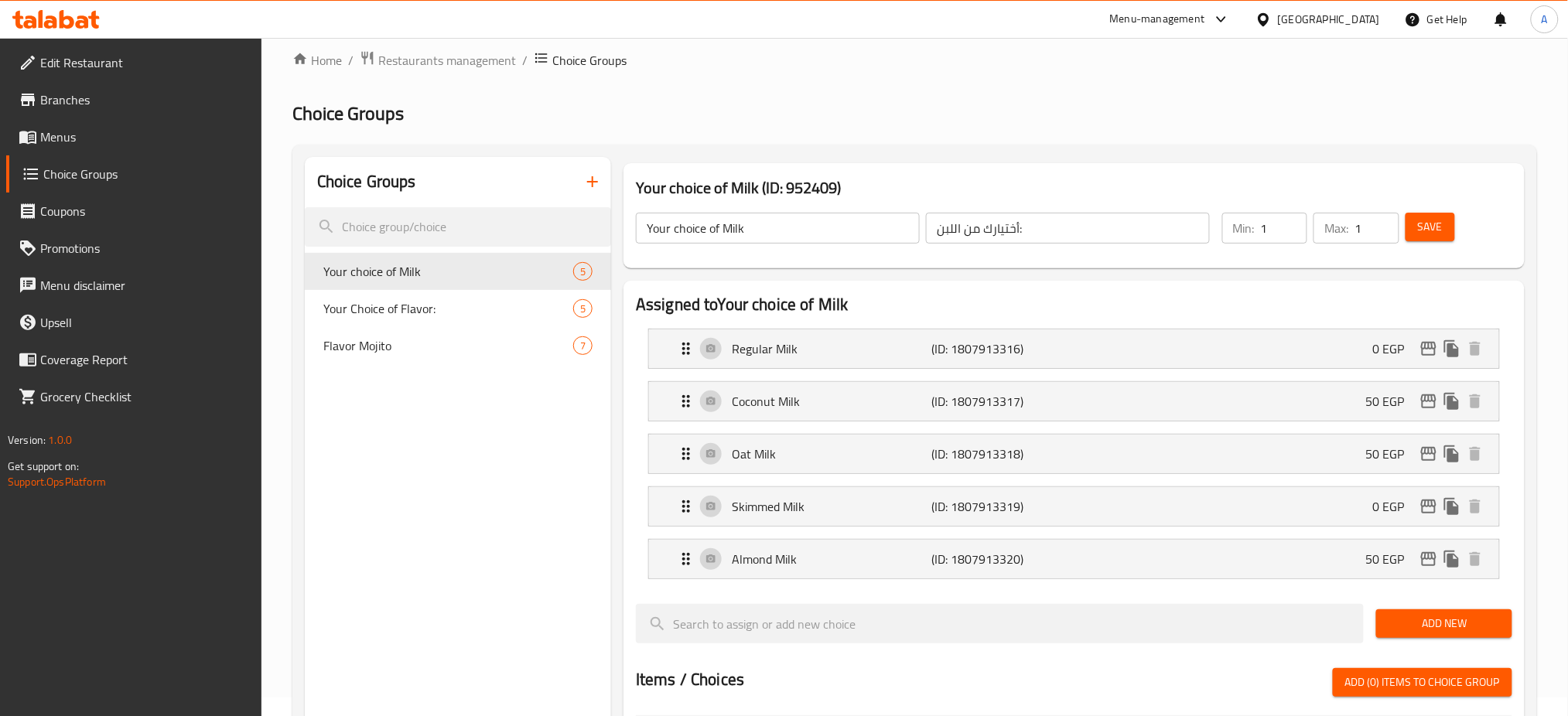
click at [592, 177] on icon "button" at bounding box center [592, 181] width 19 height 19
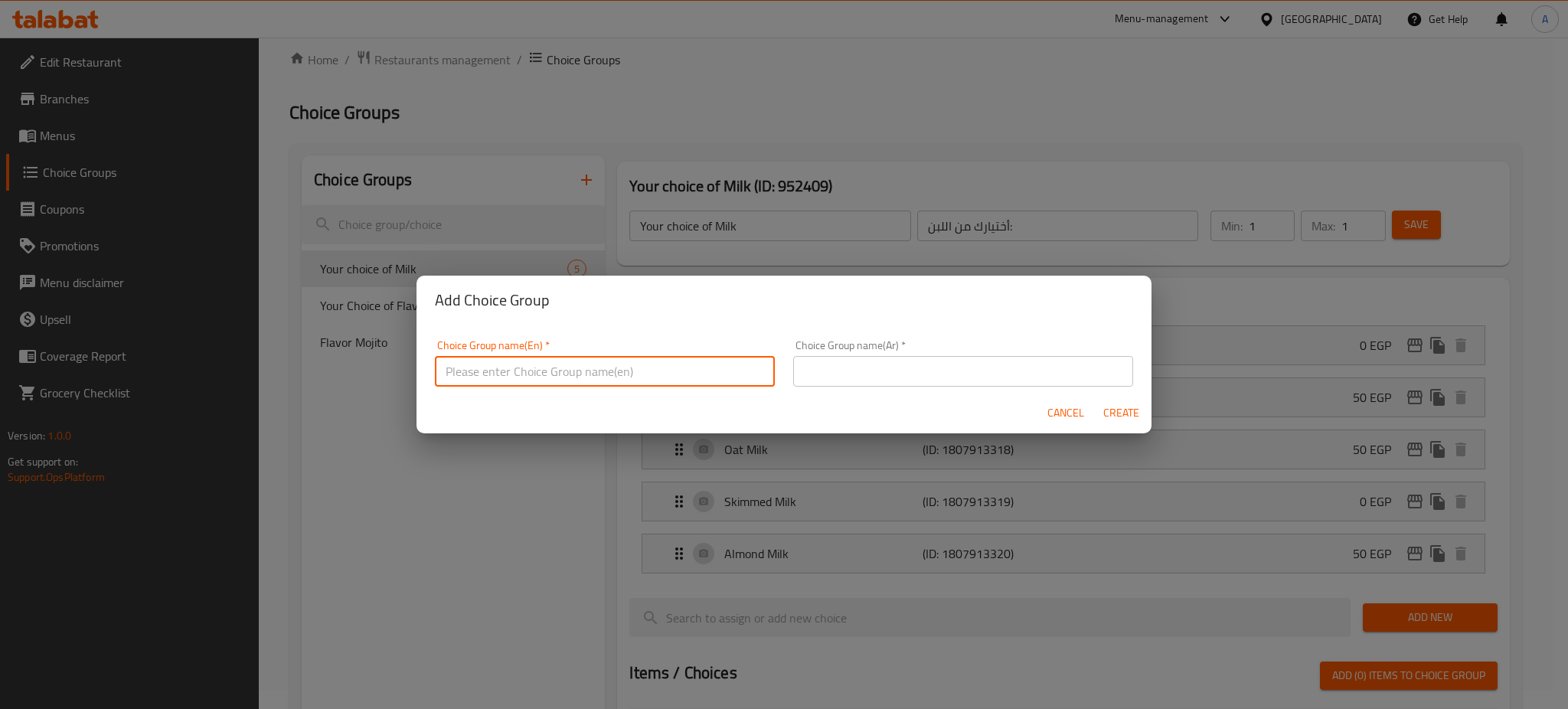
click at [559, 368] on input "text" at bounding box center [605, 371] width 340 height 30
paste input "Irish Holicschino large"
type input "Your choice of [PERSON_NAME]"
drag, startPoint x: 950, startPoint y: 355, endPoint x: 934, endPoint y: 361, distance: 17.1
click at [934, 361] on div "Choice Group name(Ar)   * Choice Group name(Ar) *" at bounding box center [963, 363] width 340 height 46
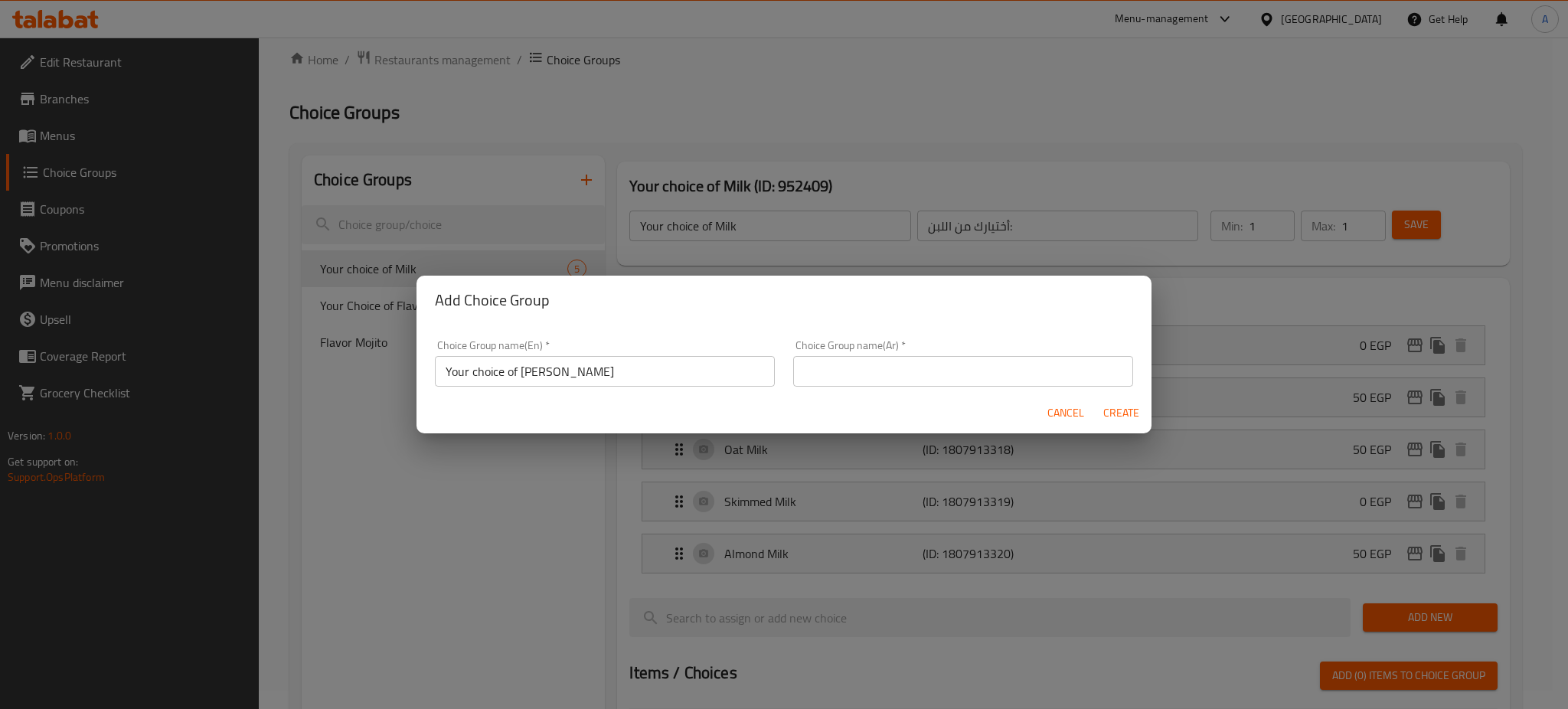
click at [934, 361] on input "text" at bounding box center [963, 371] width 340 height 30
paste input "هوليكشينو"
type input "إختيارك من الهوليكشينو :"
click at [1120, 415] on span "Create" at bounding box center [1120, 413] width 37 height 19
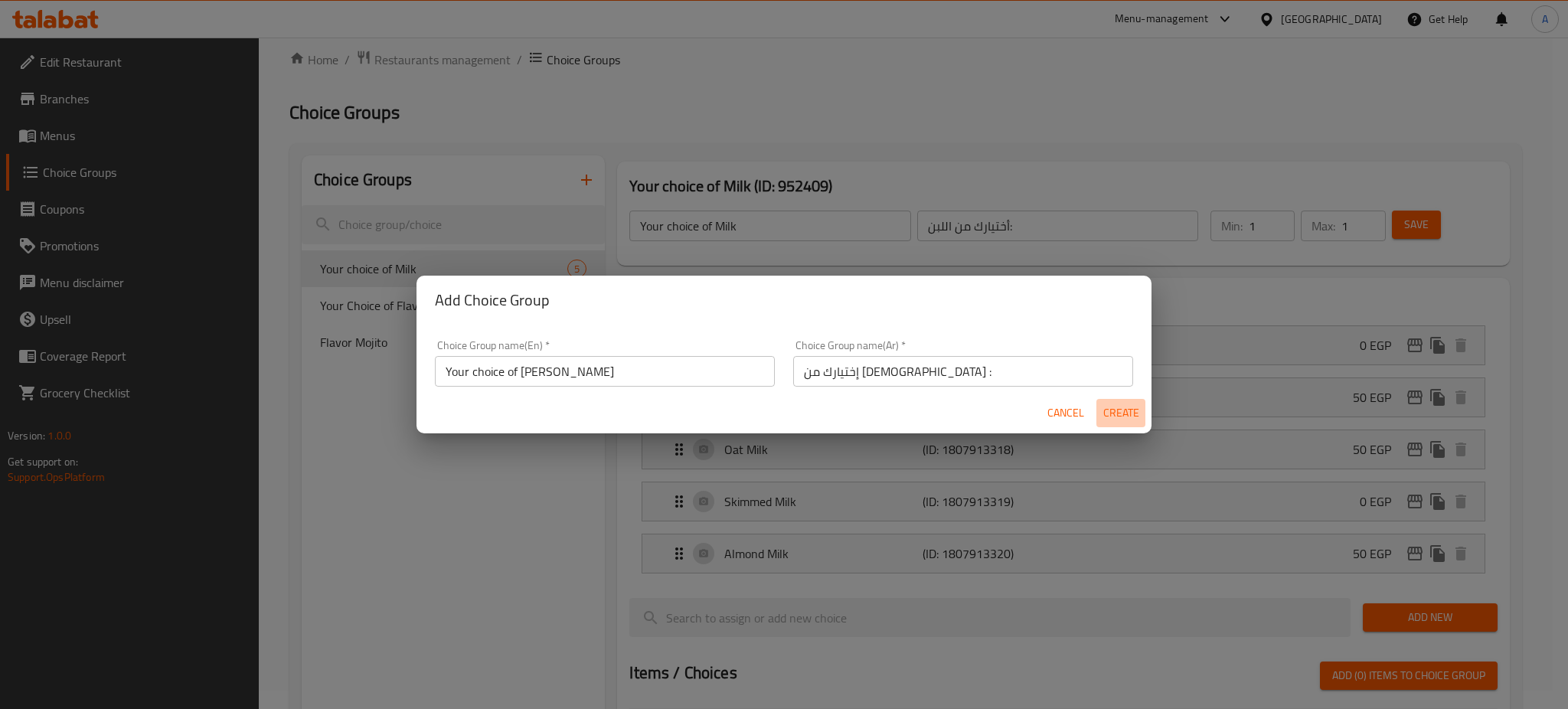
type input "Your choice of [PERSON_NAME]"
type input "إختيارك من الهوليكشينو :"
type input "0"
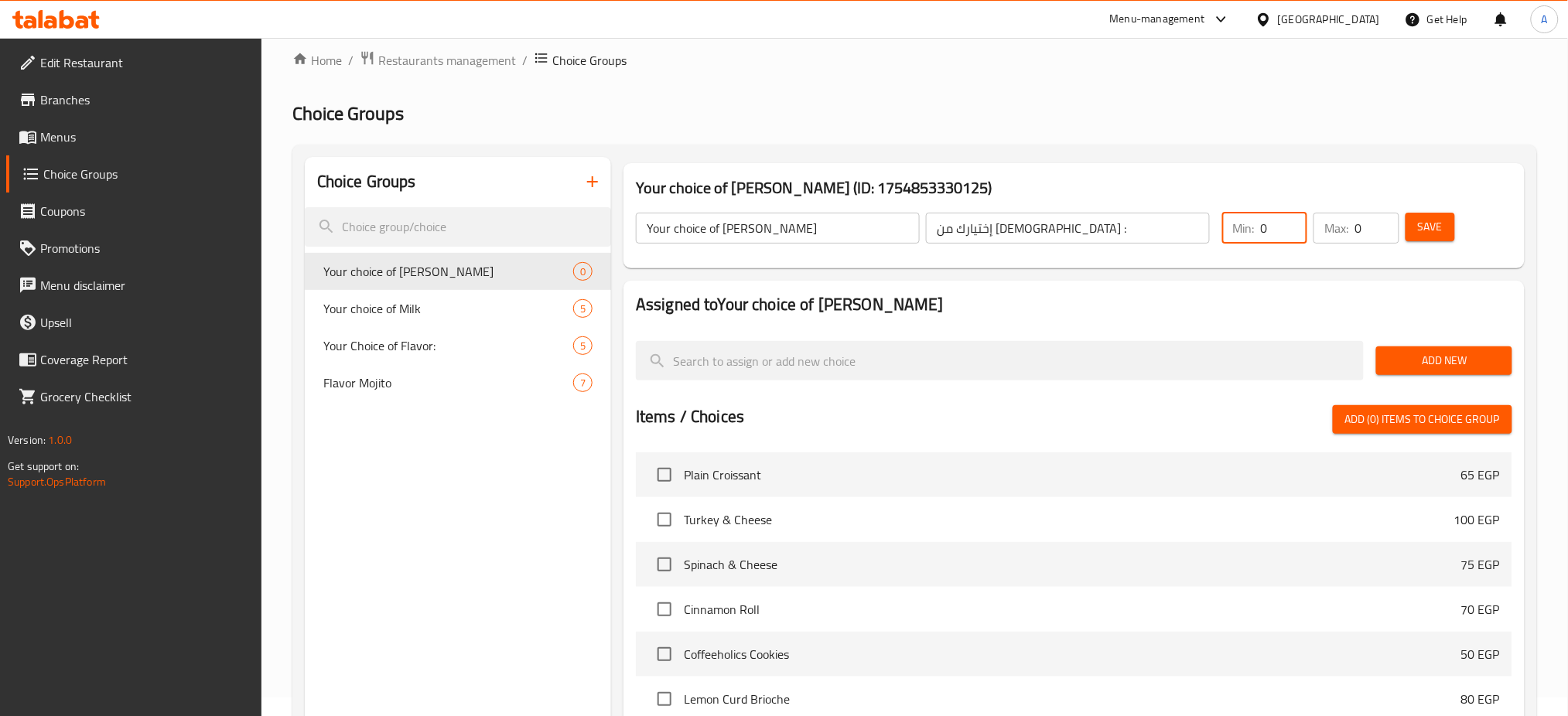
click at [1276, 227] on input "0" at bounding box center [1284, 228] width 46 height 31
type input "1"
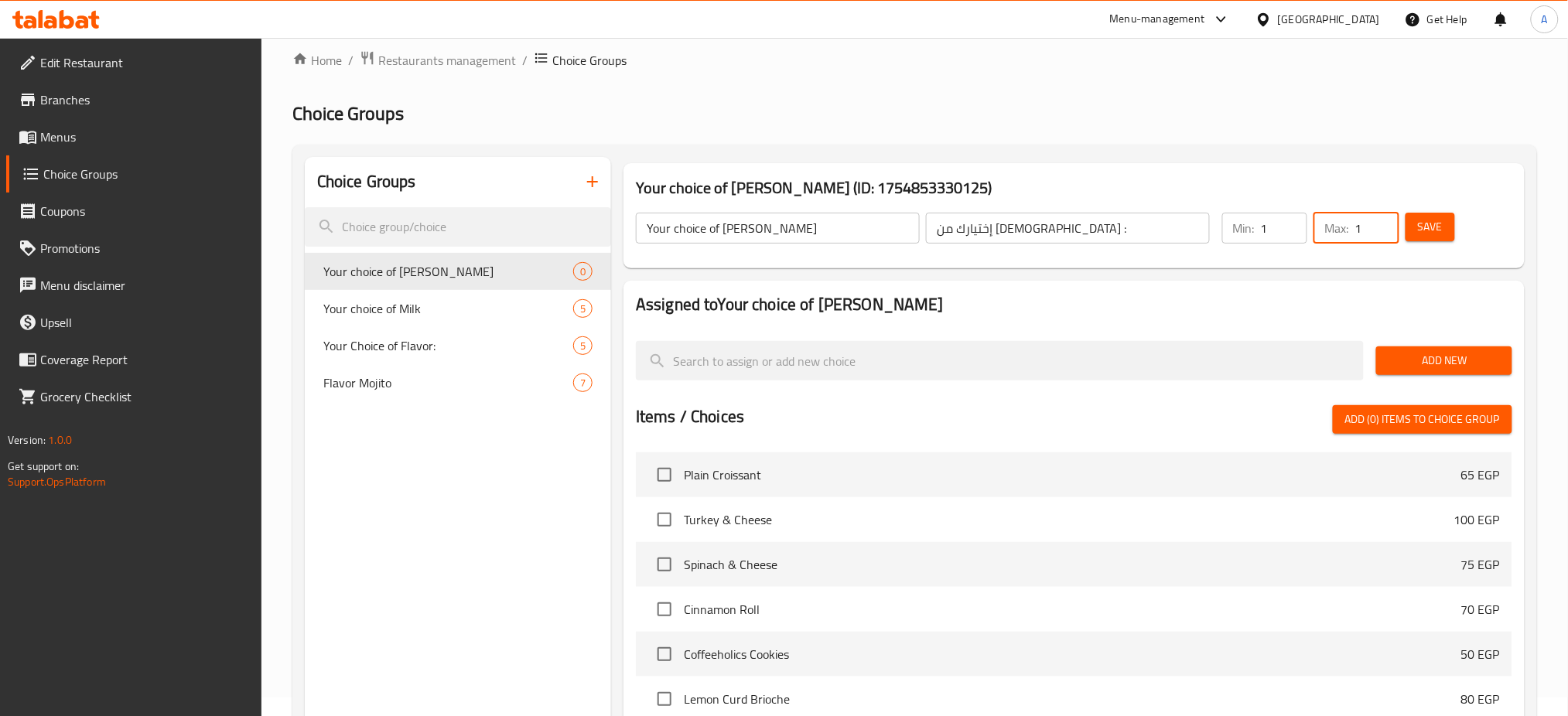
click at [1451, 370] on button "Add New" at bounding box center [1443, 361] width 135 height 29
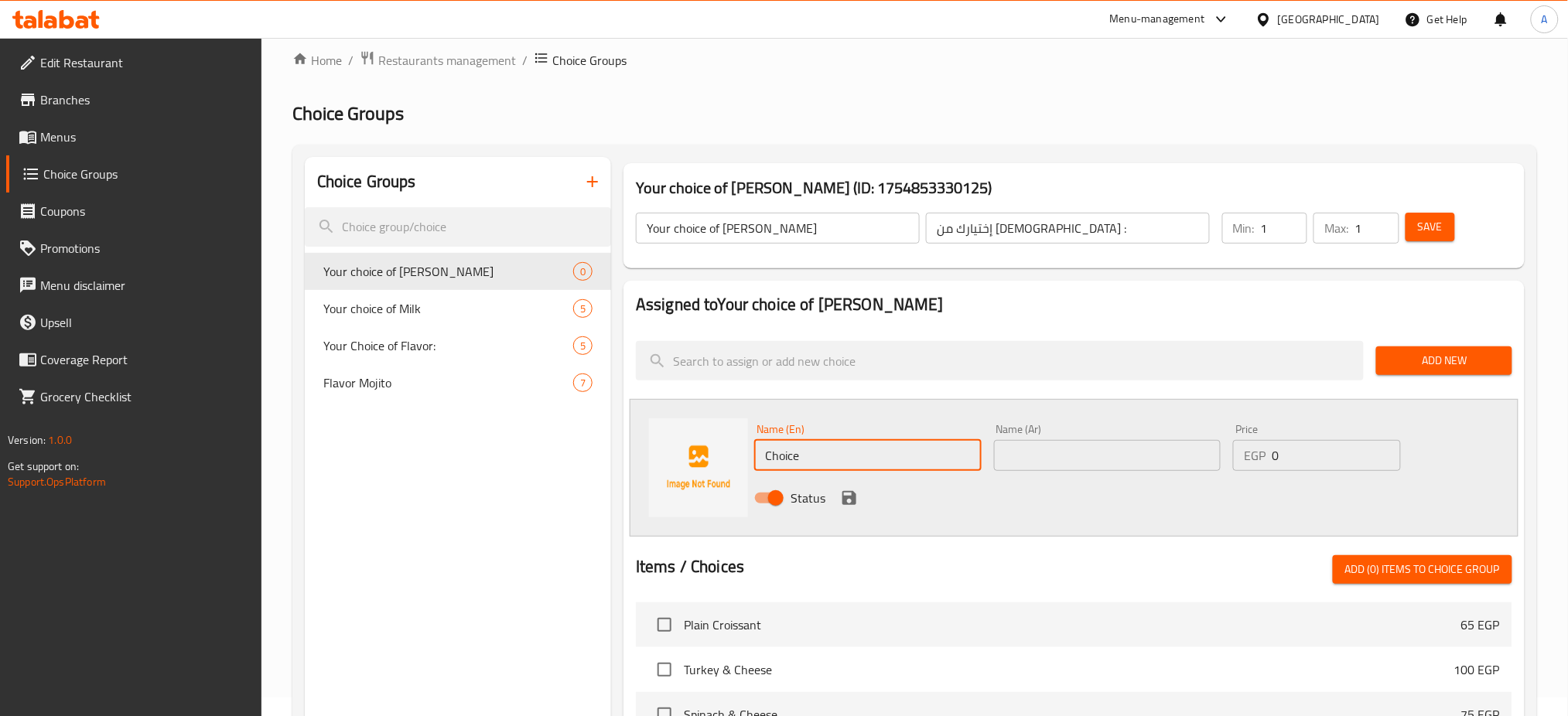
click at [775, 452] on input "Choice" at bounding box center [868, 456] width 227 height 31
paste input "Lotus HolicsChinno large"
type input "Lotus HolicsChinno large"
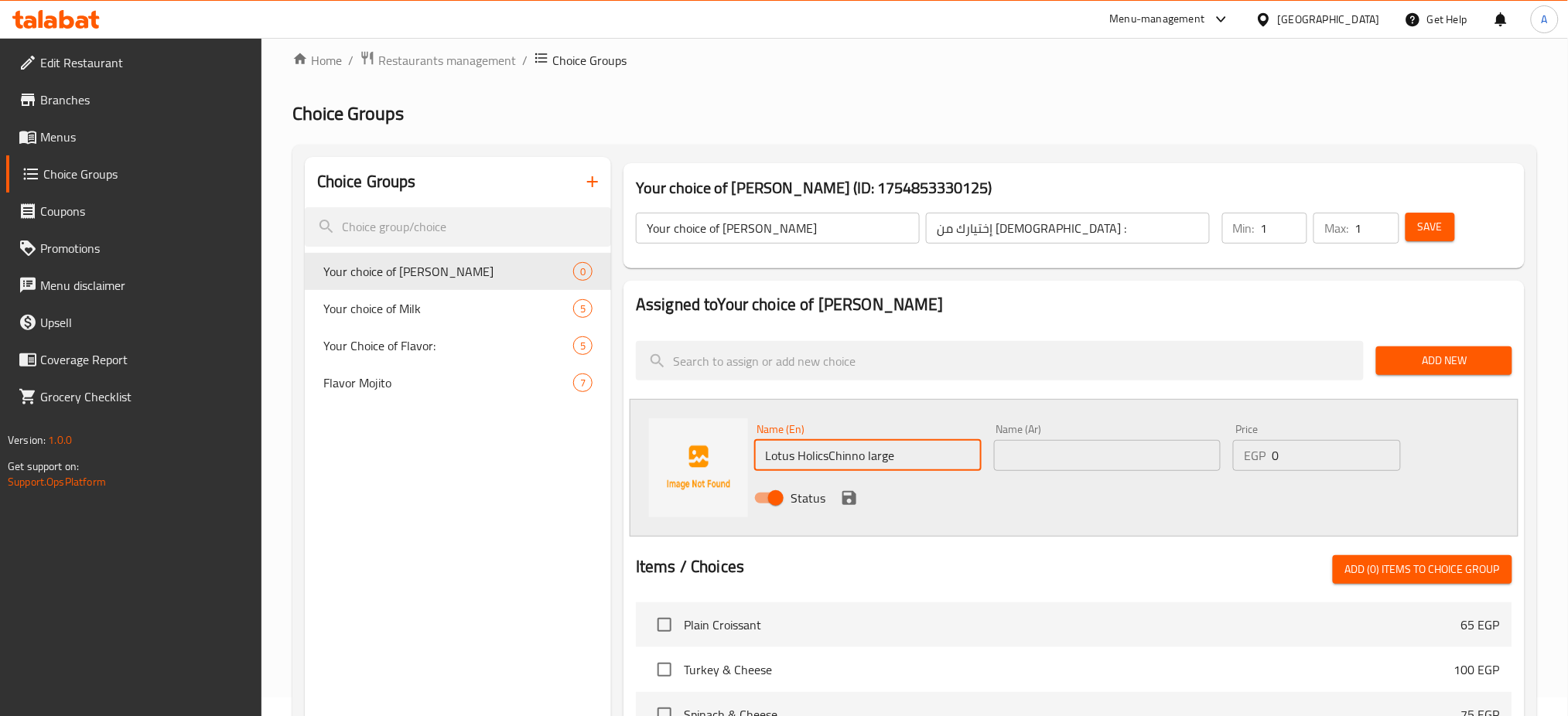
click at [1106, 457] on input "text" at bounding box center [1108, 456] width 227 height 31
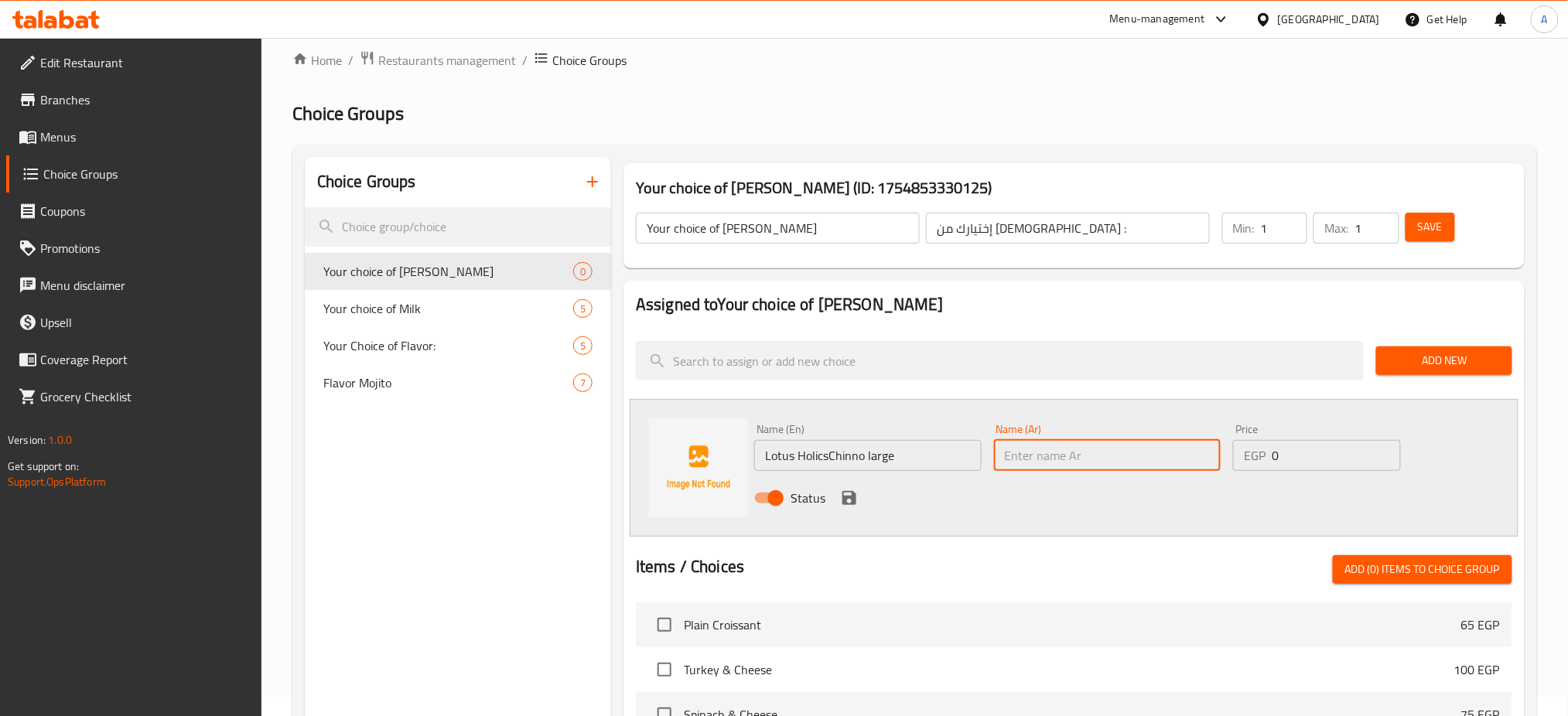
paste input "هوليكسشينو لوتس كبير"
type input "هوليكسشينو لوتس كبير"
click at [1300, 446] on input "0" at bounding box center [1336, 456] width 128 height 31
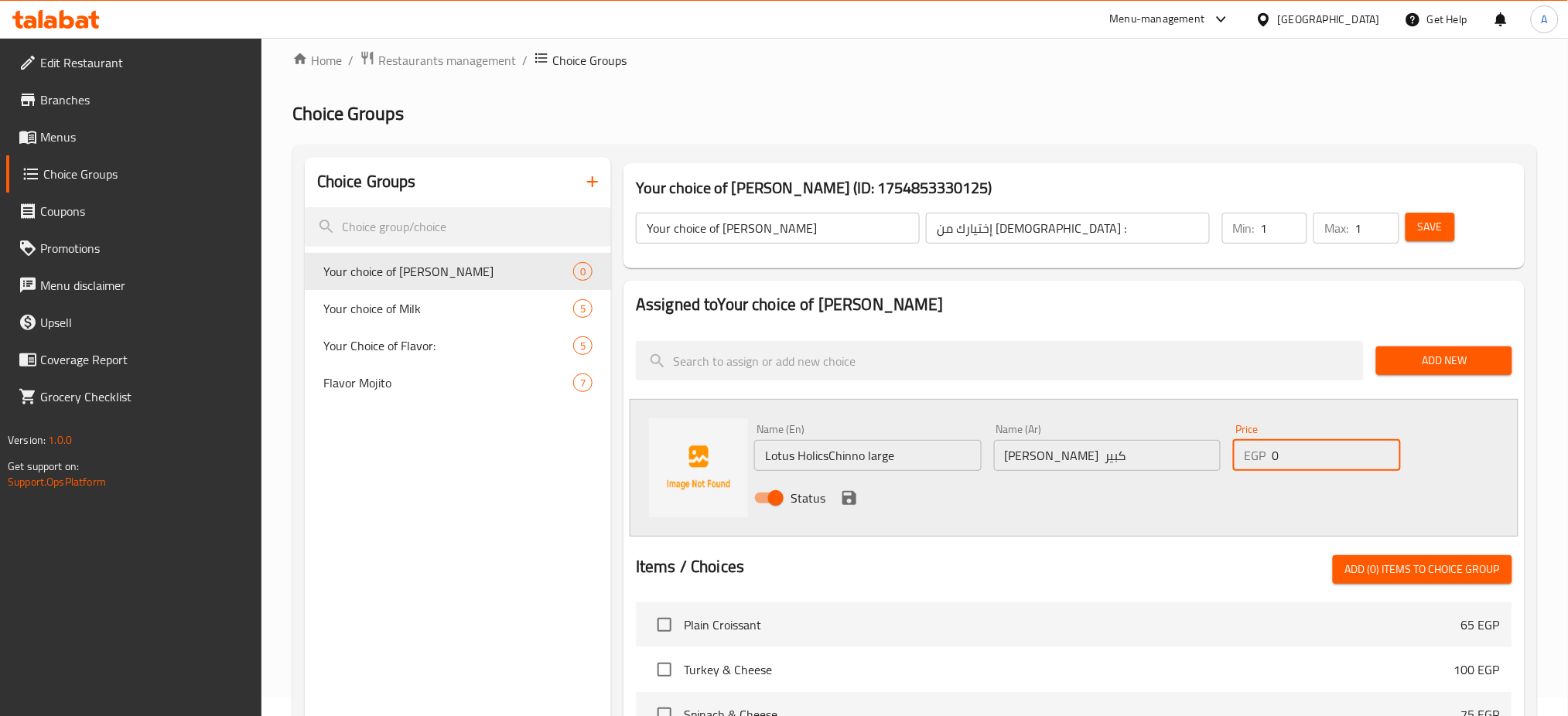
click at [1300, 446] on input "0" at bounding box center [1336, 456] width 128 height 31
type input "124"
click at [847, 494] on icon "save" at bounding box center [849, 498] width 19 height 19
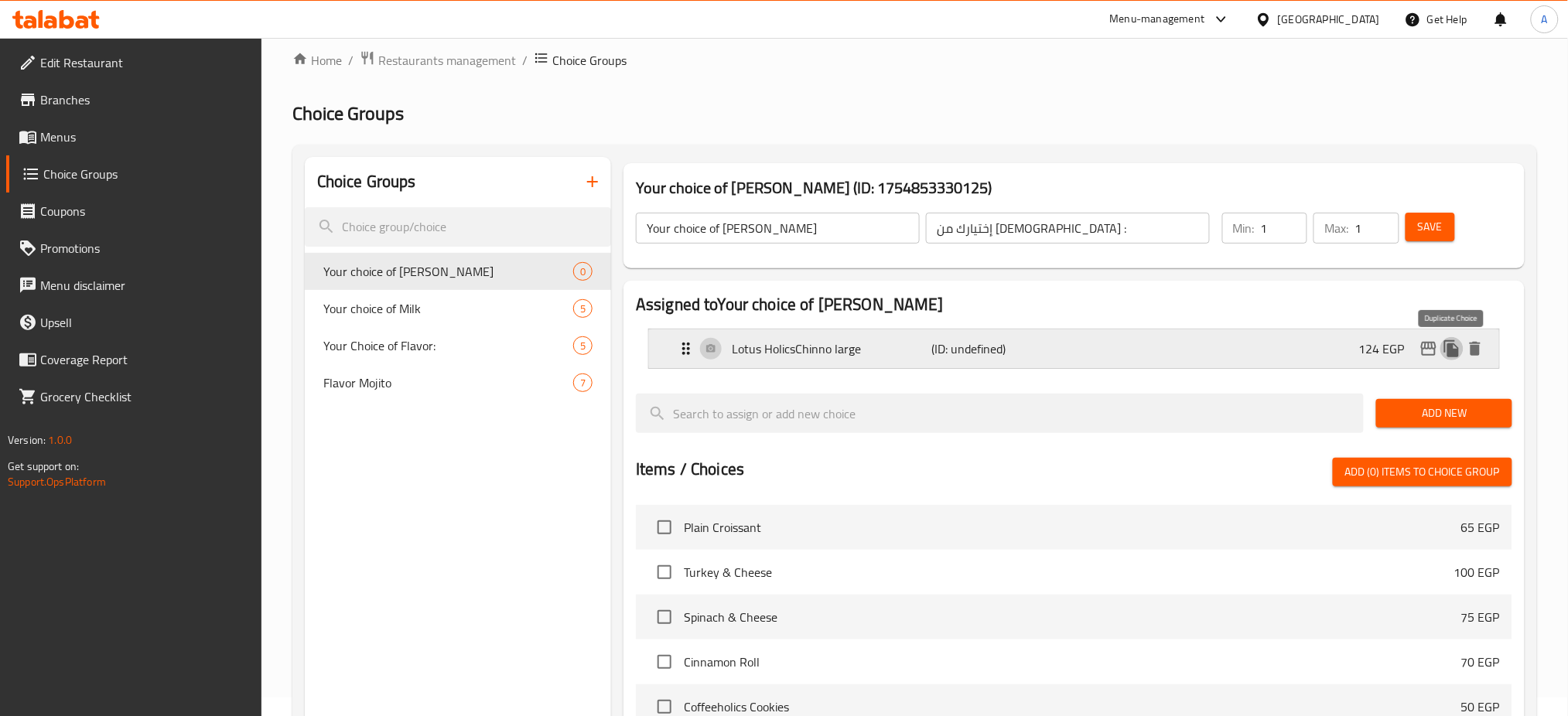
click at [1453, 344] on icon "duplicate" at bounding box center [1452, 349] width 14 height 17
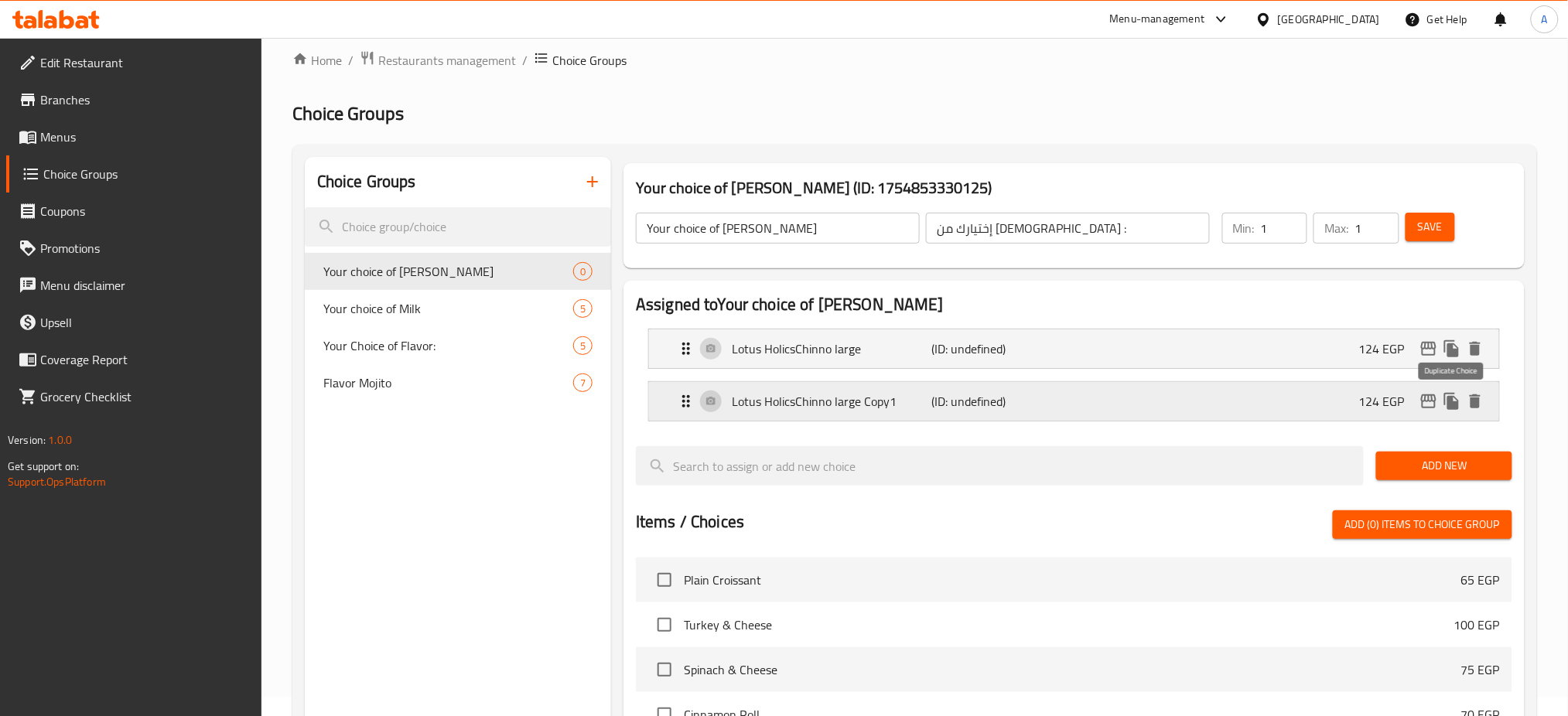
click at [1449, 403] on icon "duplicate" at bounding box center [1452, 401] width 14 height 17
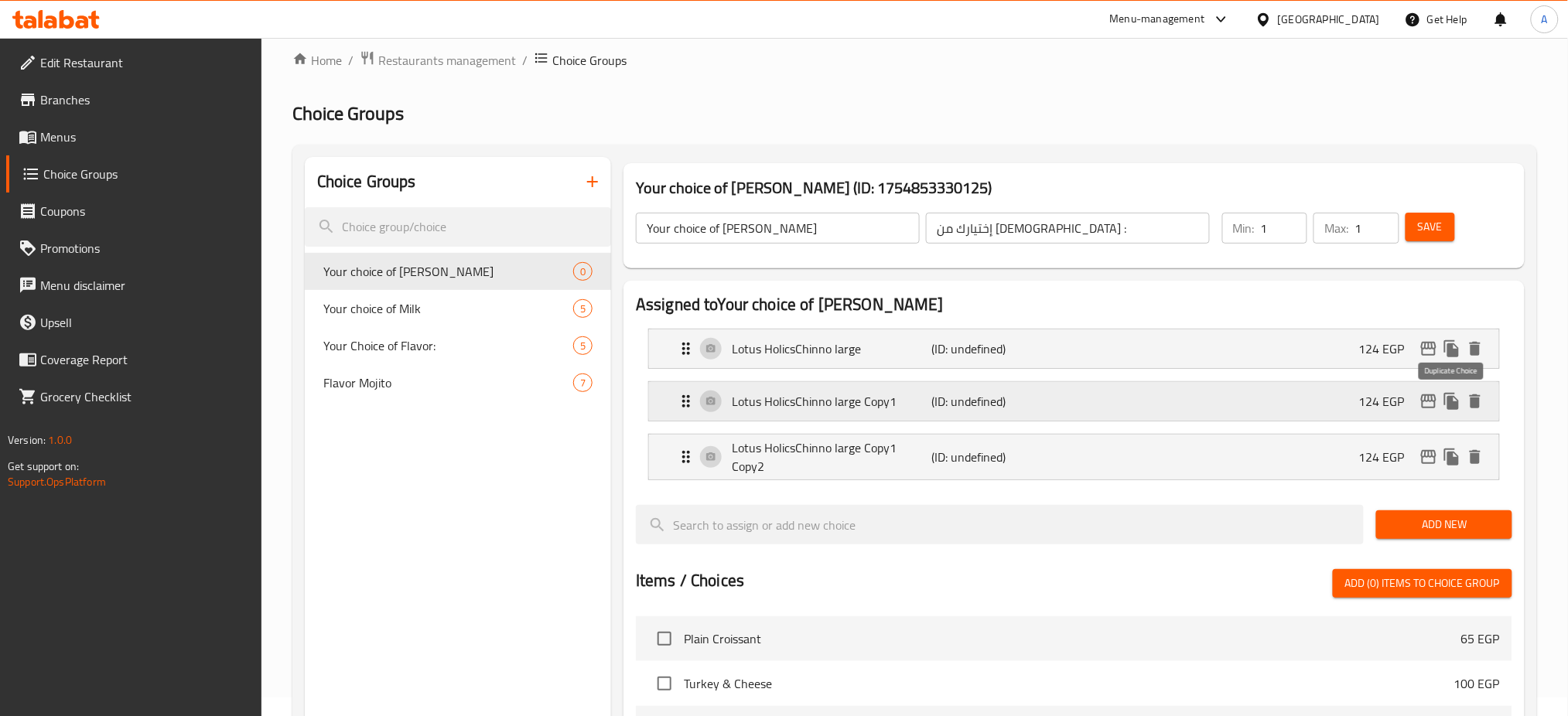
click at [1449, 403] on icon "duplicate" at bounding box center [1452, 401] width 14 height 17
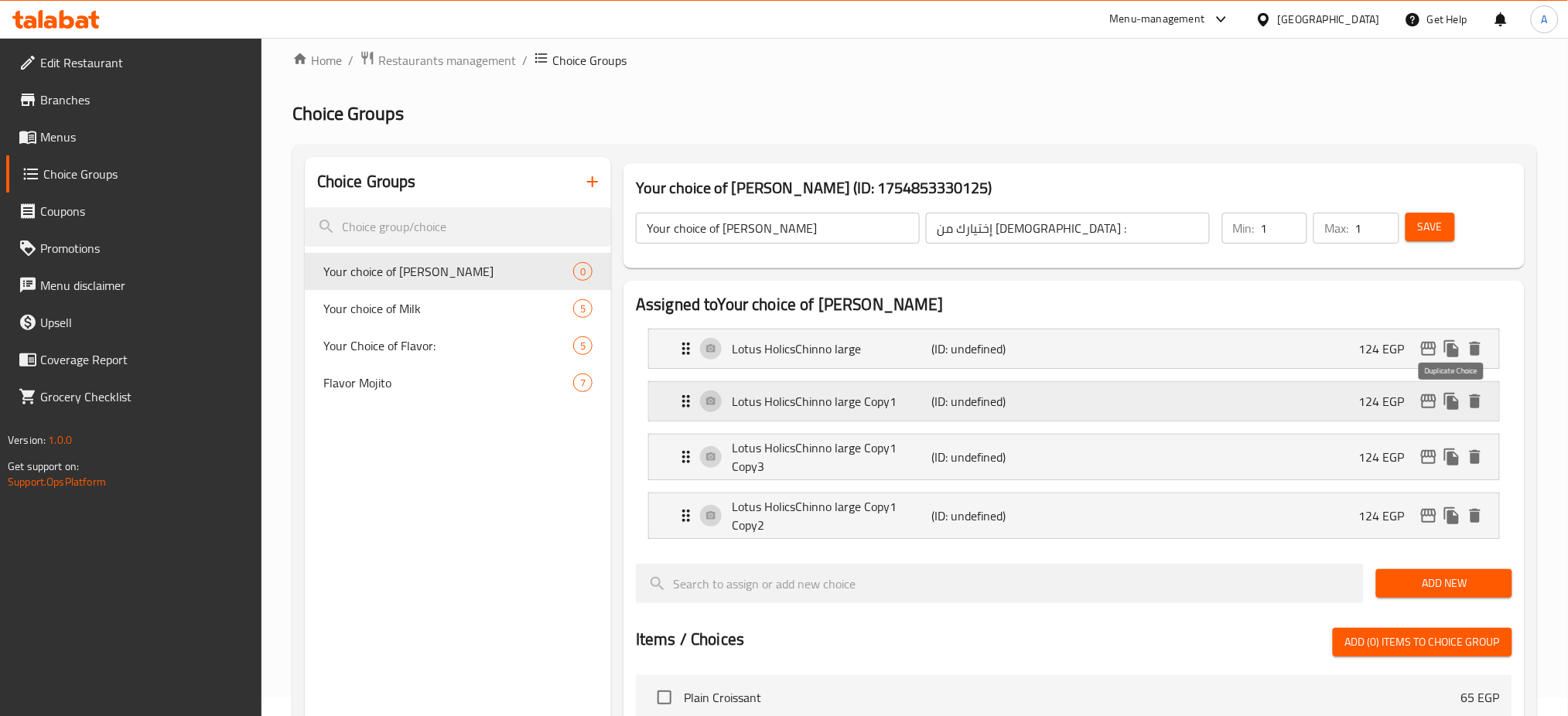
click at [1449, 403] on icon "duplicate" at bounding box center [1452, 401] width 14 height 17
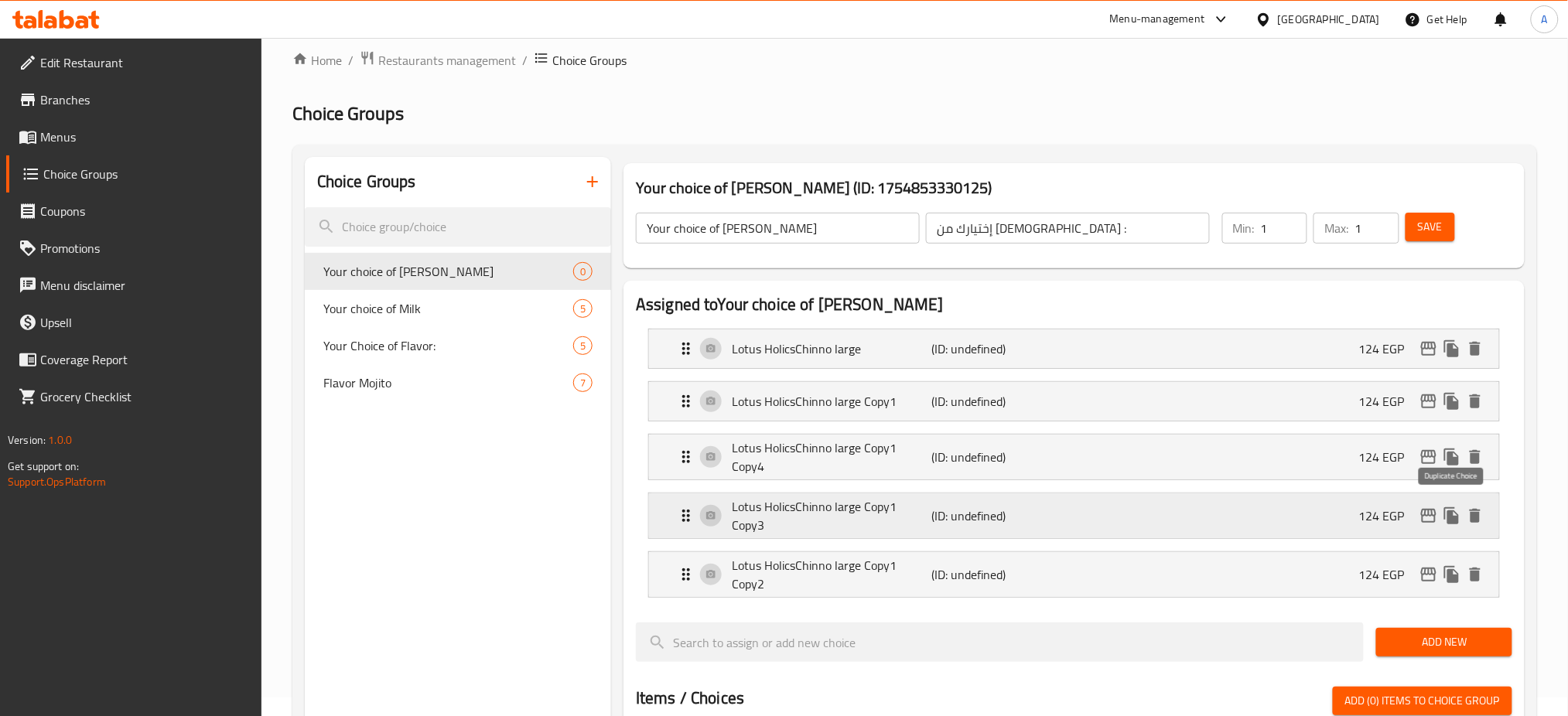
click at [1453, 515] on icon "duplicate" at bounding box center [1452, 516] width 14 height 17
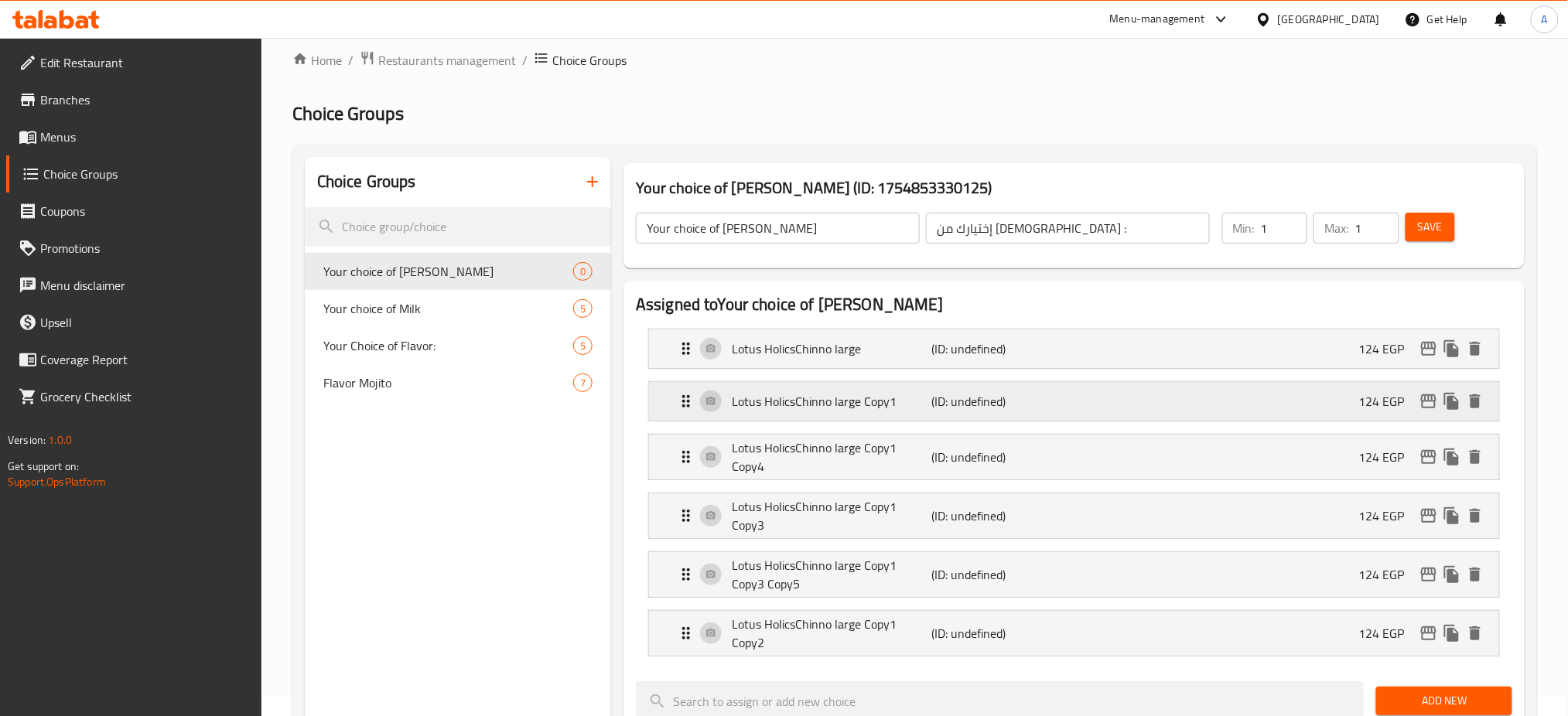
click at [765, 394] on p "Lotus HolicsChinno large Copy1" at bounding box center [831, 401] width 199 height 19
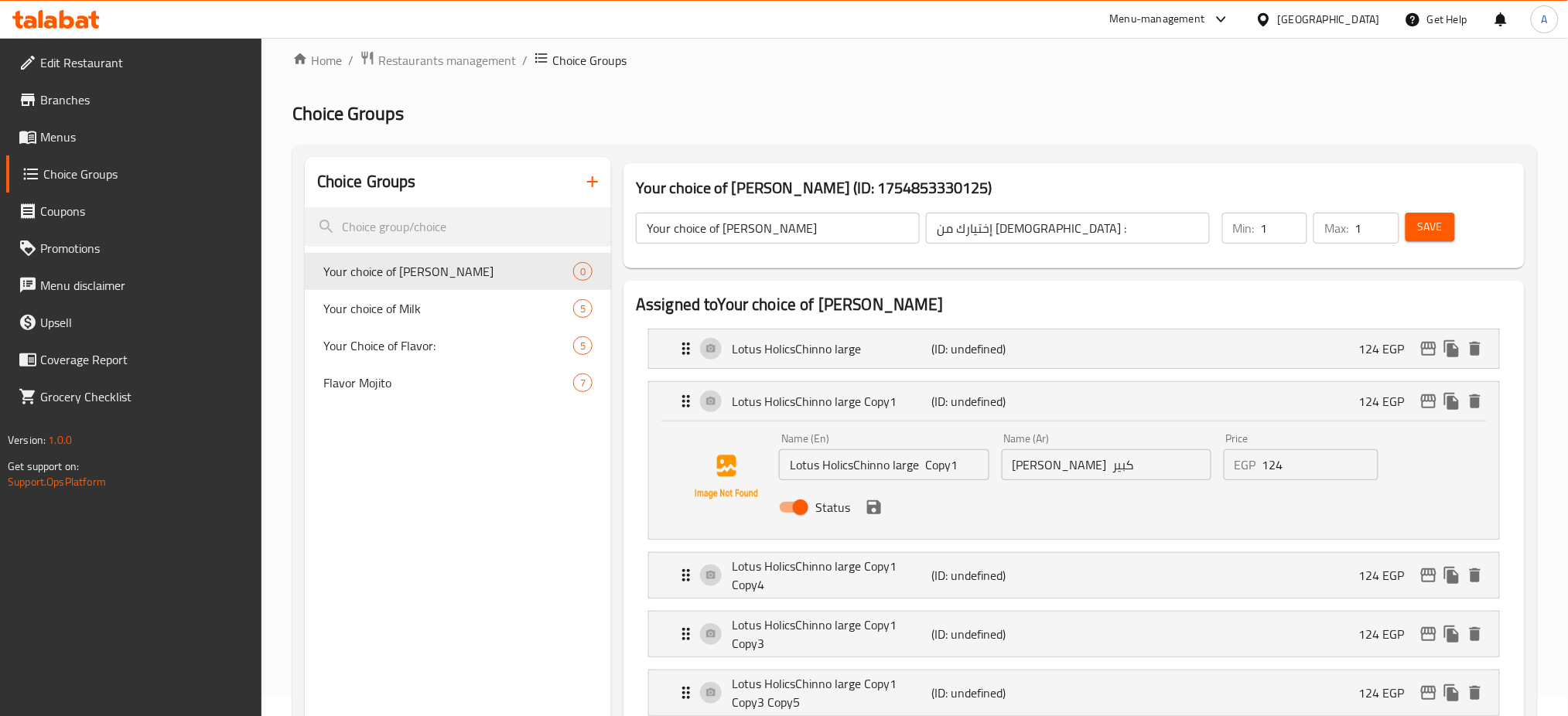
click at [849, 478] on input "Lotus HolicsChinno large Copy1" at bounding box center [884, 465] width 209 height 31
paste input "Irish Holicschino large"
type input "Irish Holicschino large"
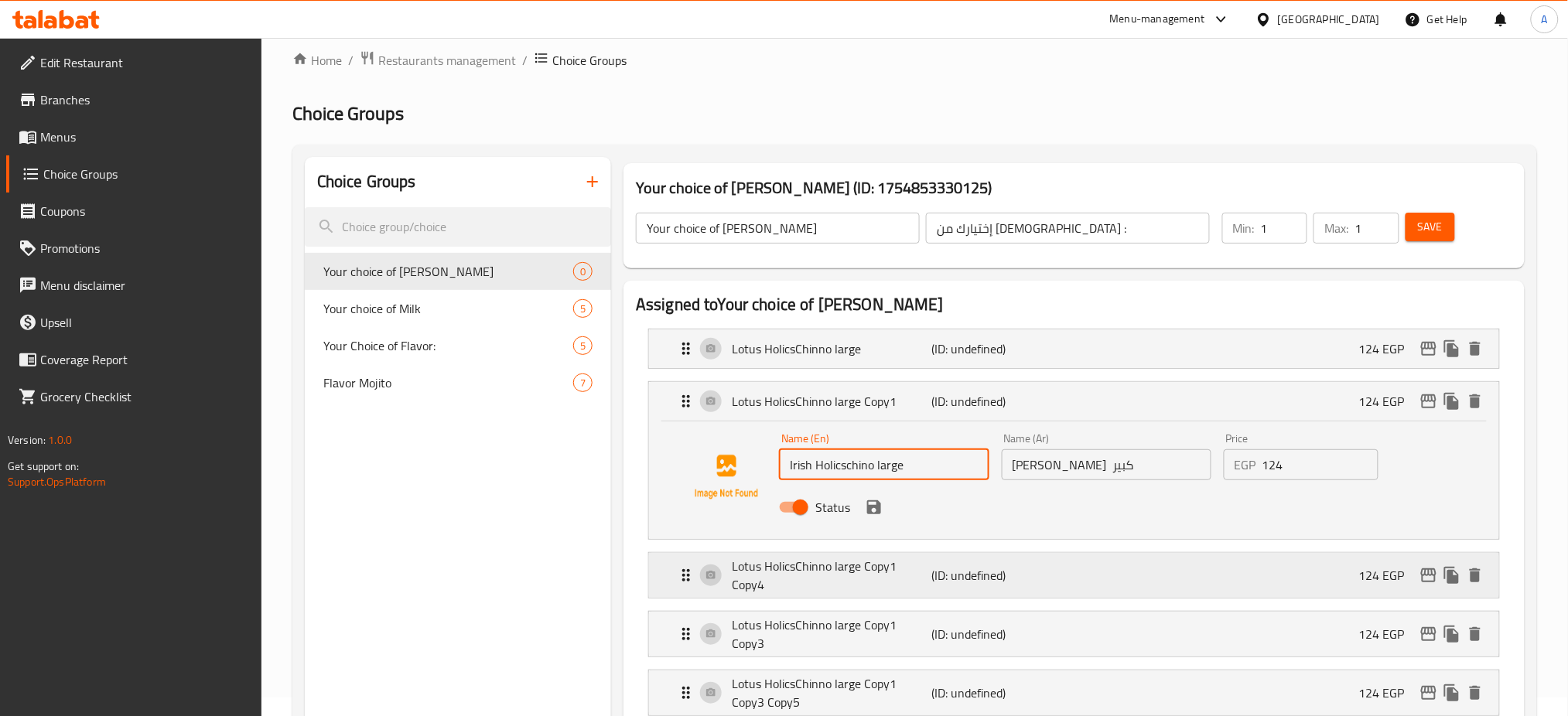
click at [824, 575] on p "Lotus HolicsChinno large Copy1 Copy4" at bounding box center [831, 575] width 199 height 37
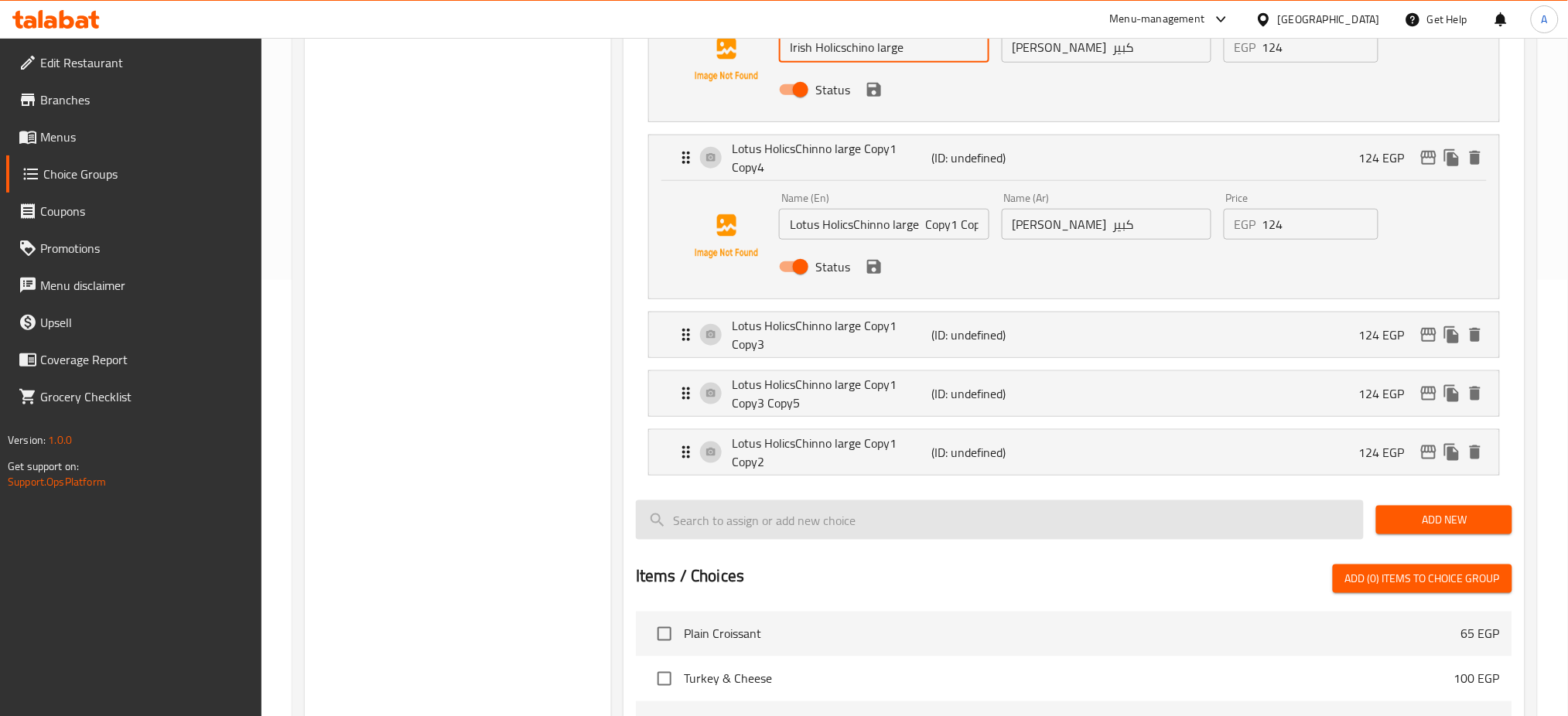
scroll to position [443, 0]
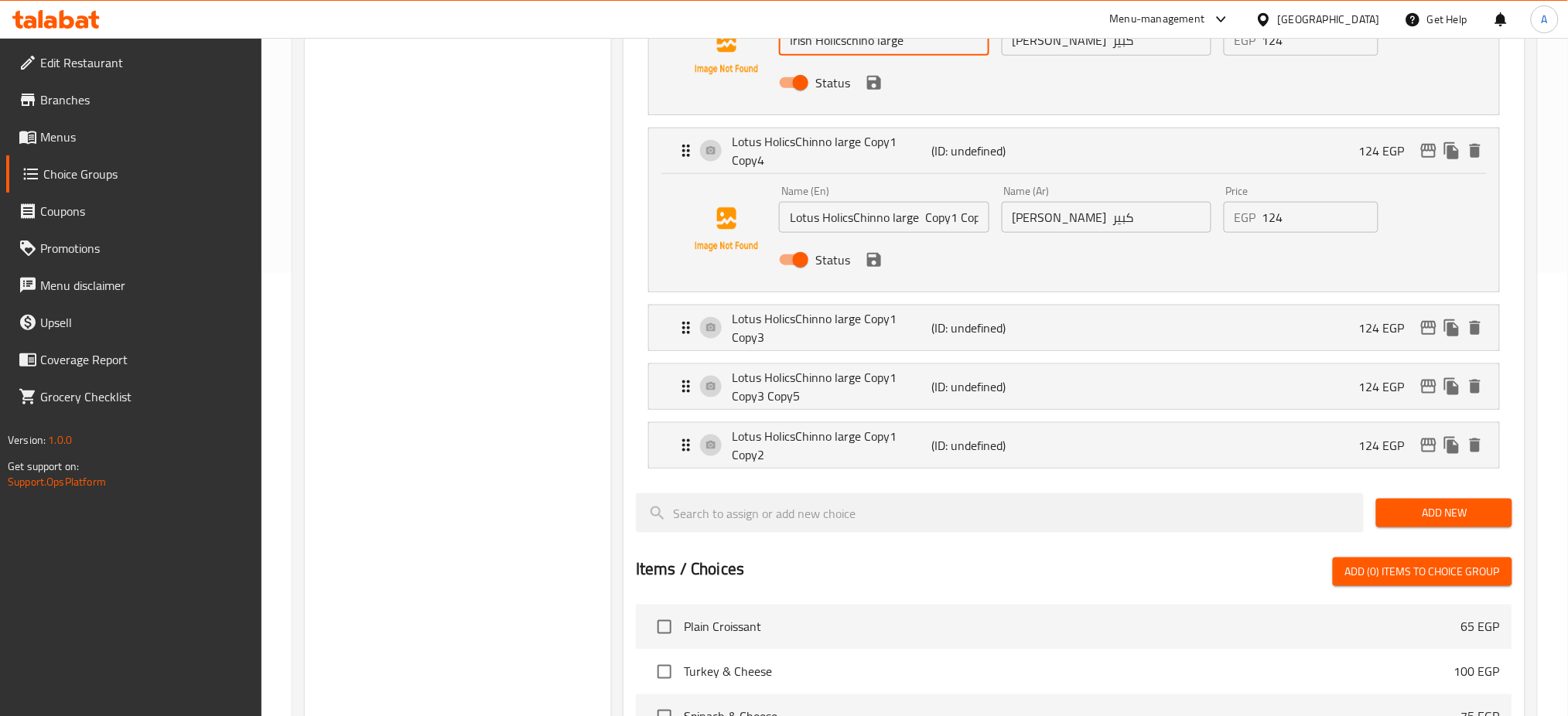
click at [868, 212] on input "Lotus HolicsChinno large Copy1 Copy4" at bounding box center [884, 218] width 209 height 31
paste input "Hazelnut HolicsChino large"
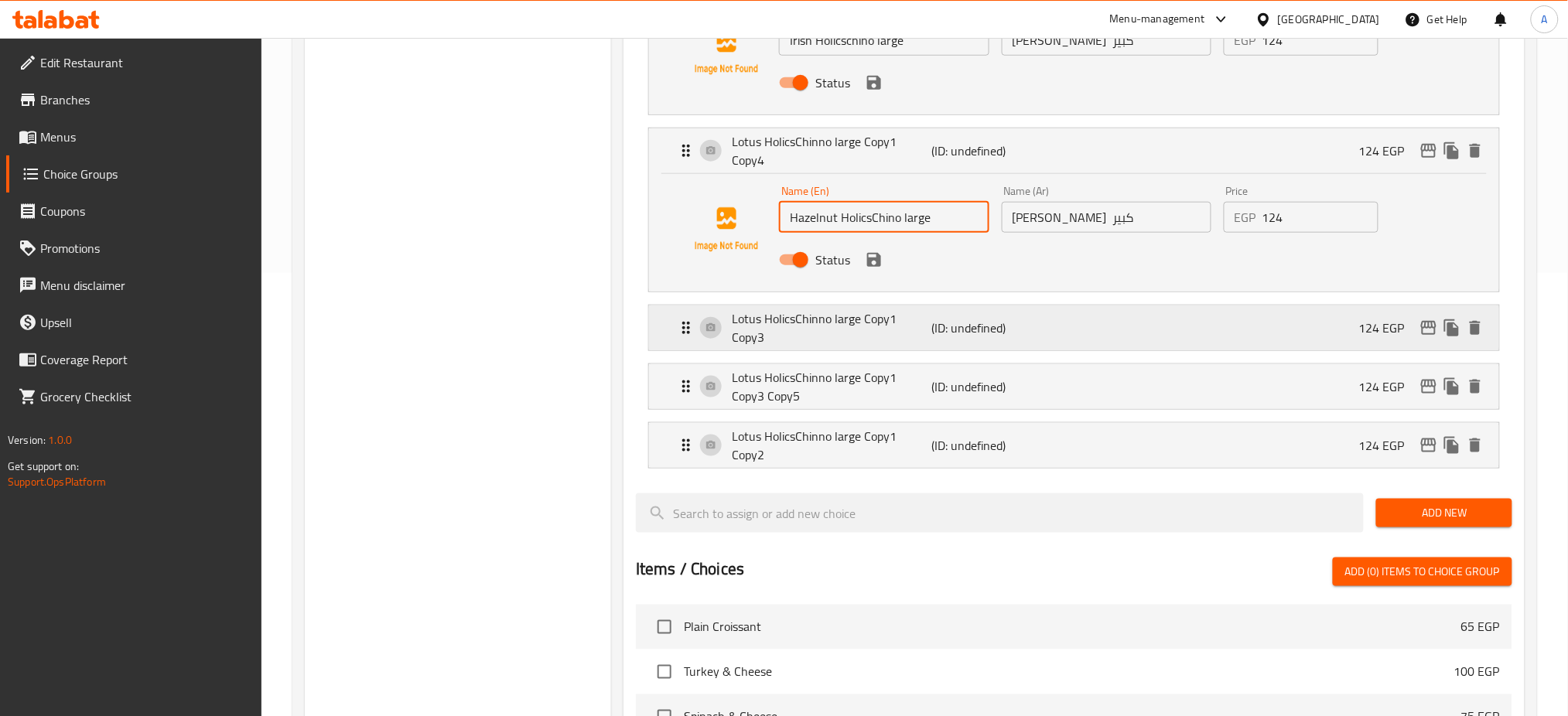
type input "Hazelnut HolicsChino large"
click at [862, 310] on p "Lotus HolicsChinno large Copy1 Copy3" at bounding box center [831, 328] width 199 height 37
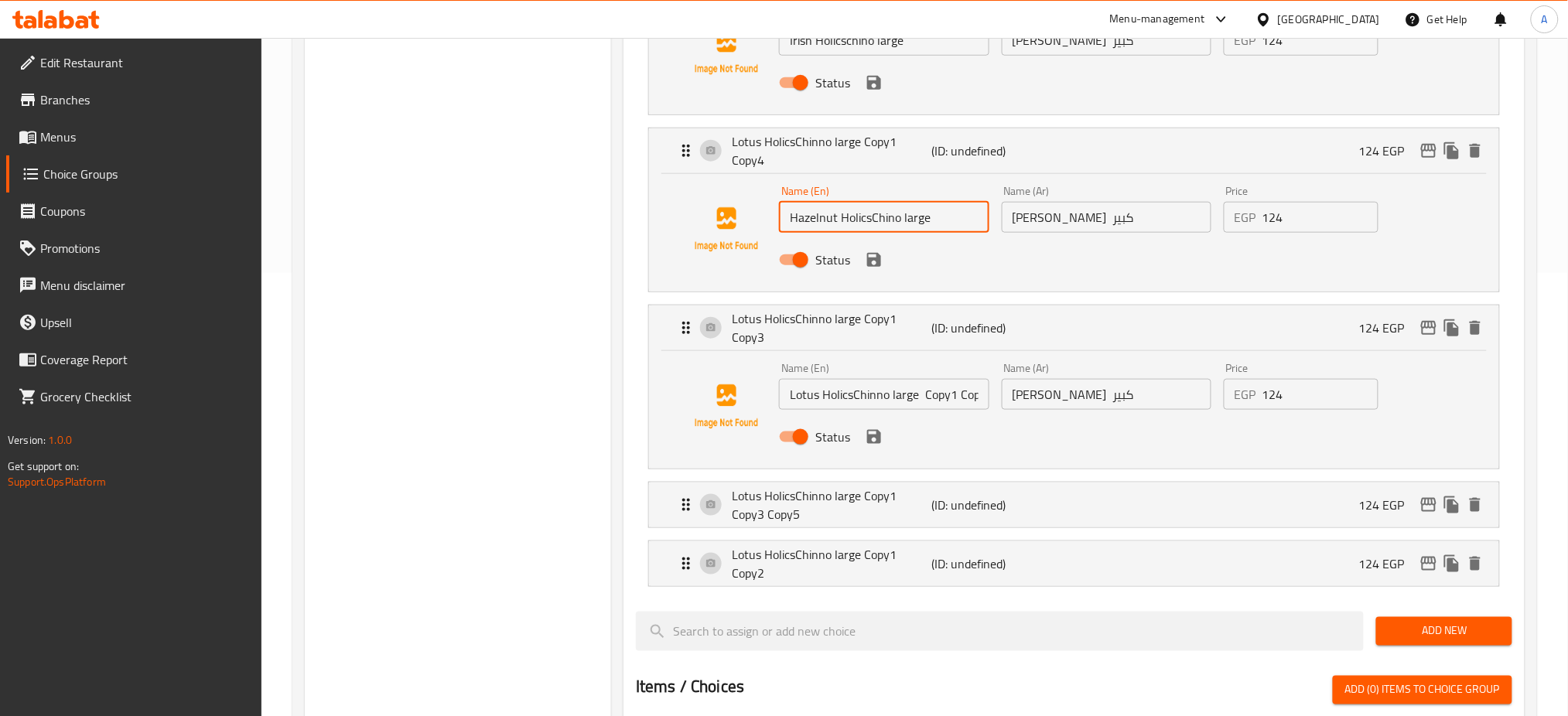
click at [828, 384] on input "Lotus HolicsChinno large Copy1 Copy3" at bounding box center [884, 395] width 209 height 31
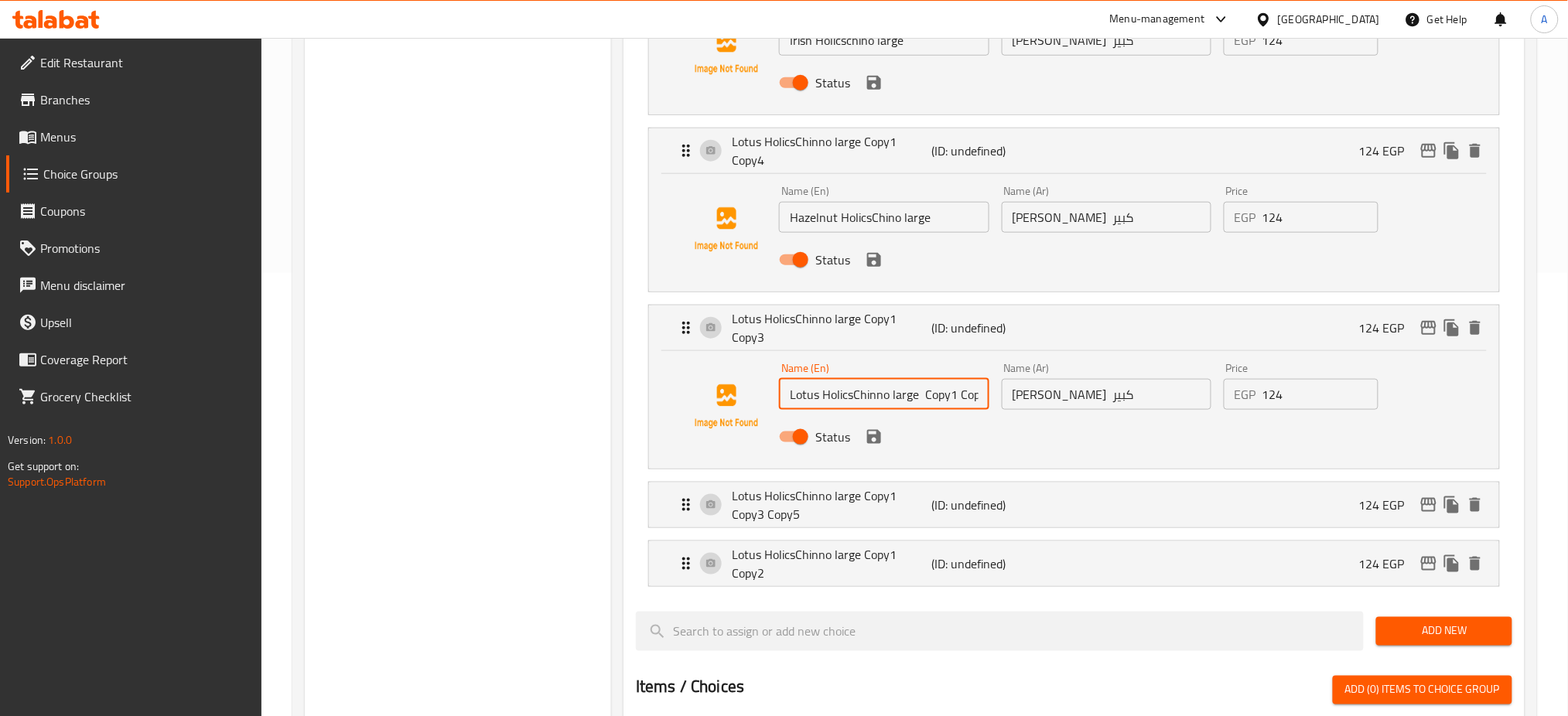
click at [828, 384] on input "Lotus HolicsChinno large Copy1 Copy3" at bounding box center [884, 395] width 209 height 31
paste input "Vanilla holicschino large"
type input "Vanilla holicschino large"
click at [868, 513] on div "Lotus HolicsChinno large Copy1 Copy3 Copy5 (ID: undefined) 124 EGP" at bounding box center [1079, 506] width 803 height 45
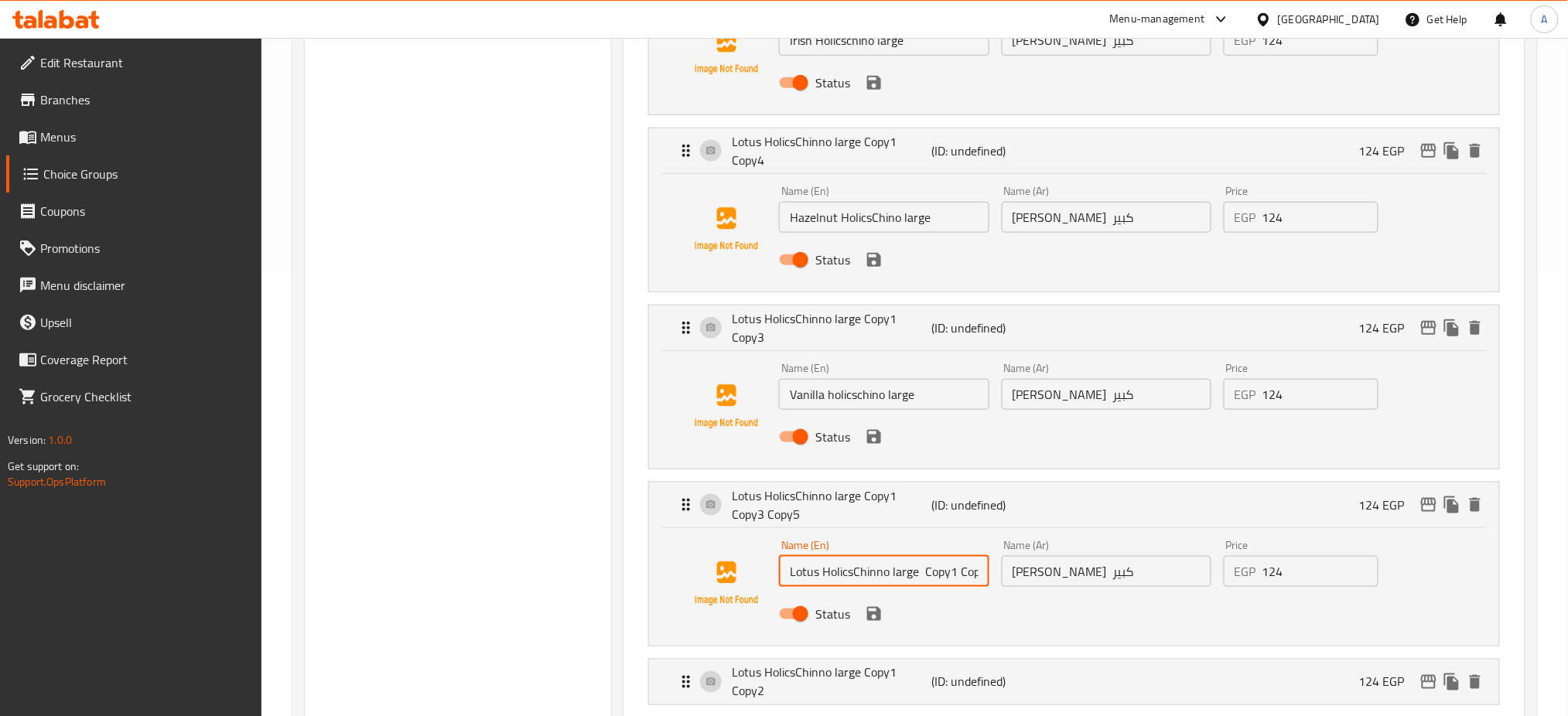
click at [896, 556] on input "Lotus HolicsChinno large Copy1 Copy3 Copy5" at bounding box center [884, 572] width 209 height 31
click at [895, 556] on input "Lotus HolicsChinno large Copy1 Copy3 Copy5" at bounding box center [884, 572] width 209 height 31
paste input "Classic HolicsChinno large"
type input "Classic HolicsChinno large"
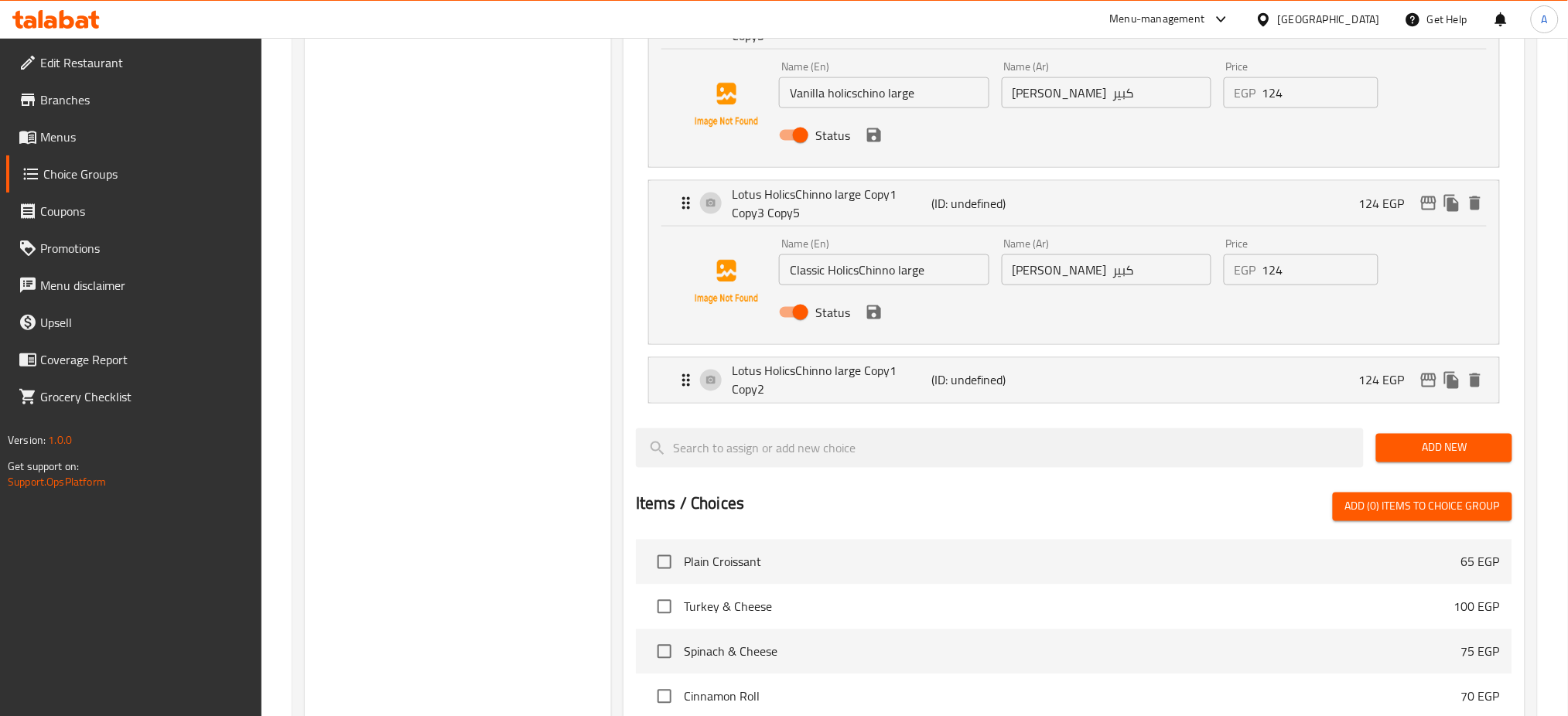
scroll to position [739, 0]
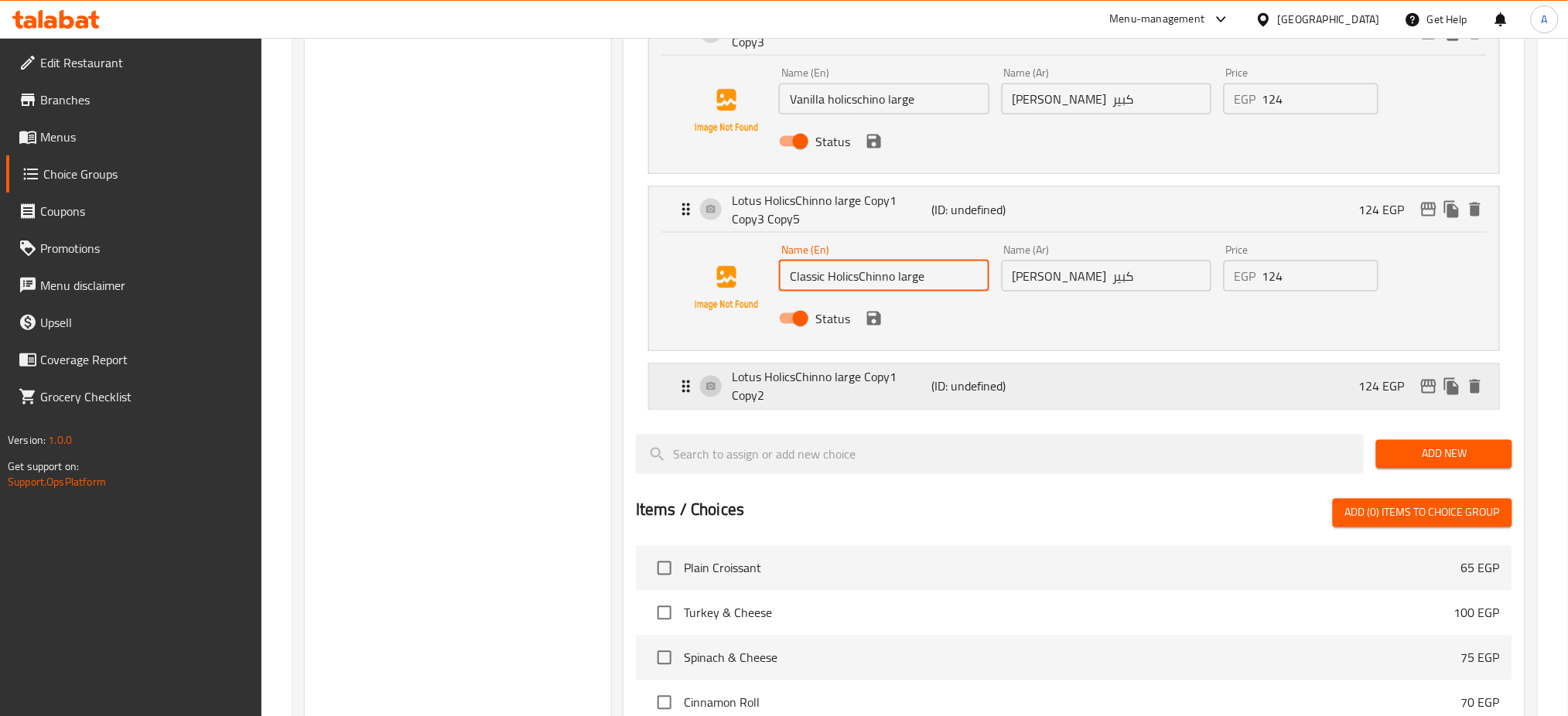
click at [860, 368] on p "Lotus HolicsChinno large Copy1 Copy2" at bounding box center [831, 386] width 199 height 37
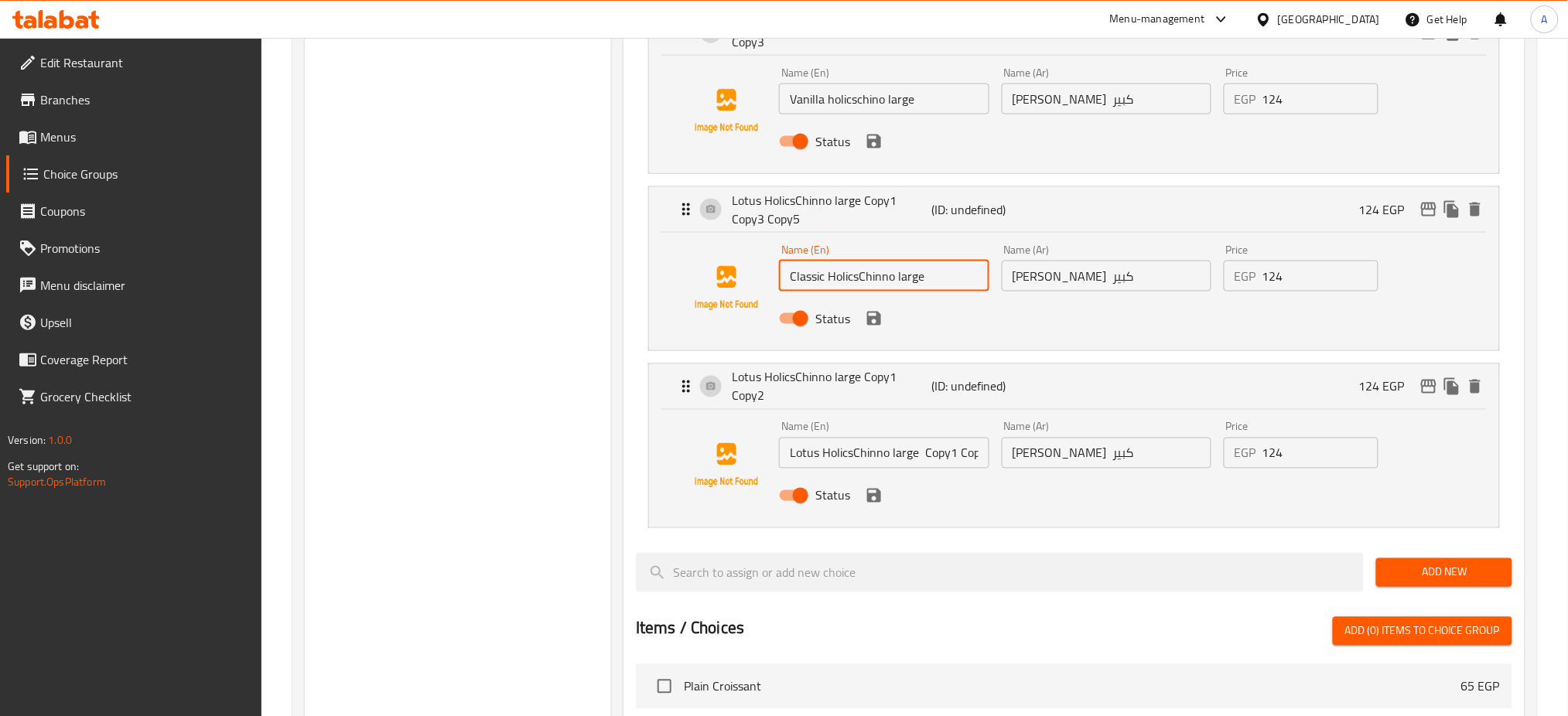
click at [846, 439] on input "Lotus HolicsChinno large Copy1 Copy2" at bounding box center [884, 453] width 209 height 31
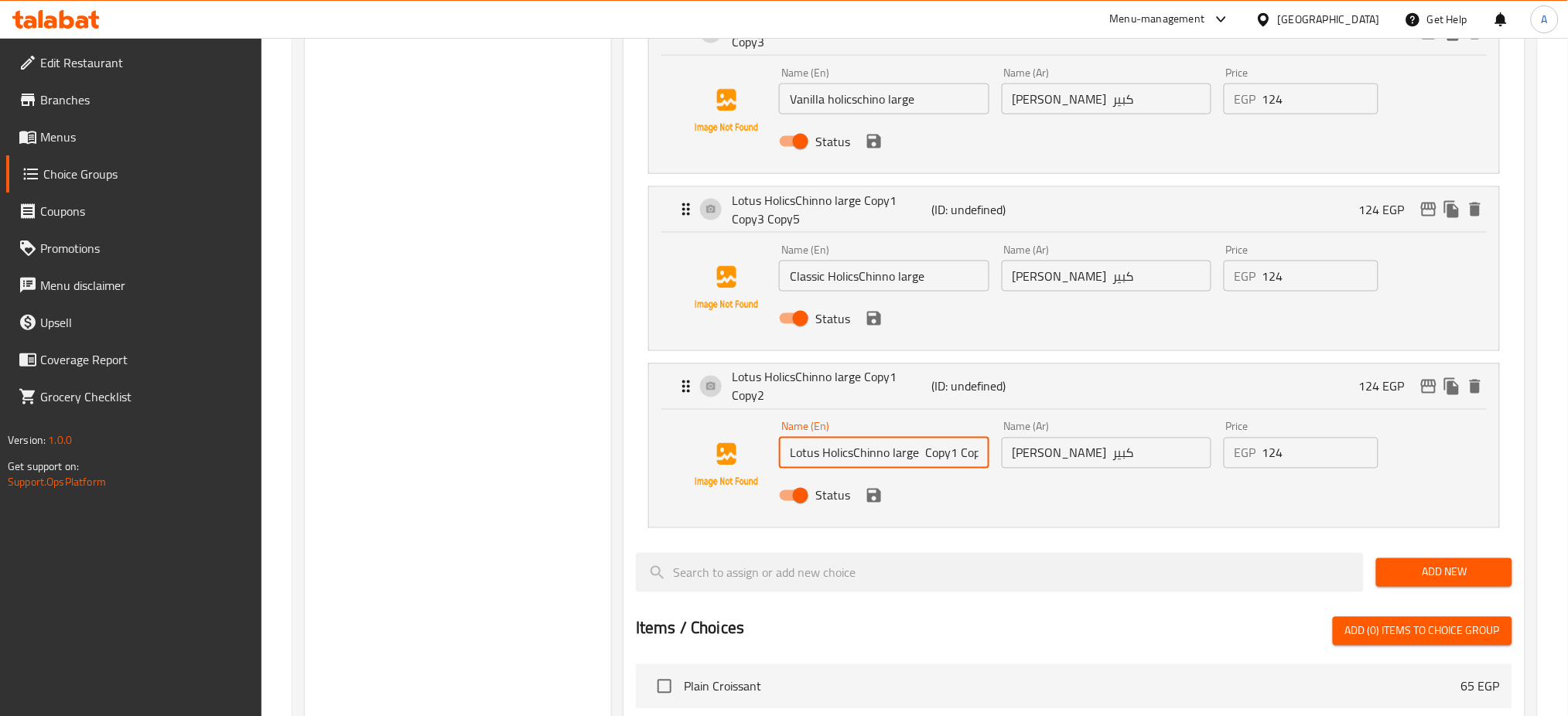
click at [846, 439] on input "Lotus HolicsChinno large Copy1 Copy2" at bounding box center [884, 453] width 209 height 31
paste input "Caramel HolicsChino large"
type input "Caramel HolicsChino large"
click at [1058, 440] on input "هوليكسشينو لوتس كبير" at bounding box center [1107, 453] width 209 height 31
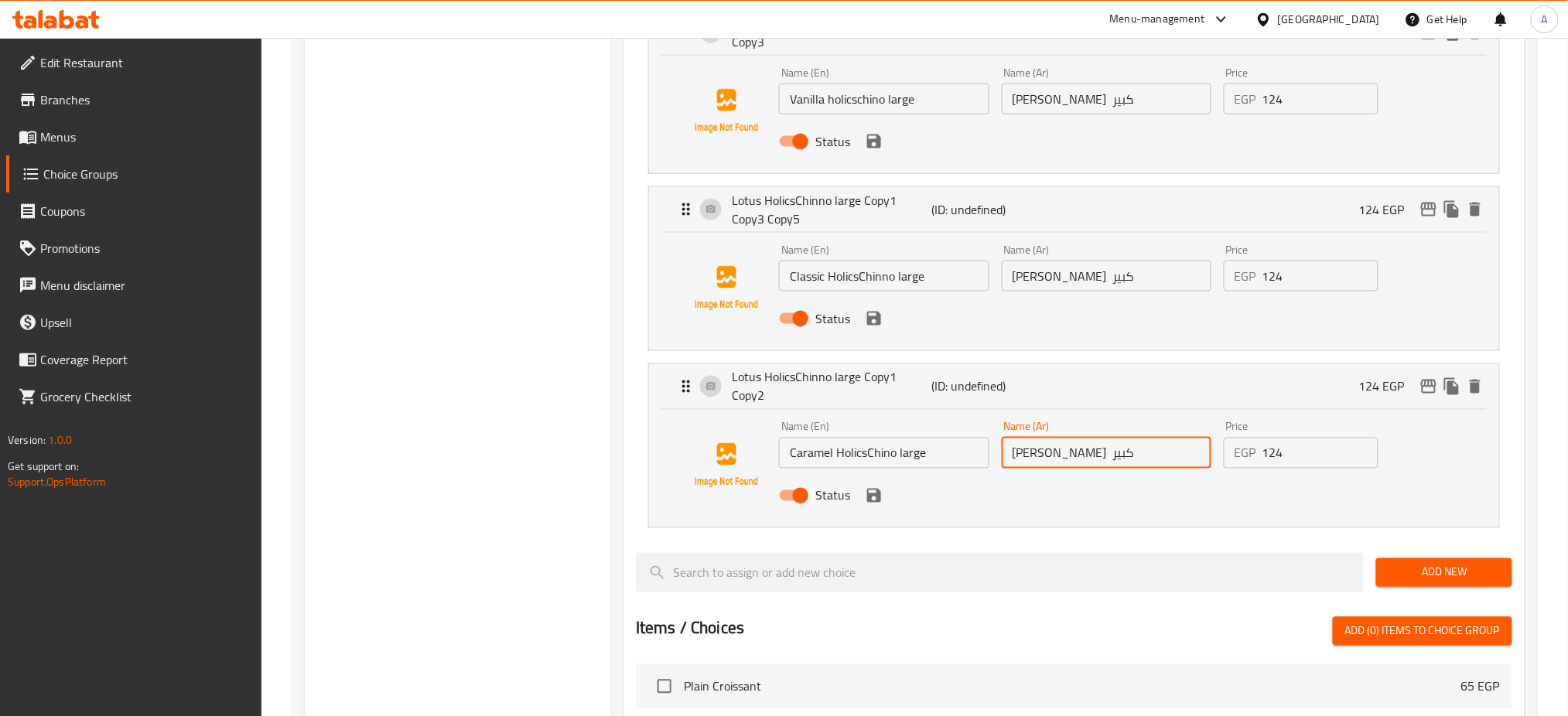
click at [1058, 440] on input "هوليكسشينو لوتس كبير" at bounding box center [1107, 453] width 209 height 31
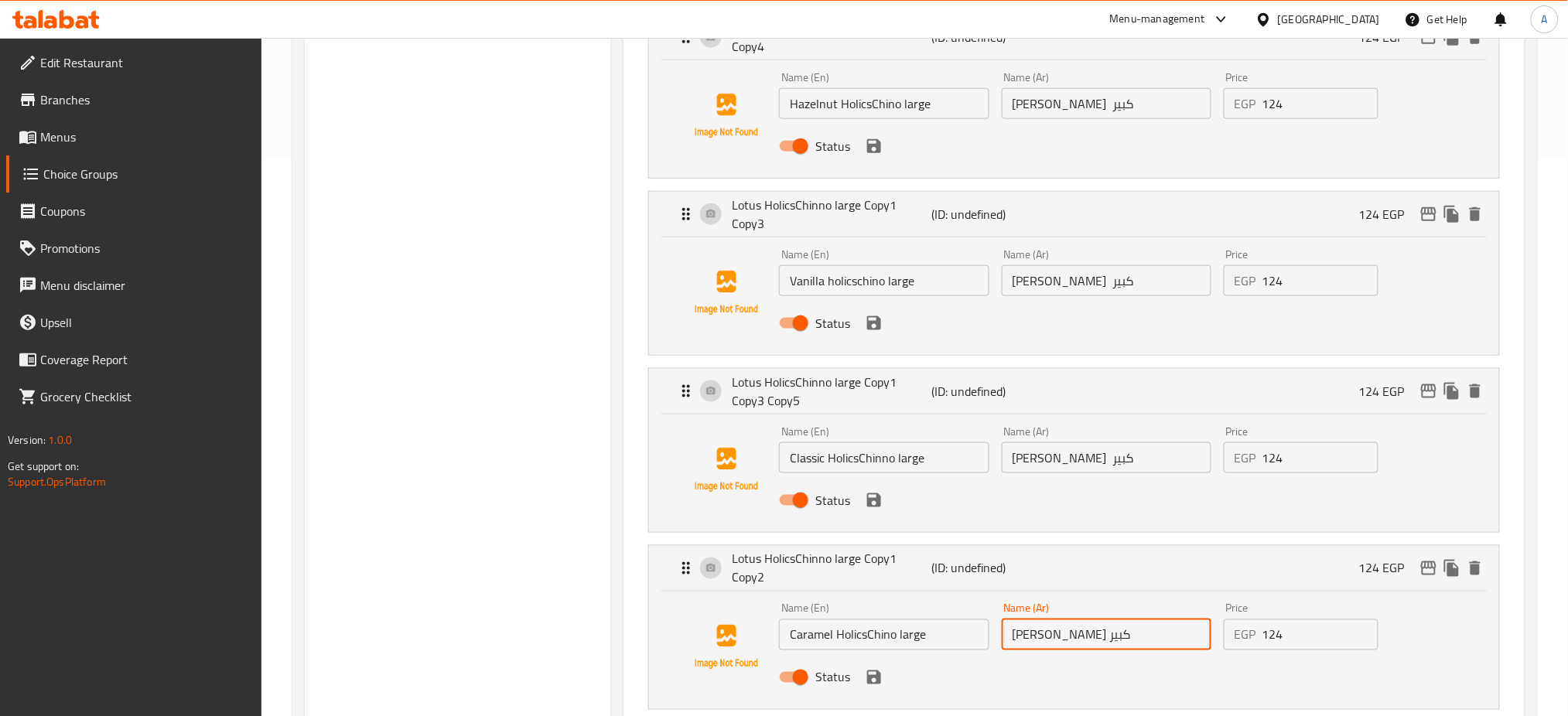
scroll to position [553, 0]
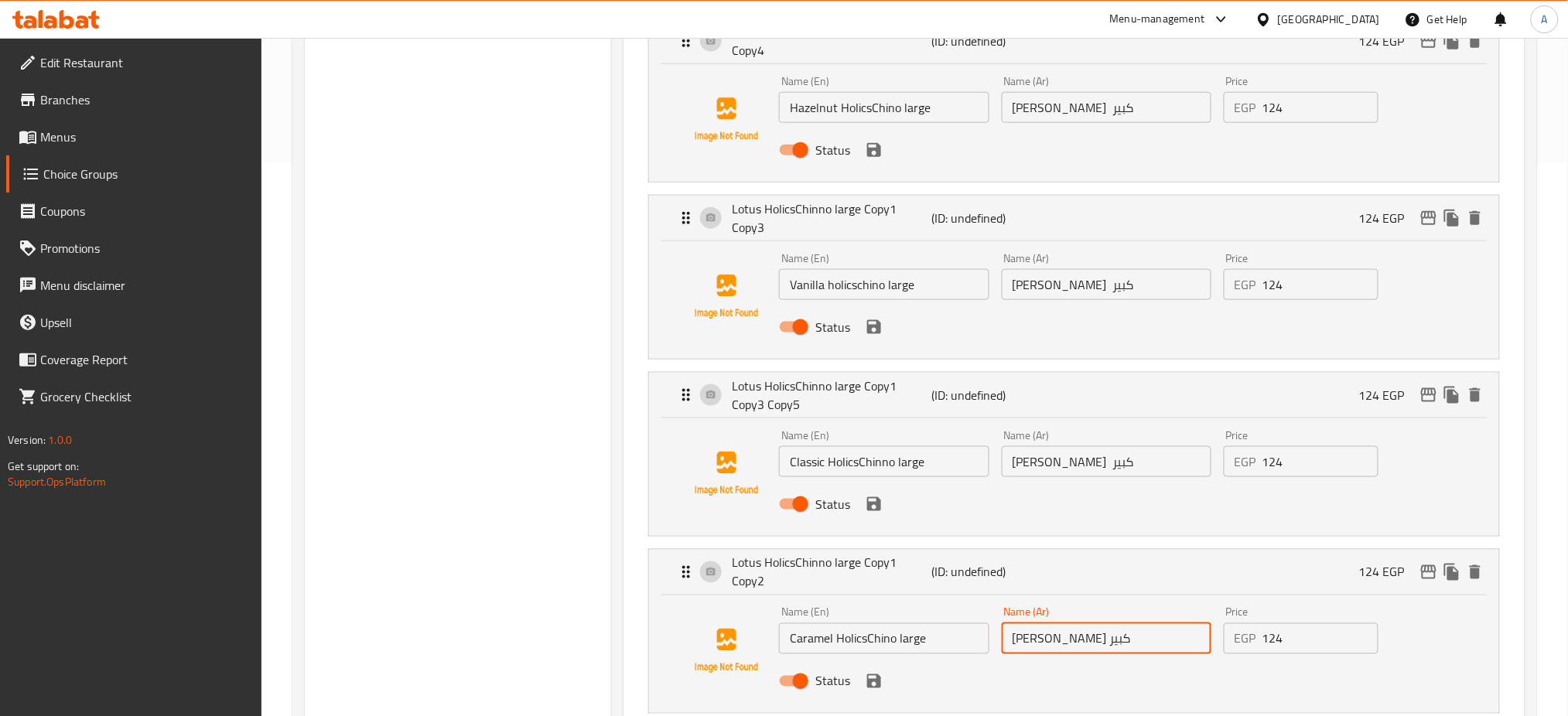
type input "هوليكسشينو كارميل كبير"
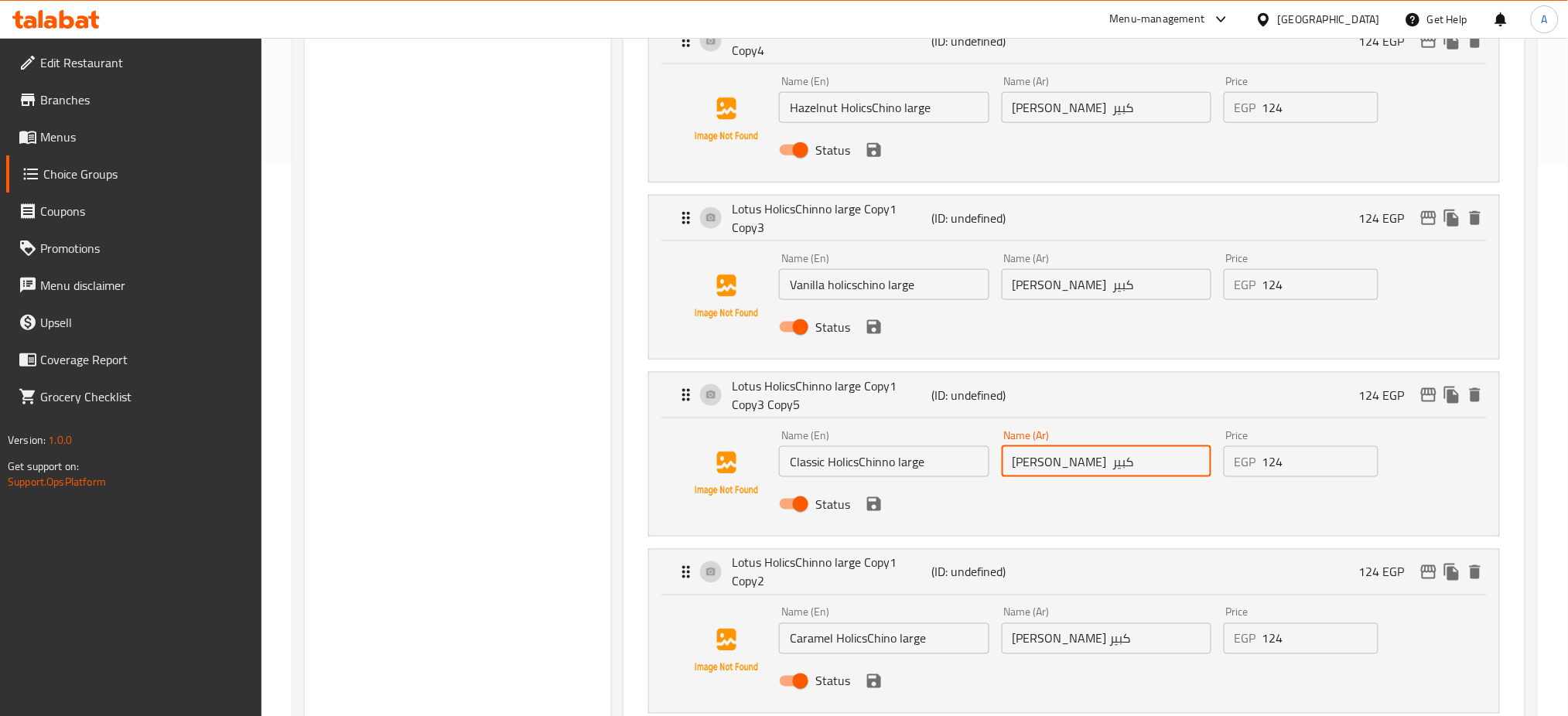
click at [1053, 451] on input "هوليكسشينو لوتس كبير" at bounding box center [1107, 461] width 209 height 31
click at [1053, 451] on input "هوليكسشينو لوتس كبير" at bounding box center [1107, 461] width 209 height 31
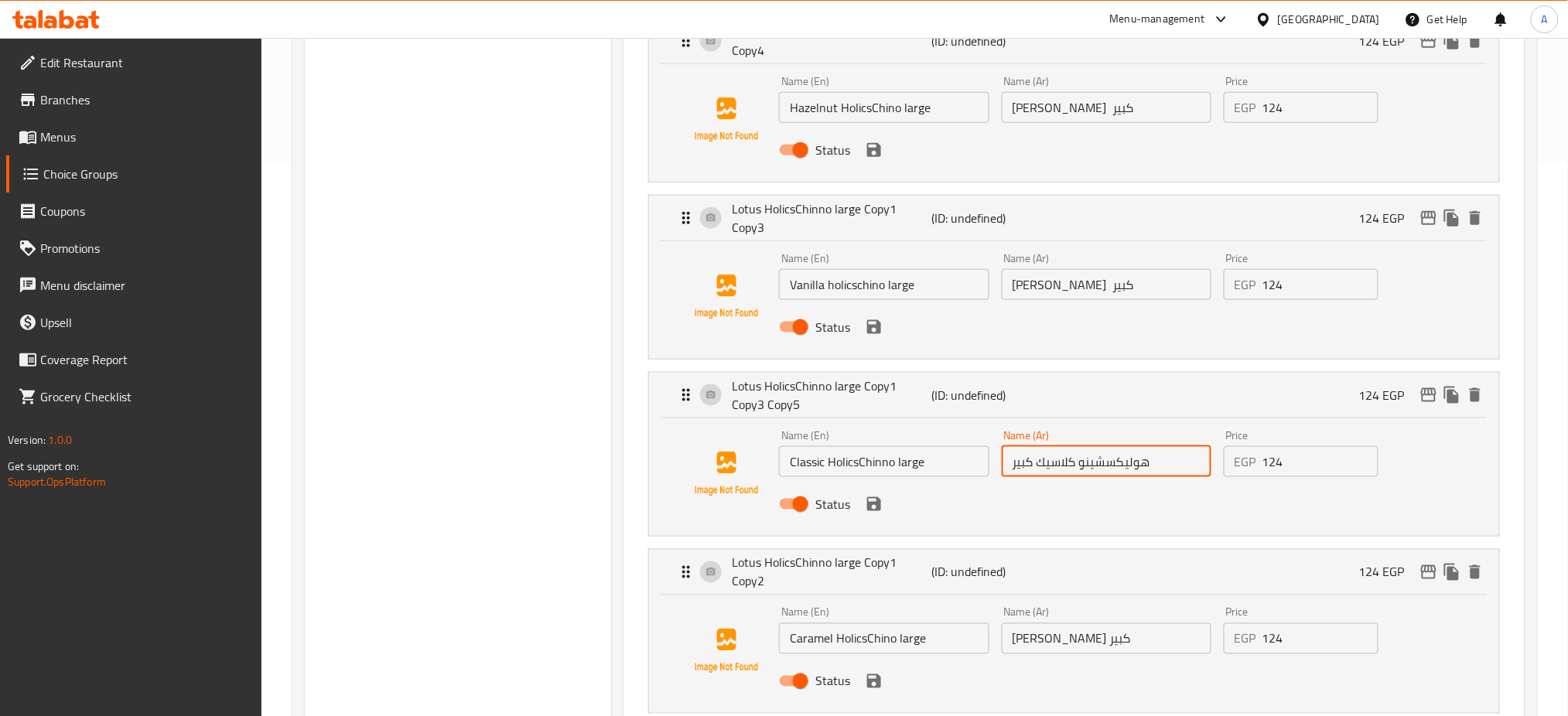
type input "هوليكسشينو كلاسيك كبير"
click at [1060, 276] on input "هوليكسشينو لوتس كبير" at bounding box center [1107, 284] width 209 height 31
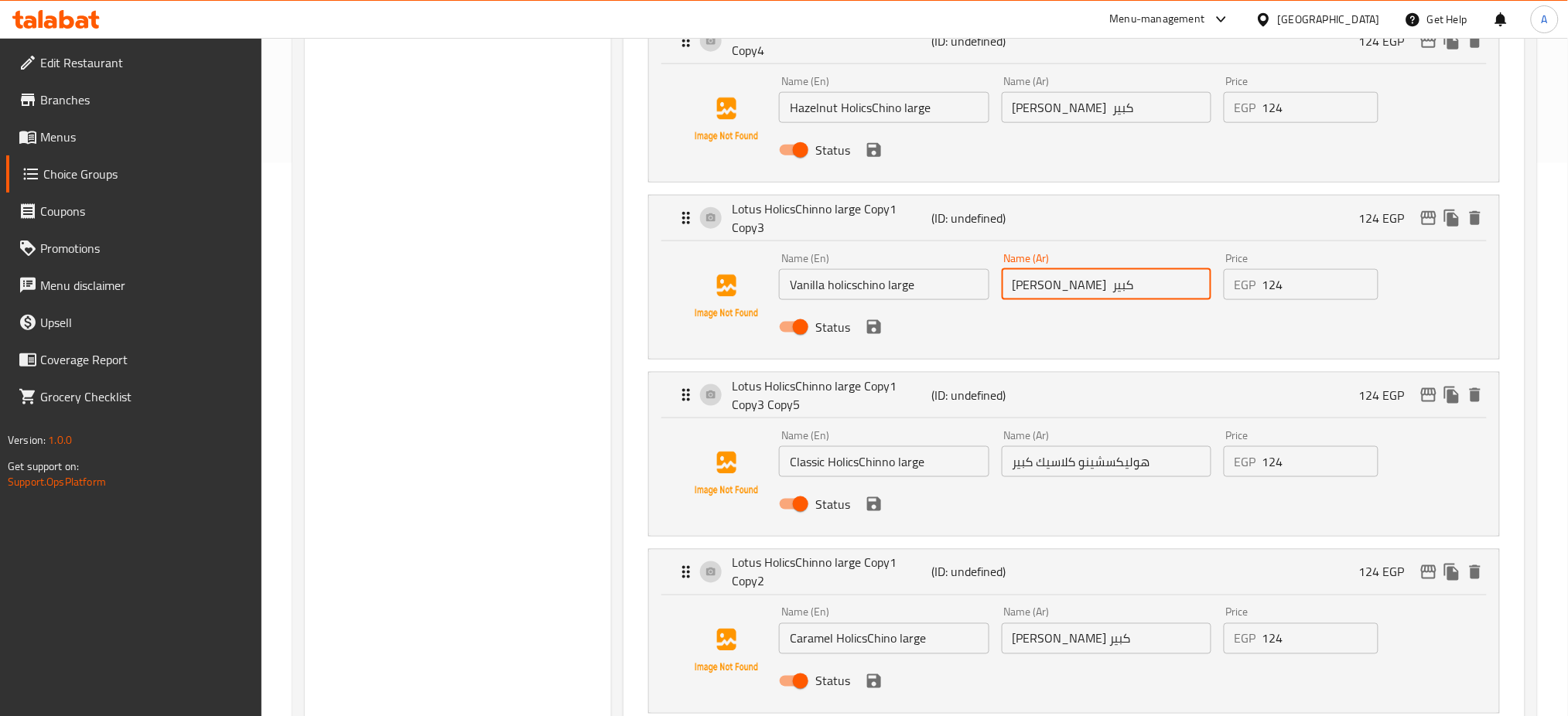
click at [1060, 276] on input "هوليكسشينو لوتس كبير" at bounding box center [1107, 284] width 209 height 31
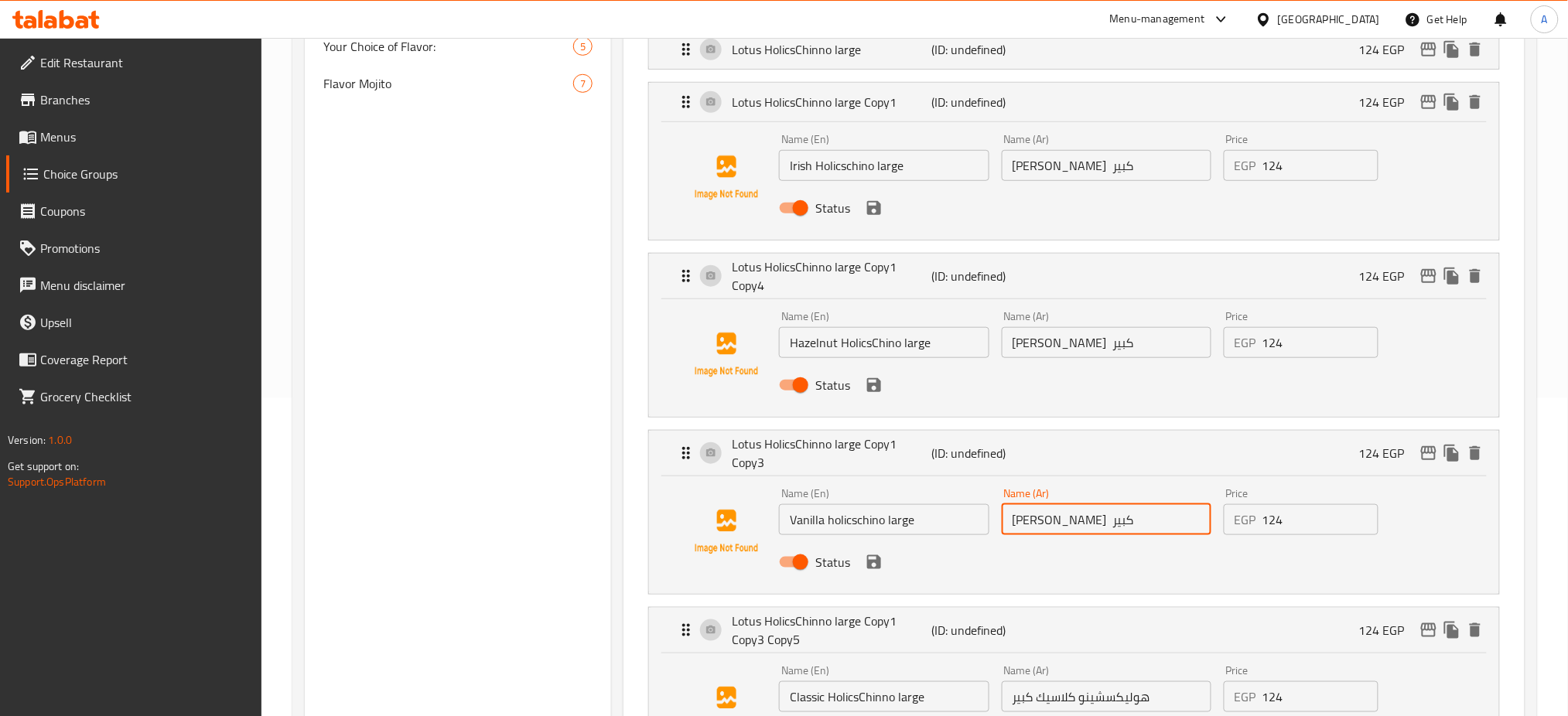
scroll to position [311, 0]
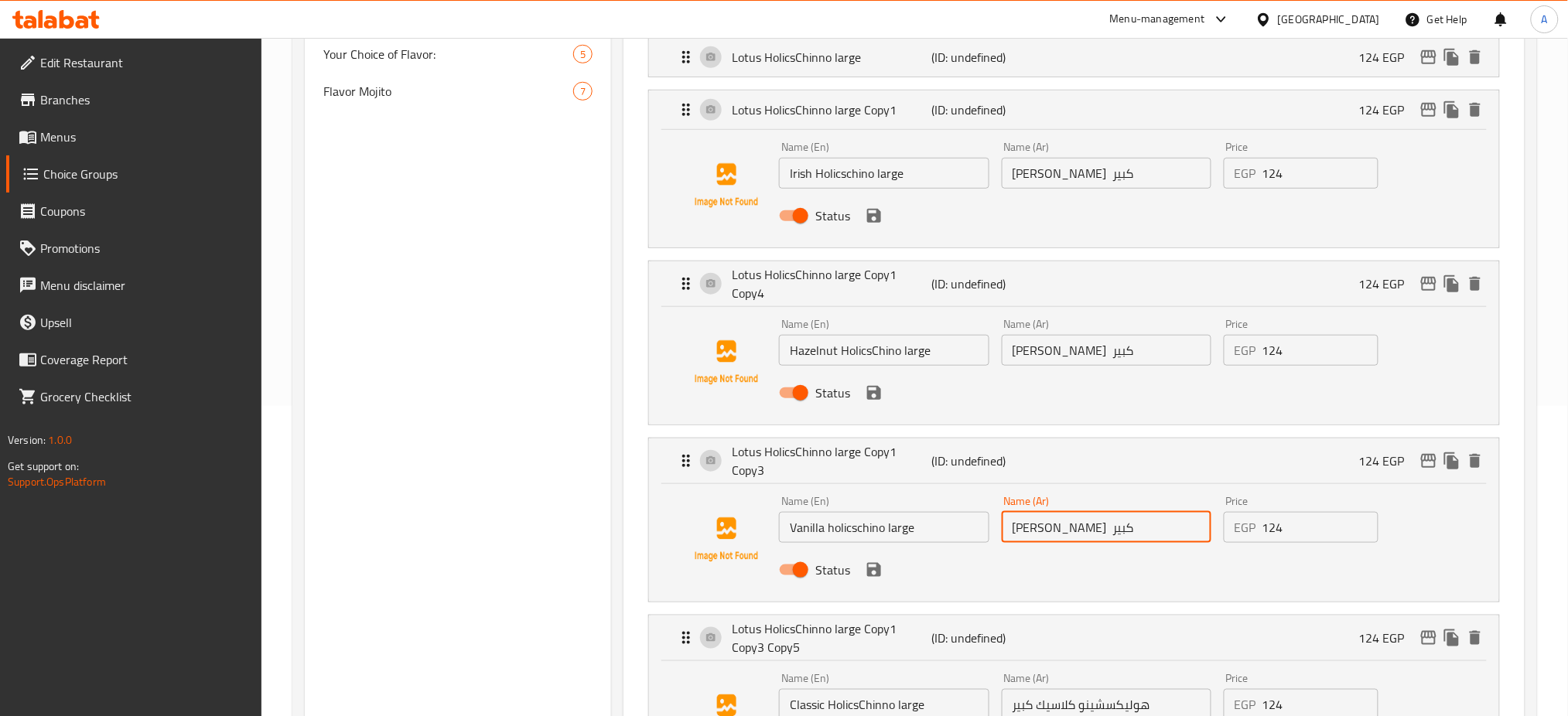
click at [1053, 349] on input "هوليكسشينو لوتس كبير" at bounding box center [1107, 350] width 209 height 31
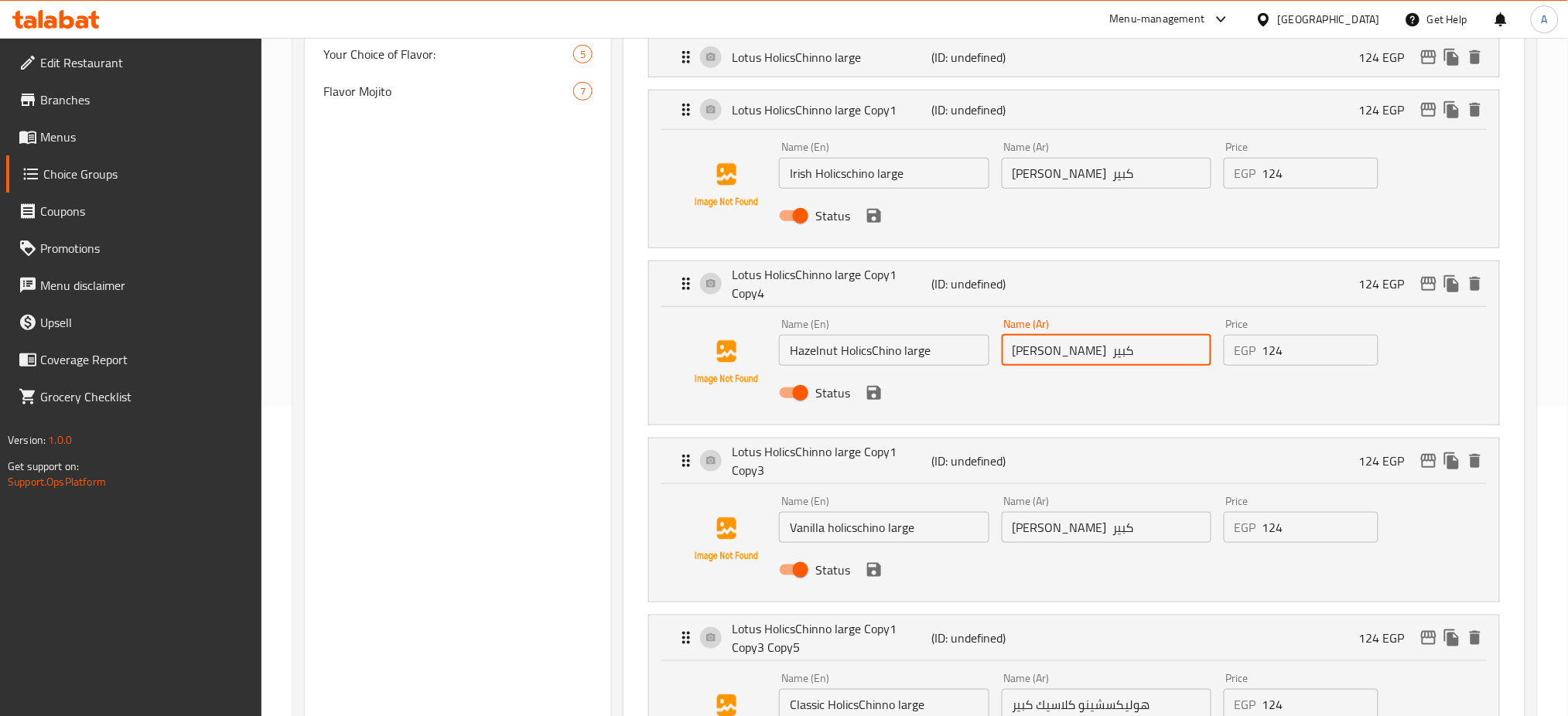
click at [1053, 349] on input "هوليكسشينو لوتس كبير" at bounding box center [1107, 350] width 209 height 31
type input "هوليكسشينو بندق كبير"
click at [1057, 174] on input "هوليكسشينو لوتس كبير" at bounding box center [1107, 173] width 209 height 31
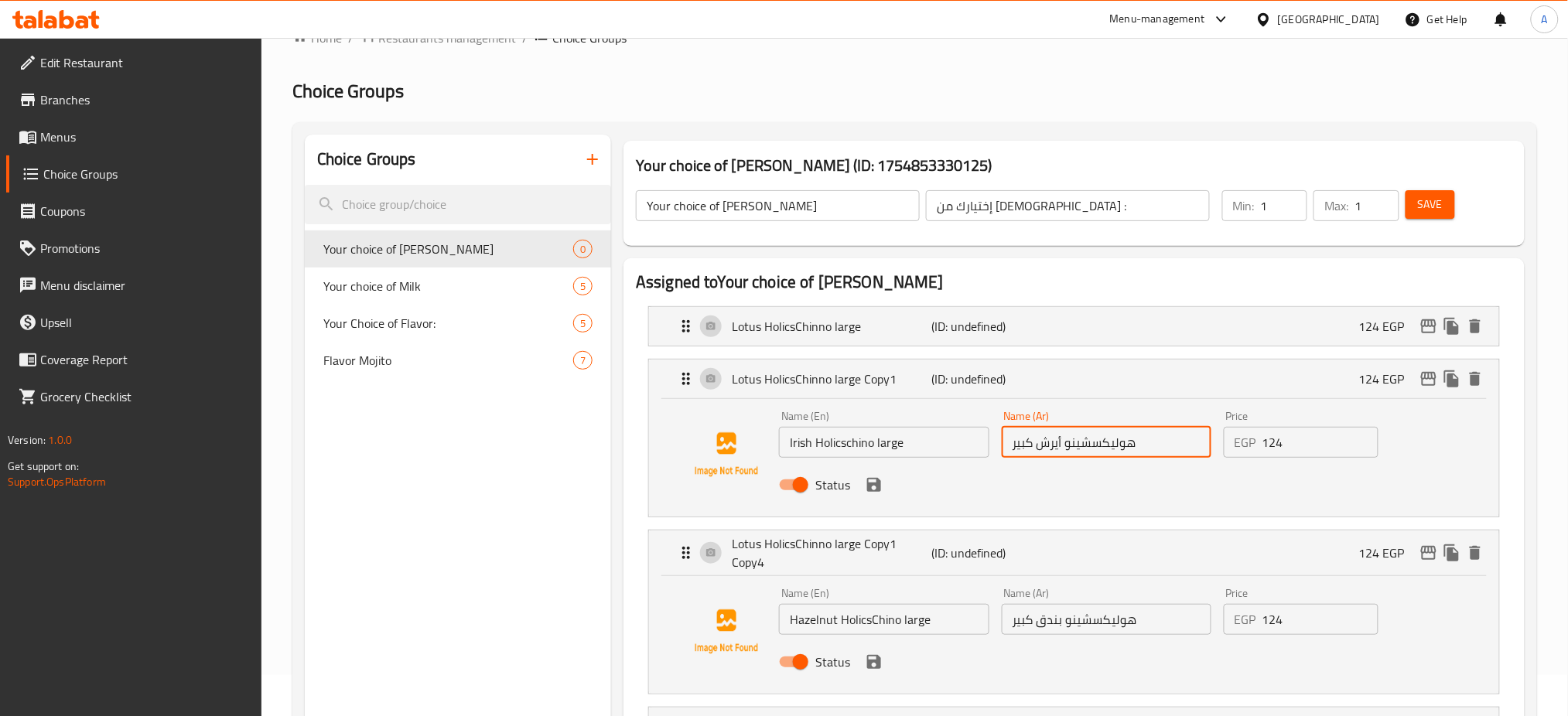
scroll to position [30, 0]
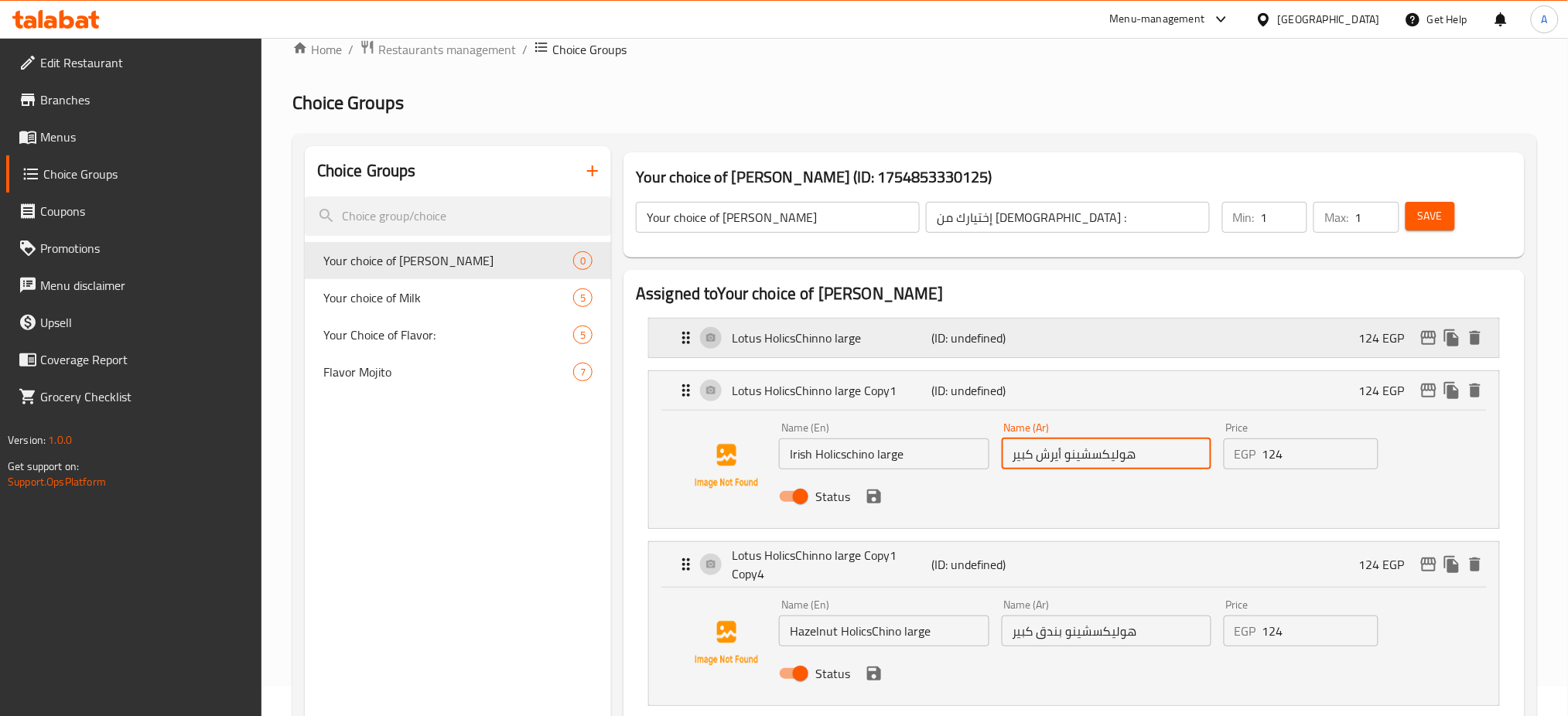
click at [1030, 338] on p "(ID: undefined)" at bounding box center [998, 338] width 133 height 19
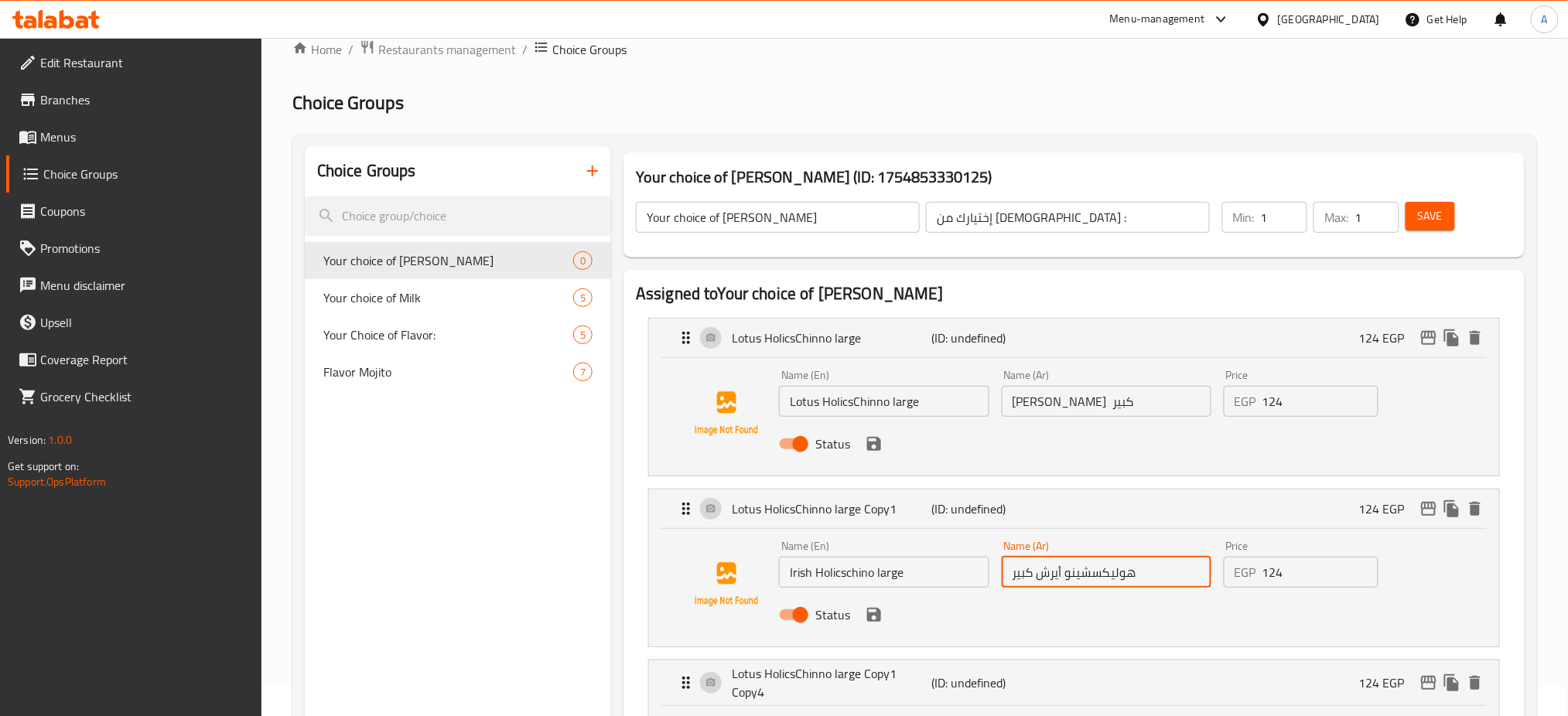
click at [1051, 575] on input "هوليكسشينو أيرش كبير" at bounding box center [1107, 572] width 209 height 31
paste input "لأيرلندي"
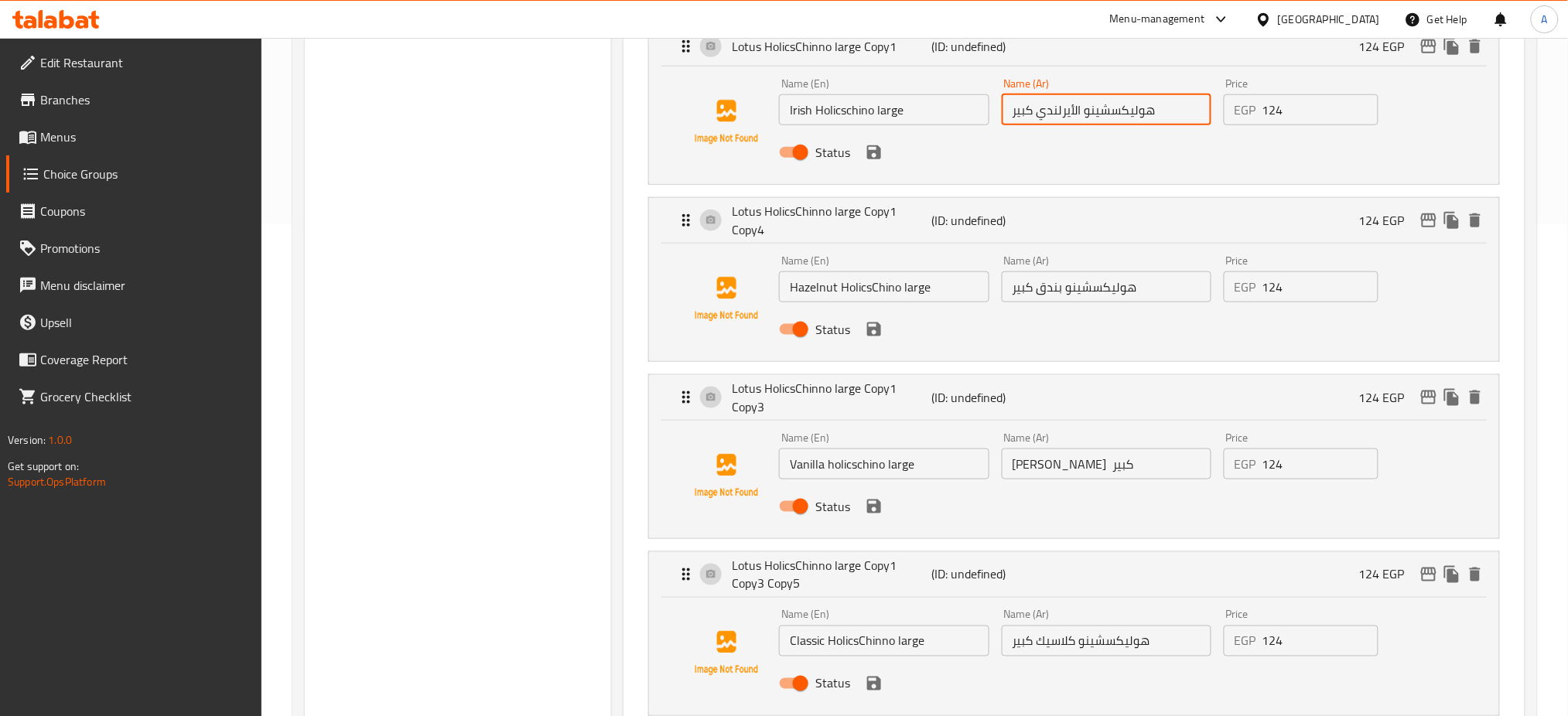
scroll to position [493, 0]
type input "هوليكسشينو الأيرلندي كبير"
click at [1056, 448] on input "هوليكسشينو لوتس كبير" at bounding box center [1107, 463] width 209 height 31
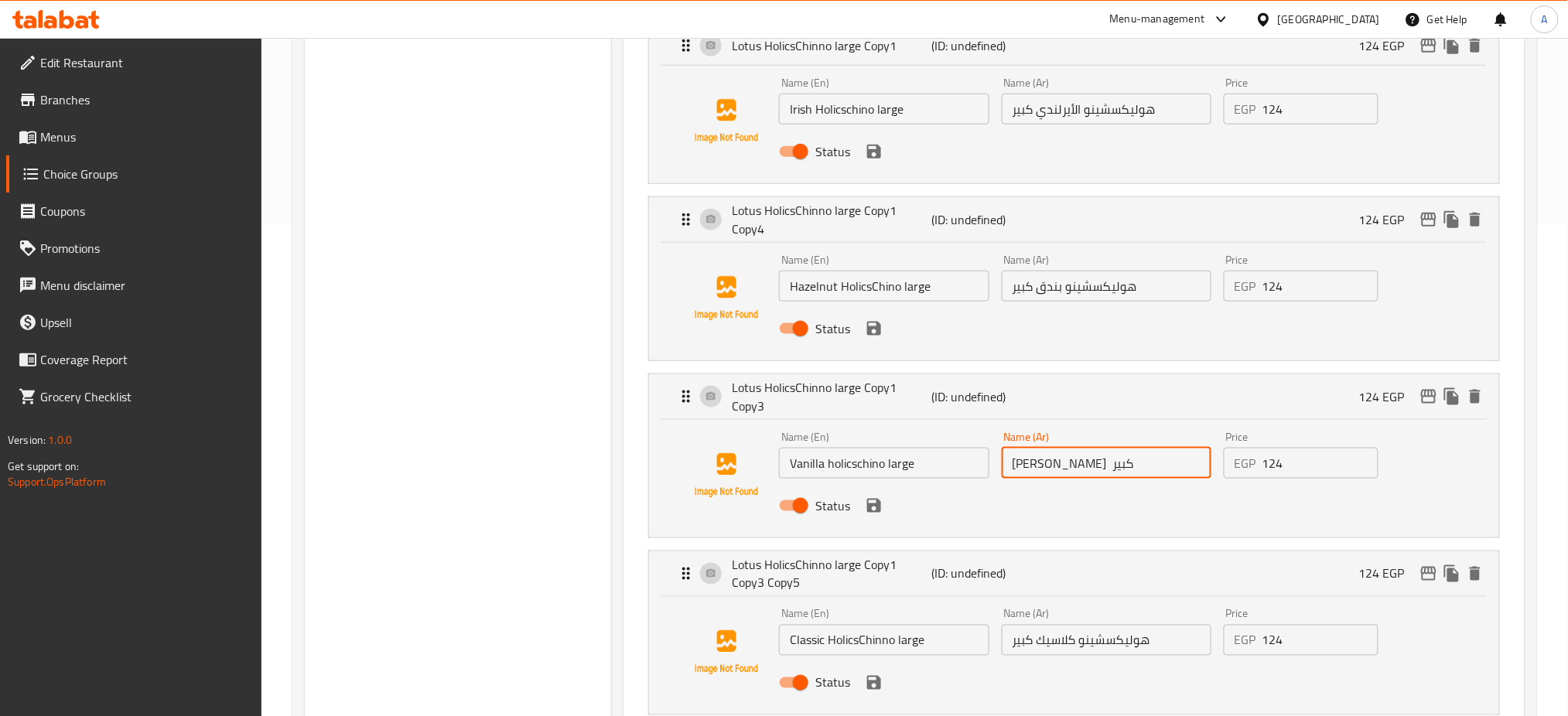
click at [1056, 448] on input "هوليكسشينو لوتس كبير" at bounding box center [1107, 463] width 209 height 31
paste input "انيليا"
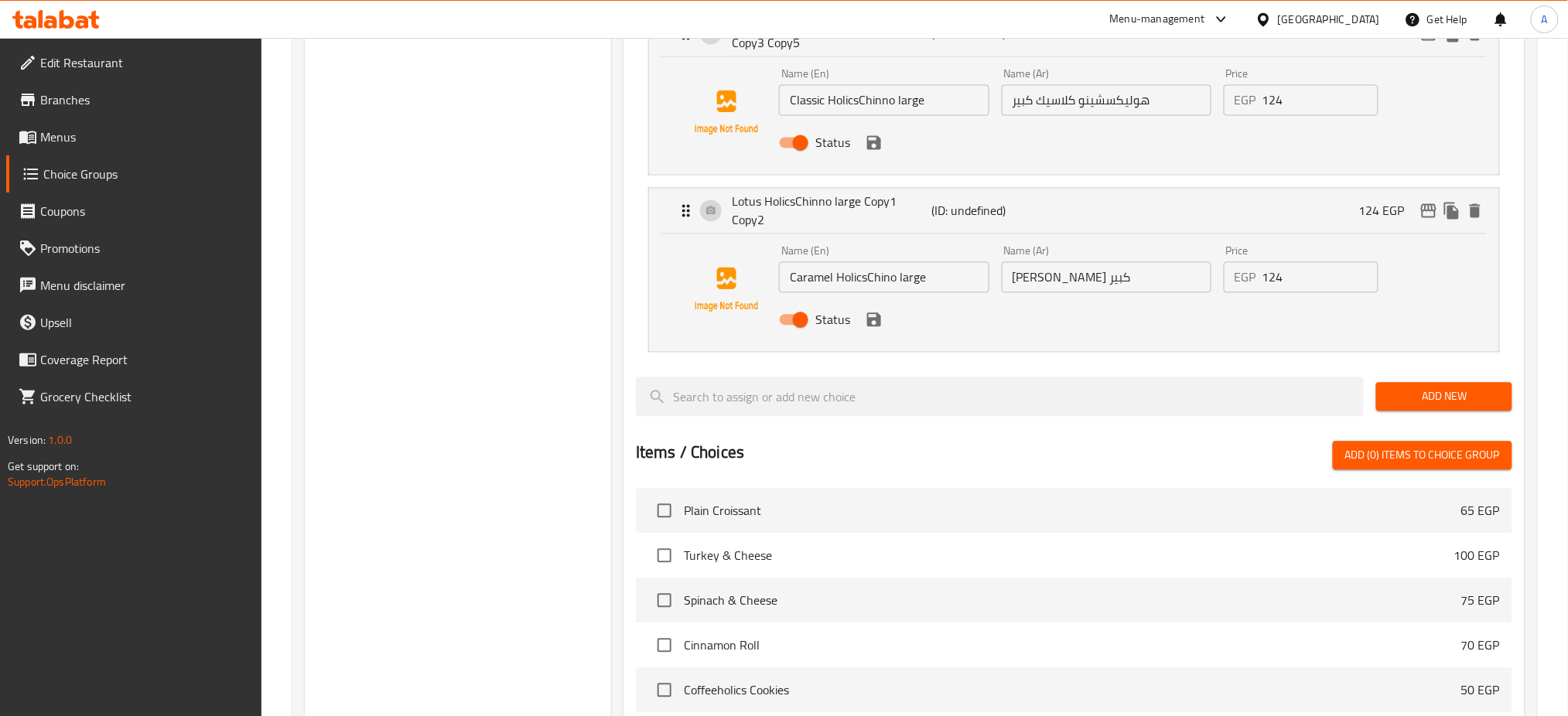
scroll to position [1034, 0]
type input "هوليكسشينو فانيليا كبير"
click at [1053, 262] on input "هوليكسشينو كارميل كبير" at bounding box center [1107, 277] width 209 height 31
paste input "ا"
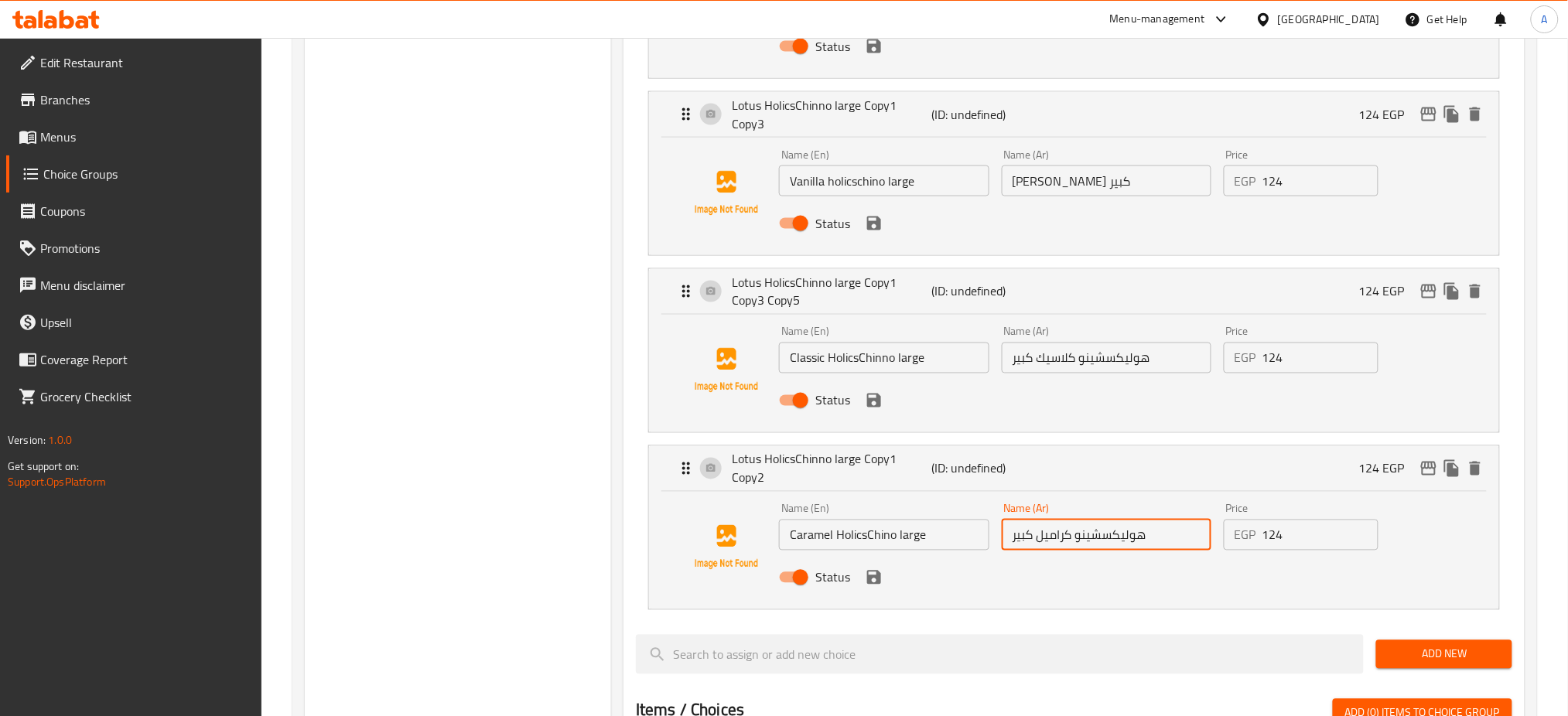
scroll to position [774, 0]
type input "هوليكسشينو كراميل كبير"
click at [1281, 522] on input "124" at bounding box center [1320, 537] width 116 height 31
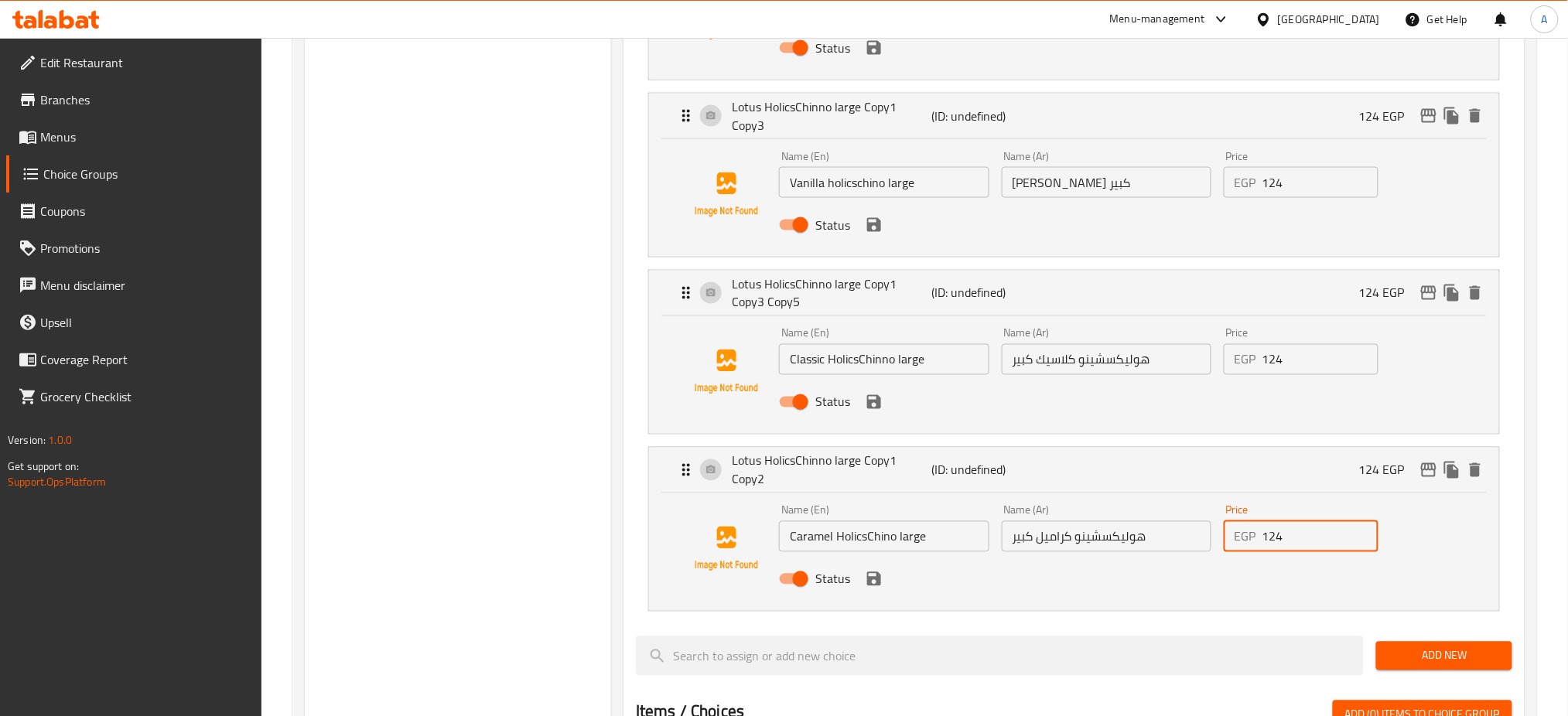
click at [1281, 522] on input "124" at bounding box center [1320, 537] width 116 height 31
type input "94"
click at [1281, 360] on input "124" at bounding box center [1320, 359] width 116 height 31
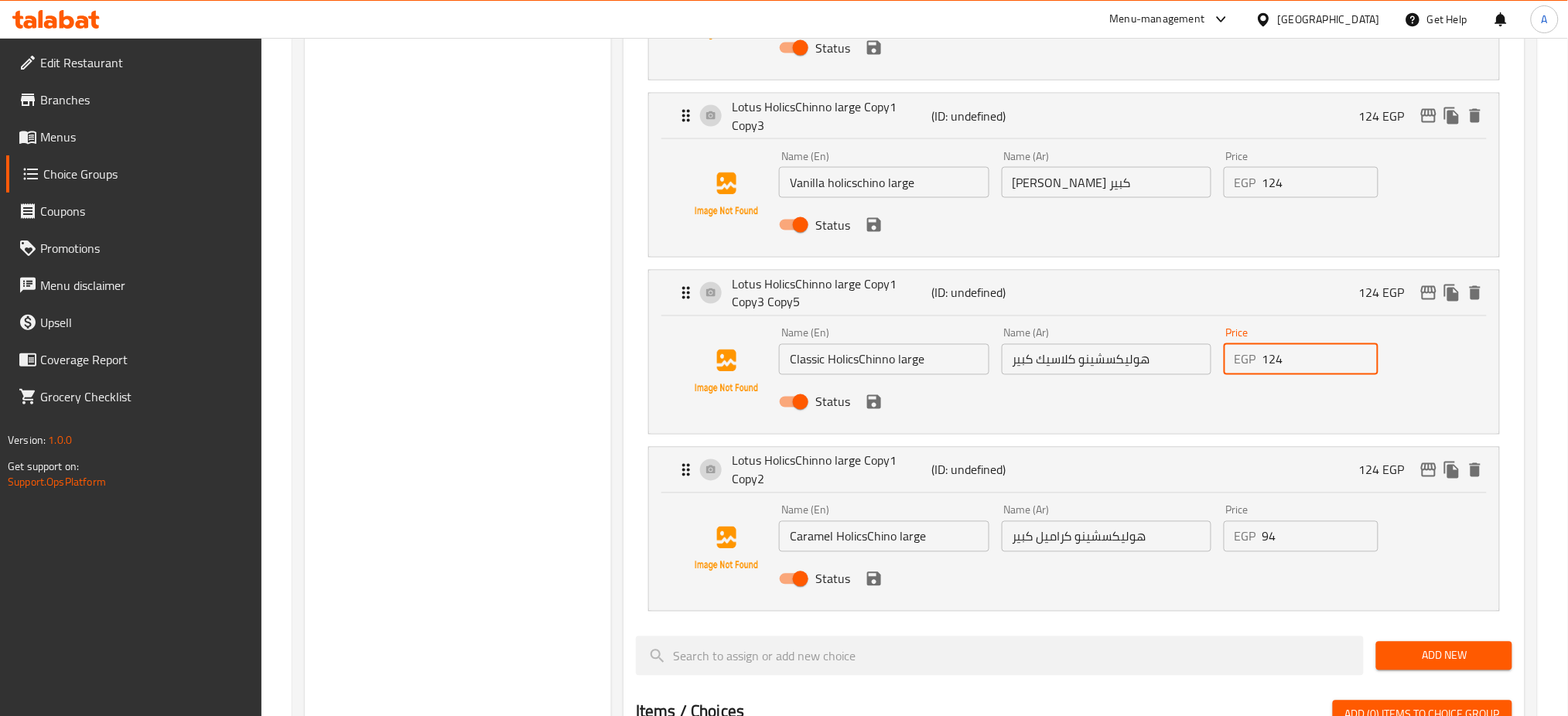
click at [1281, 360] on input "124" at bounding box center [1320, 359] width 116 height 31
type input "94"
click at [1313, 172] on input "124" at bounding box center [1320, 182] width 116 height 31
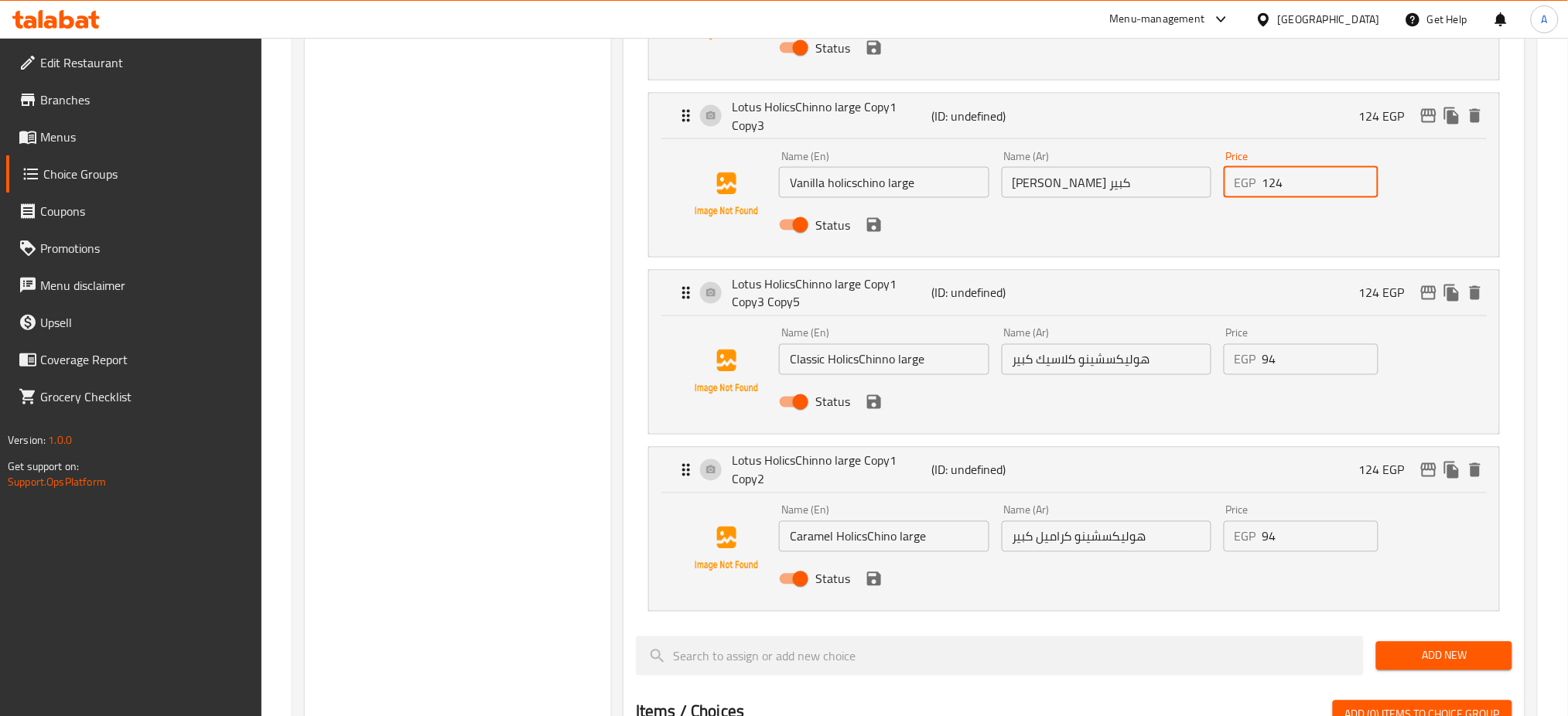
click at [1313, 172] on input "124" at bounding box center [1320, 182] width 116 height 31
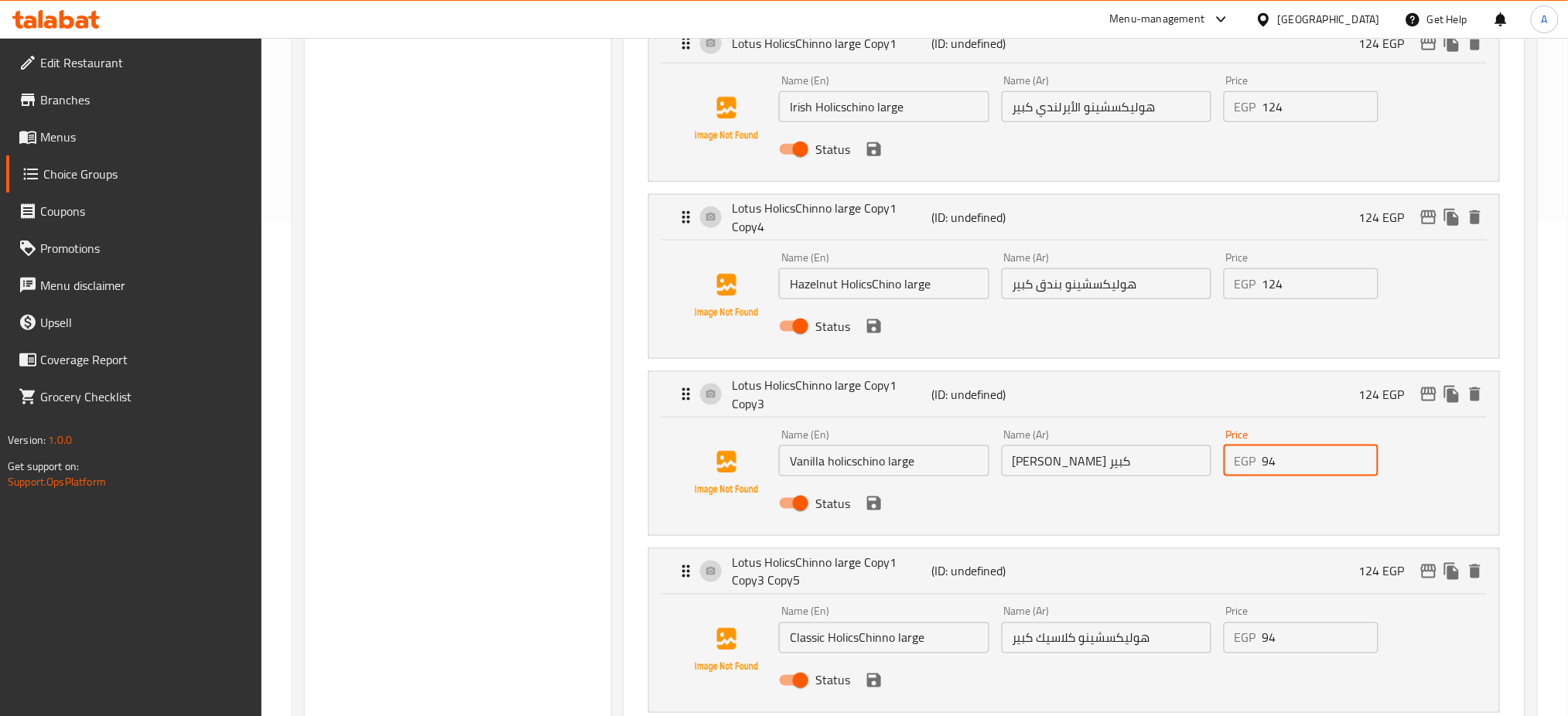
scroll to position [492, 0]
type input "94"
click at [1313, 281] on input "124" at bounding box center [1320, 287] width 116 height 31
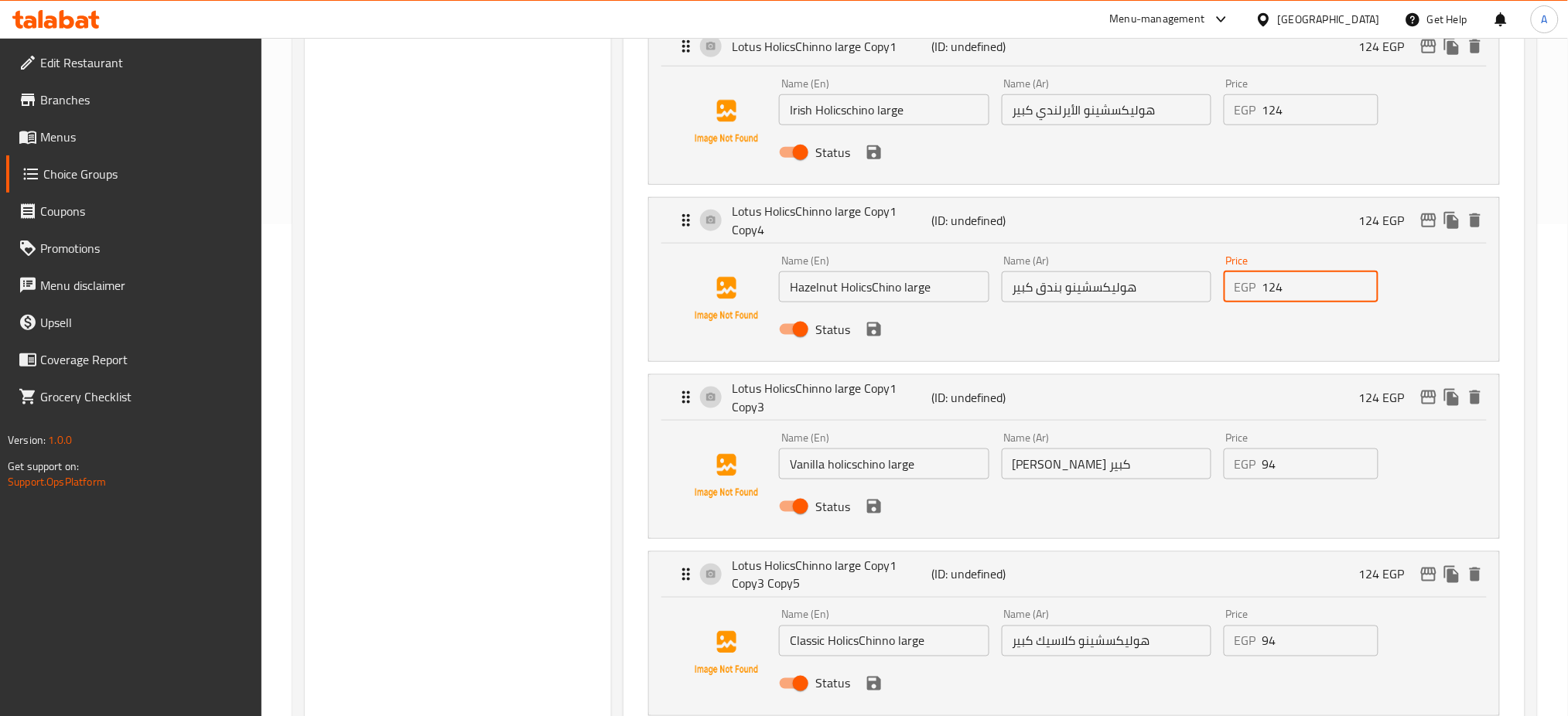
click at [1313, 281] on input "124" at bounding box center [1320, 287] width 116 height 31
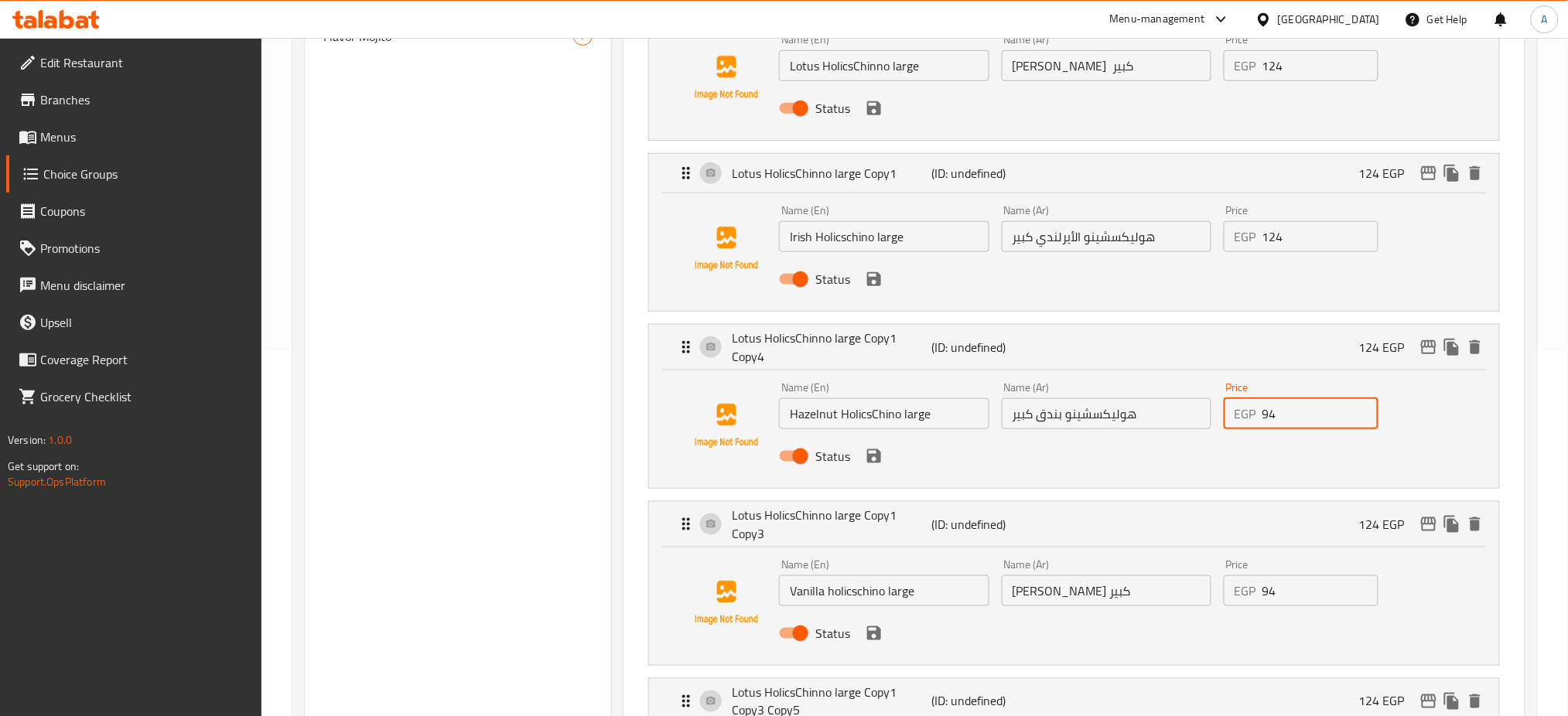
scroll to position [339, 0]
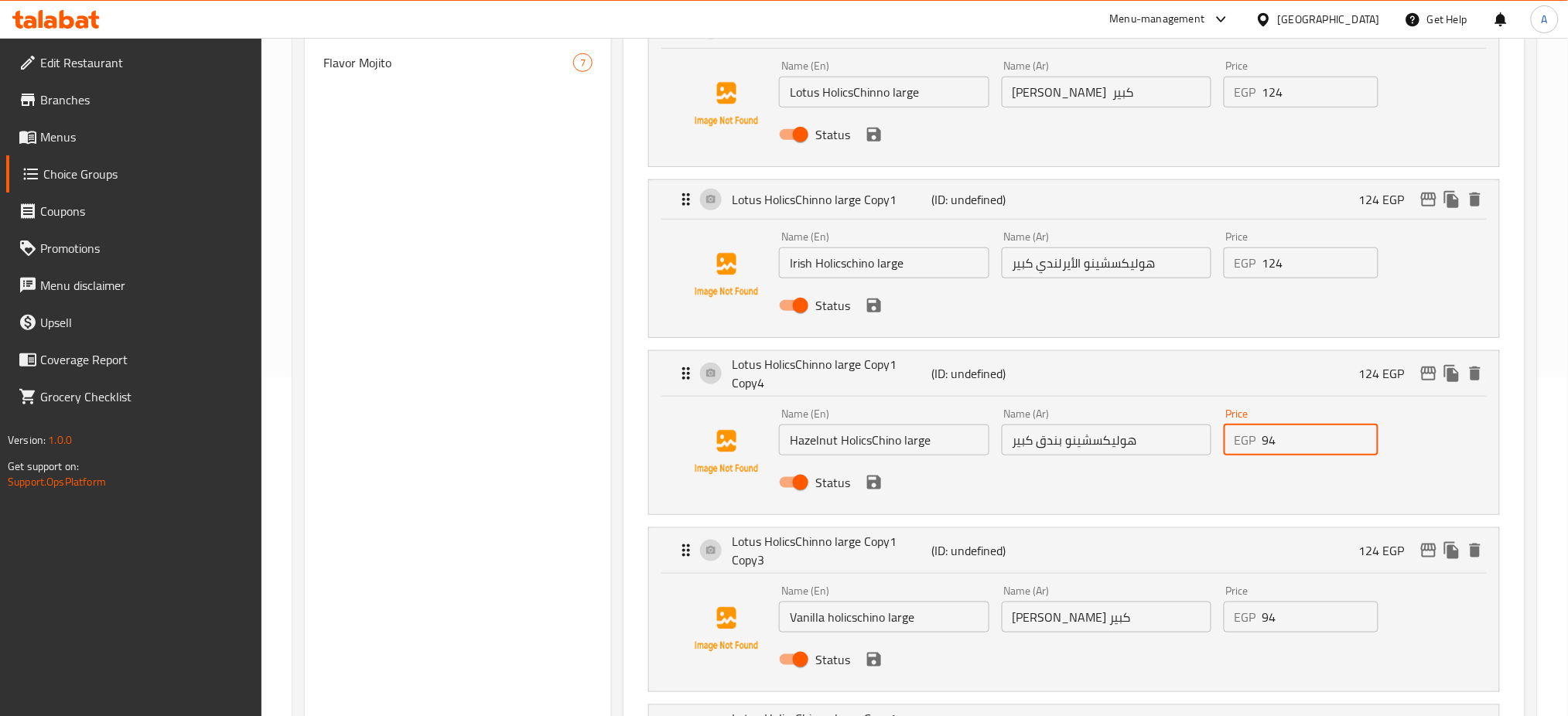
type input "94"
click at [1307, 265] on input "124" at bounding box center [1320, 263] width 116 height 31
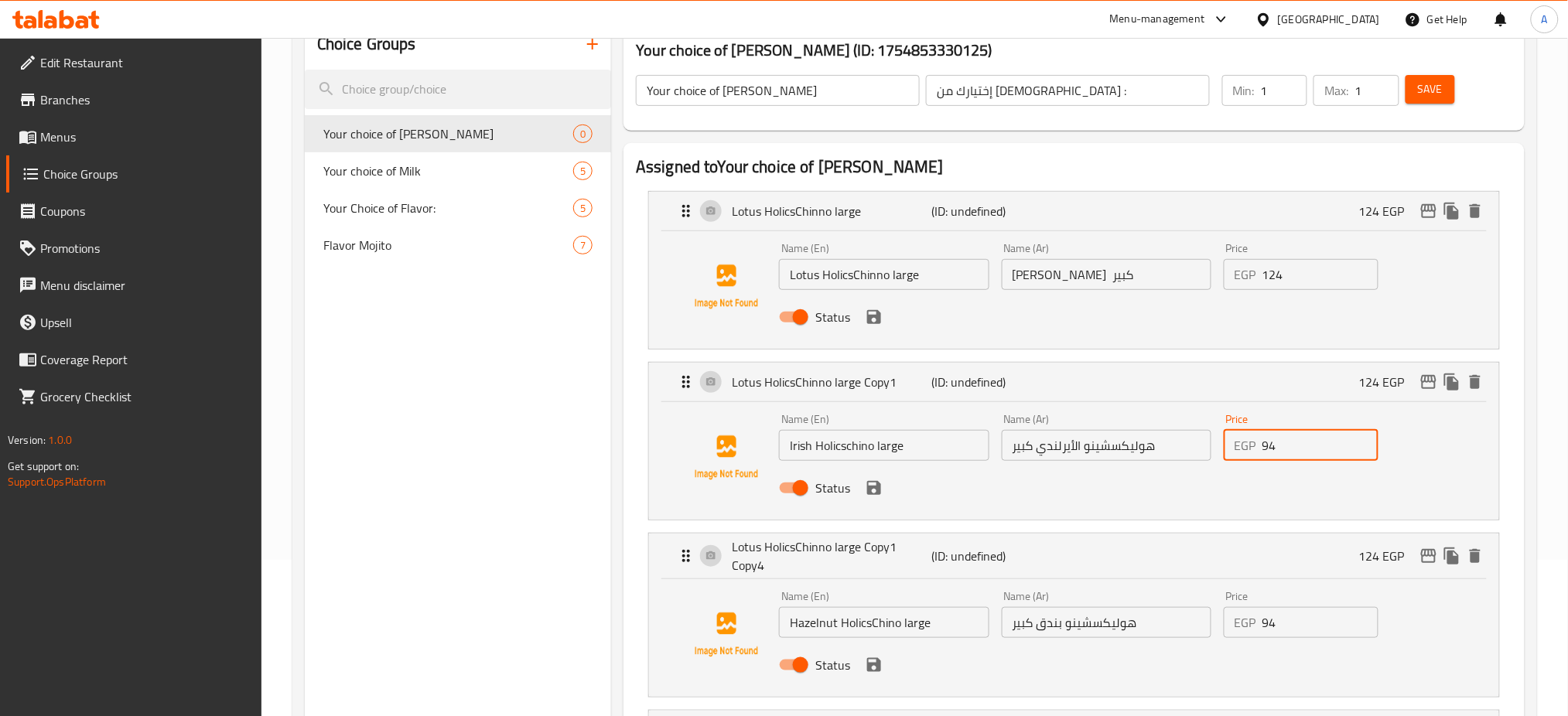
scroll to position [129, 0]
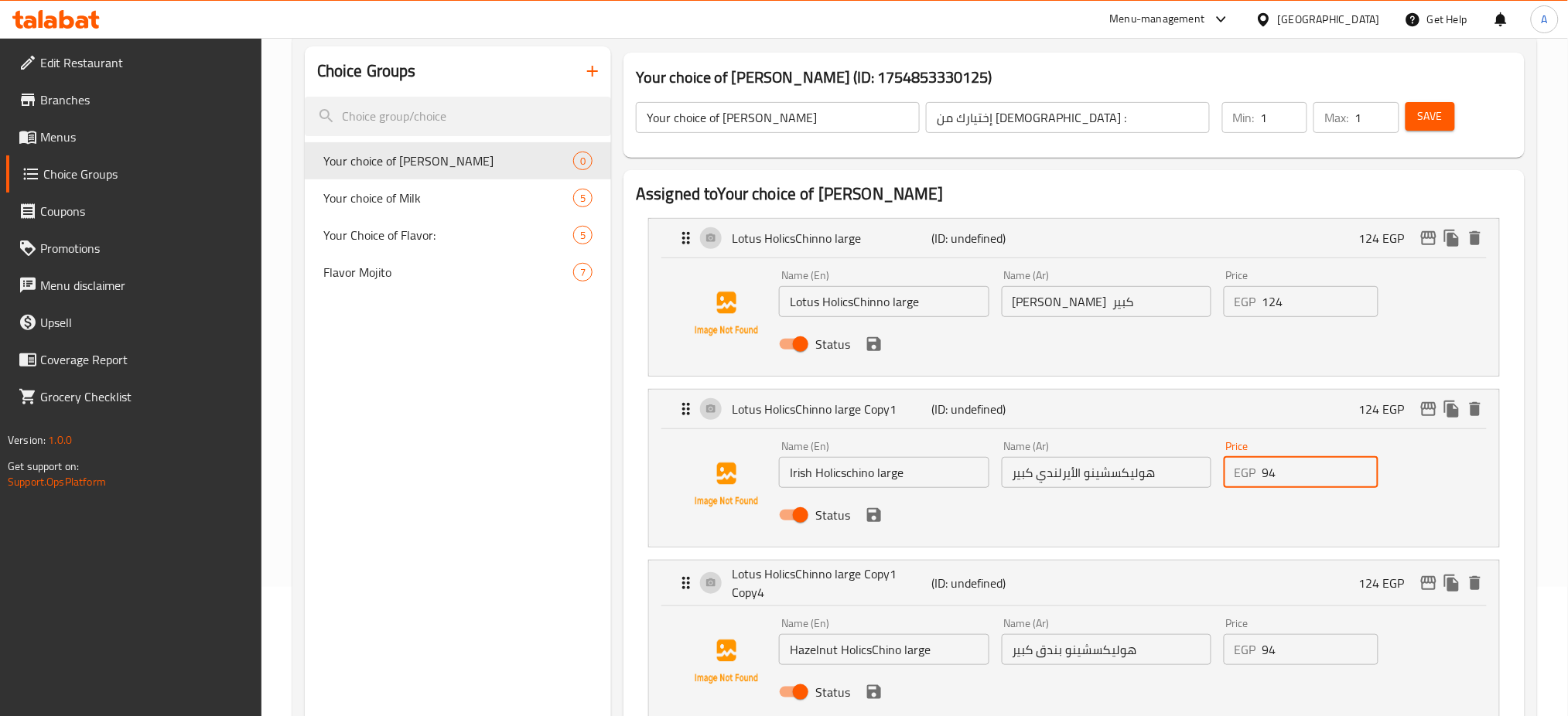
click at [881, 346] on icon "save" at bounding box center [874, 344] width 19 height 19
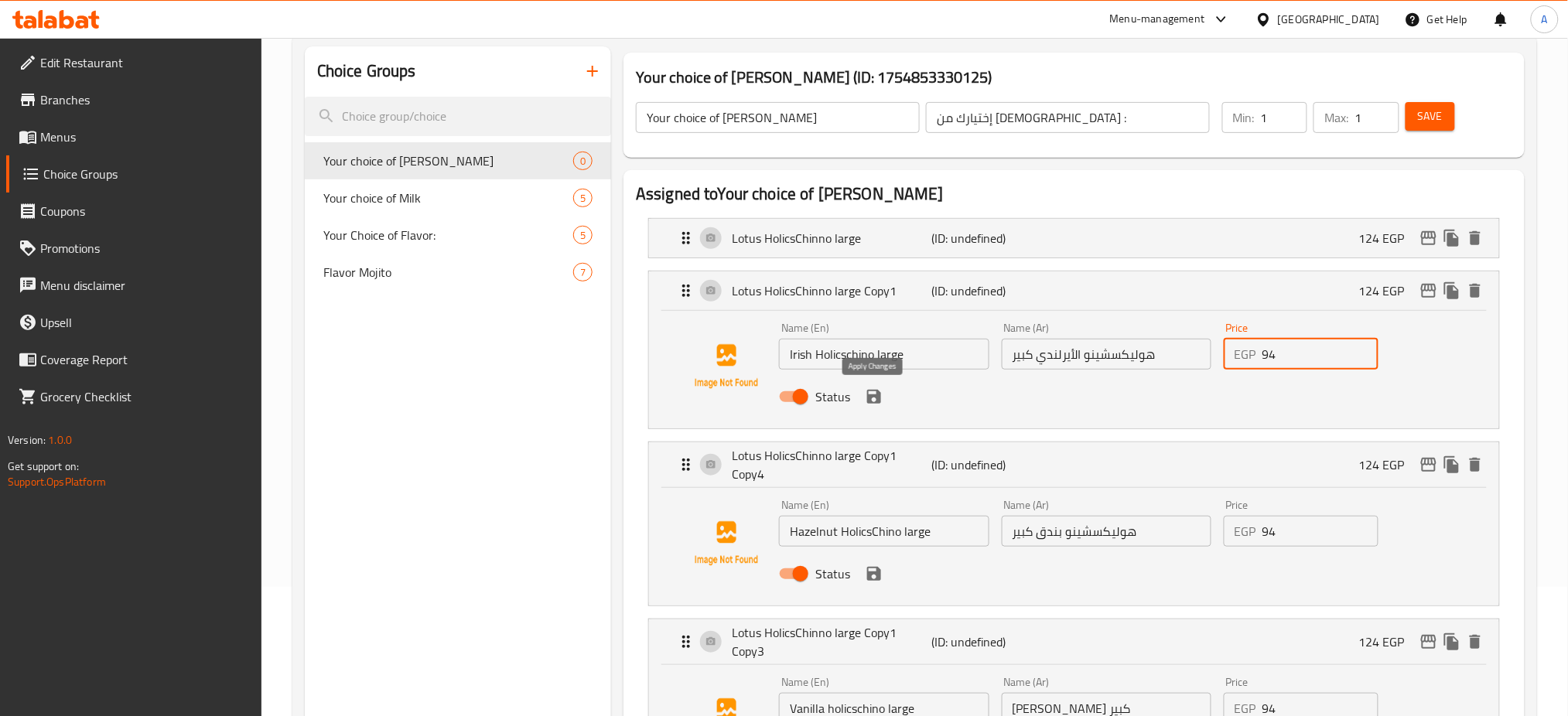
click at [874, 392] on icon "save" at bounding box center [874, 396] width 19 height 19
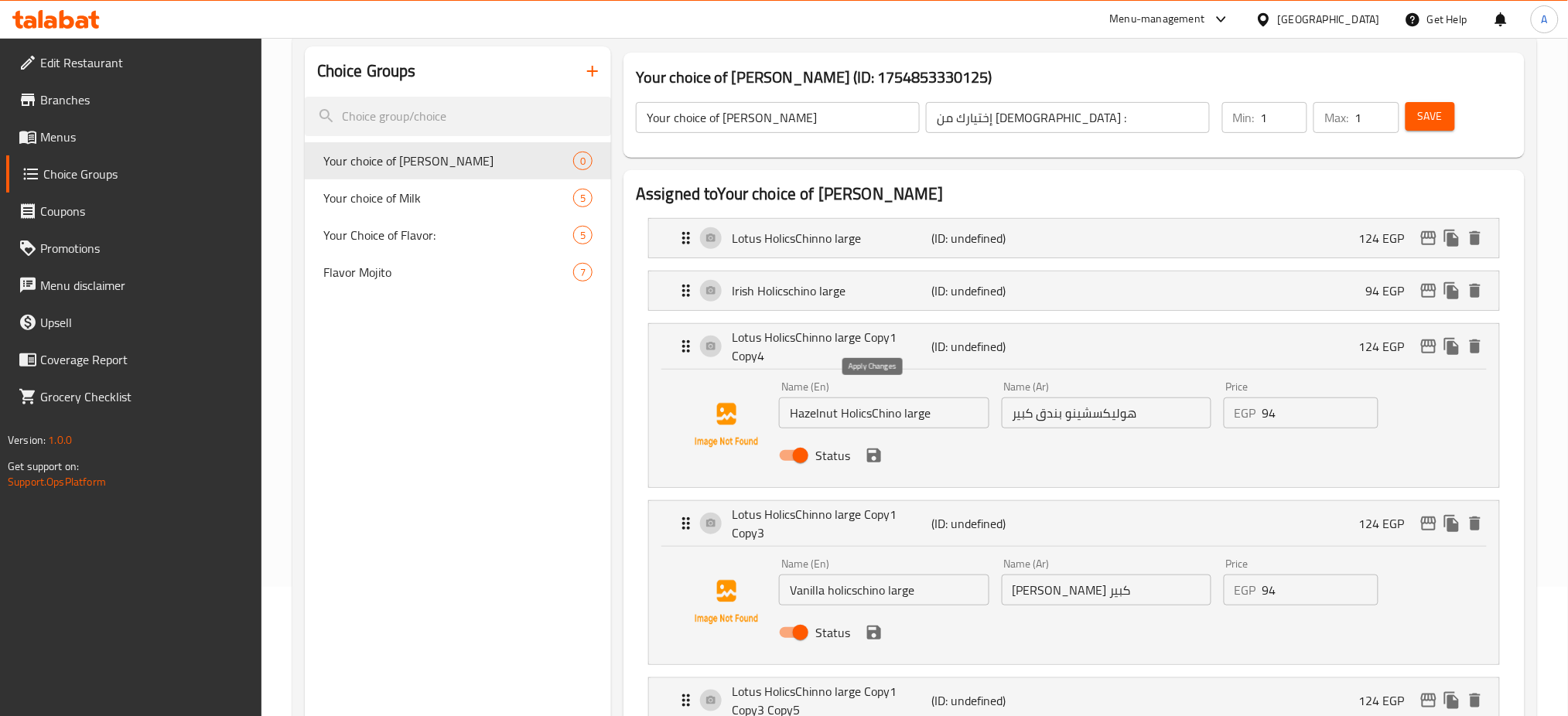
type input "94"
click at [873, 449] on icon "save" at bounding box center [874, 455] width 14 height 14
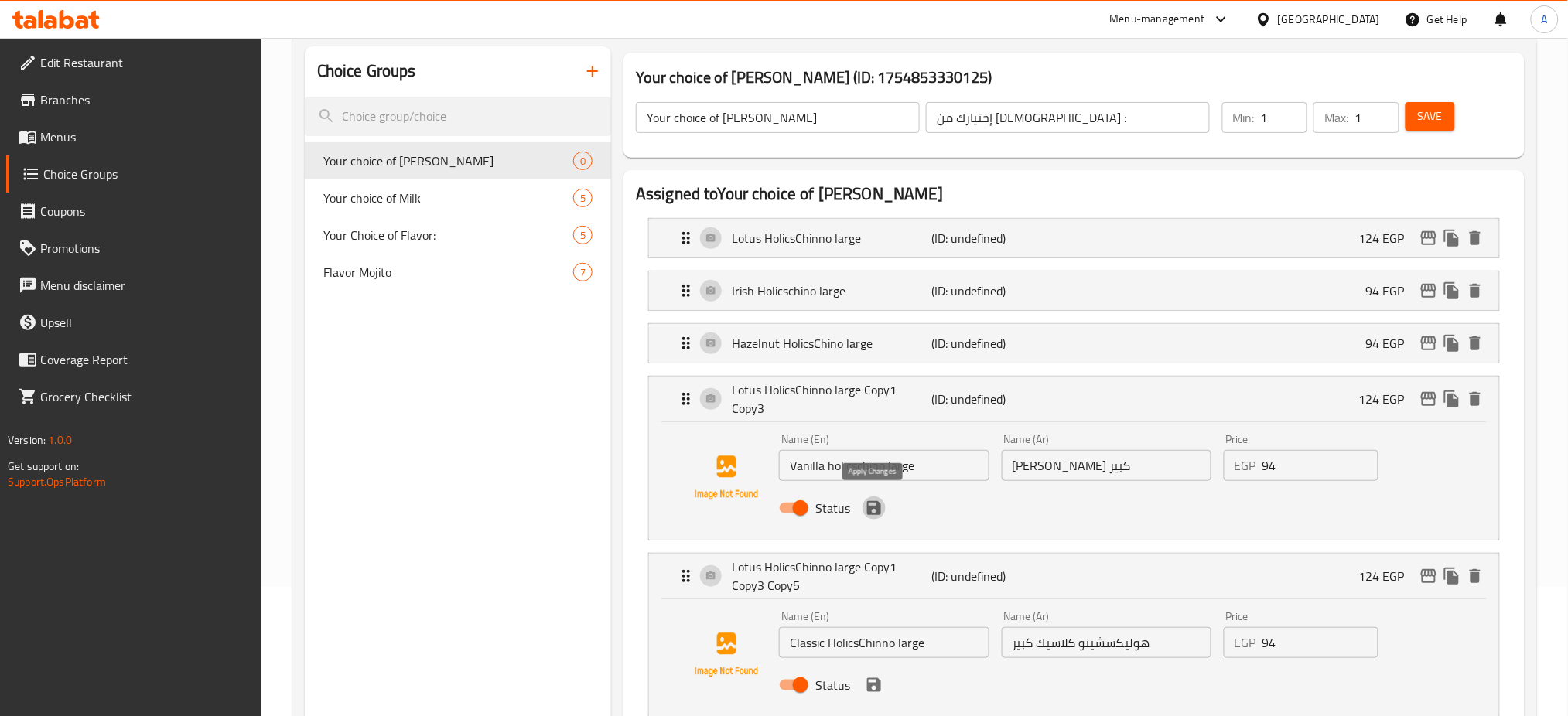
click at [873, 503] on icon "save" at bounding box center [874, 507] width 14 height 14
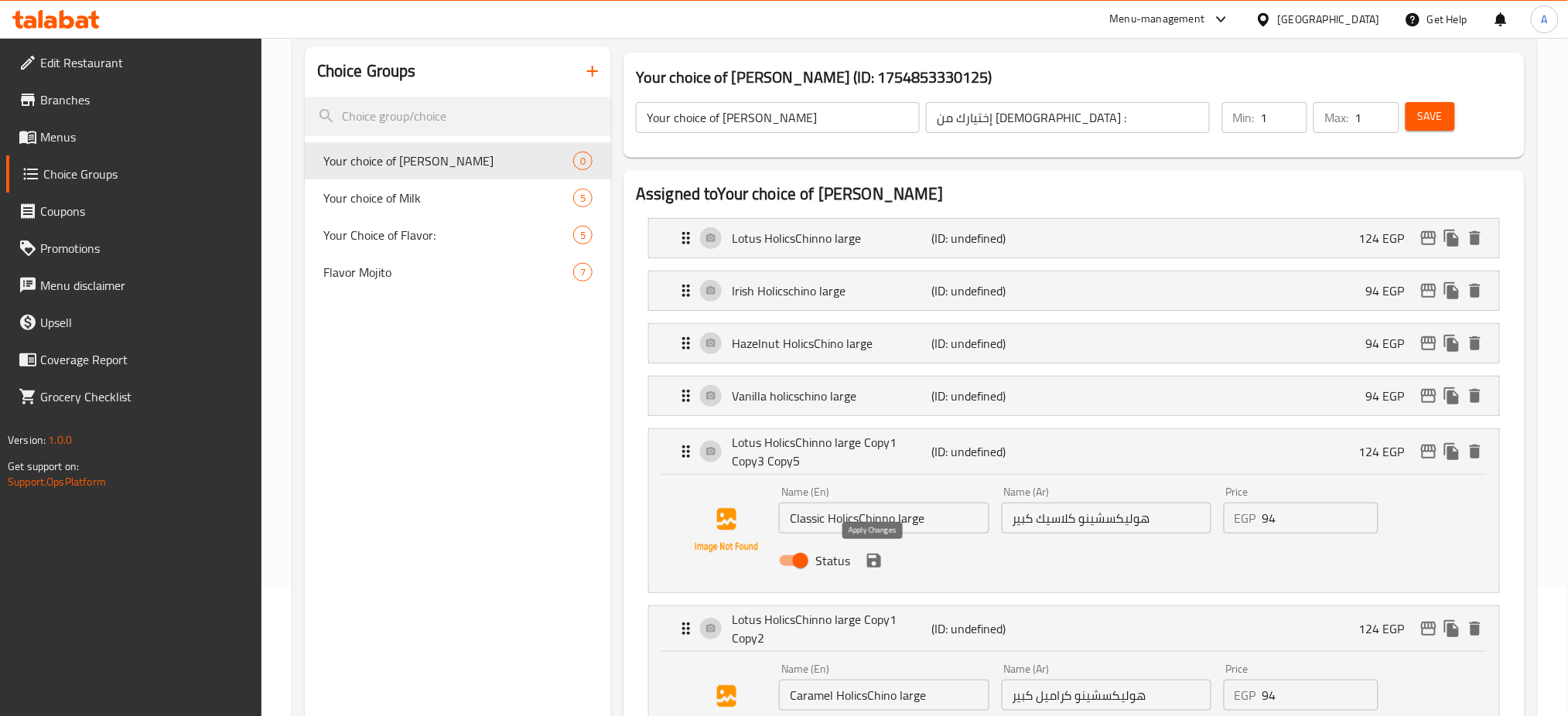
click at [868, 560] on icon "save" at bounding box center [874, 561] width 14 height 14
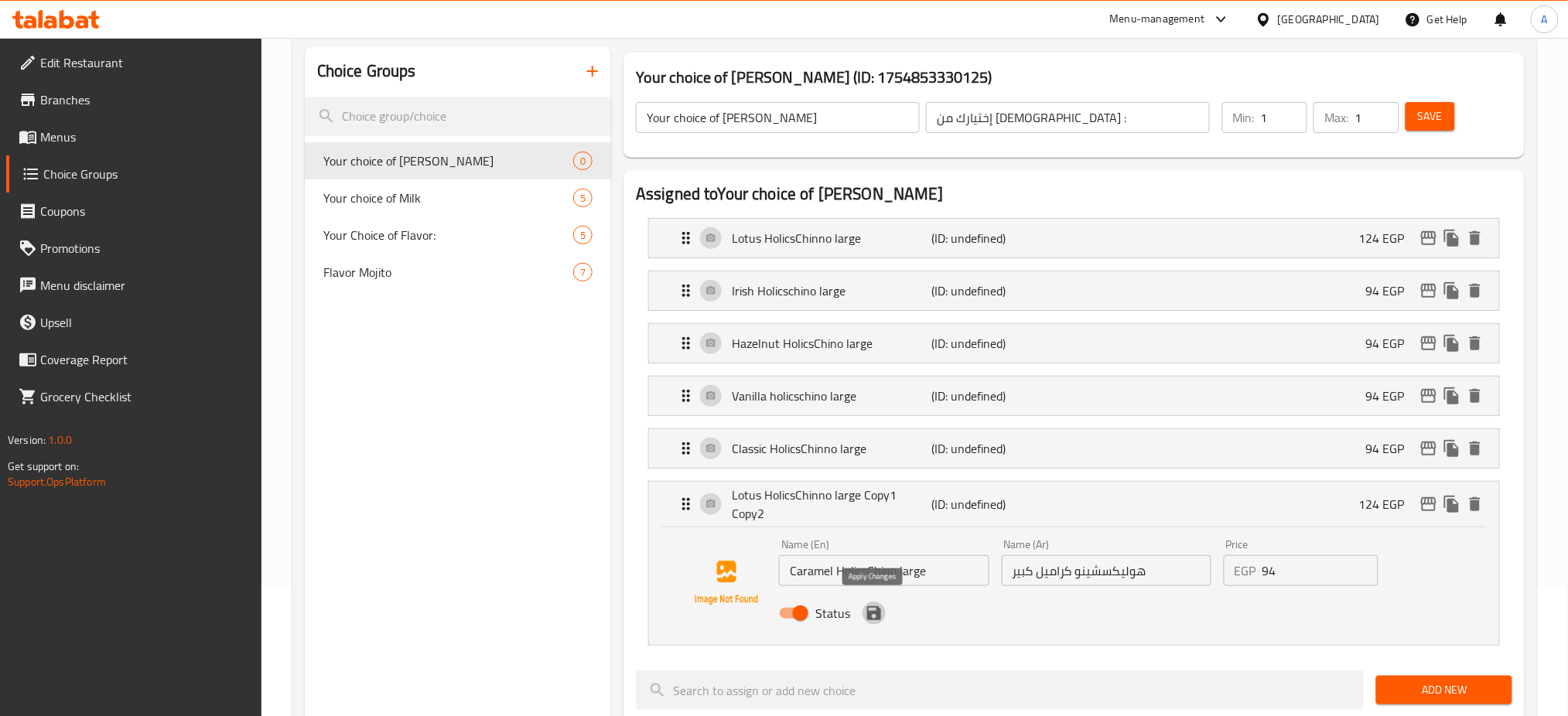
click at [873, 616] on icon "save" at bounding box center [874, 613] width 19 height 19
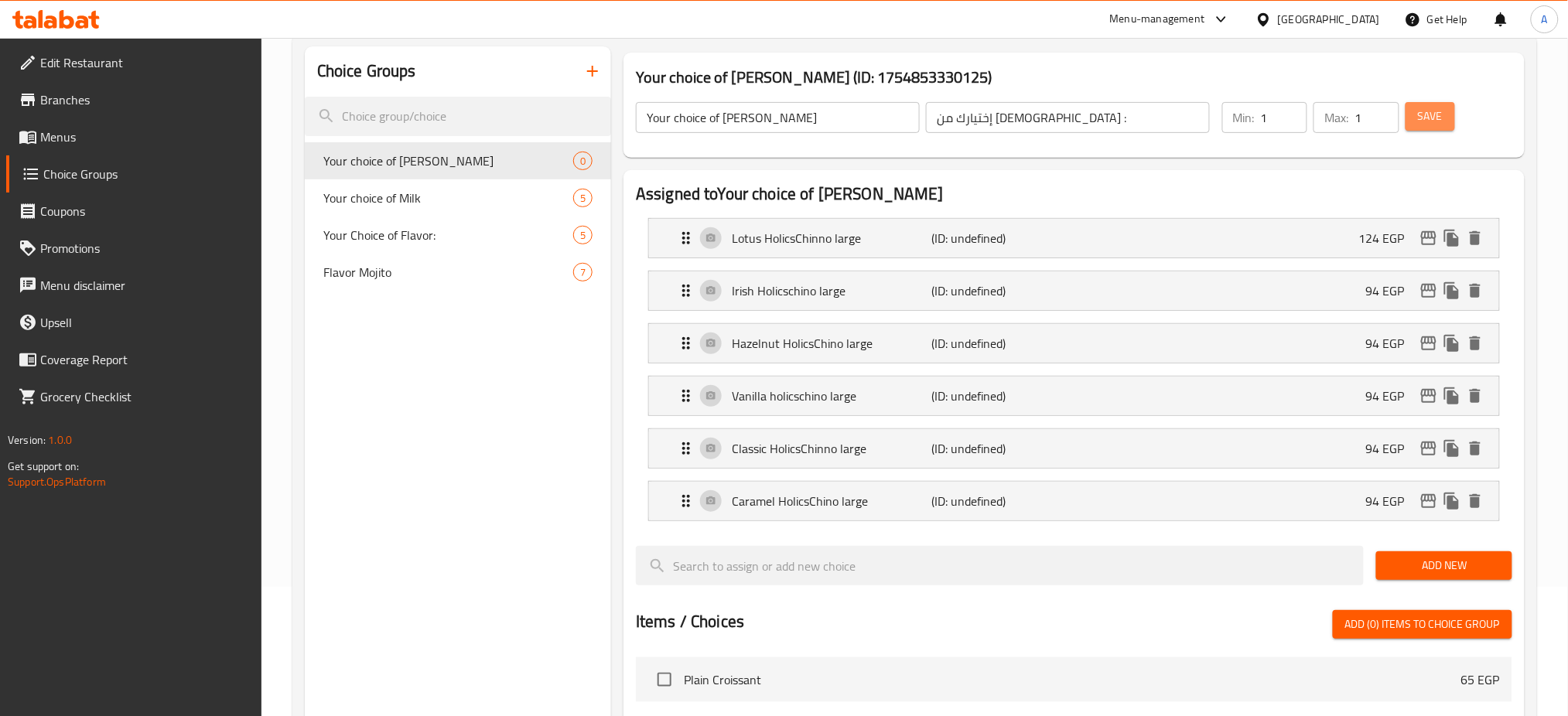
click at [1427, 123] on span "Save" at bounding box center [1430, 116] width 24 height 19
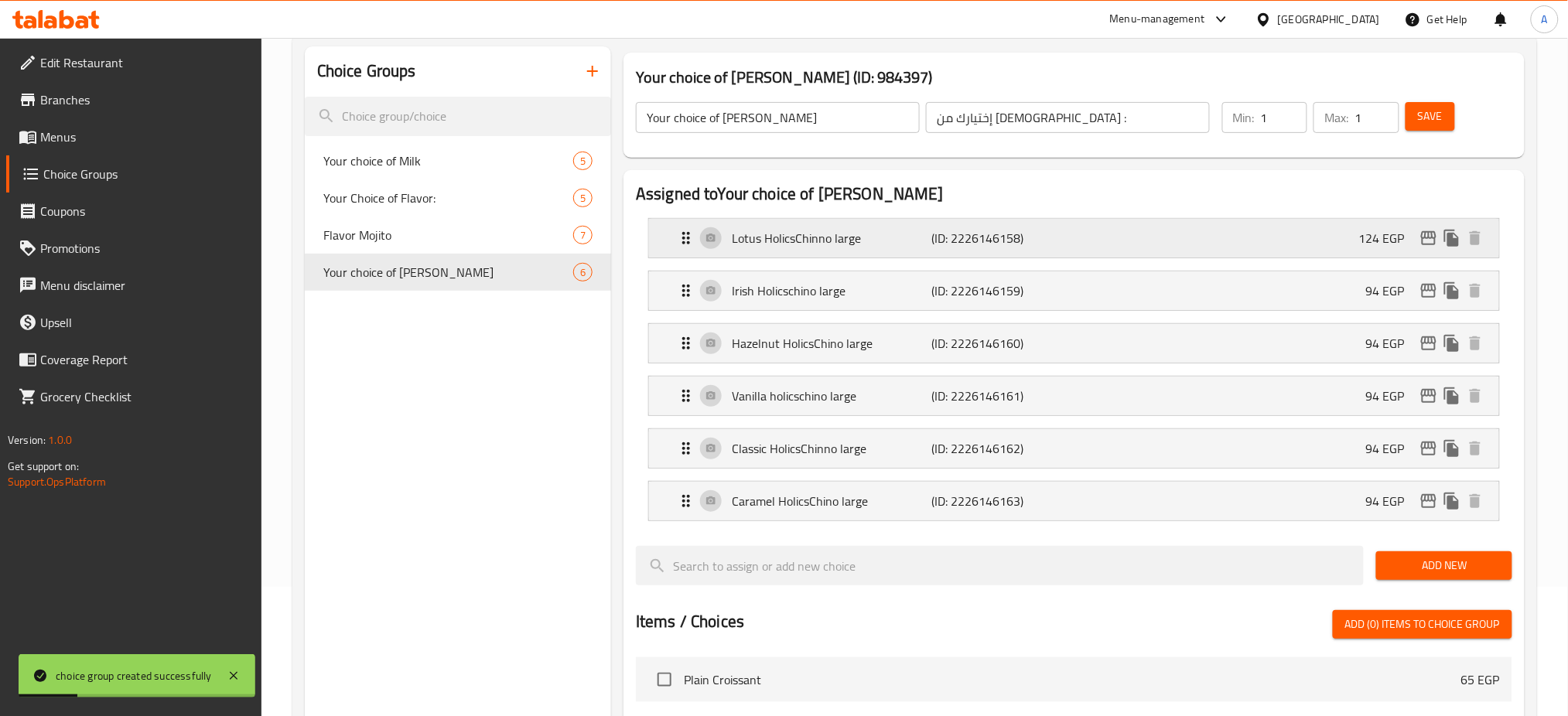
click at [1043, 237] on p "(ID: 2226146158)" at bounding box center [998, 238] width 133 height 19
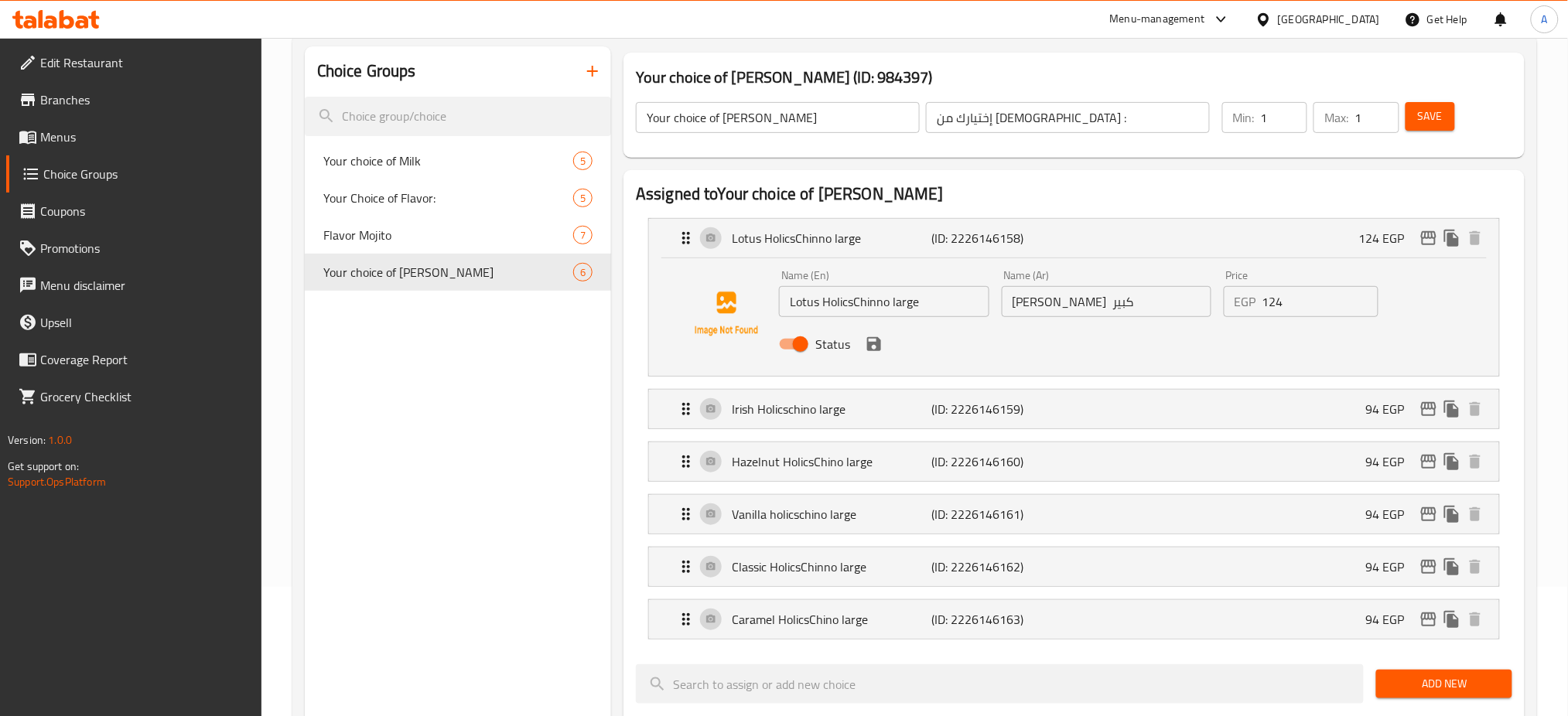
click at [1425, 119] on span "Save" at bounding box center [1430, 116] width 24 height 19
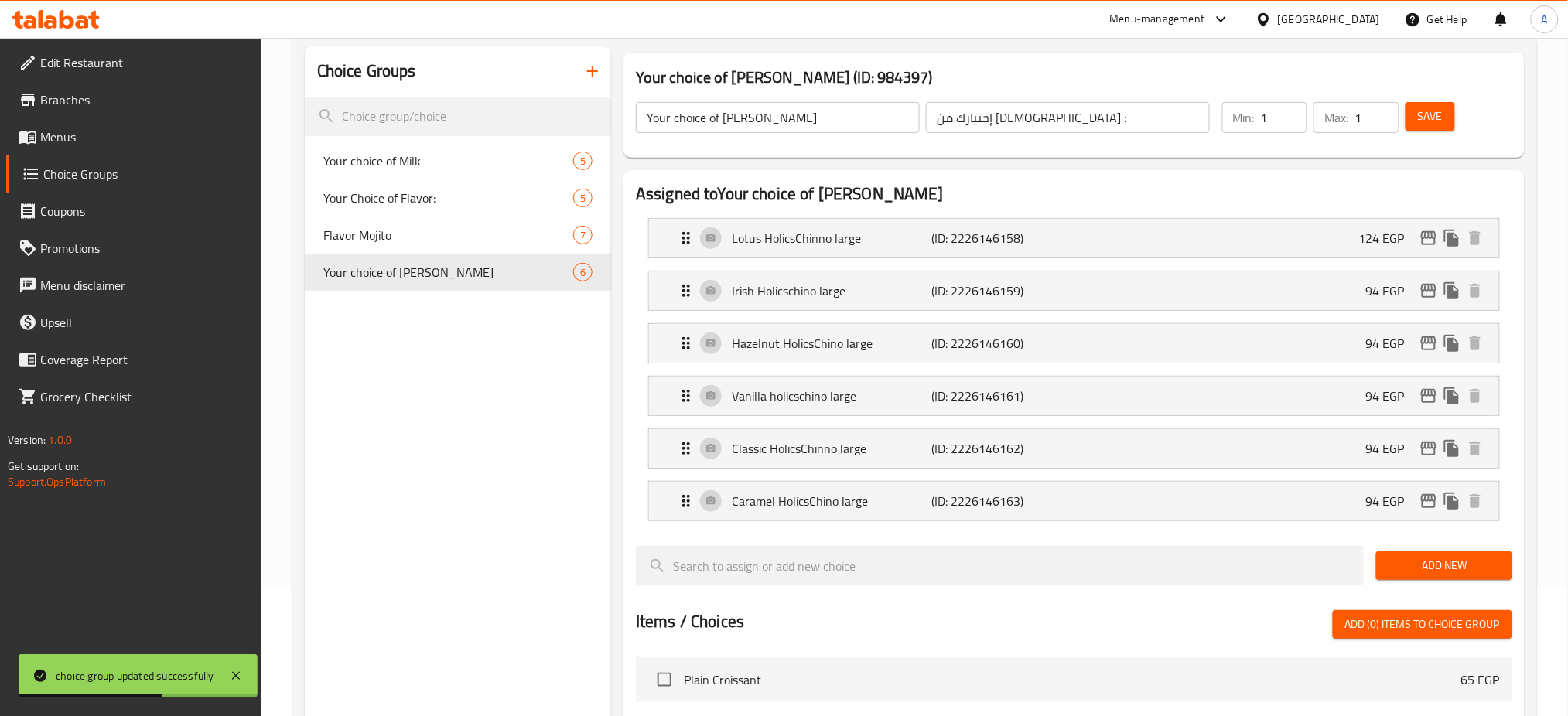
click at [58, 131] on span "Menus" at bounding box center [145, 136] width 209 height 19
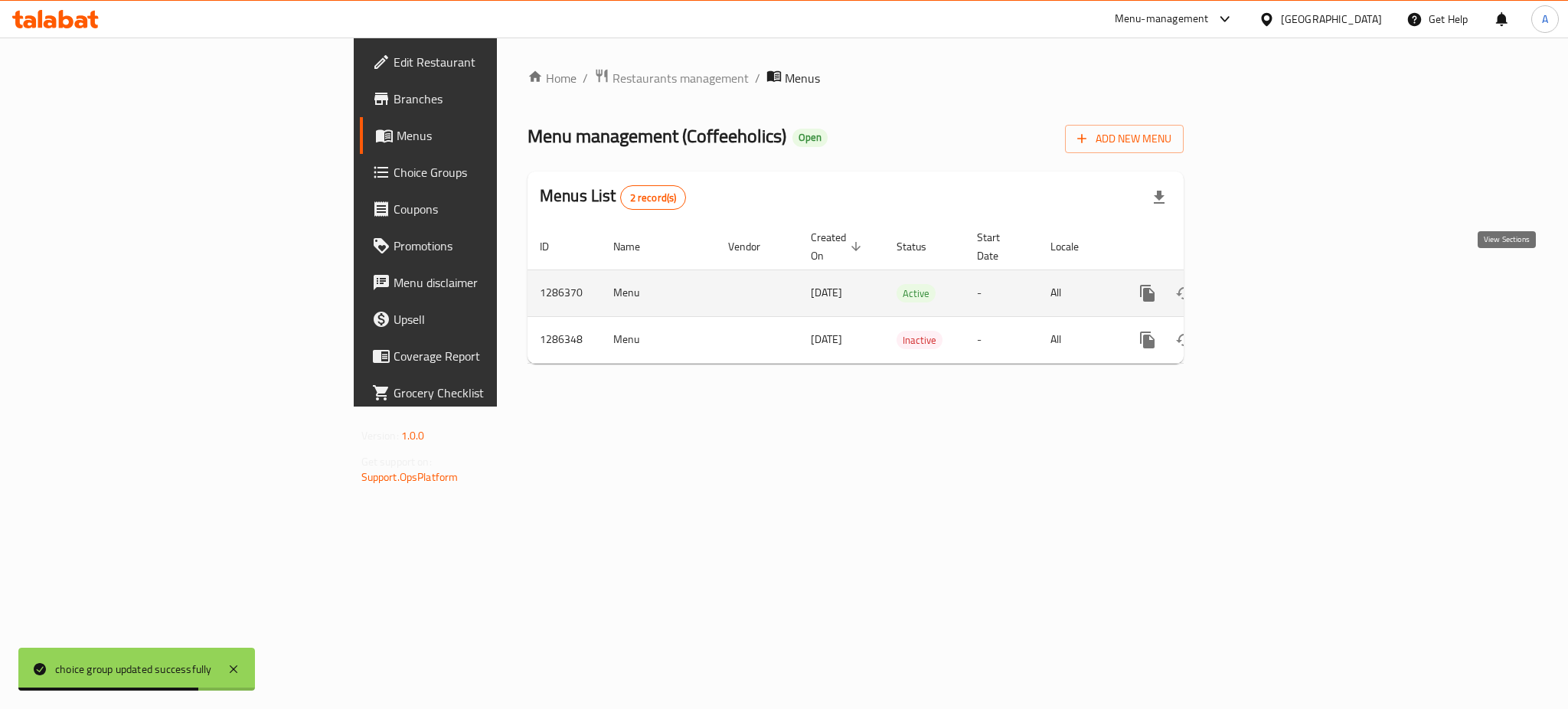
click at [1267, 284] on icon "enhanced table" at bounding box center [1258, 293] width 19 height 19
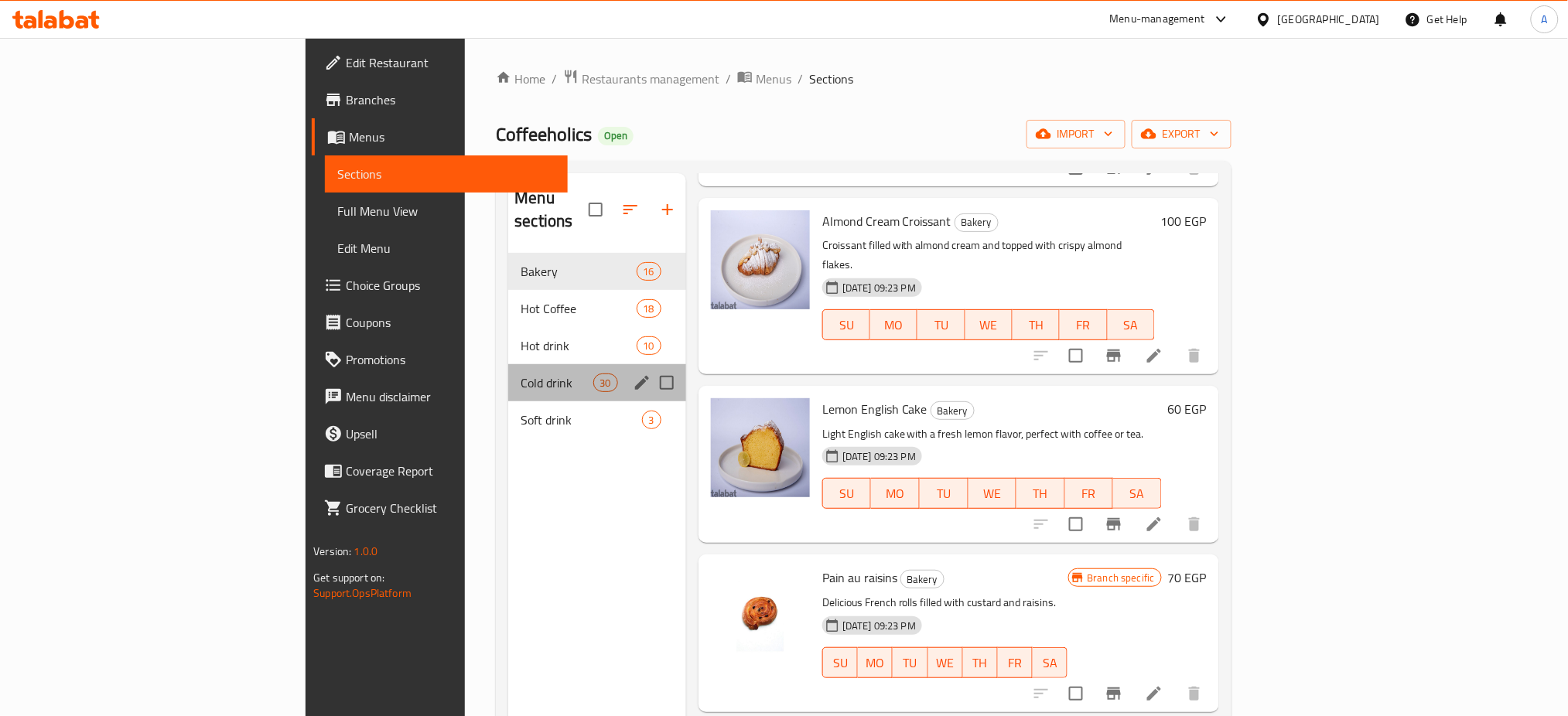
click at [508, 365] on div "Cold drink 30" at bounding box center [597, 383] width 178 height 37
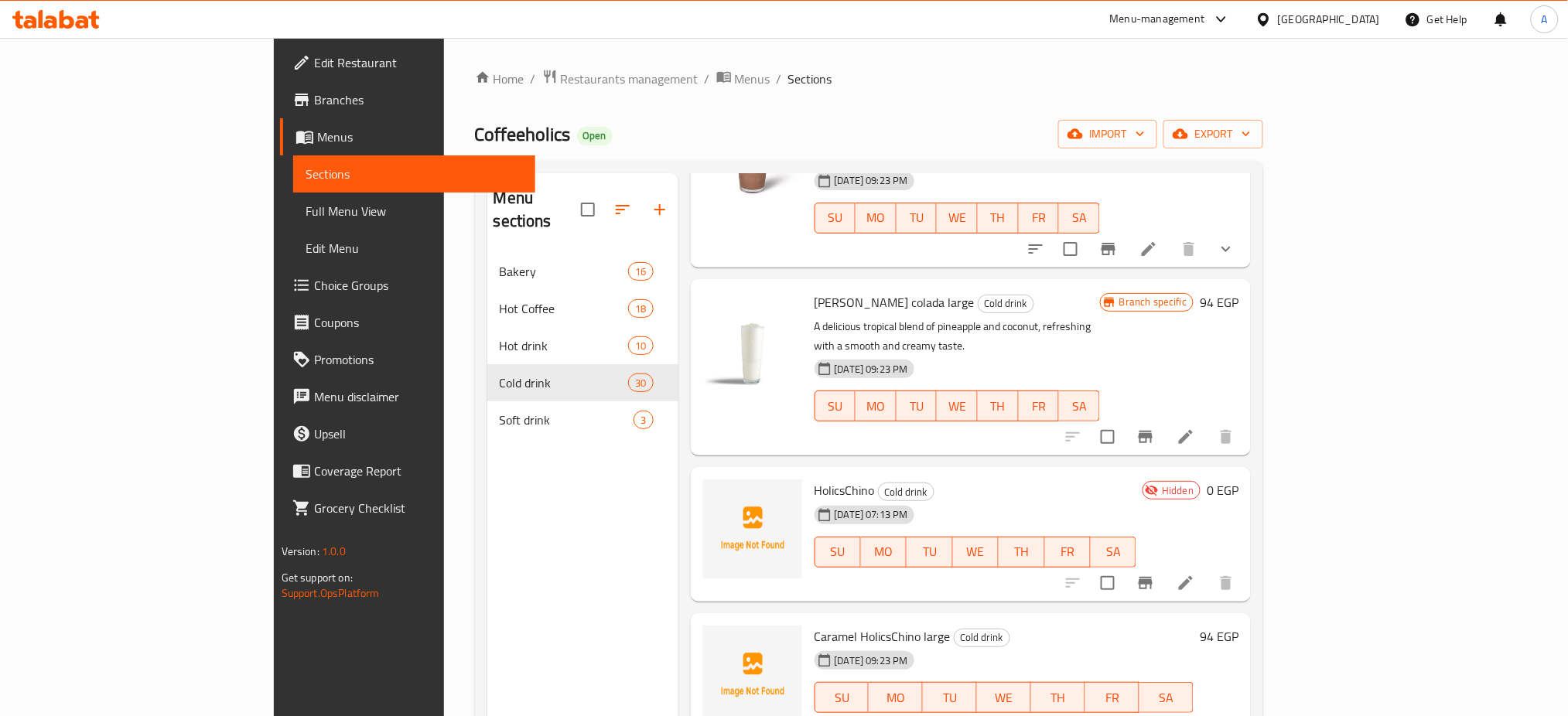
scroll to position [3692, 0]
click at [1195, 573] on icon at bounding box center [1185, 582] width 19 height 19
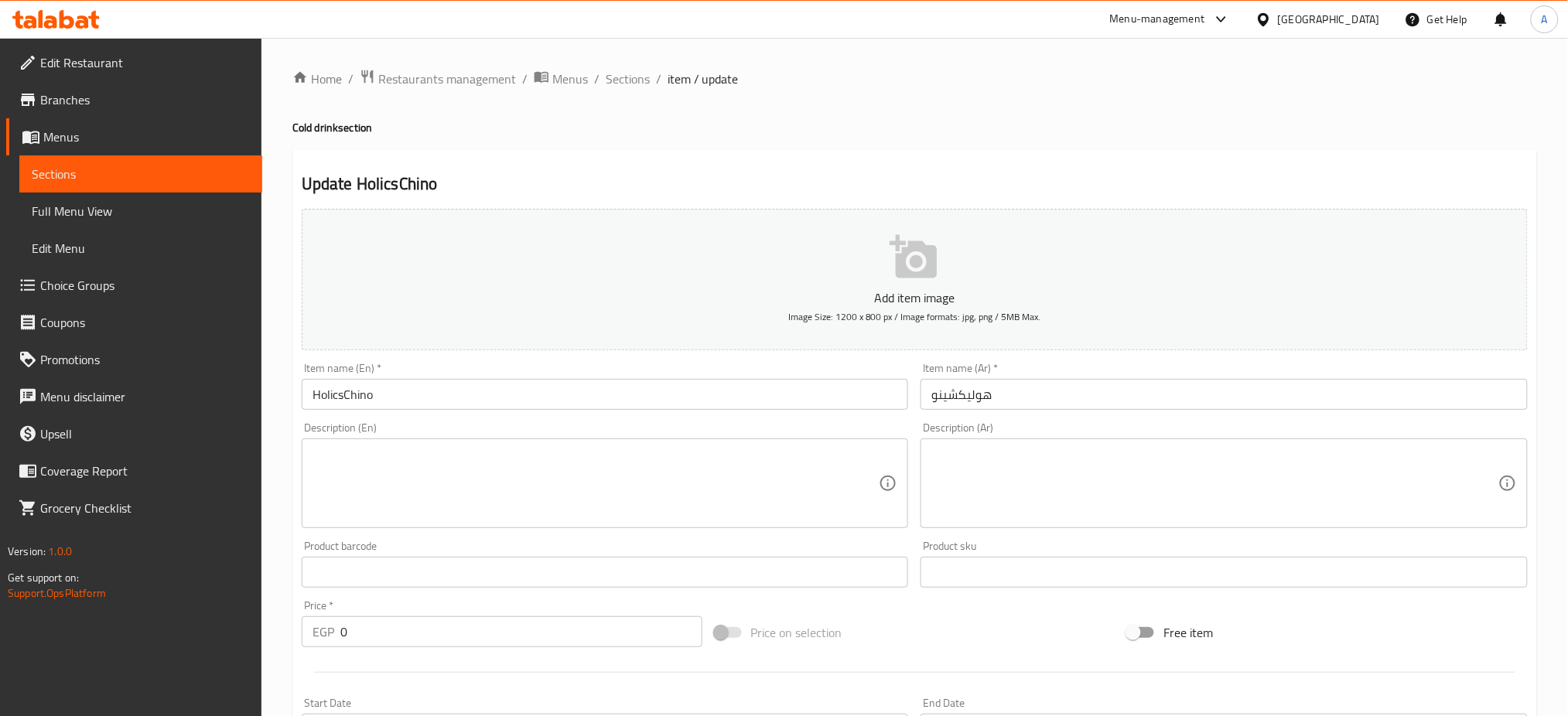
scroll to position [374, 0]
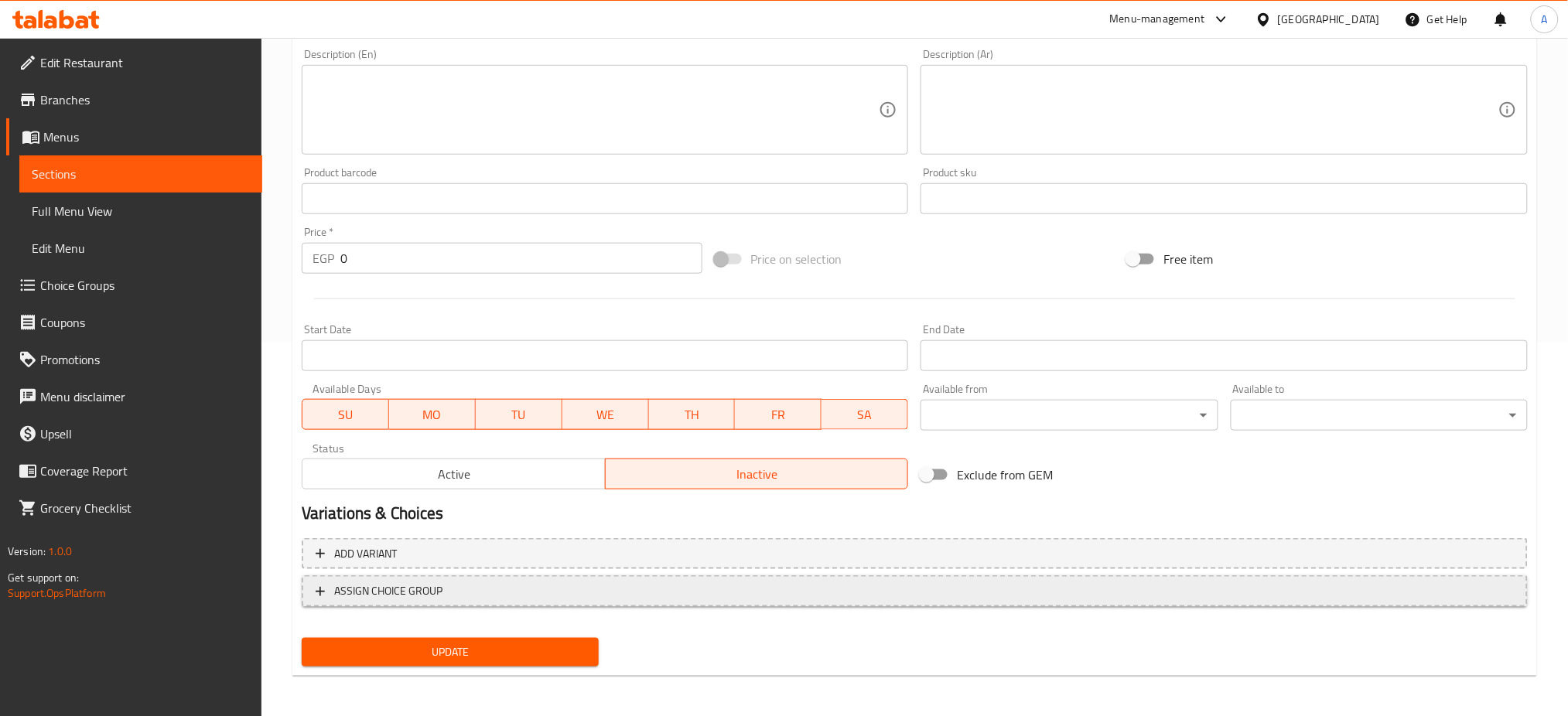
click at [428, 581] on span "ASSIGN CHOICE GROUP" at bounding box center [388, 590] width 108 height 19
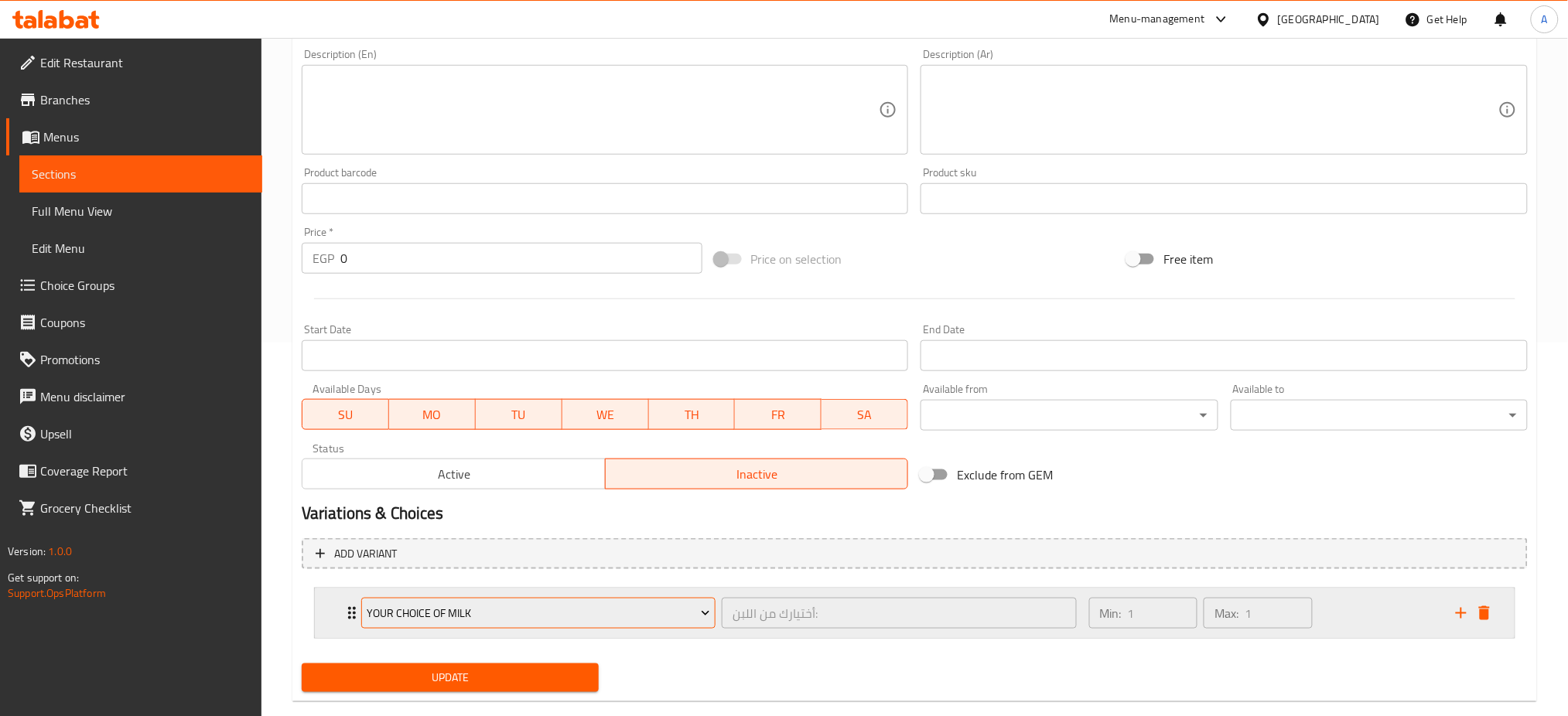
click at [507, 610] on span "Your choice of Milk" at bounding box center [538, 613] width 343 height 19
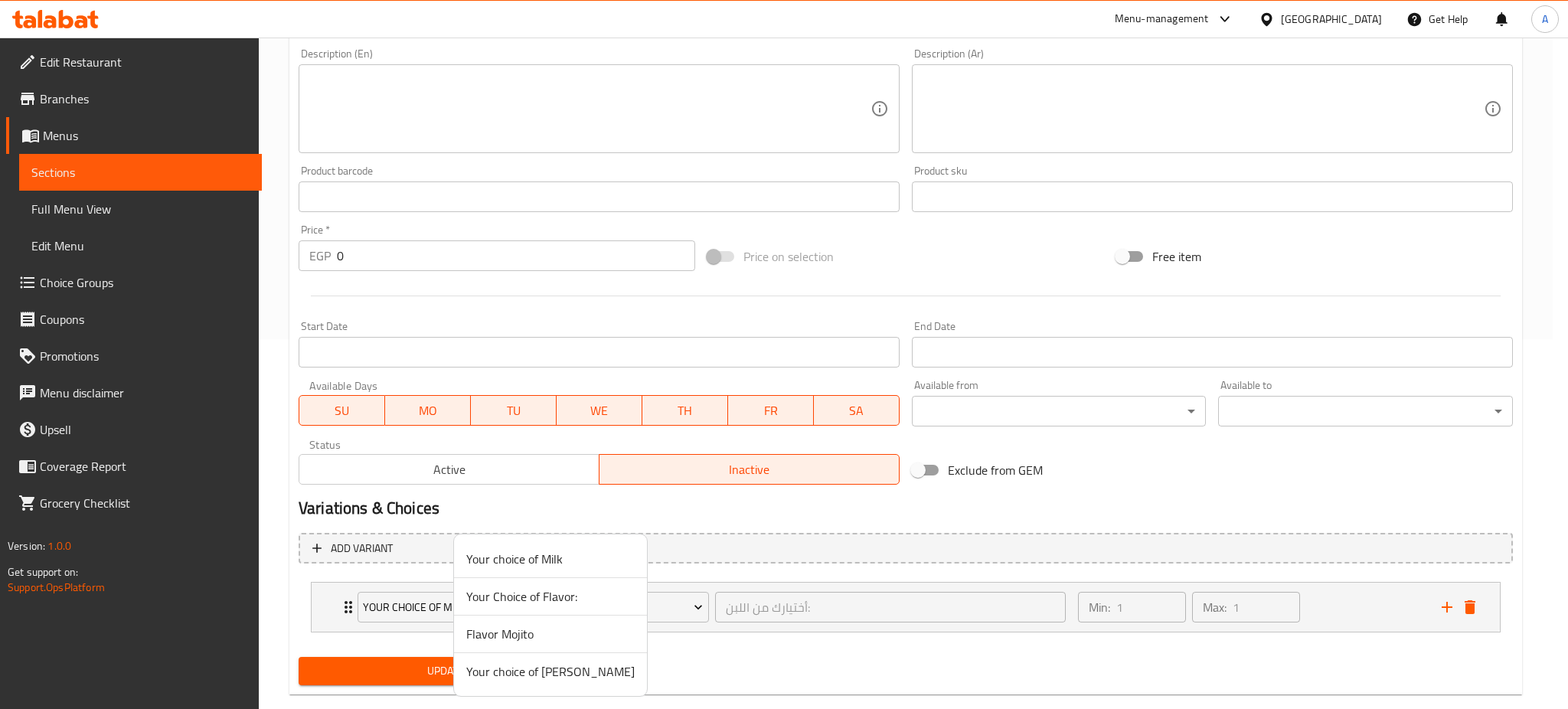
click at [532, 663] on span "Your choice of [PERSON_NAME]" at bounding box center [550, 671] width 169 height 19
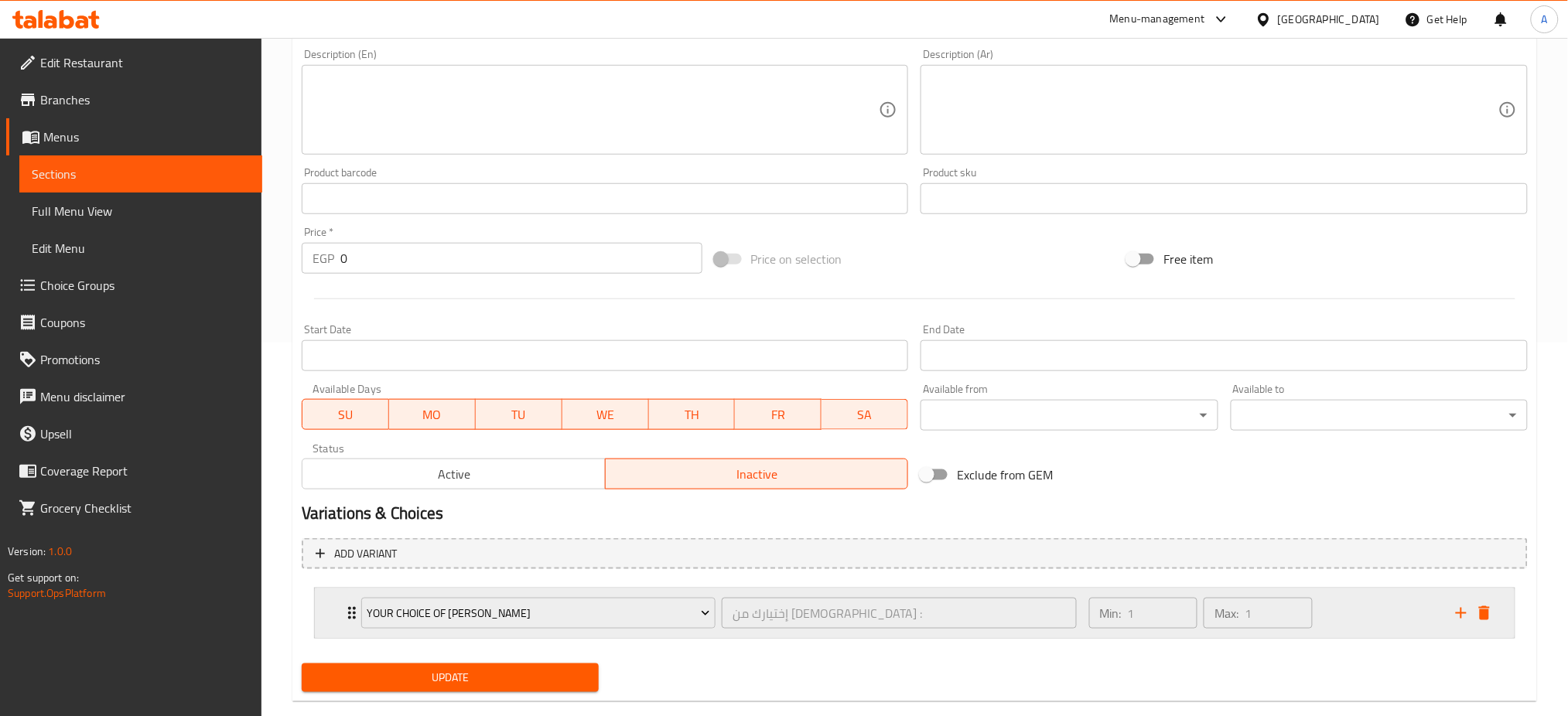
click at [352, 601] on div "Your choice of Holicschino إختيارك من الهوليكشينو : ​" at bounding box center [719, 613] width 734 height 50
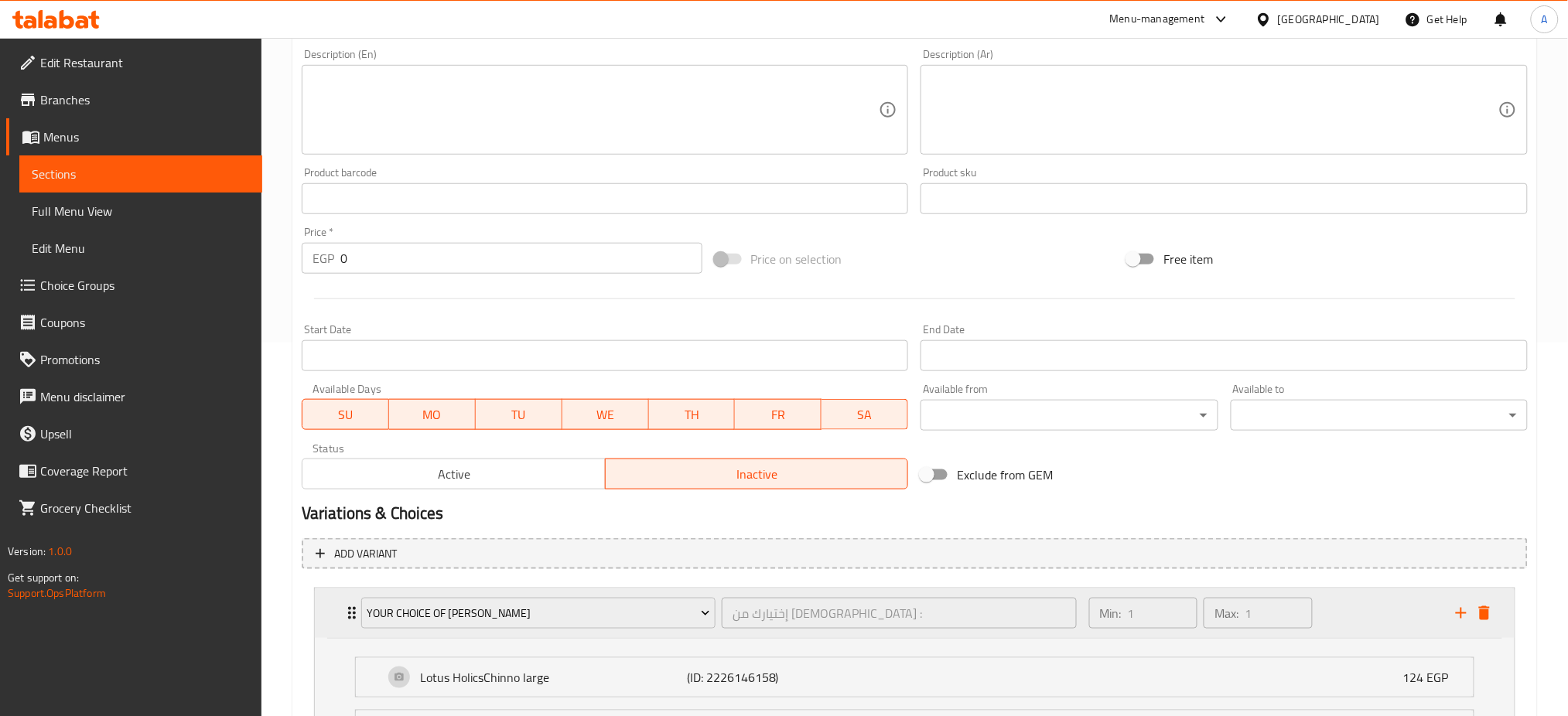
scroll to position [749, 0]
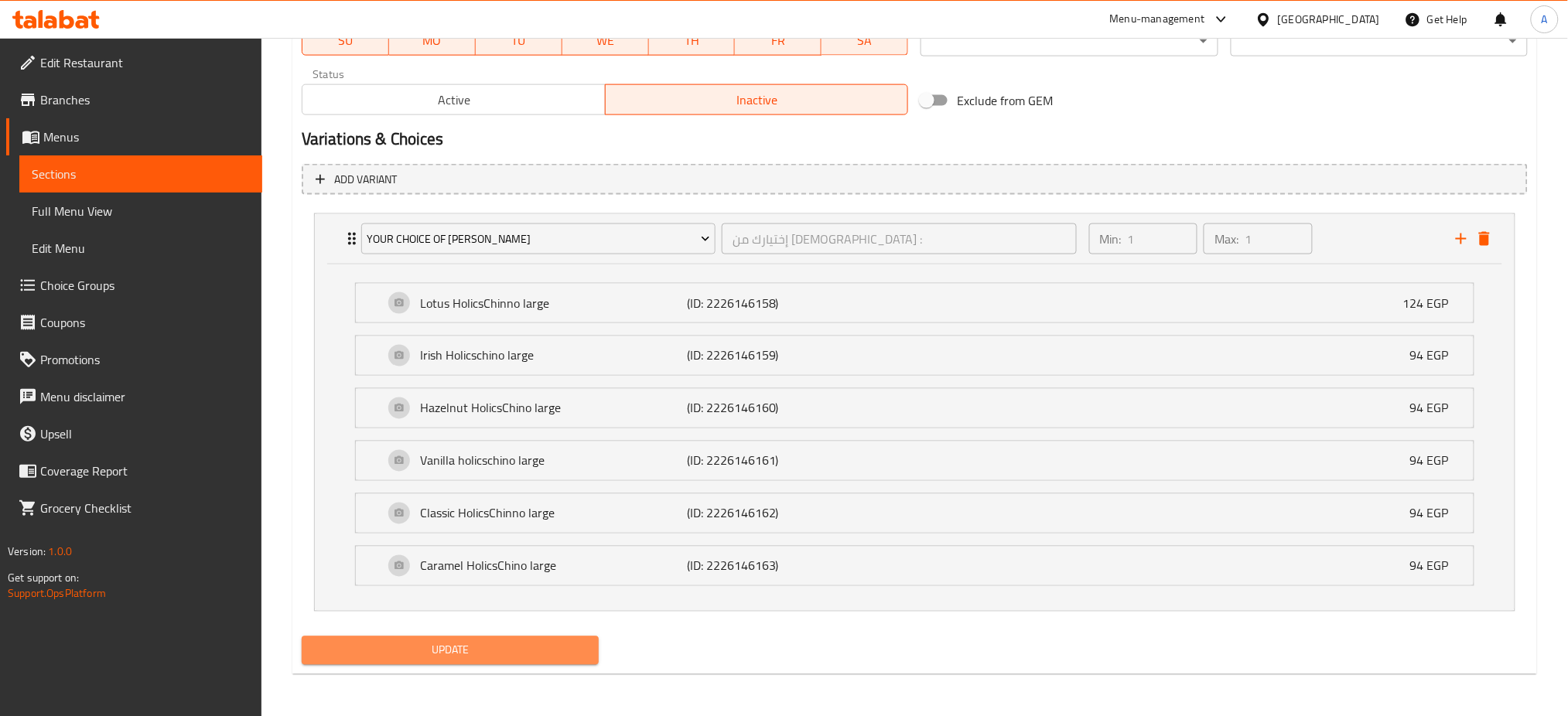
click at [438, 655] on span "Update" at bounding box center [450, 650] width 273 height 19
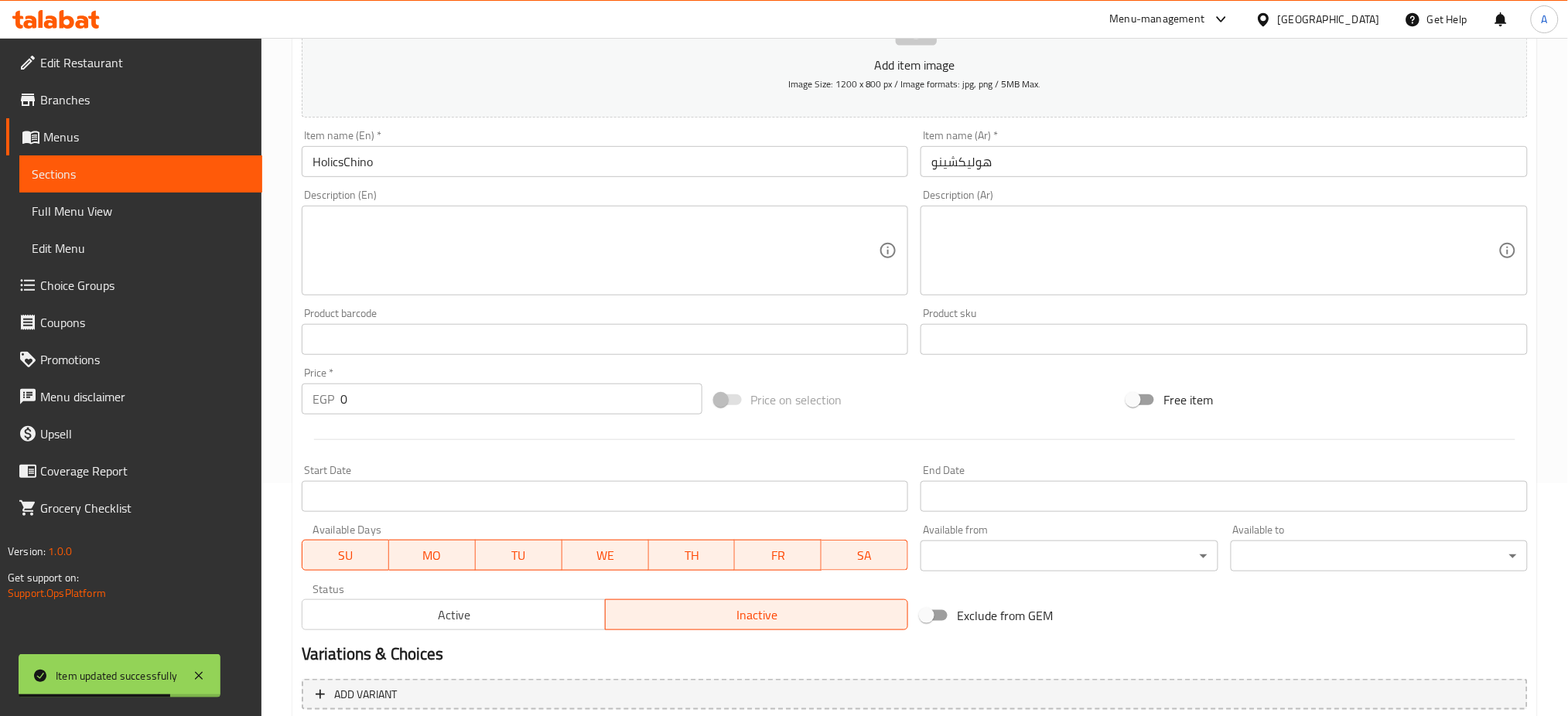
scroll to position [0, 0]
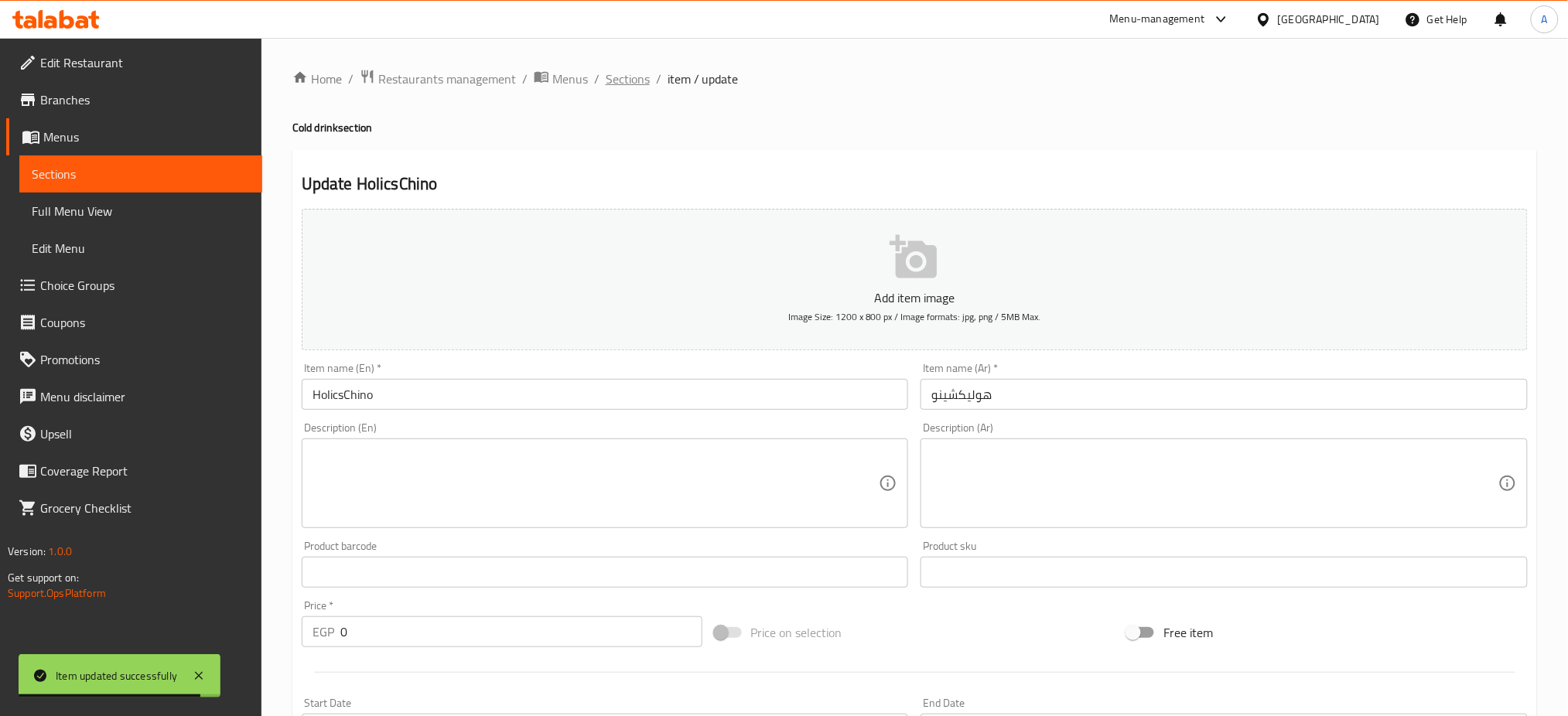
click at [614, 85] on span "Sections" at bounding box center [627, 79] width 44 height 19
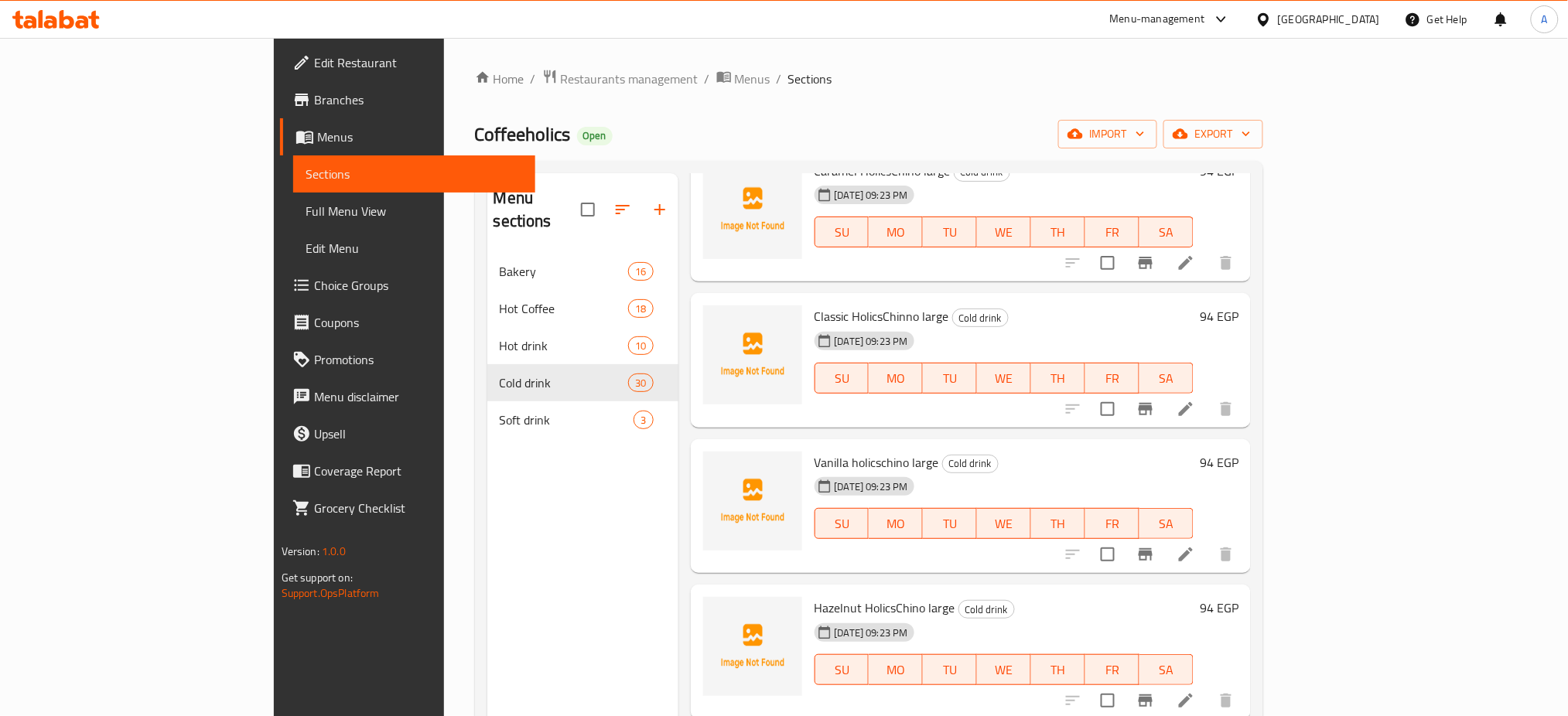
scroll to position [4155, 0]
click at [1264, 79] on ol "Home / Restaurants management / Menus / Sections" at bounding box center [869, 79] width 789 height 20
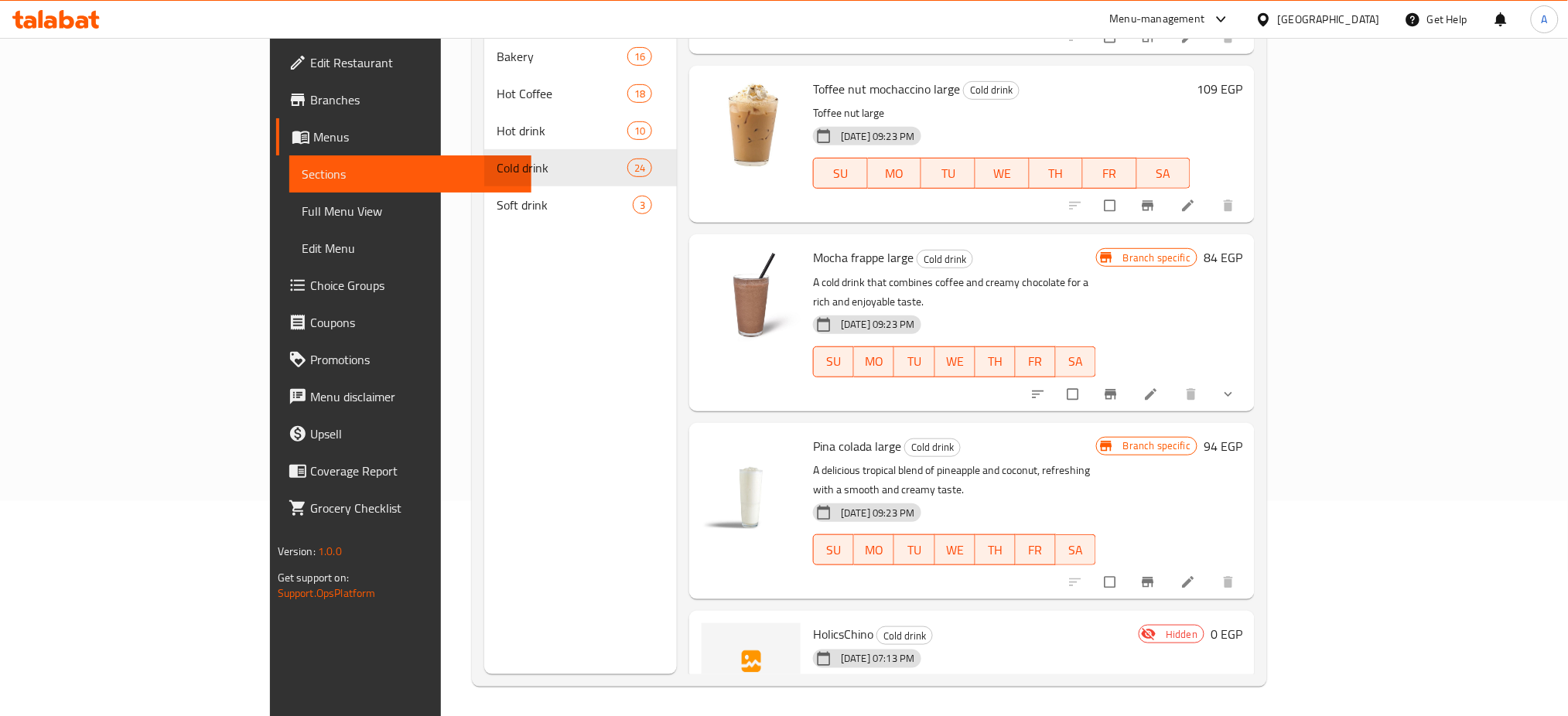
scroll to position [217, 0]
click at [1157, 716] on icon at bounding box center [1151, 727] width 12 height 12
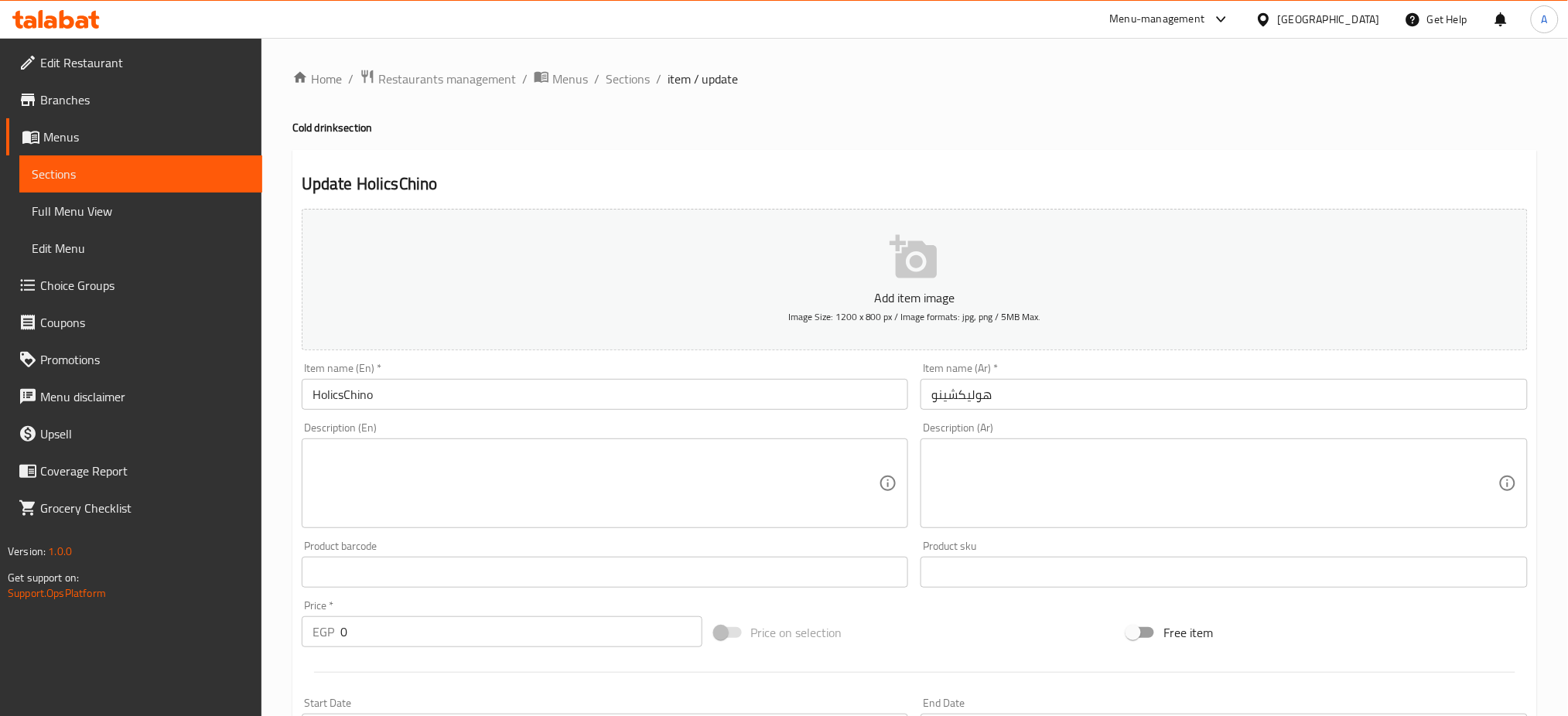
scroll to position [401, 0]
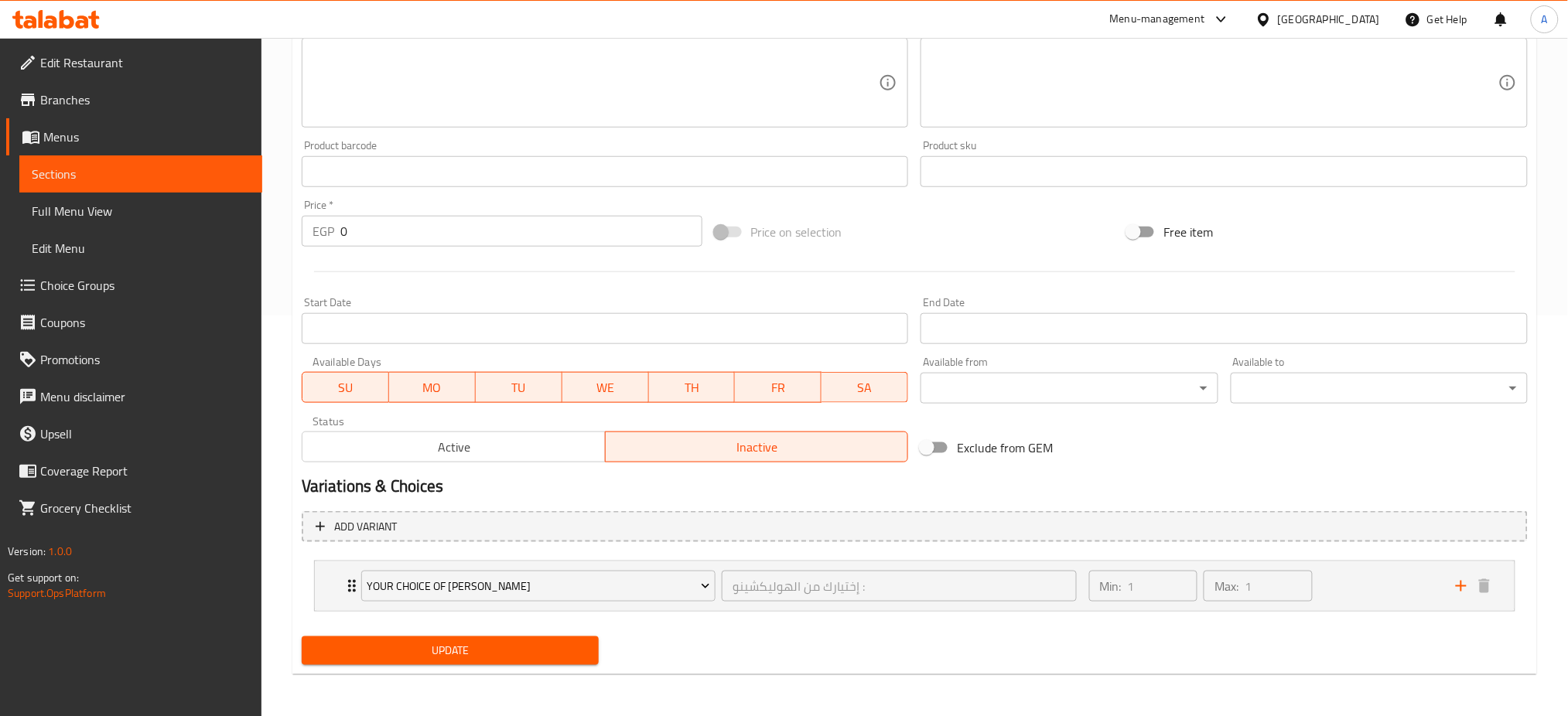
click at [506, 437] on span "Active" at bounding box center [454, 447] width 291 height 23
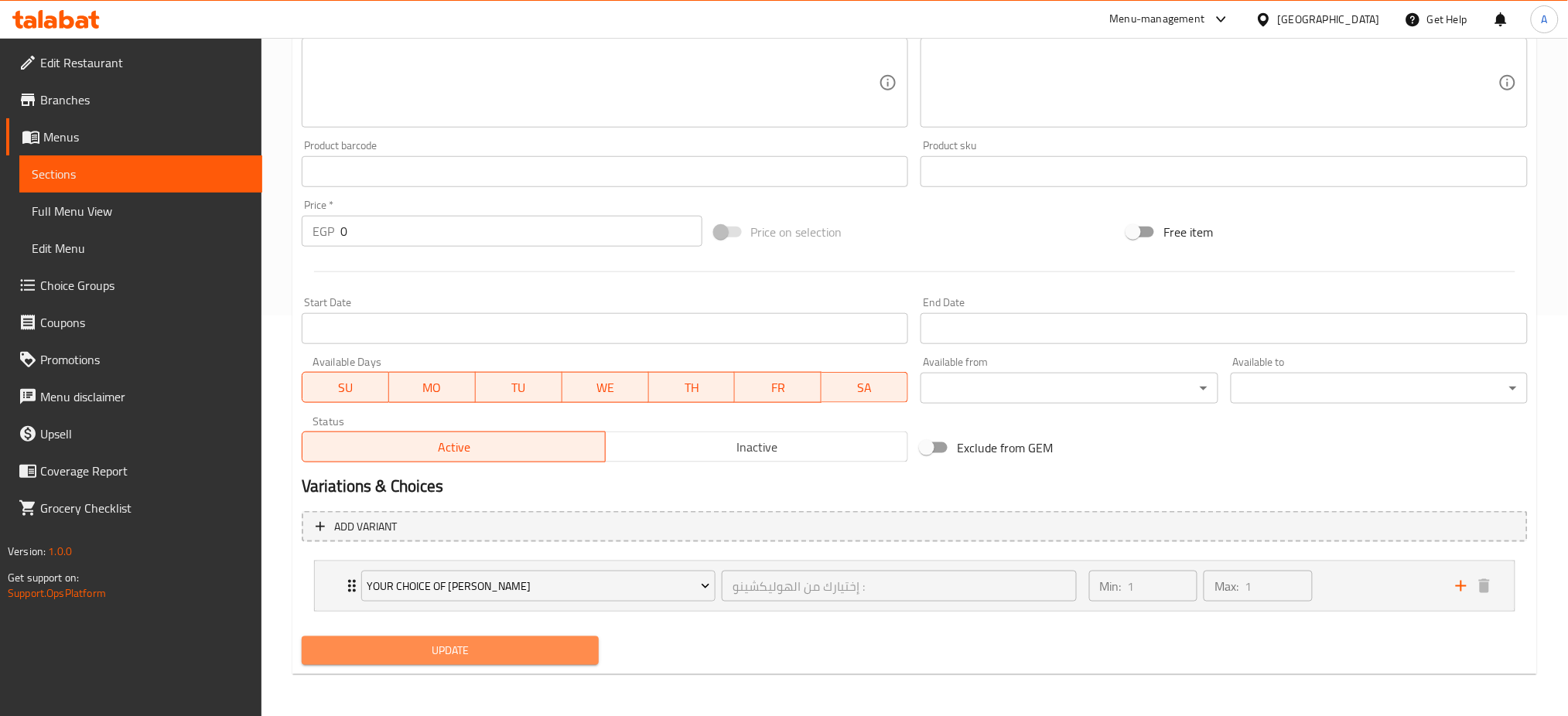
click at [441, 648] on span "Update" at bounding box center [450, 650] width 273 height 19
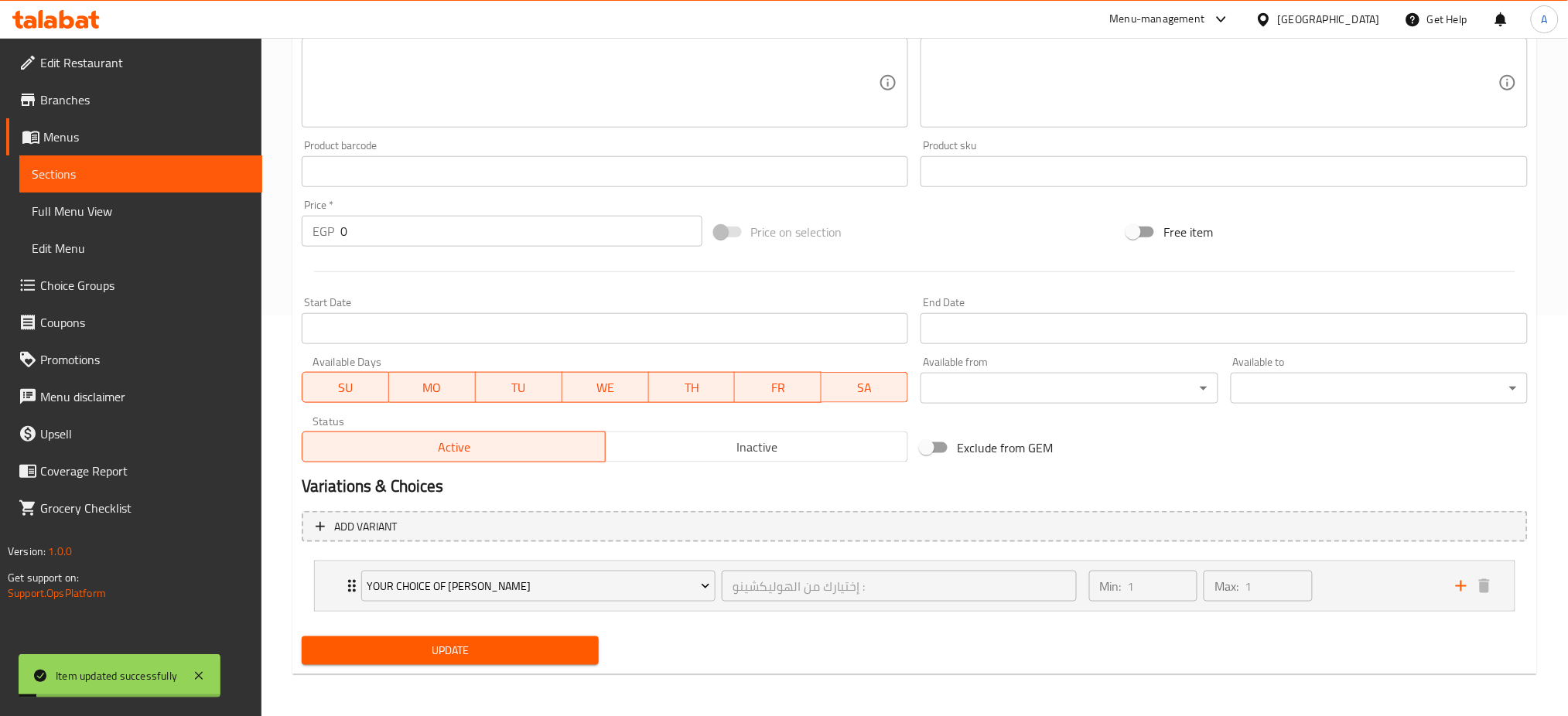
scroll to position [0, 0]
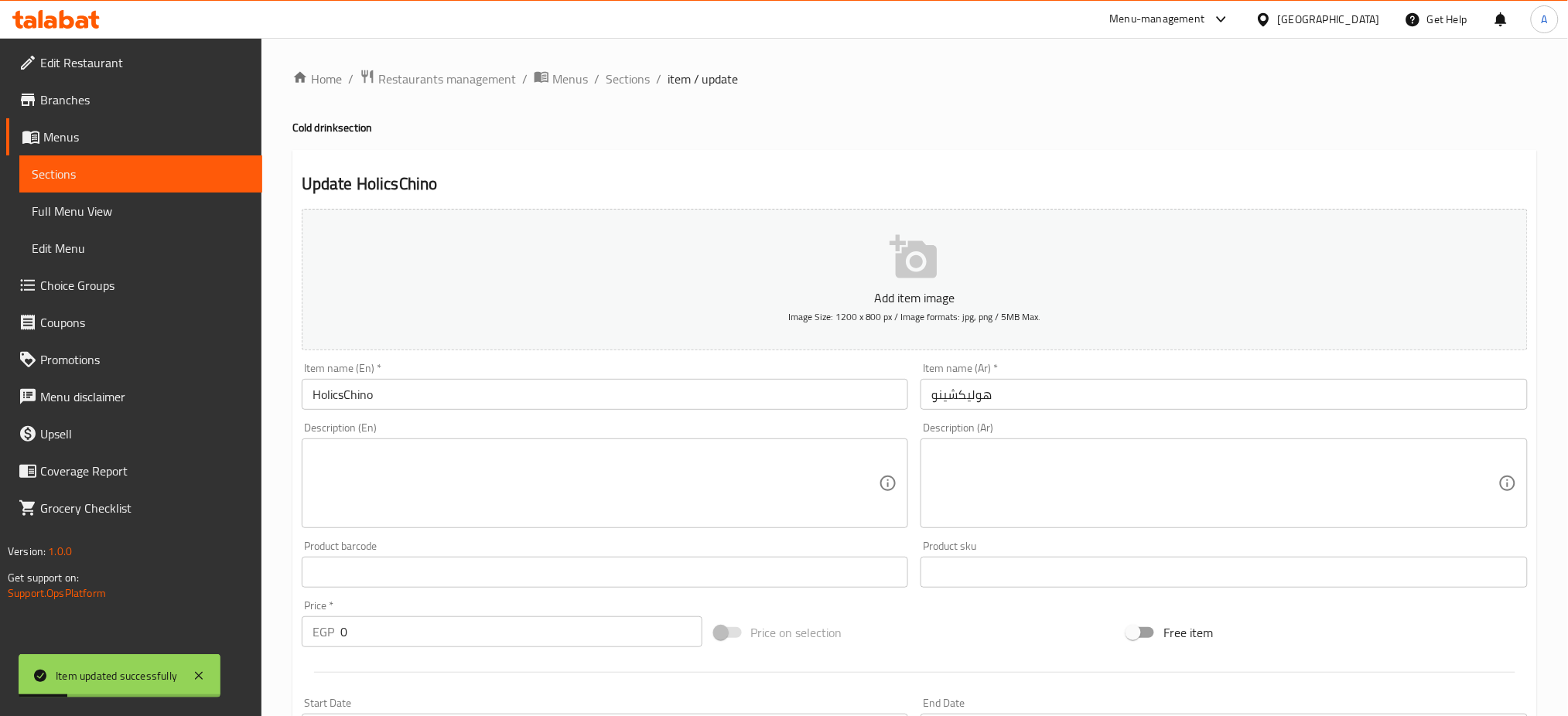
click at [628, 73] on span "Sections" at bounding box center [627, 79] width 44 height 19
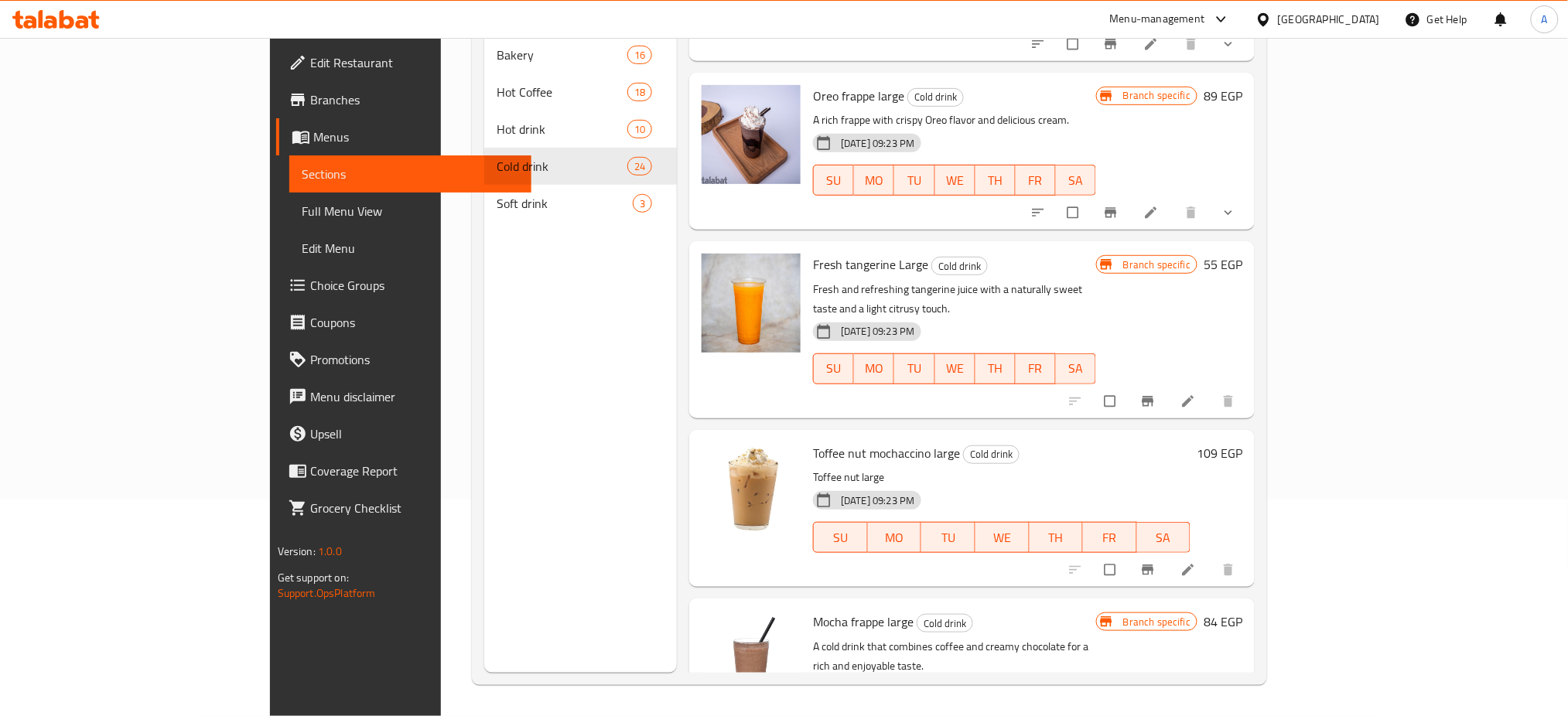
scroll to position [3333, 0]
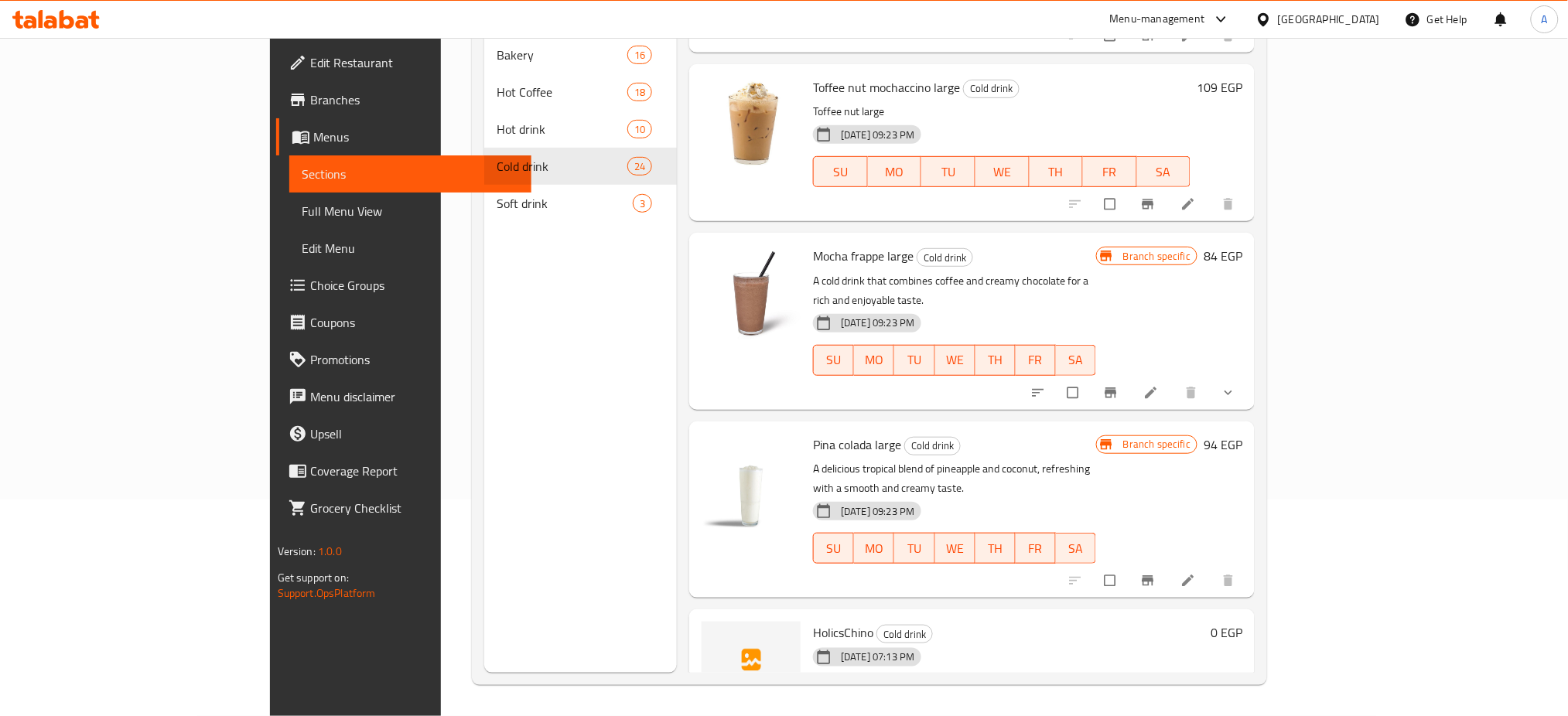
click at [1239, 716] on span "show more" at bounding box center [1229, 727] width 19 height 15
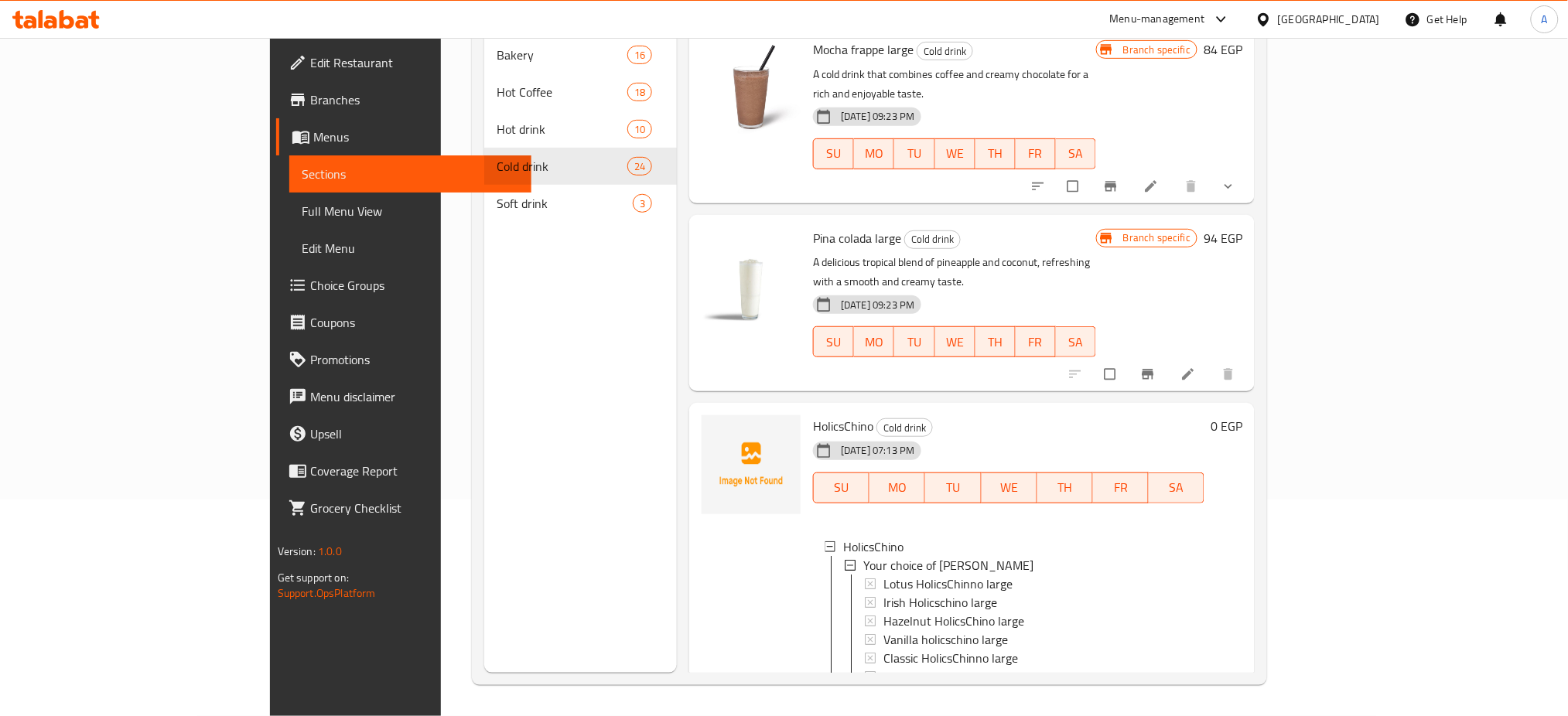
click at [1204, 415] on h6 "HolicsChino Cold drink" at bounding box center [1009, 426] width 392 height 22
